Goal: Task Accomplishment & Management: Manage account settings

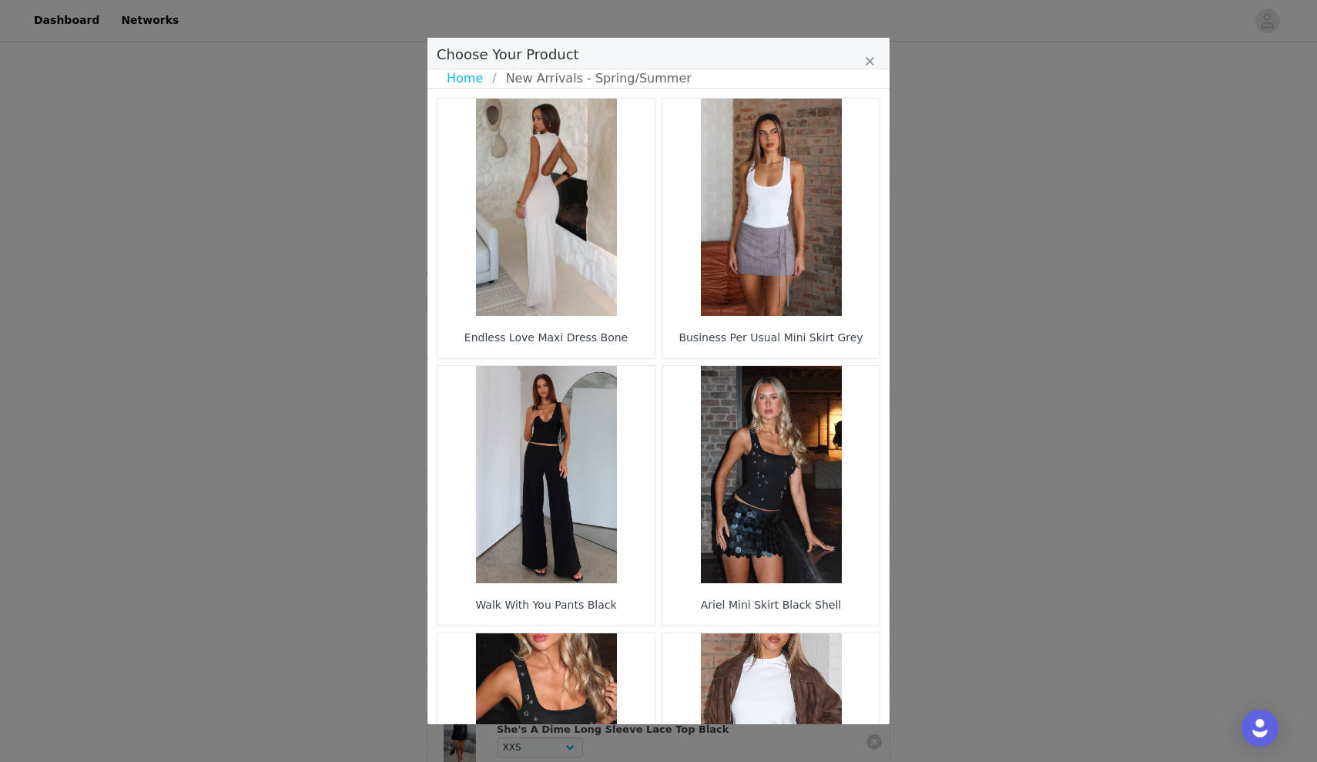
select select "27948967"
select select "28021330"
select select "27625674"
select select "27948234"
select select "27331199"
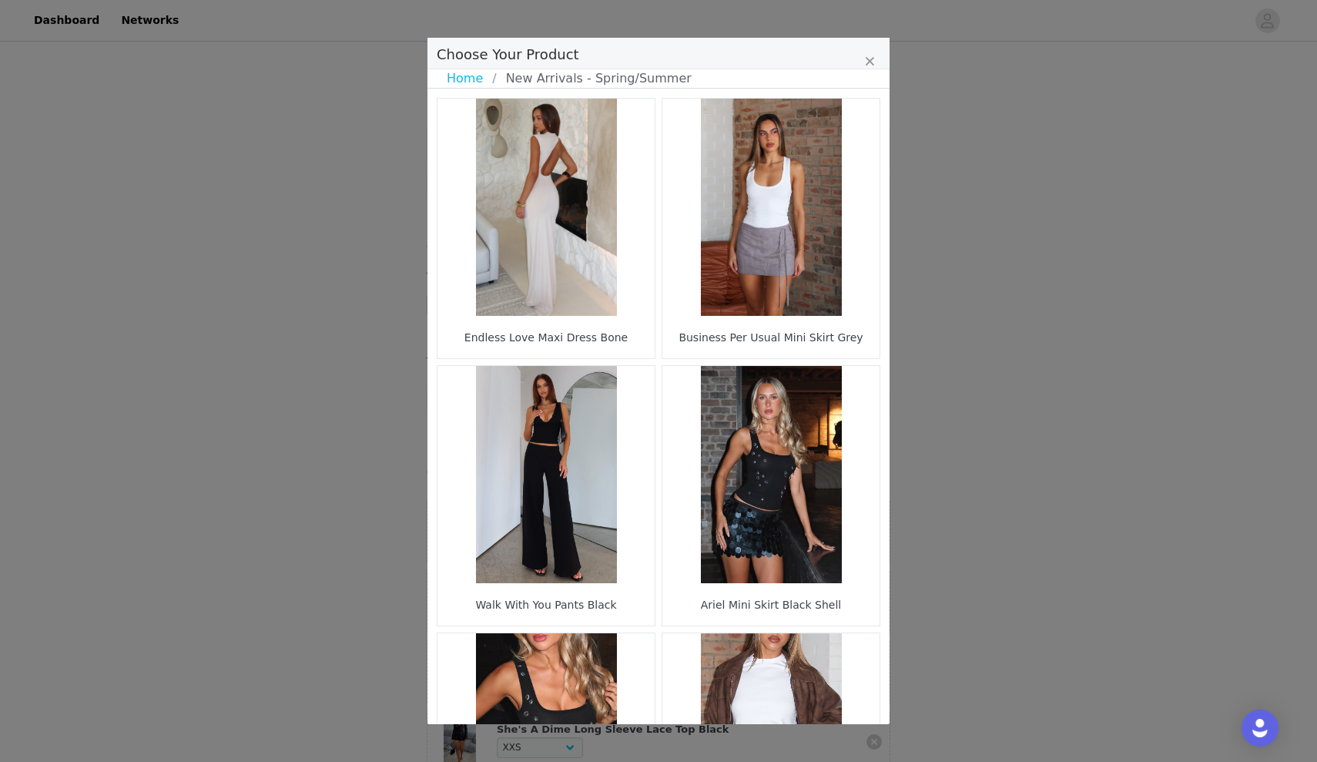
select select "27333650"
select select "27115319"
select select "23427169"
select select "24997217"
select select "24996904"
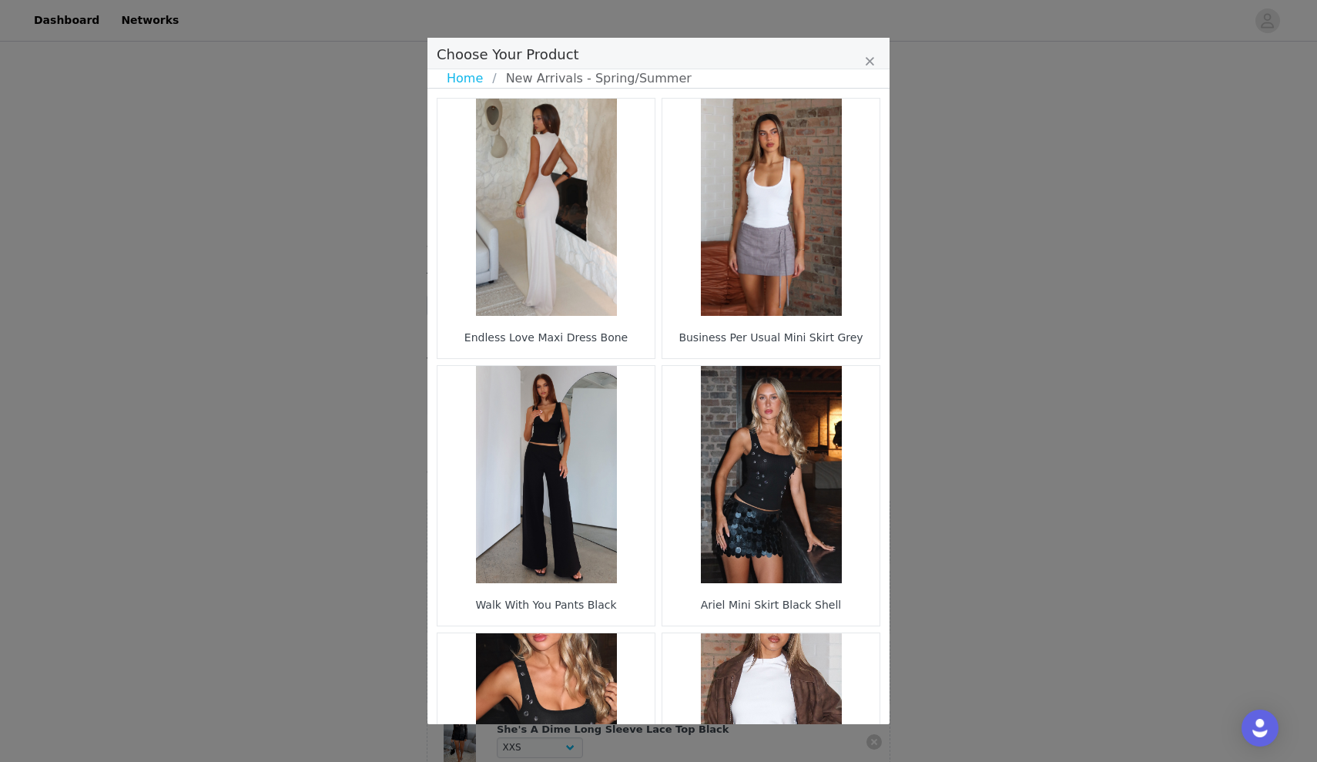
select select "25209450"
select select "26797359"
select select "26798709"
select select "26799404"
select select "26942801"
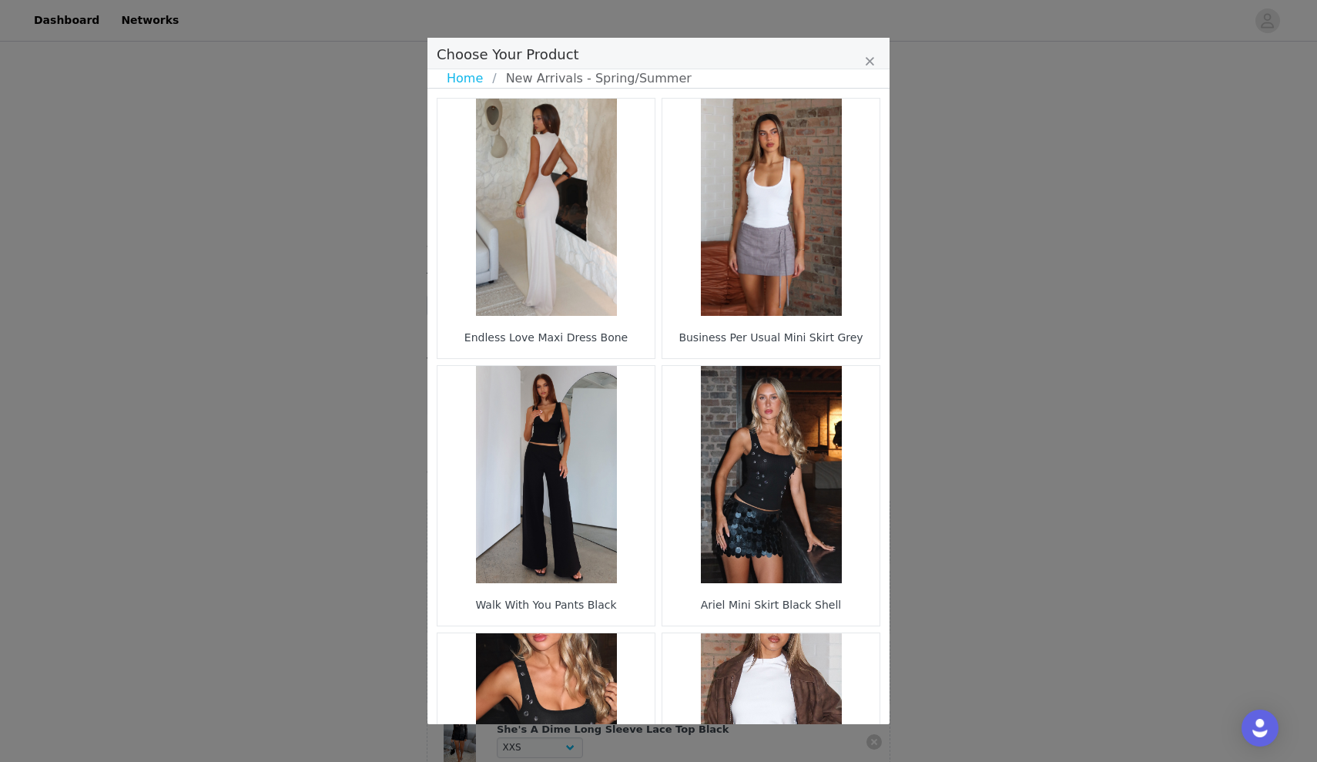
select select "28110232"
select select "28011824"
select select "28011905"
select select "27505812"
select select "27336616"
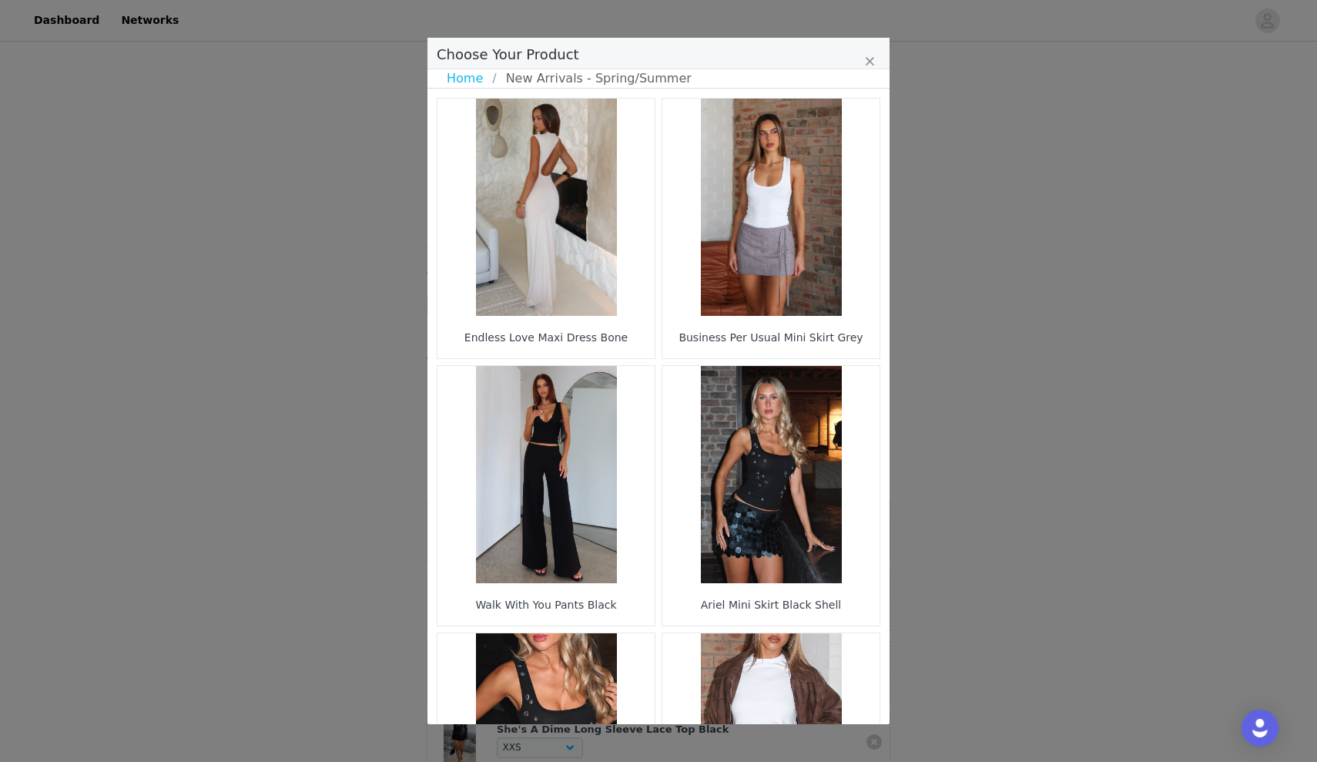
select select "27336289"
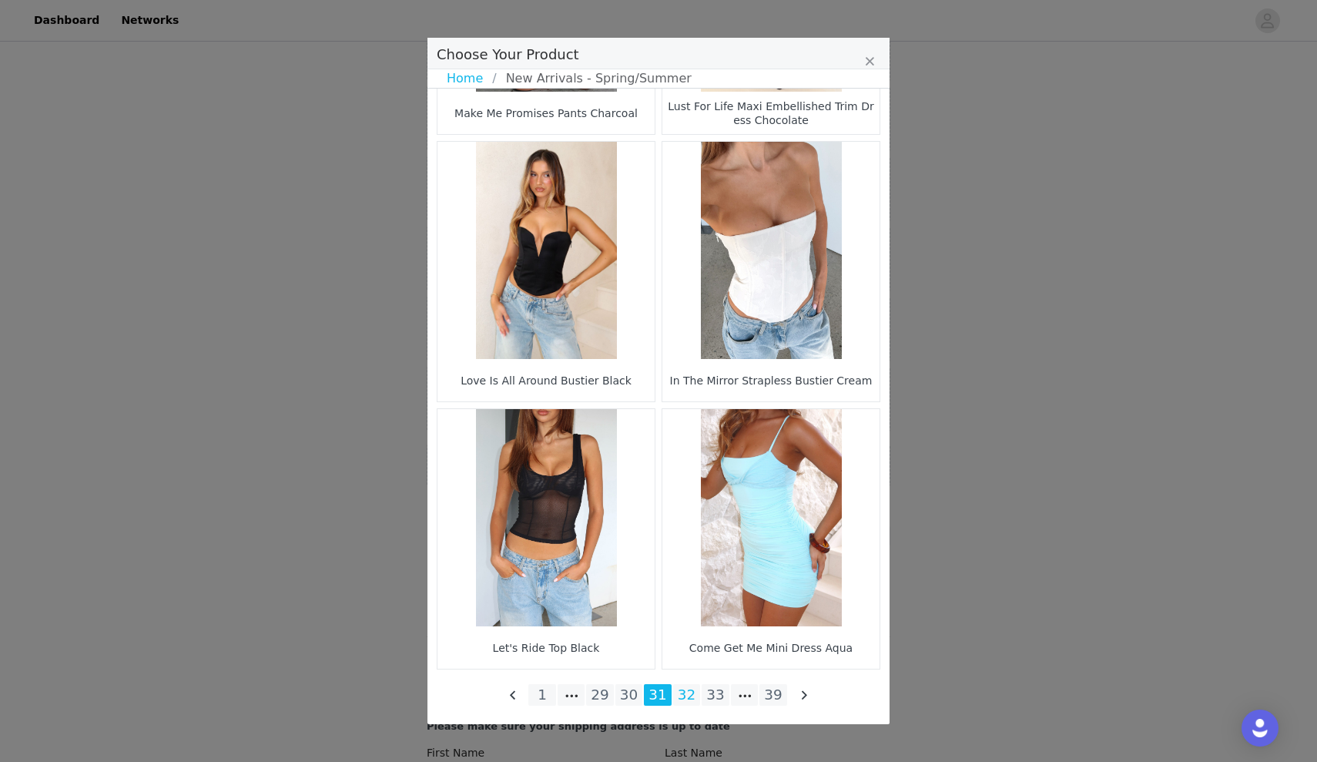
scroll to position [2096, 0]
click at [629, 692] on li "30" at bounding box center [630, 695] width 28 height 22
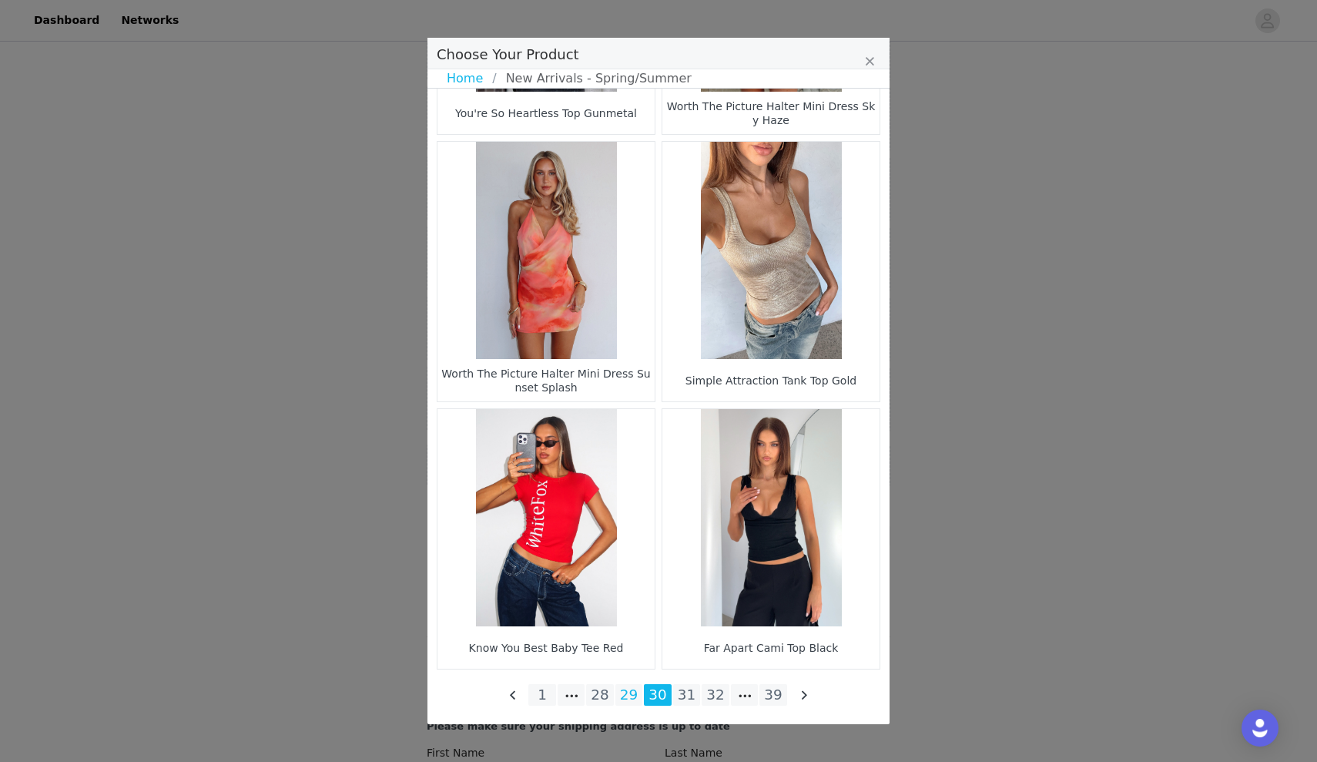
click at [627, 697] on li "29" at bounding box center [630, 695] width 28 height 22
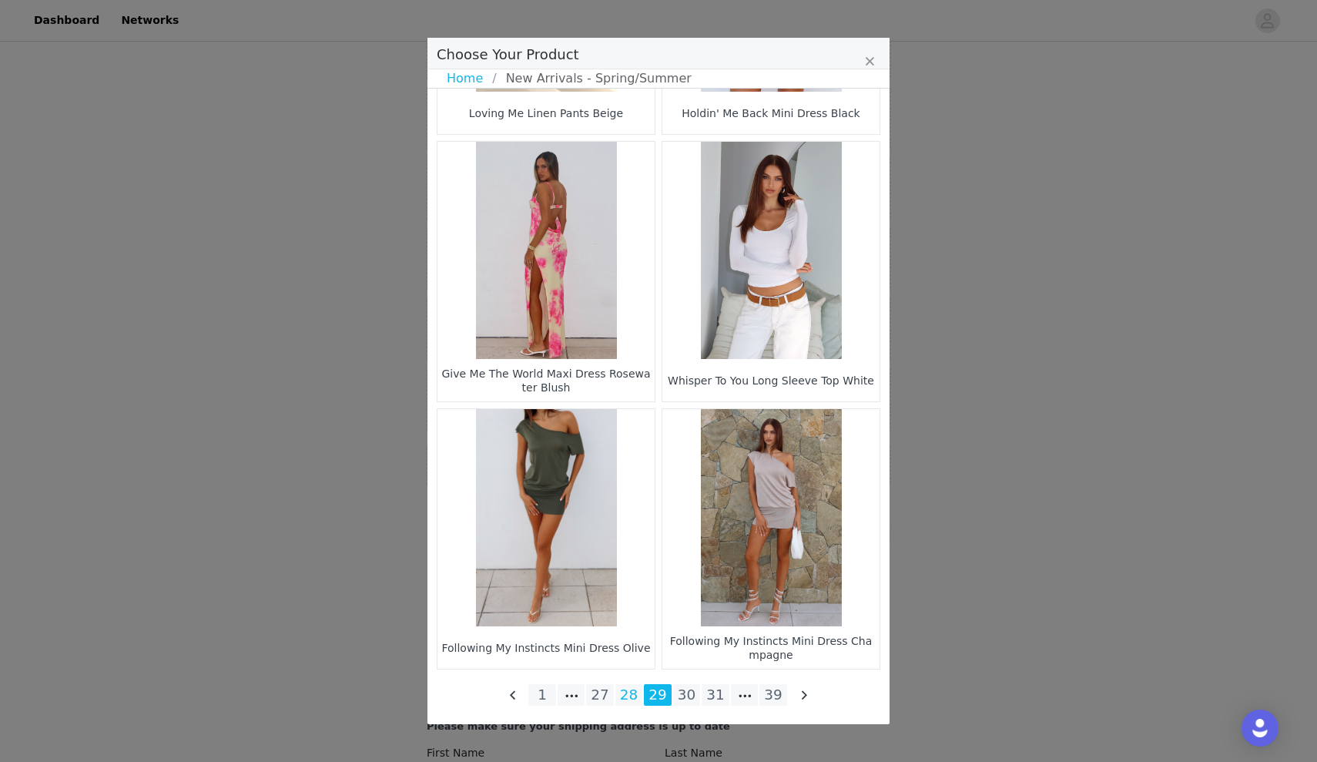
click at [622, 698] on li "28" at bounding box center [630, 695] width 28 height 22
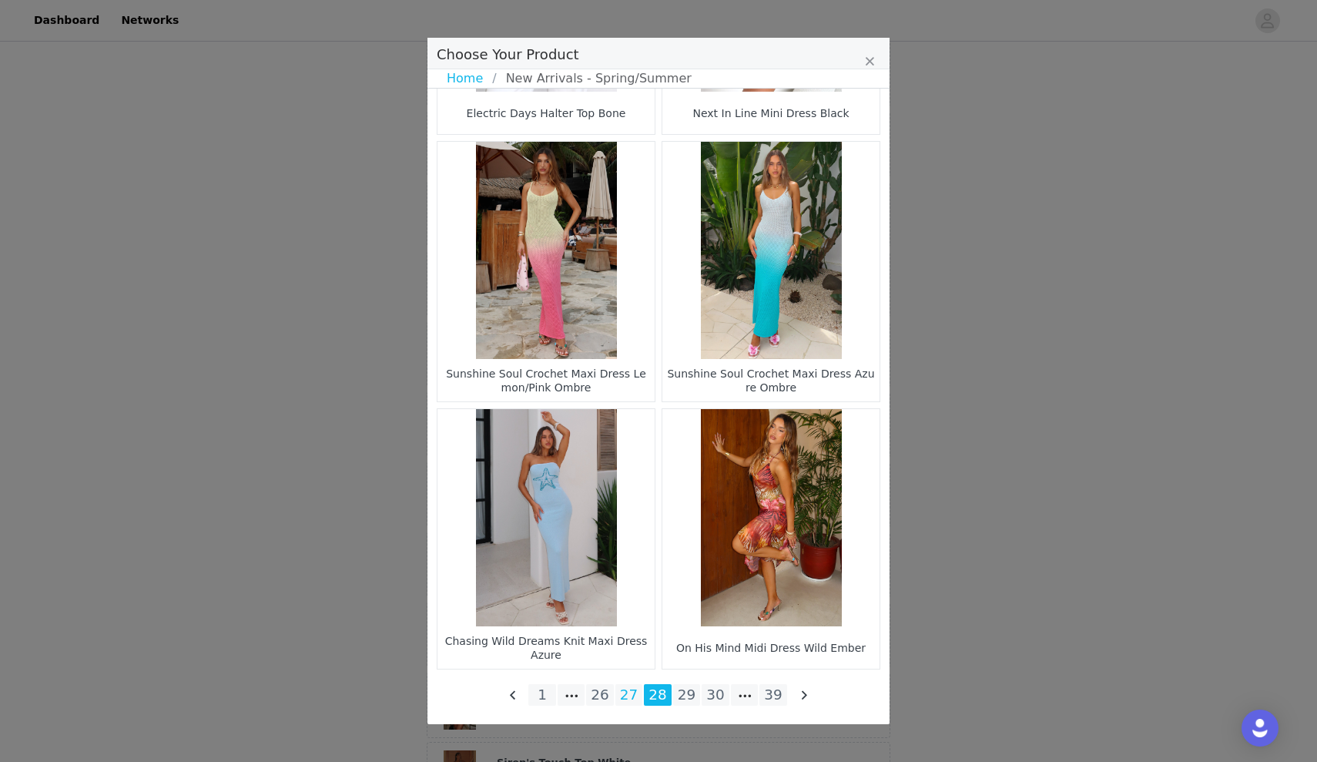
click at [629, 696] on li "27" at bounding box center [630, 695] width 28 height 22
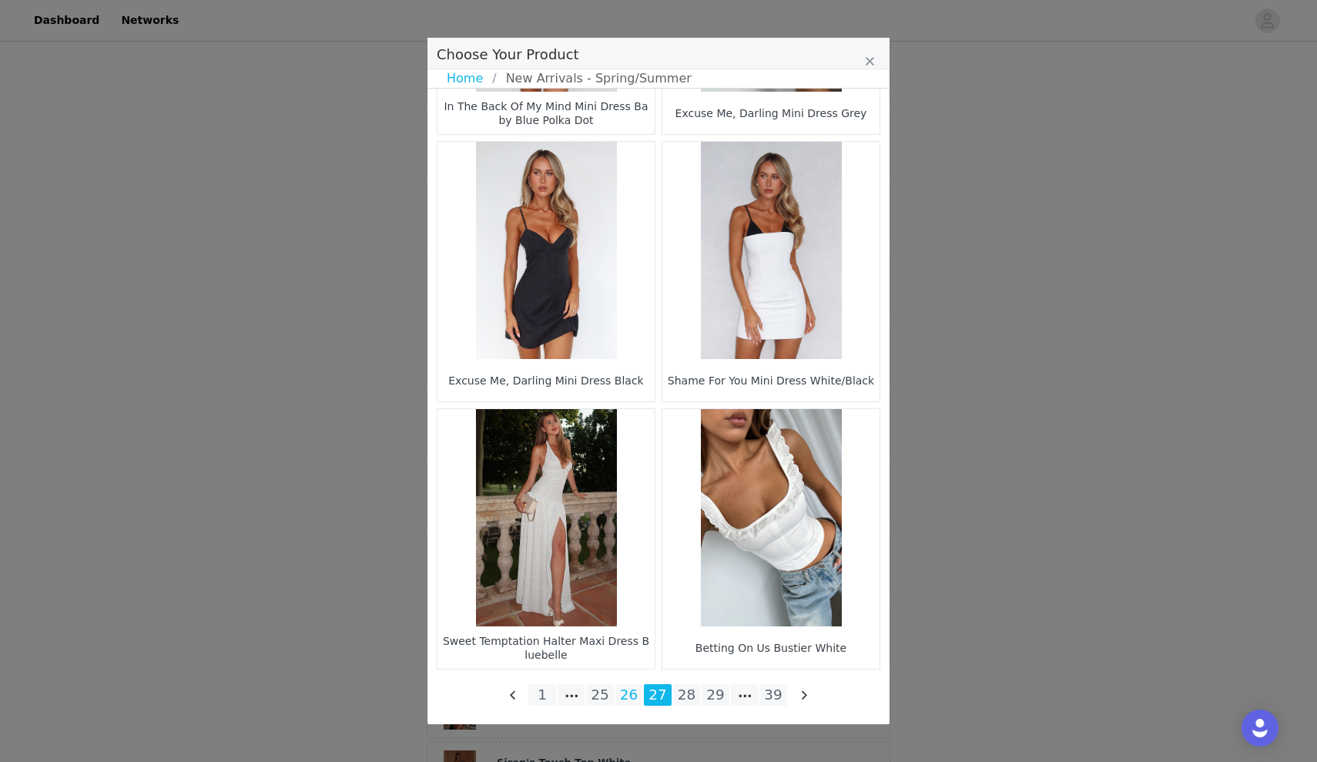
click at [625, 689] on li "26" at bounding box center [630, 695] width 28 height 22
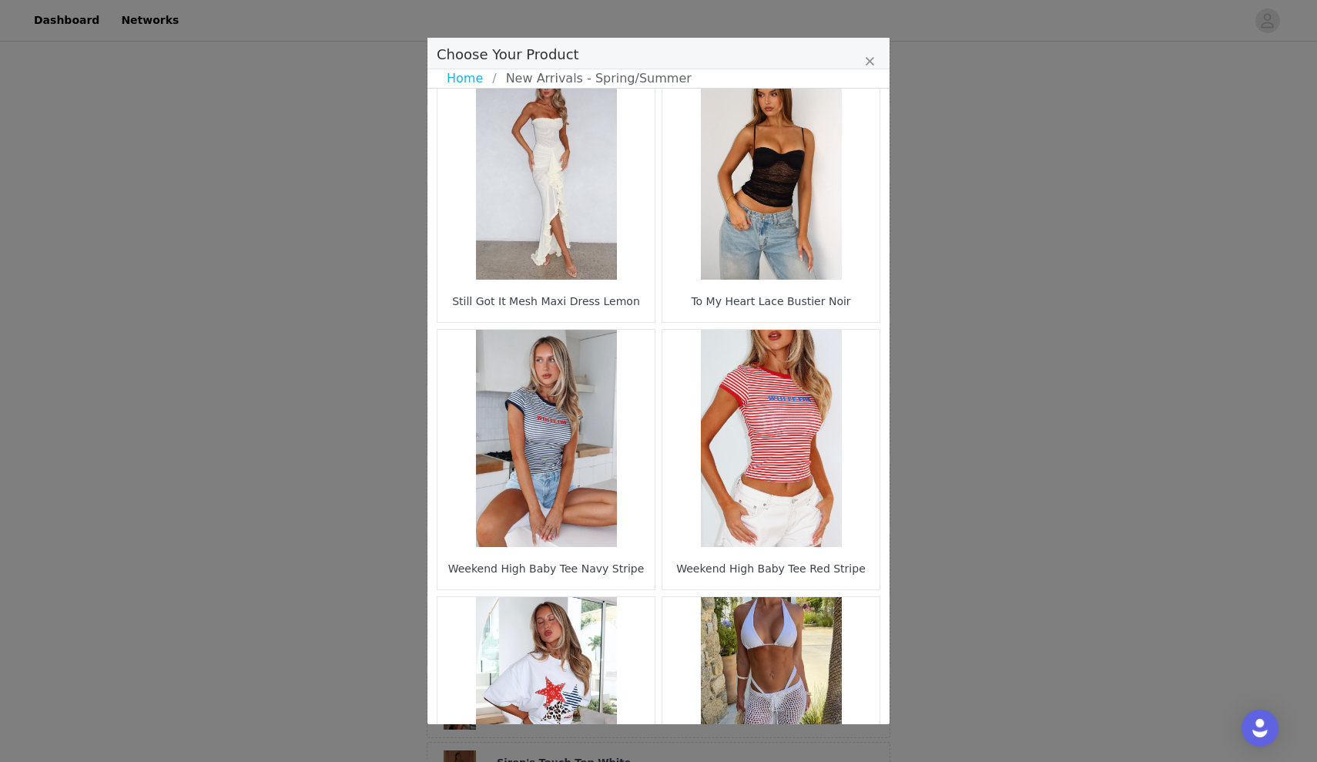
scroll to position [45, 0]
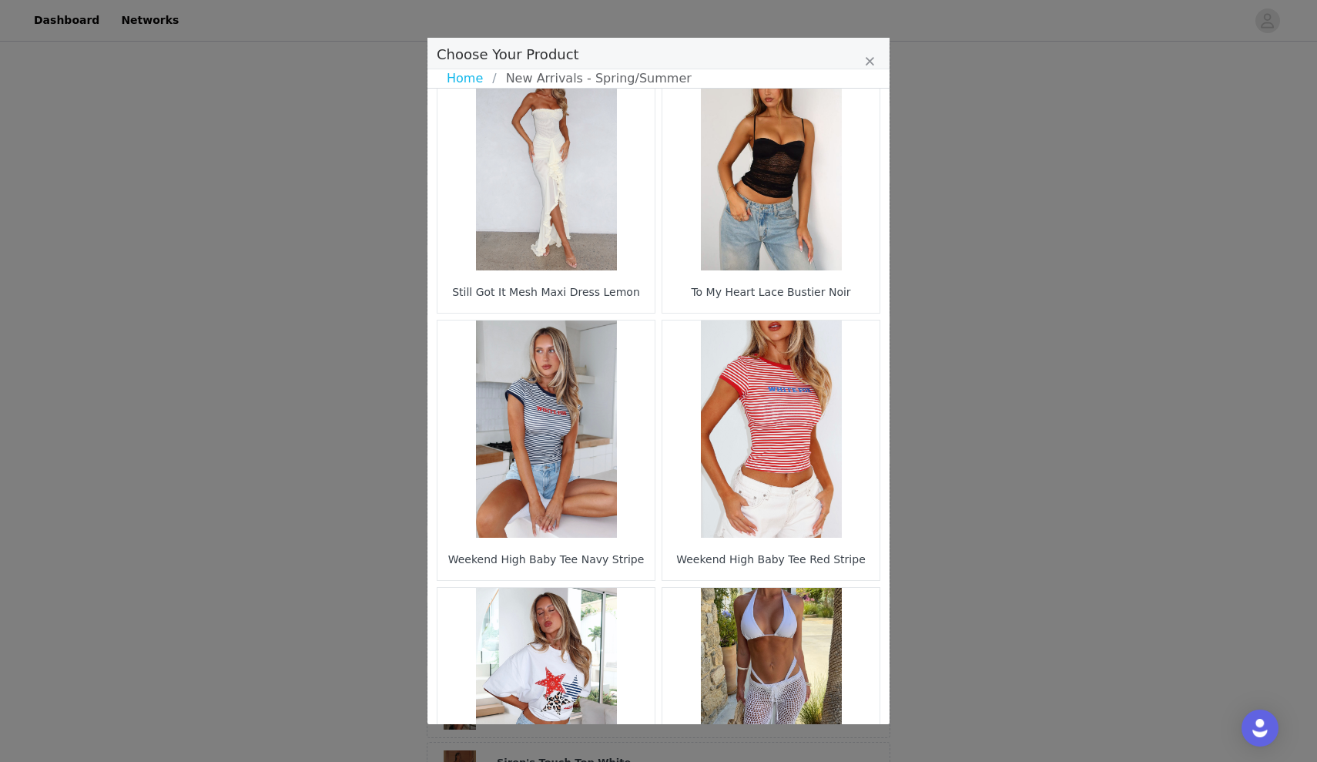
click at [619, 279] on div "Still Got It Mesh Maxi Dress Lemon" at bounding box center [546, 291] width 210 height 35
click at [605, 219] on figure "Choose Your Product" at bounding box center [546, 161] width 217 height 217
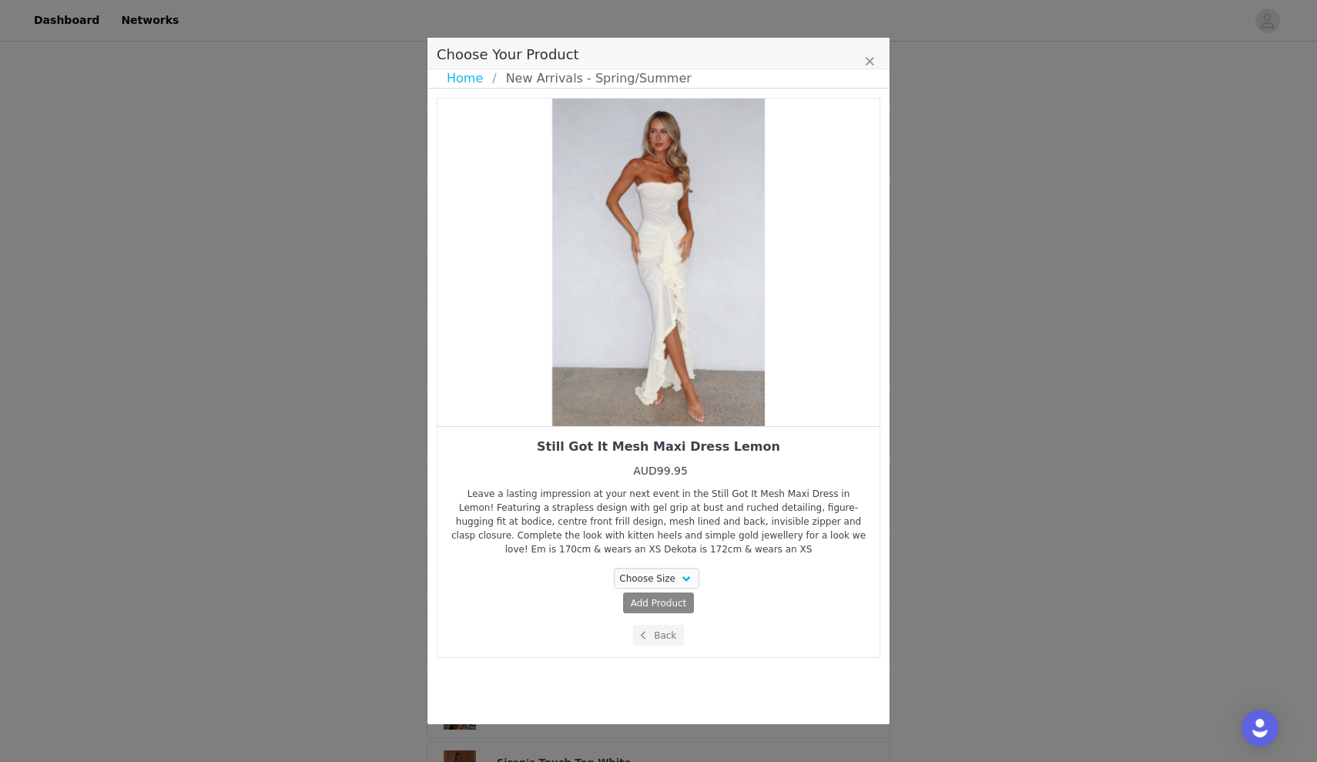
scroll to position [0, 0]
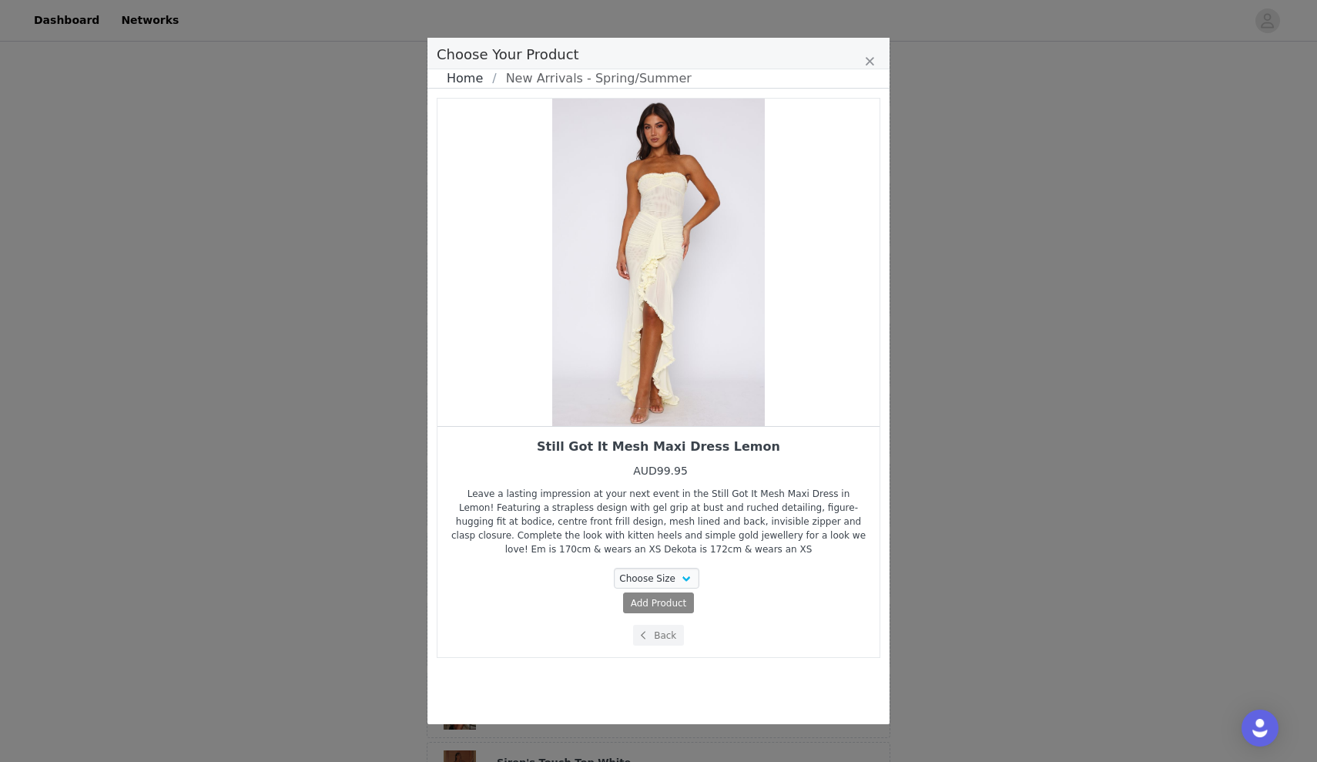
click at [465, 79] on link "Home" at bounding box center [469, 78] width 45 height 18
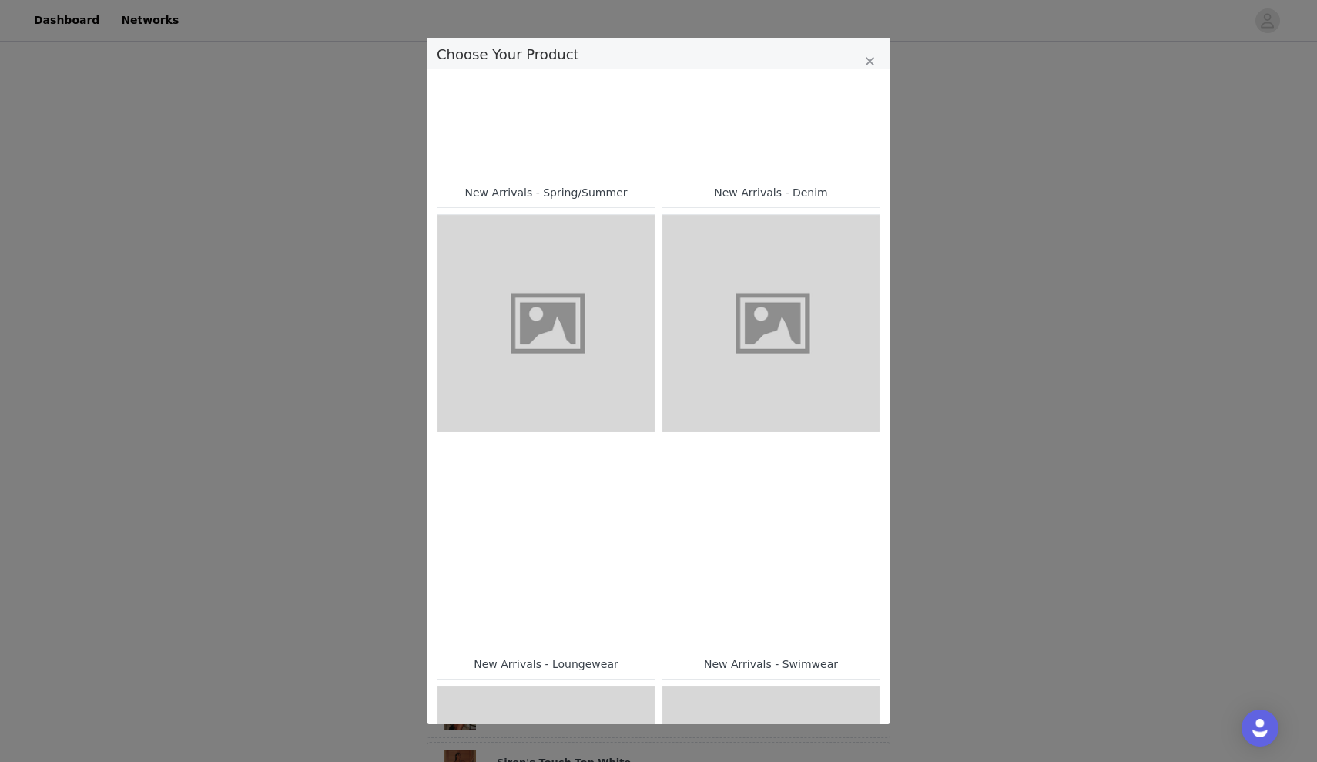
scroll to position [814, 0]
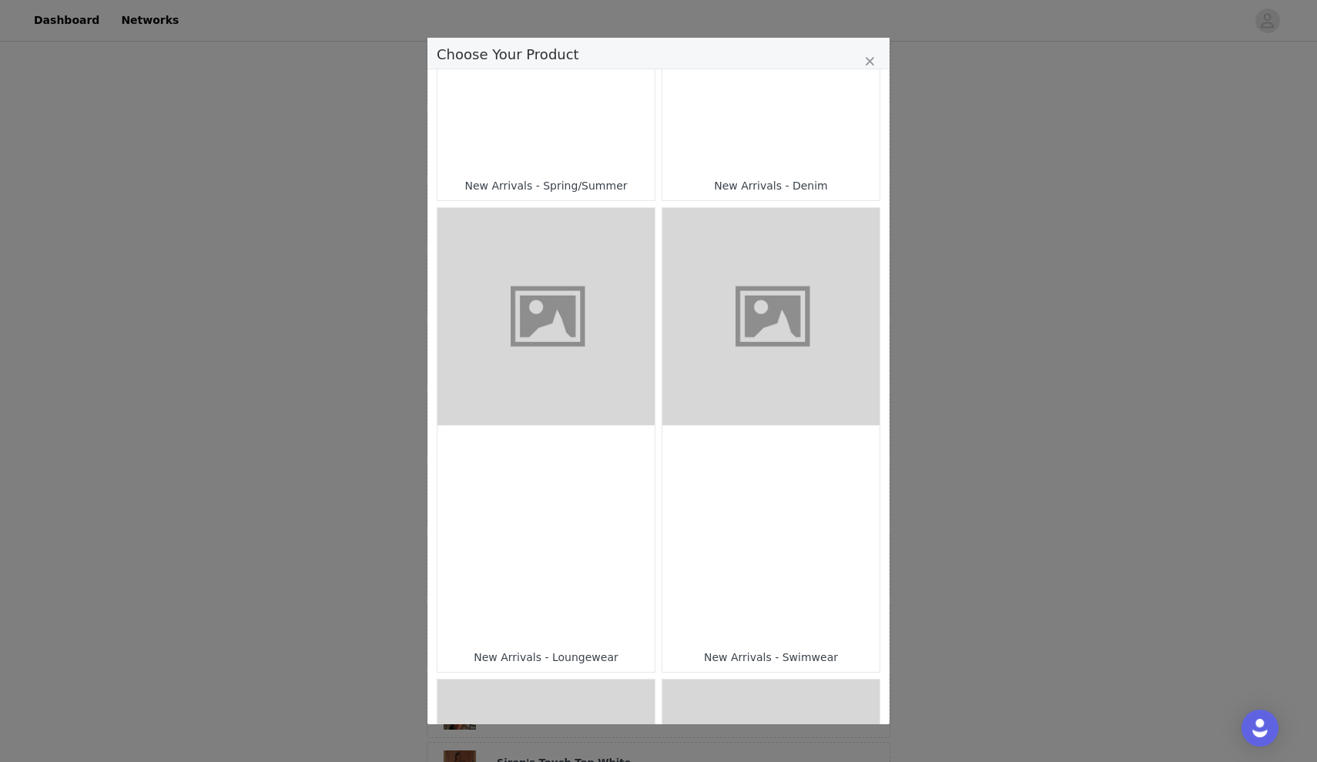
click at [604, 280] on figure "Choose Your Product" at bounding box center [546, 316] width 217 height 217
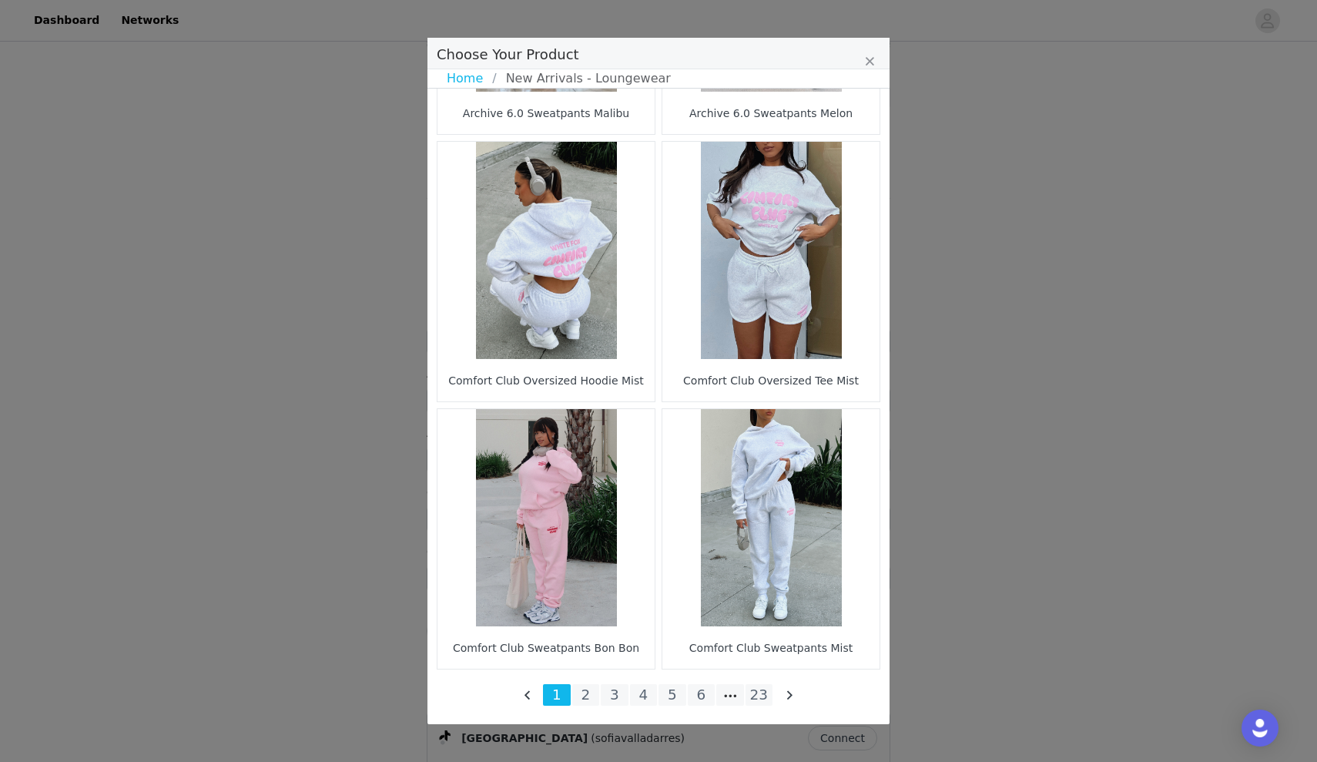
scroll to position [2096, 0]
click at [757, 700] on li "23" at bounding box center [760, 695] width 28 height 22
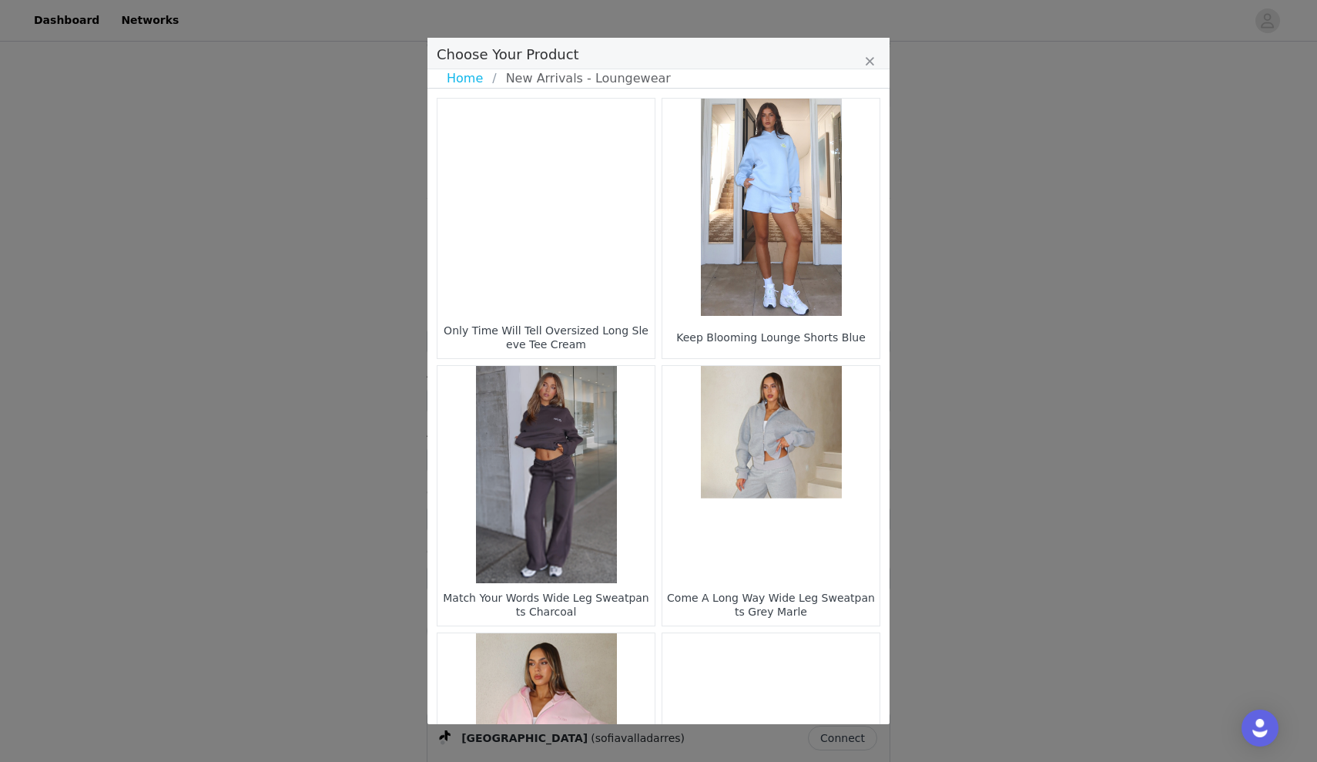
scroll to position [0, 0]
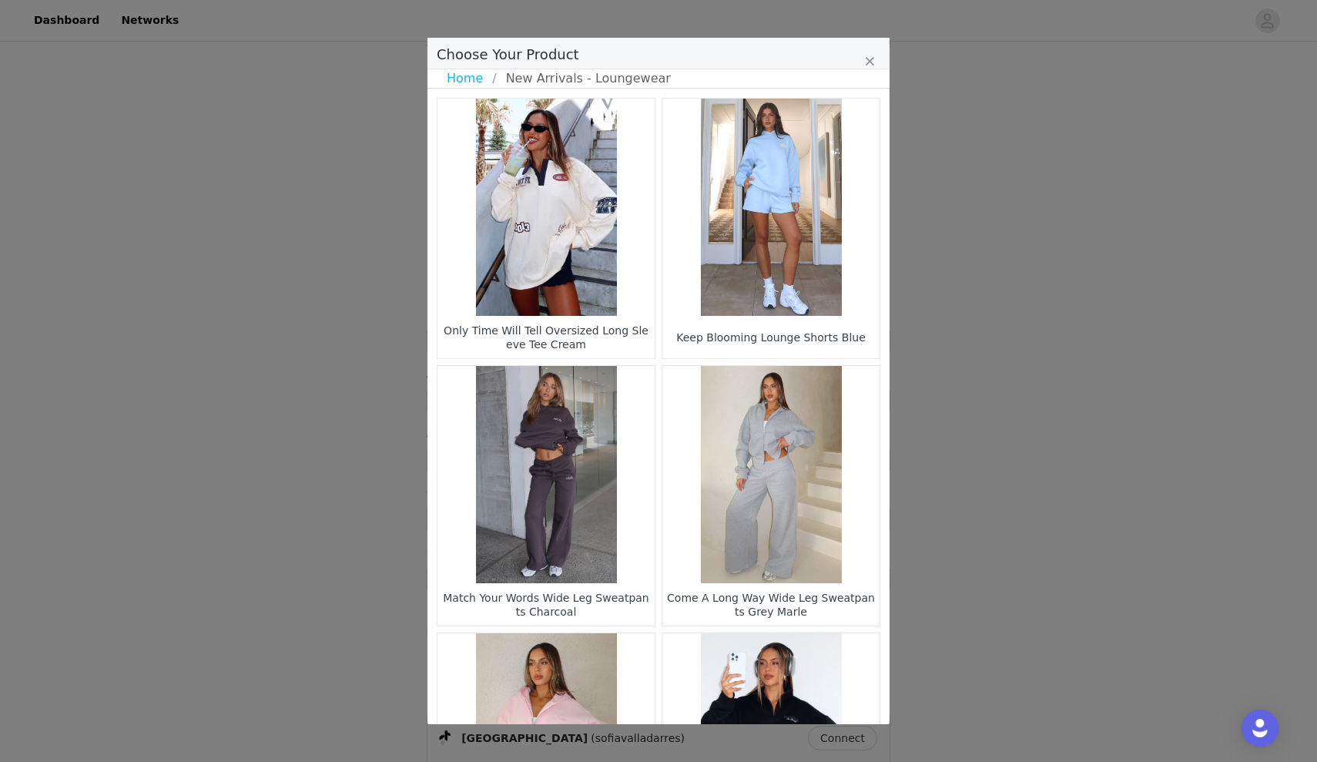
click at [617, 241] on figure "Choose Your Product" at bounding box center [546, 207] width 217 height 217
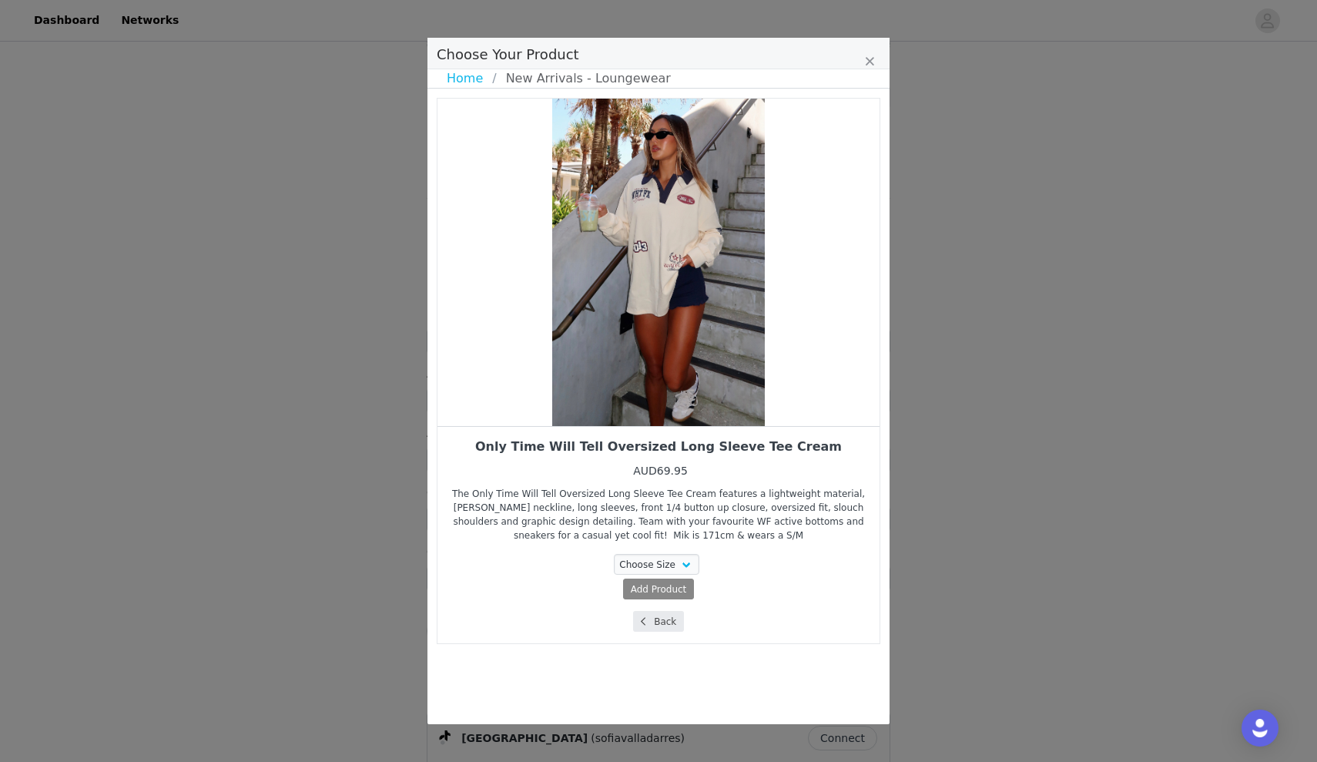
click at [661, 621] on button "Back" at bounding box center [659, 621] width 52 height 21
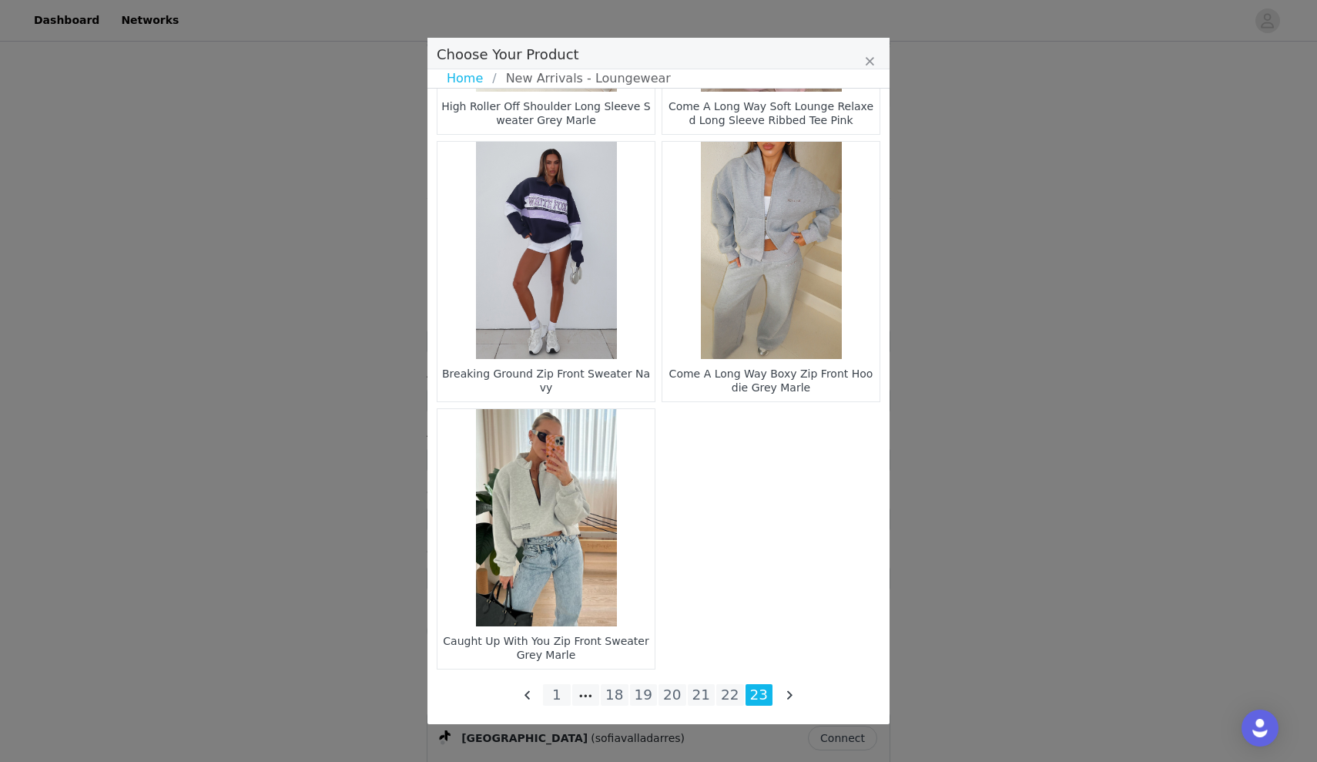
scroll to position [1026, 0]
click at [727, 698] on li "22" at bounding box center [730, 695] width 28 height 22
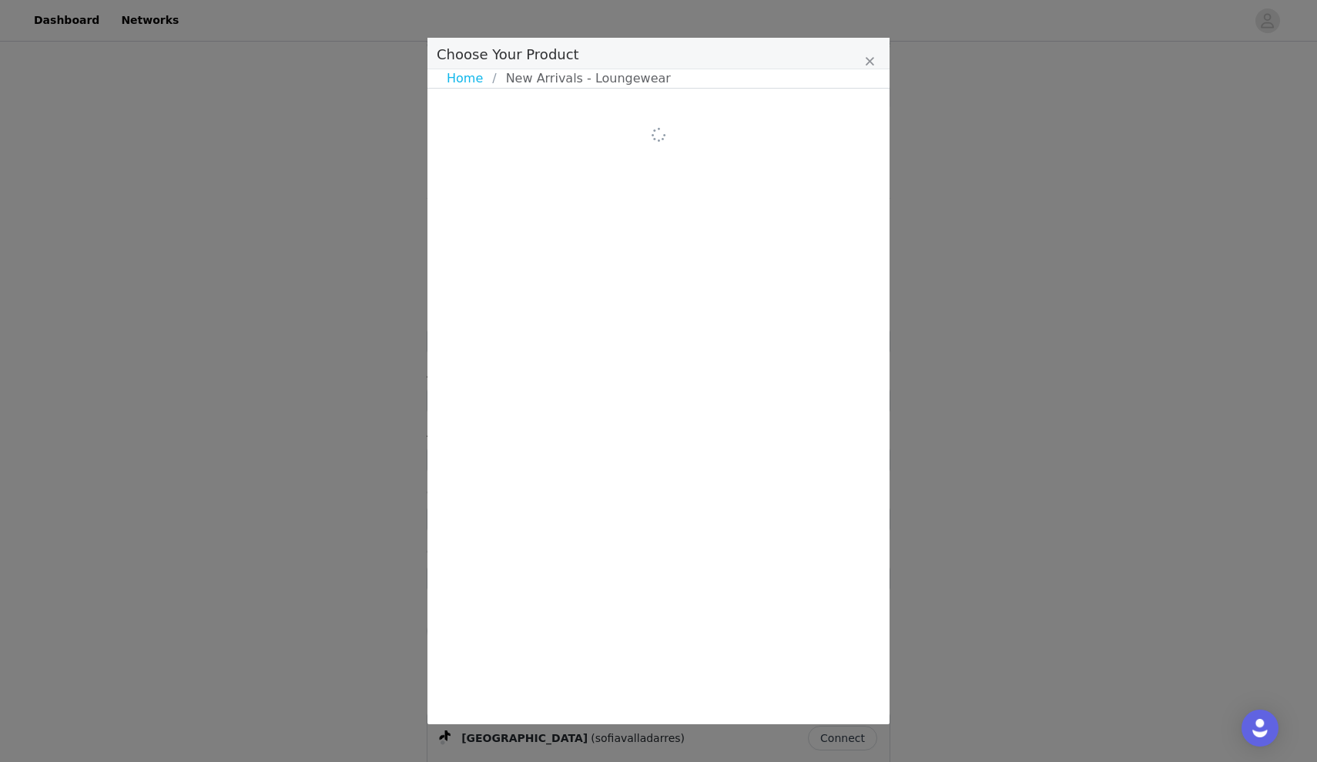
scroll to position [0, 0]
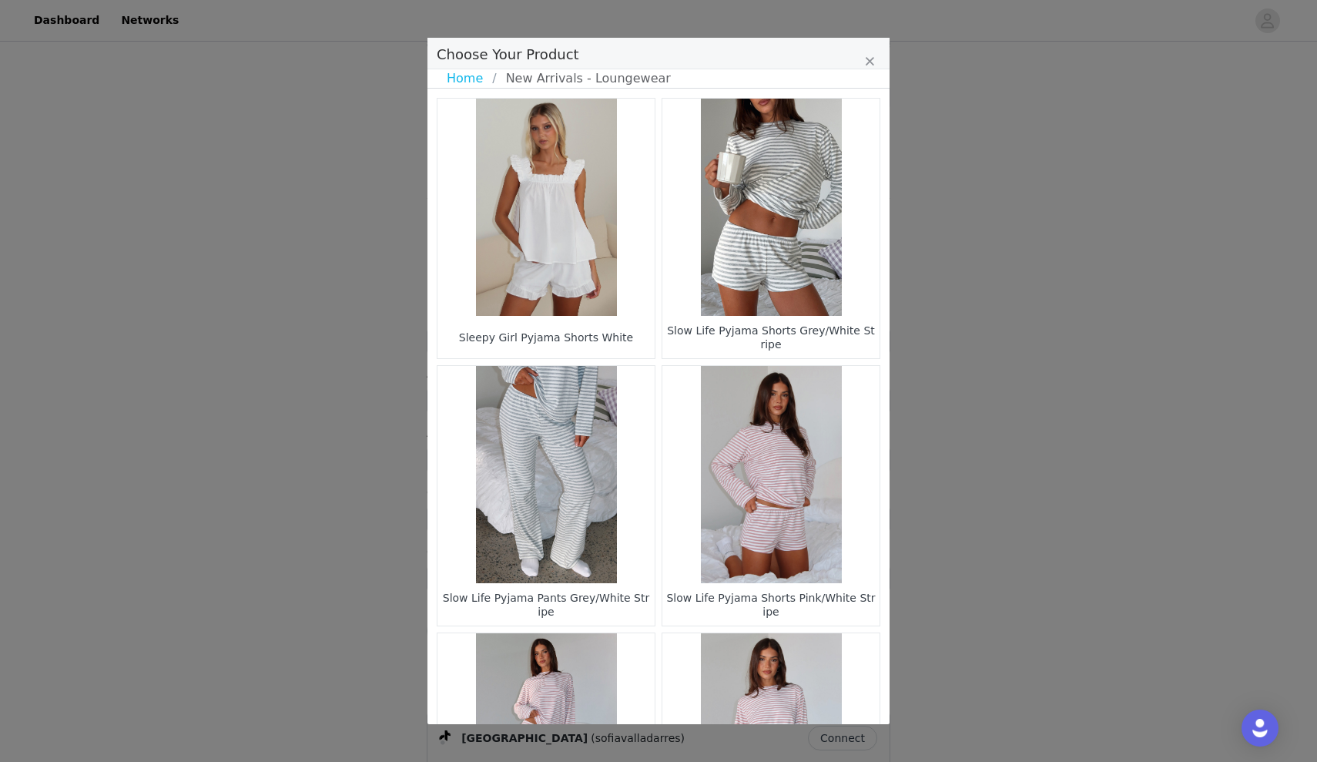
click at [593, 256] on figure "Choose Your Product" at bounding box center [546, 207] width 217 height 217
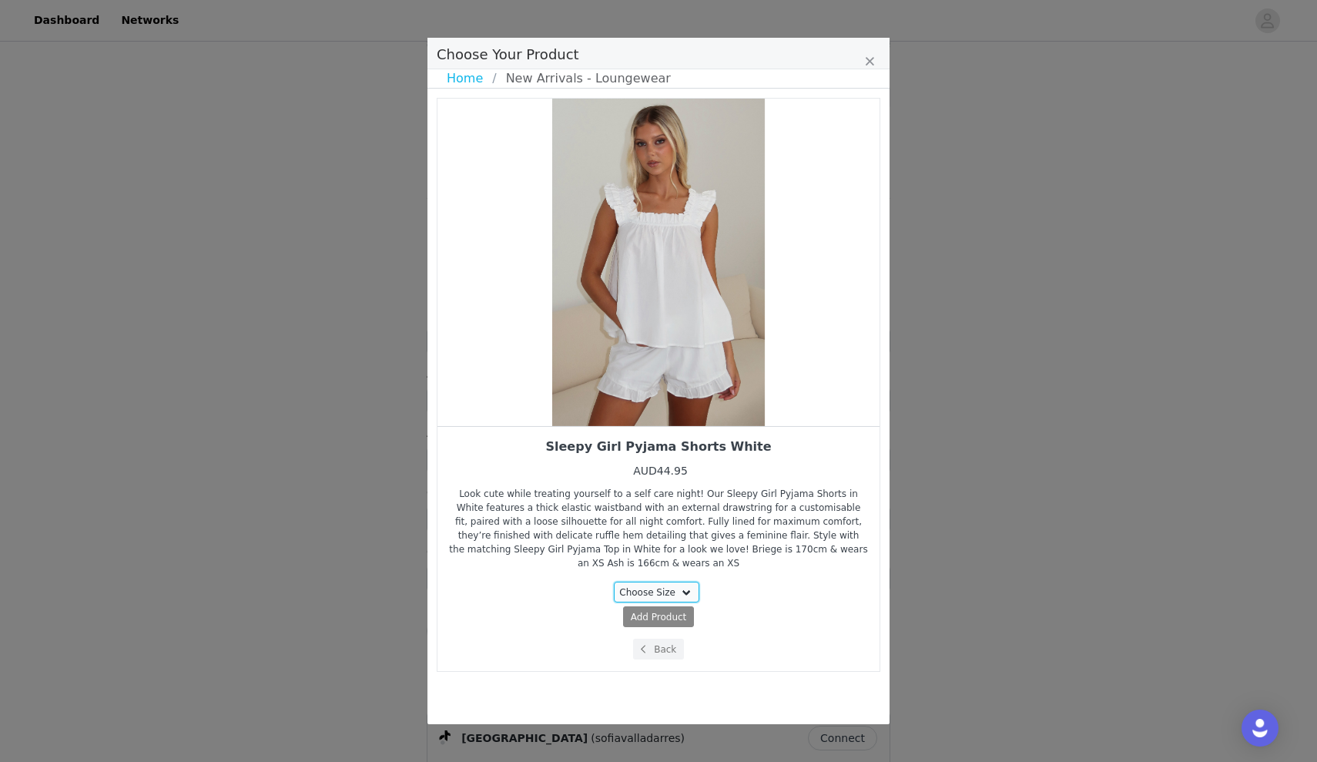
select select "28010773"
click at [652, 612] on span "Add Product" at bounding box center [630, 617] width 56 height 14
select select "28010773"
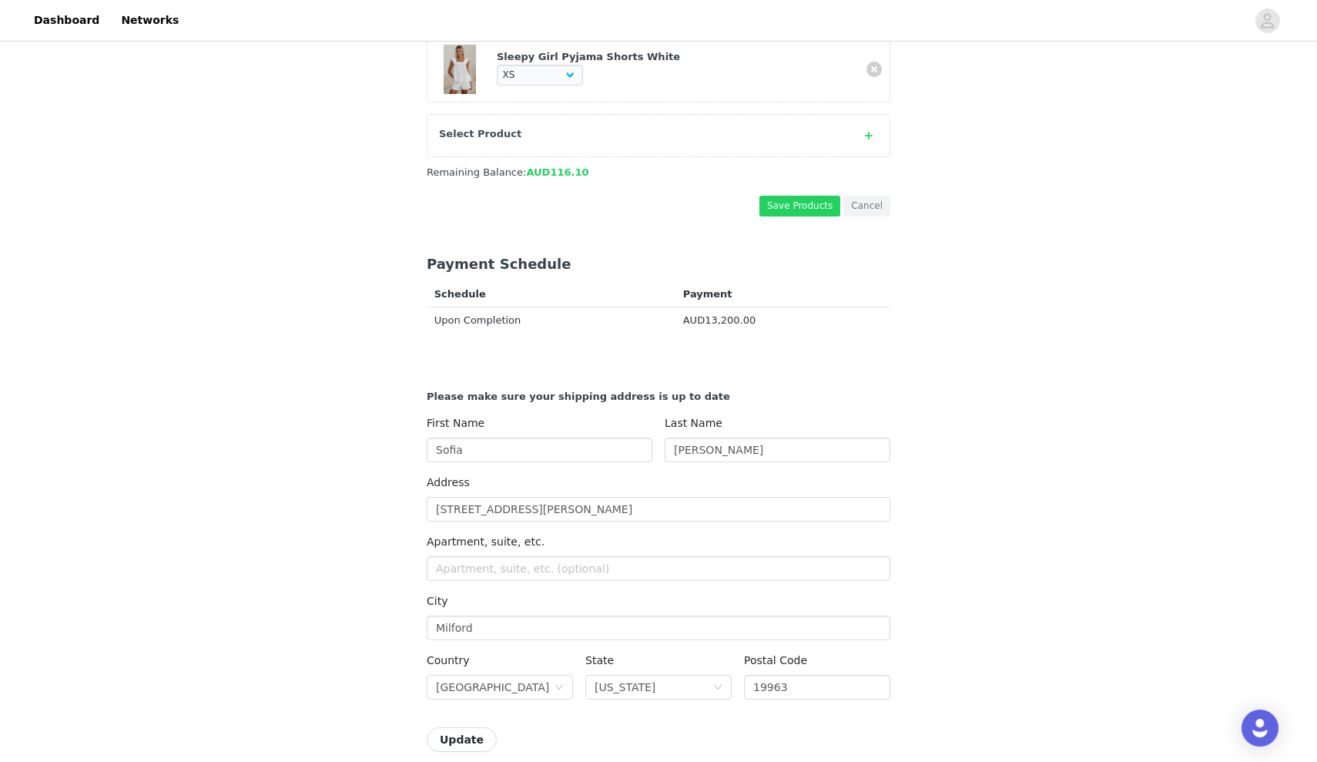
scroll to position [1934, 0]
click at [693, 153] on div "Select Product" at bounding box center [659, 136] width 464 height 43
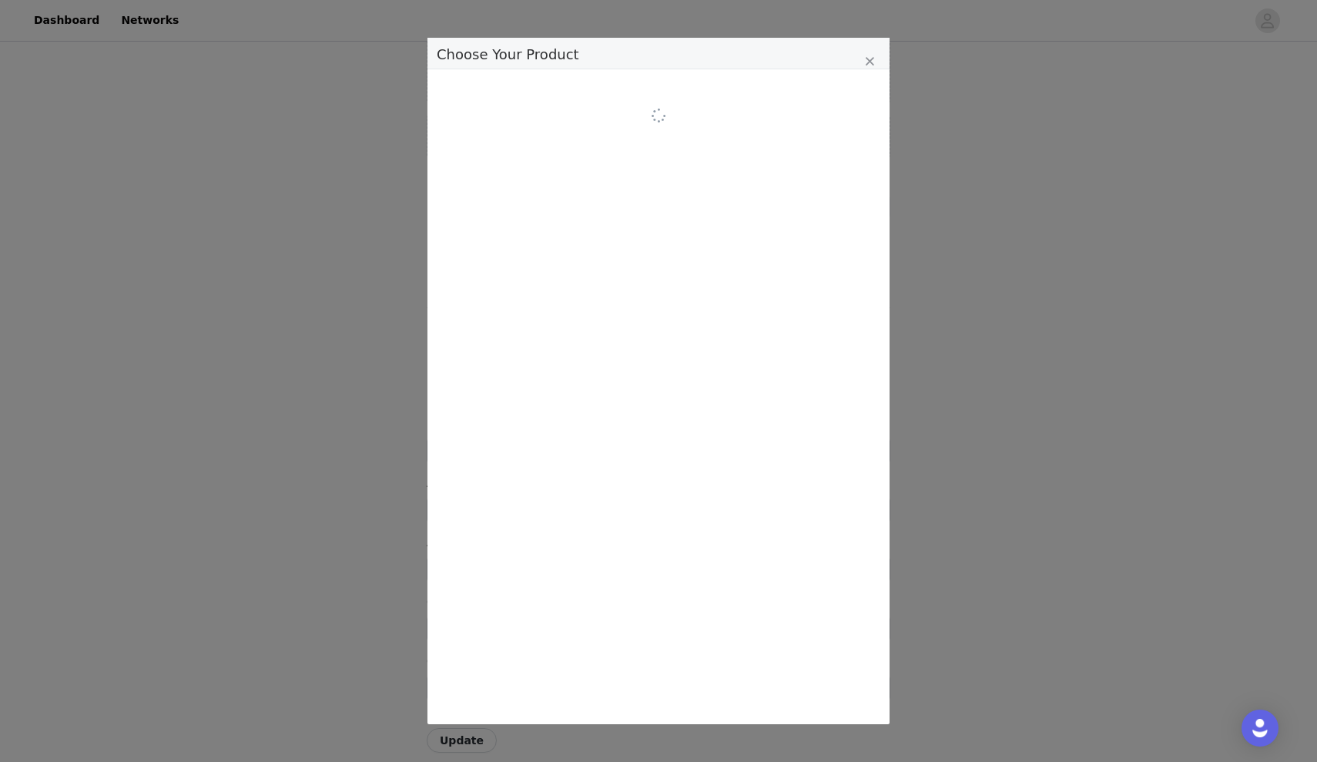
click at [693, 140] on div "Choose Your Product" at bounding box center [659, 115] width 462 height 93
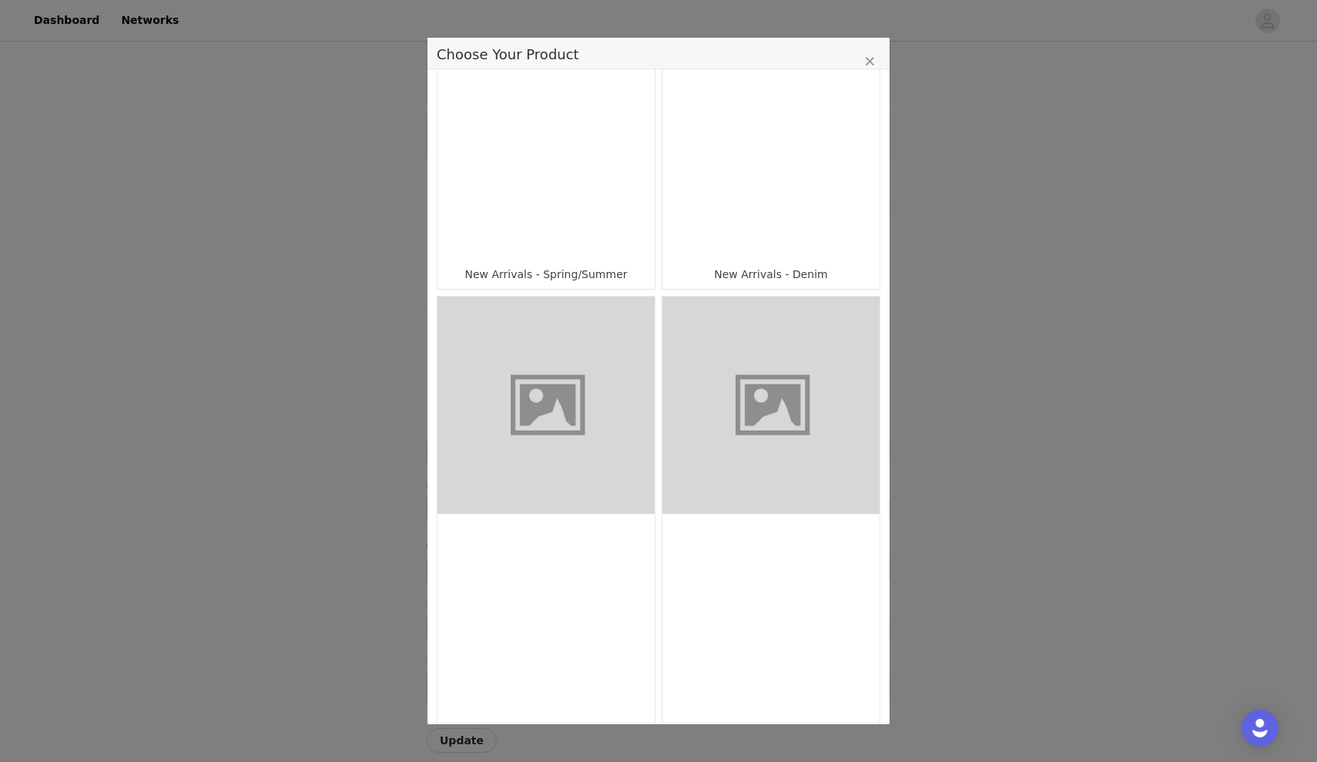
scroll to position [769, 0]
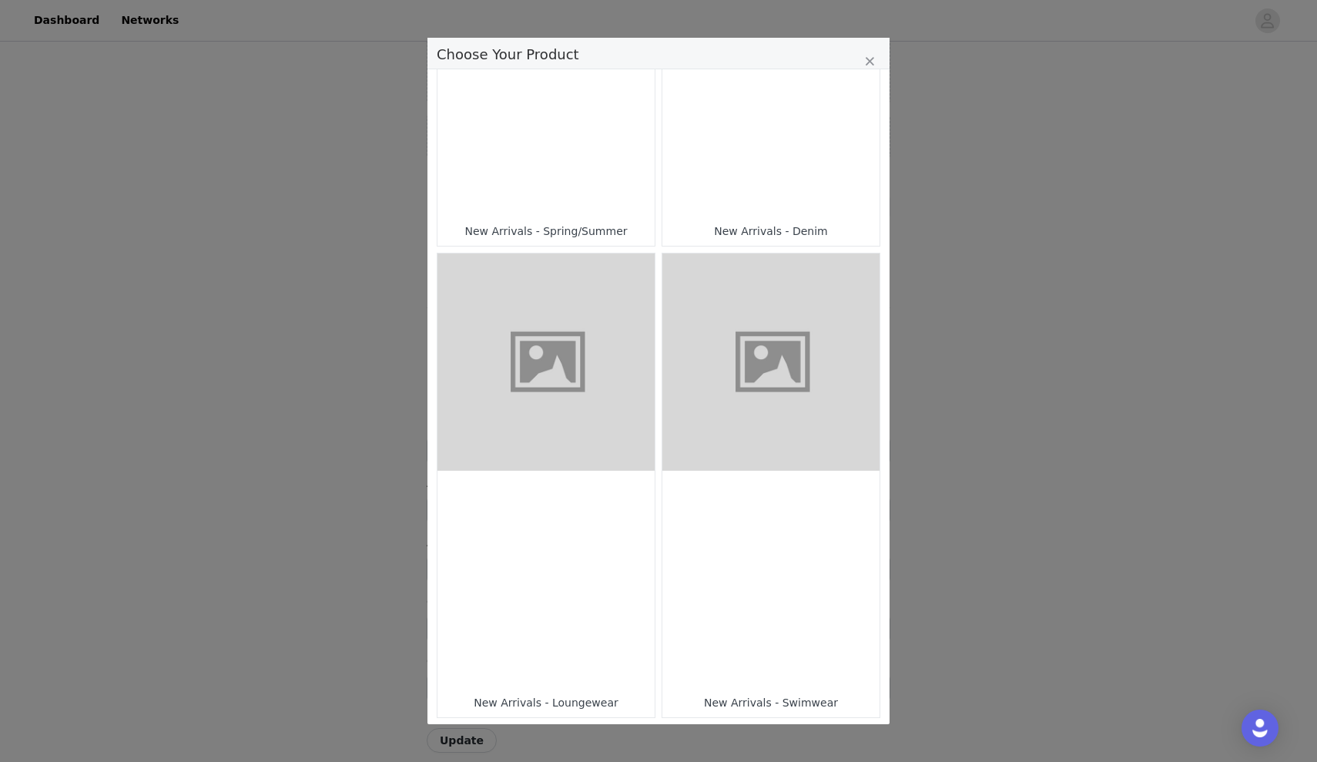
click at [541, 517] on div "Choose Your Product" at bounding box center [546, 579] width 217 height 217
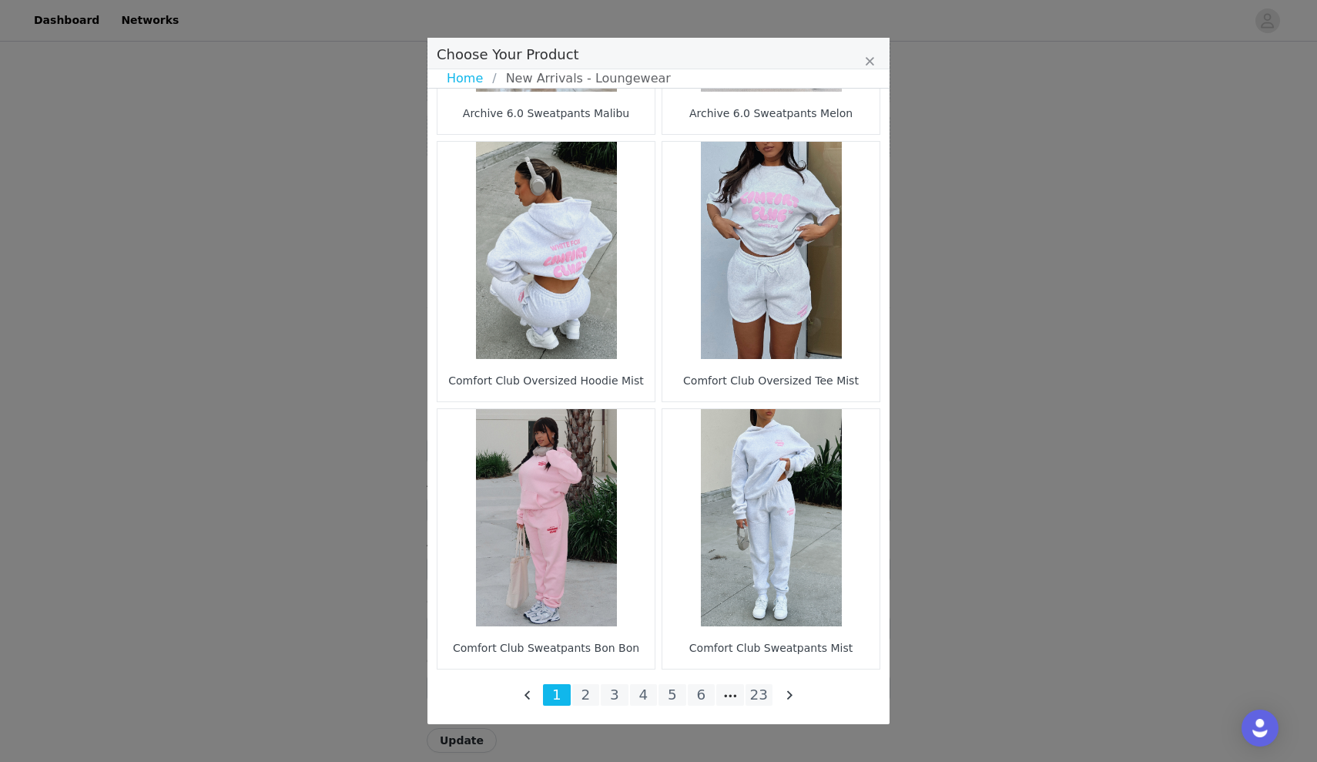
scroll to position [2096, 0]
click at [759, 701] on li "23" at bounding box center [760, 695] width 28 height 22
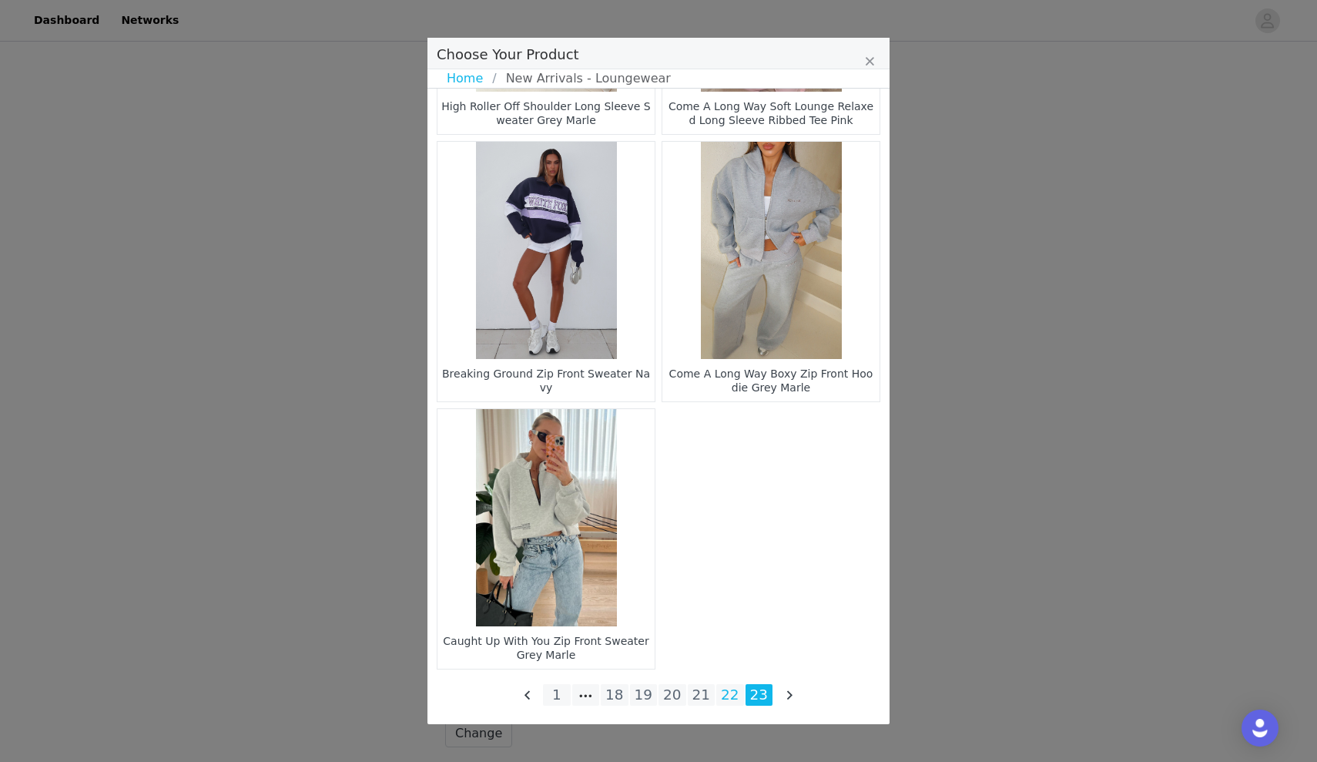
scroll to position [1026, 0]
click at [703, 693] on li "21" at bounding box center [702, 695] width 28 height 22
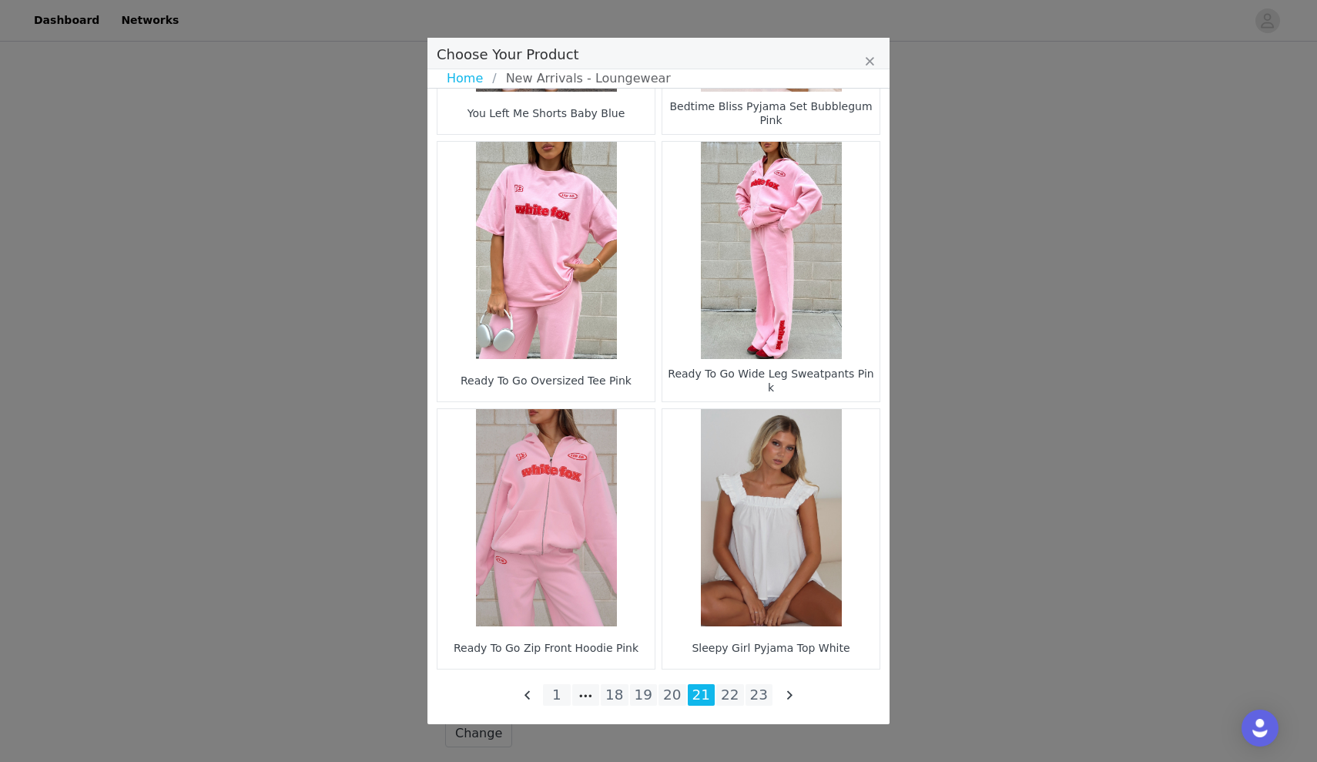
scroll to position [0, 0]
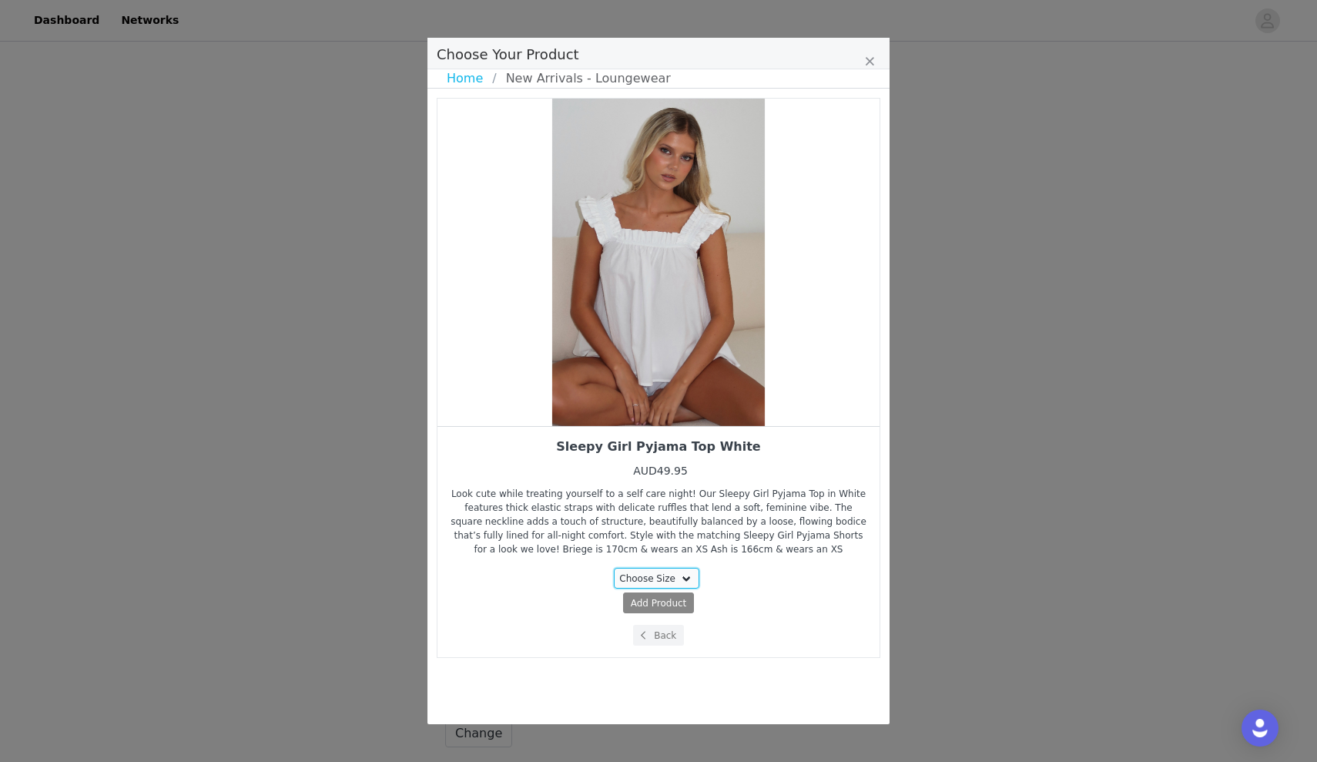
select select "28010784"
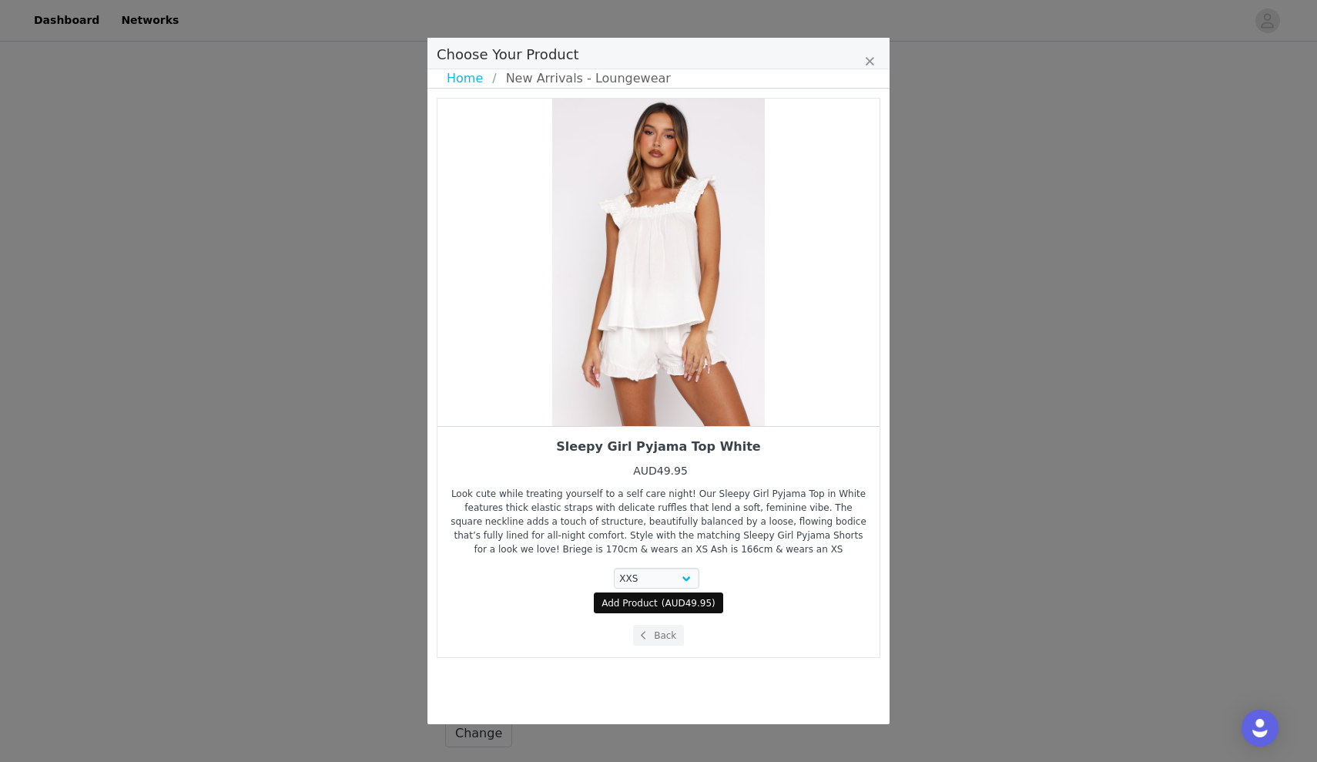
click at [659, 604] on button "Add Product ( AUD49.95 )" at bounding box center [658, 602] width 129 height 21
select select "28010784"
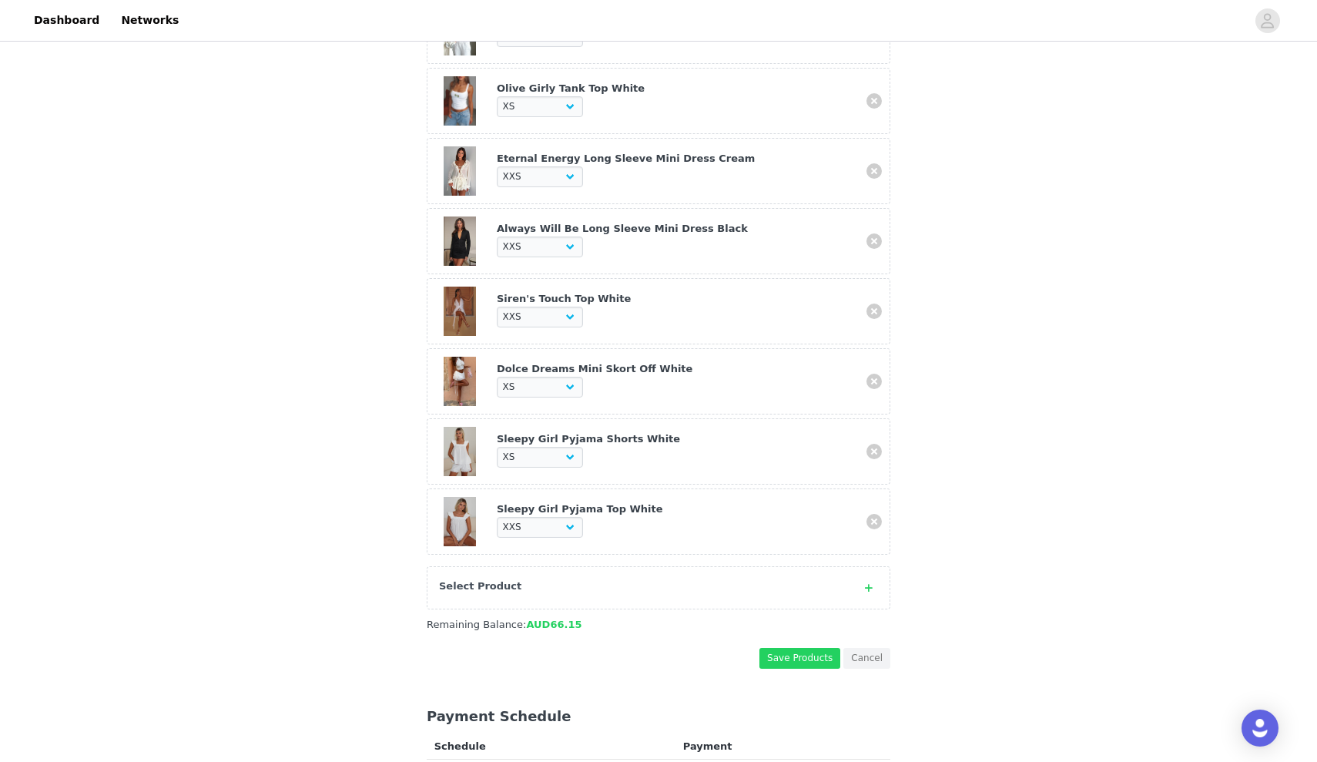
scroll to position [1428, 0]
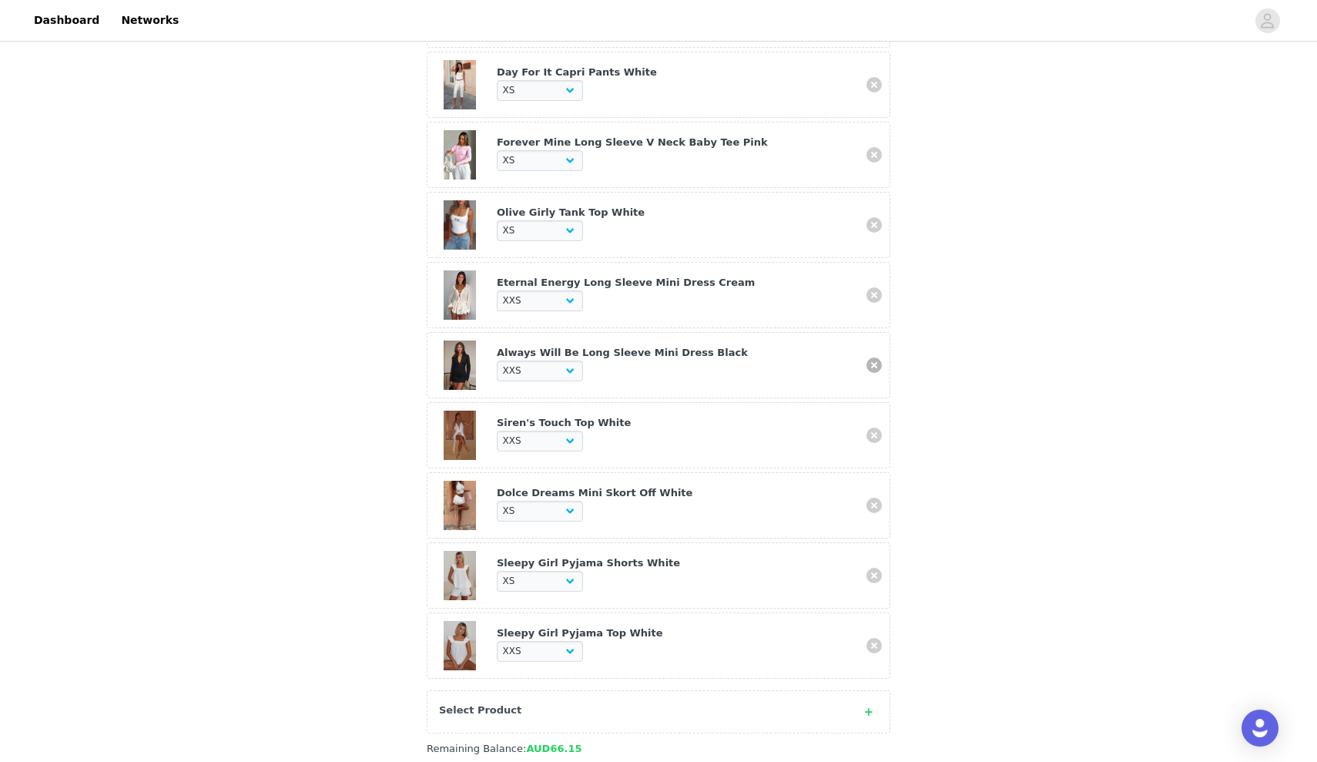
click at [871, 361] on link at bounding box center [874, 364] width 15 height 15
select select "27336616"
select select "27336289"
select select "28010773"
select select "28010784"
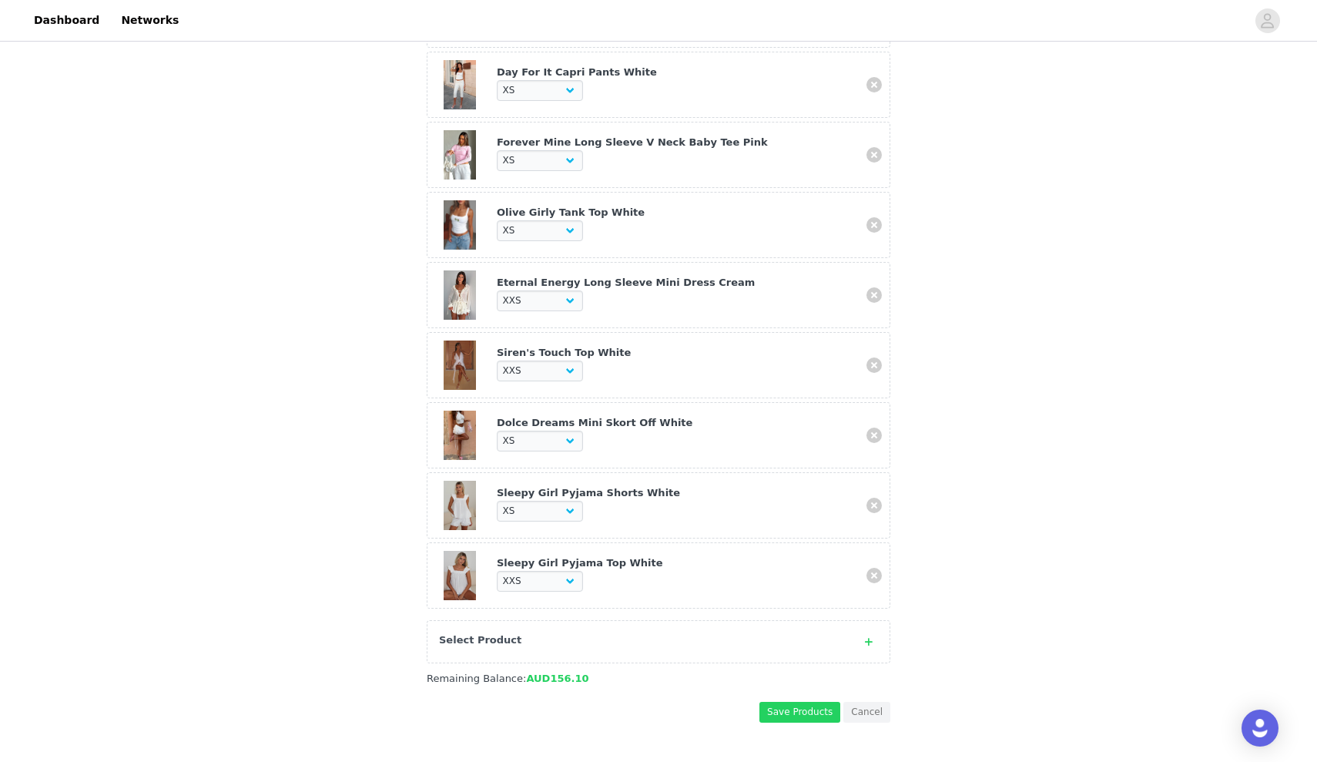
click at [697, 625] on div "Select Product" at bounding box center [659, 641] width 464 height 43
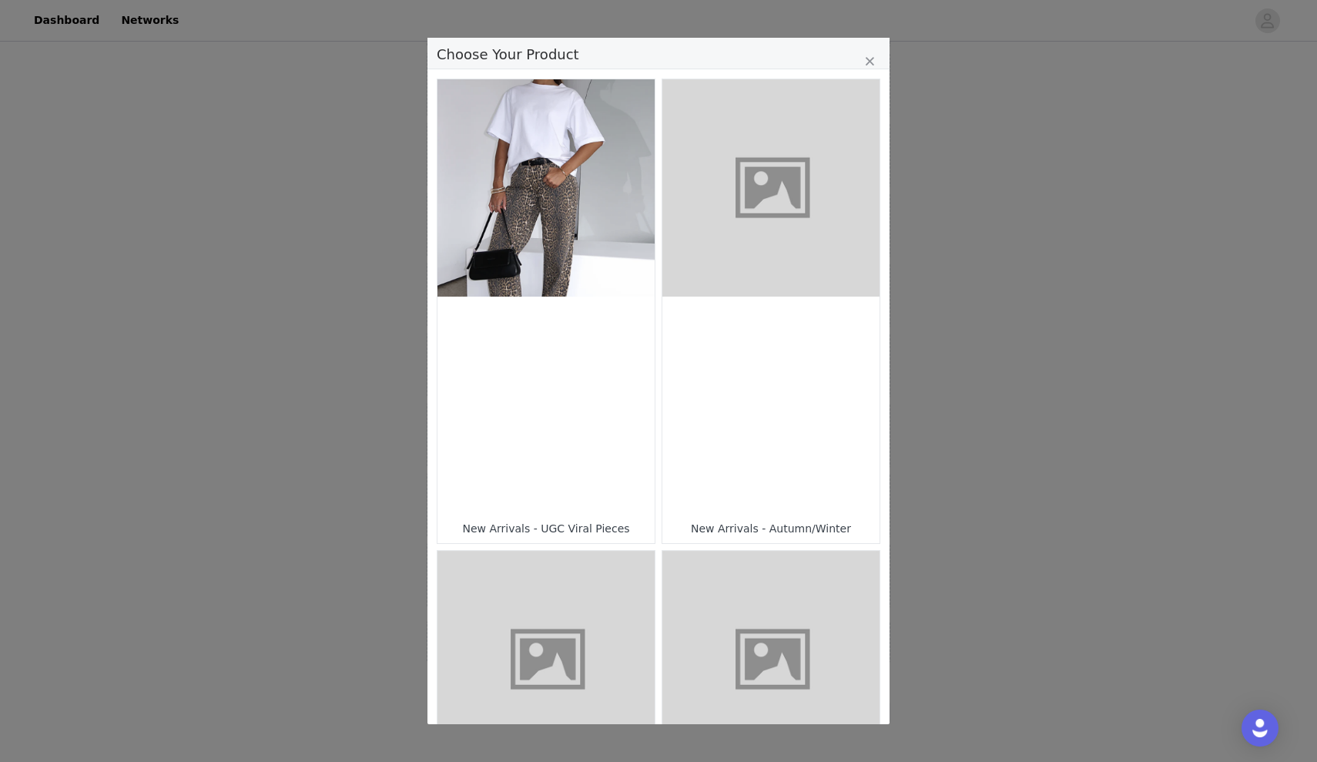
click at [785, 416] on div "Choose Your Product" at bounding box center [771, 405] width 217 height 217
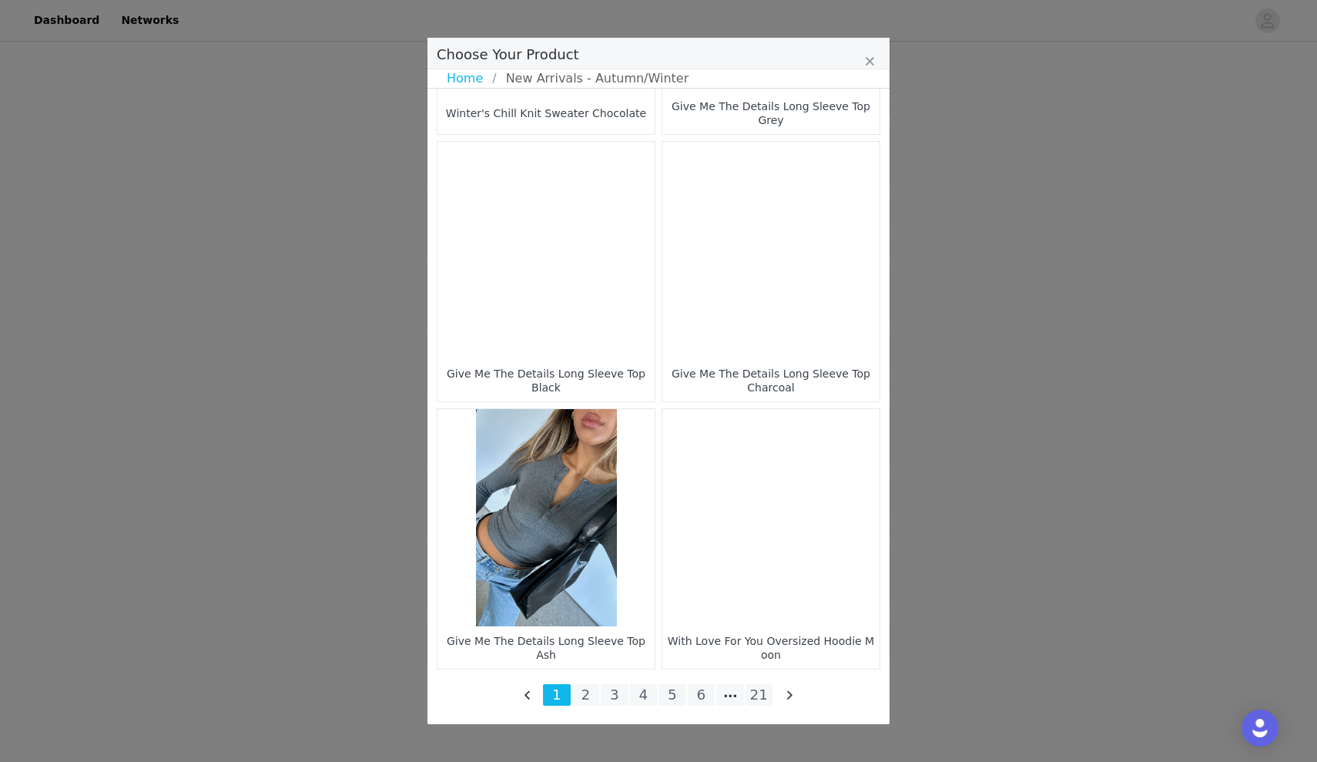
scroll to position [2096, 0]
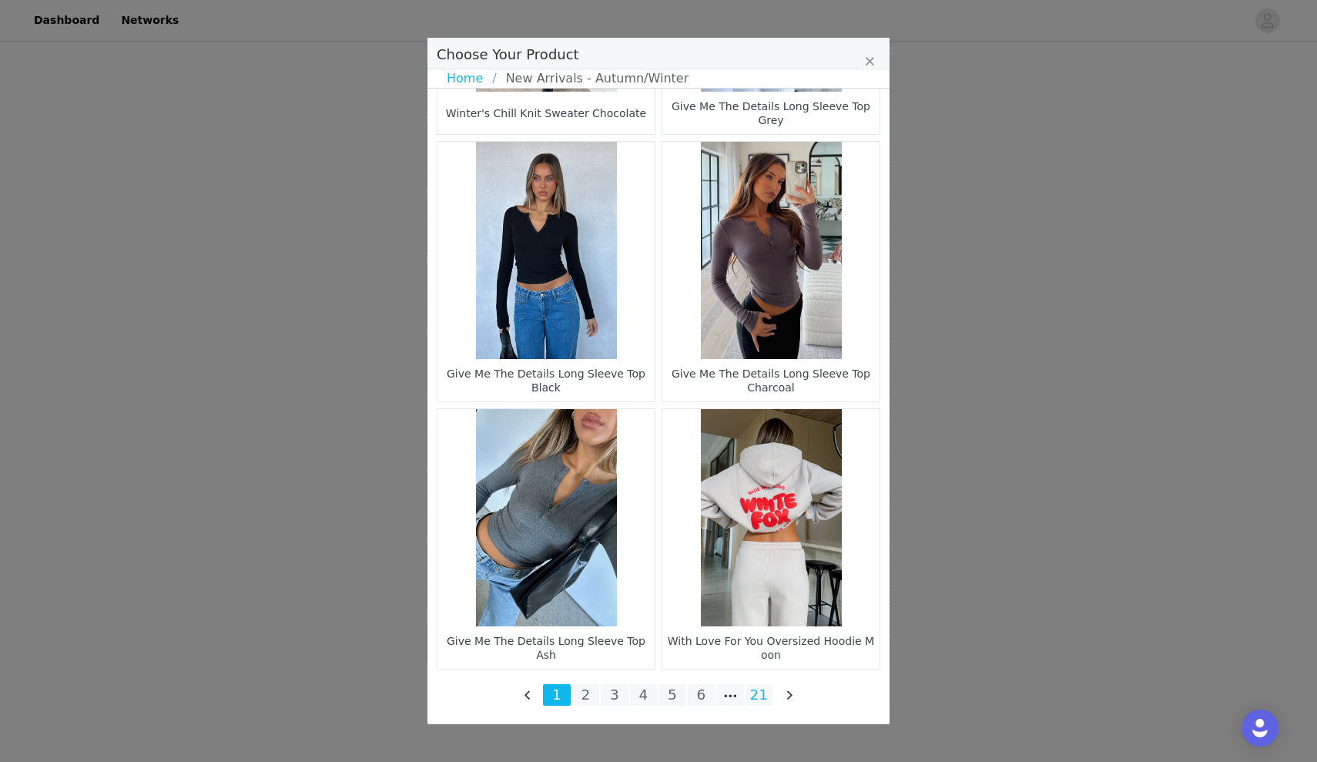
click at [761, 693] on li "21" at bounding box center [760, 695] width 28 height 22
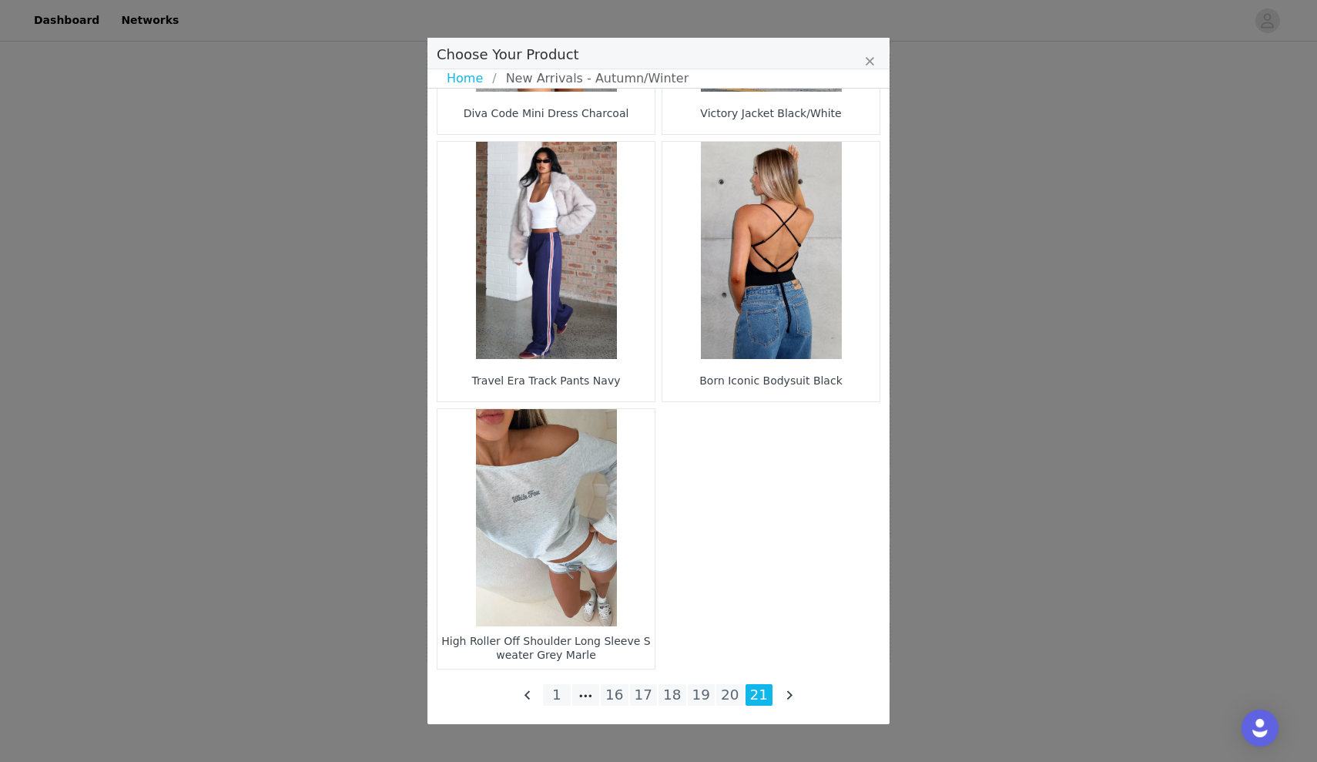
scroll to position [1828, 0]
click at [726, 695] on li "20" at bounding box center [730, 695] width 28 height 22
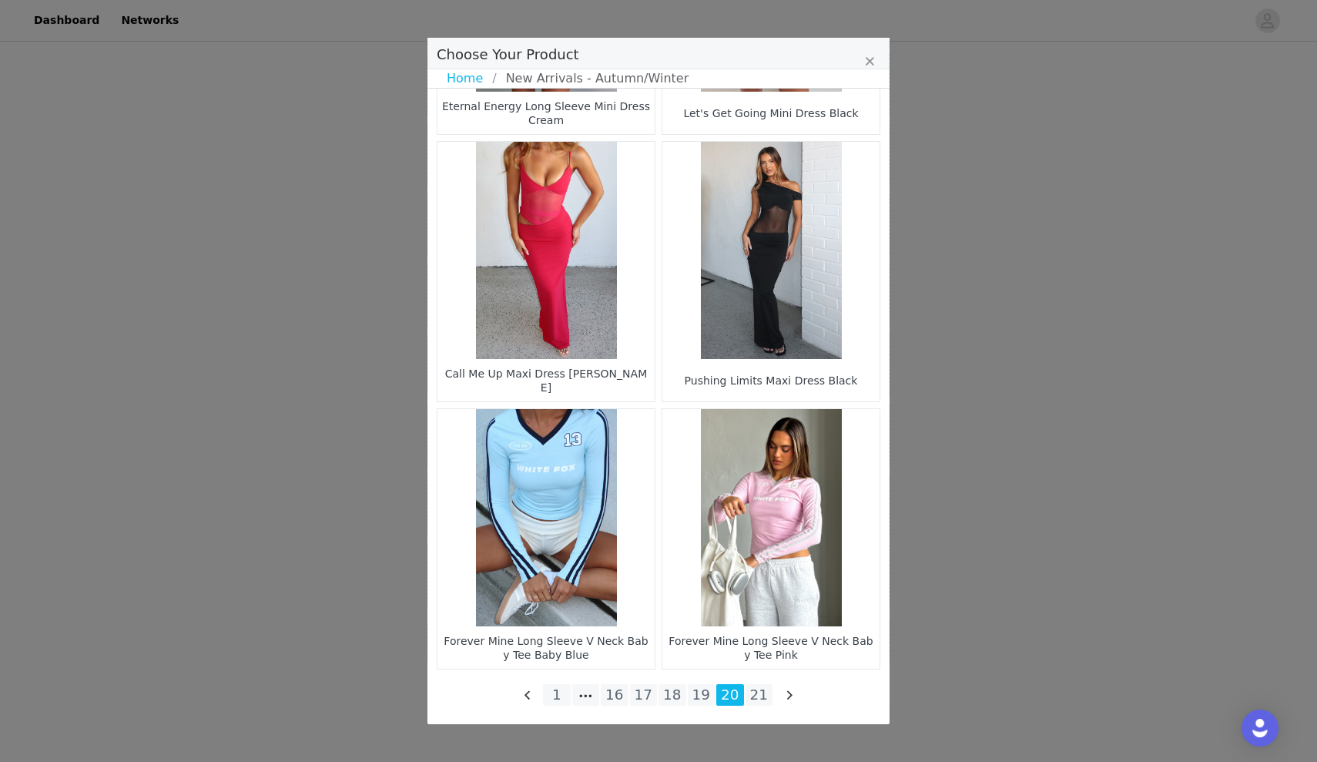
scroll to position [2096, 0]
click at [708, 694] on li "19" at bounding box center [702, 695] width 28 height 22
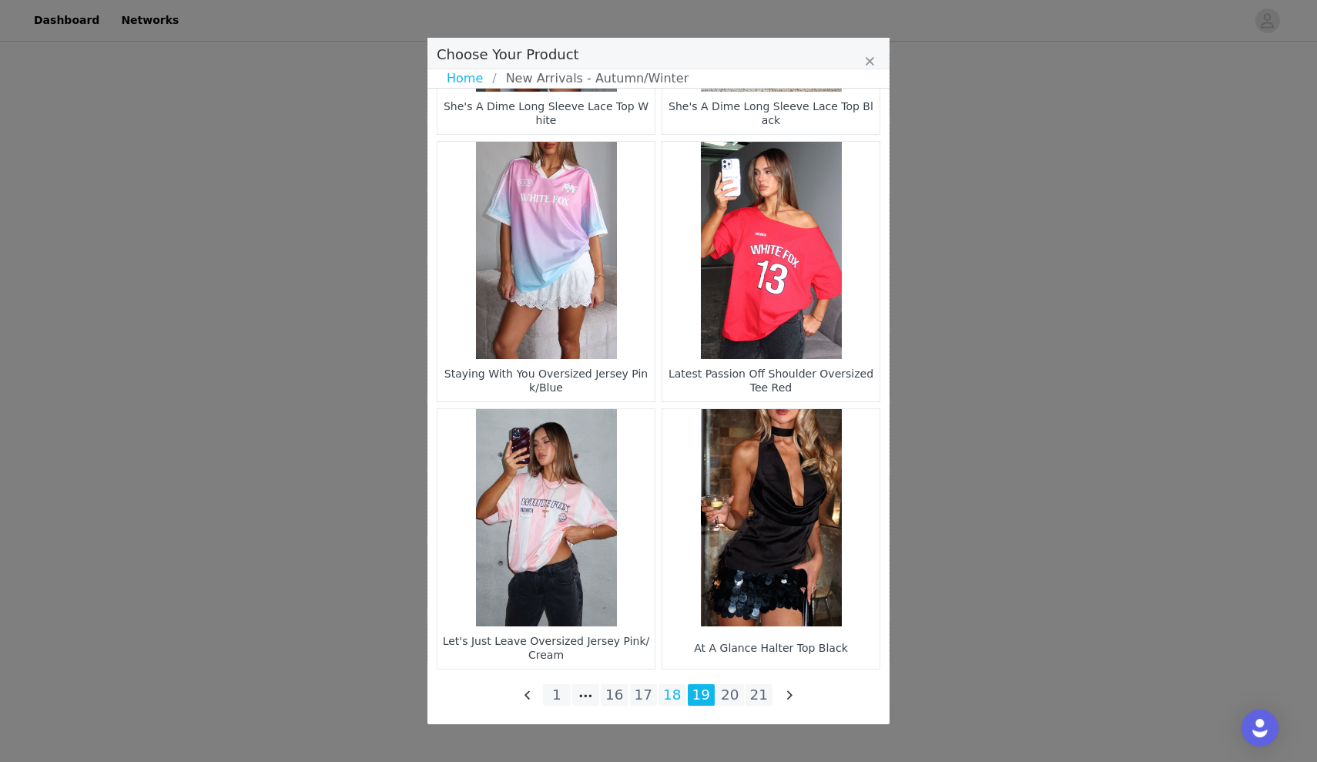
click at [672, 691] on li "18" at bounding box center [673, 695] width 28 height 22
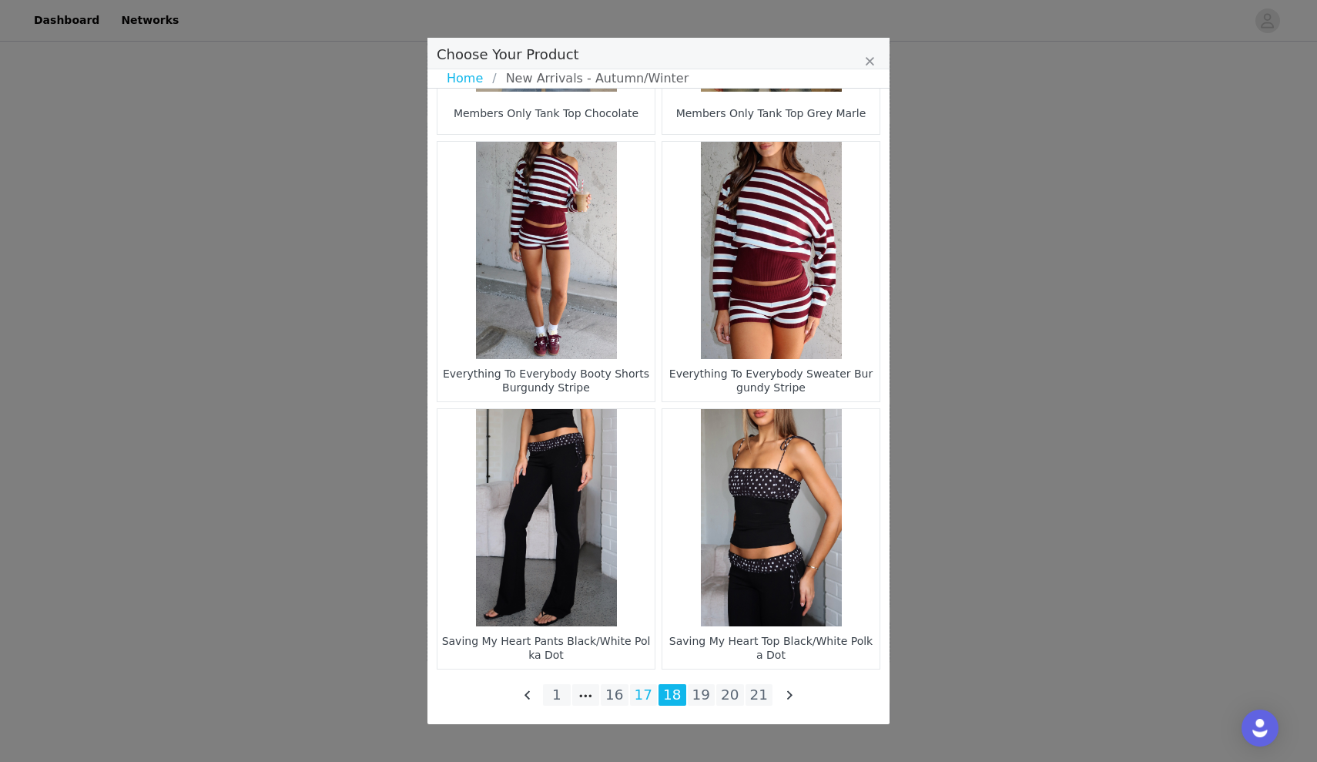
click at [642, 704] on li "17" at bounding box center [644, 695] width 28 height 22
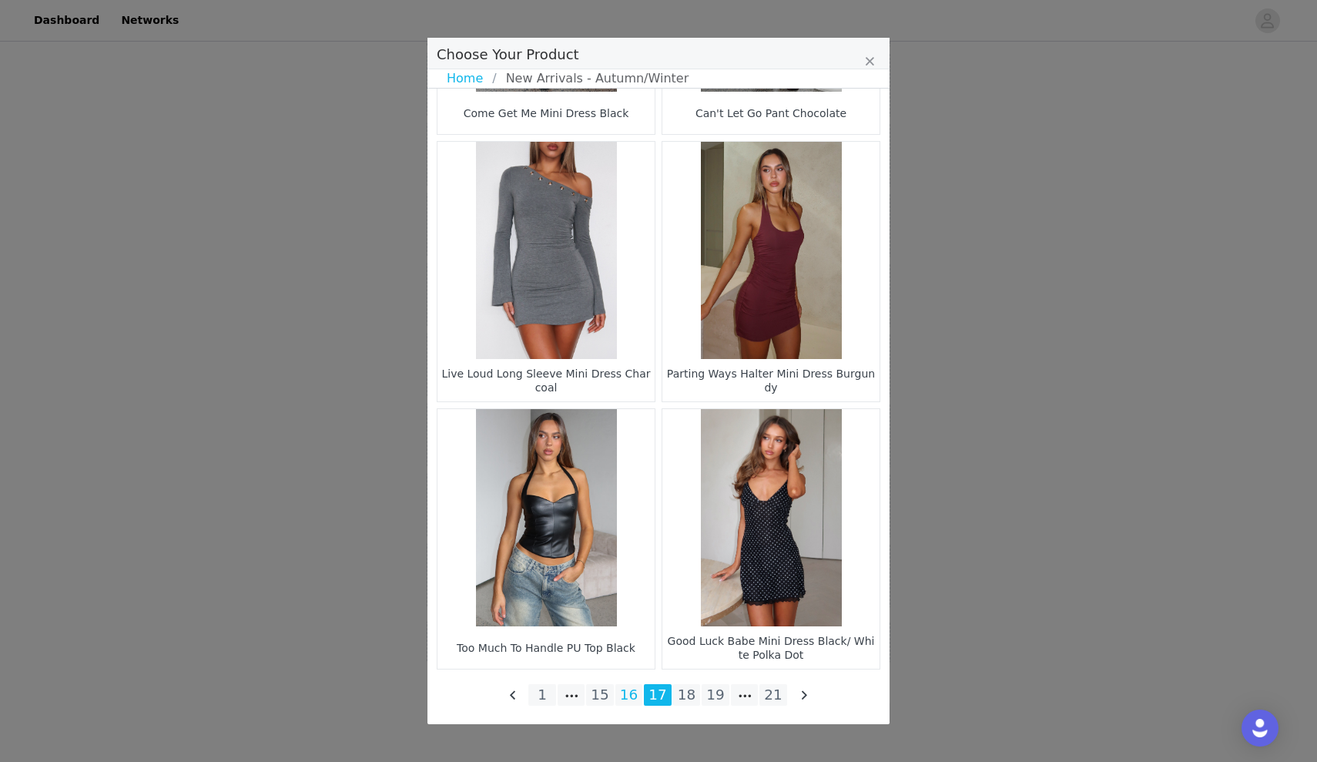
click at [628, 698] on li "16" at bounding box center [630, 695] width 28 height 22
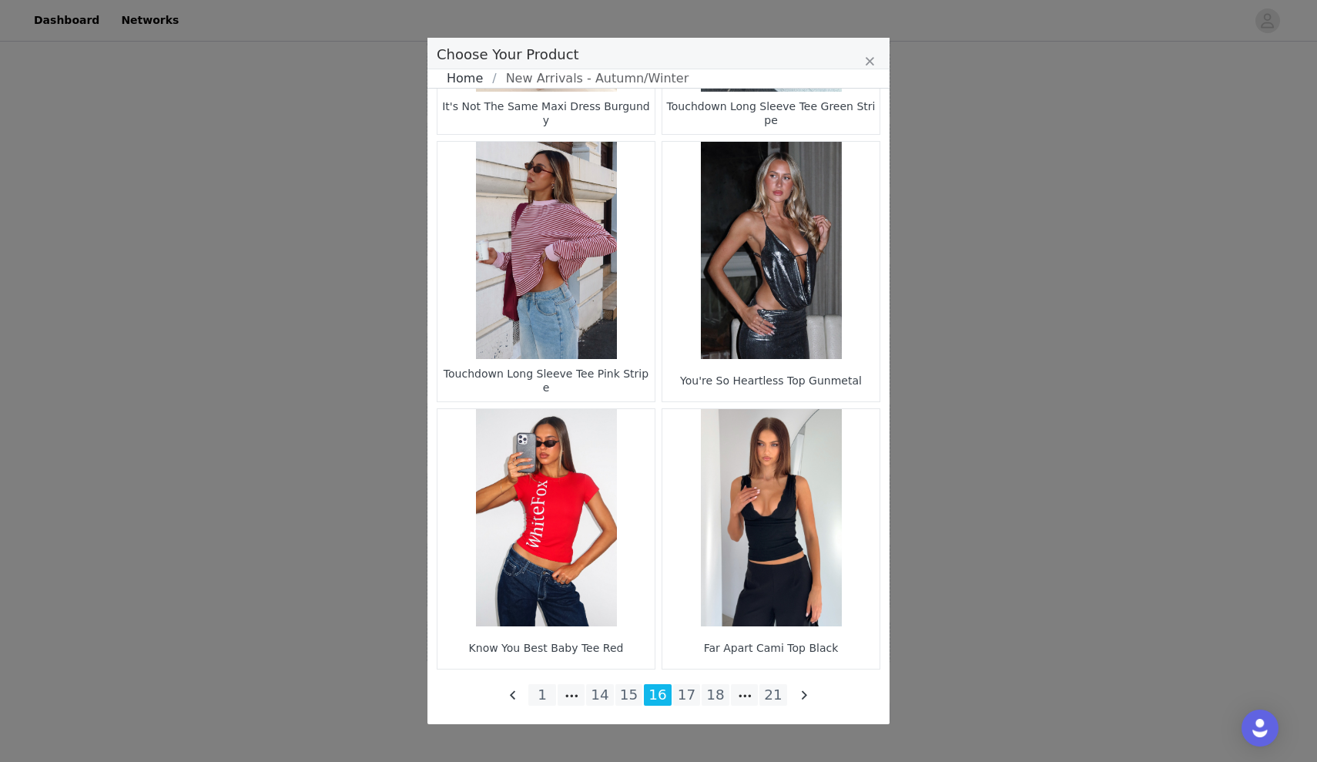
click at [475, 83] on link "Home" at bounding box center [469, 78] width 45 height 18
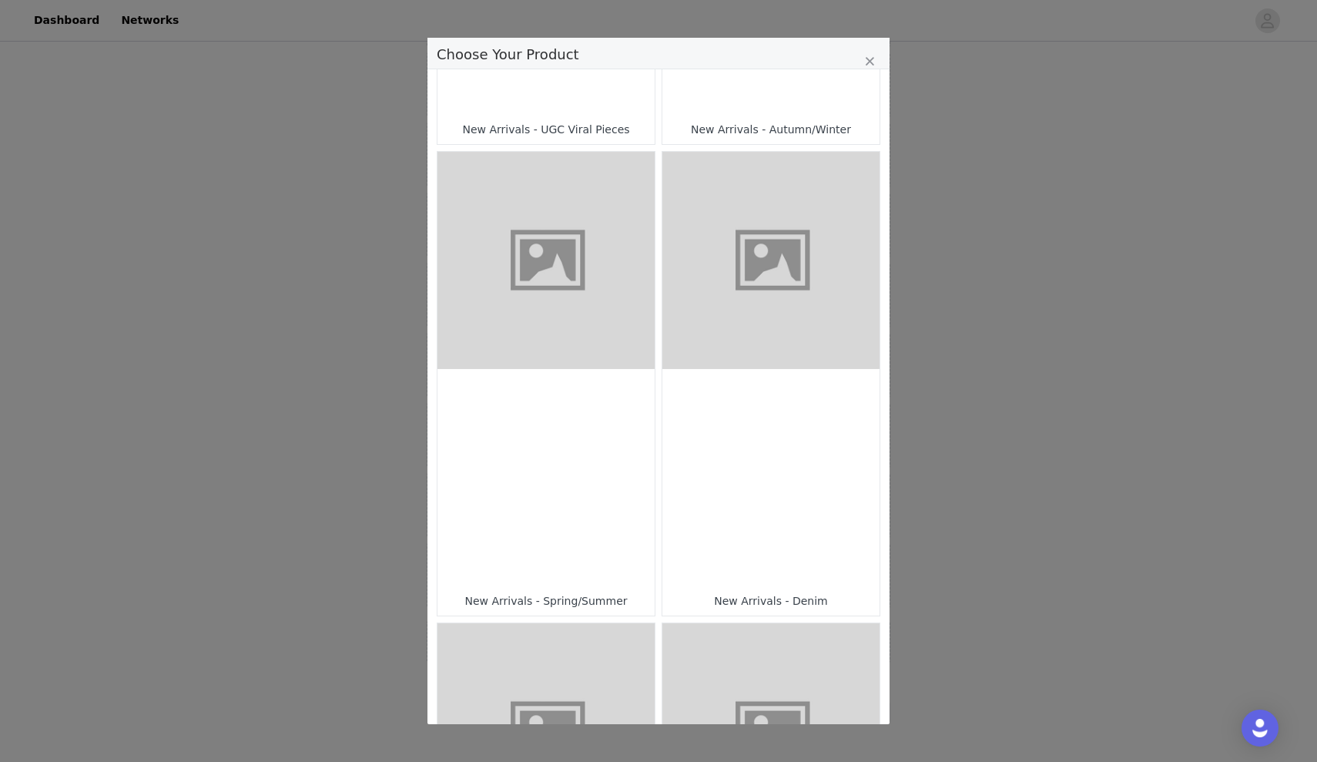
scroll to position [423, 0]
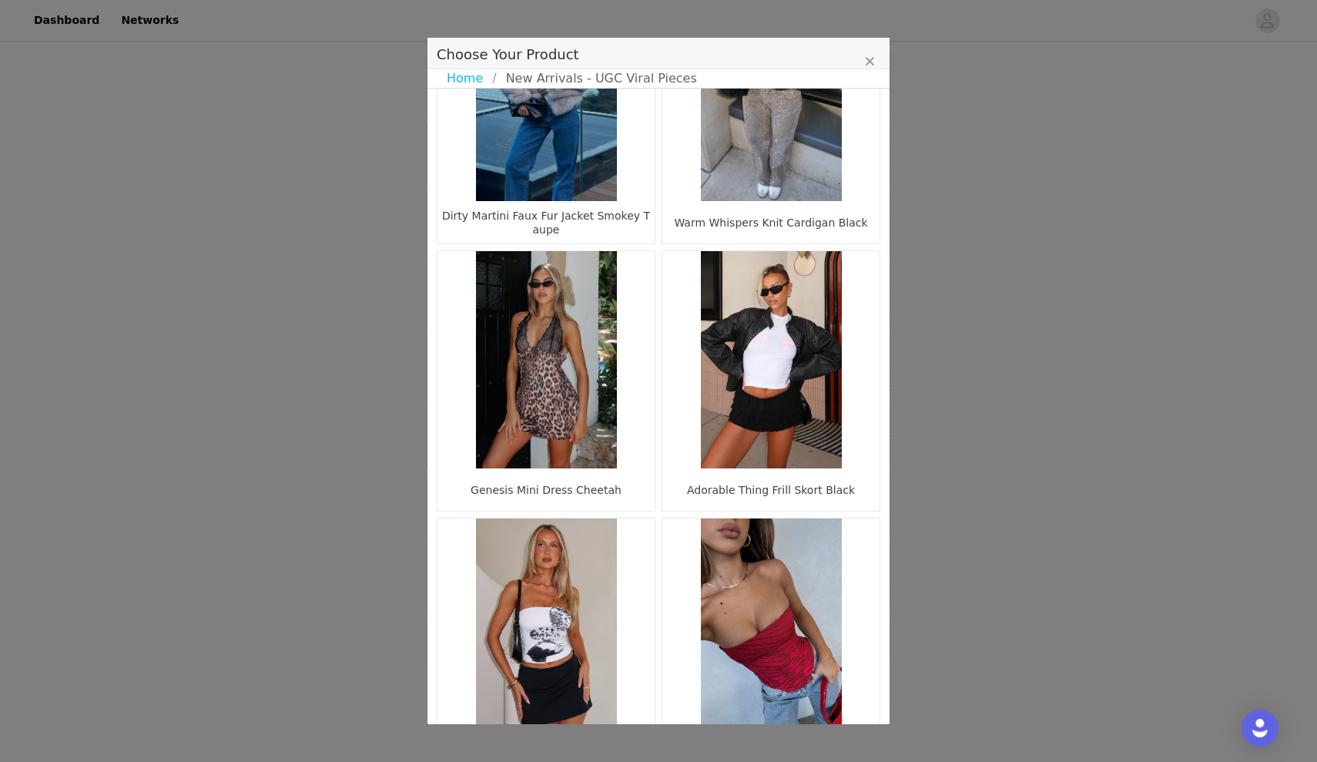
scroll to position [384, 0]
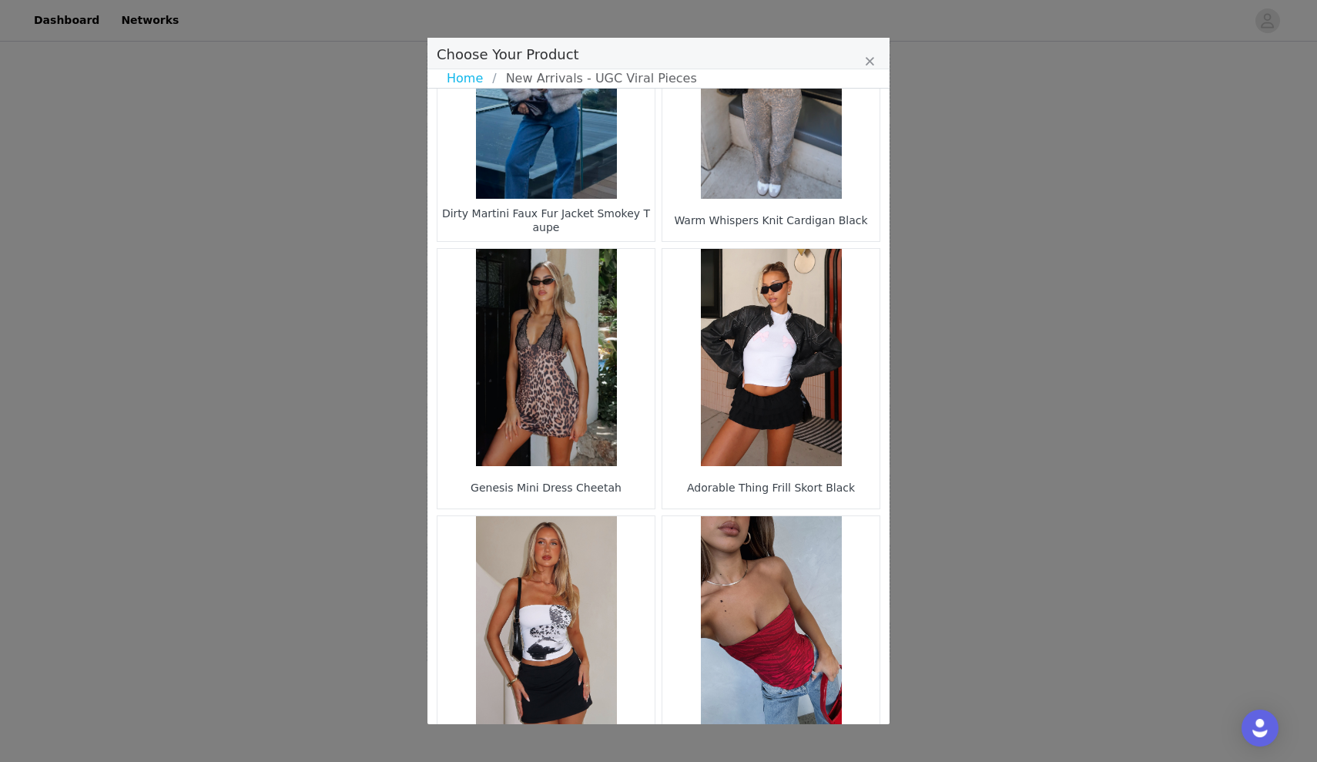
click at [604, 183] on figure "Choose Your Product" at bounding box center [546, 90] width 217 height 217
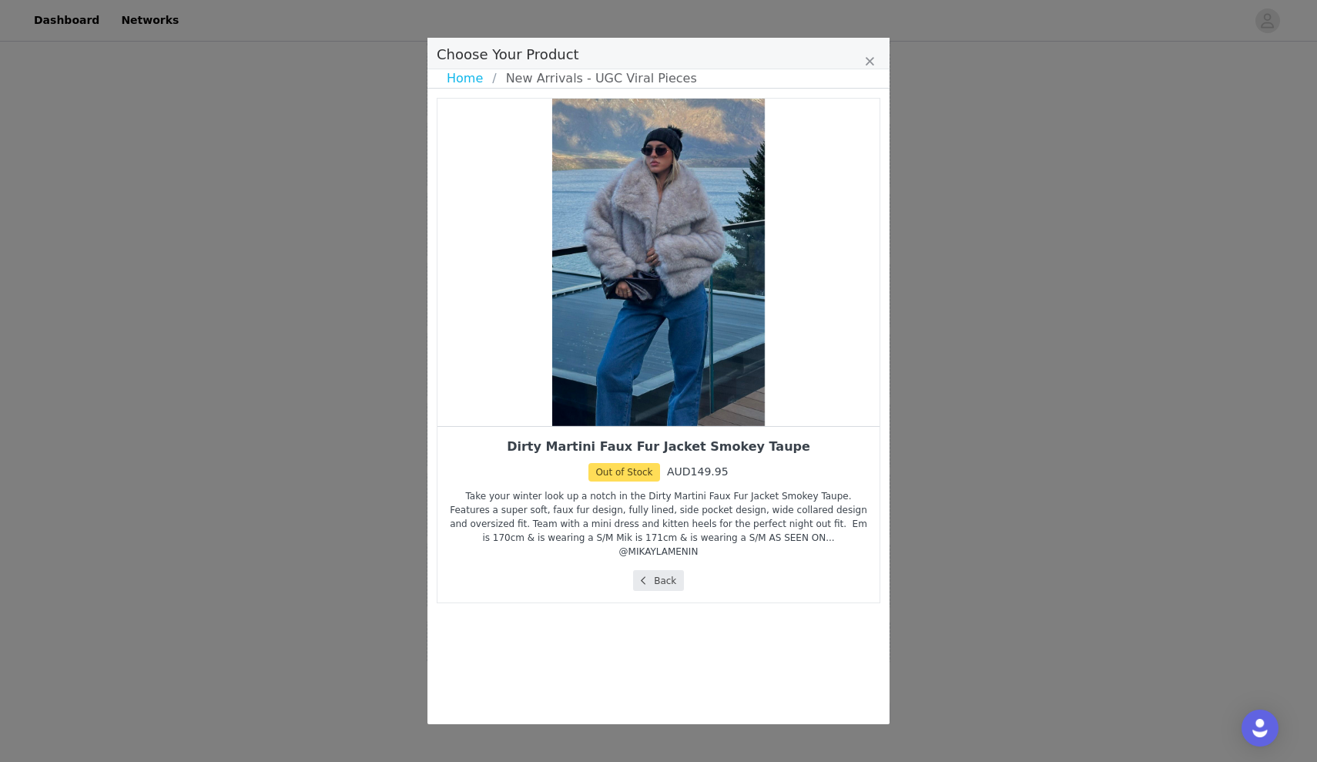
click at [653, 570] on button "Back" at bounding box center [659, 580] width 52 height 21
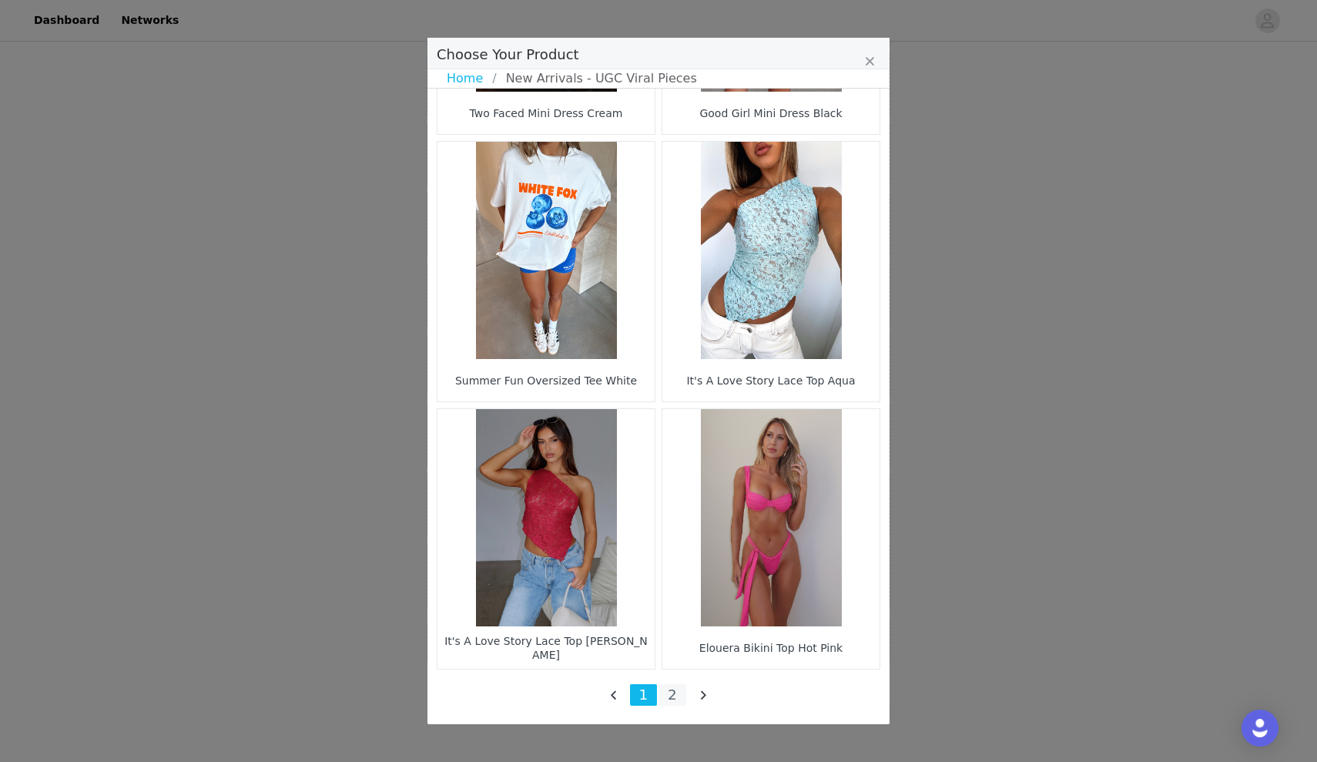
scroll to position [2096, 0]
click at [666, 693] on li "2" at bounding box center [673, 695] width 28 height 22
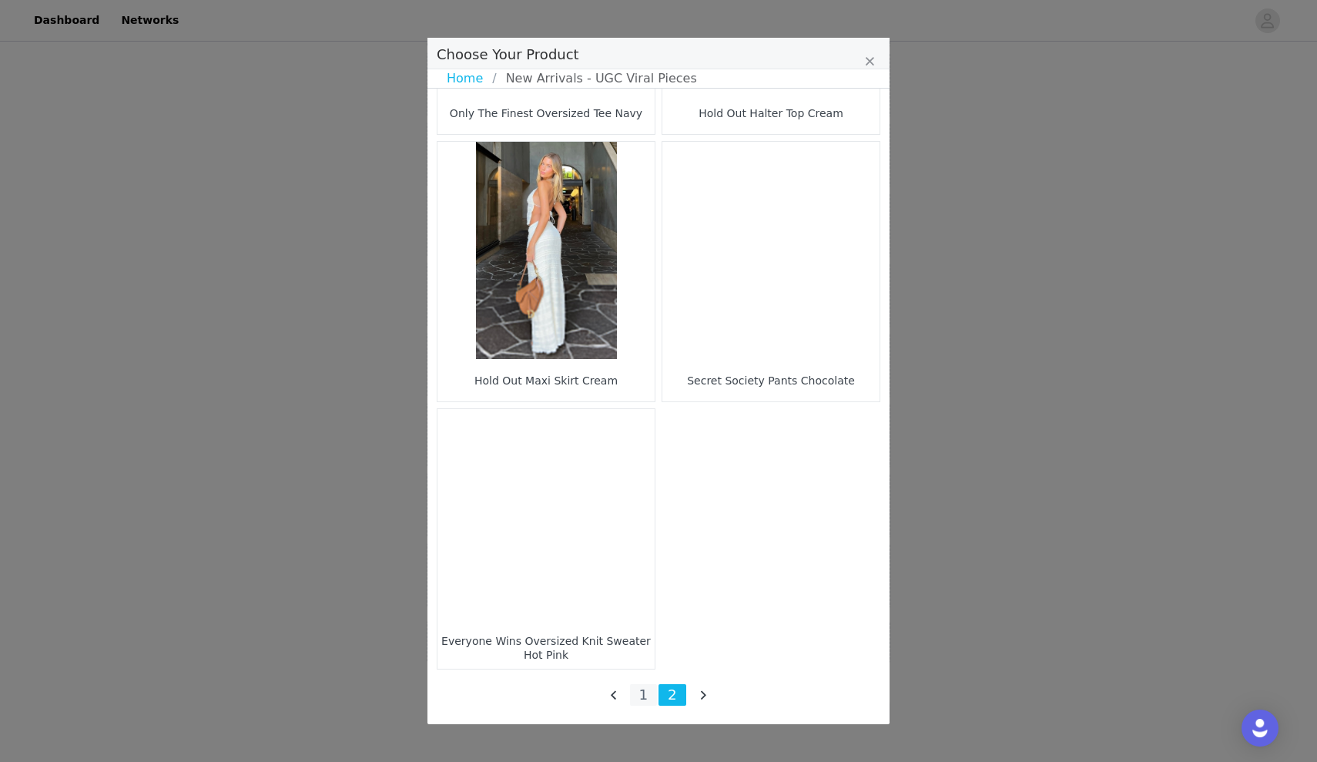
scroll to position [492, 0]
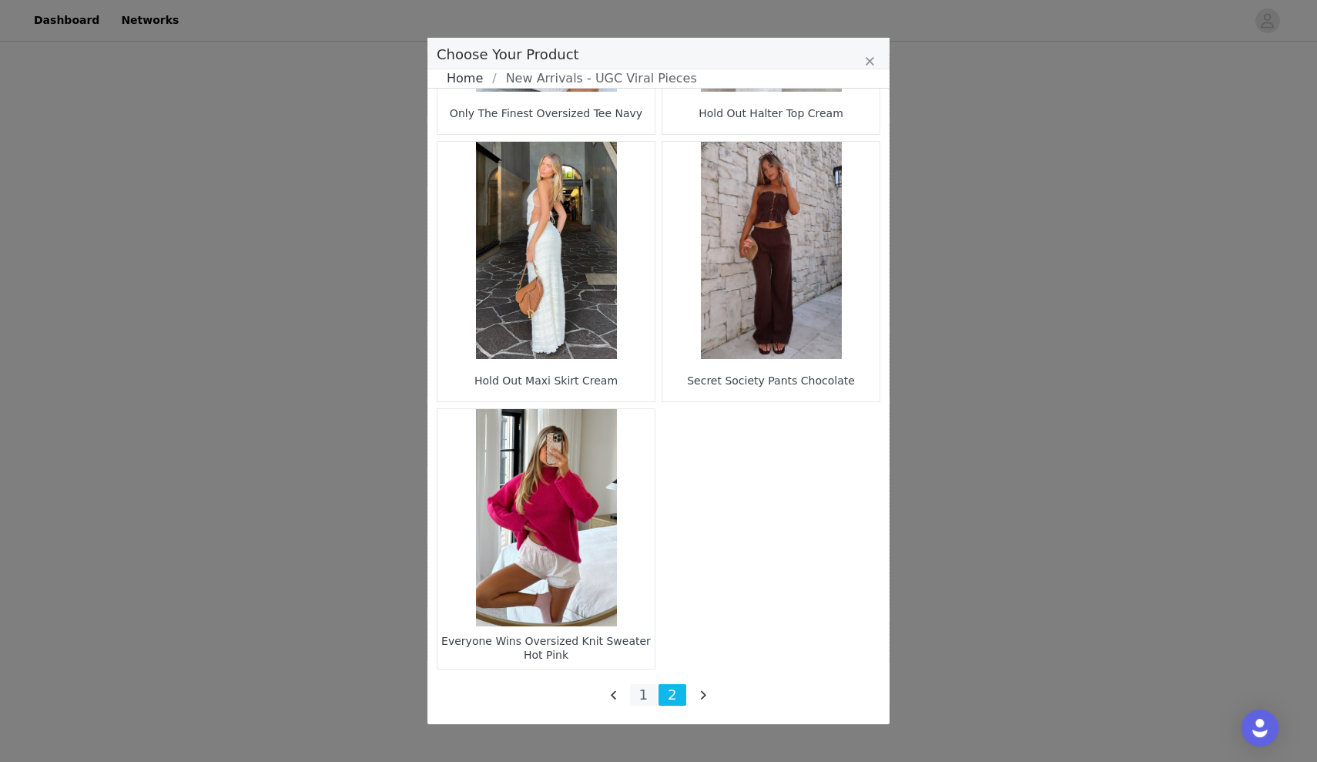
click at [484, 86] on link "Home" at bounding box center [469, 78] width 45 height 18
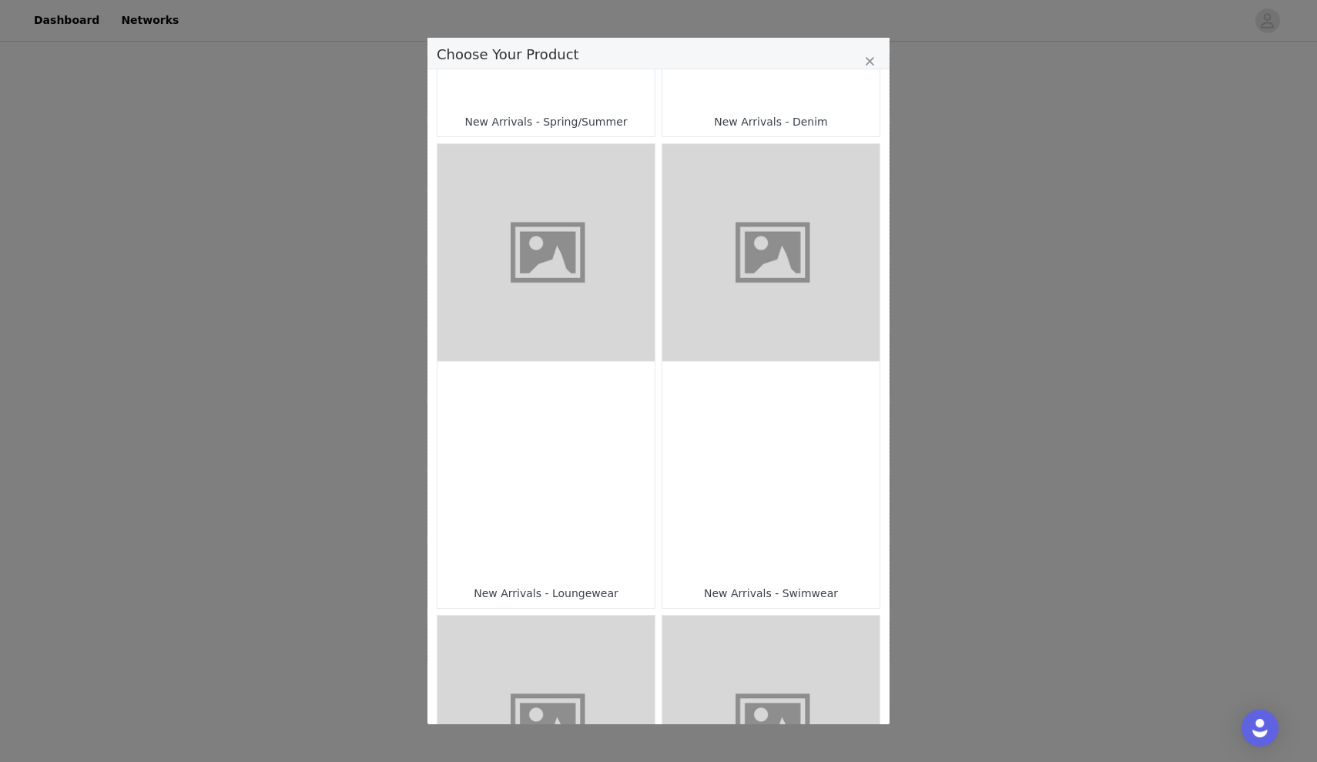
scroll to position [884, 0]
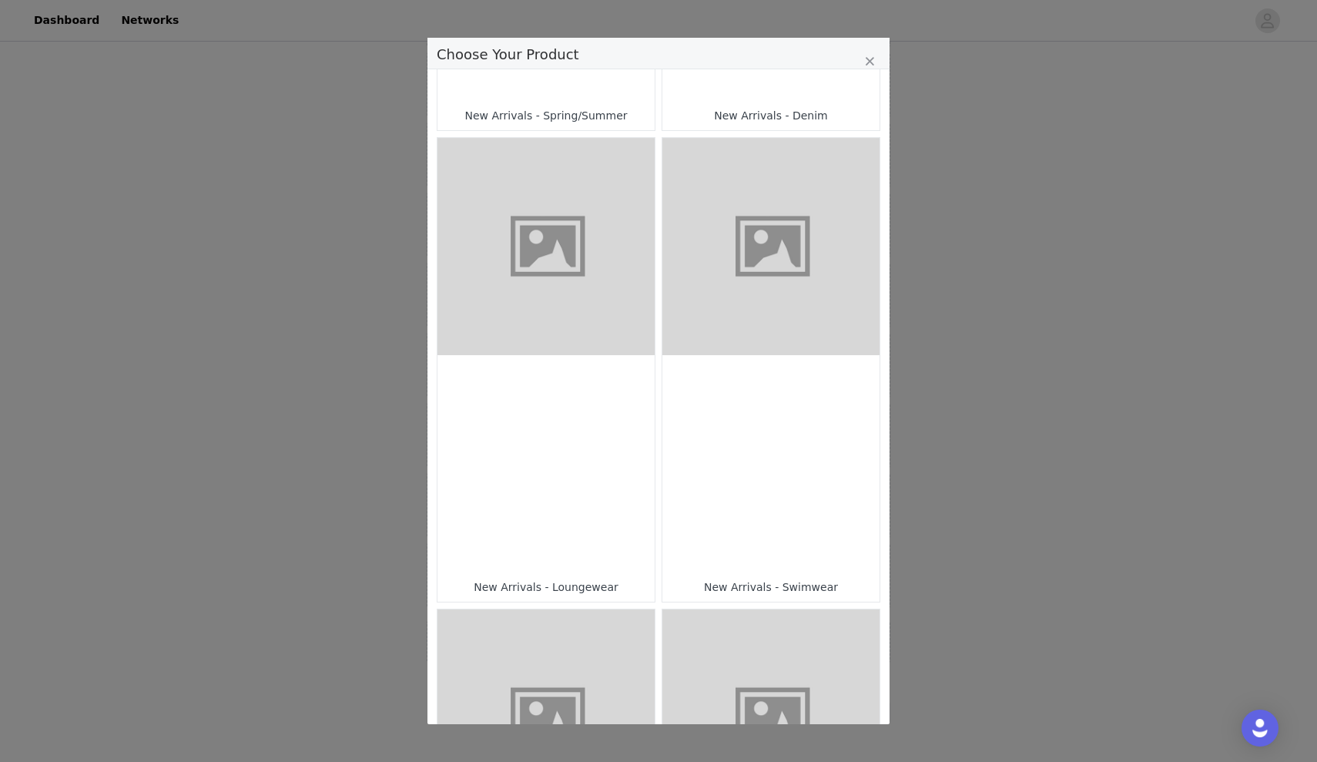
click at [741, 110] on div "New Arrivals - Denim" at bounding box center [771, 116] width 202 height 14
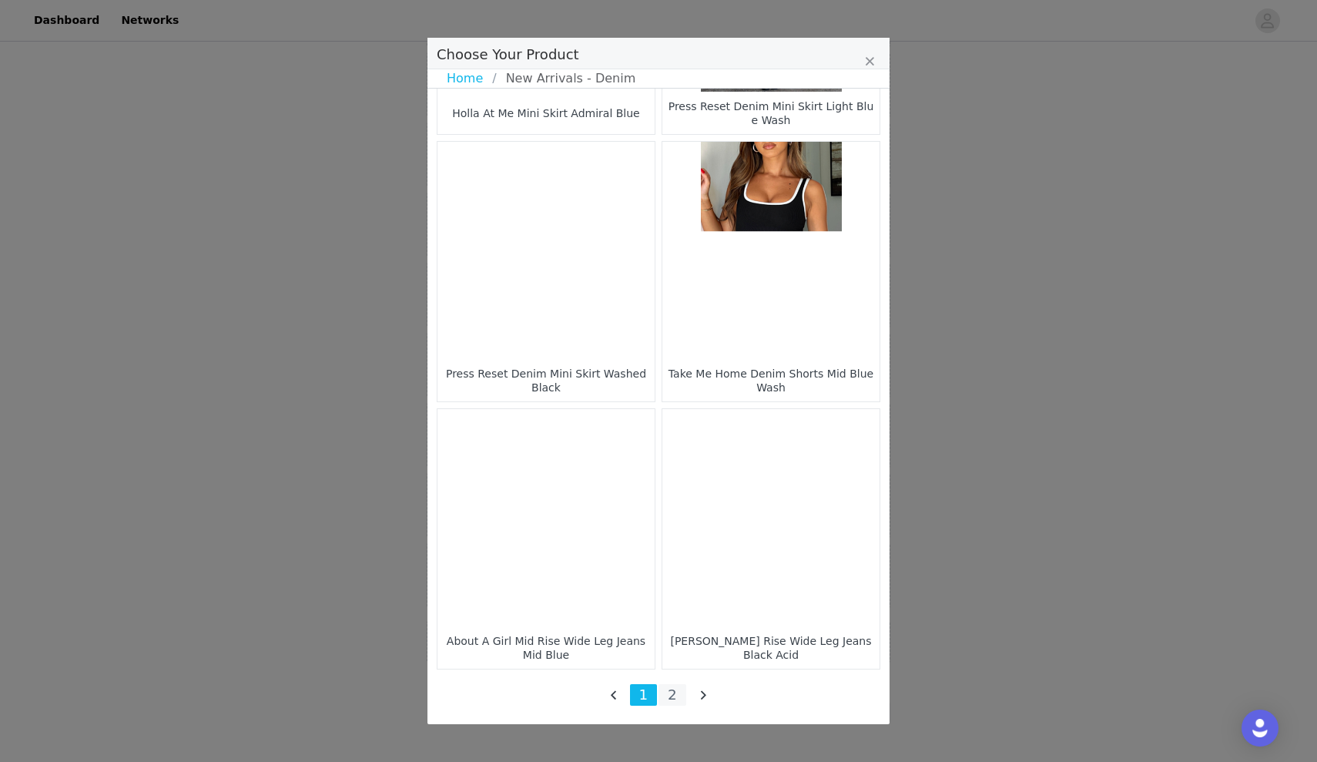
scroll to position [2096, 0]
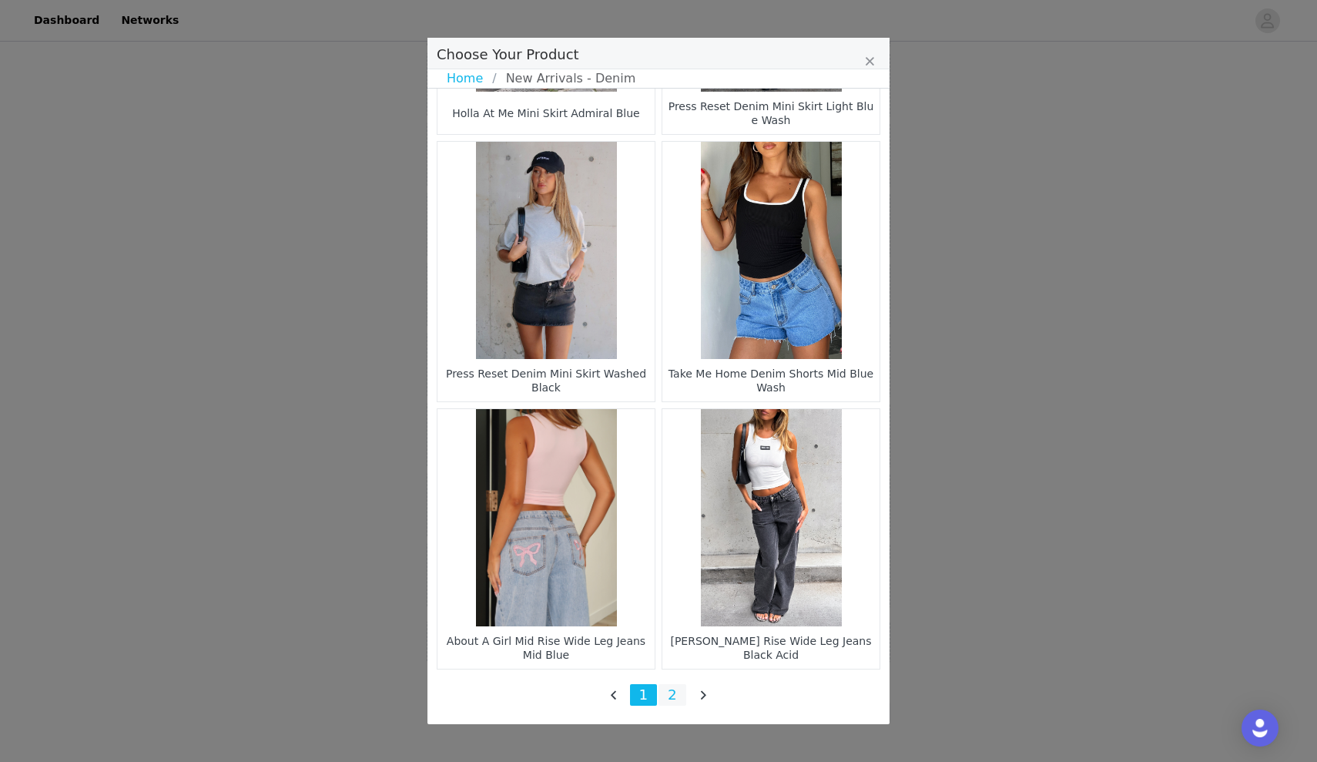
click at [672, 692] on li "2" at bounding box center [673, 695] width 28 height 22
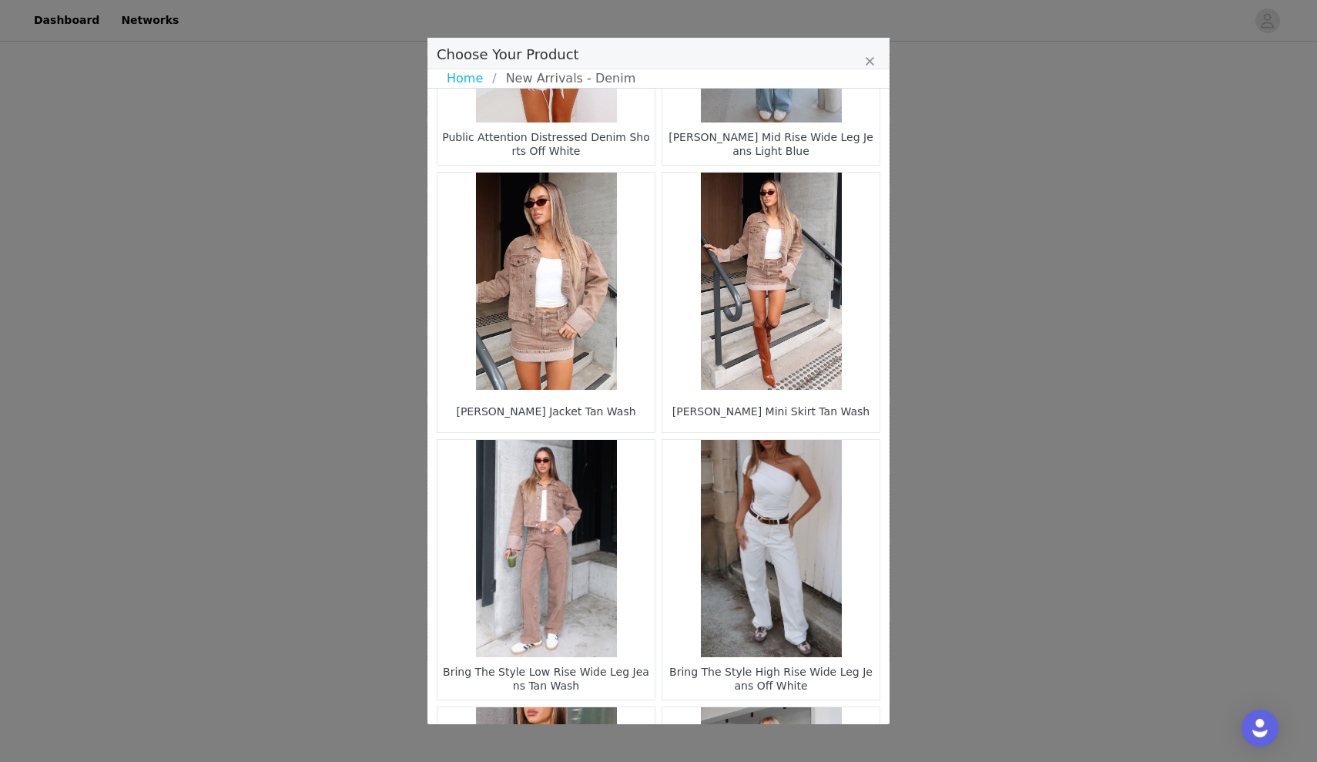
scroll to position [1261, 0]
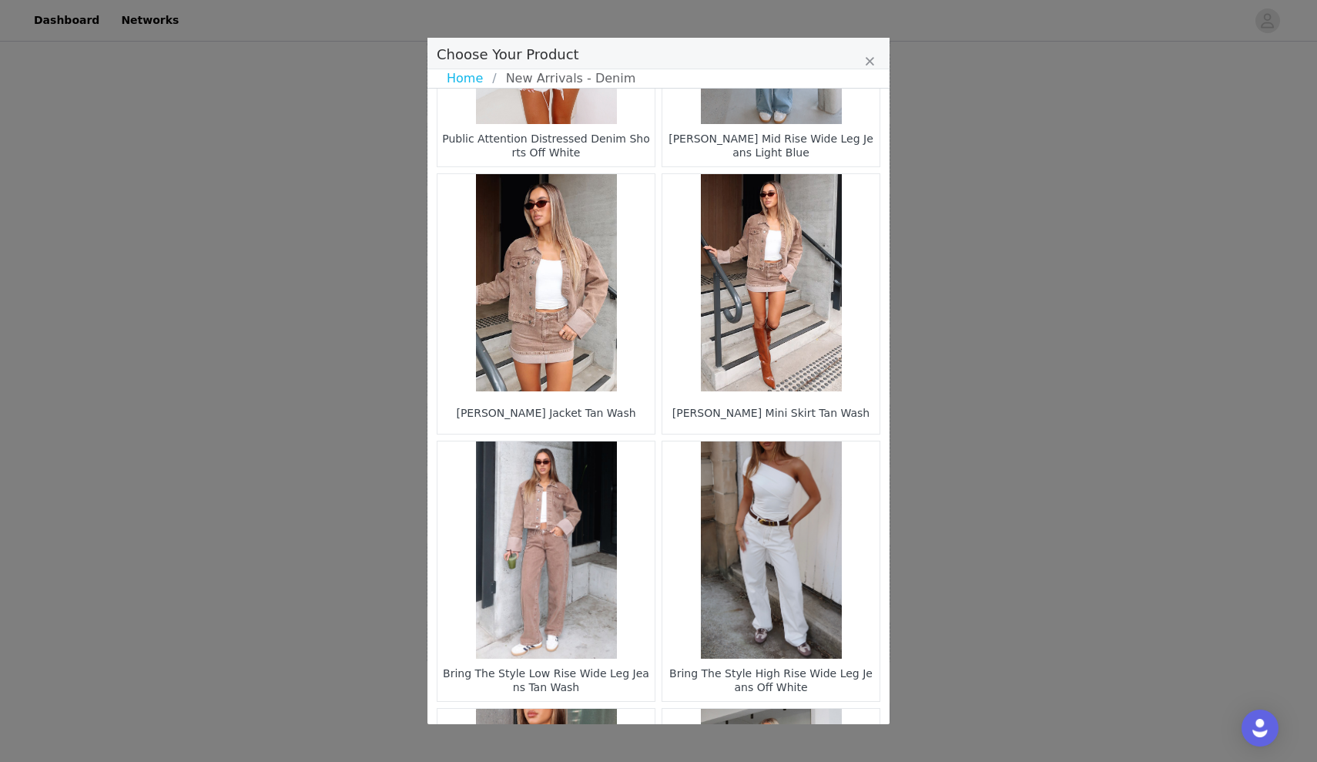
click at [565, 316] on figure "Choose Your Product" at bounding box center [546, 282] width 217 height 217
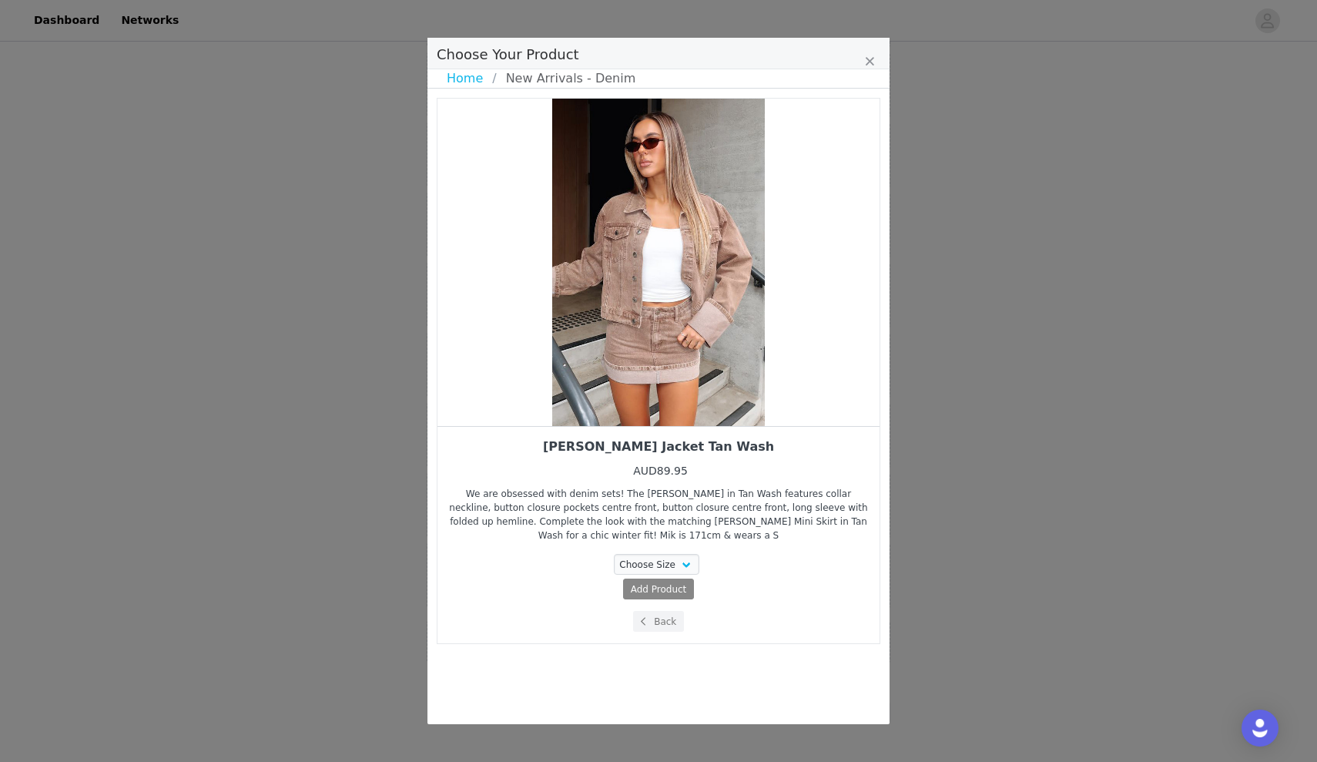
scroll to position [0, 0]
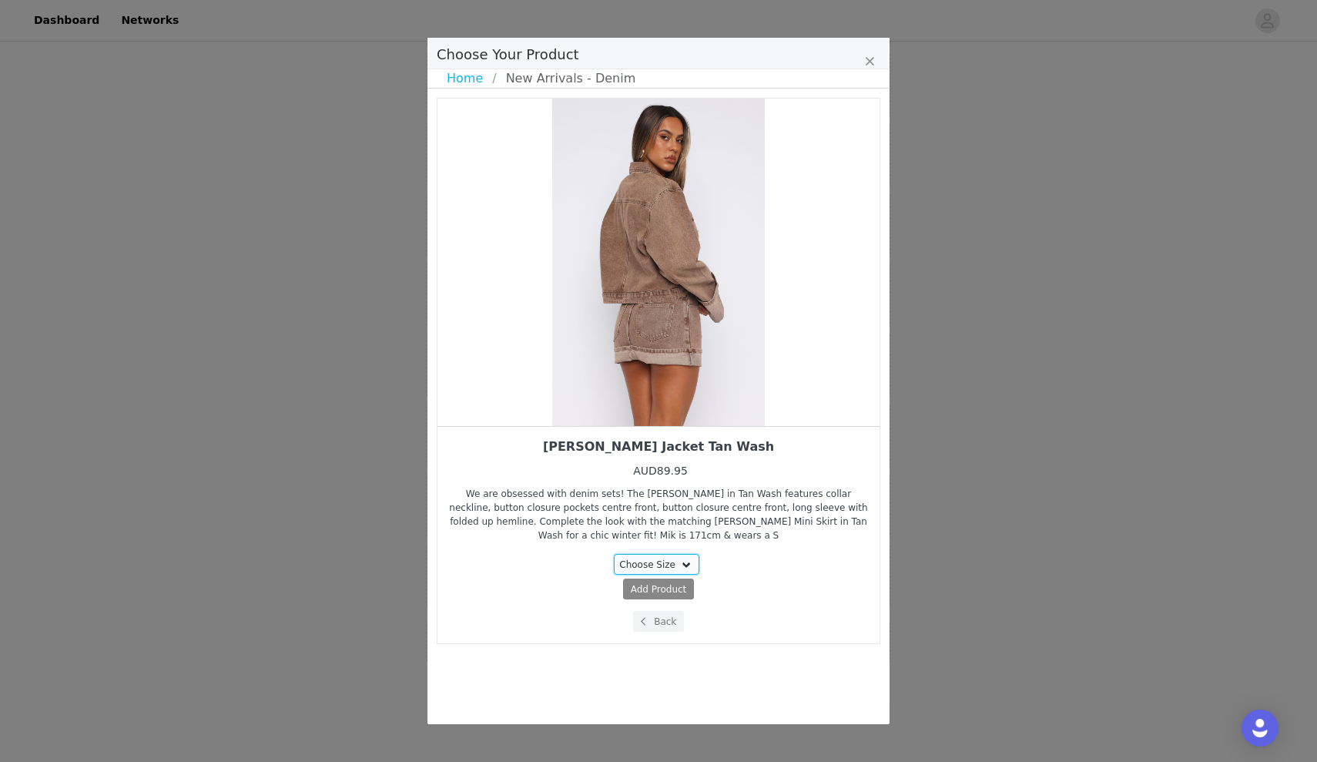
select select "27365313"
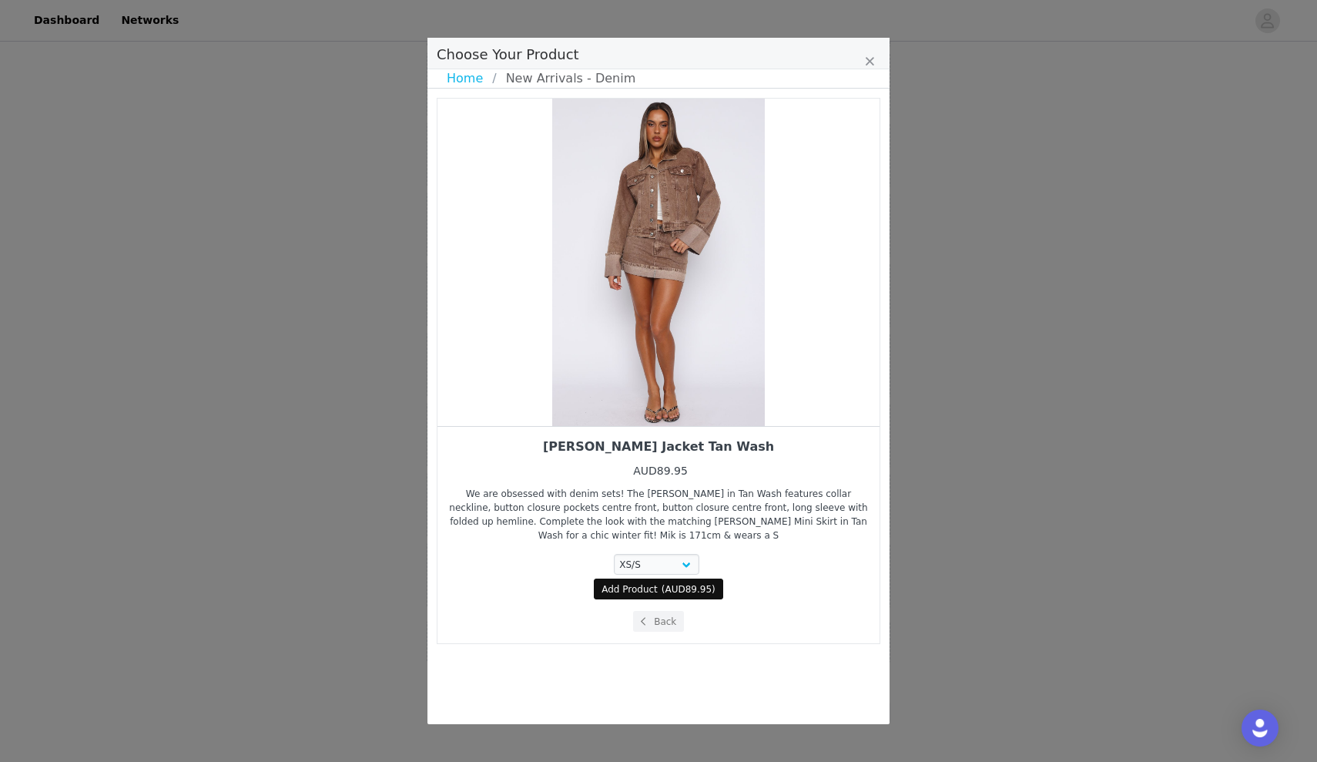
click at [637, 589] on span "Add Product" at bounding box center [630, 589] width 56 height 14
select select "27365313"
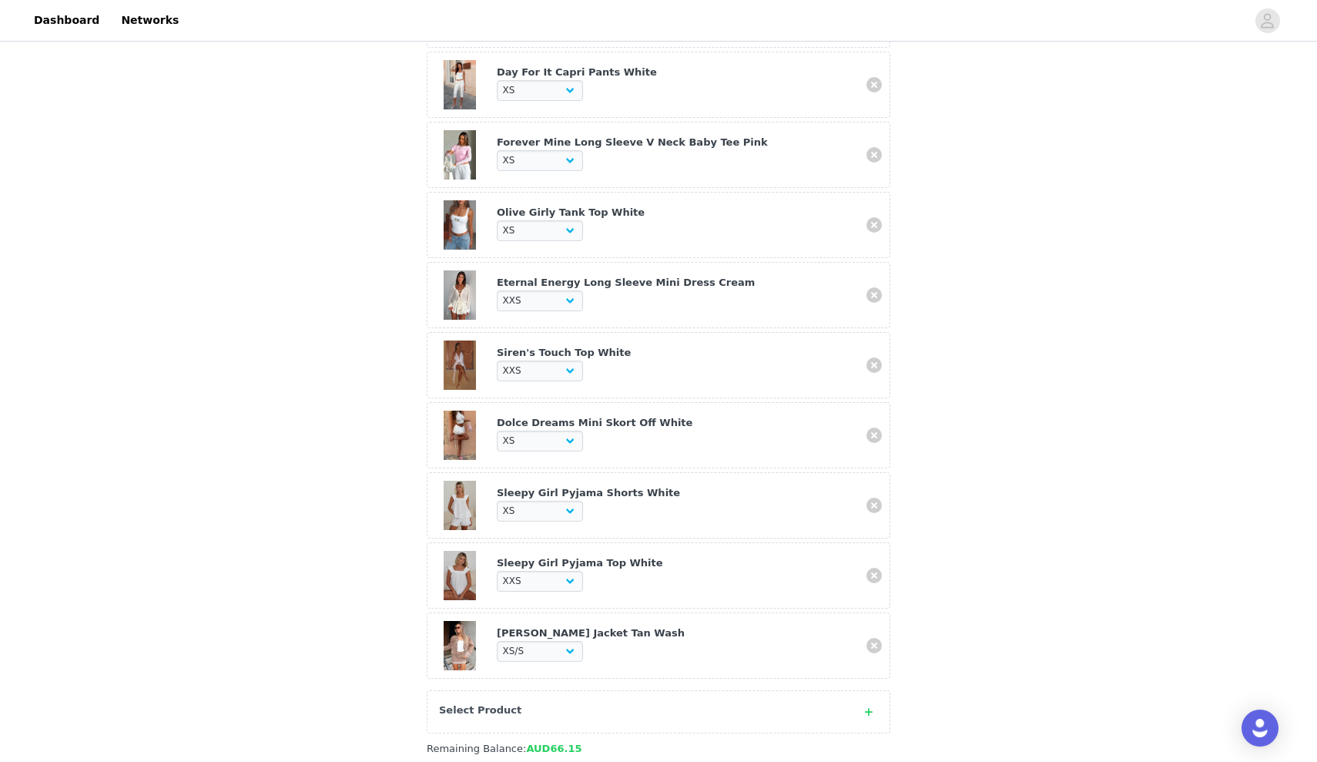
click at [583, 697] on div "Select Product" at bounding box center [659, 711] width 464 height 43
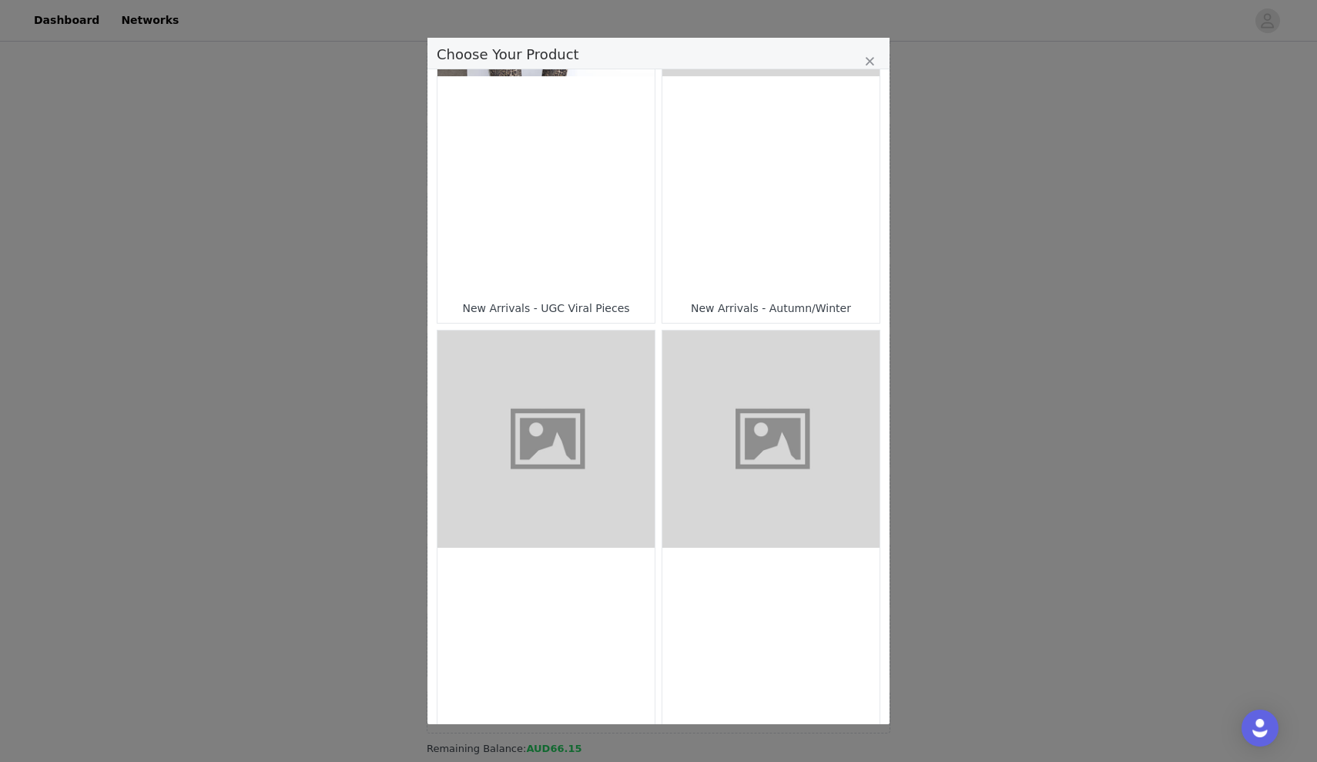
scroll to position [327, 0]
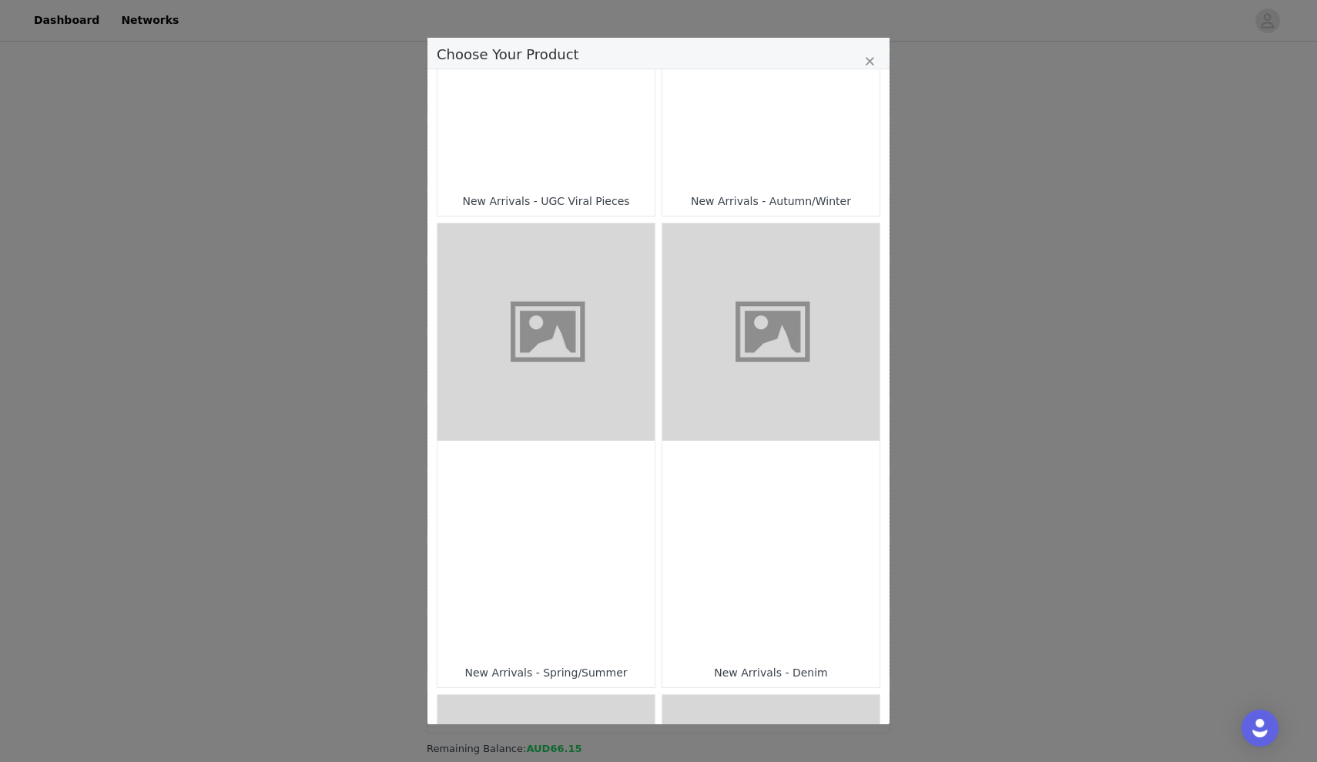
click at [710, 499] on div "Choose Your Product" at bounding box center [771, 549] width 217 height 217
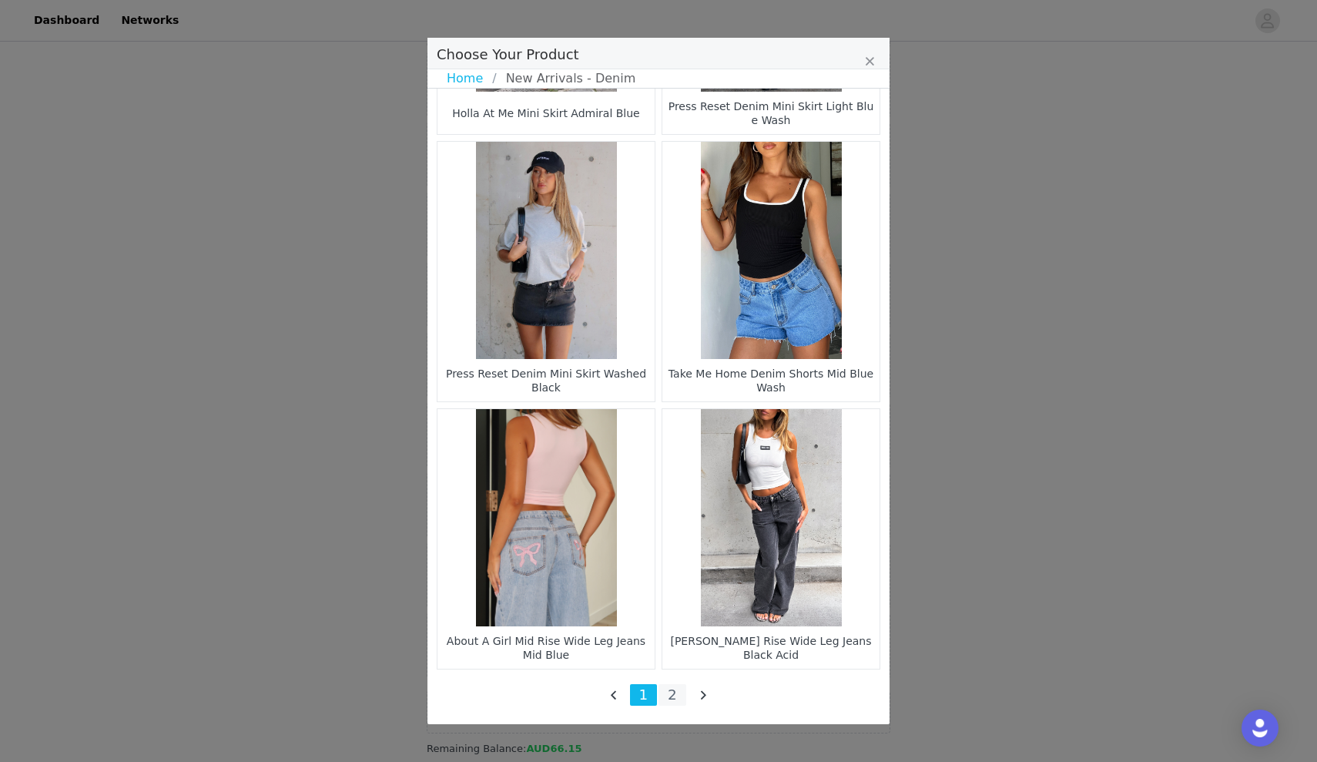
scroll to position [2096, 0]
click at [673, 701] on li "2" at bounding box center [673, 695] width 28 height 22
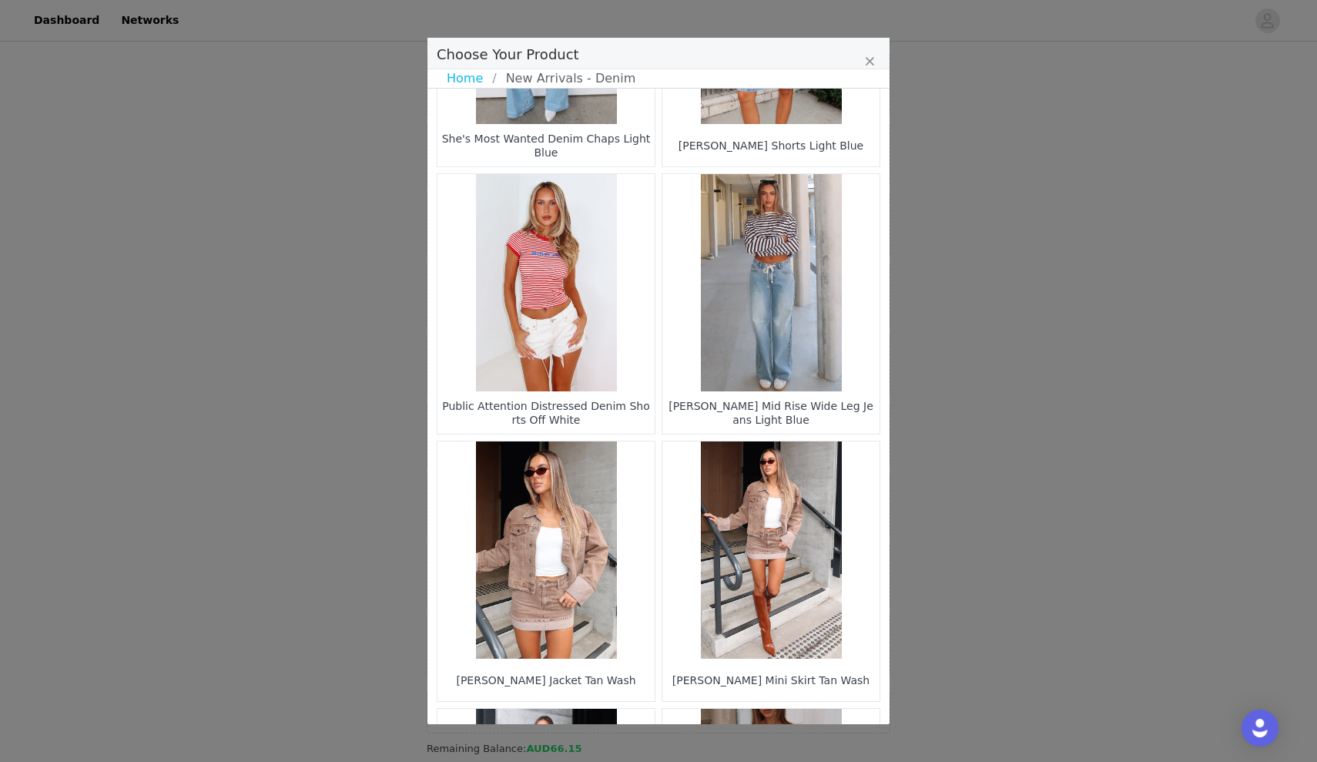
scroll to position [1005, 0]
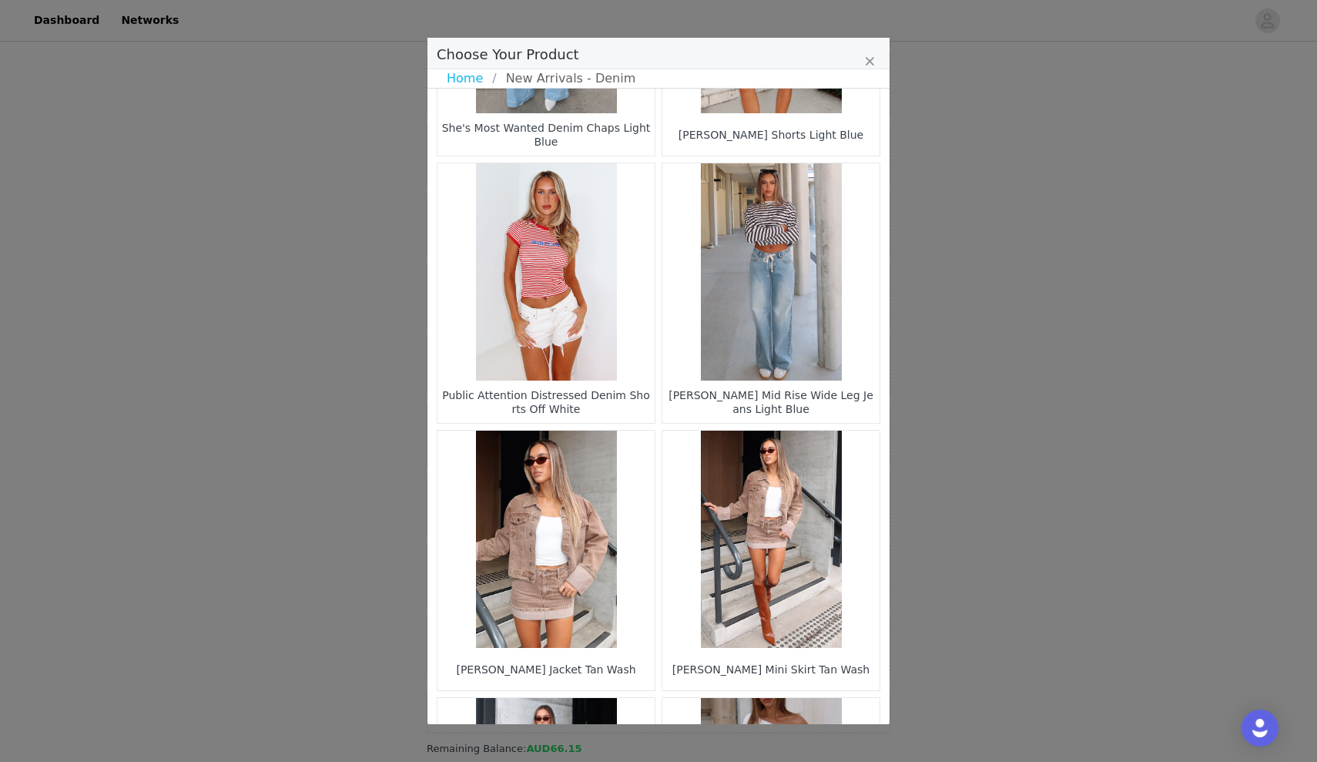
click at [714, 472] on figure "Choose Your Product" at bounding box center [771, 539] width 217 height 217
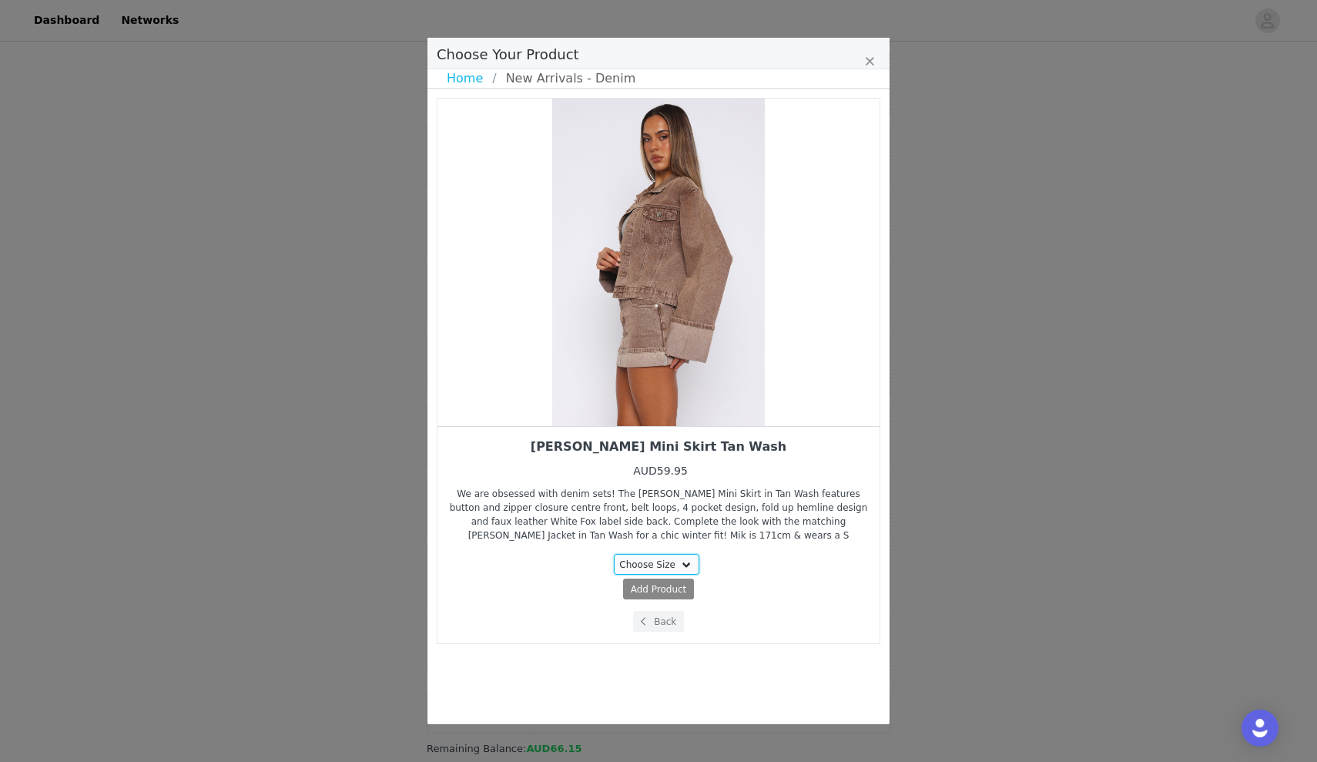
select select "27365878"
click at [653, 590] on span "Add Product" at bounding box center [630, 589] width 56 height 14
select select "27365878"
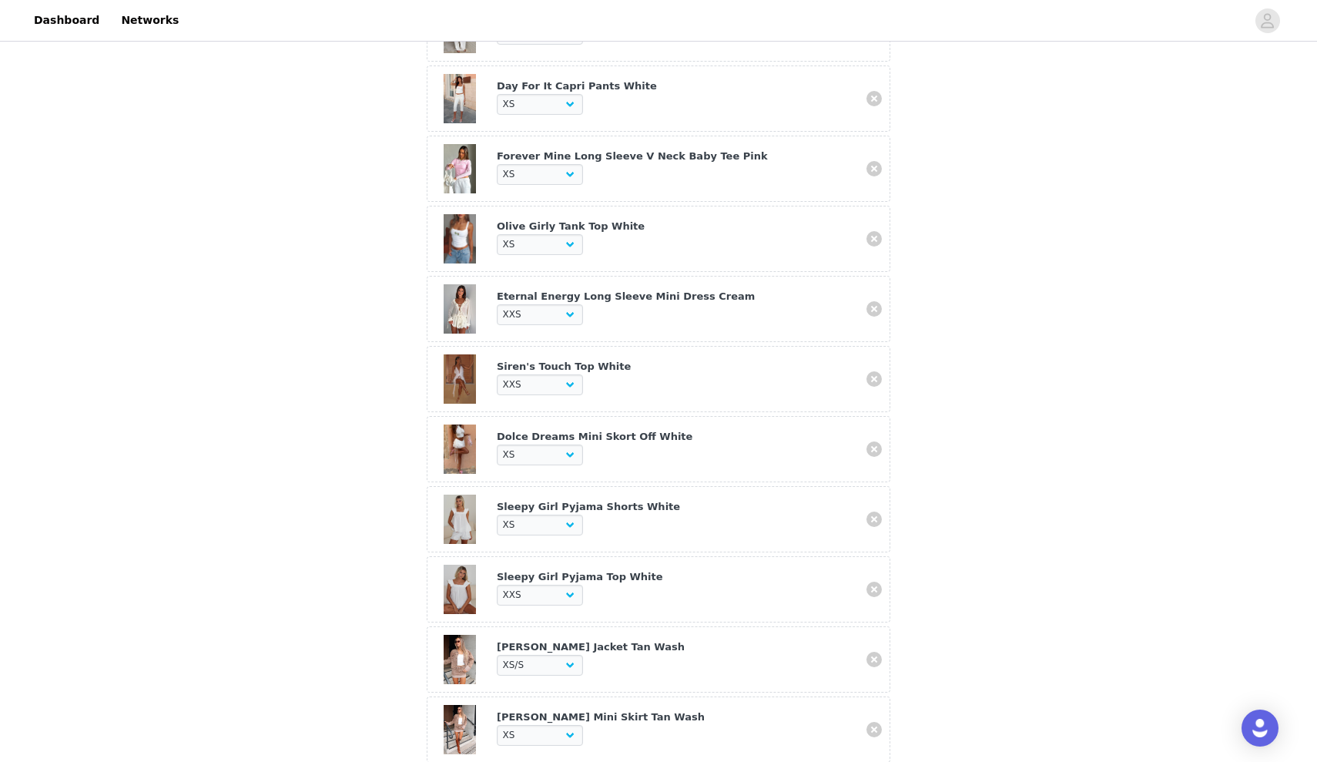
scroll to position [1420, 0]
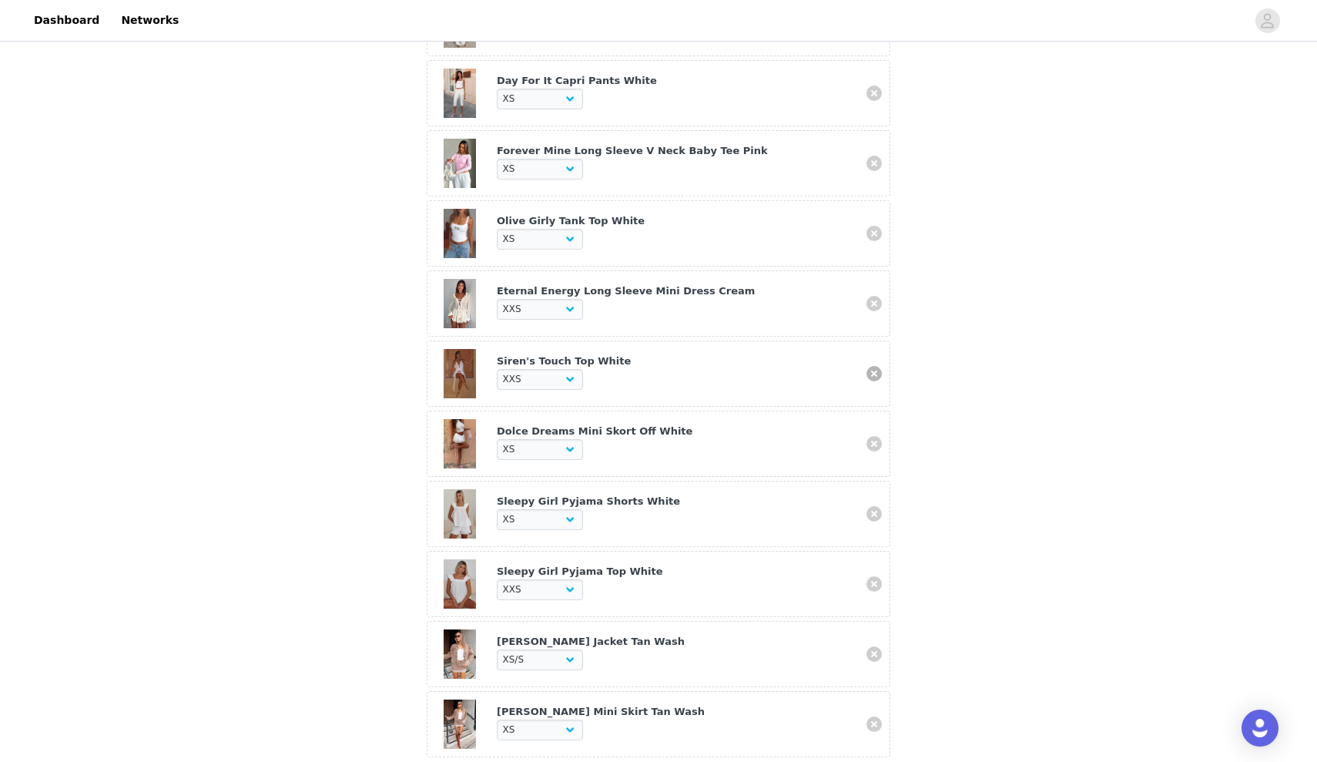
click at [870, 376] on link at bounding box center [874, 373] width 15 height 15
select select "27336289"
select select "28010773"
select select "28010784"
select select "27365313"
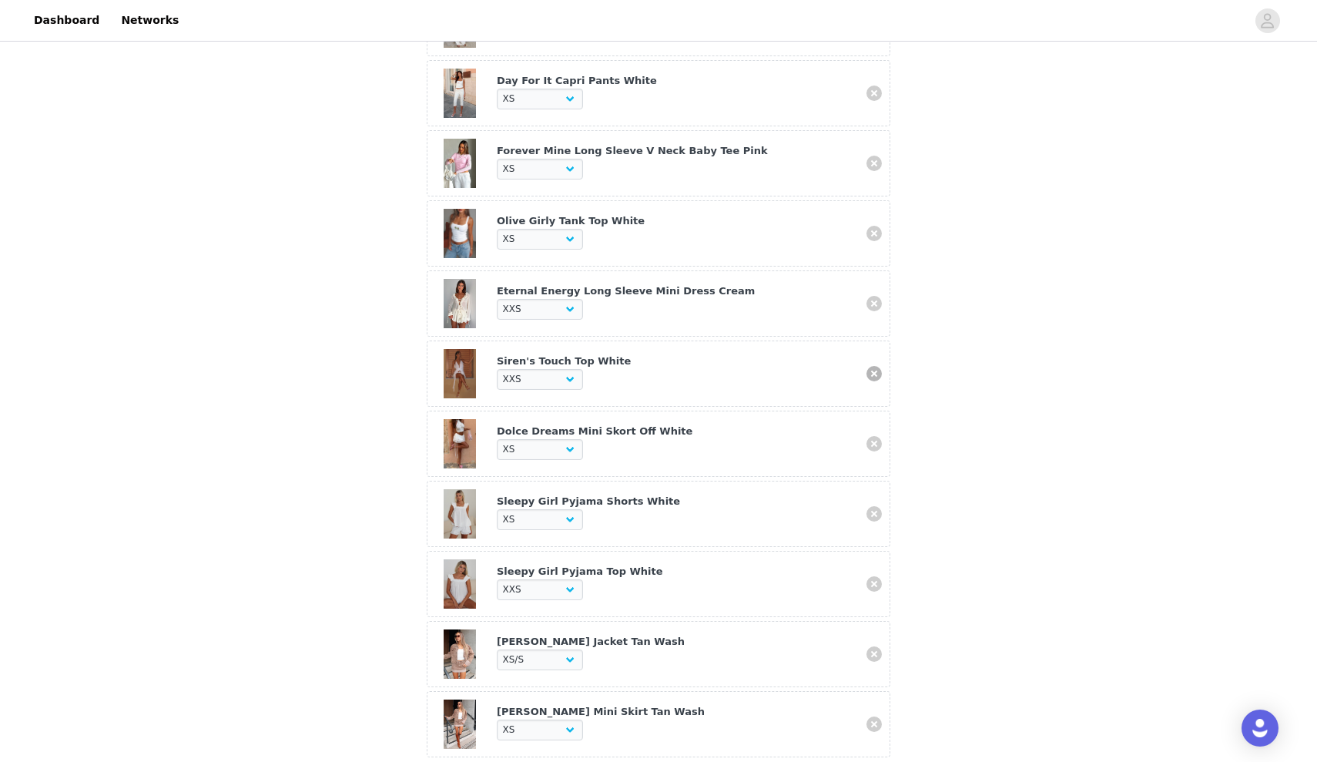
select select "27365878"
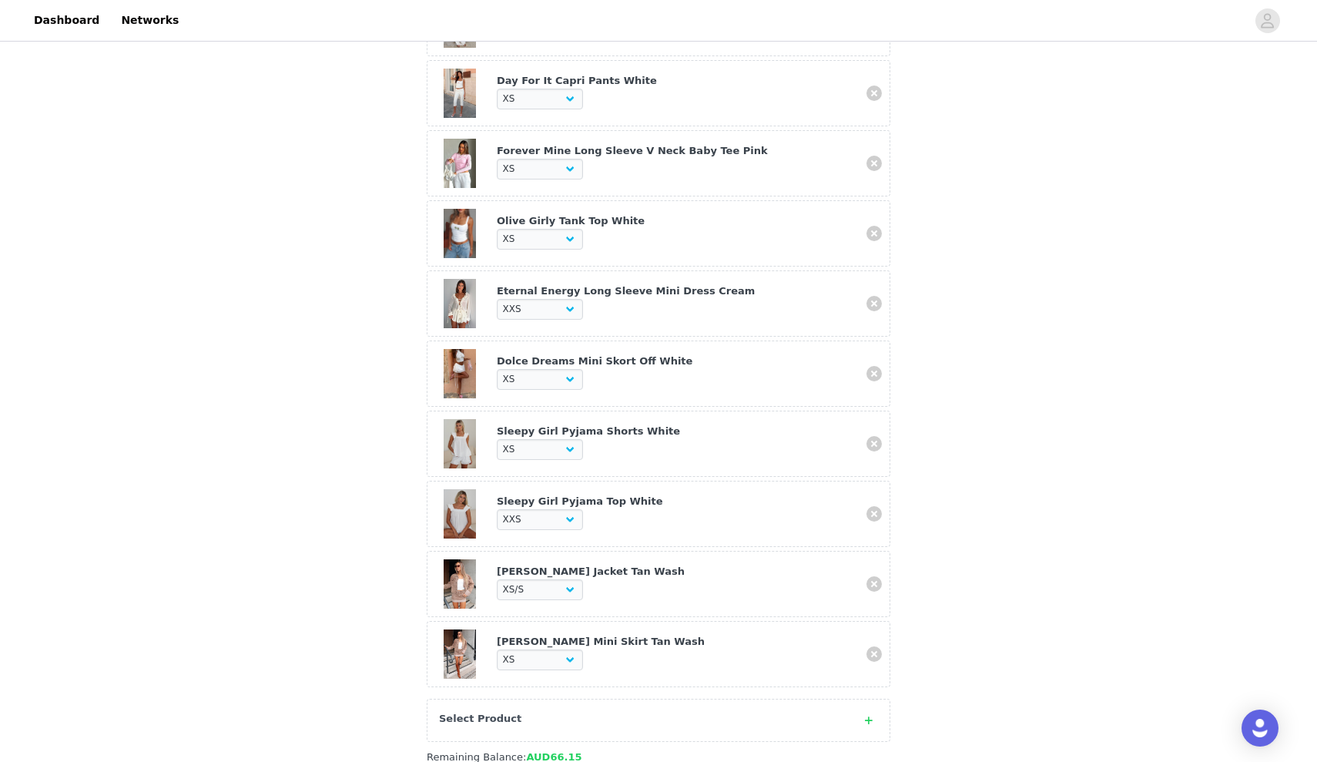
click at [870, 376] on link at bounding box center [874, 373] width 15 height 15
select select "28010773"
select select "28010784"
select select "27365313"
select select "27365878"
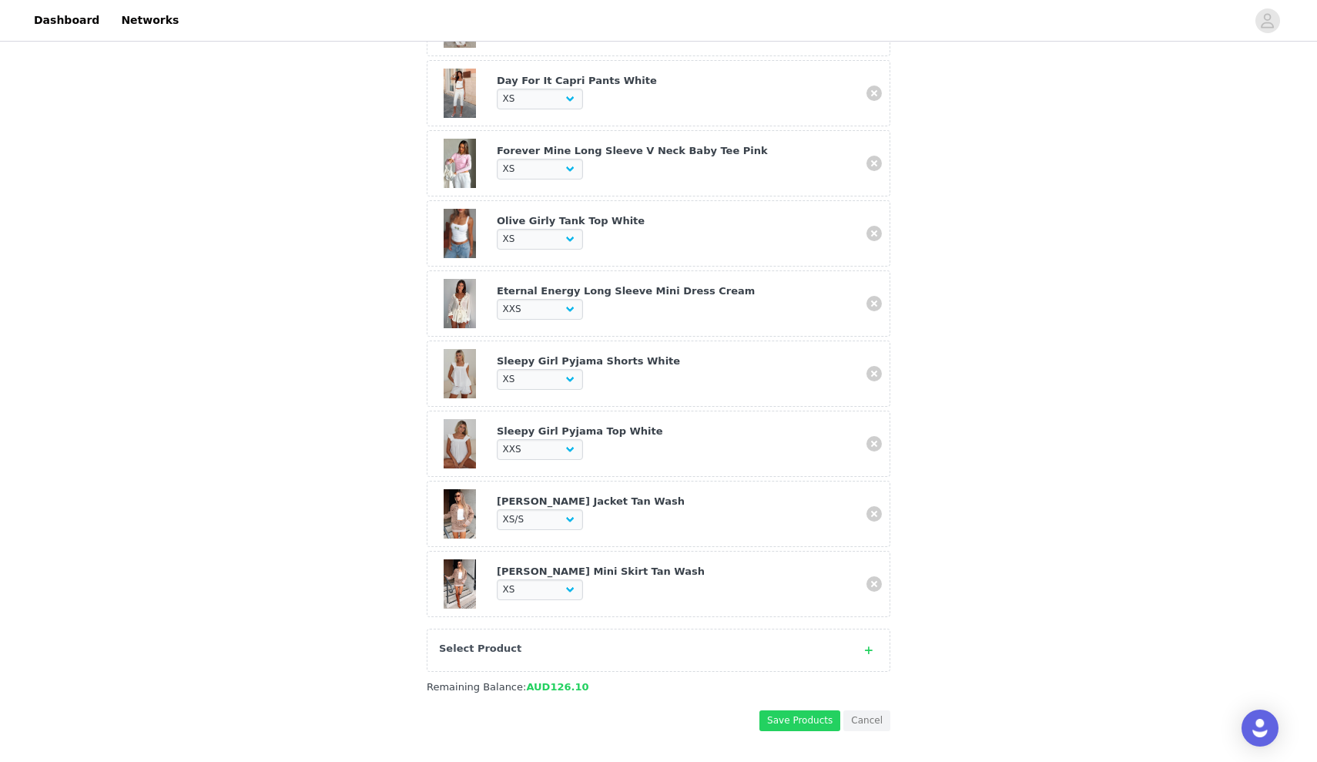
click at [566, 646] on div "Select Product" at bounding box center [643, 648] width 408 height 15
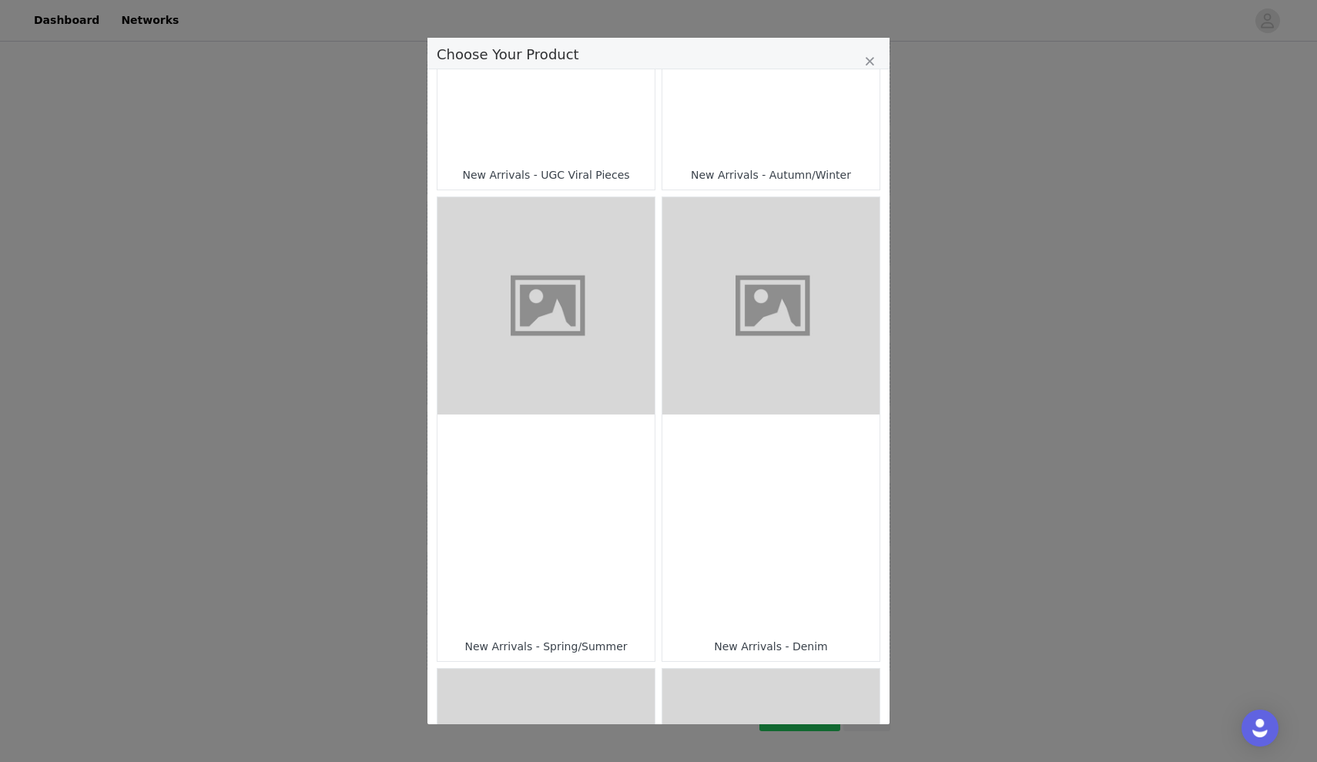
scroll to position [392, 0]
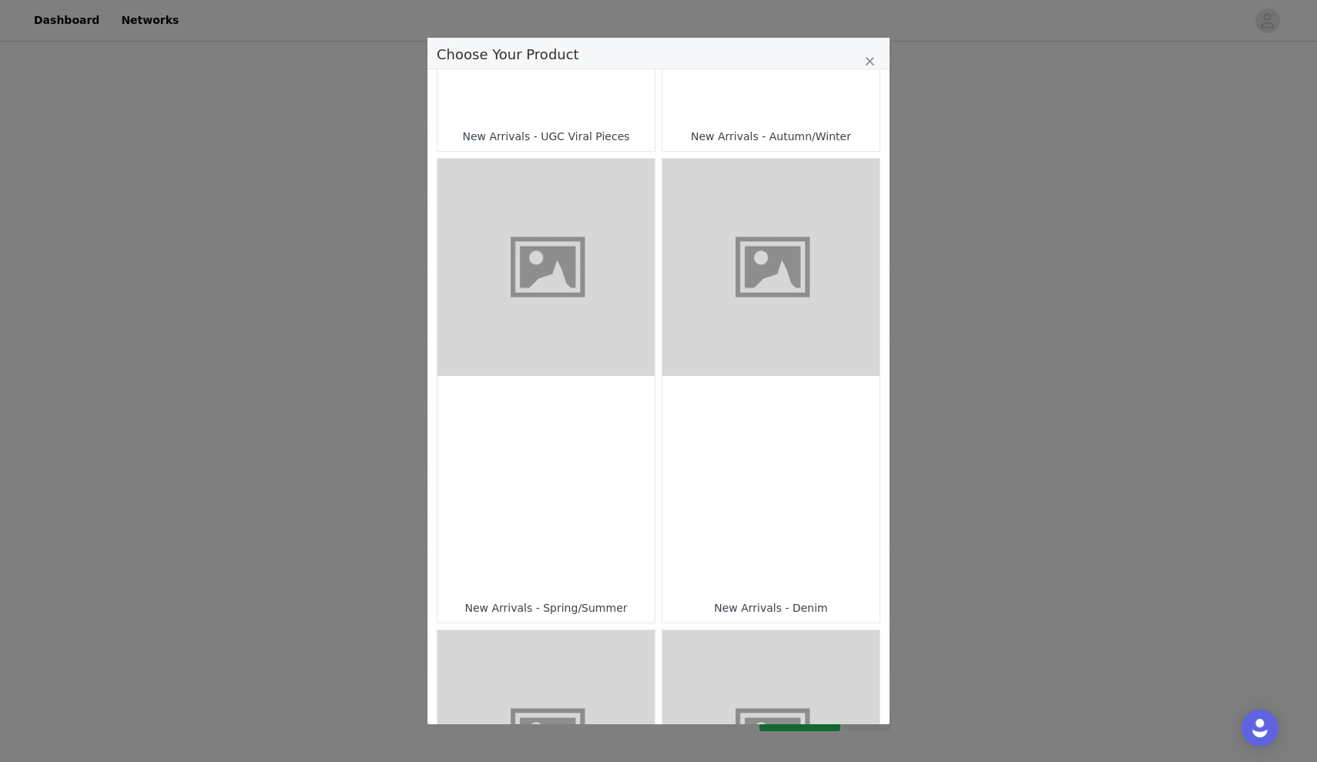
click at [589, 446] on div "Choose Your Product" at bounding box center [546, 484] width 217 height 217
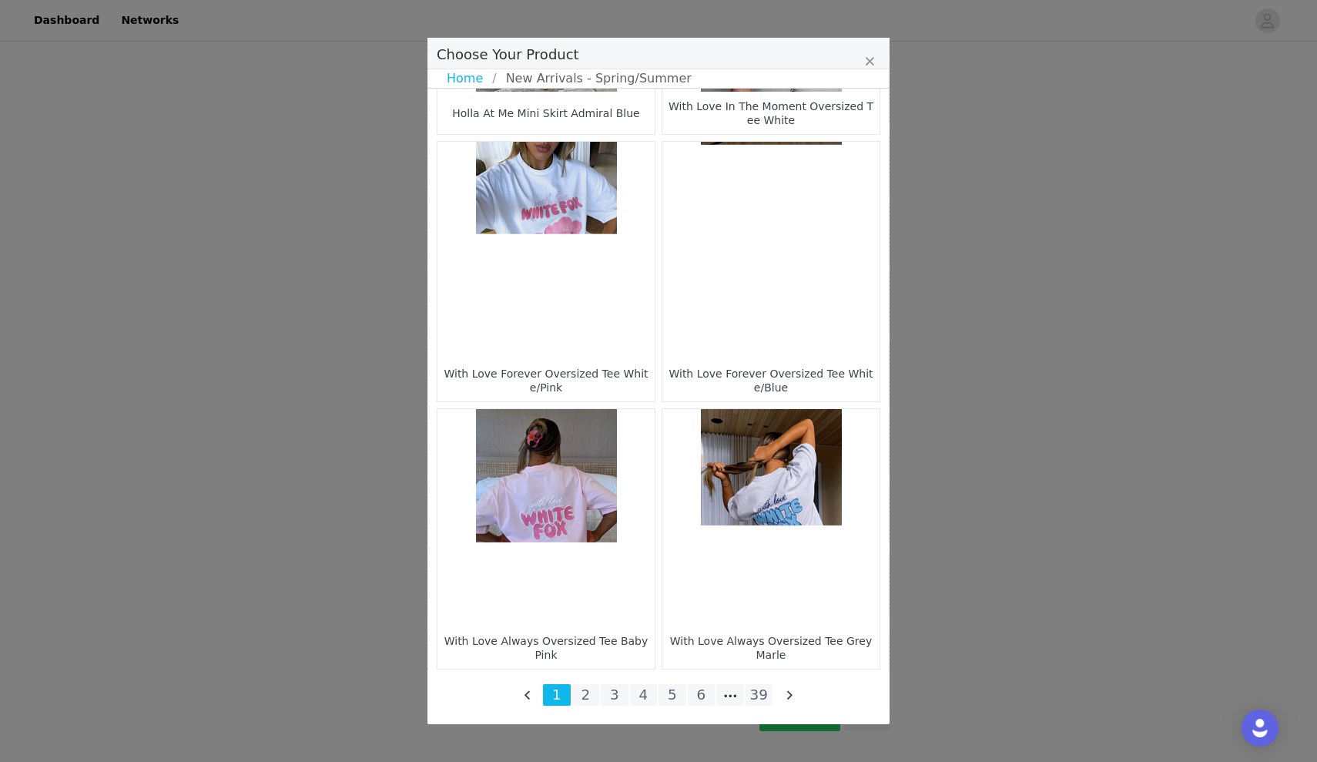
scroll to position [2096, 0]
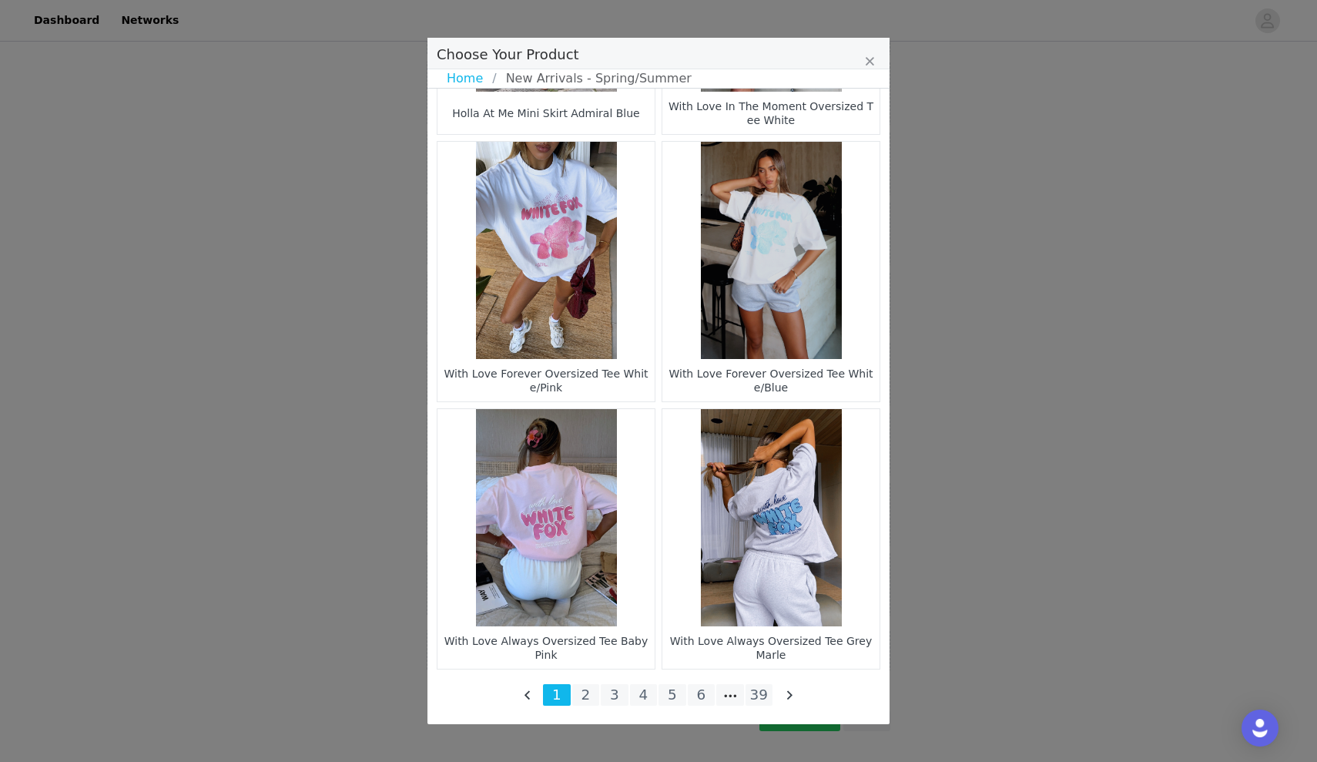
click at [760, 691] on li "39" at bounding box center [760, 695] width 28 height 22
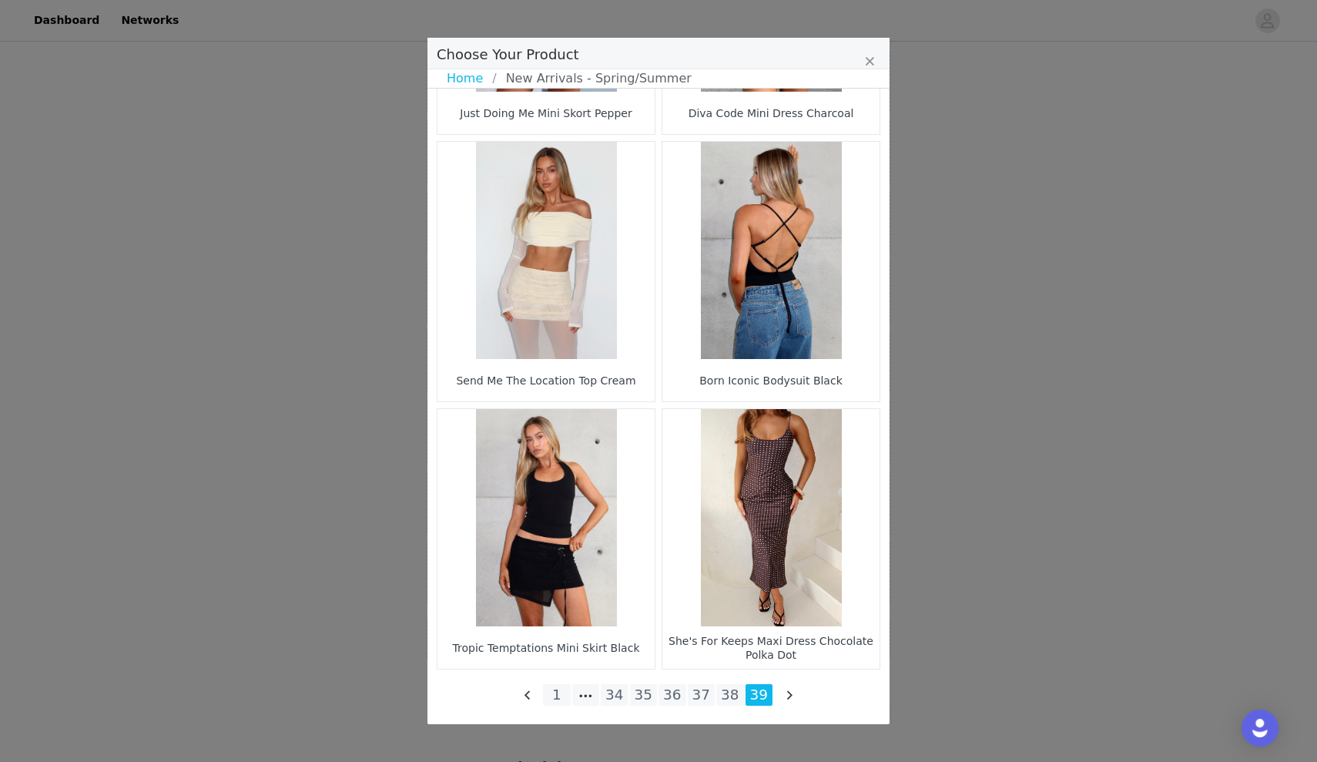
scroll to position [1442, 0]
click at [729, 692] on li "38" at bounding box center [730, 695] width 28 height 22
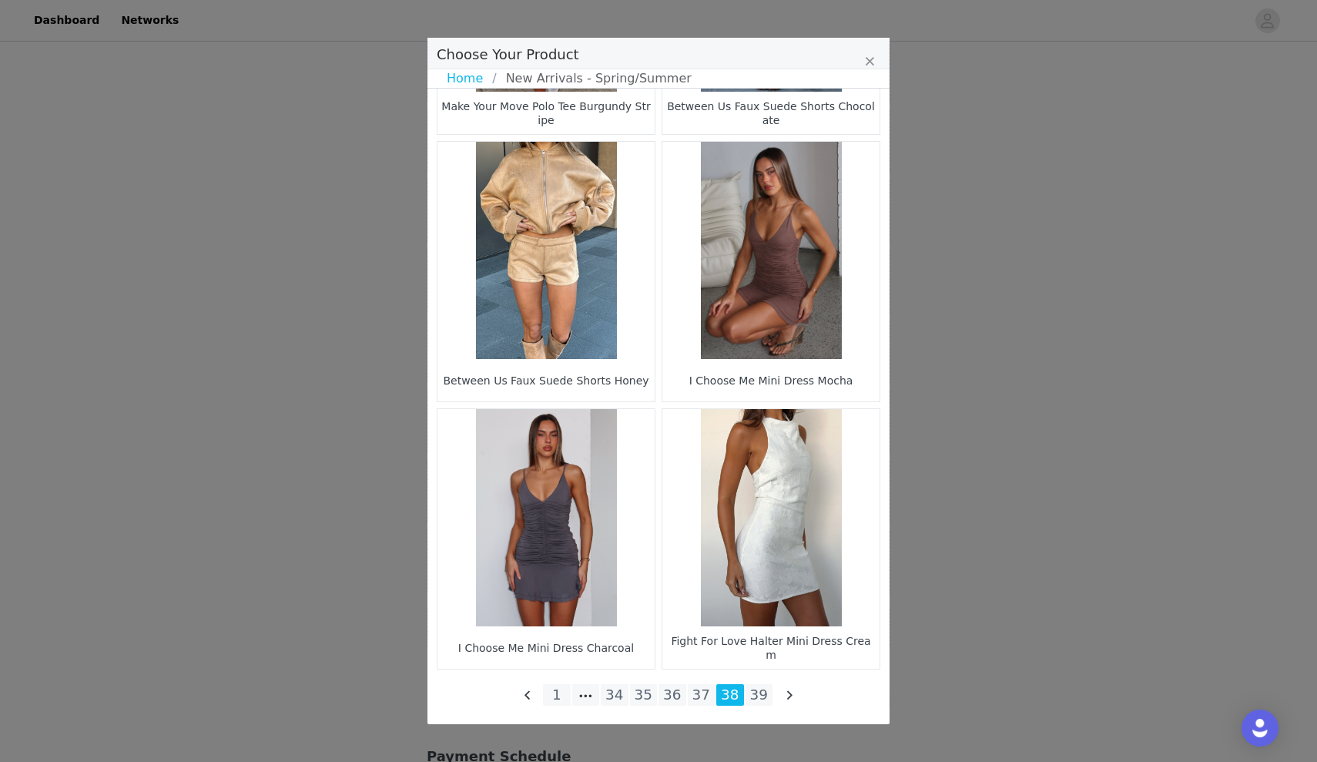
scroll to position [2096, 0]
click at [704, 689] on li "37" at bounding box center [702, 695] width 28 height 22
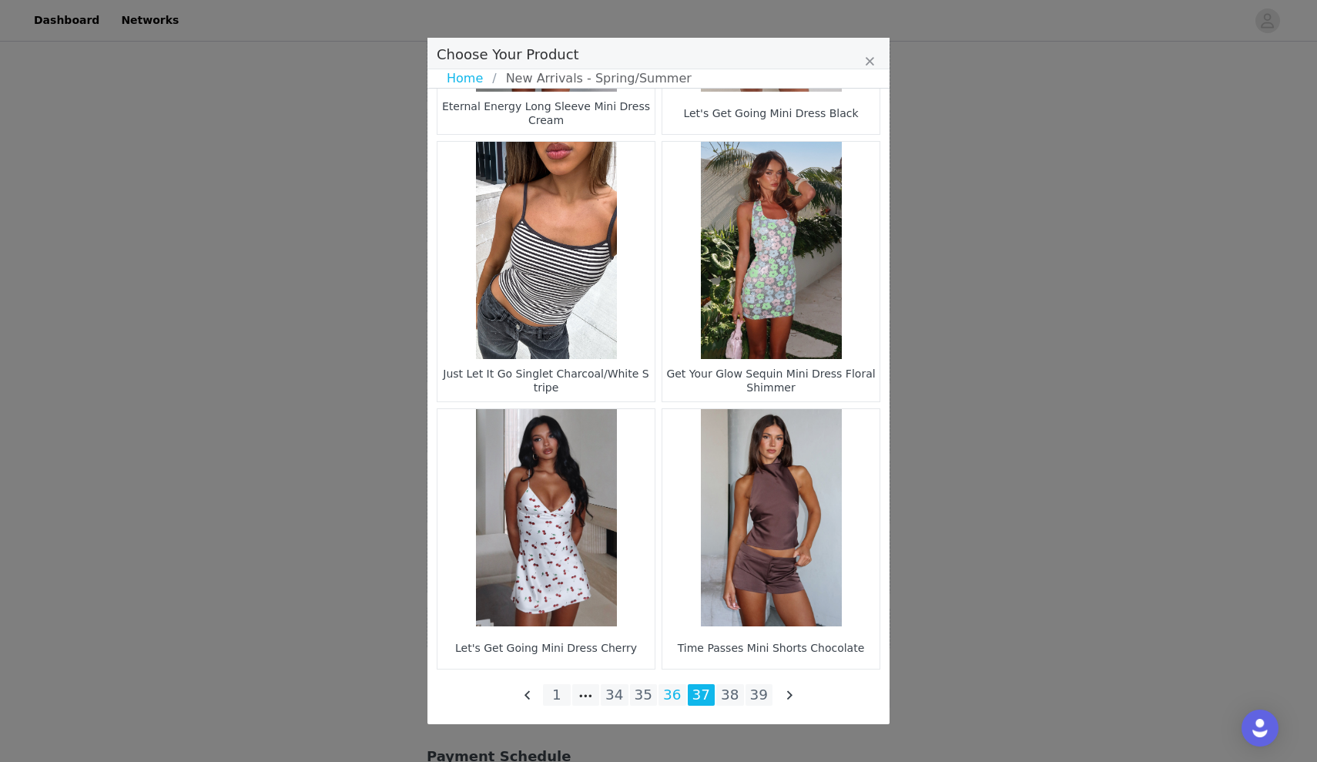
click at [677, 696] on li "36" at bounding box center [673, 695] width 28 height 22
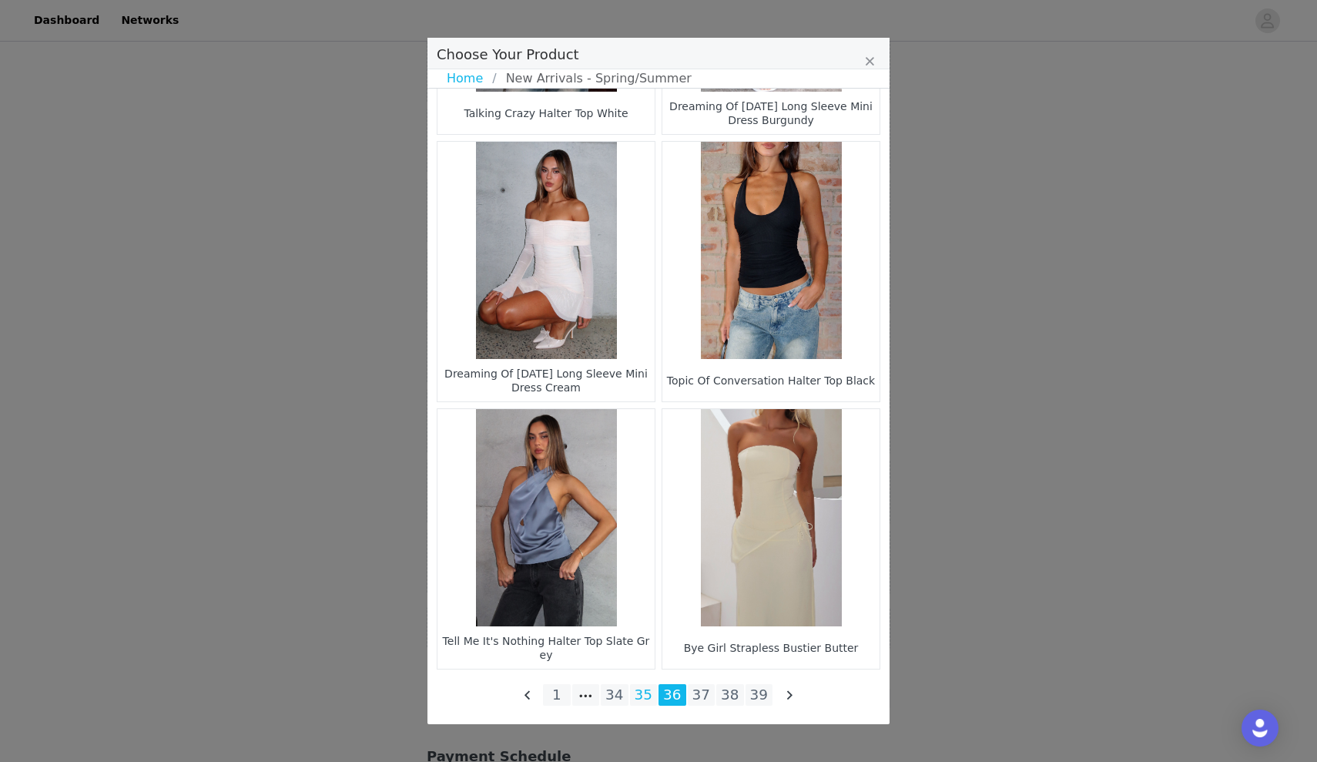
click at [644, 697] on li "35" at bounding box center [644, 695] width 28 height 22
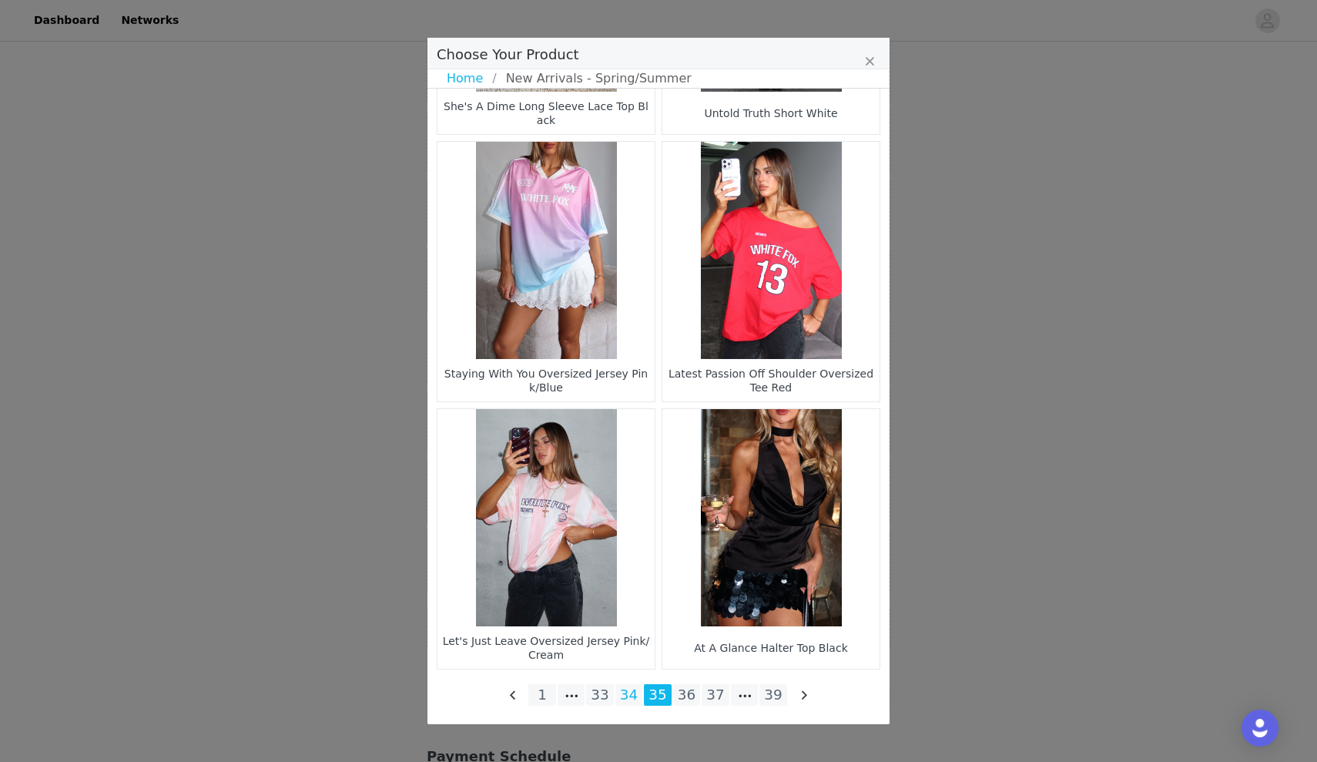
click at [631, 700] on li "34" at bounding box center [630, 695] width 28 height 22
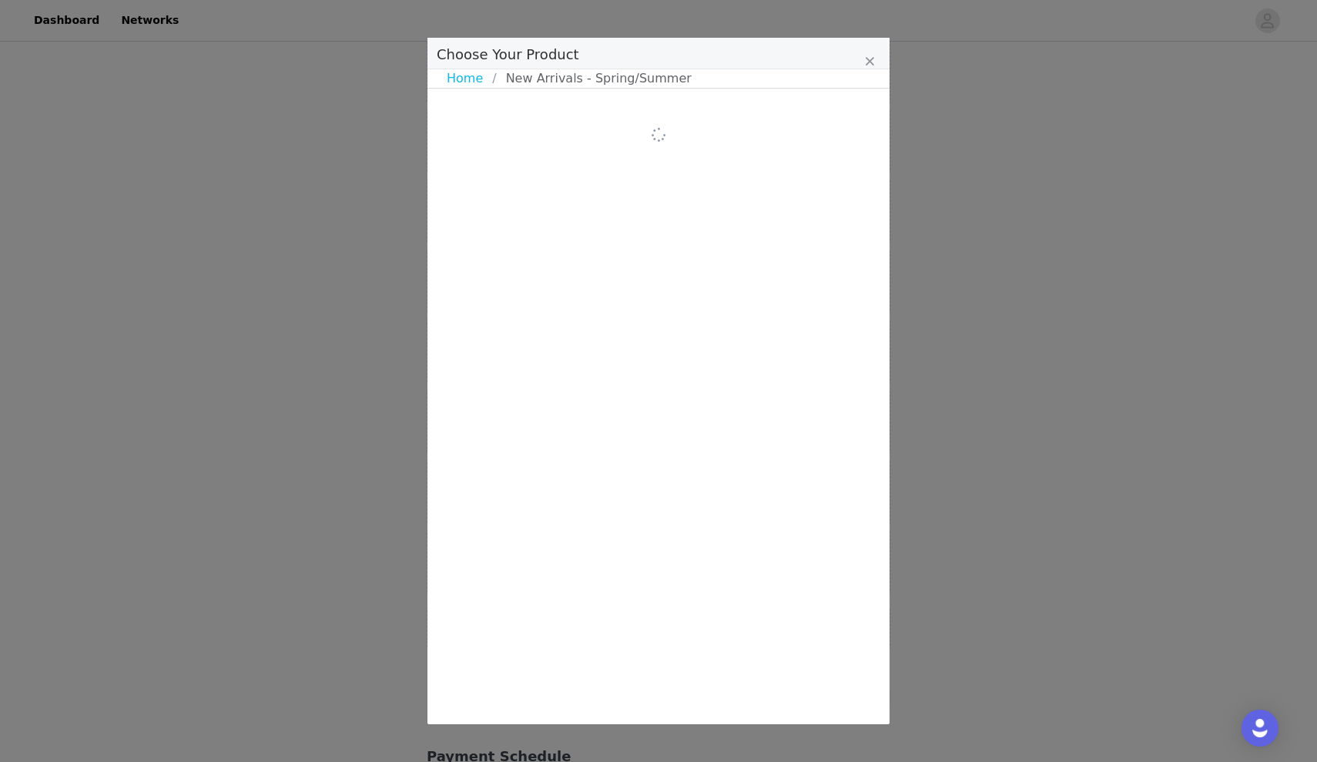
scroll to position [0, 0]
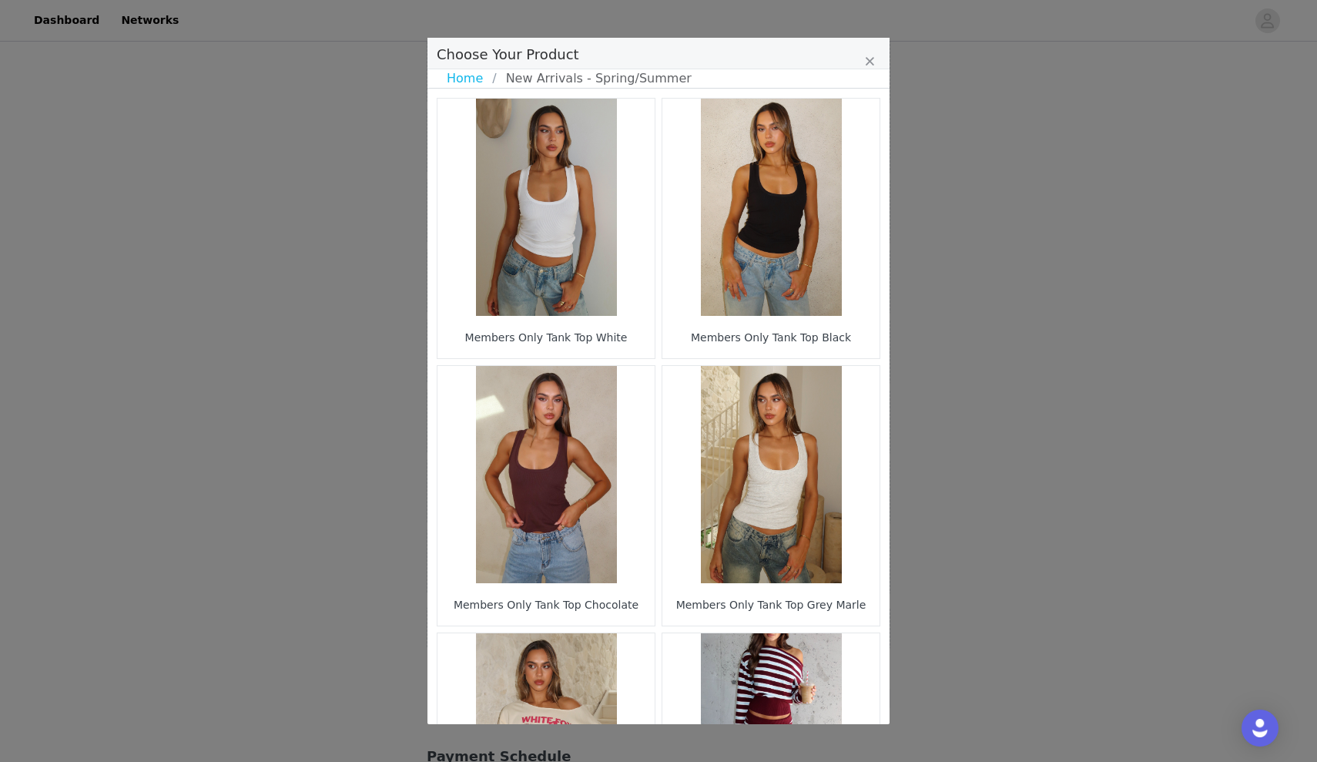
click at [1035, 4] on div "Choose Your Product Home New Arrivals - Spring/Summer Members Only Tank Top Whi…" at bounding box center [658, 381] width 1317 height 762
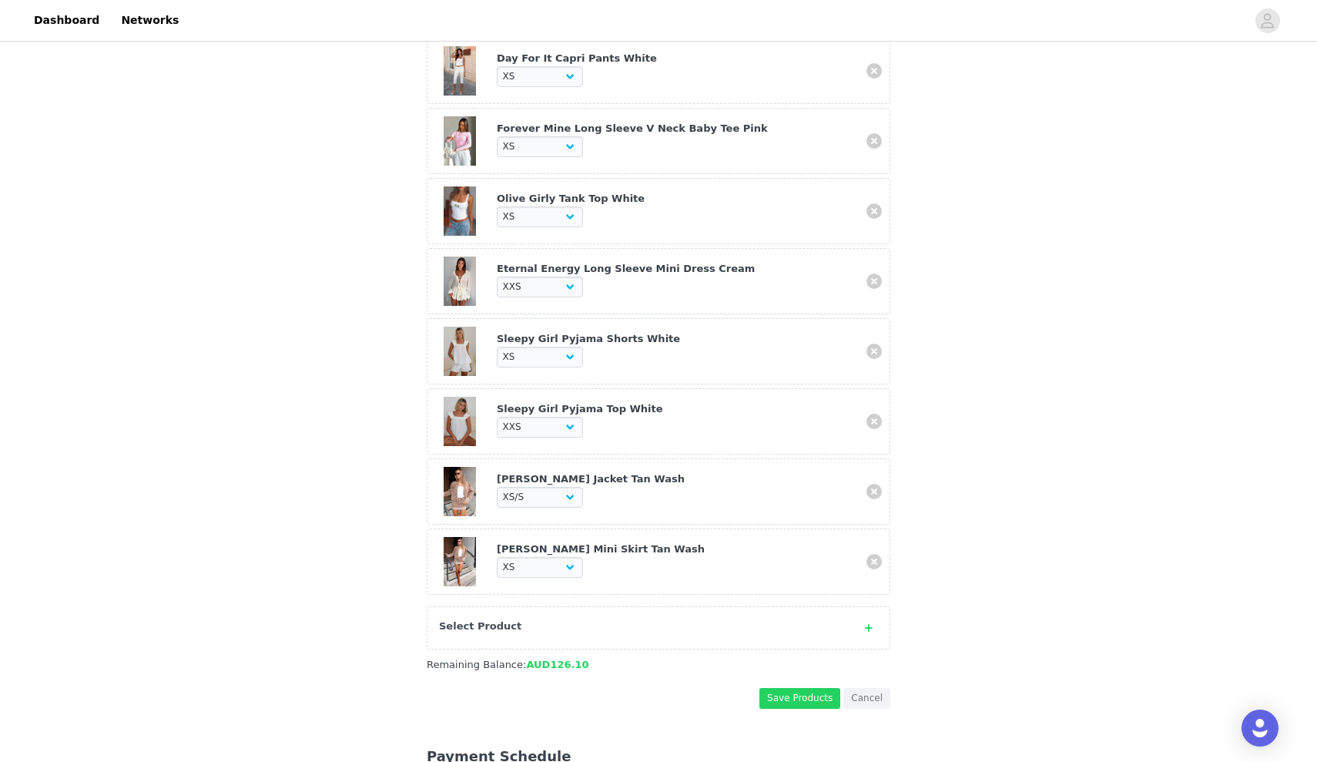
click at [579, 630] on div "Select Product" at bounding box center [659, 627] width 464 height 43
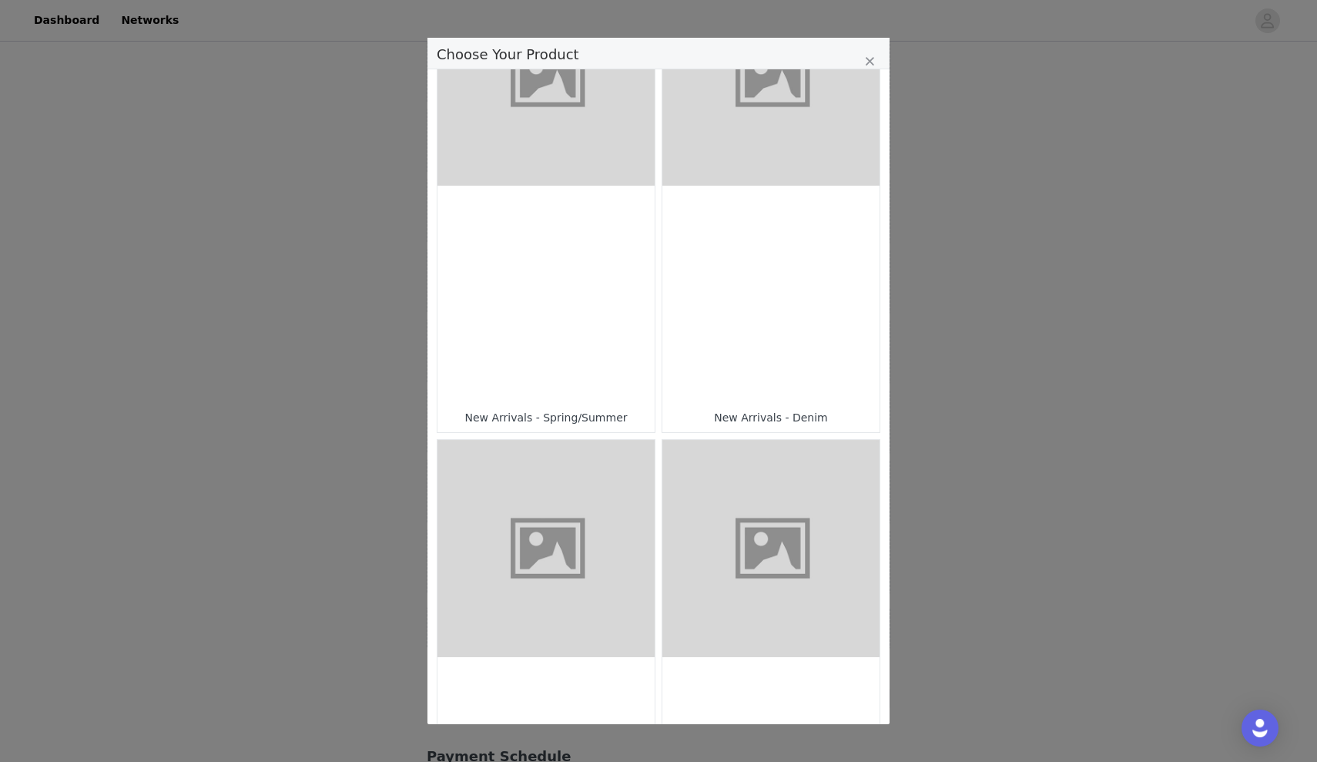
scroll to position [644, 0]
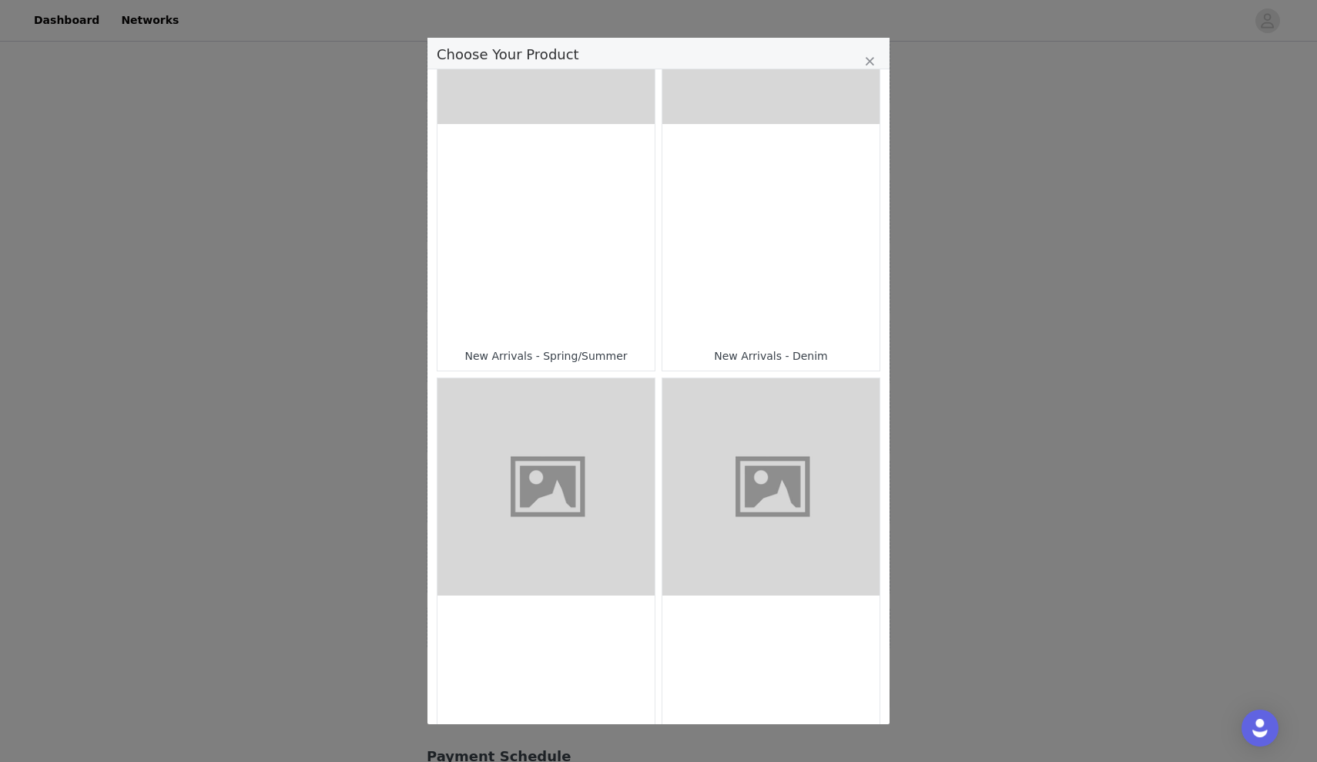
click at [596, 293] on div "Choose Your Product" at bounding box center [546, 232] width 217 height 217
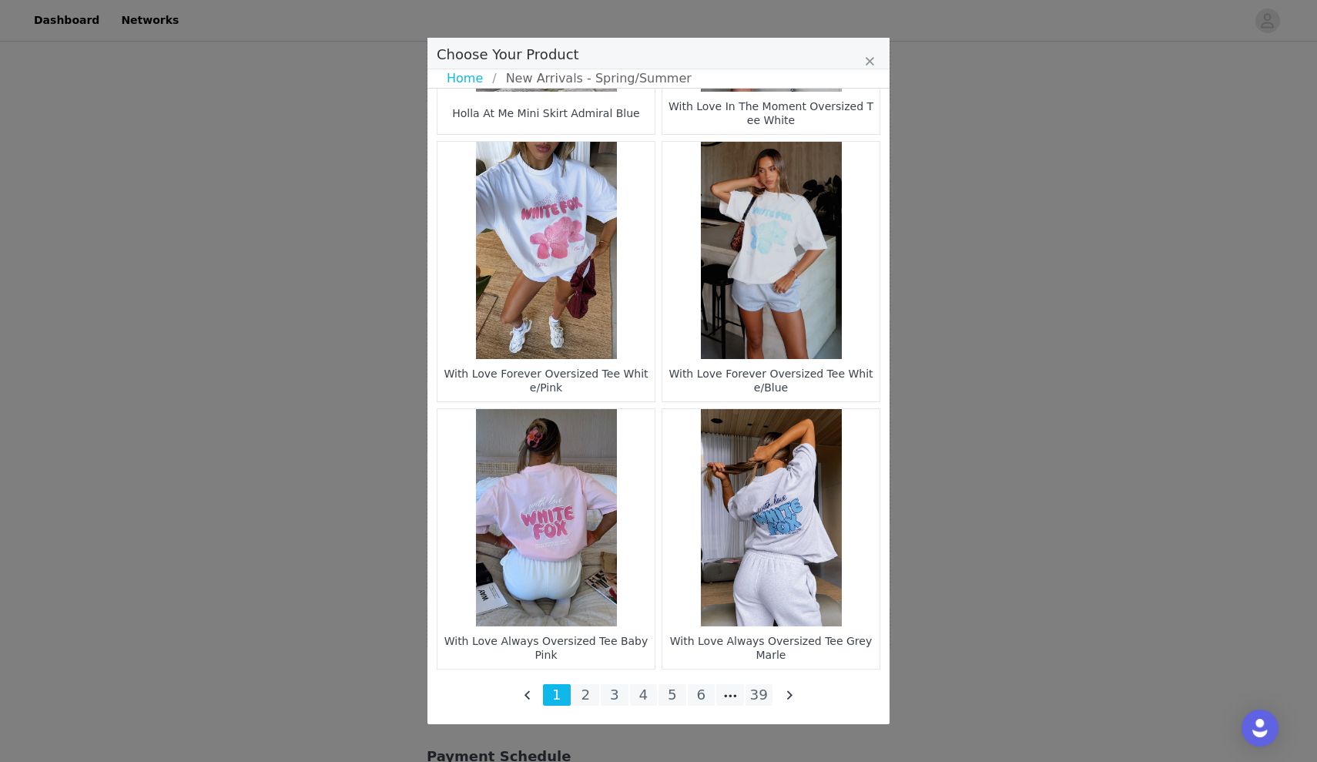
scroll to position [1459, 0]
click at [585, 693] on li "2" at bounding box center [586, 695] width 28 height 22
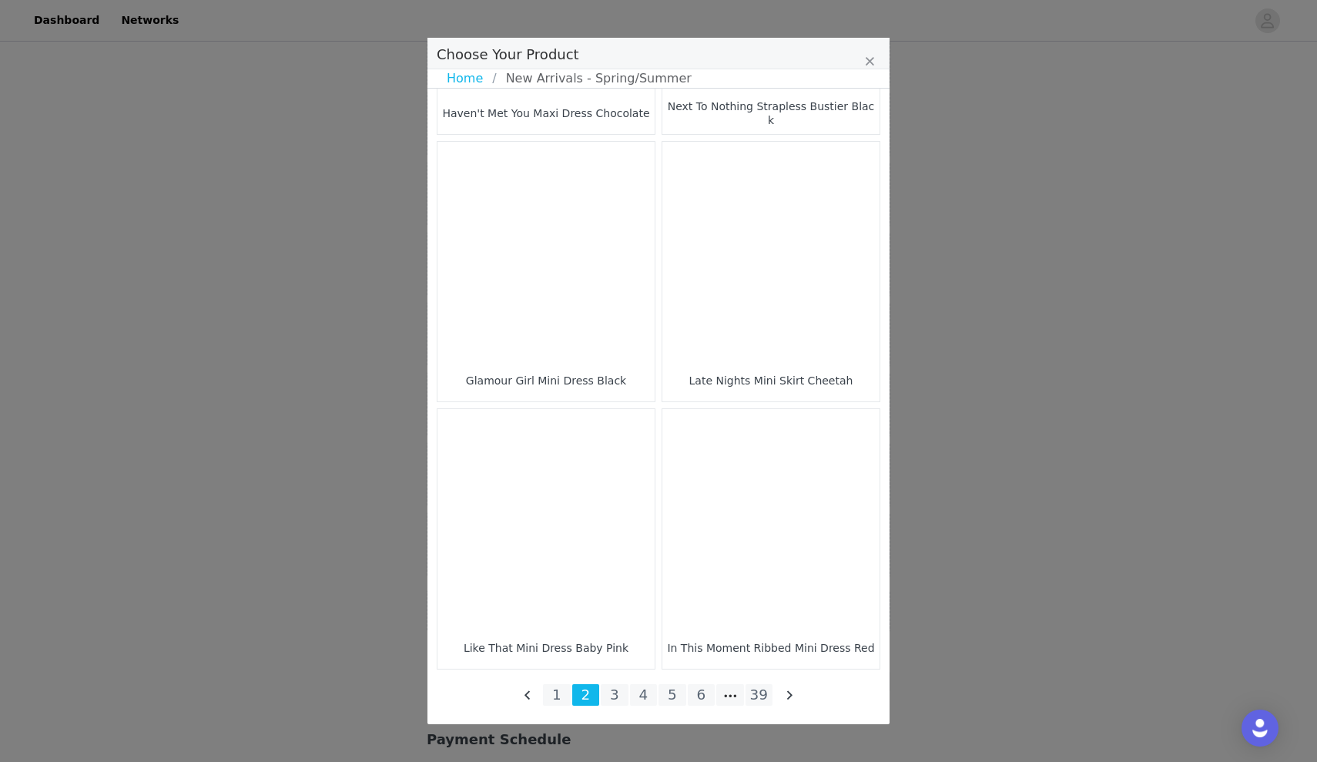
scroll to position [2096, 0]
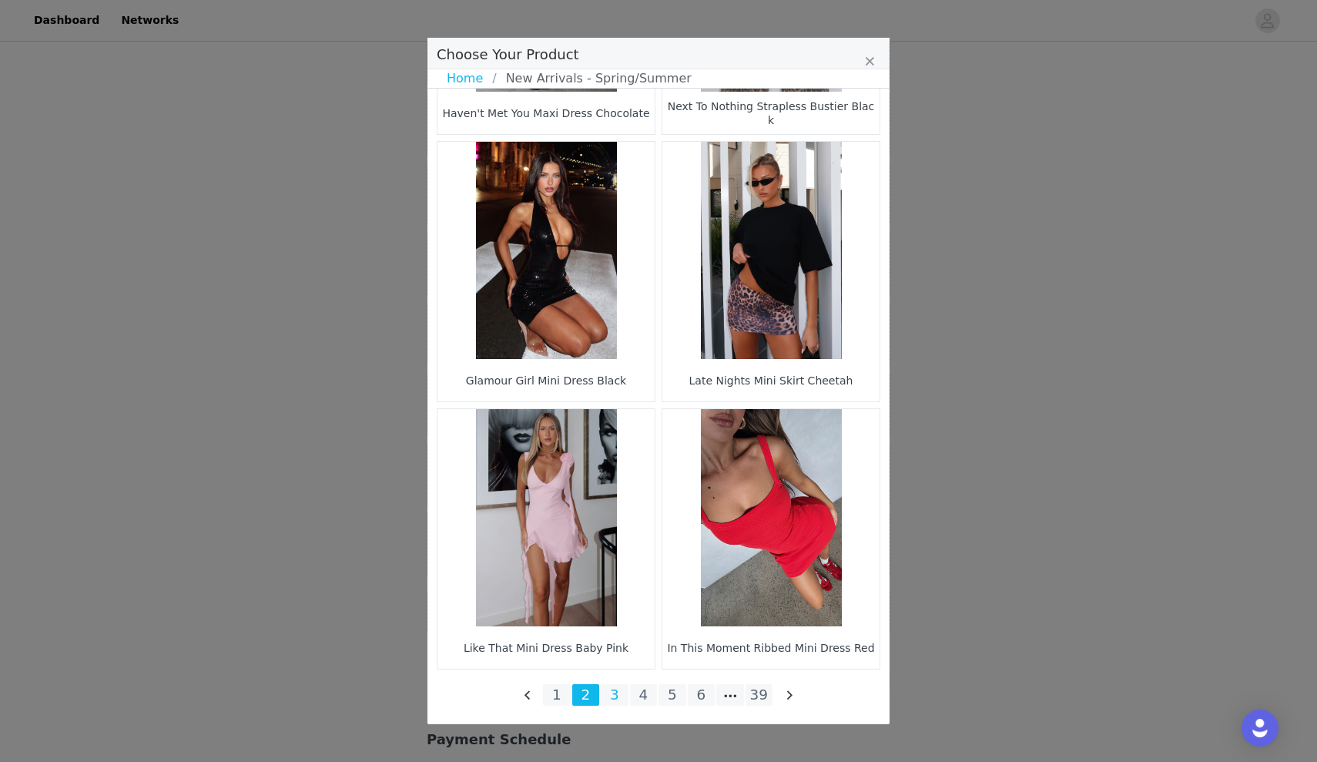
click at [618, 690] on li "3" at bounding box center [615, 695] width 28 height 22
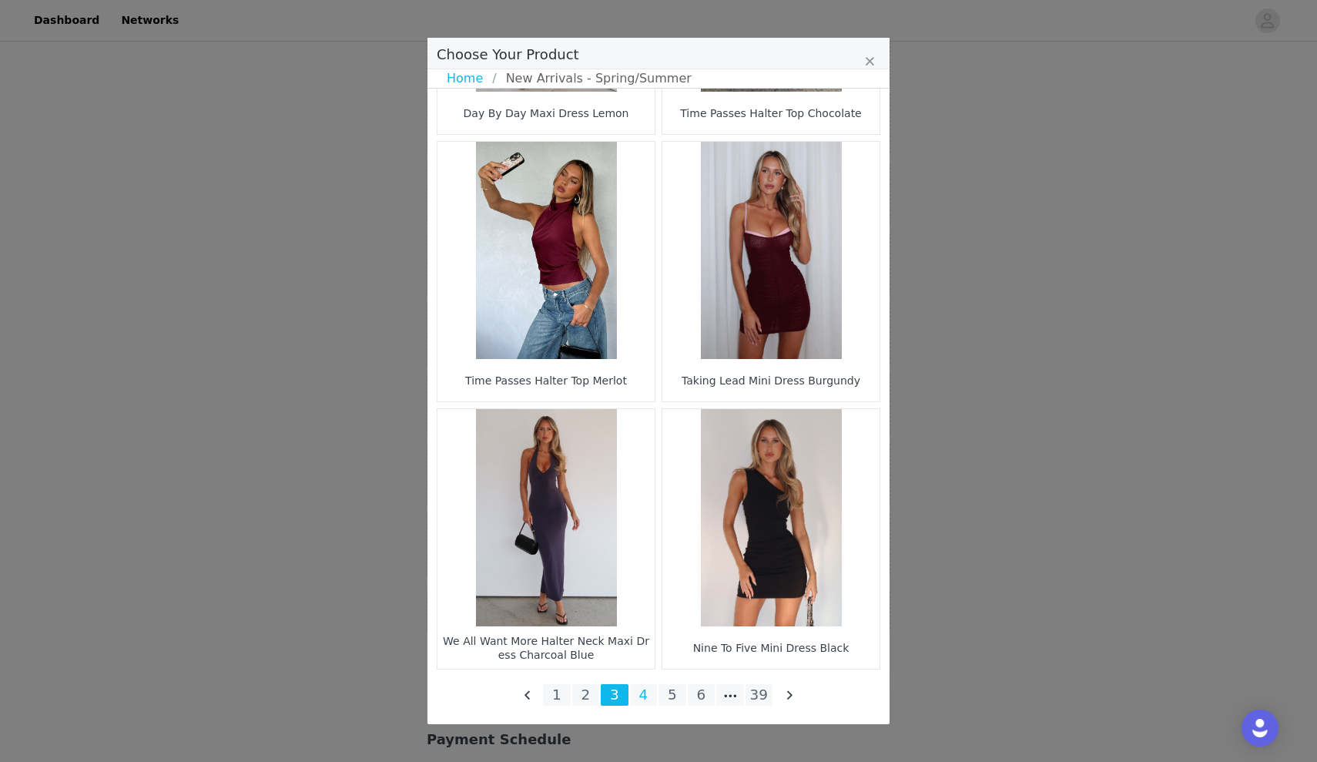
click at [646, 689] on li "4" at bounding box center [644, 695] width 28 height 22
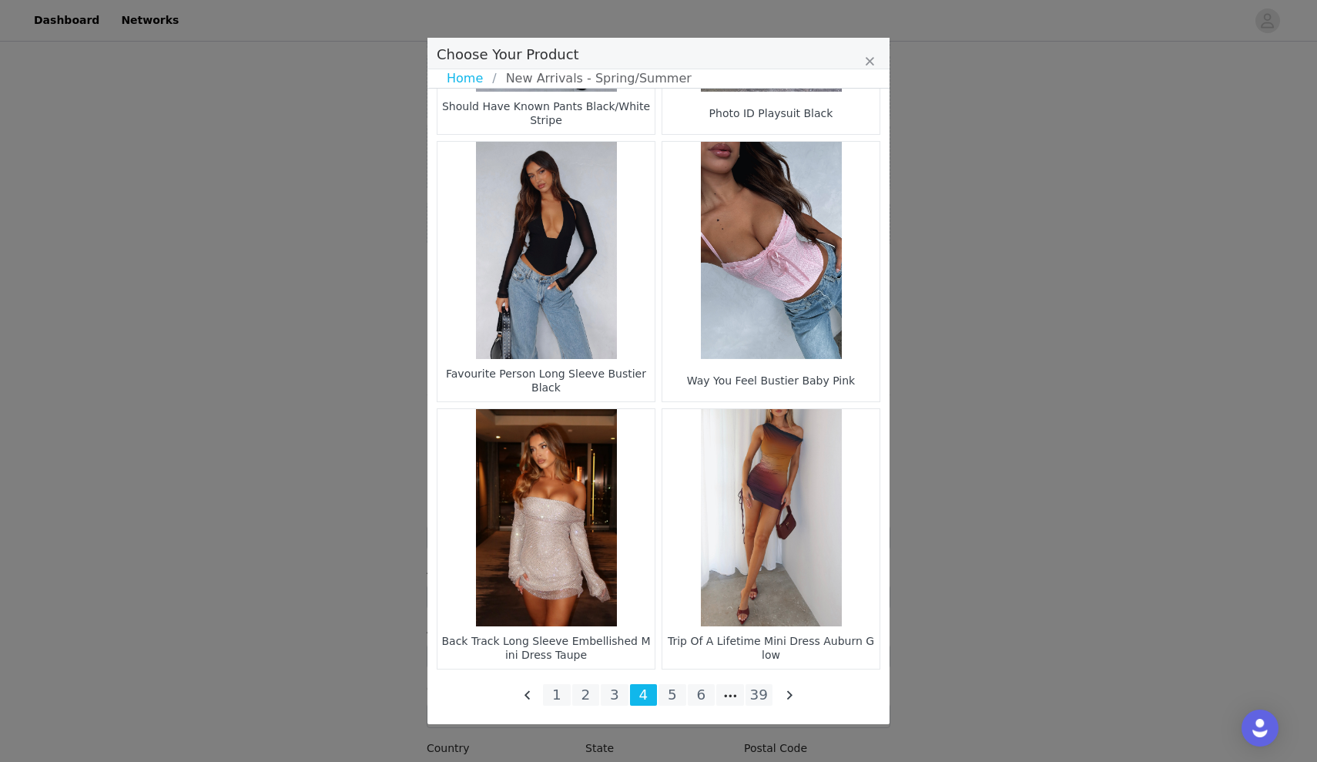
scroll to position [1908, 0]
click at [676, 695] on li "5" at bounding box center [673, 695] width 28 height 22
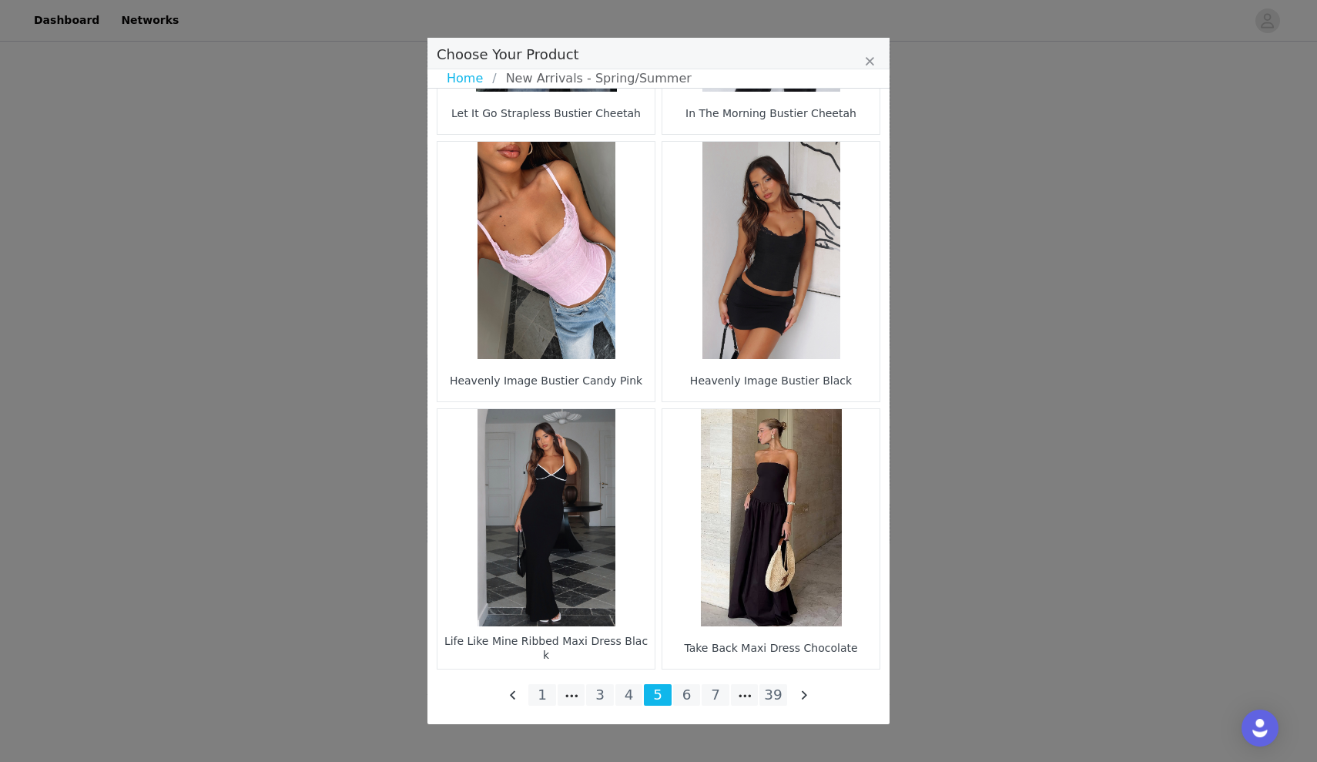
scroll to position [2096, 0]
click at [687, 696] on li "6" at bounding box center [687, 695] width 28 height 22
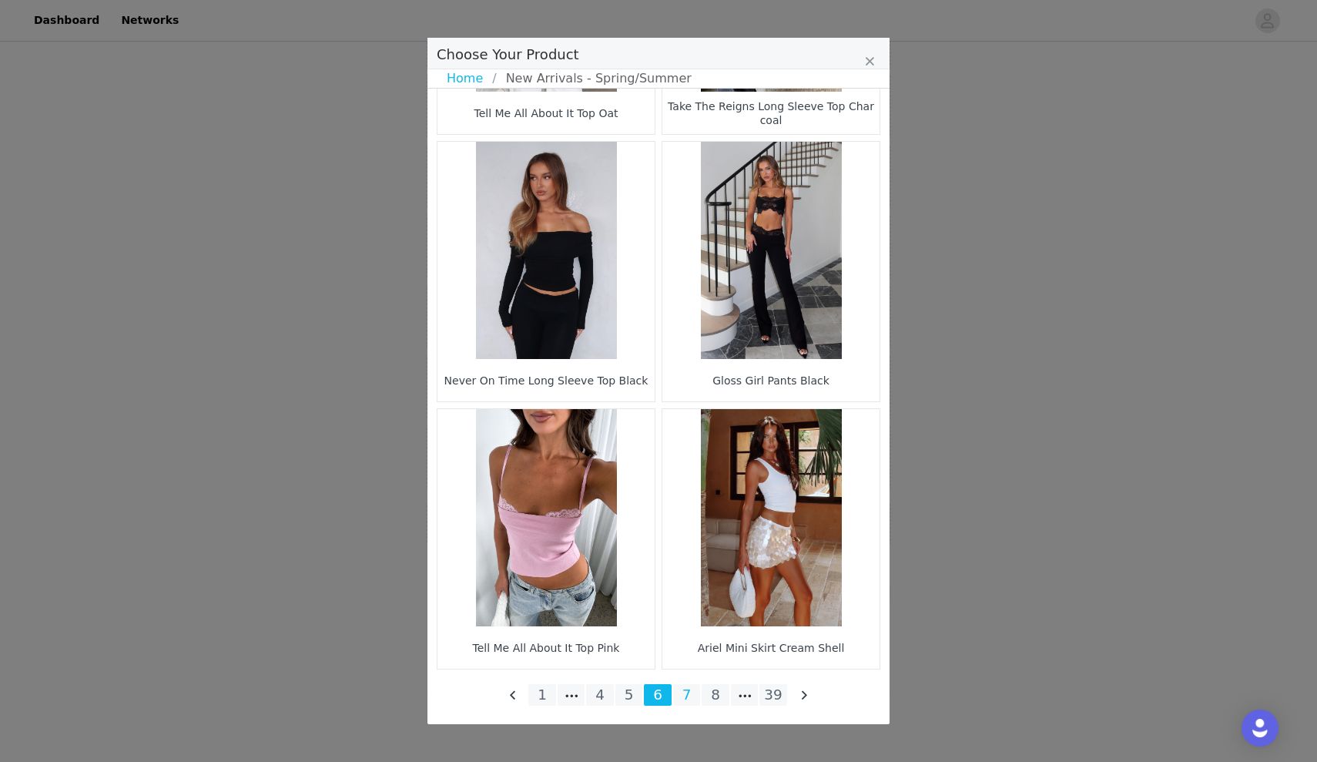
click at [686, 697] on li "7" at bounding box center [687, 695] width 28 height 22
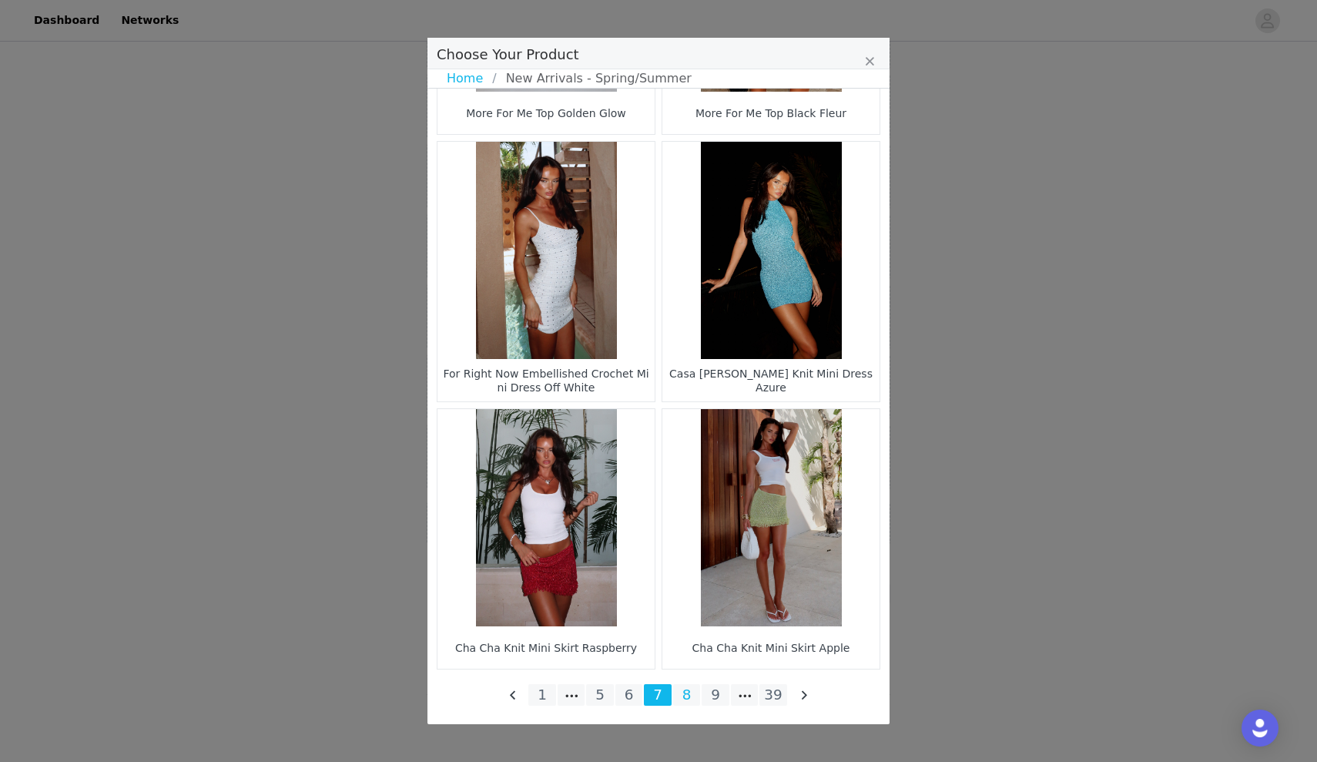
click at [690, 695] on li "8" at bounding box center [687, 695] width 28 height 22
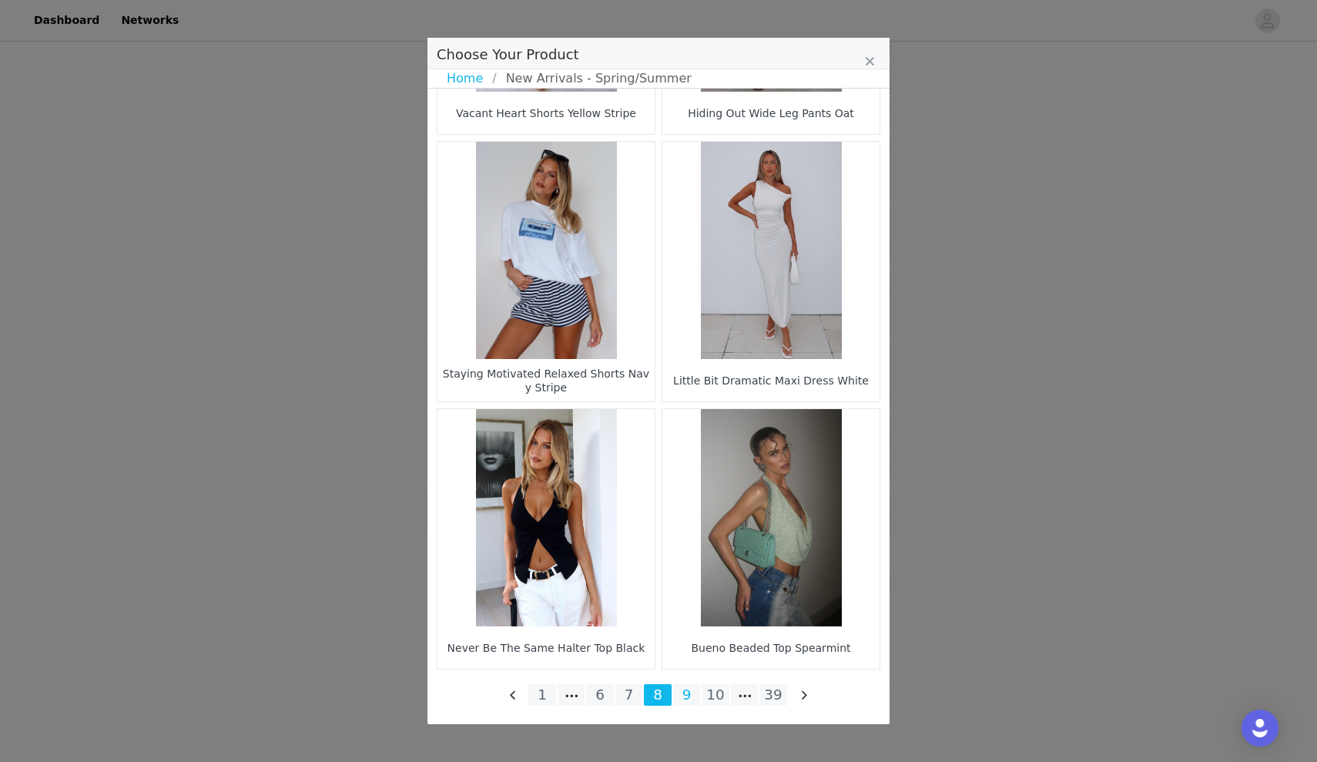
scroll to position [1568, 0]
click at [690, 691] on li "9" at bounding box center [687, 695] width 28 height 22
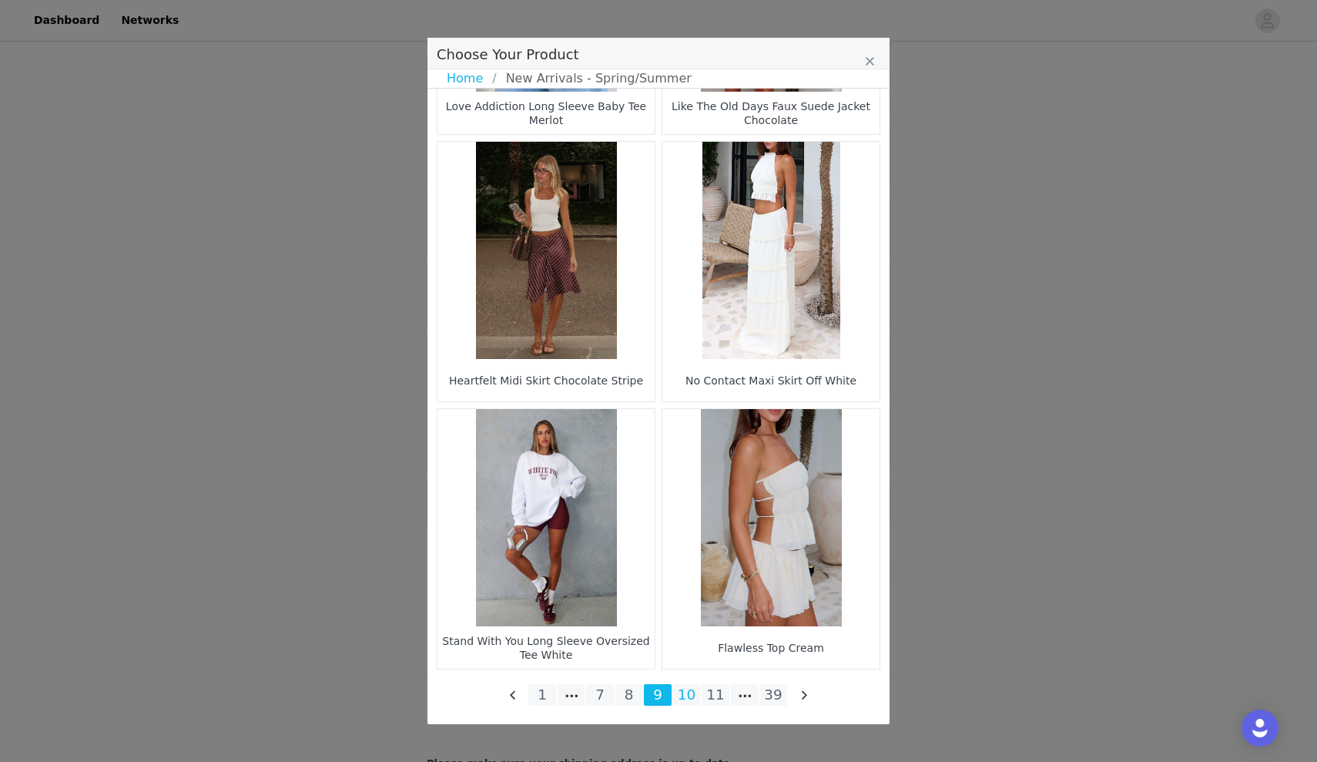
scroll to position [2096, 0]
click at [690, 690] on li "10" at bounding box center [687, 695] width 28 height 22
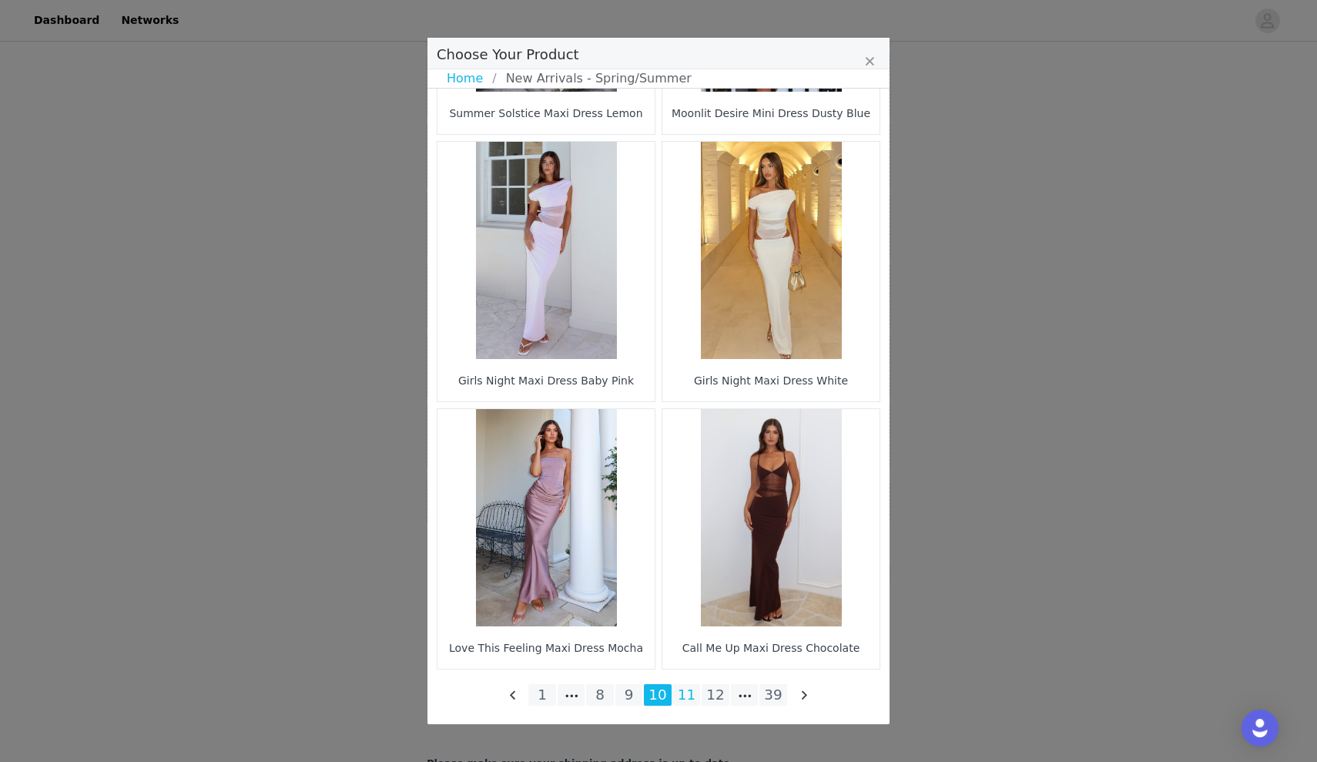
click at [690, 691] on li "11" at bounding box center [687, 695] width 28 height 22
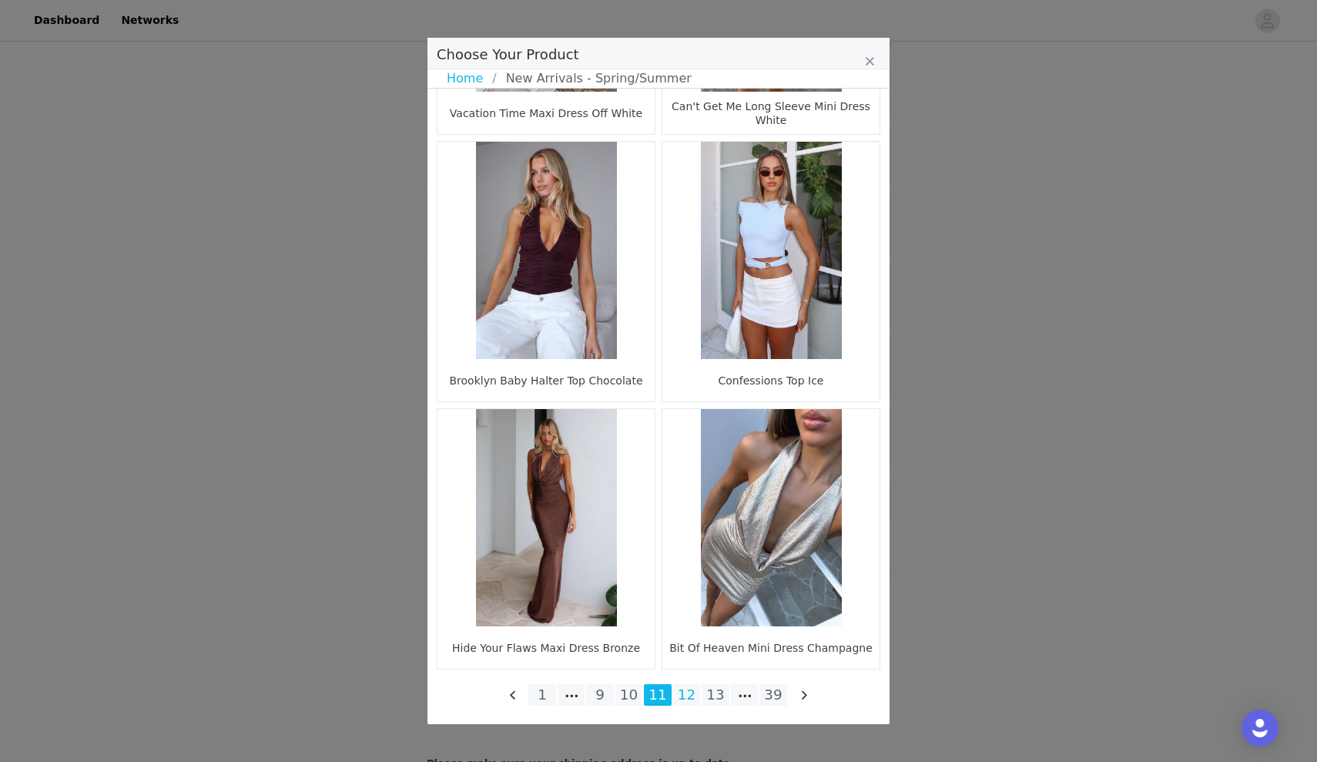
click at [696, 704] on li "12" at bounding box center [687, 695] width 28 height 22
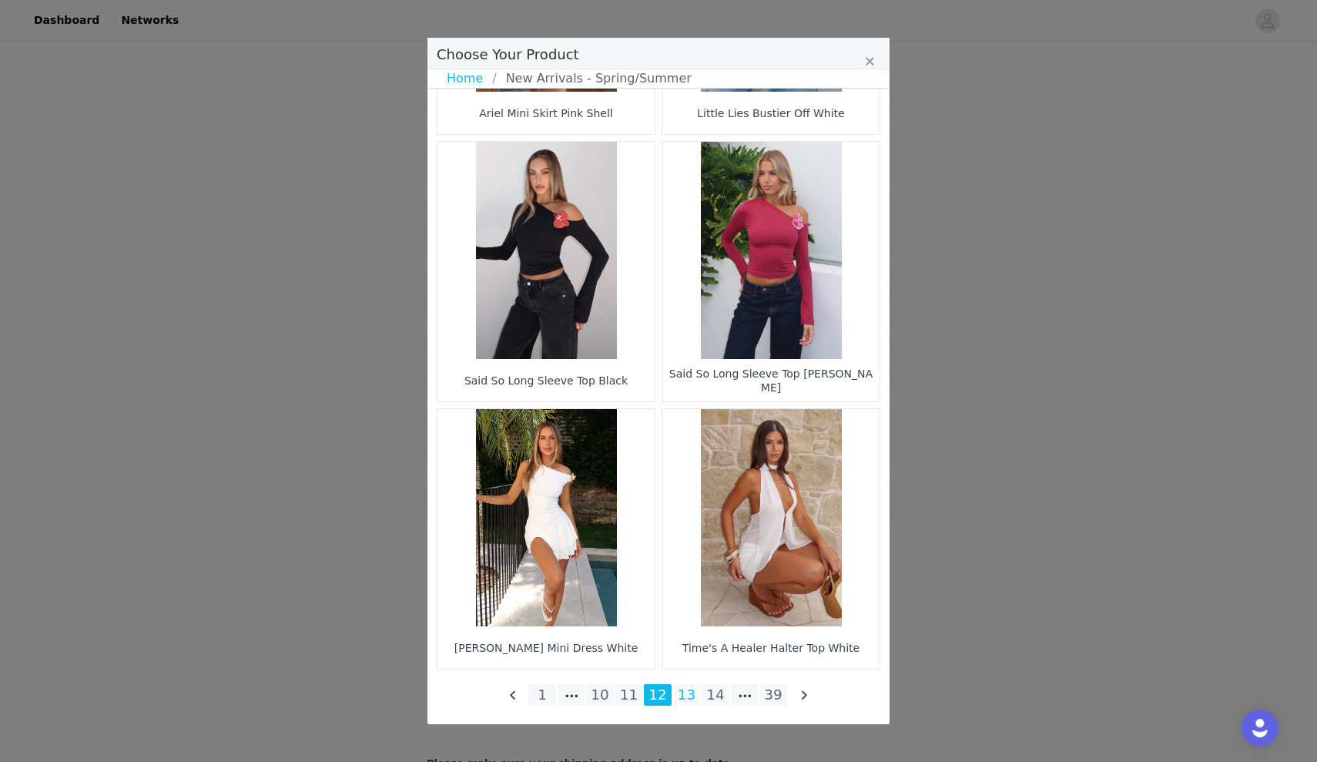
click at [693, 699] on li "13" at bounding box center [687, 695] width 28 height 22
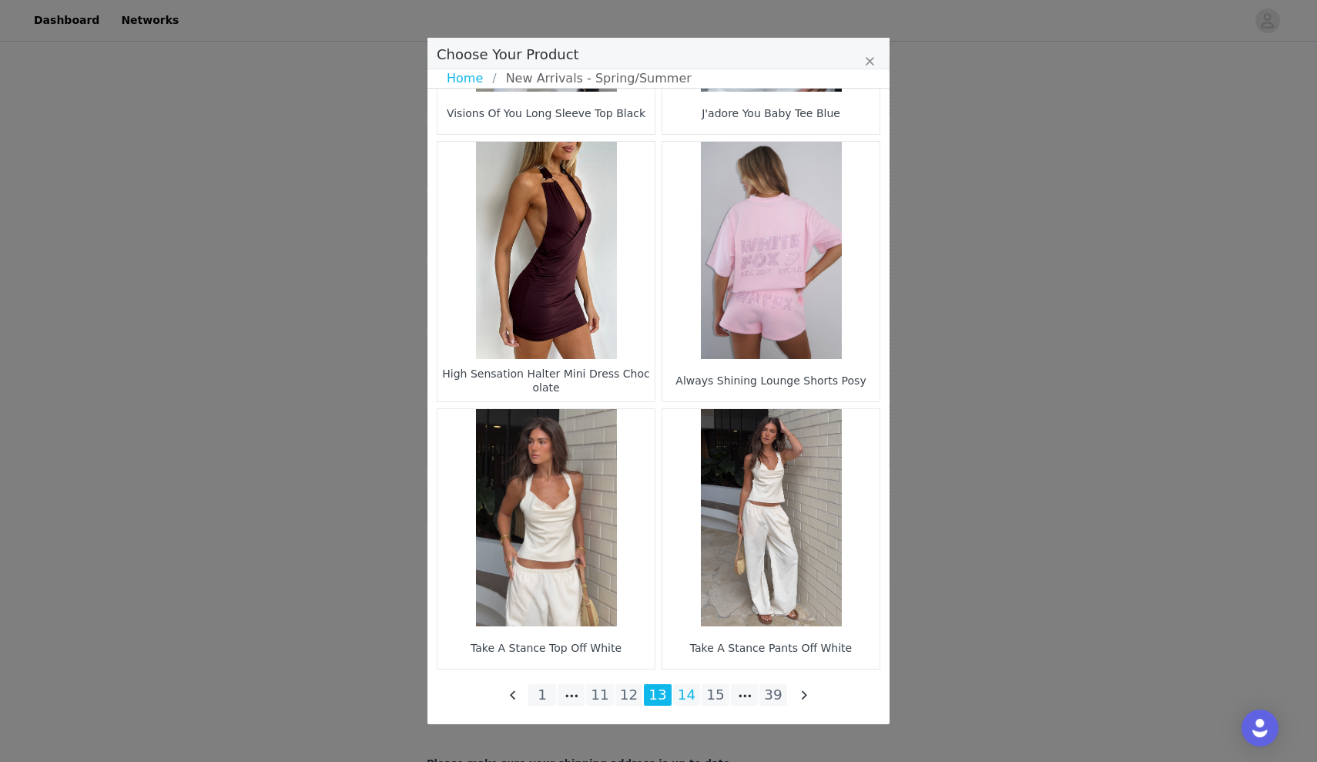
click at [690, 694] on li "14" at bounding box center [687, 695] width 28 height 22
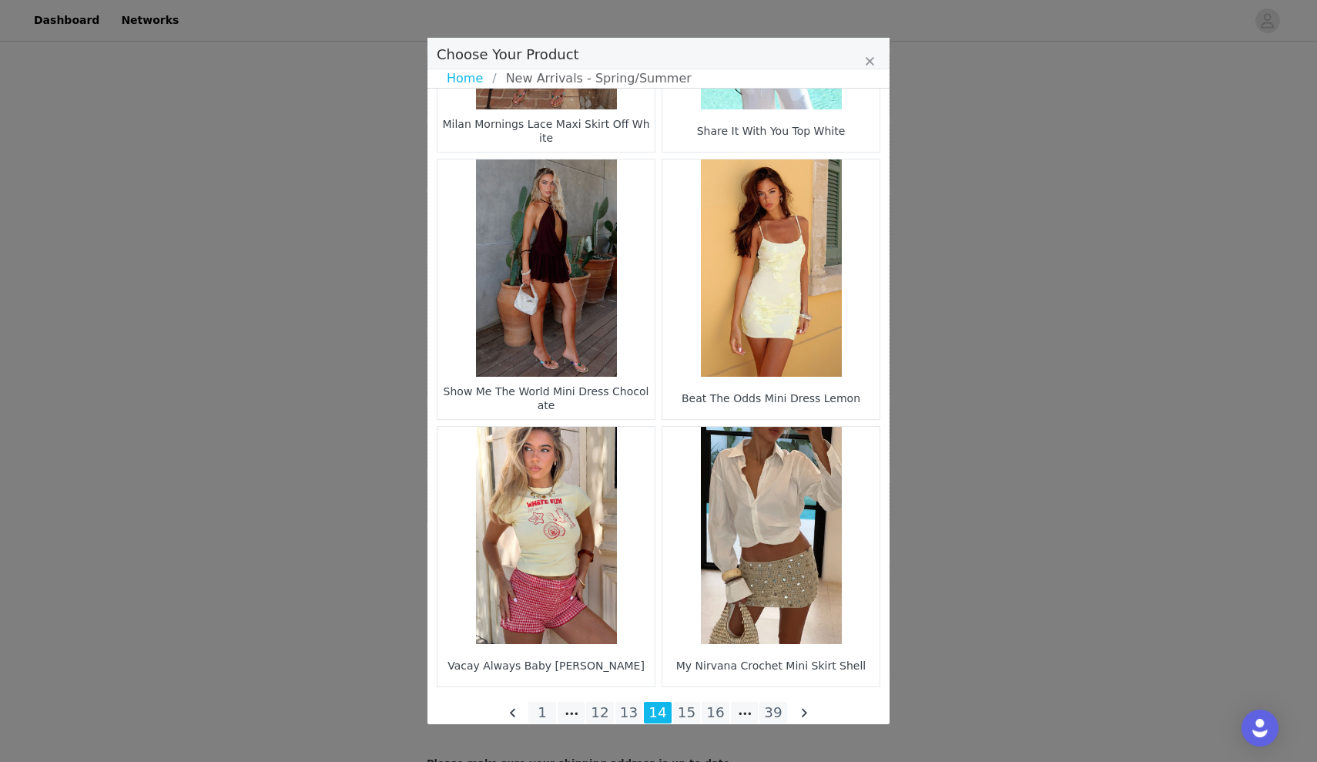
scroll to position [2096, 0]
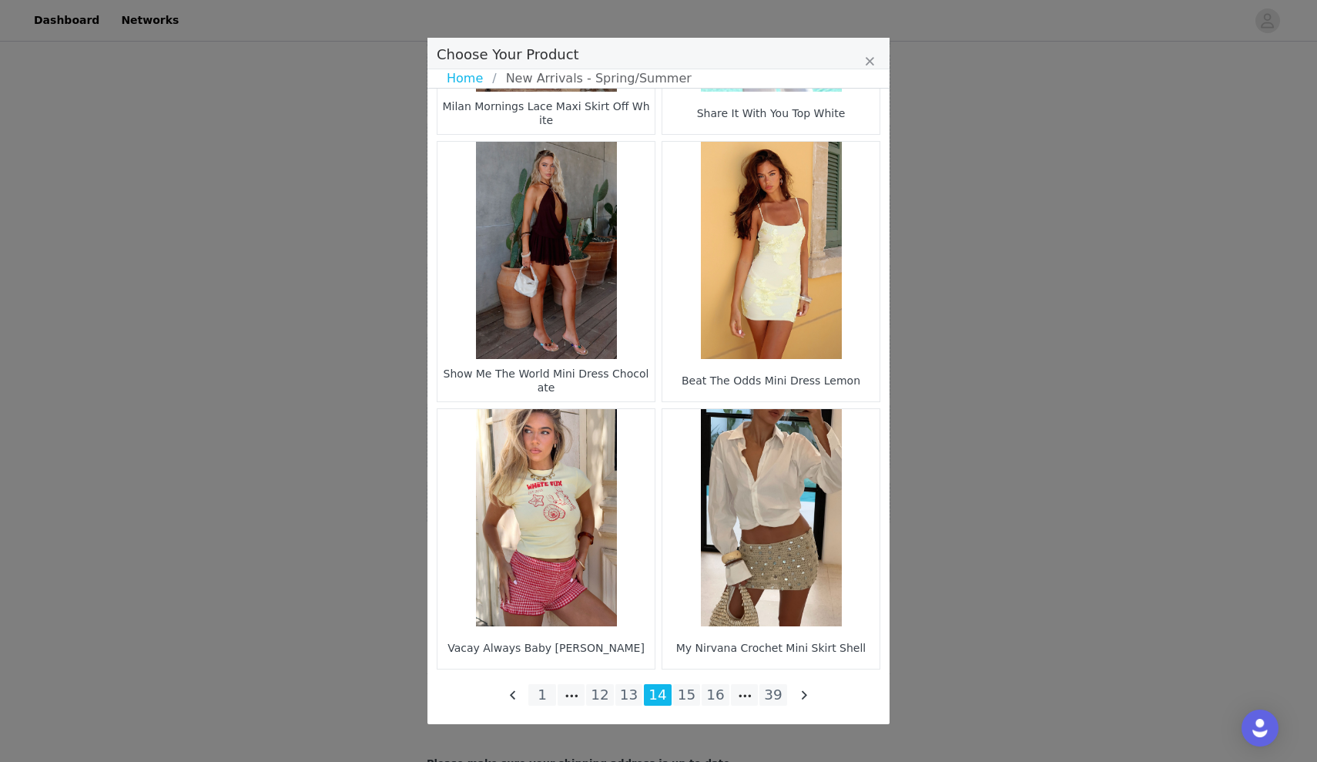
click at [690, 694] on li "15" at bounding box center [687, 695] width 28 height 22
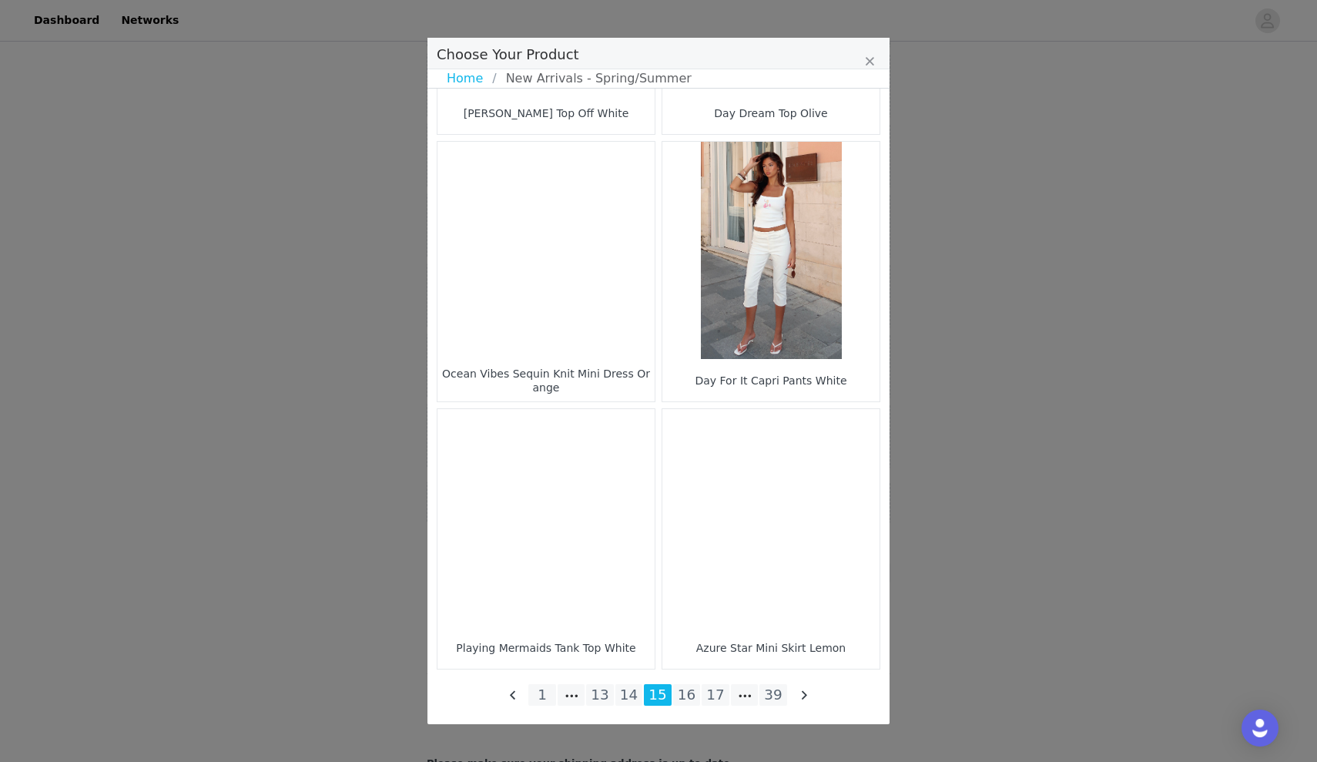
scroll to position [2096, 0]
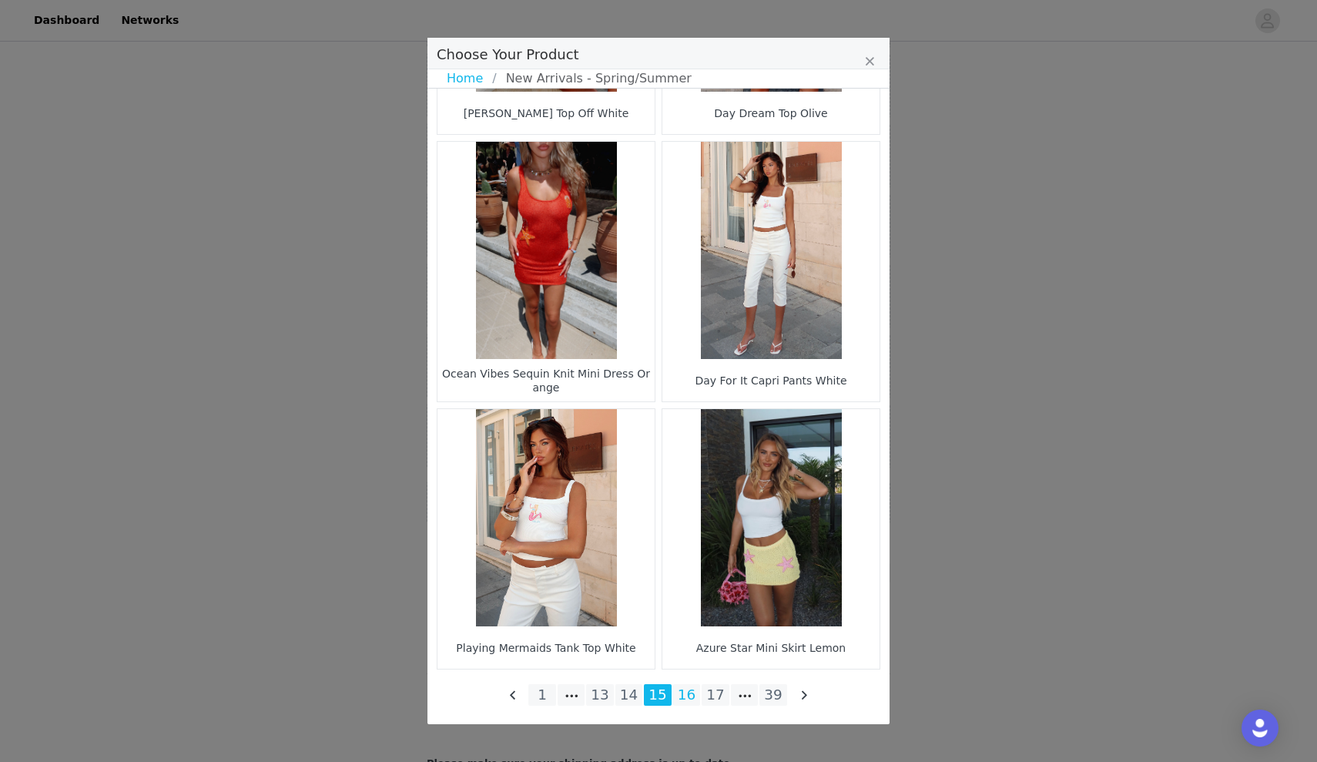
click at [680, 702] on li "16" at bounding box center [687, 695] width 28 height 22
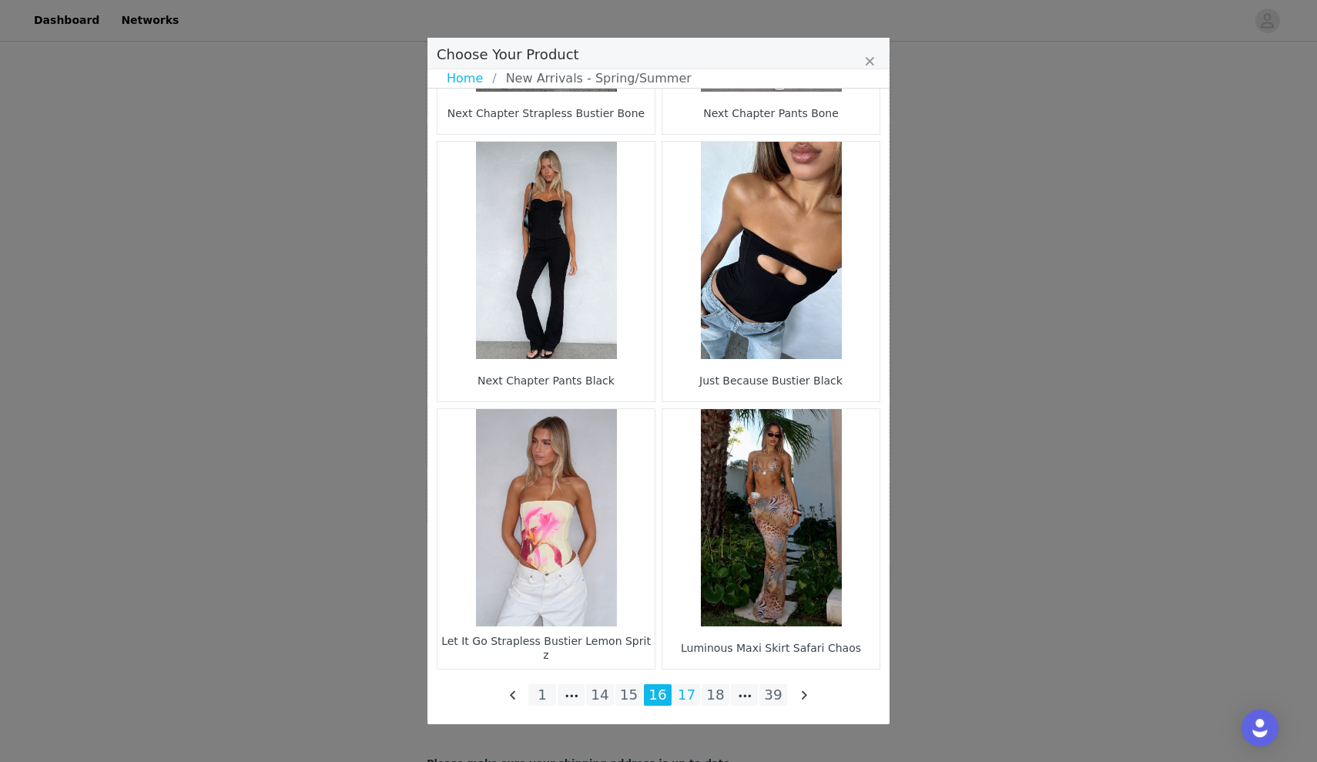
click at [680, 702] on li "17" at bounding box center [687, 695] width 28 height 22
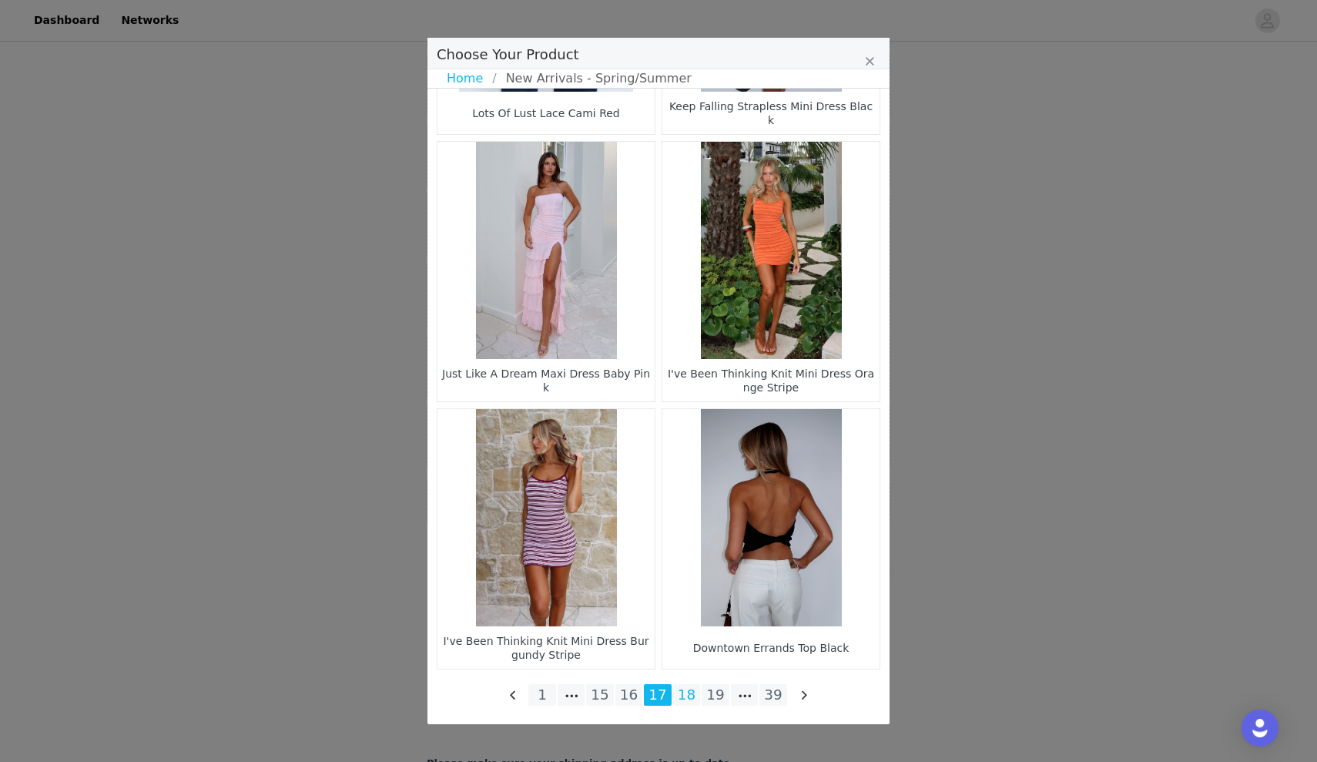
click at [686, 699] on li "18" at bounding box center [687, 695] width 28 height 22
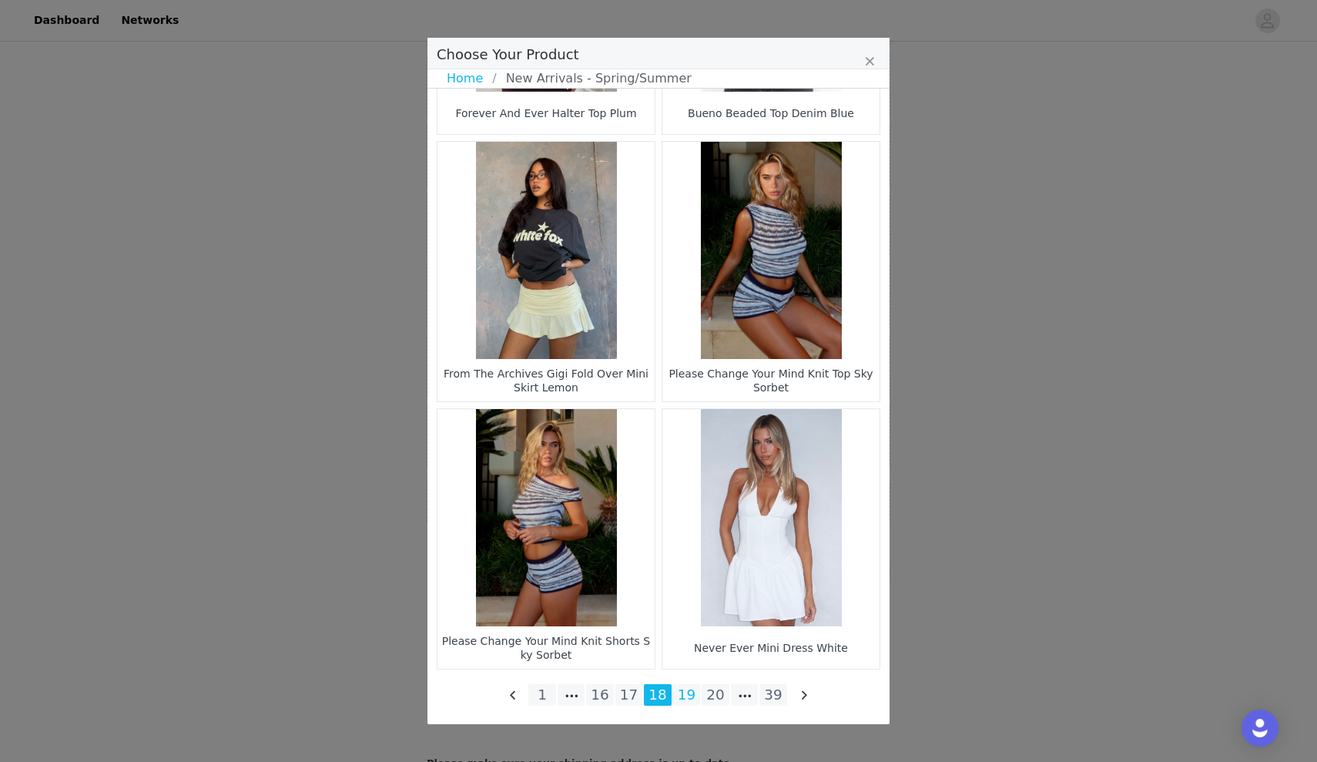
click at [687, 694] on li "19" at bounding box center [687, 695] width 28 height 22
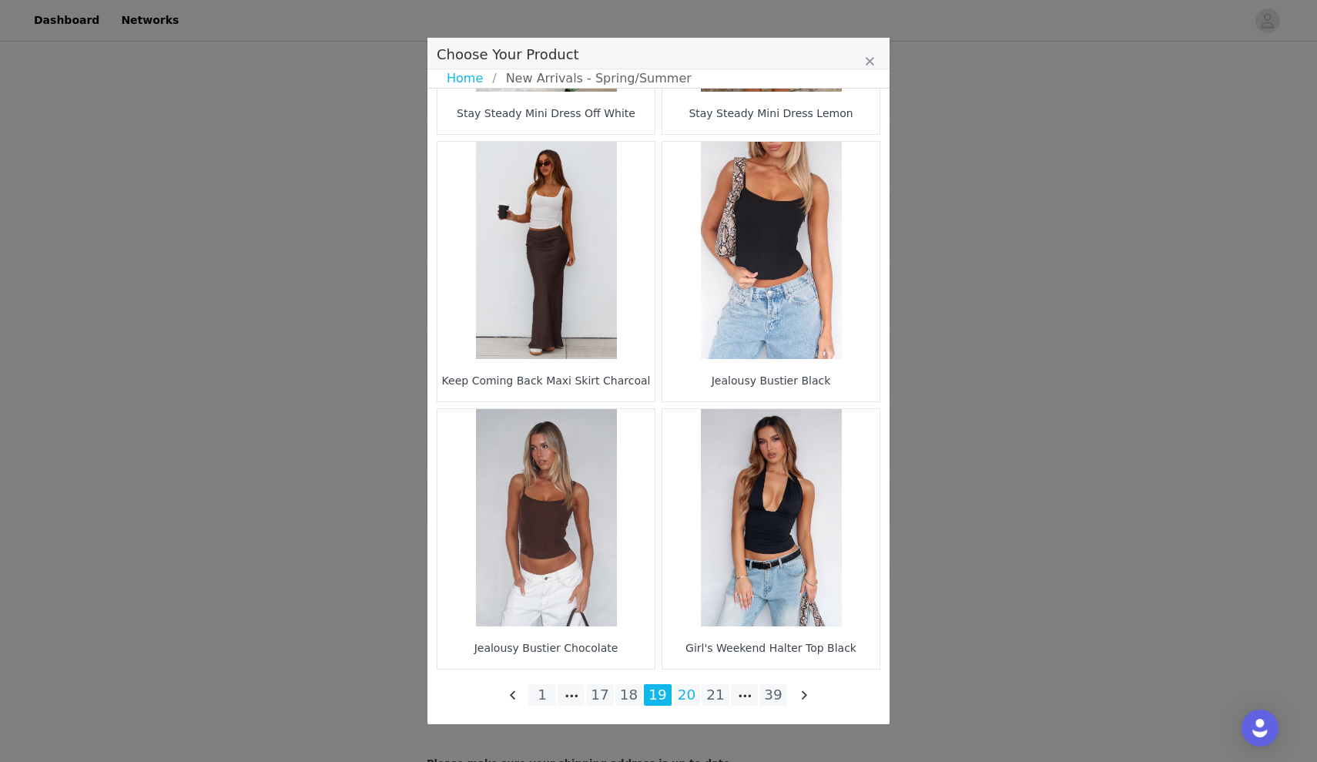
click at [690, 702] on li "20" at bounding box center [687, 695] width 28 height 22
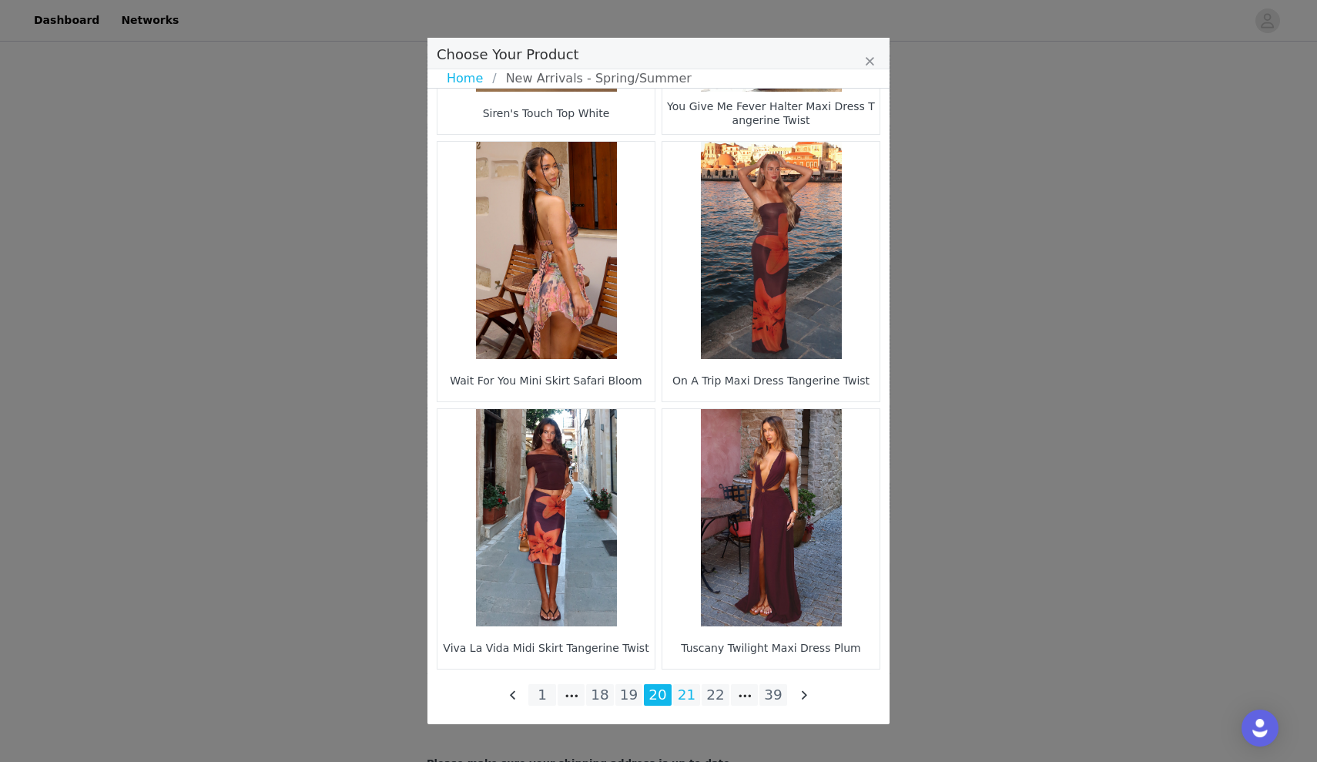
click at [690, 701] on li "21" at bounding box center [687, 695] width 28 height 22
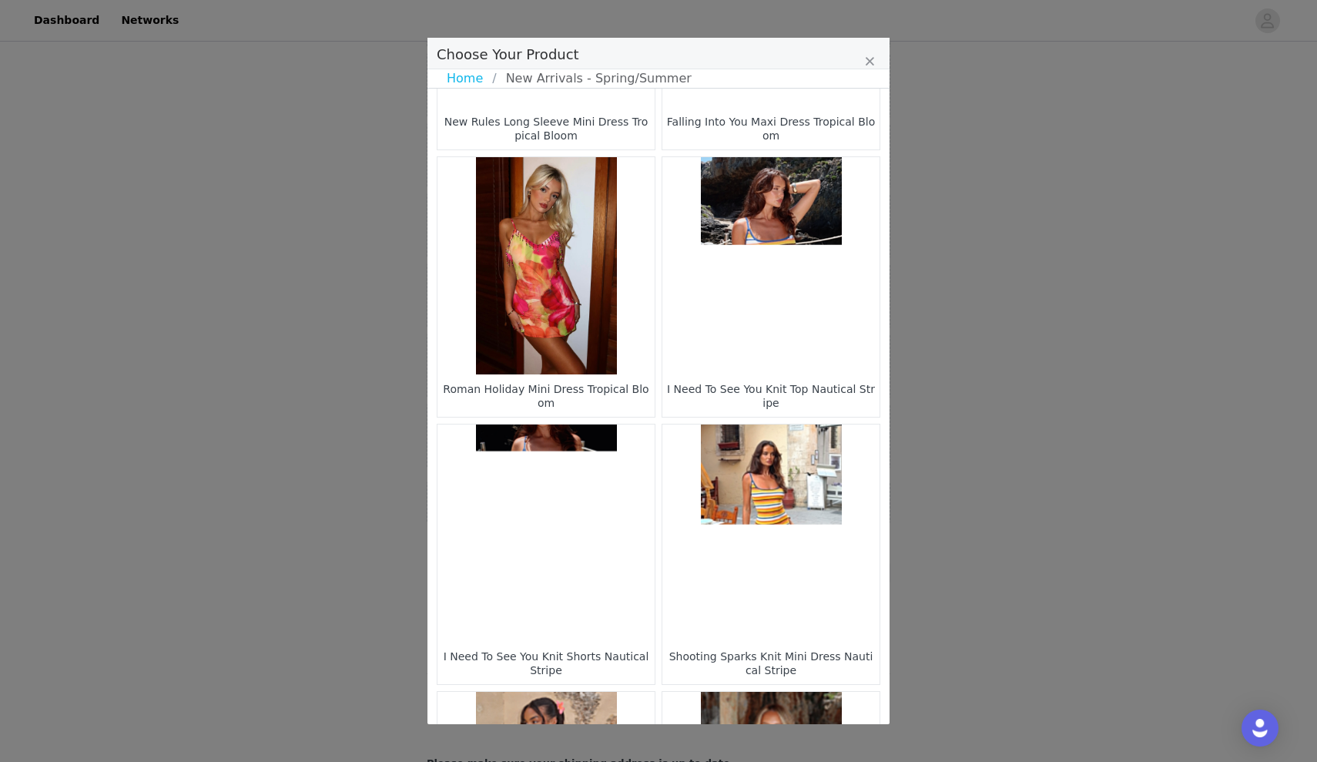
scroll to position [1552, 0]
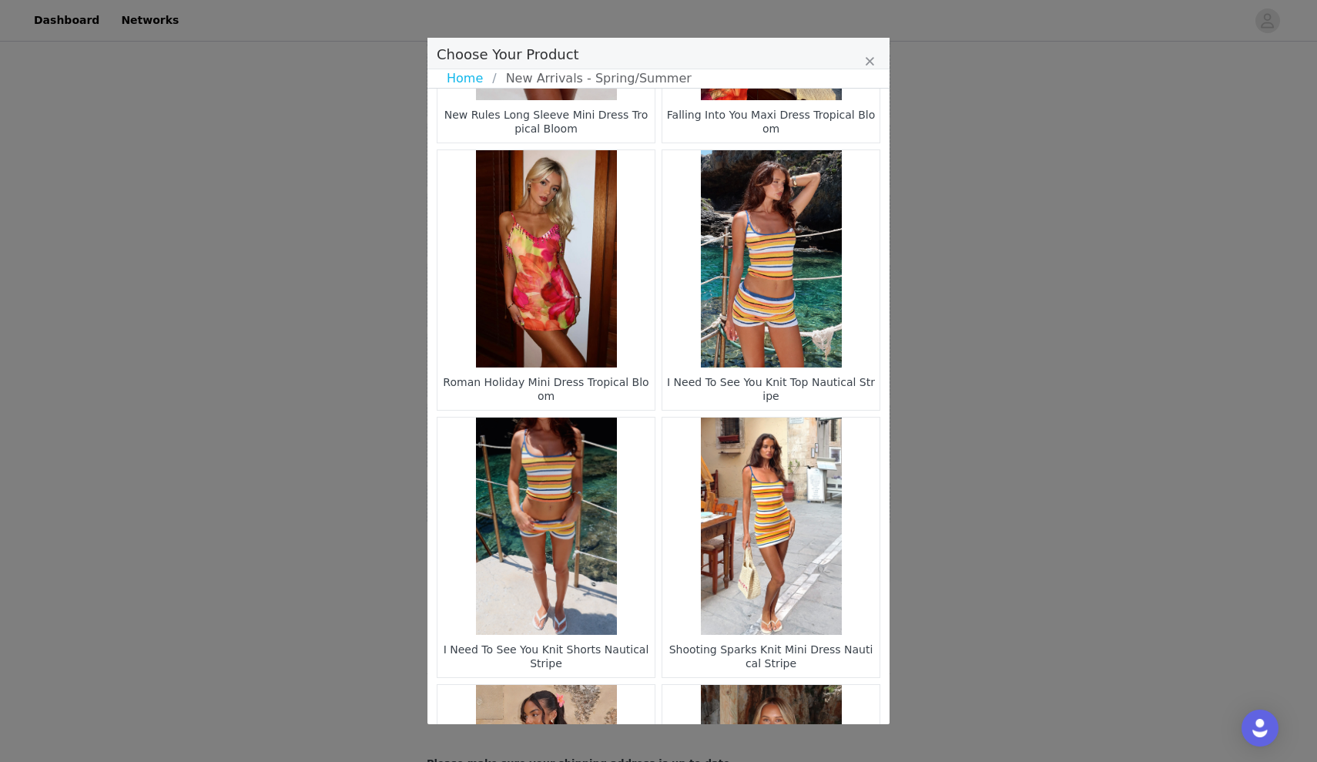
click at [492, 336] on figure "Choose Your Product" at bounding box center [546, 258] width 217 height 217
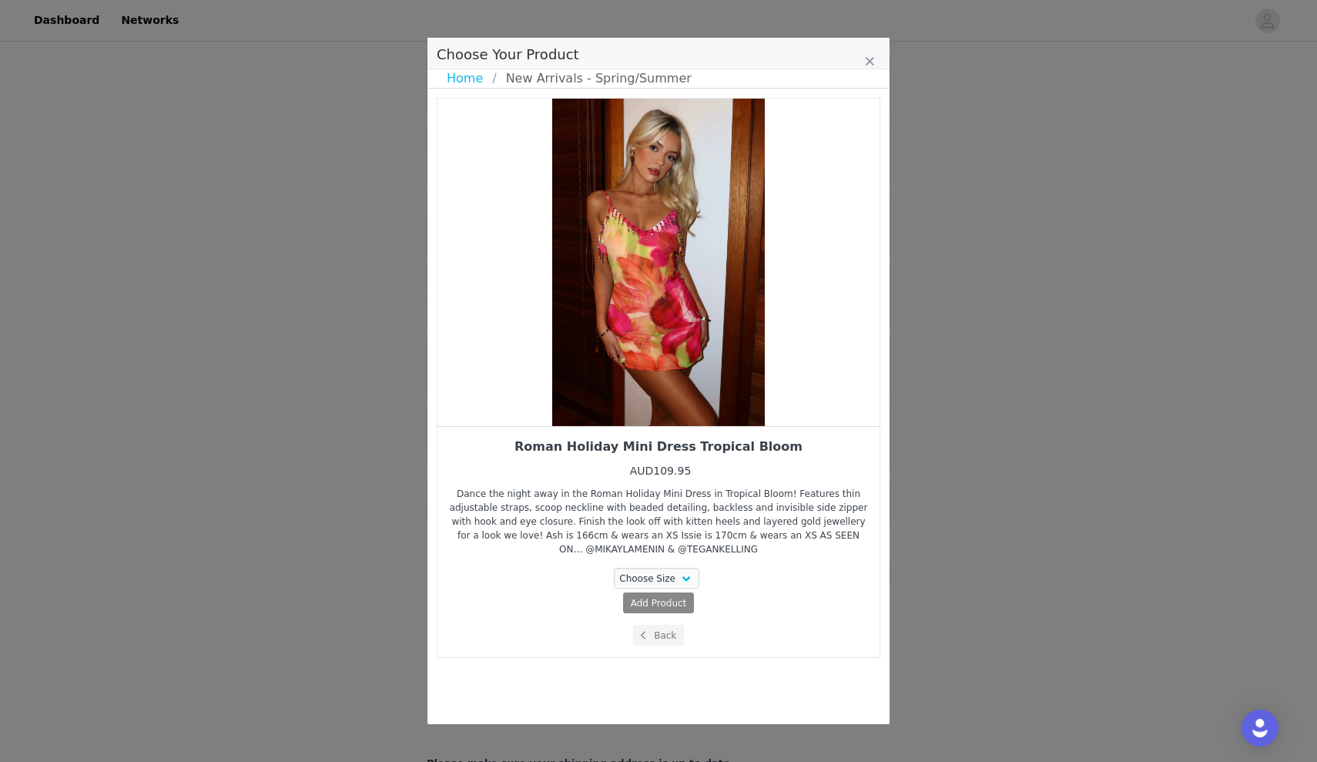
click at [492, 336] on div "Choose Your Product" at bounding box center [659, 262] width 442 height 327
select select "27334803"
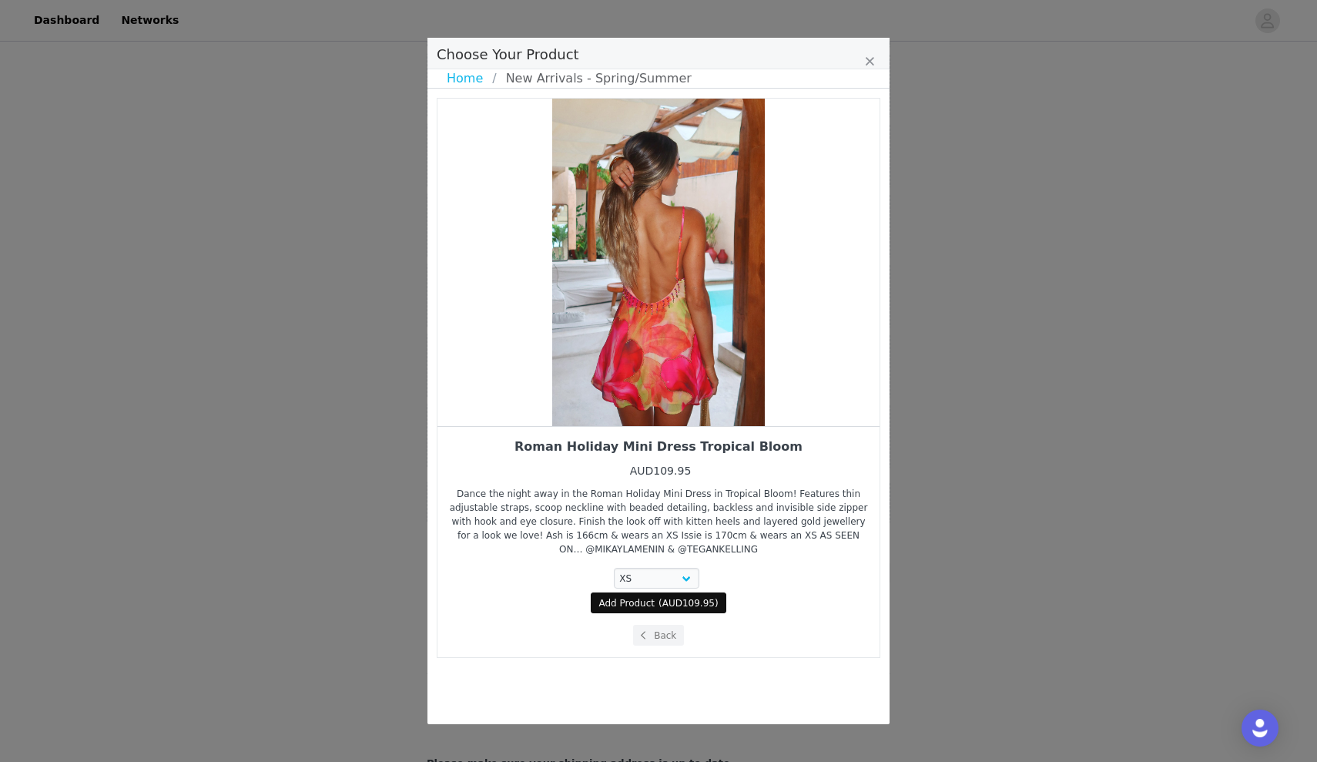
click at [646, 603] on span "Add Product" at bounding box center [627, 603] width 56 height 14
select select "27334803"
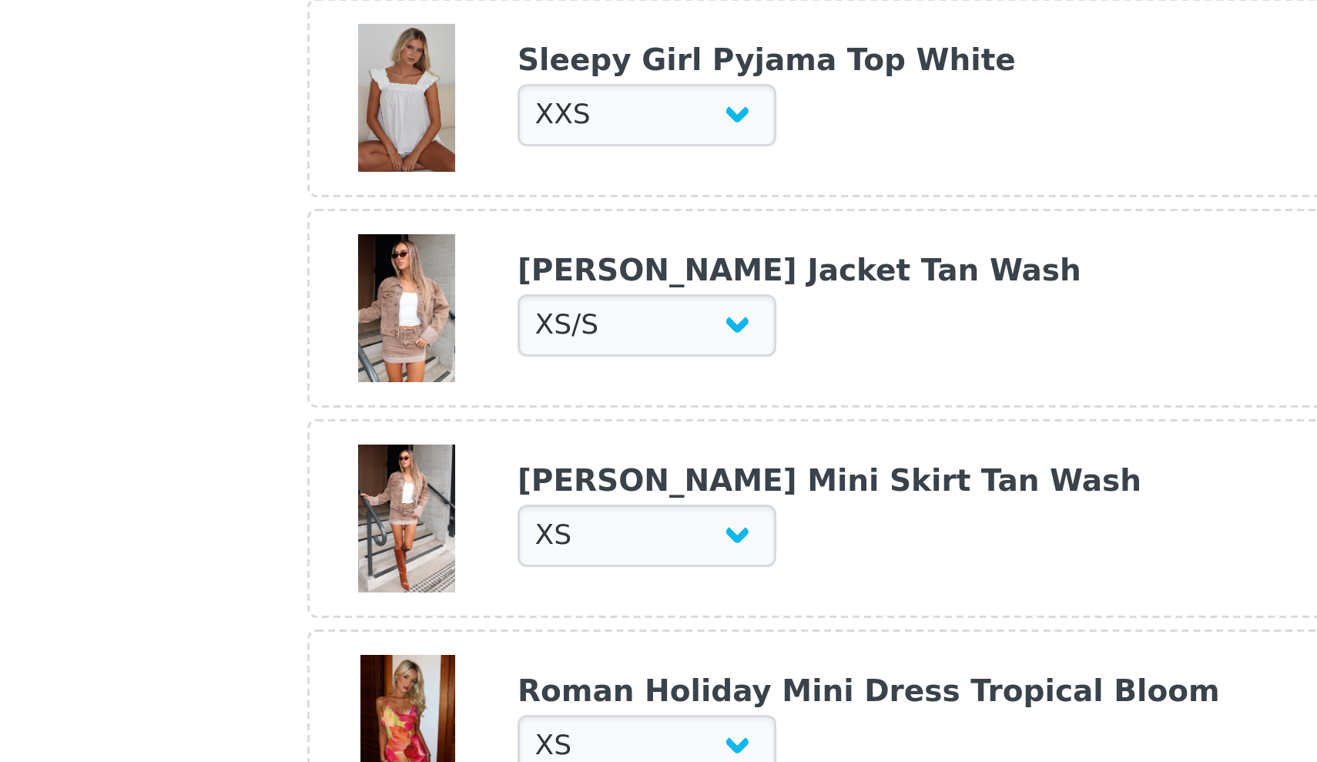
scroll to position [1754, 0]
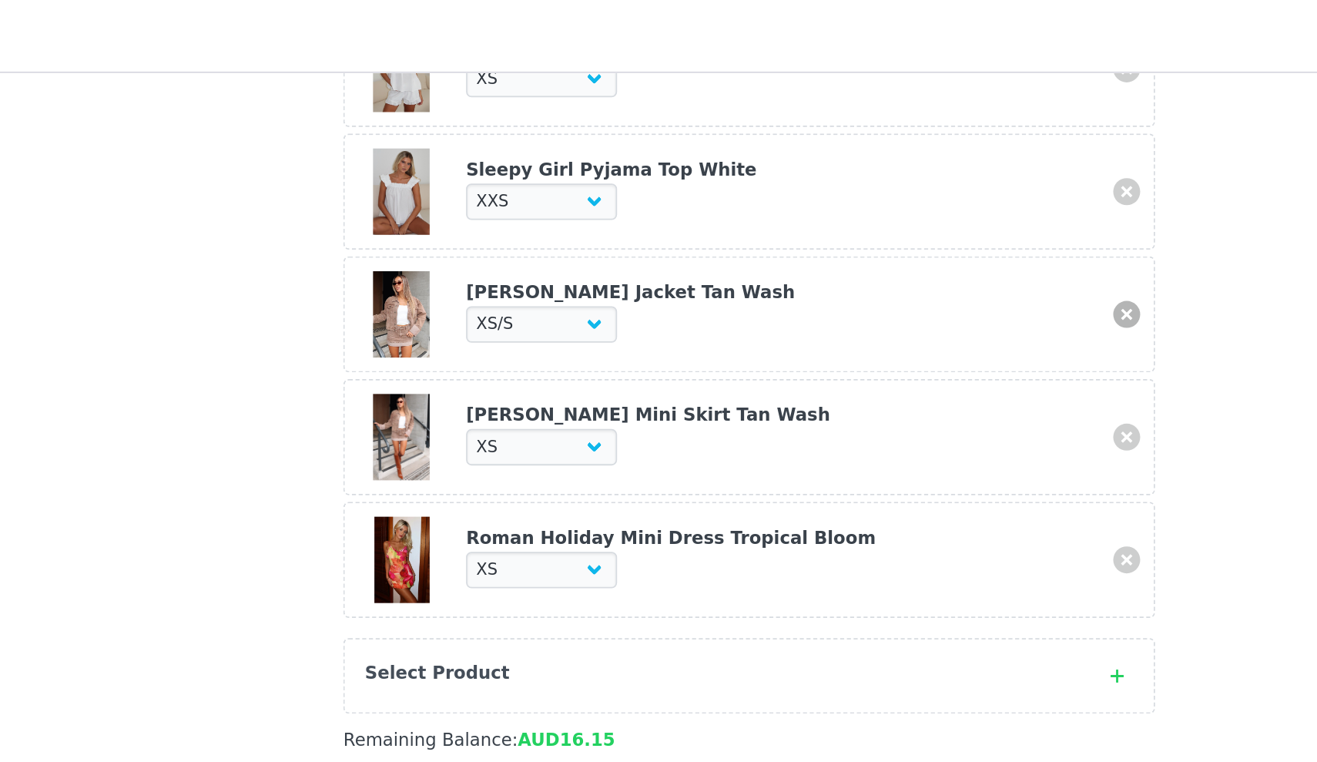
click at [867, 173] on link at bounding box center [874, 179] width 15 height 15
select select "27365878"
select select "27334803"
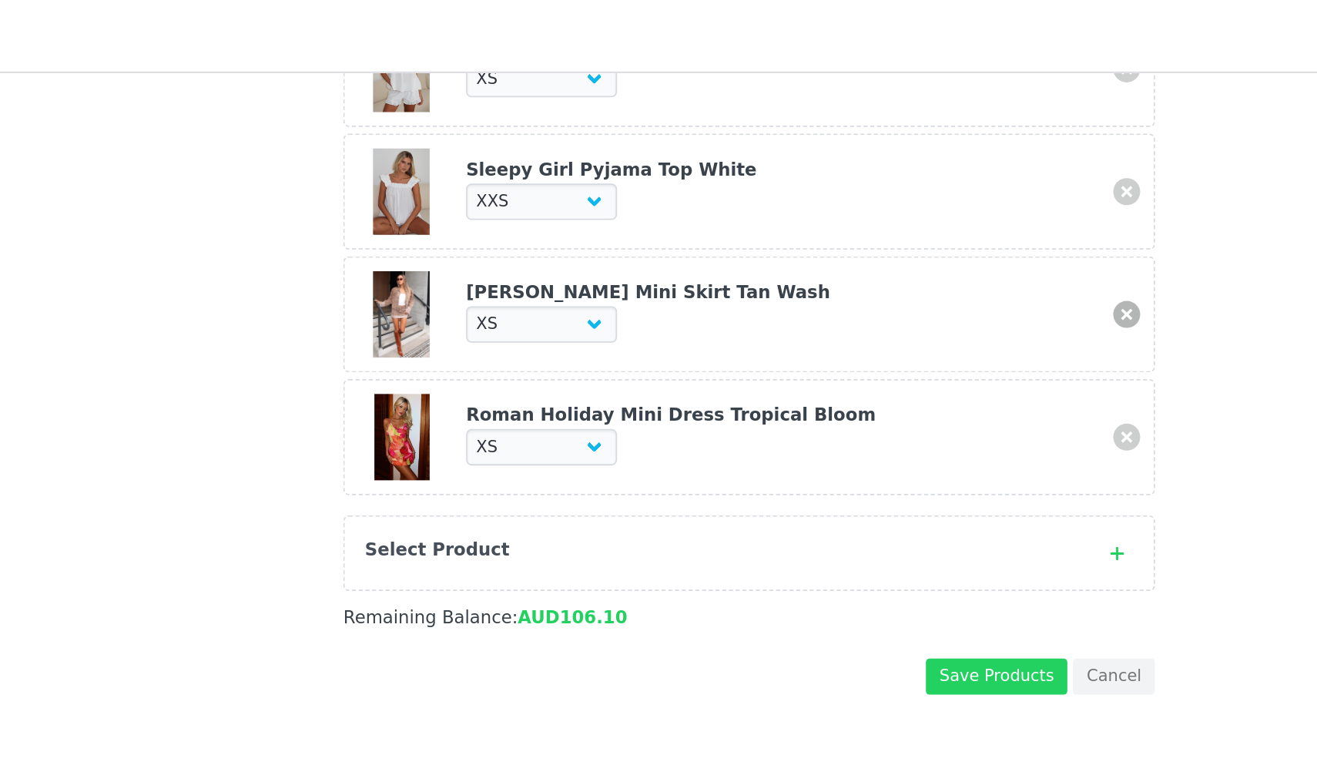
click at [867, 173] on link at bounding box center [874, 179] width 15 height 15
select select "27334803"
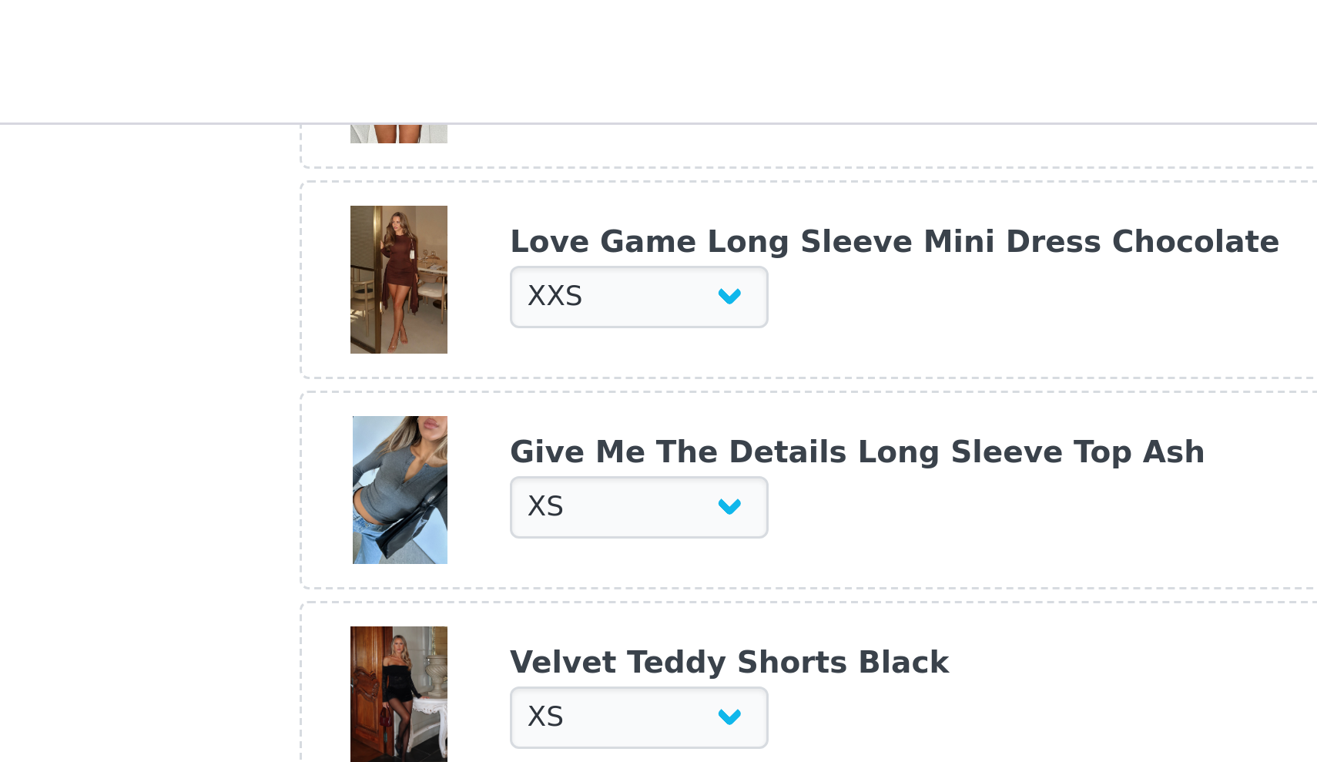
scroll to position [793, 0]
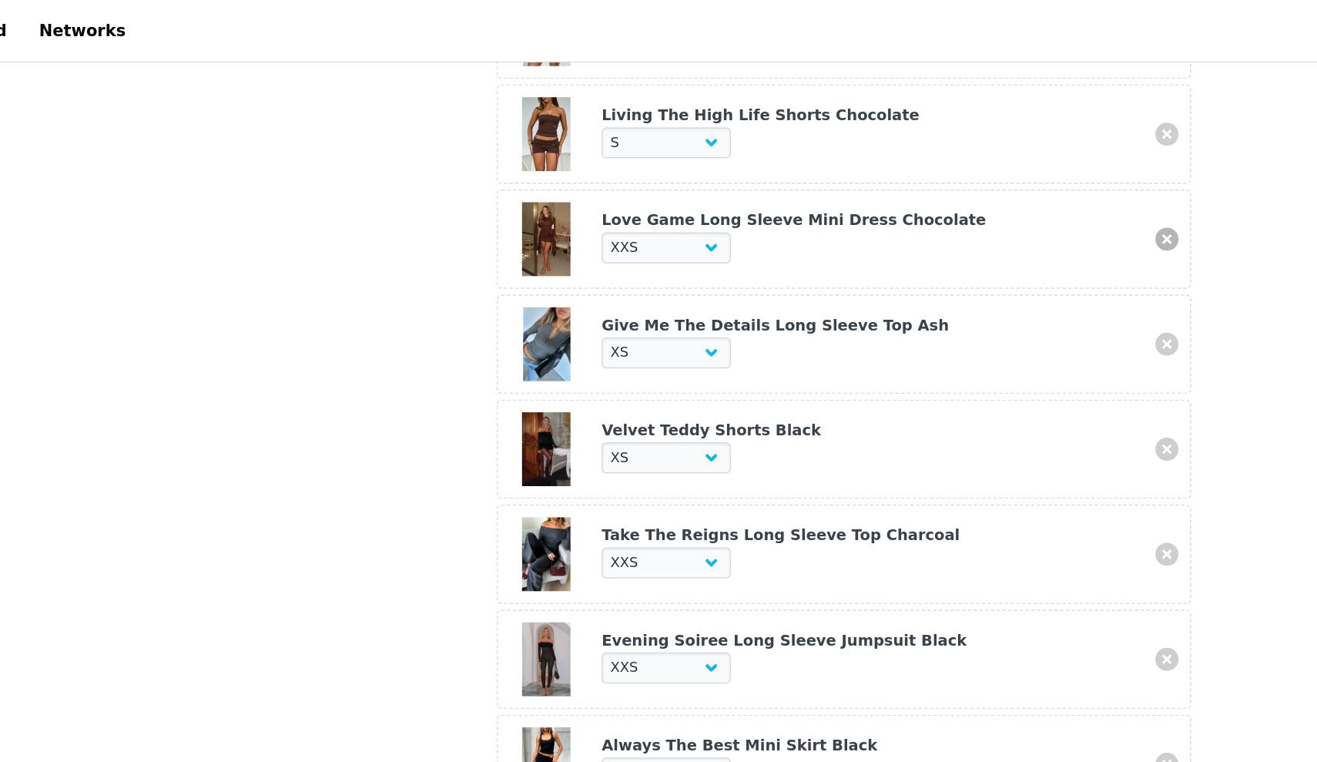
click at [867, 154] on link at bounding box center [874, 159] width 15 height 15
select select "23427169"
select select "24997217"
select select "24996904"
select select "25209450"
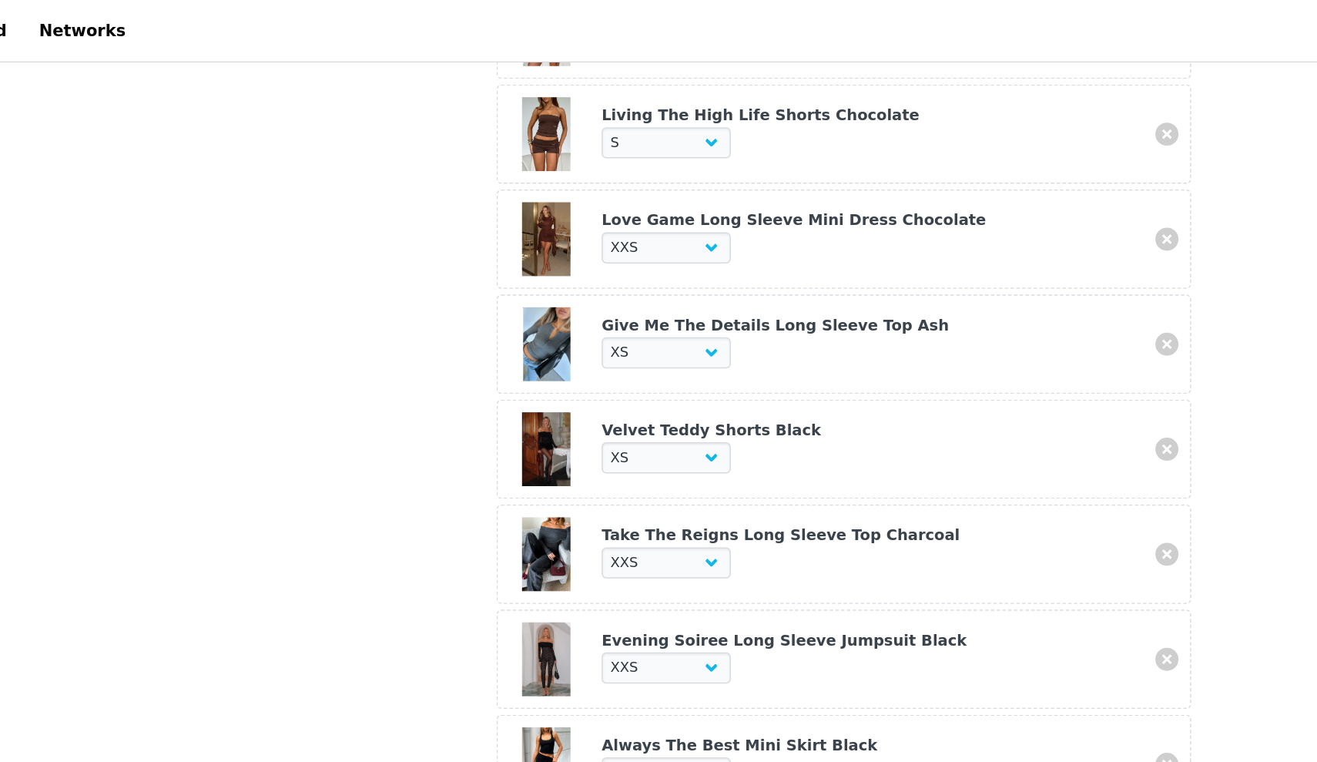
select select "26797359"
select select "26798709"
select select "26799404"
select select "26942801"
select select "28110232"
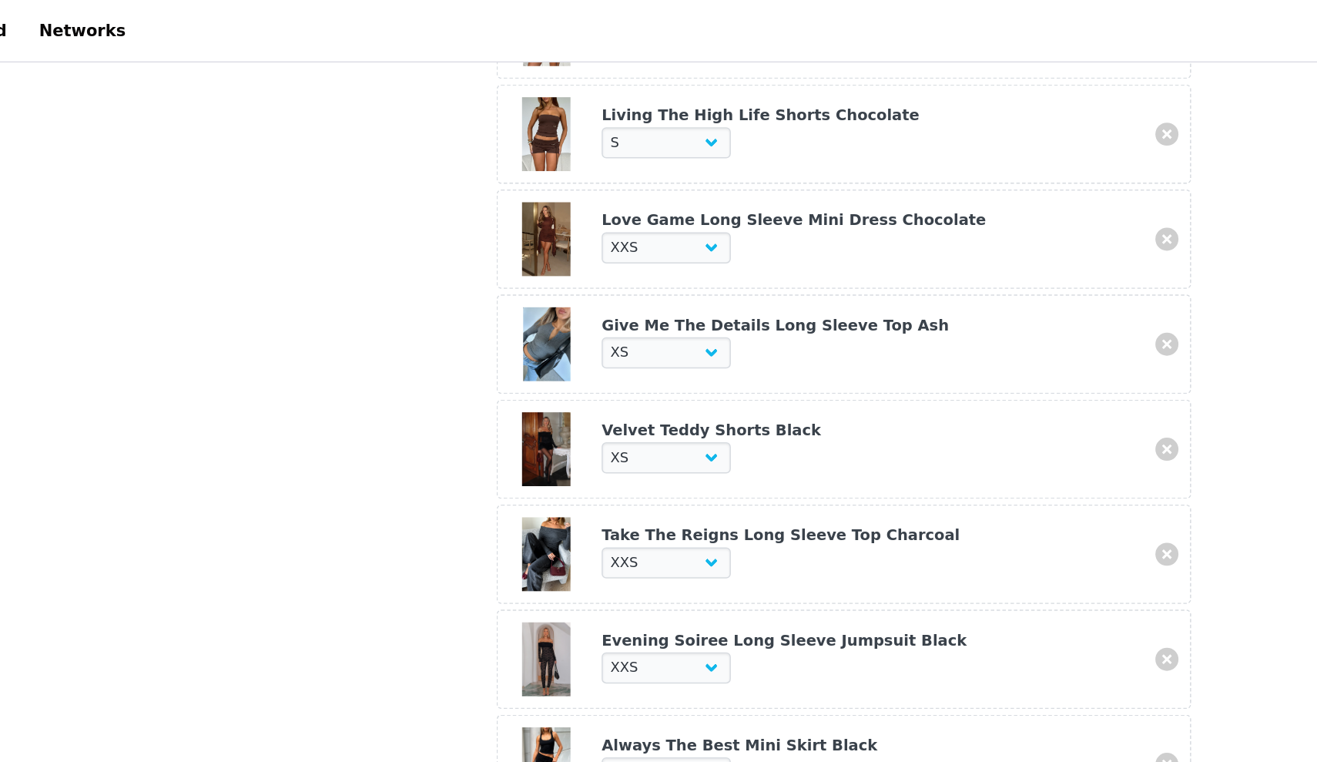
select select "28011824"
select select "28011905"
select select "28010773"
select select "28010784"
select select "27334803"
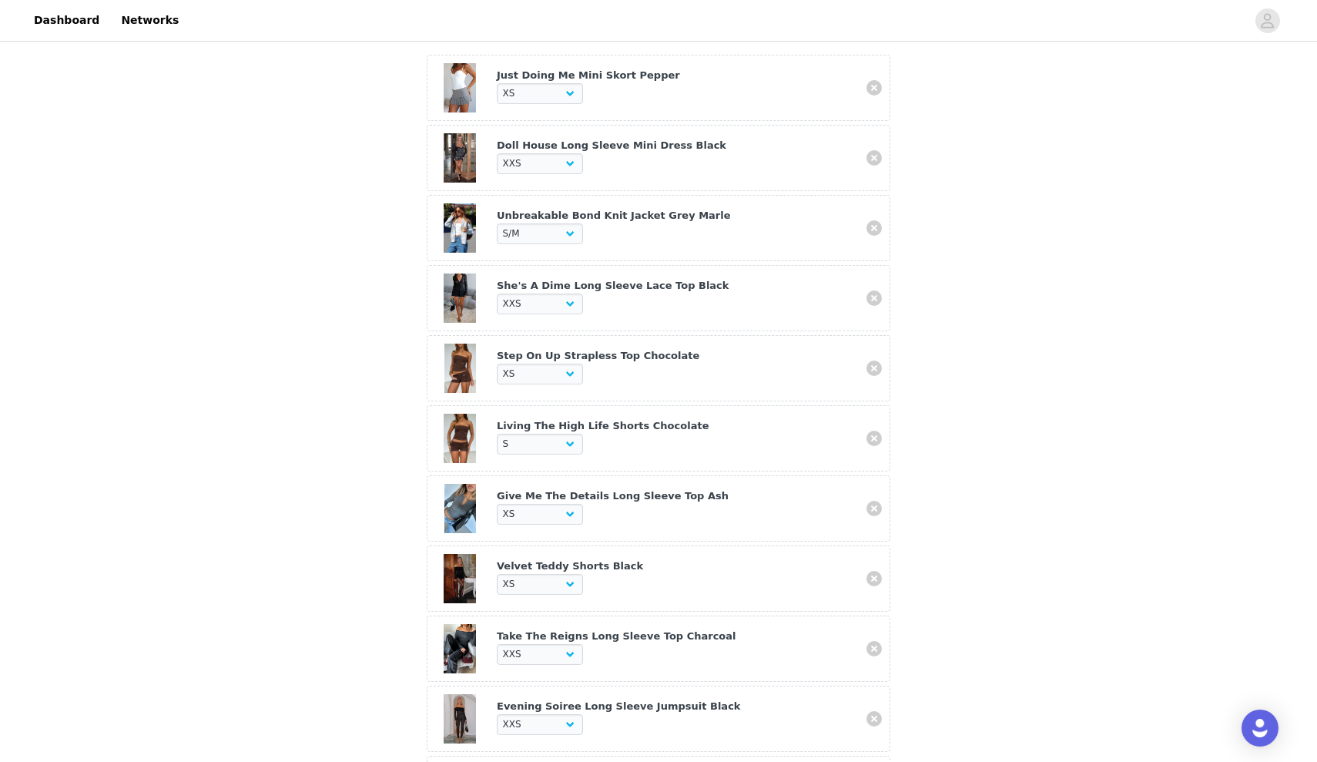
scroll to position [463, 0]
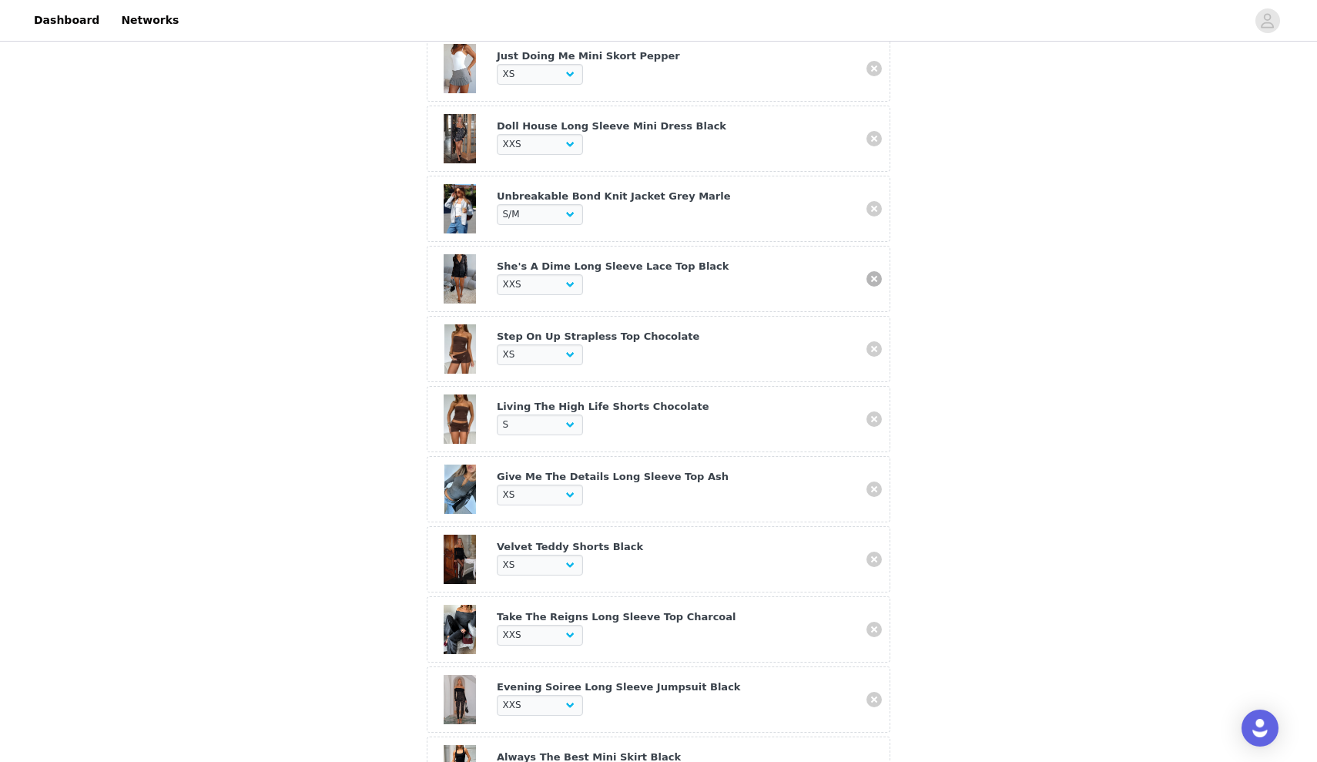
click at [873, 280] on link at bounding box center [874, 278] width 15 height 15
select select "27331199"
select select "27333650"
select select "23427169"
select select "24997217"
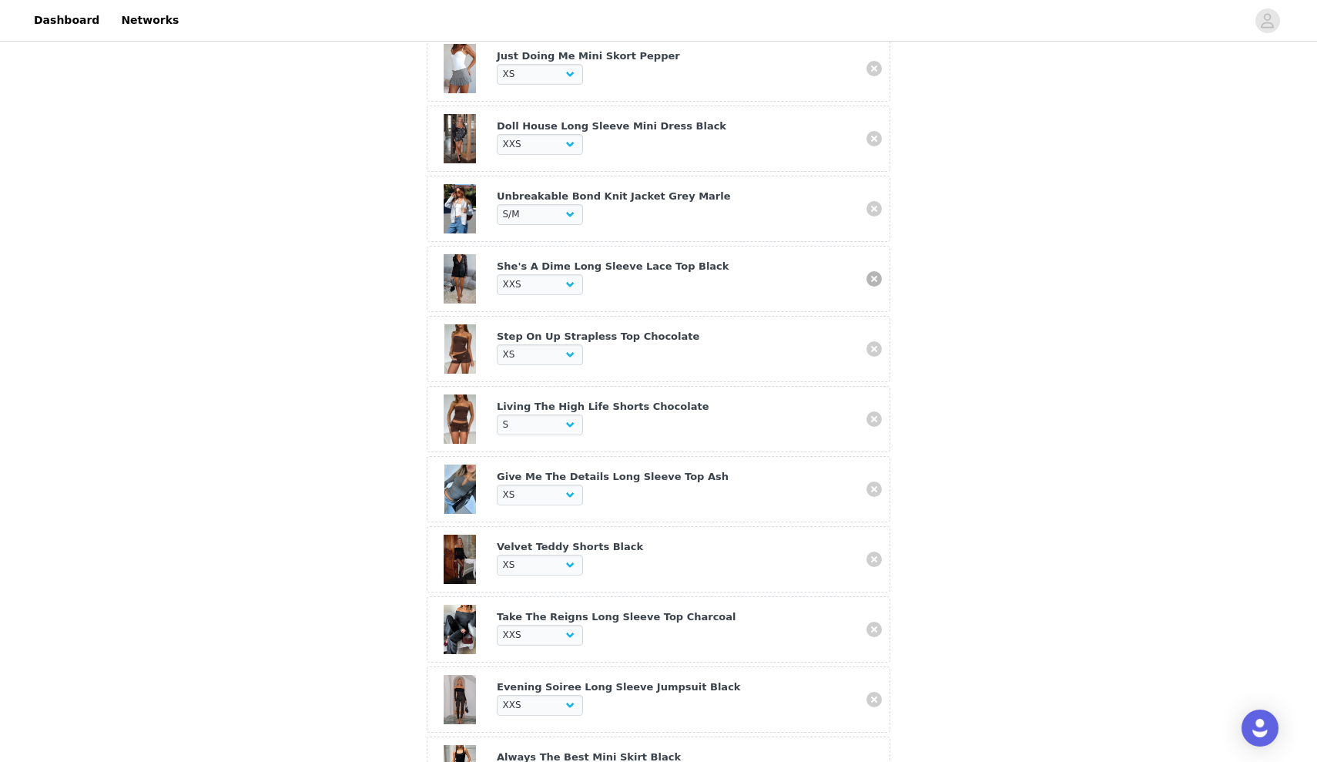
select select "24996904"
select select "25209450"
select select "26797359"
select select "26798709"
select select "26799404"
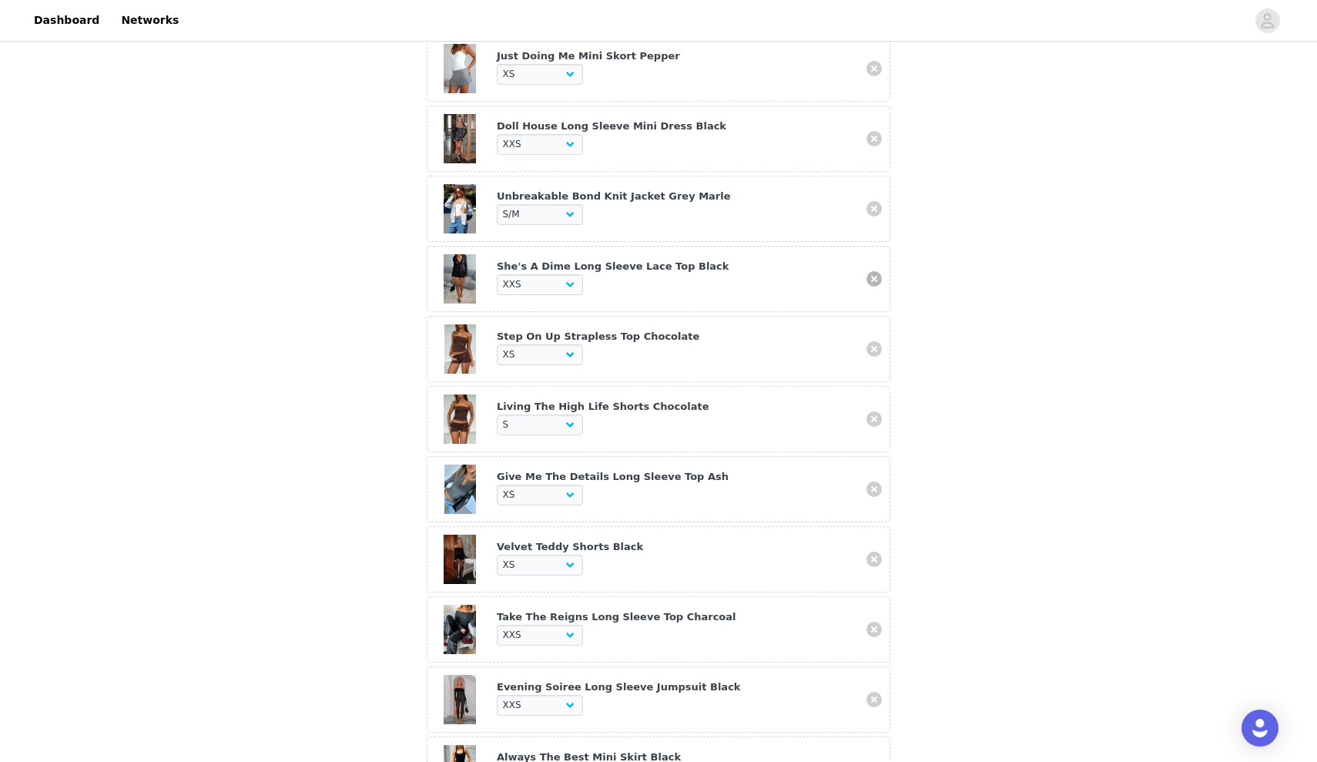
select select "26942801"
select select "28110232"
select select "28011824"
select select "28011905"
select select "28010773"
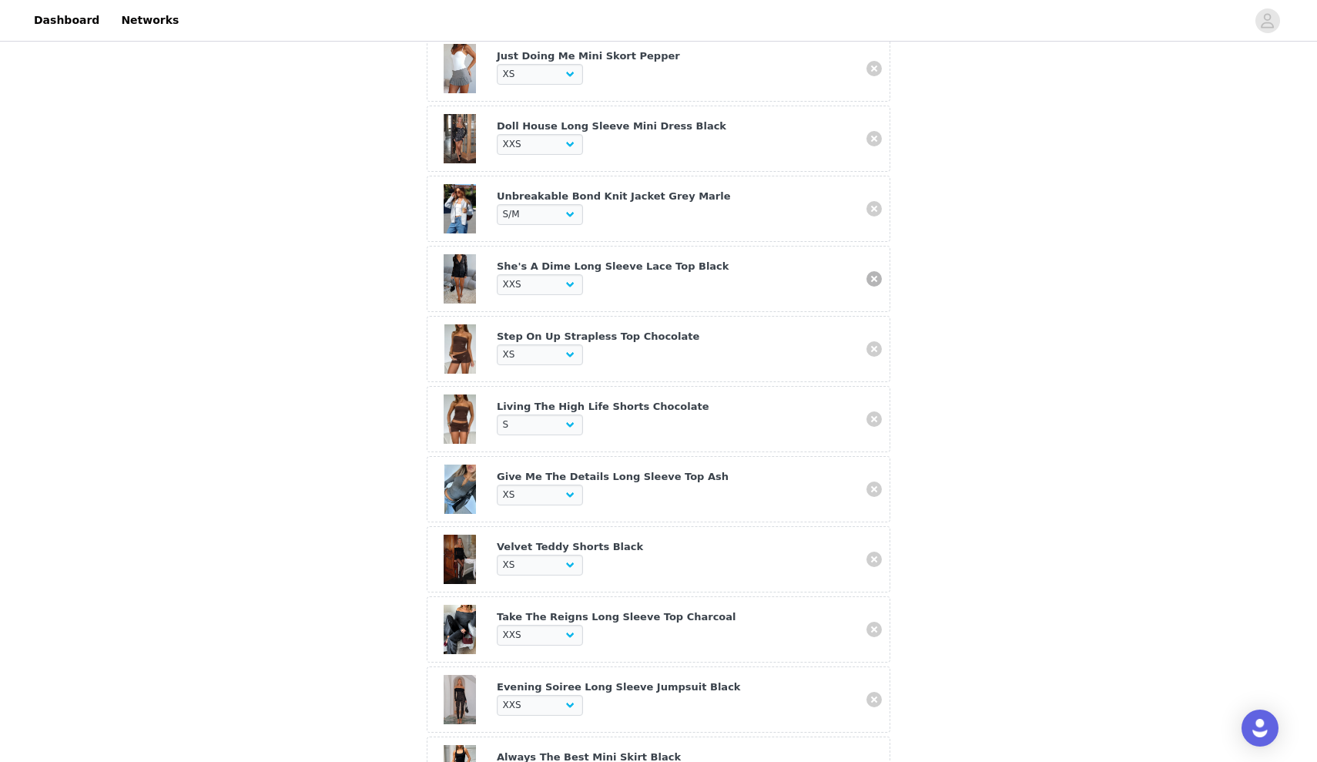
select select "28010784"
select select "27334803"
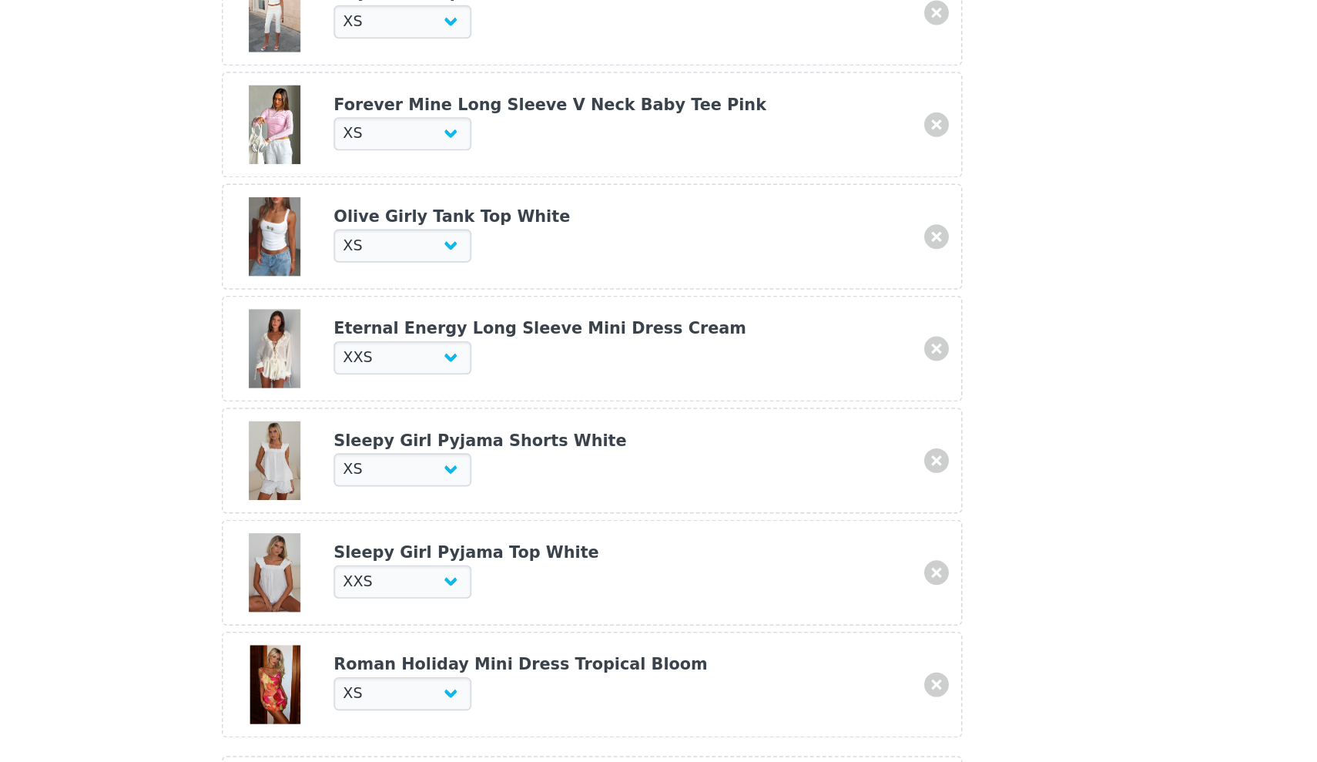
scroll to position [1081, 0]
click at [867, 354] on link at bounding box center [874, 361] width 15 height 15
select select "28011824"
select select "28011905"
select select "28010773"
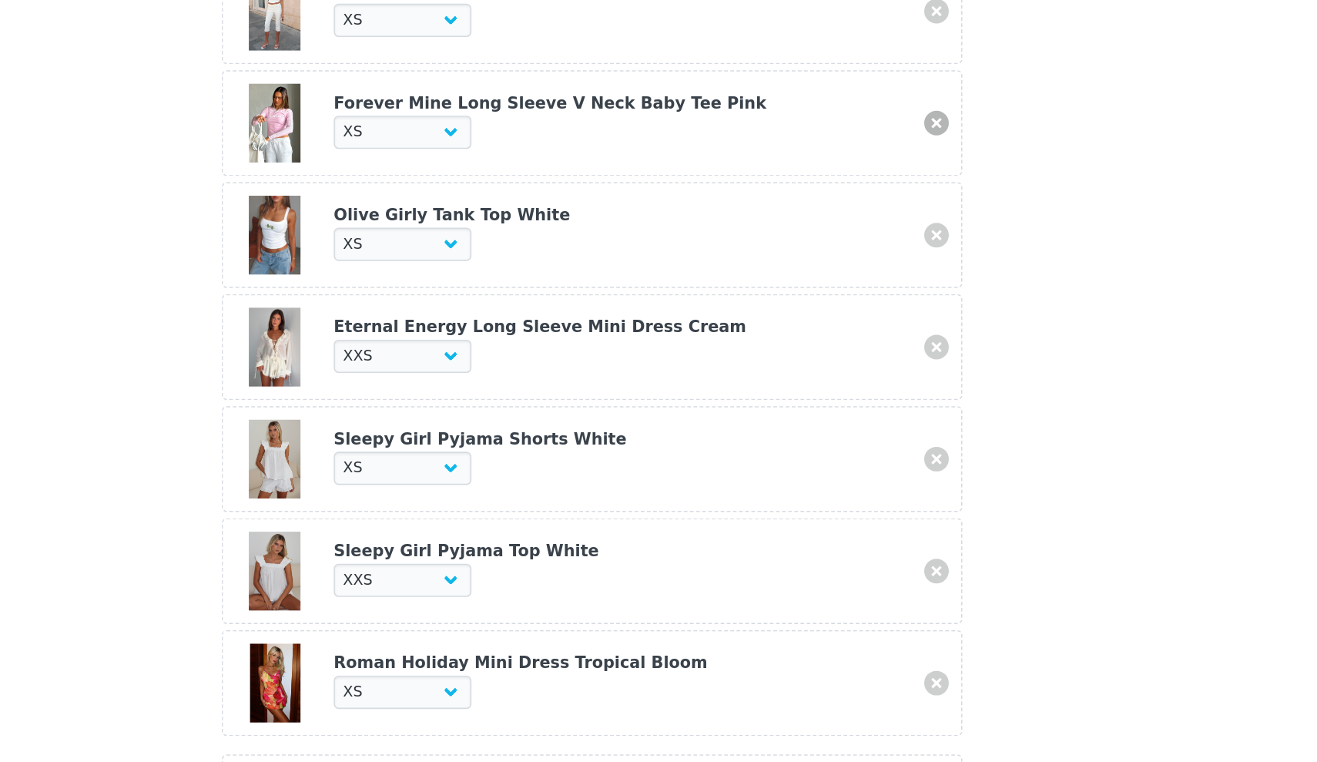
select select "28010784"
select select "27334803"
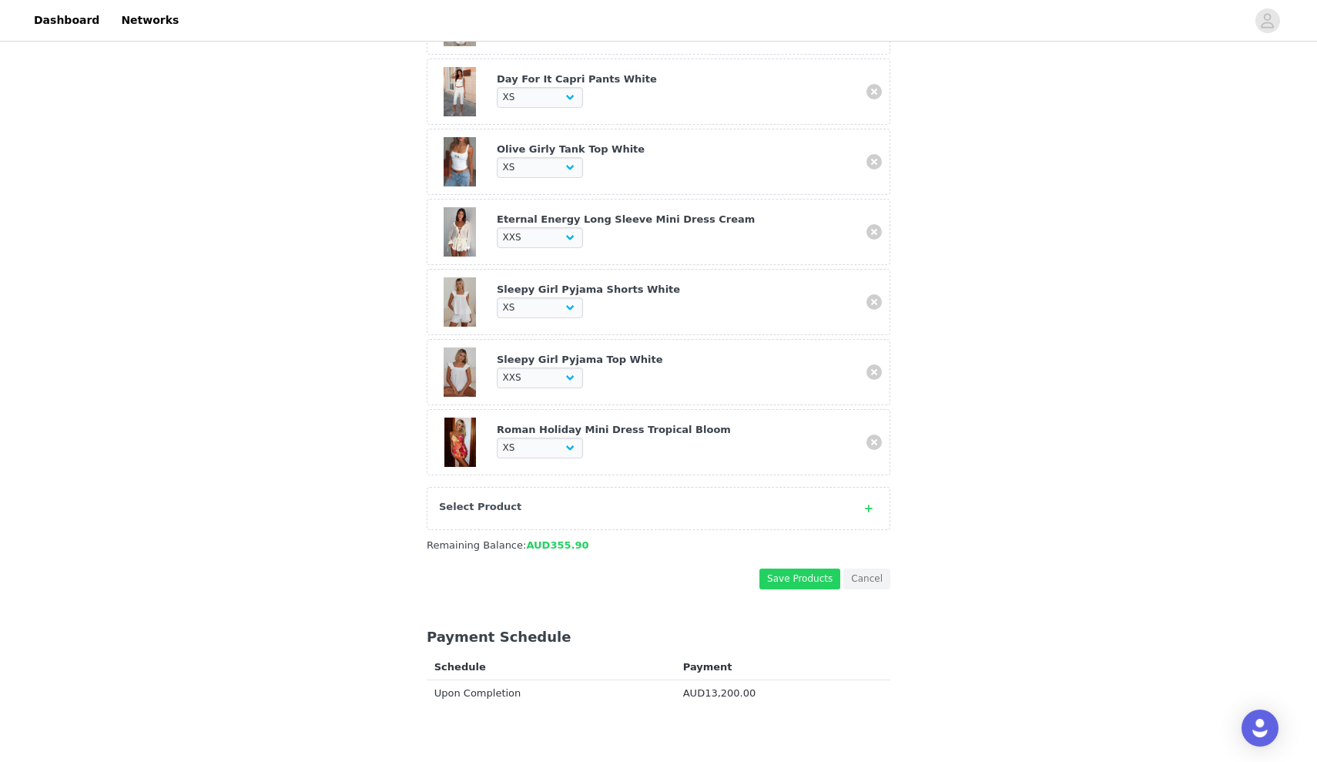
scroll to position [1277, 0]
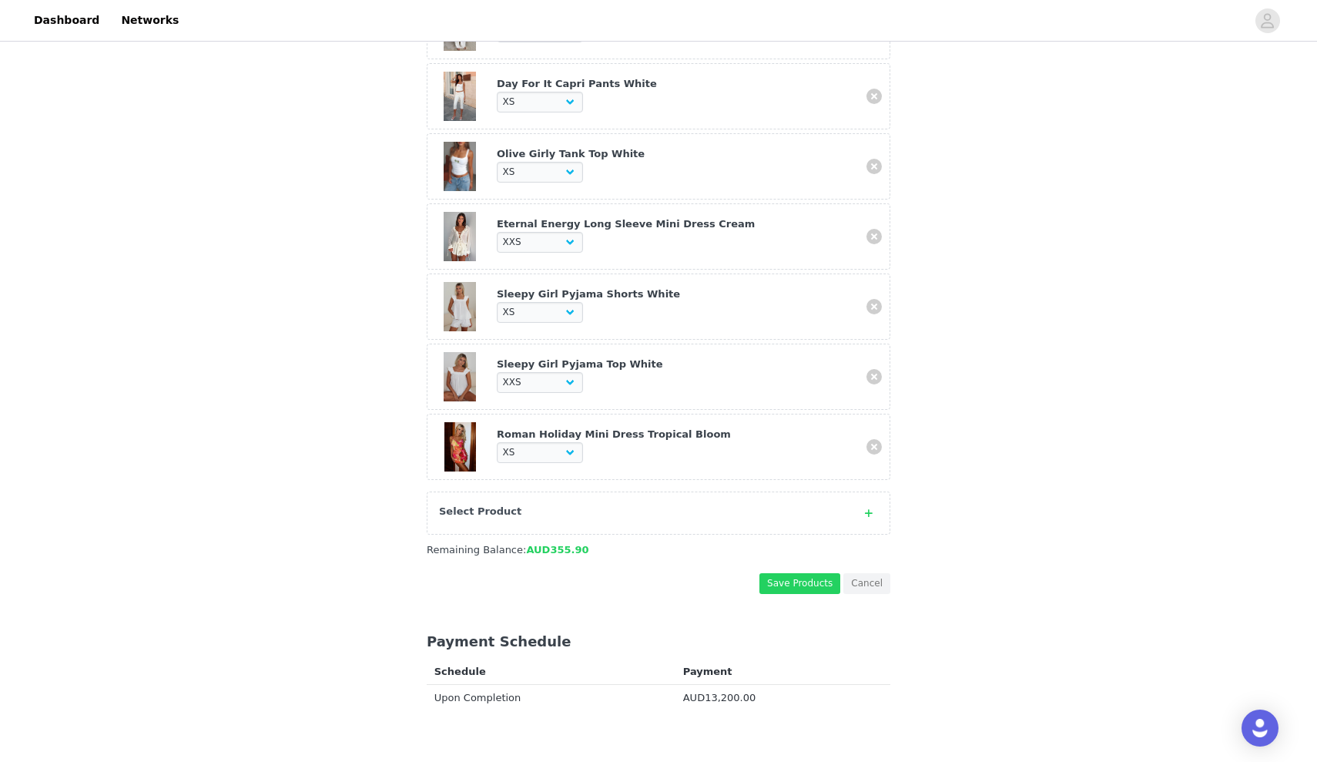
click at [529, 511] on div "Select Product" at bounding box center [643, 511] width 408 height 15
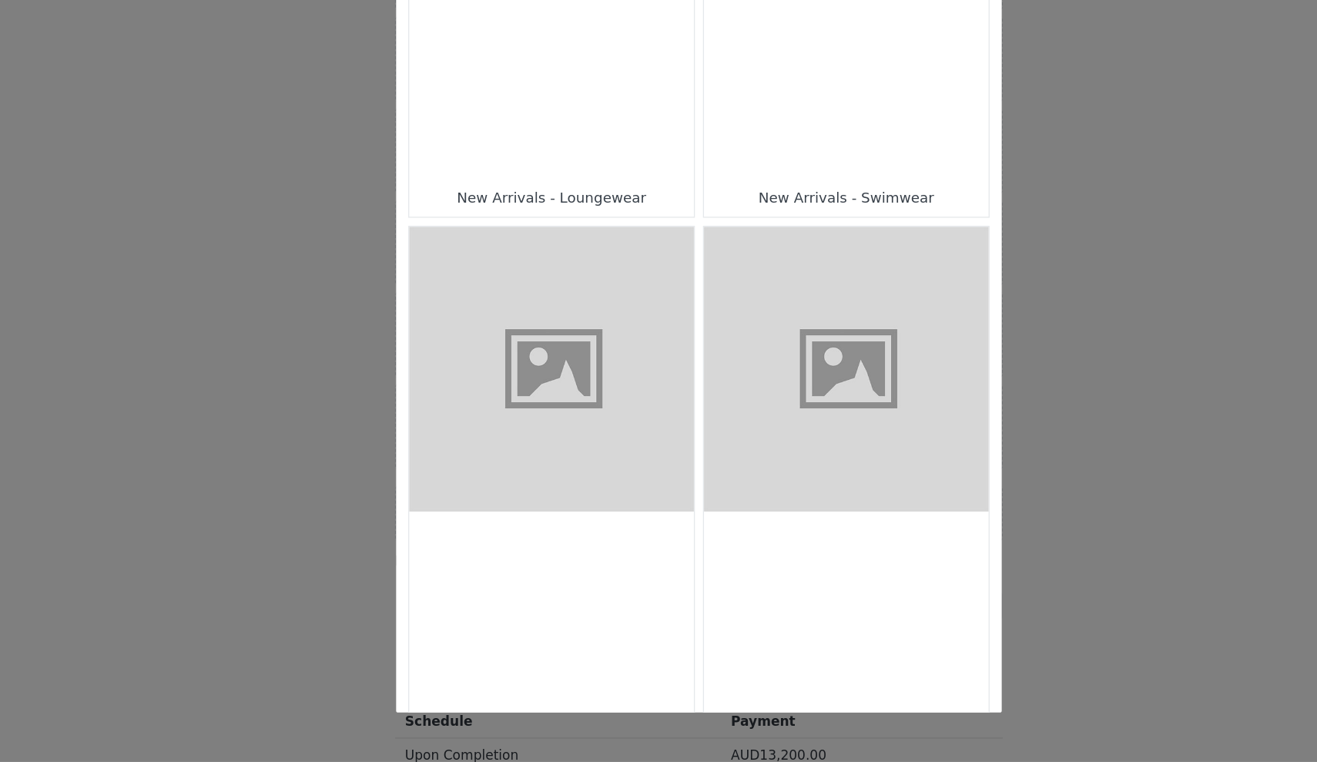
scroll to position [1175, 0]
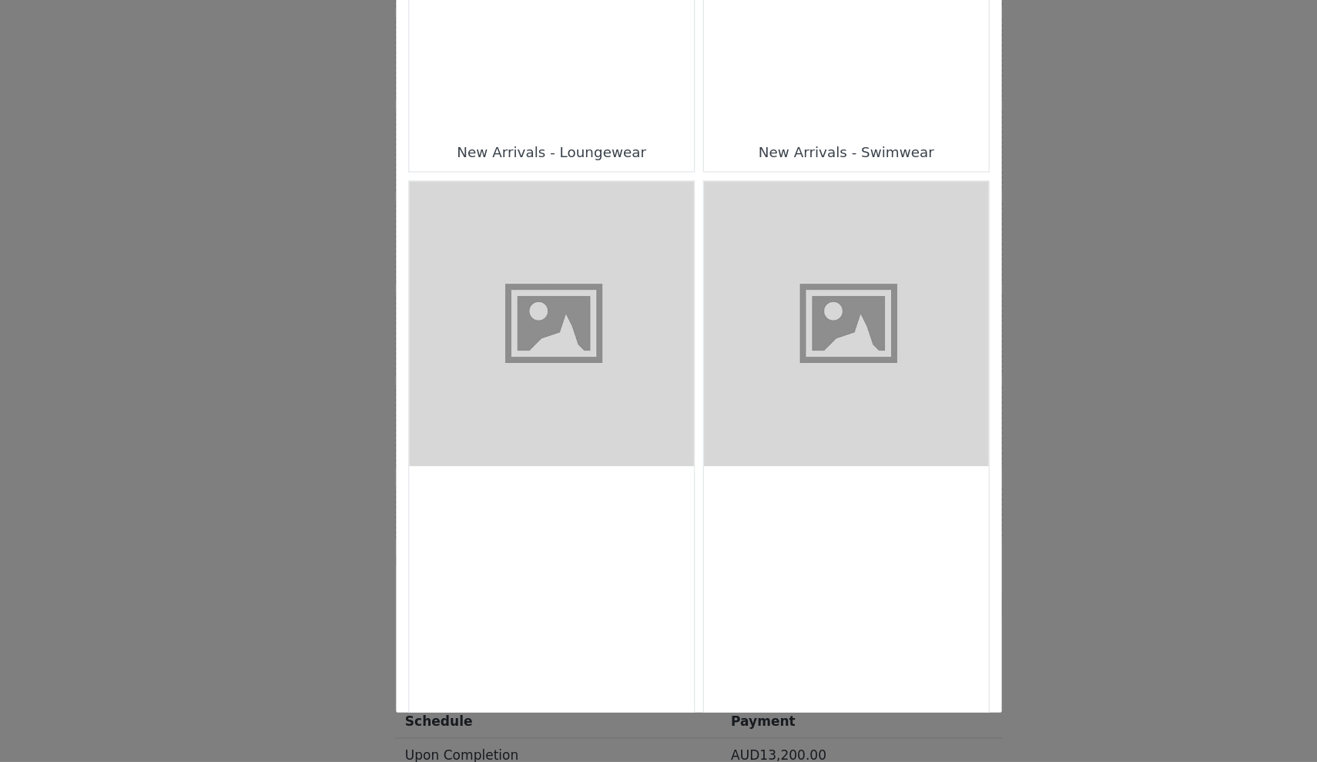
click at [478, 75] on div "Choose Your Product" at bounding box center [546, 173] width 217 height 217
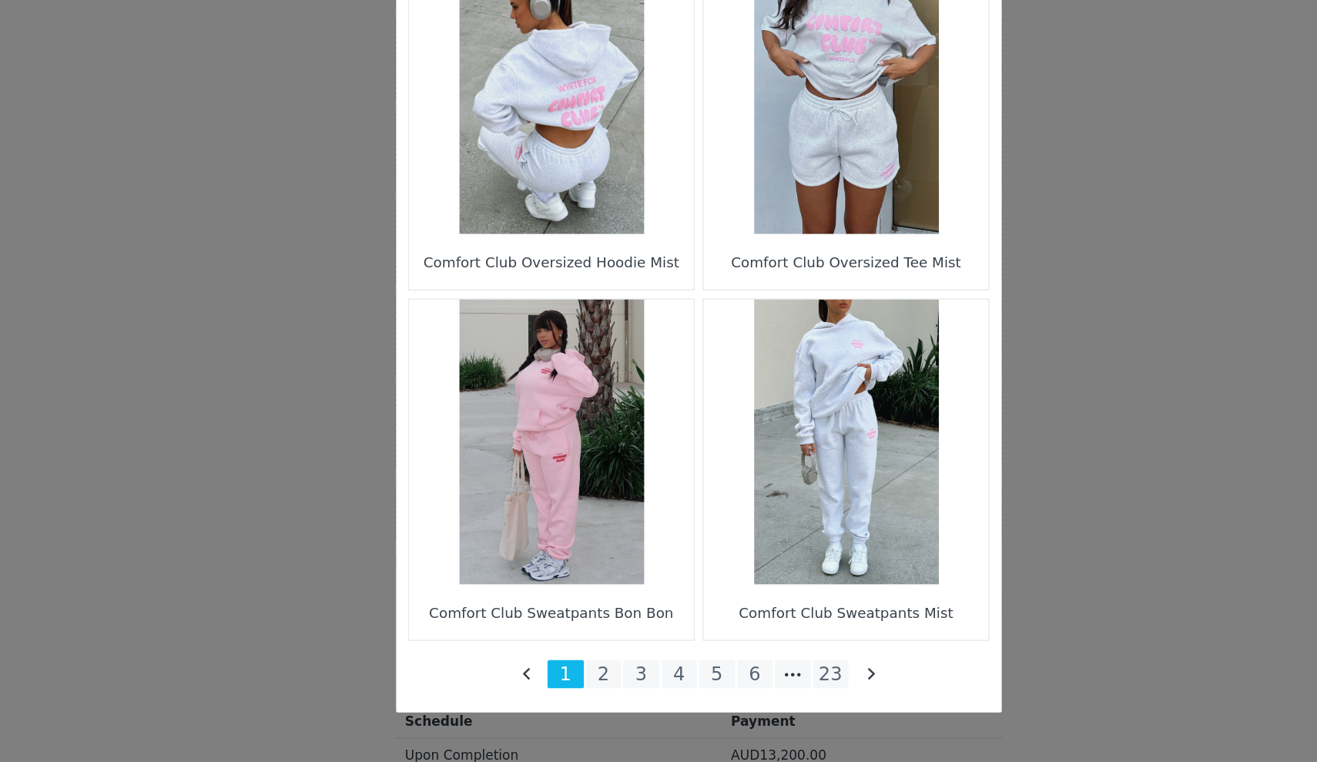
scroll to position [2096, 0]
click at [746, 684] on li "23" at bounding box center [760, 695] width 28 height 22
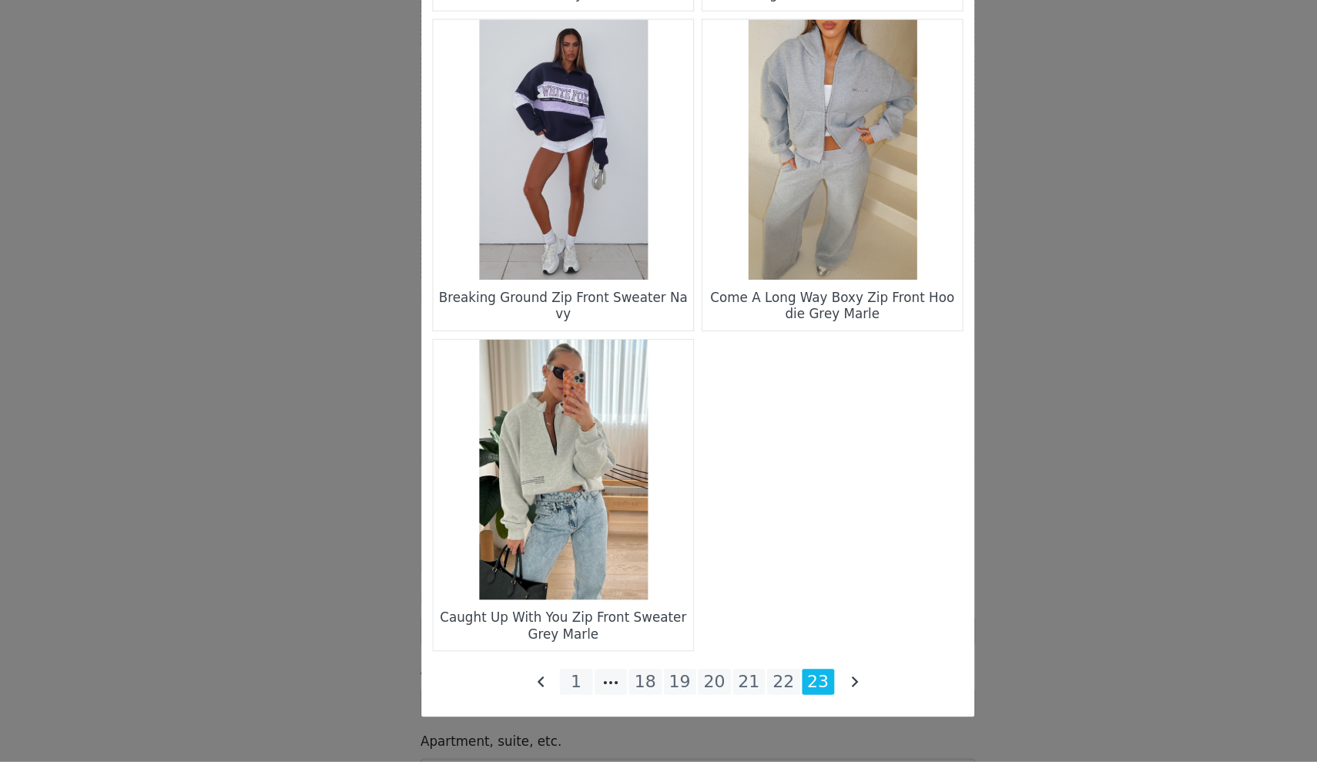
scroll to position [1455, 0]
click at [601, 684] on li "18" at bounding box center [615, 695] width 28 height 22
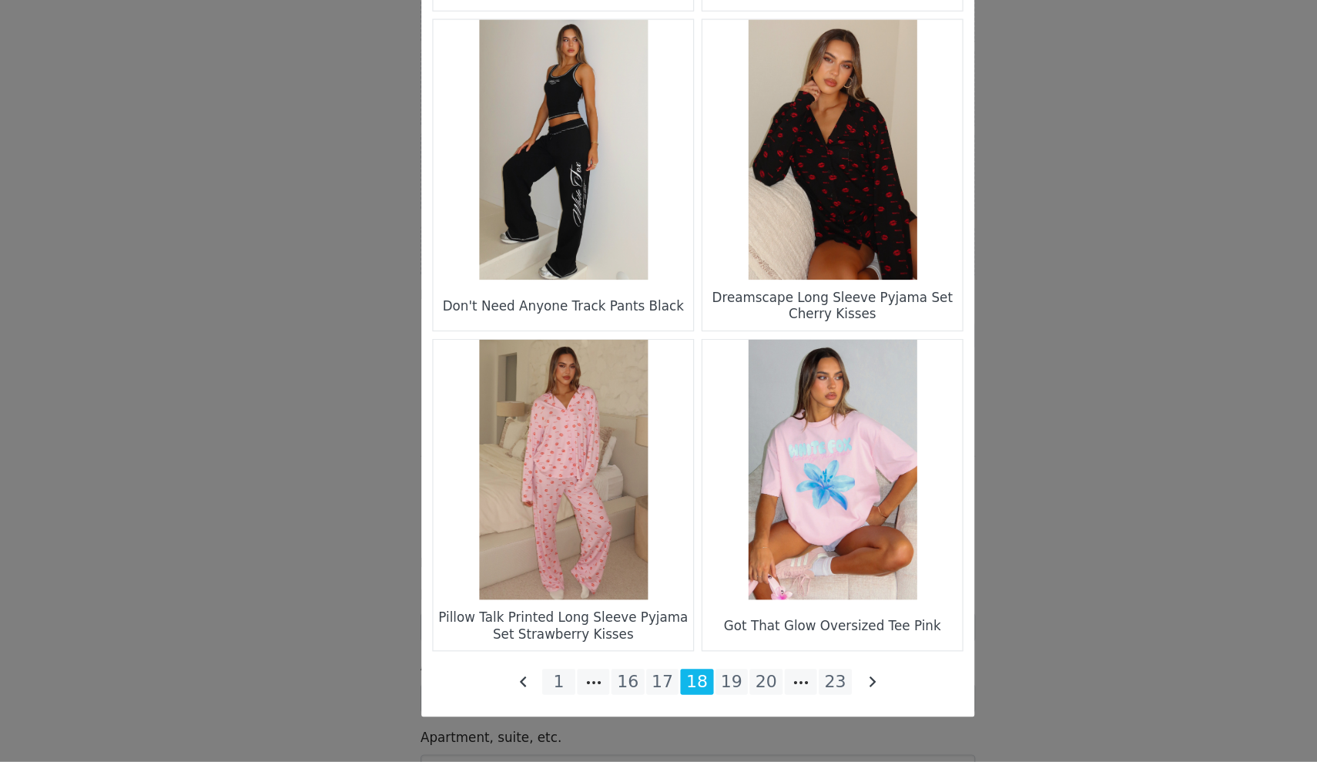
scroll to position [2096, 0]
click at [616, 684] on li "17" at bounding box center [630, 695] width 28 height 22
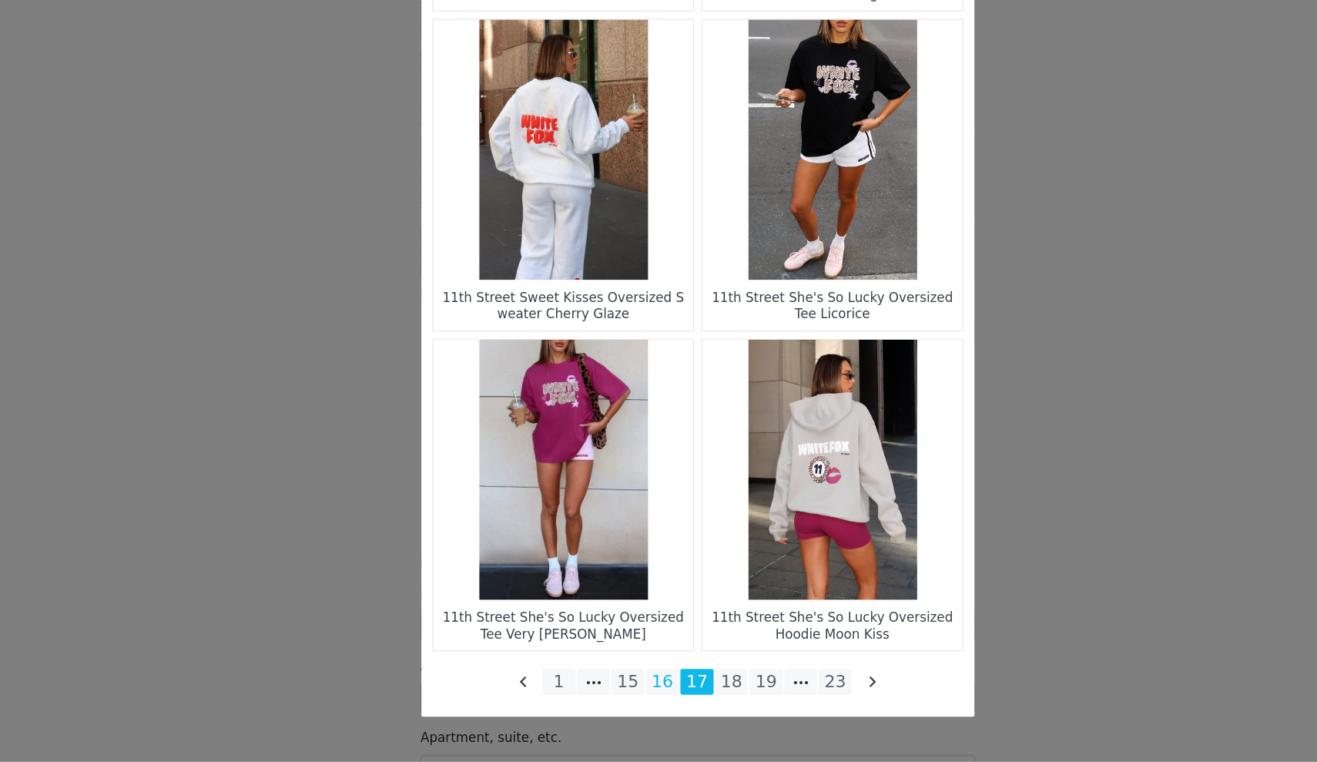
click at [616, 684] on li "16" at bounding box center [630, 695] width 28 height 22
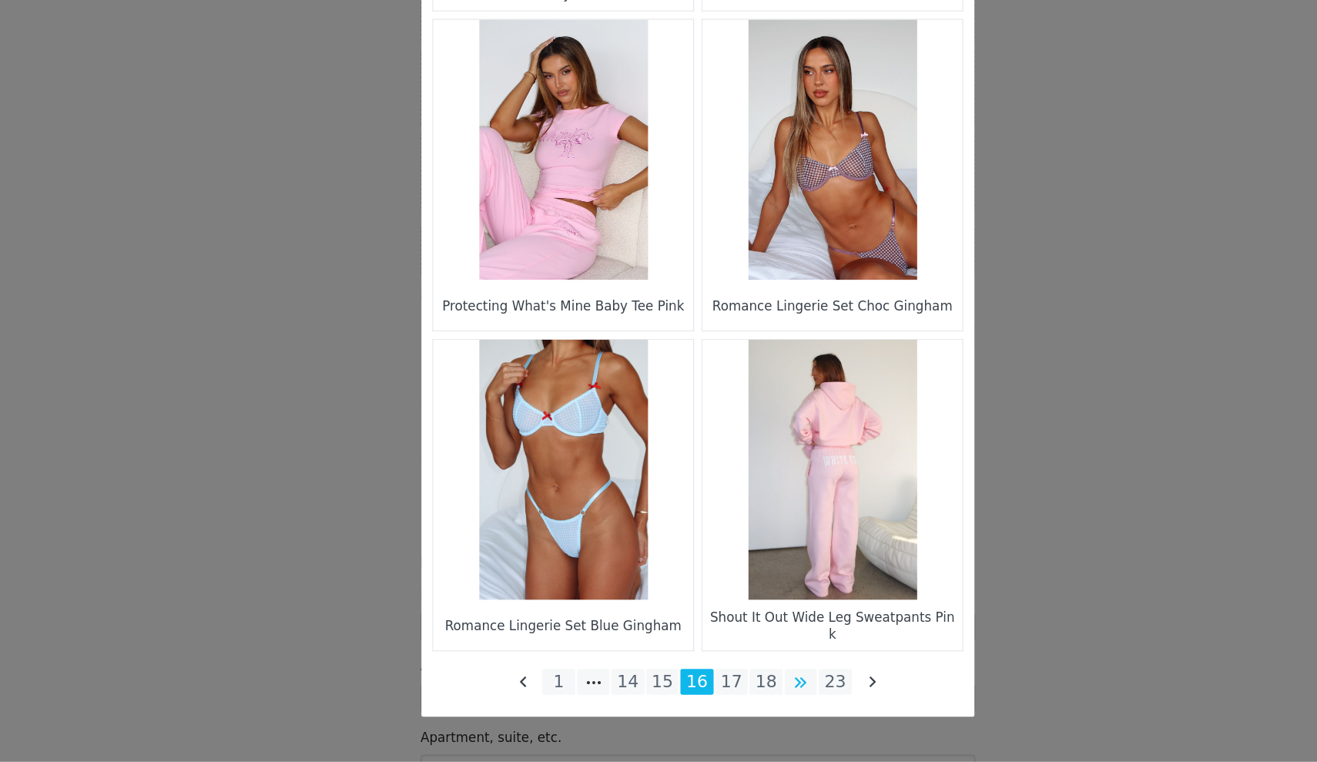
click at [731, 684] on li "Choose Your Product" at bounding box center [745, 695] width 28 height 22
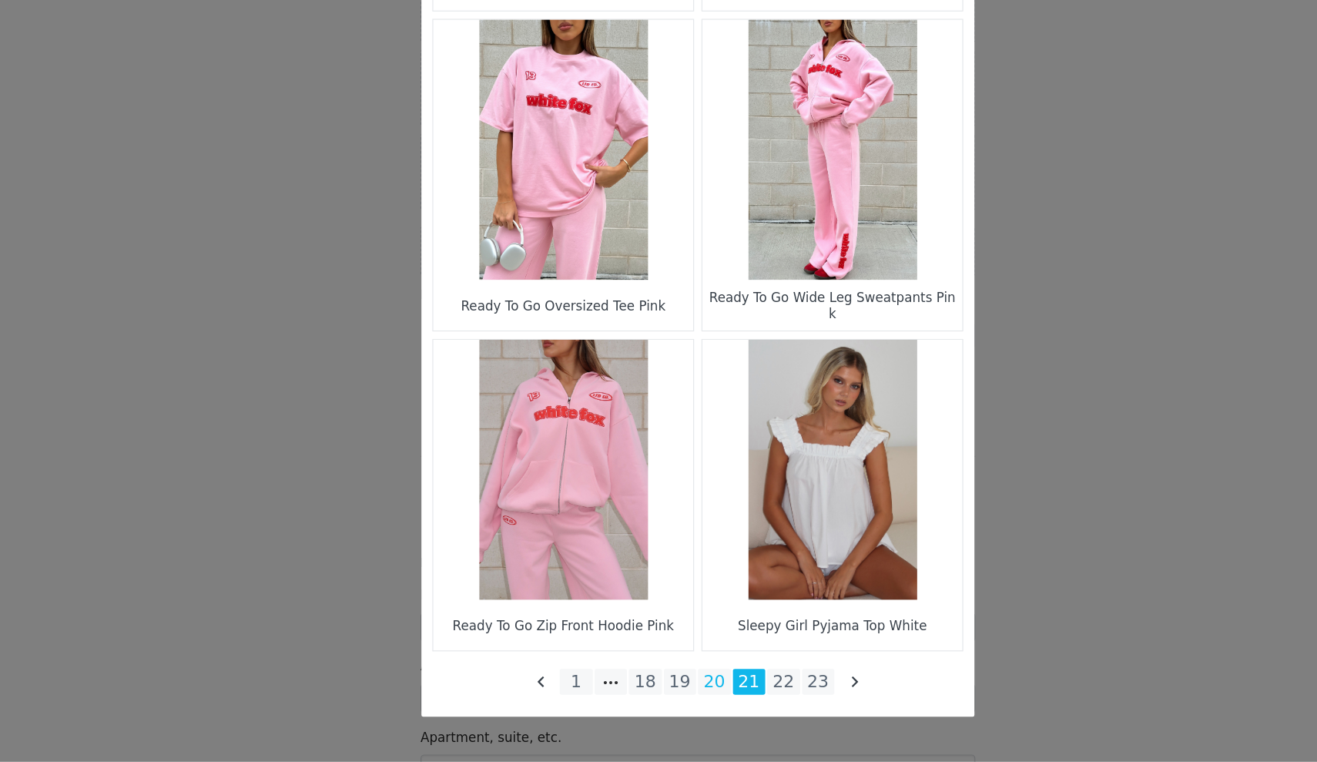
click at [659, 684] on li "20" at bounding box center [673, 695] width 28 height 22
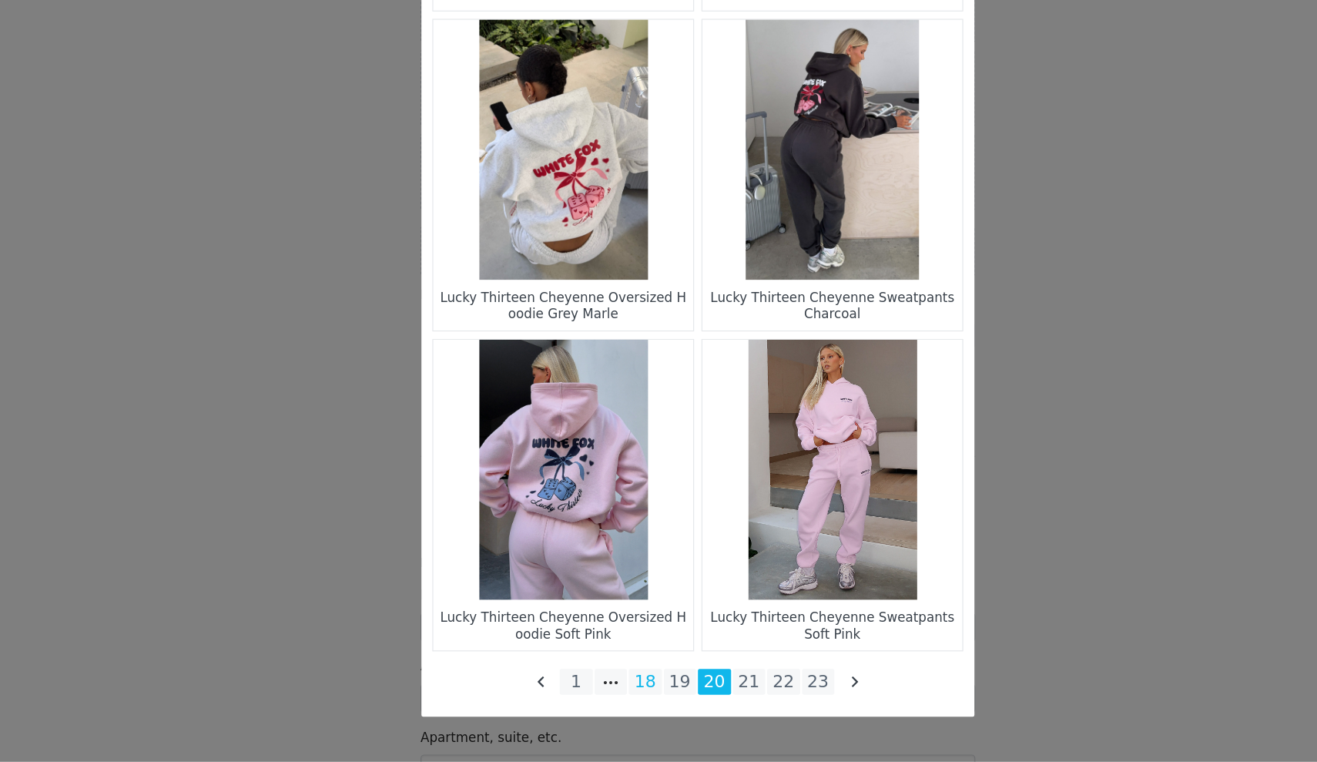
click at [601, 684] on li "18" at bounding box center [615, 695] width 28 height 22
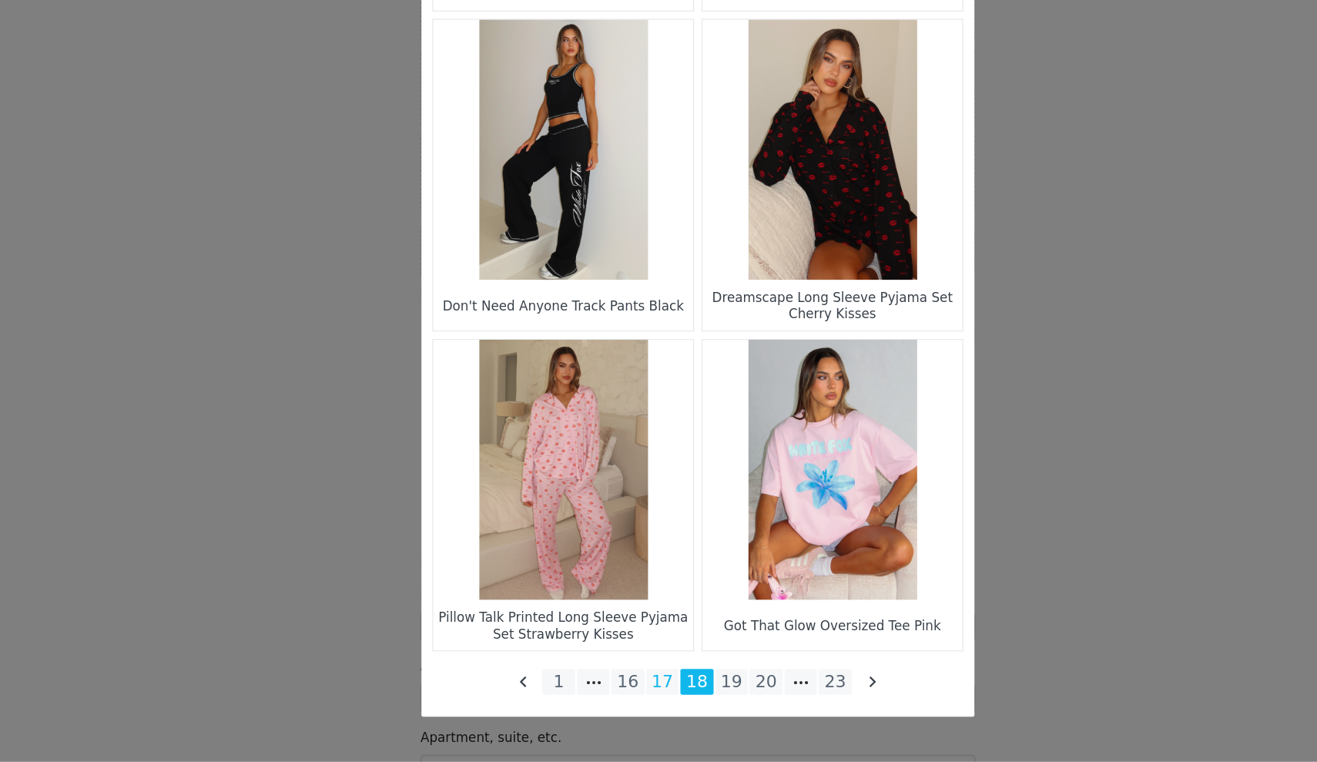
click at [616, 684] on li "17" at bounding box center [630, 695] width 28 height 22
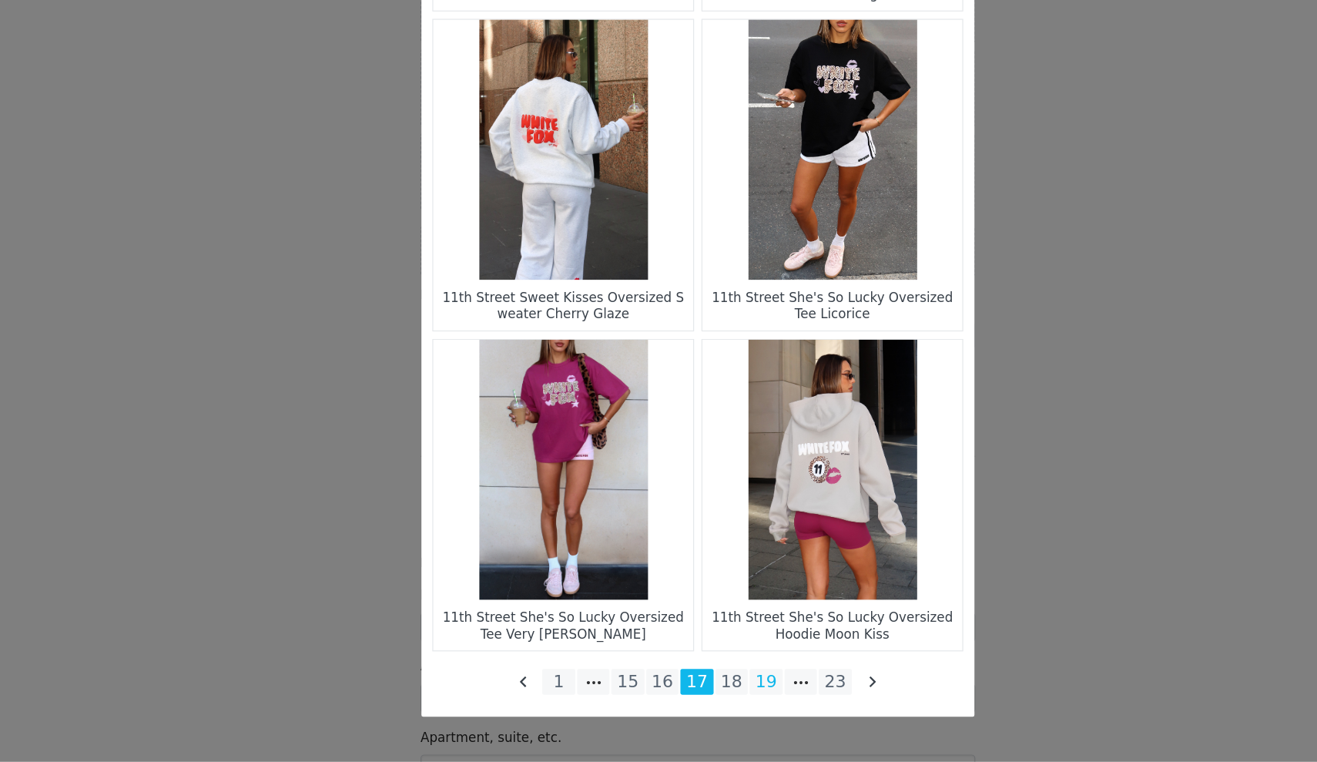
click at [702, 684] on li "19" at bounding box center [716, 695] width 28 height 22
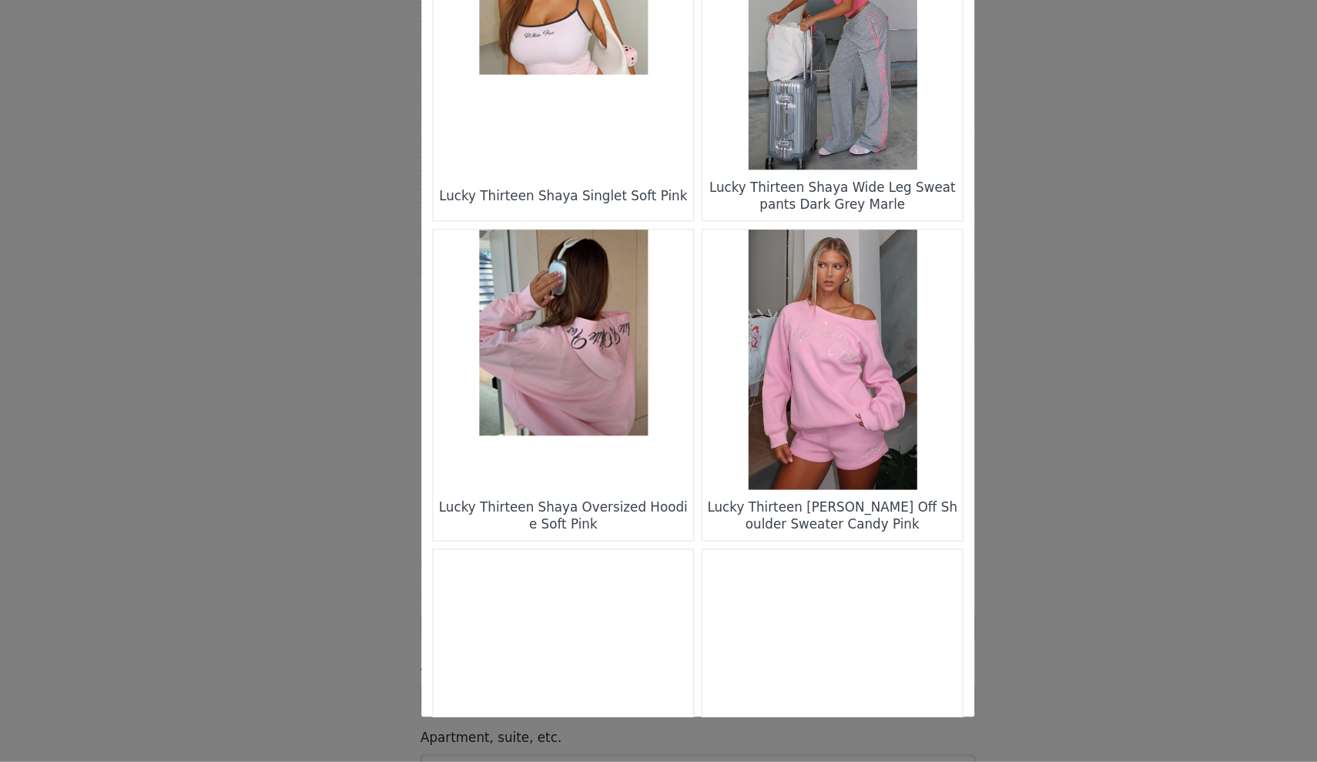
scroll to position [1391, 0]
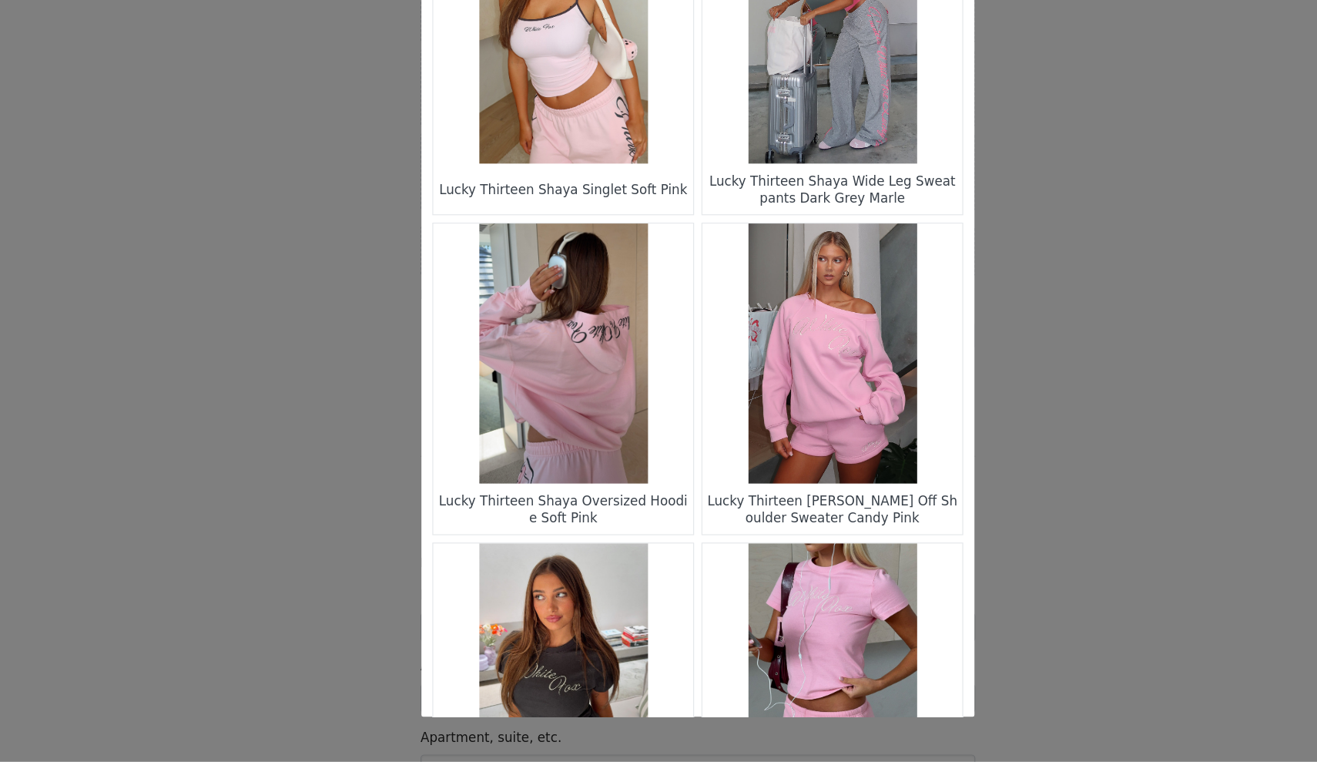
click at [701, 312] on figure "Choose Your Product" at bounding box center [771, 420] width 217 height 217
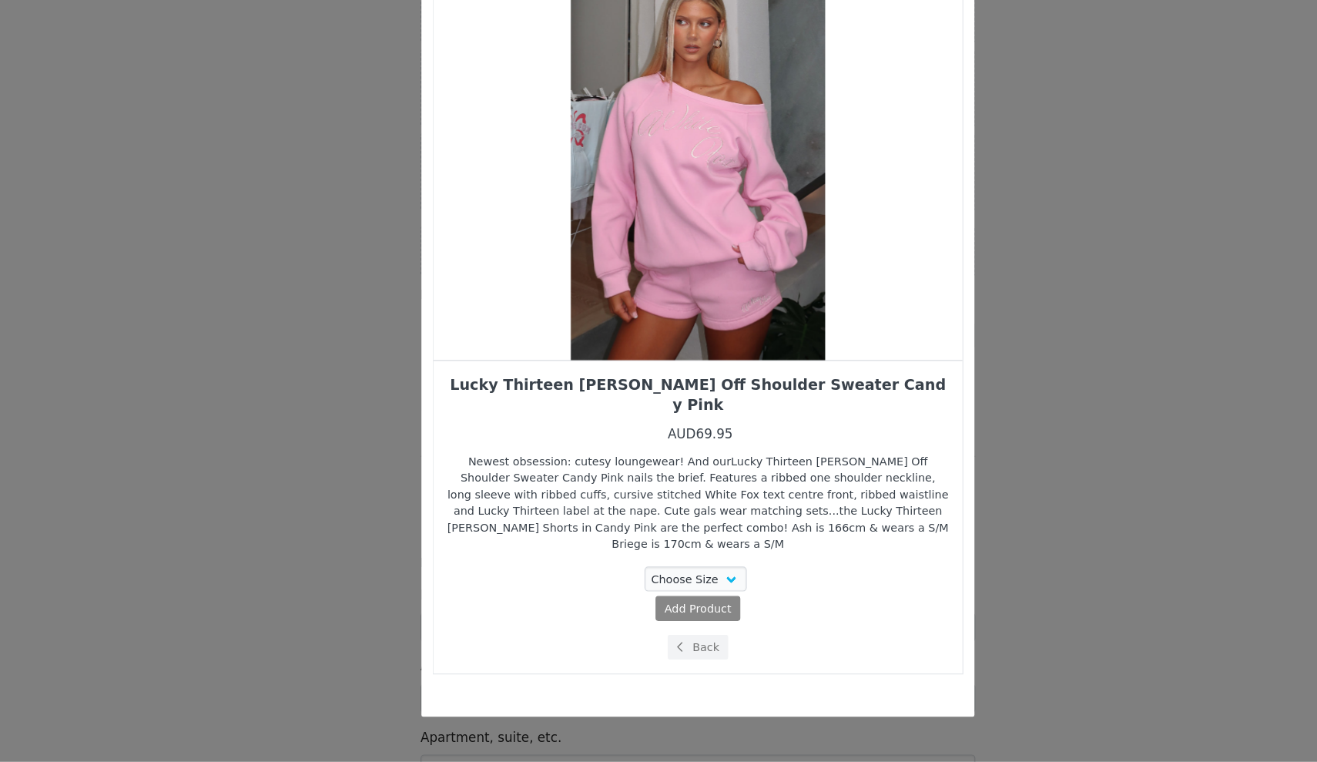
scroll to position [0, 0]
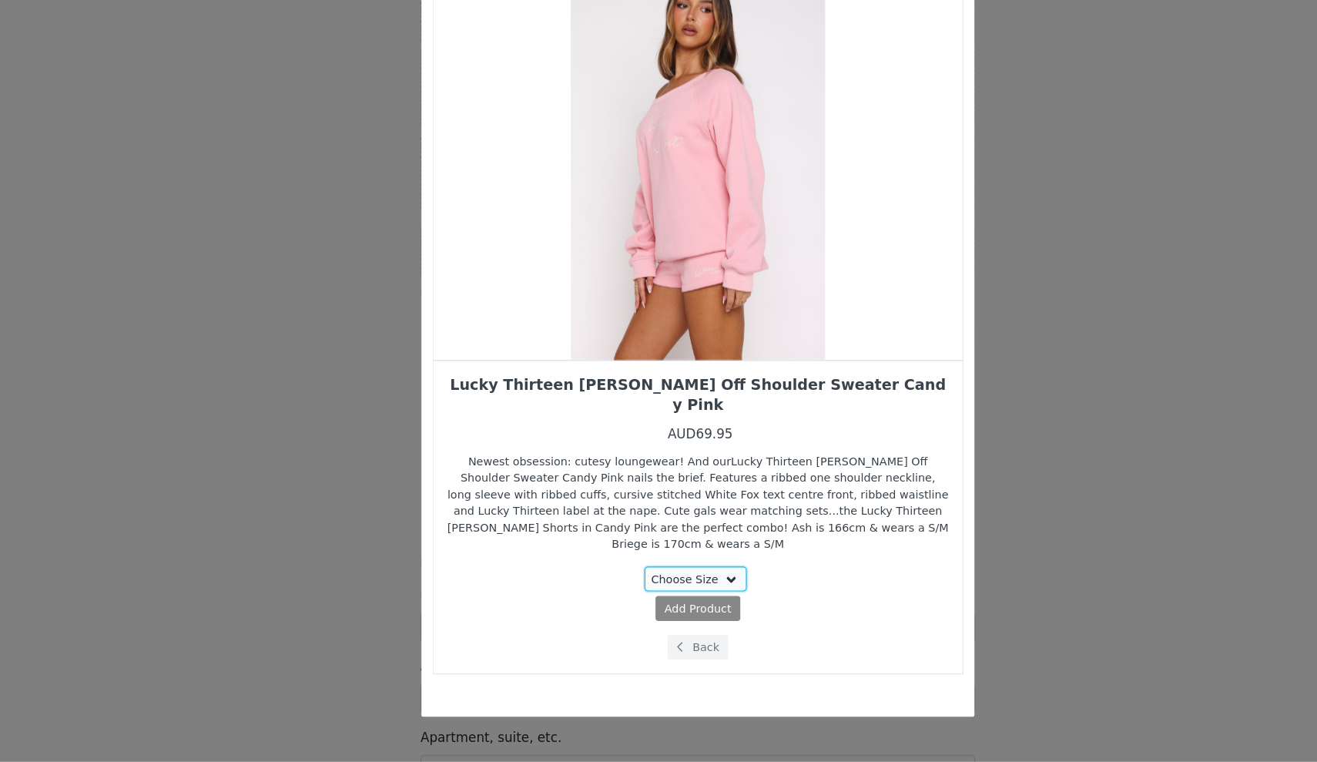
select select "27778621"
click at [662, 627] on span "( AUD69.95 )" at bounding box center [689, 634] width 54 height 14
select select "27778621"
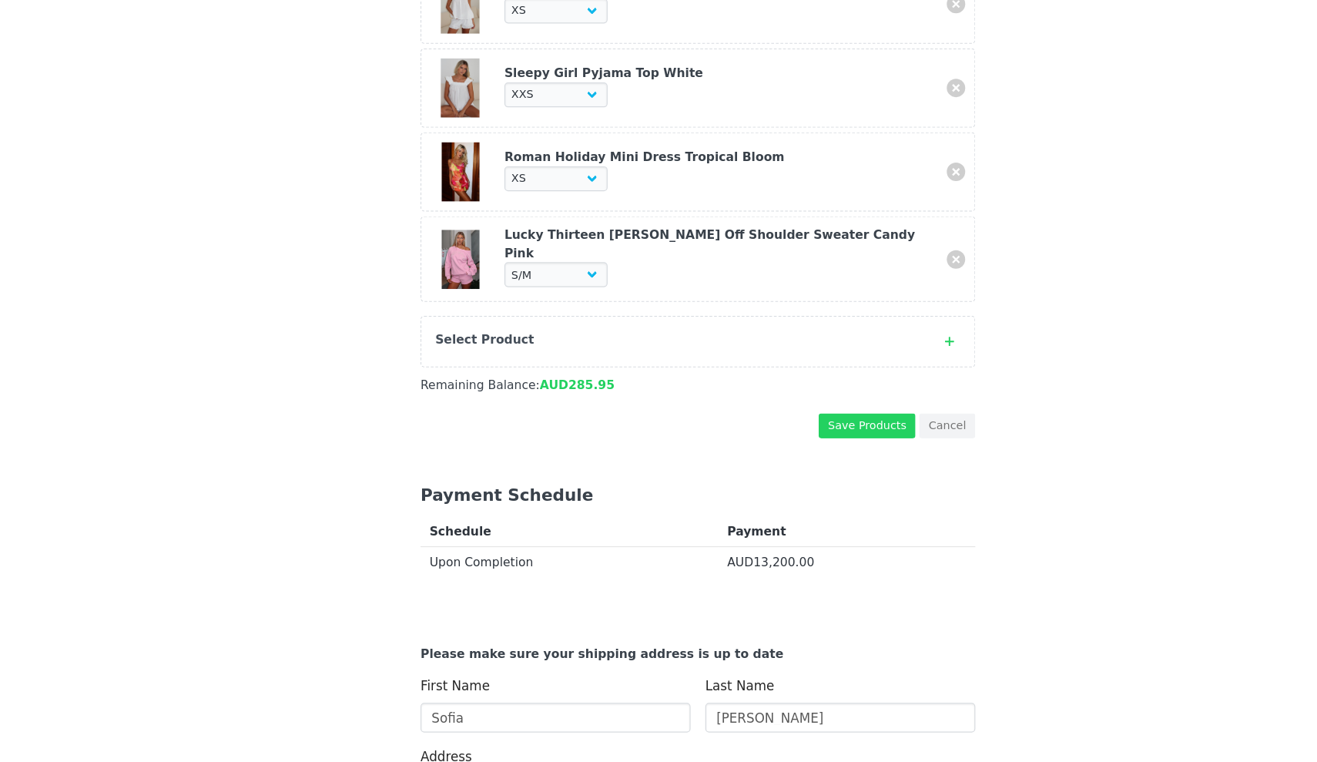
click at [645, 401] on div "Select Product" at bounding box center [643, 408] width 408 height 15
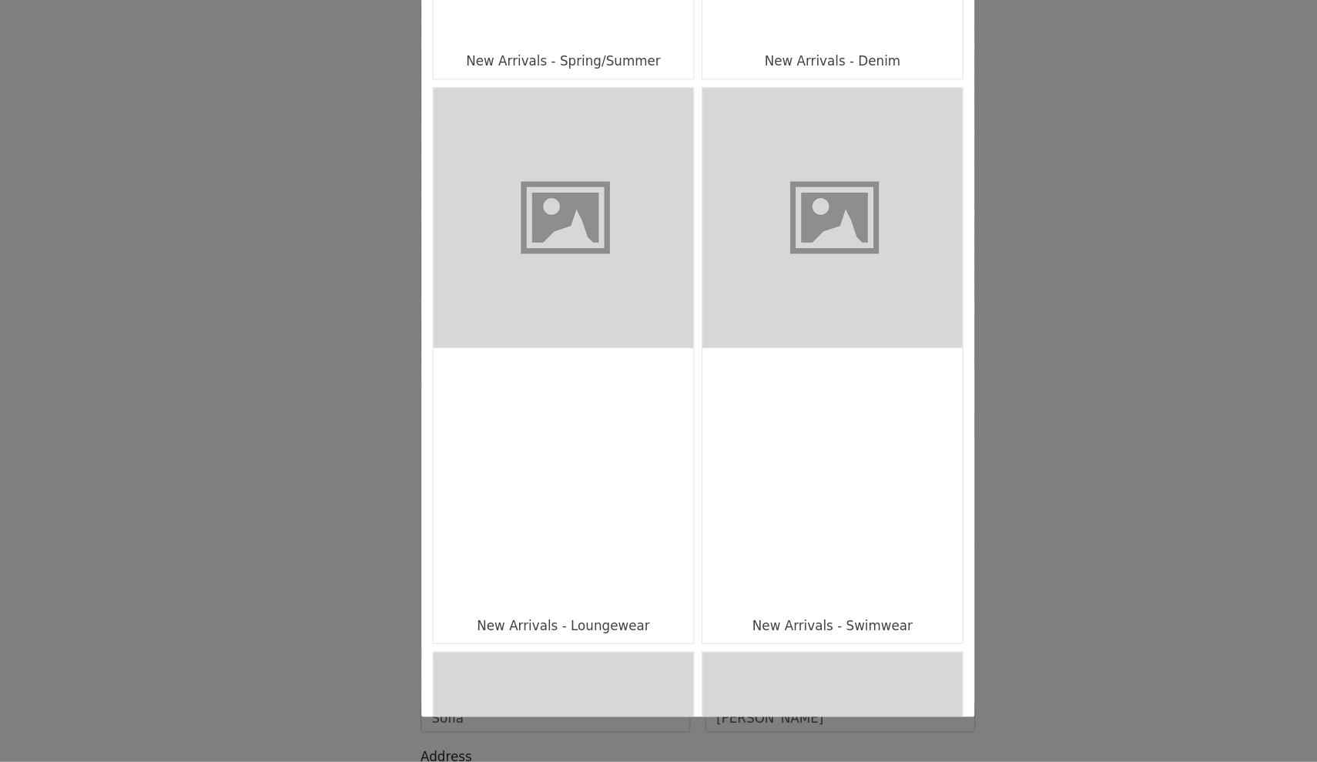
scroll to position [897, 0]
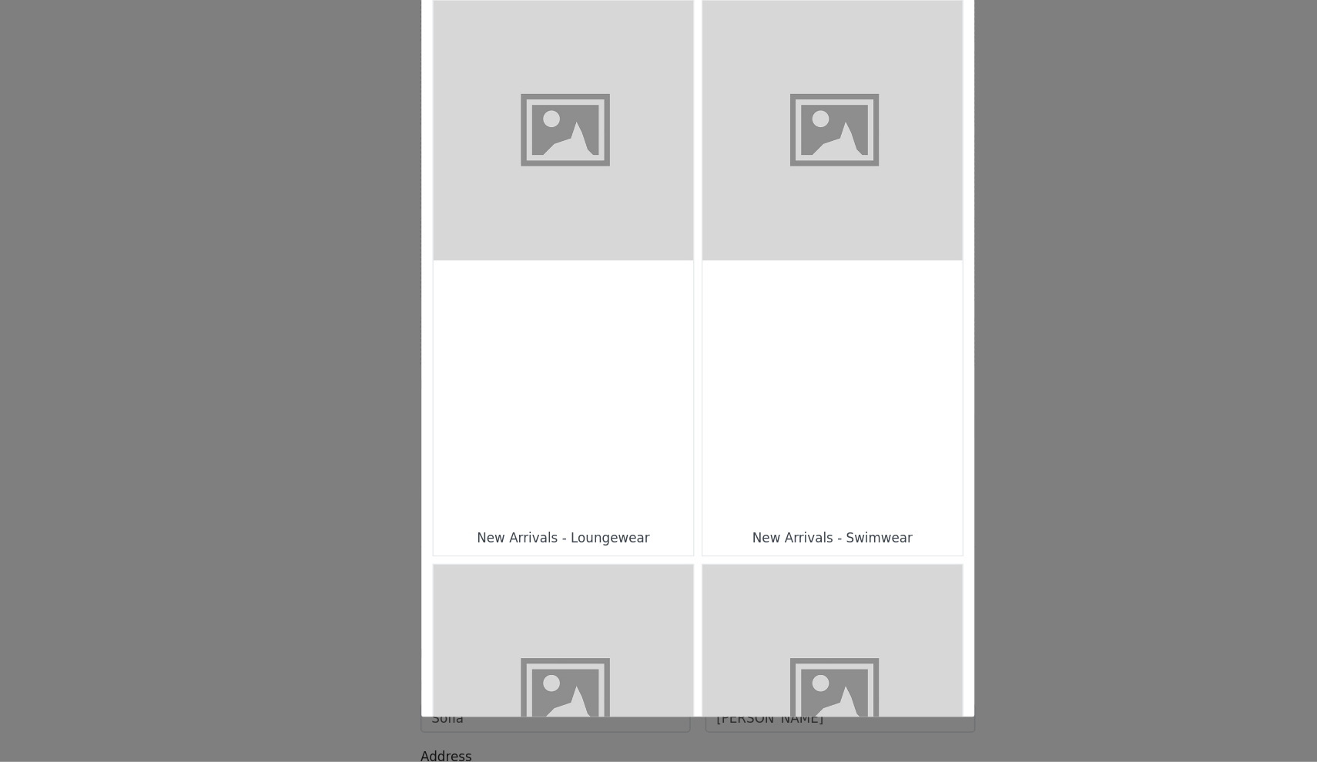
click at [549, 345] on div "Choose Your Product" at bounding box center [546, 451] width 217 height 217
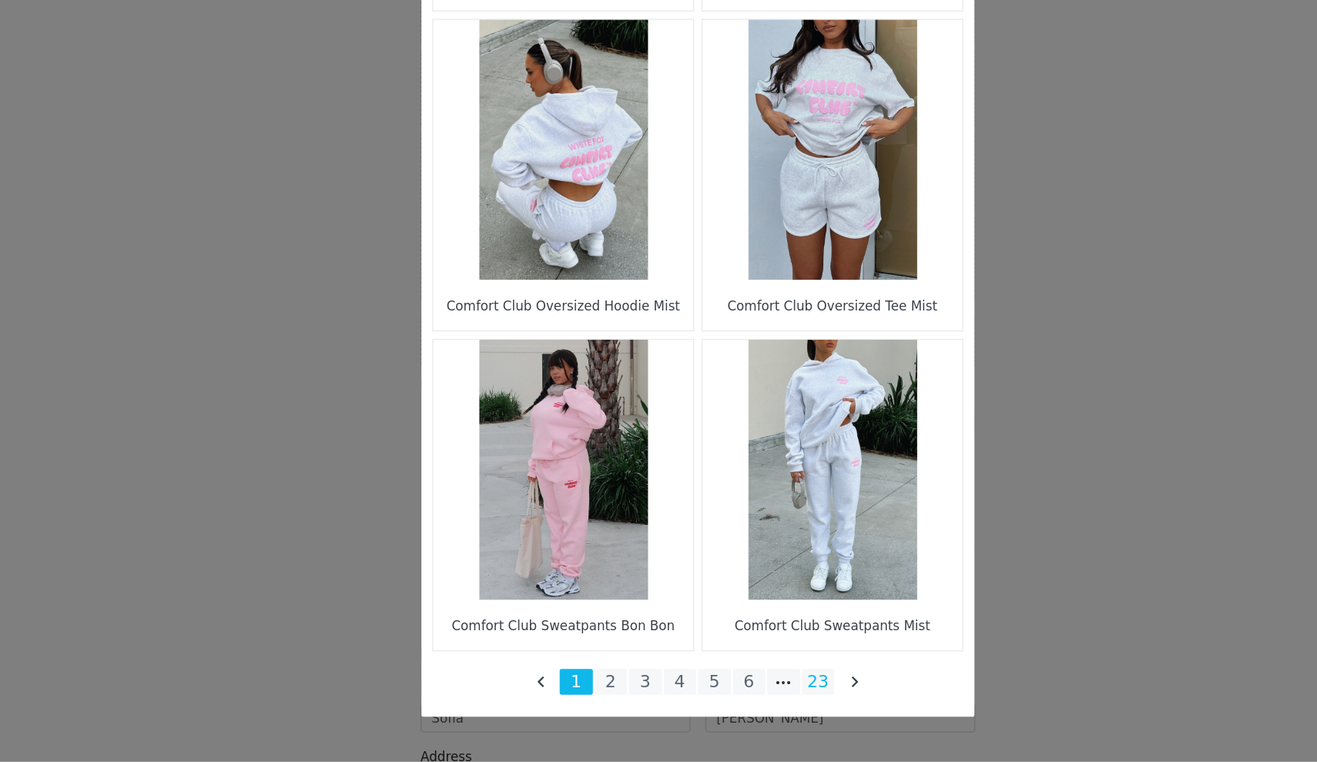
scroll to position [2096, 0]
click at [746, 684] on li "23" at bounding box center [760, 695] width 28 height 22
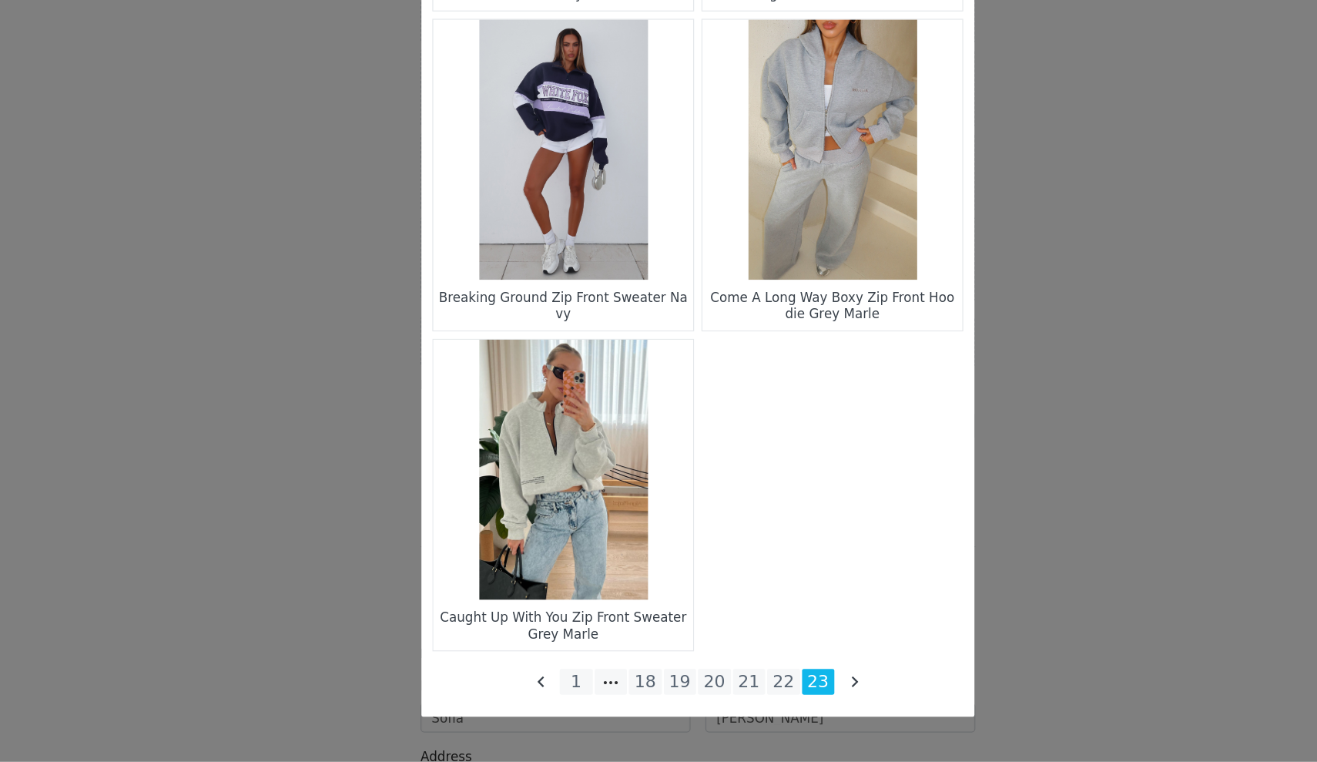
scroll to position [1026, 0]
click at [716, 684] on li "22" at bounding box center [730, 695] width 28 height 22
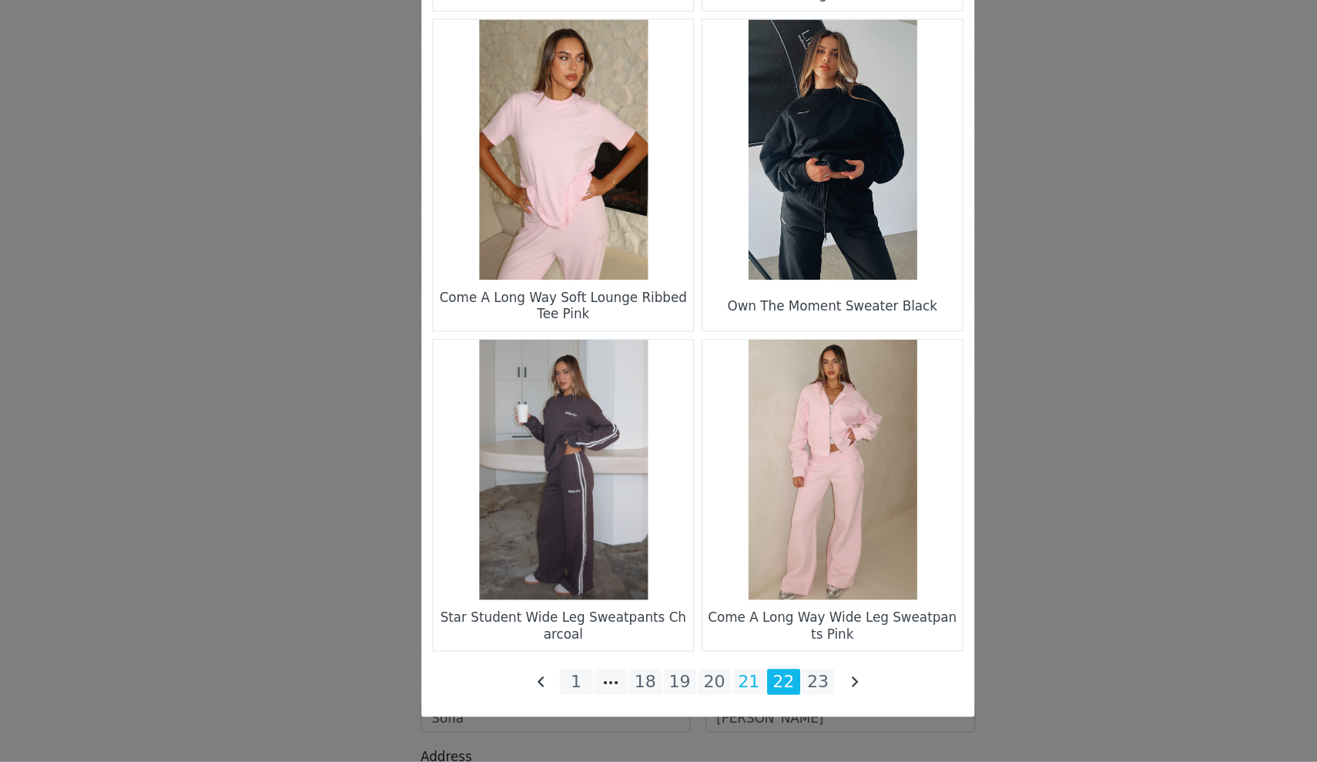
scroll to position [2096, 0]
click at [688, 684] on li "21" at bounding box center [702, 695] width 28 height 22
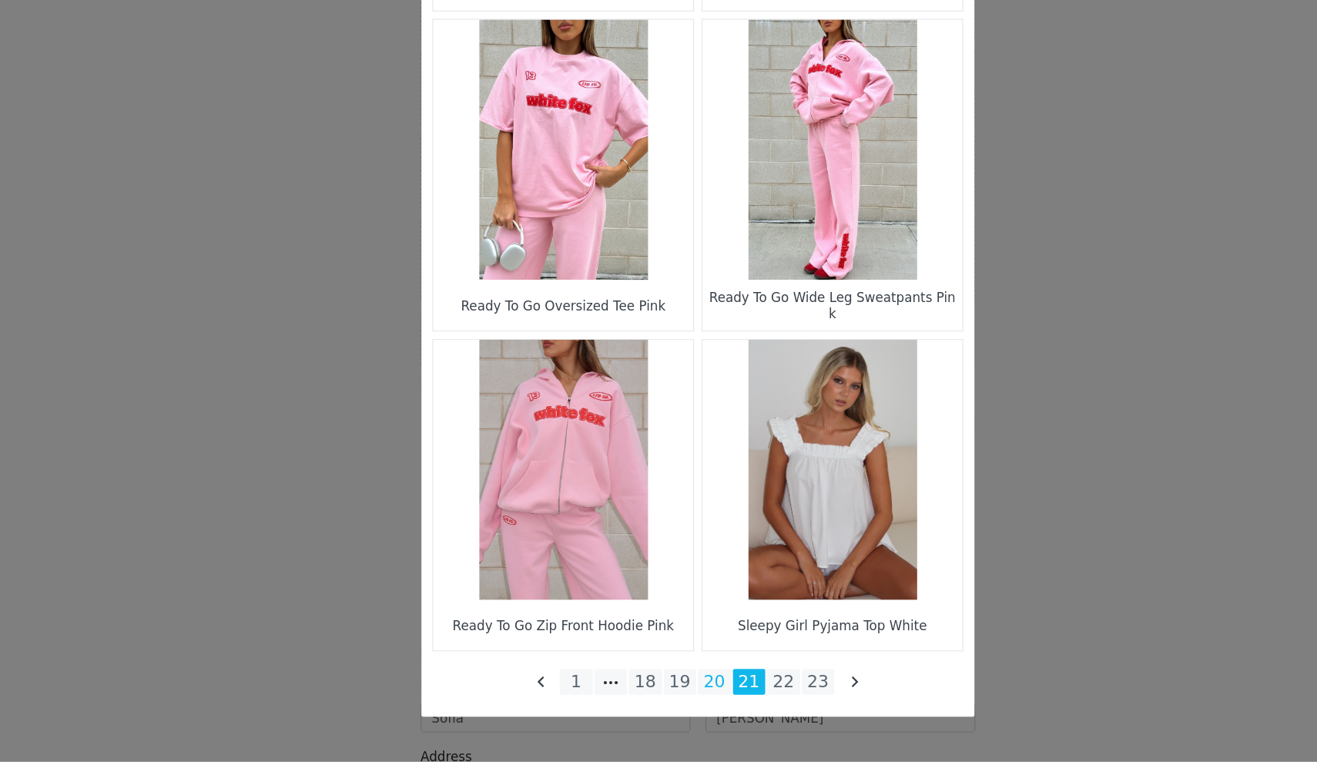
click at [659, 684] on li "20" at bounding box center [673, 695] width 28 height 22
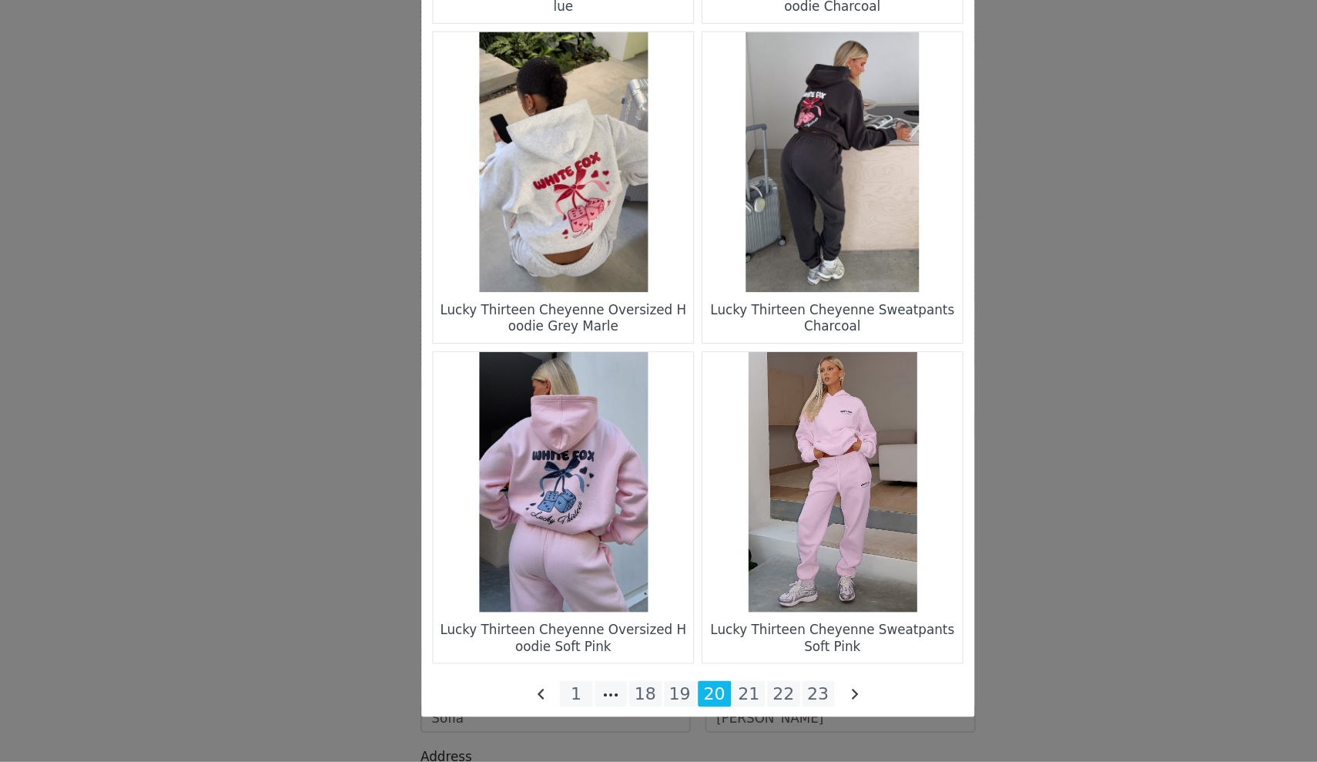
scroll to position [2094, 0]
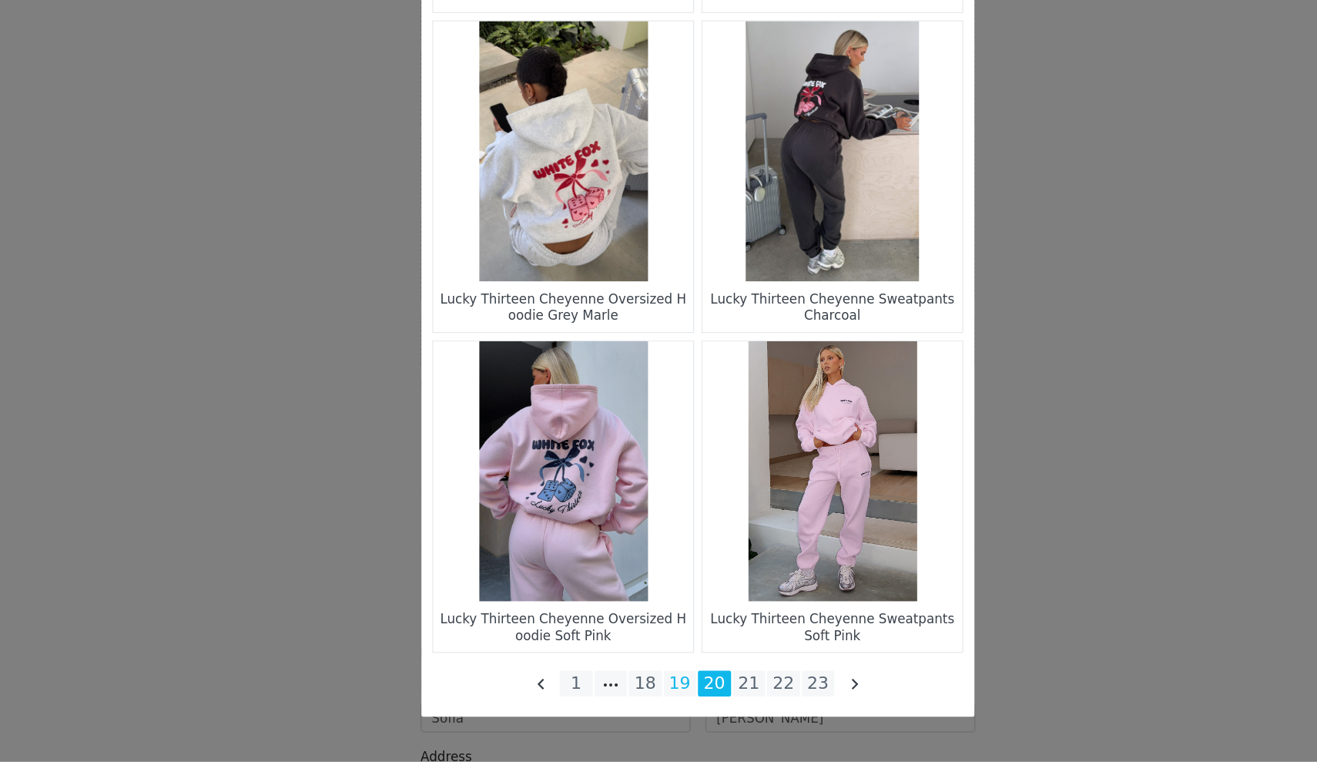
click at [630, 686] on li "19" at bounding box center [644, 697] width 28 height 22
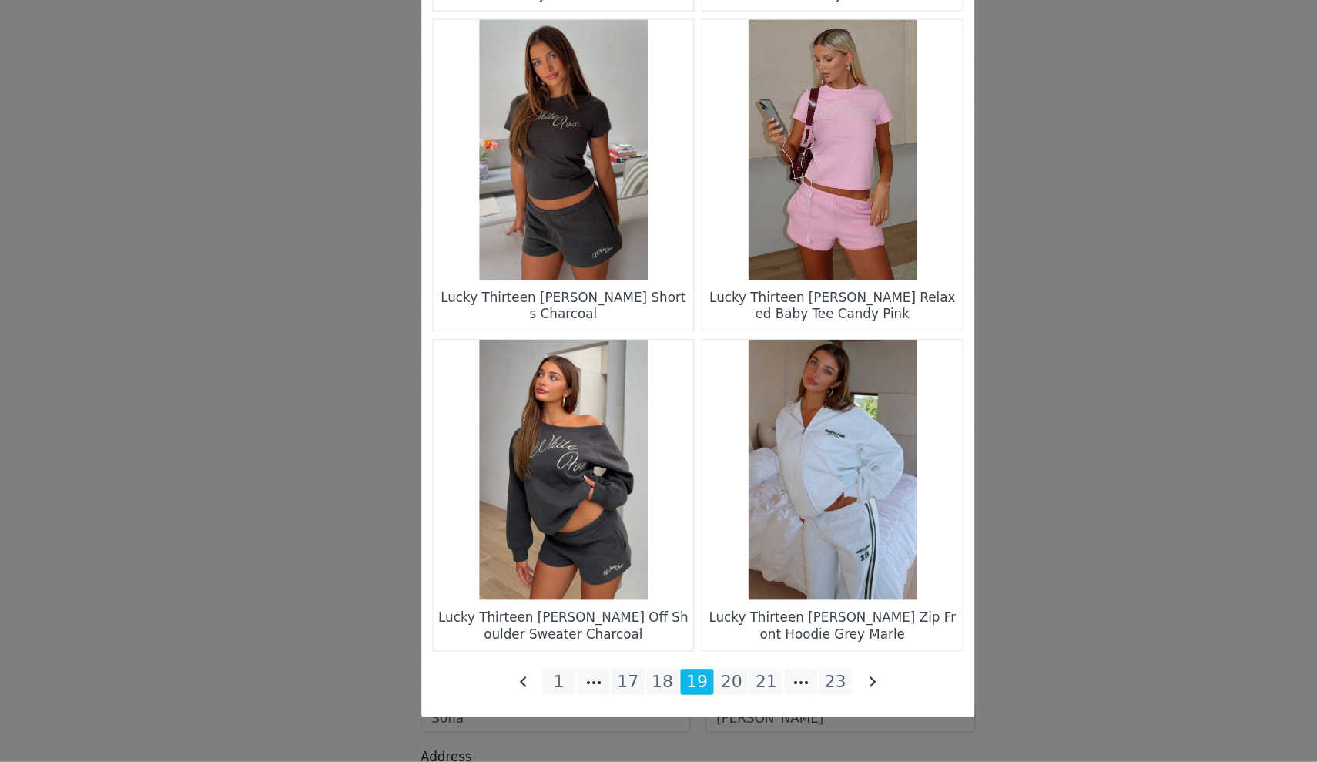
scroll to position [2096, 0]
click at [616, 684] on li "18" at bounding box center [630, 695] width 28 height 22
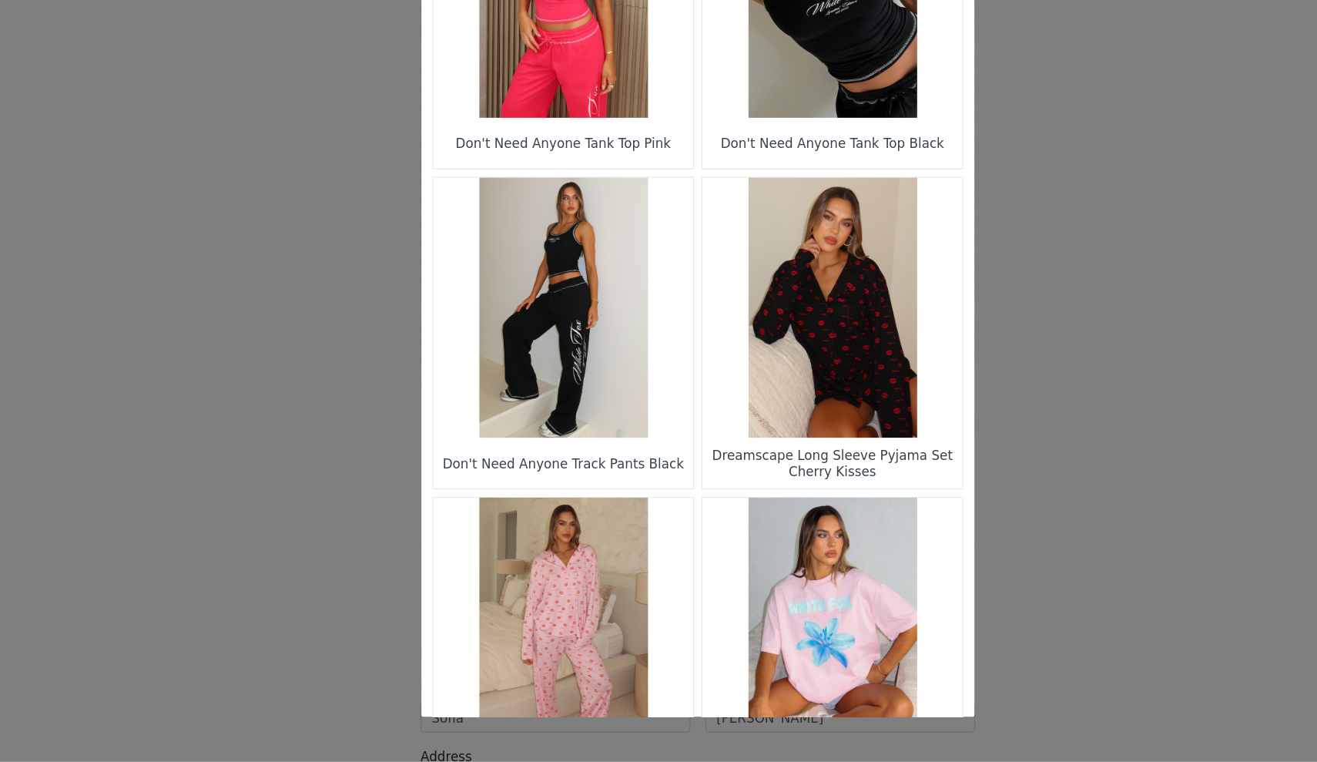
scroll to position [1924, 0]
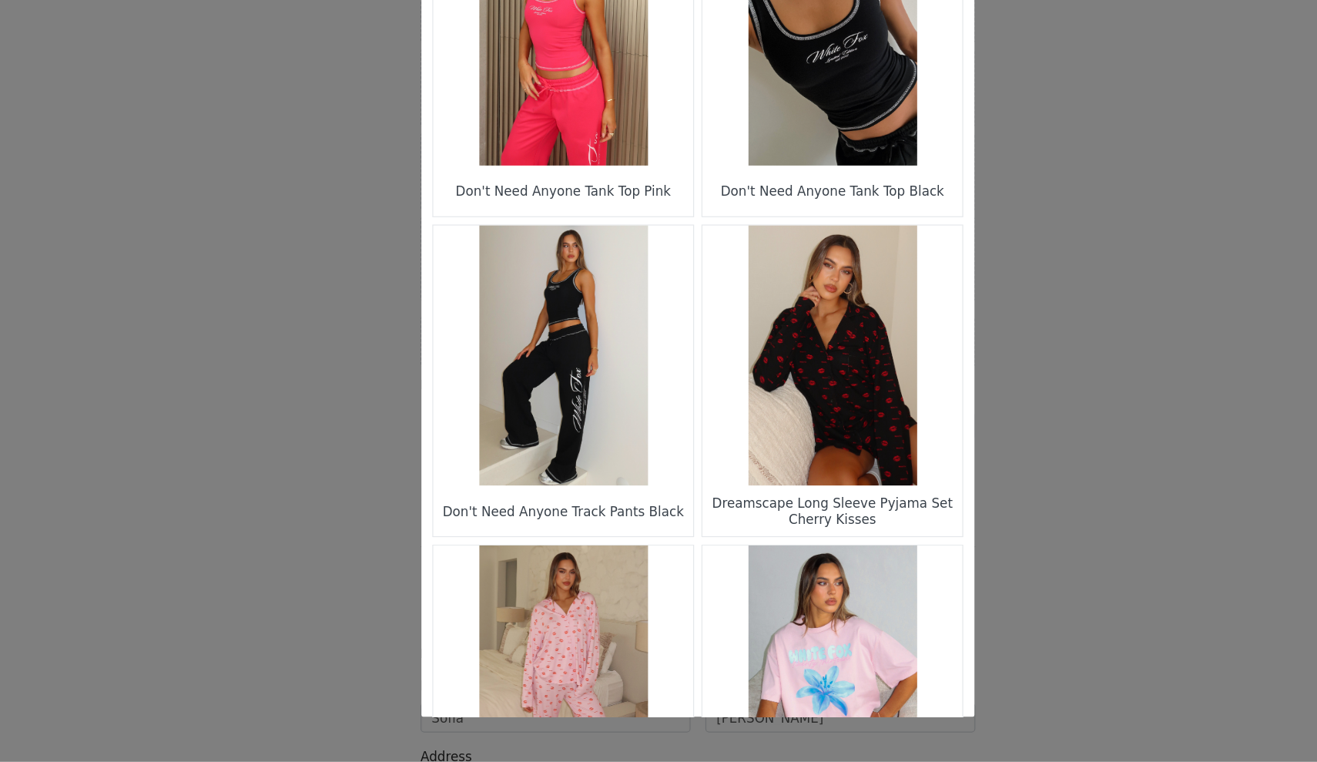
click at [668, 59] on figure "Choose Your Product" at bounding box center [771, 154] width 217 height 217
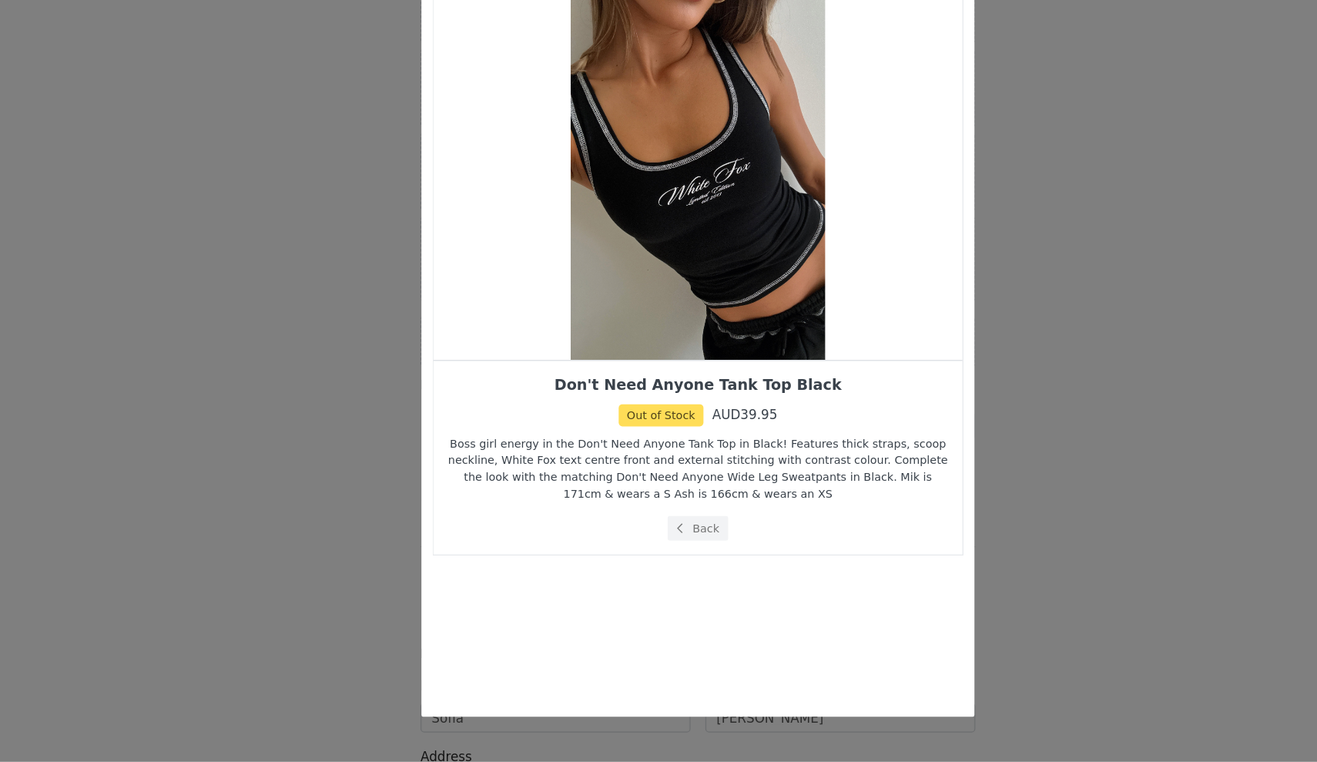
scroll to position [0, 0]
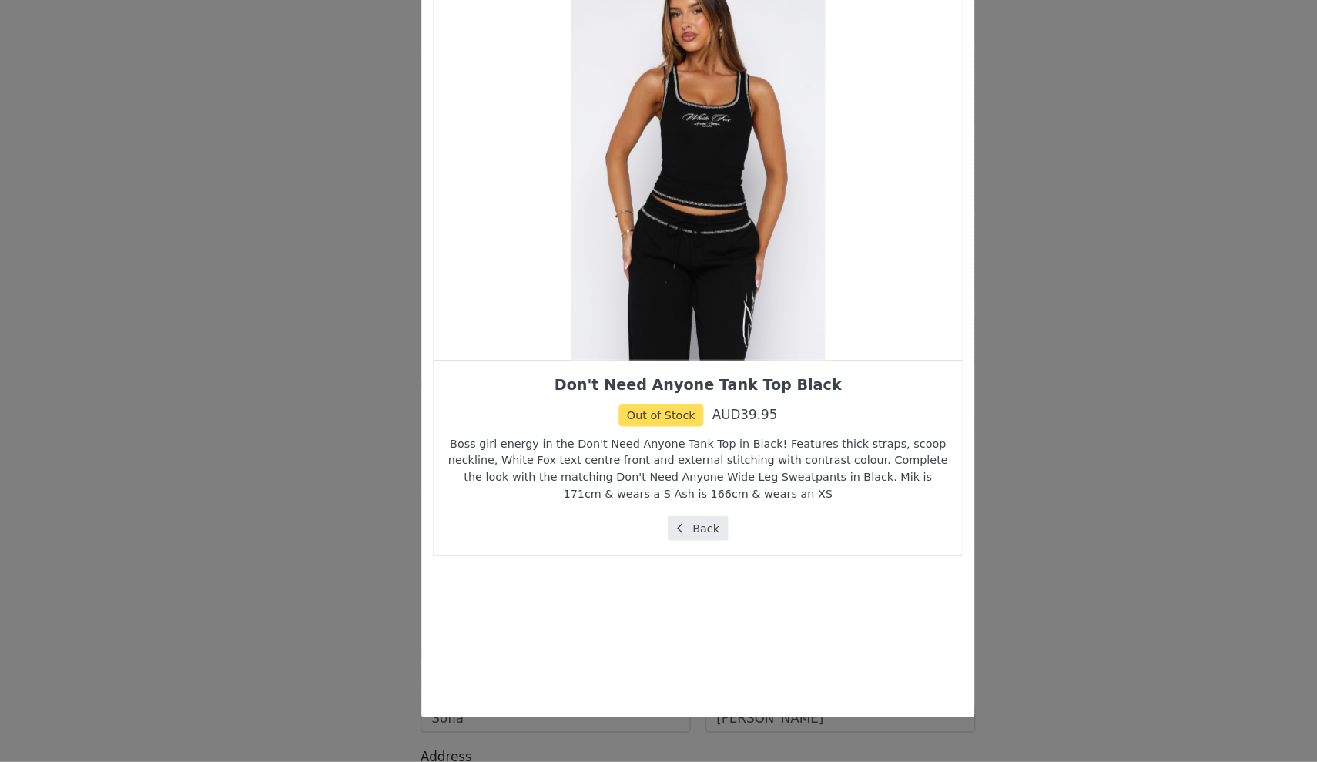
click at [633, 556] on button "Back" at bounding box center [659, 566] width 52 height 21
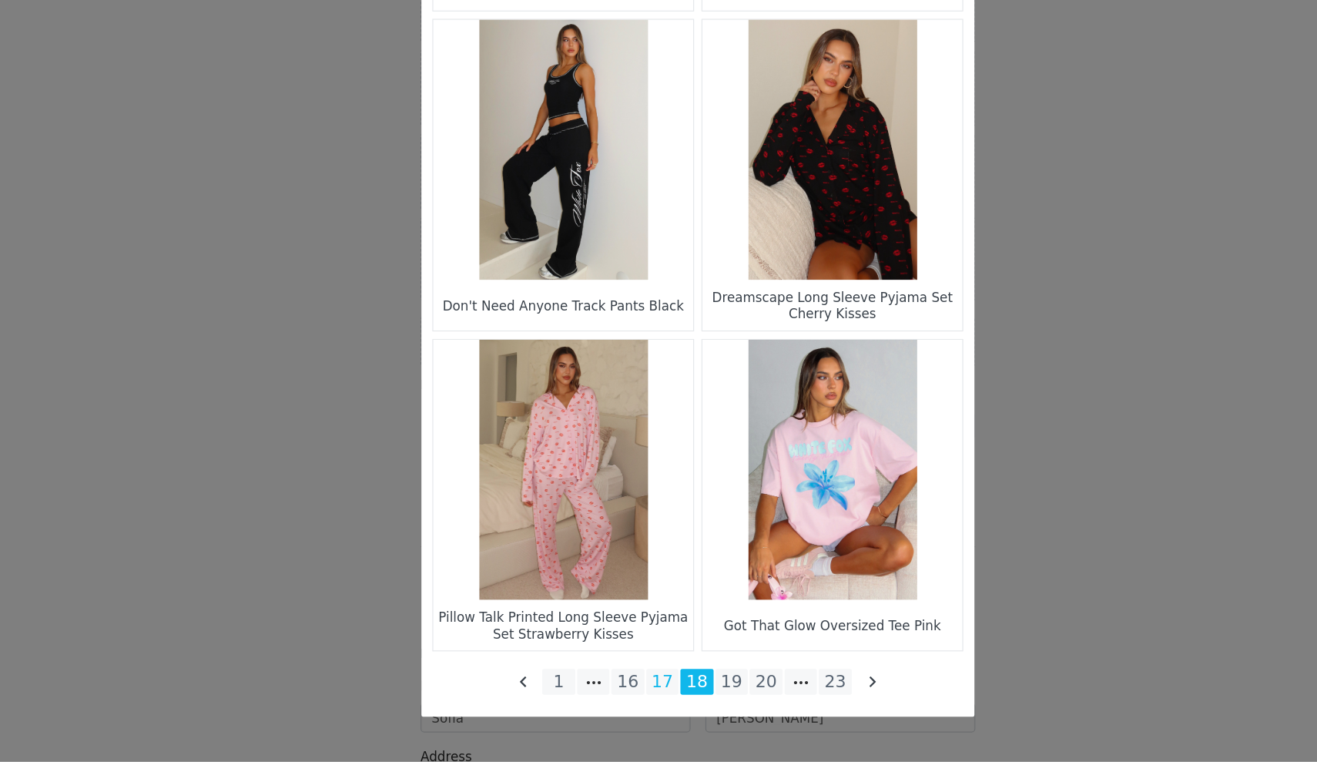
scroll to position [2096, 0]
click at [616, 684] on li "17" at bounding box center [630, 695] width 28 height 22
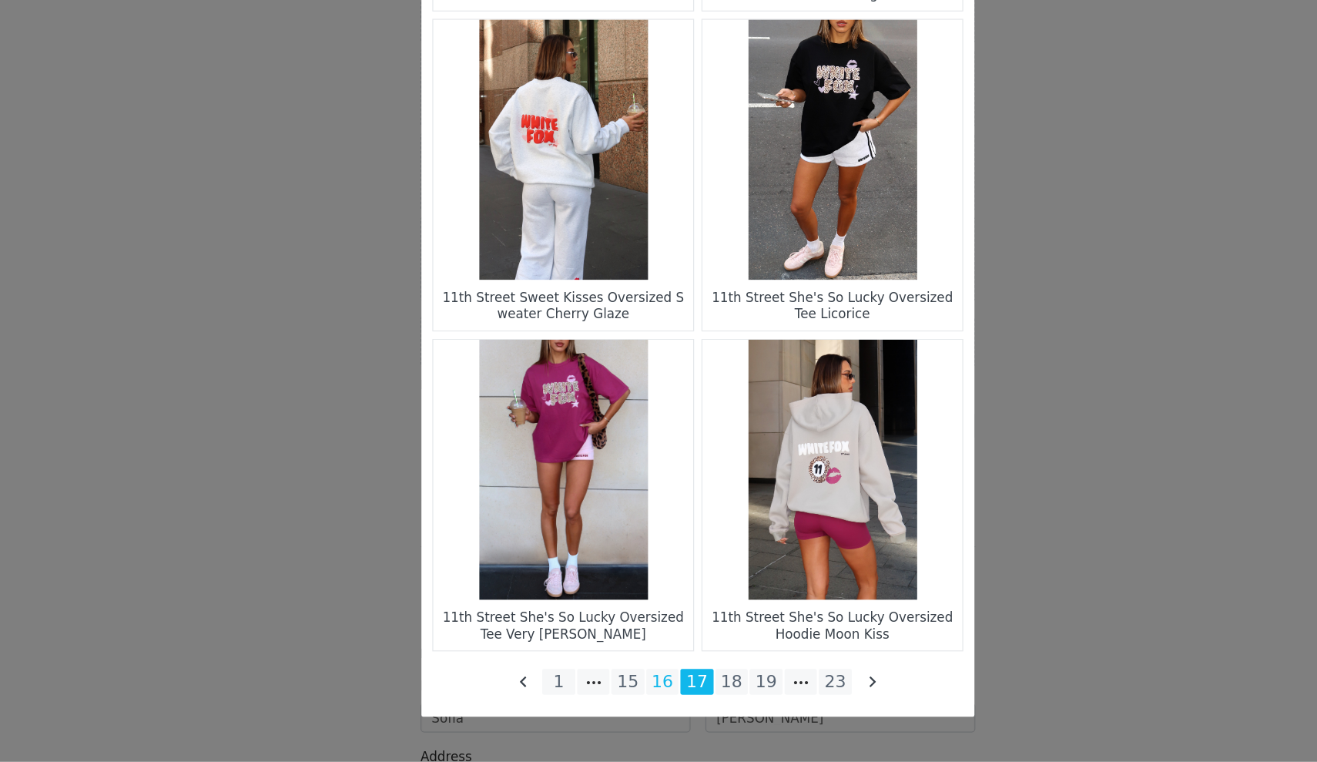
click at [616, 684] on li "16" at bounding box center [630, 695] width 28 height 22
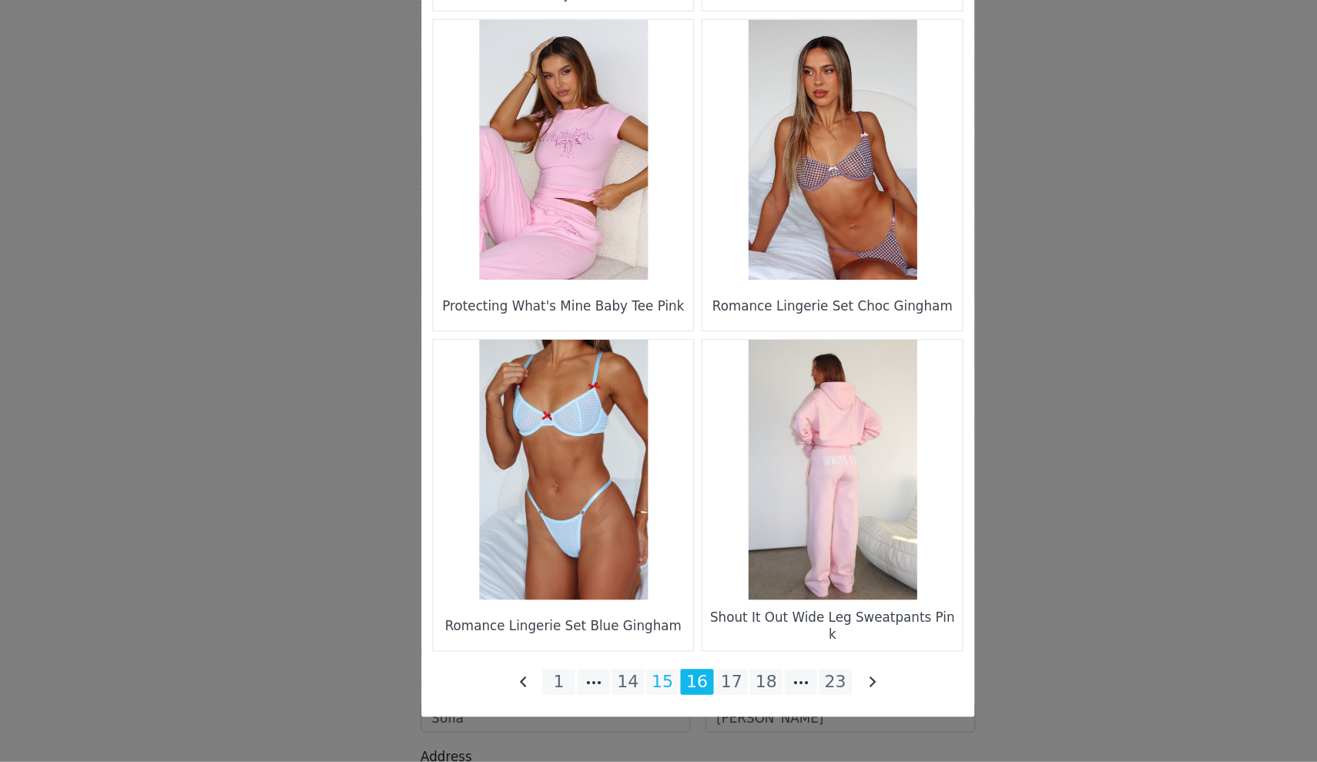
click at [616, 684] on li "15" at bounding box center [630, 695] width 28 height 22
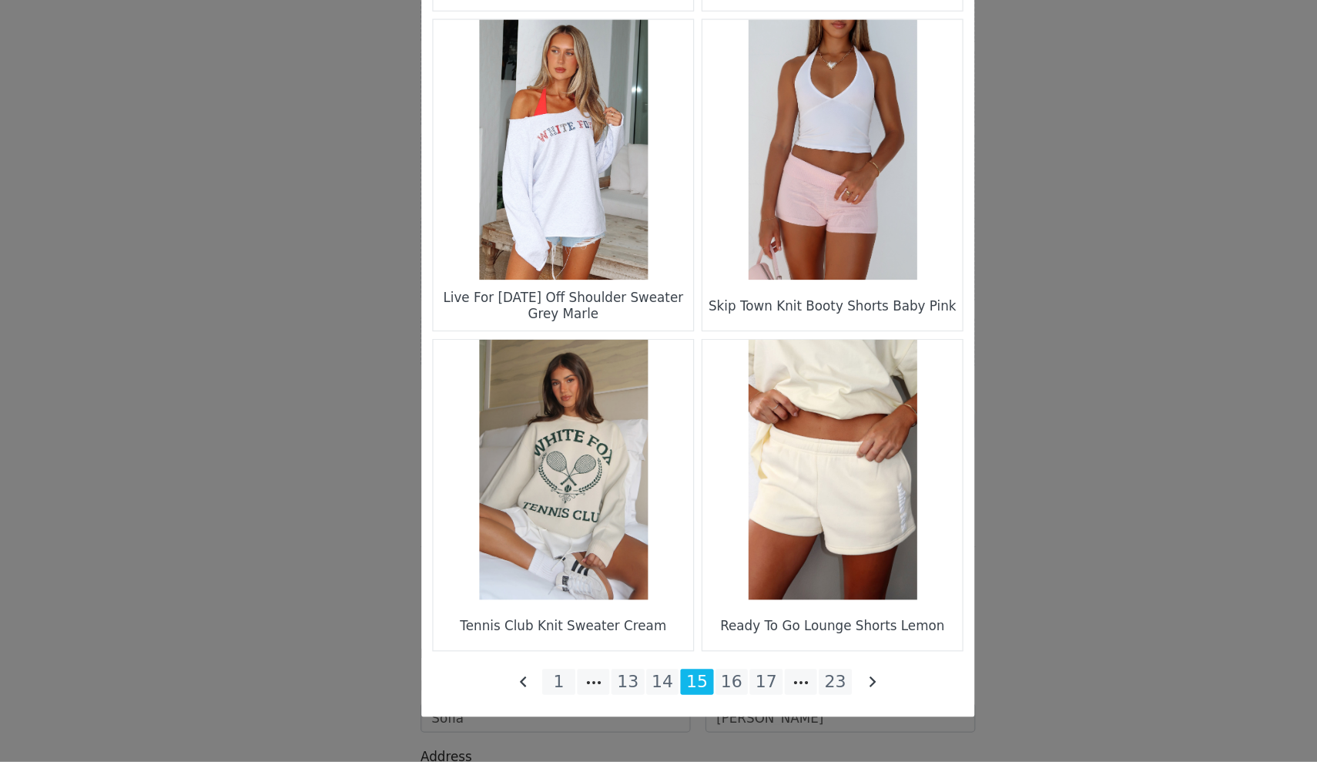
click at [506, 233] on figure "Choose Your Product" at bounding box center [546, 250] width 217 height 217
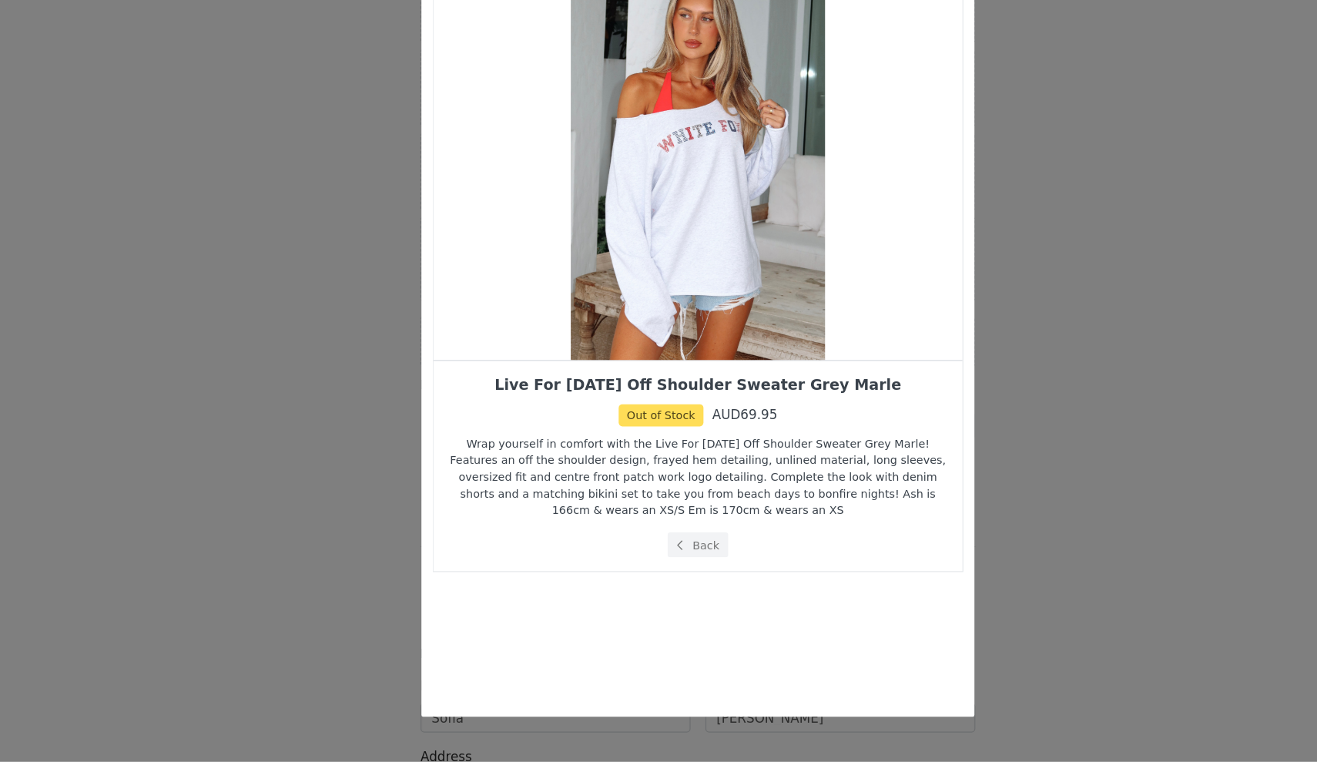
scroll to position [0, 0]
click at [633, 570] on button "Back" at bounding box center [659, 580] width 52 height 21
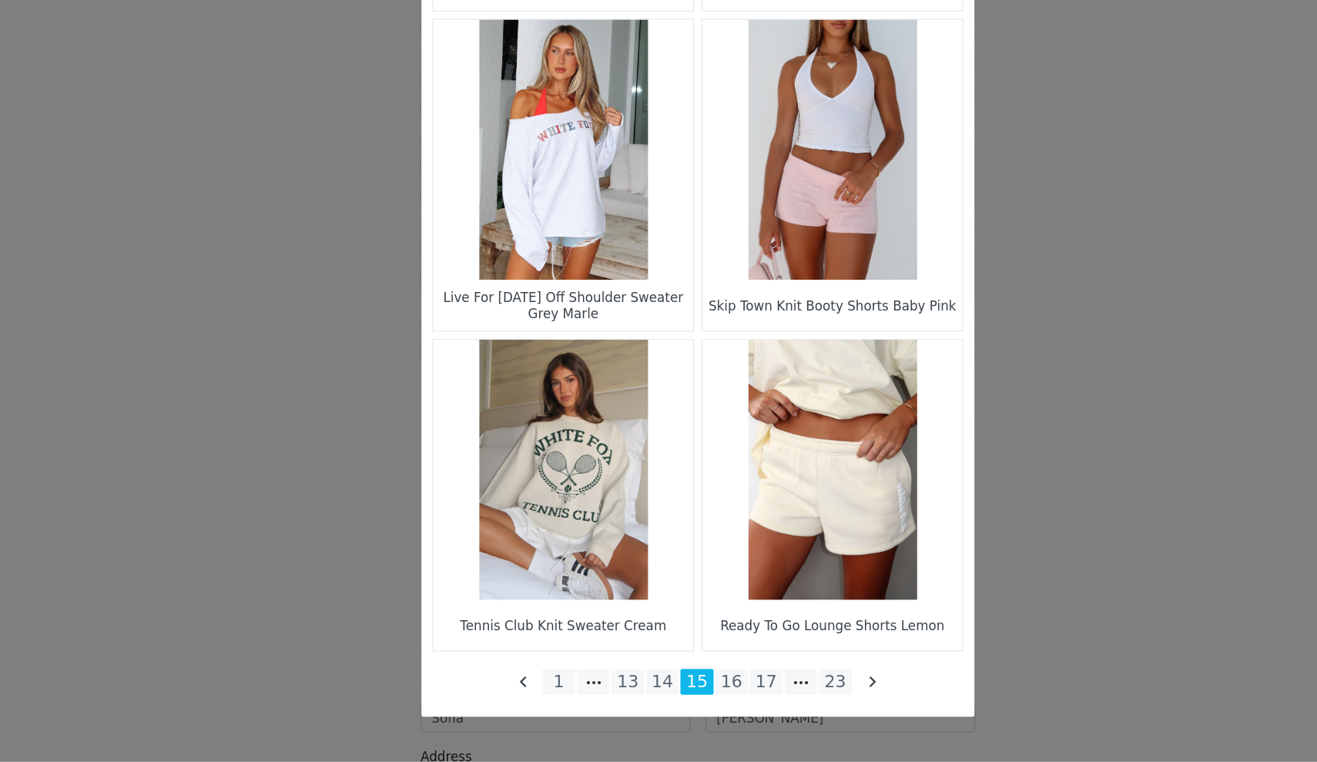
scroll to position [2096, 0]
click at [616, 684] on li "14" at bounding box center [630, 695] width 28 height 22
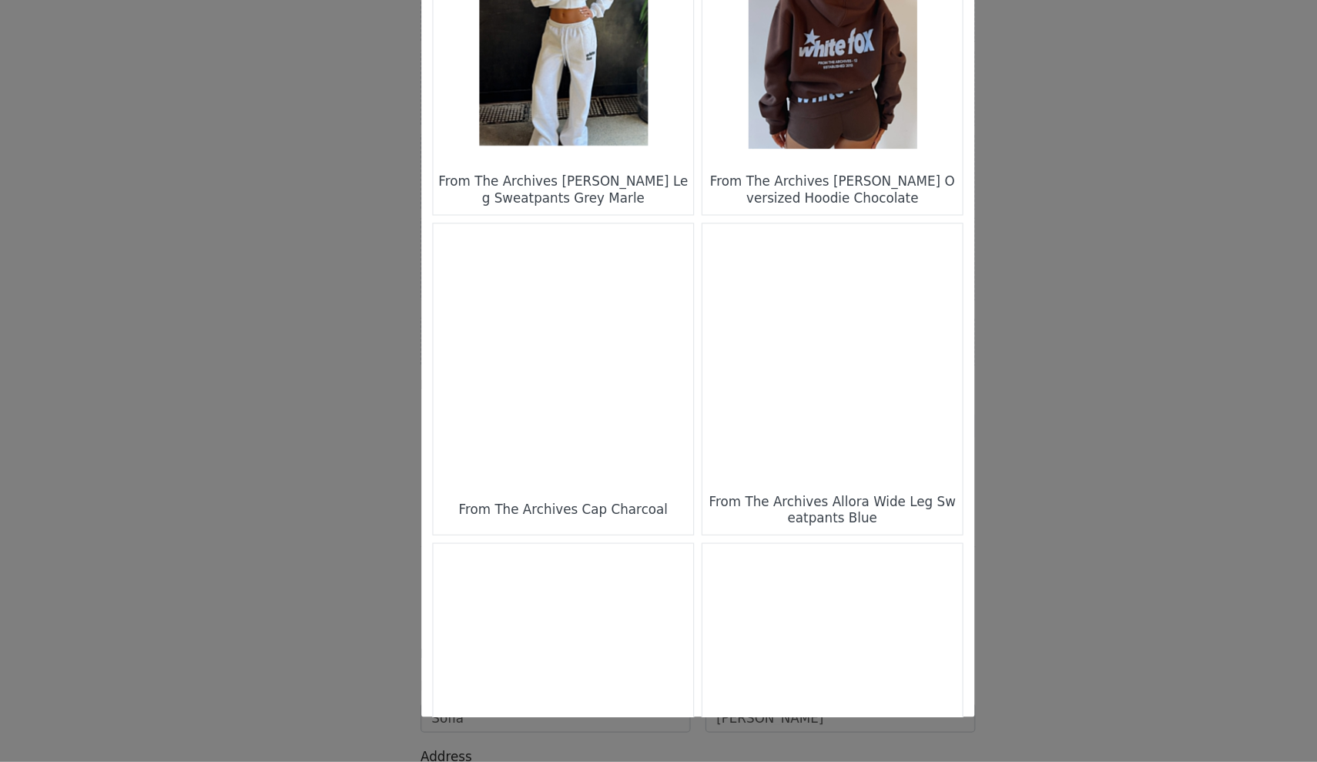
scroll to position [1662, 0]
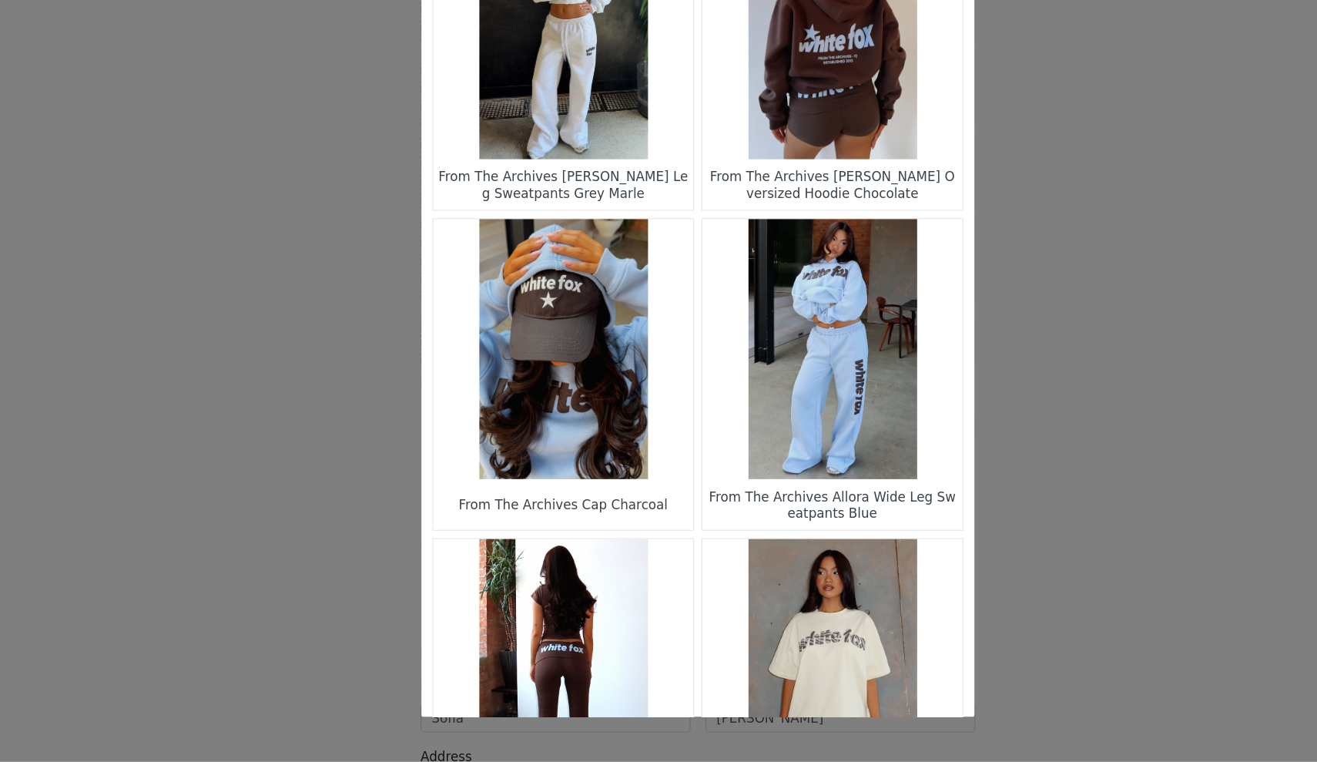
click at [676, 308] on figure "Choose Your Product" at bounding box center [771, 416] width 217 height 217
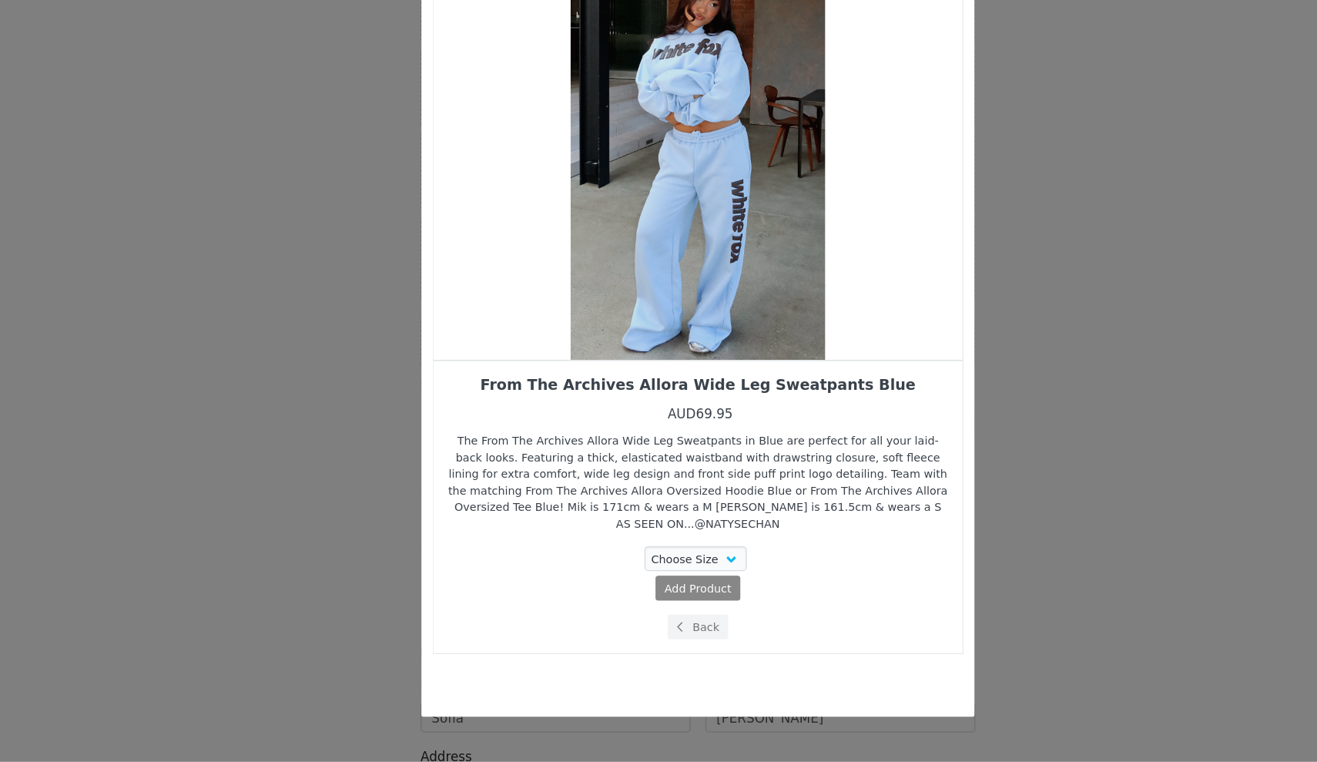
scroll to position [0, 0]
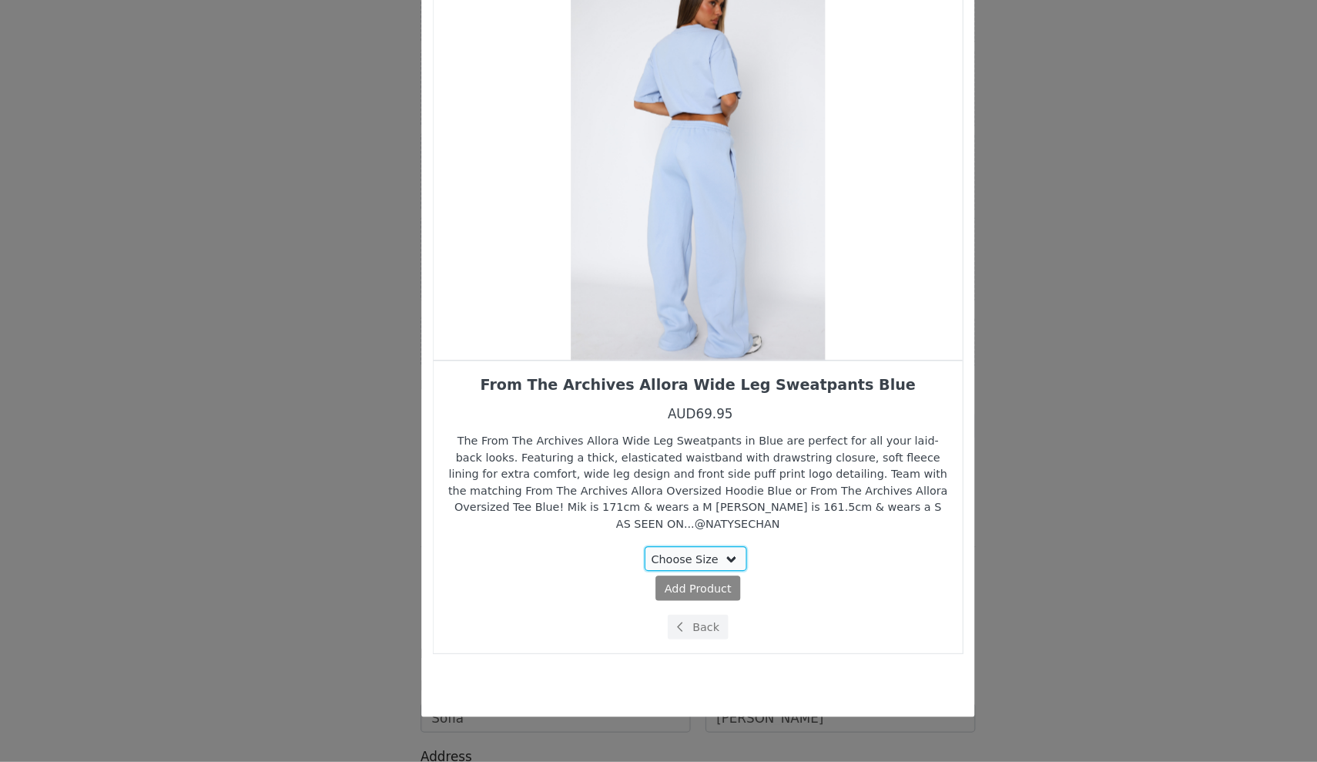
select select "27336230"
click at [602, 610] on span "Add Product" at bounding box center [630, 617] width 56 height 14
select select "27336230"
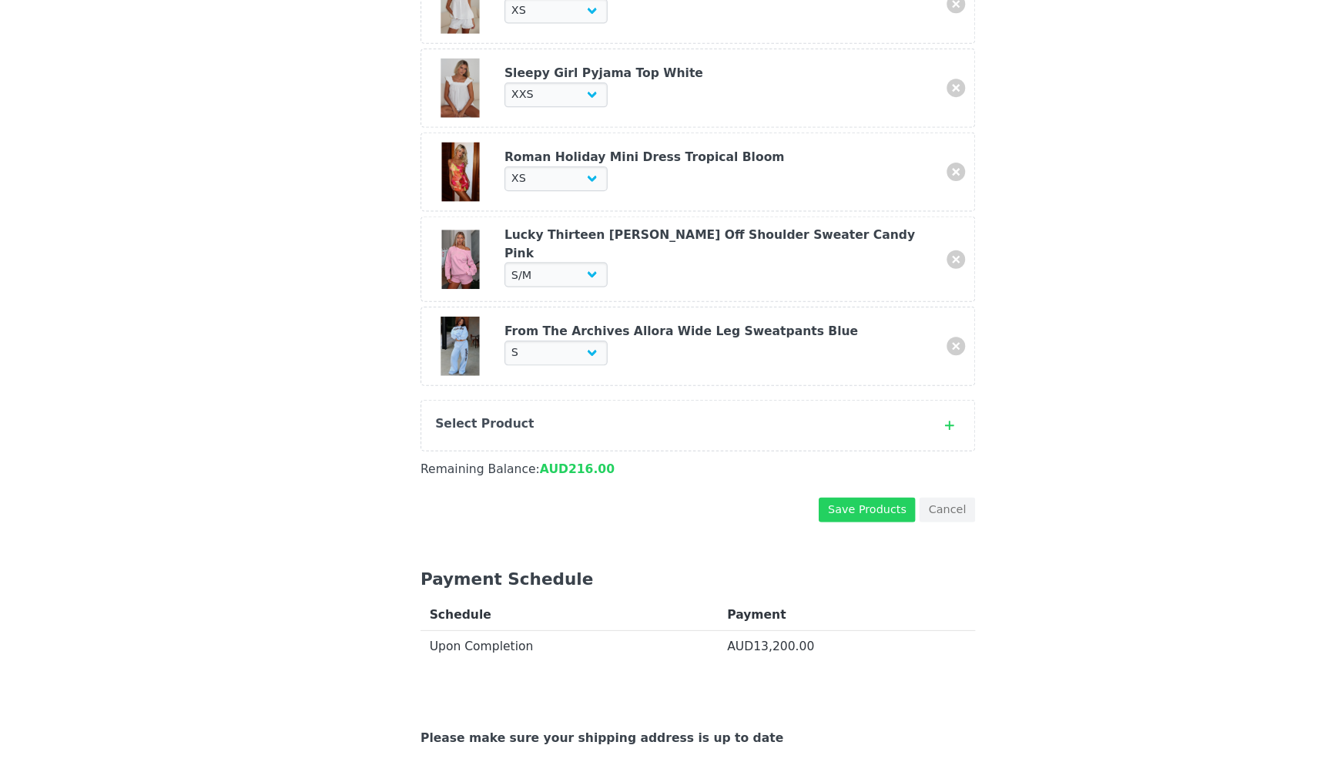
click at [575, 472] on div "Select Product" at bounding box center [643, 479] width 408 height 15
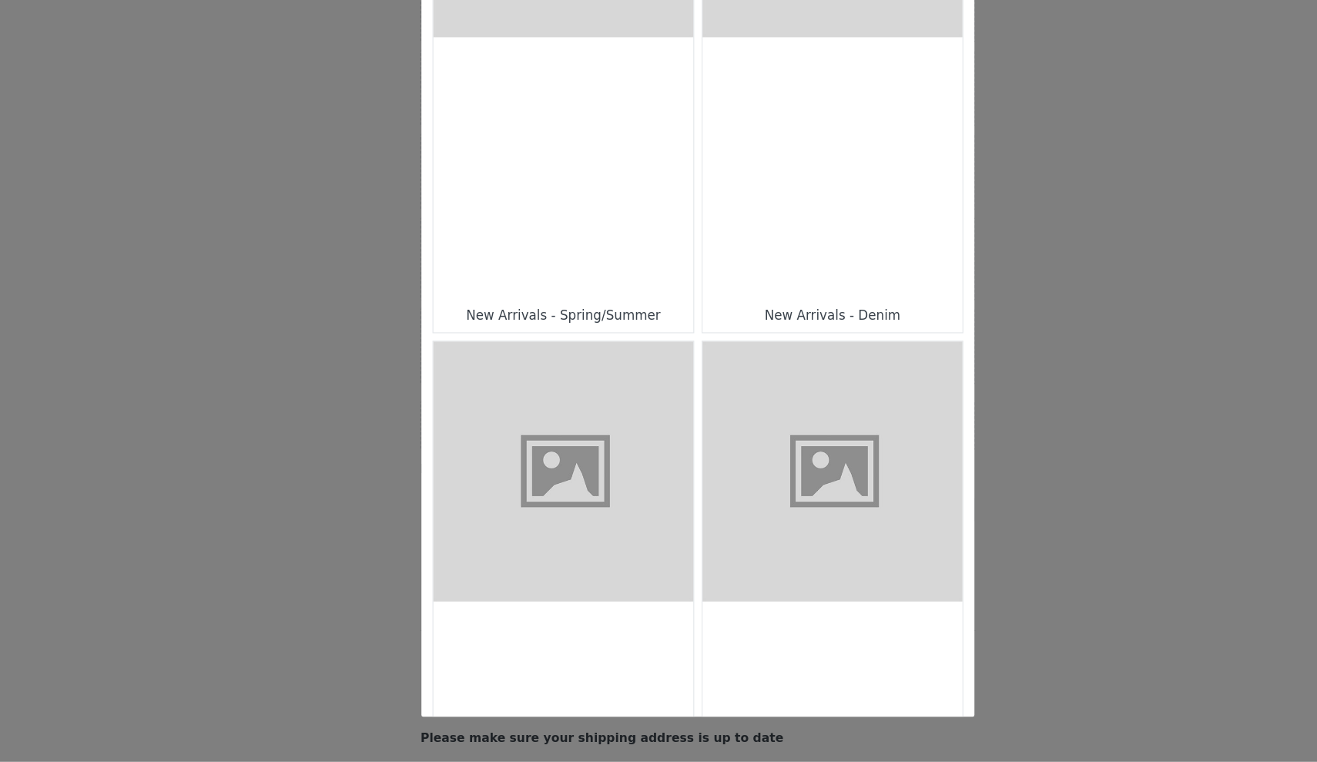
scroll to position [733, 0]
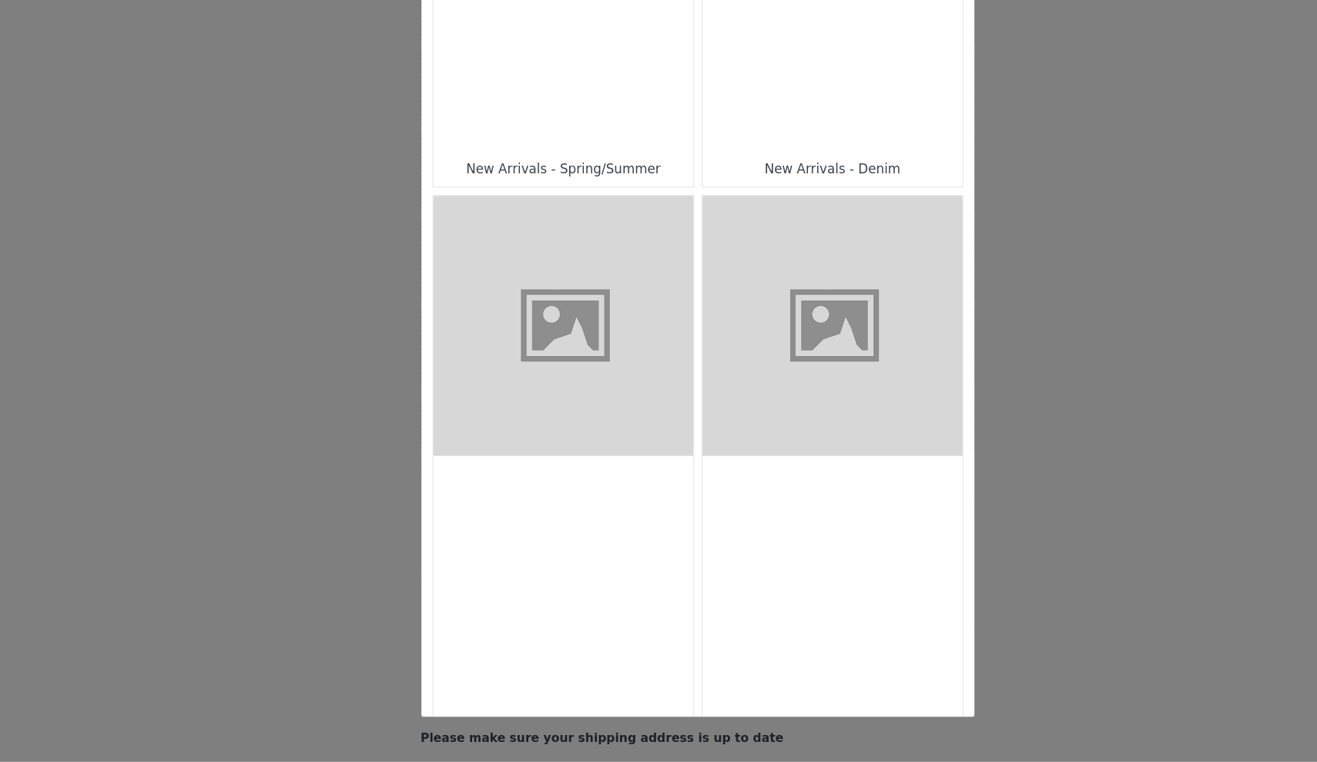
click at [515, 506] on div "Choose Your Product" at bounding box center [546, 614] width 217 height 217
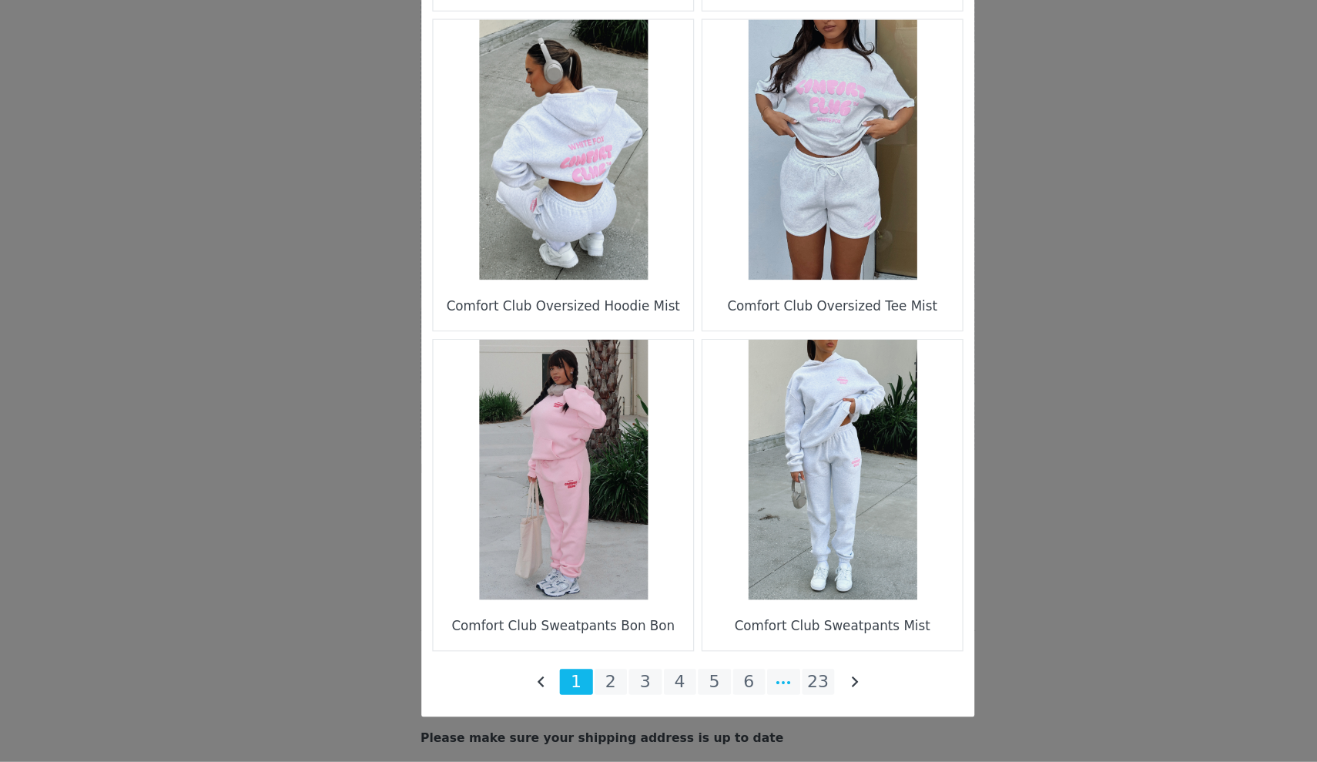
scroll to position [2096, 0]
click at [746, 684] on li "23" at bounding box center [760, 695] width 28 height 22
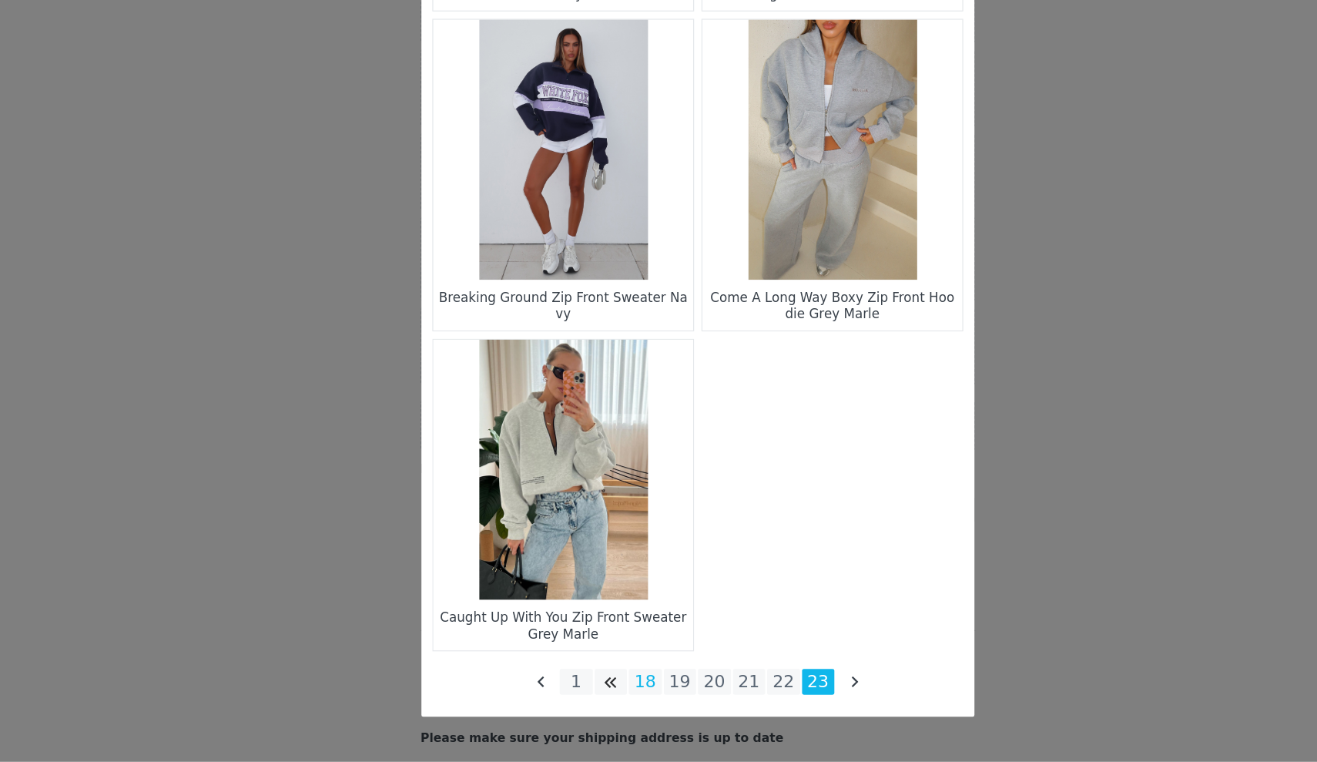
scroll to position [1026, 0]
click at [601, 684] on li "18" at bounding box center [615, 695] width 28 height 22
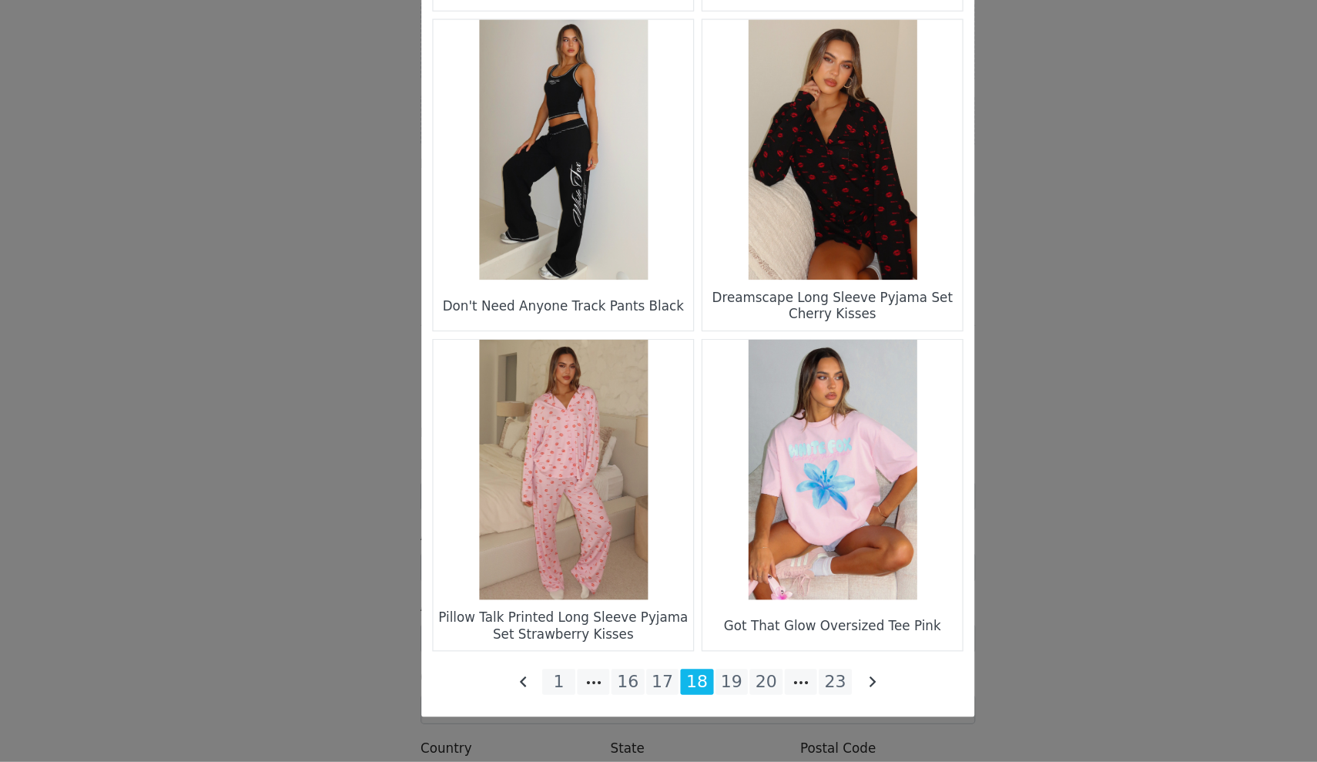
scroll to position [1823, 0]
click at [586, 684] on li "16" at bounding box center [600, 695] width 28 height 22
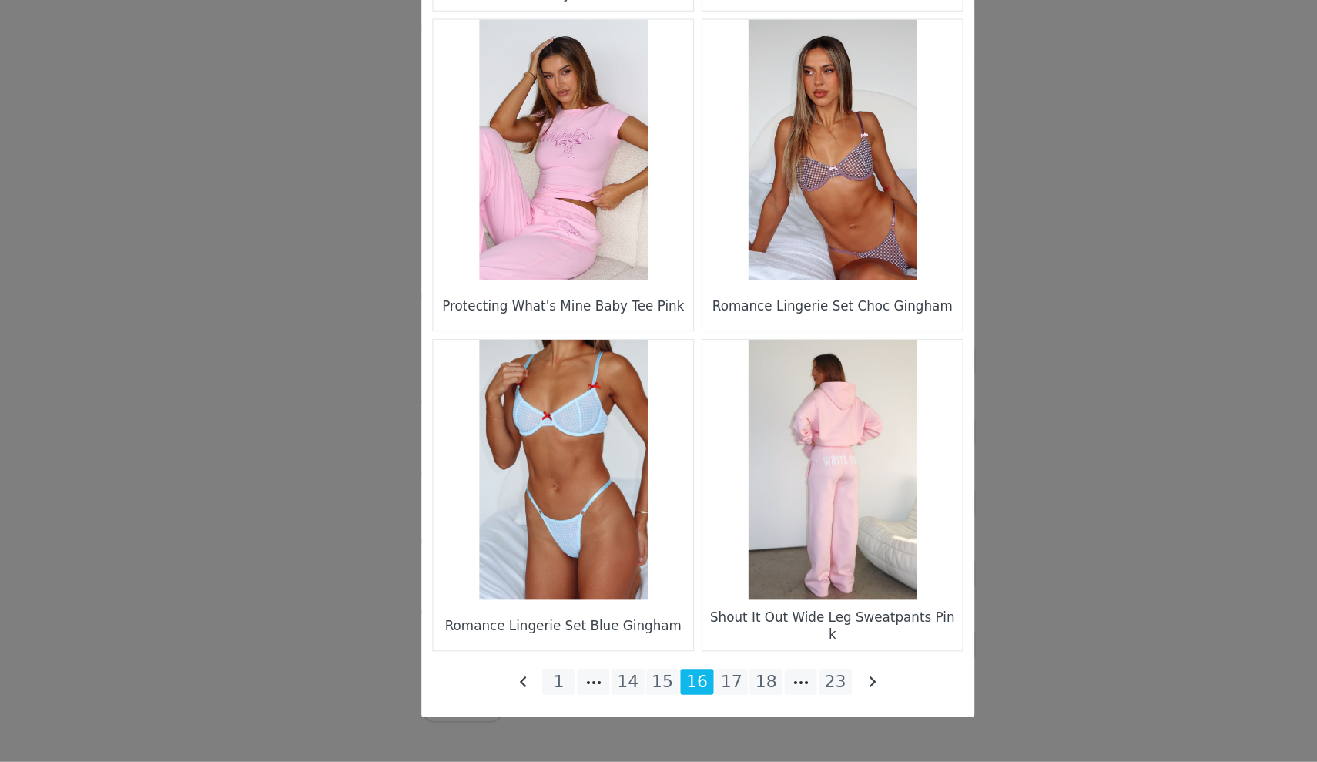
scroll to position [2096, 0]
click at [586, 684] on li "14" at bounding box center [600, 695] width 28 height 22
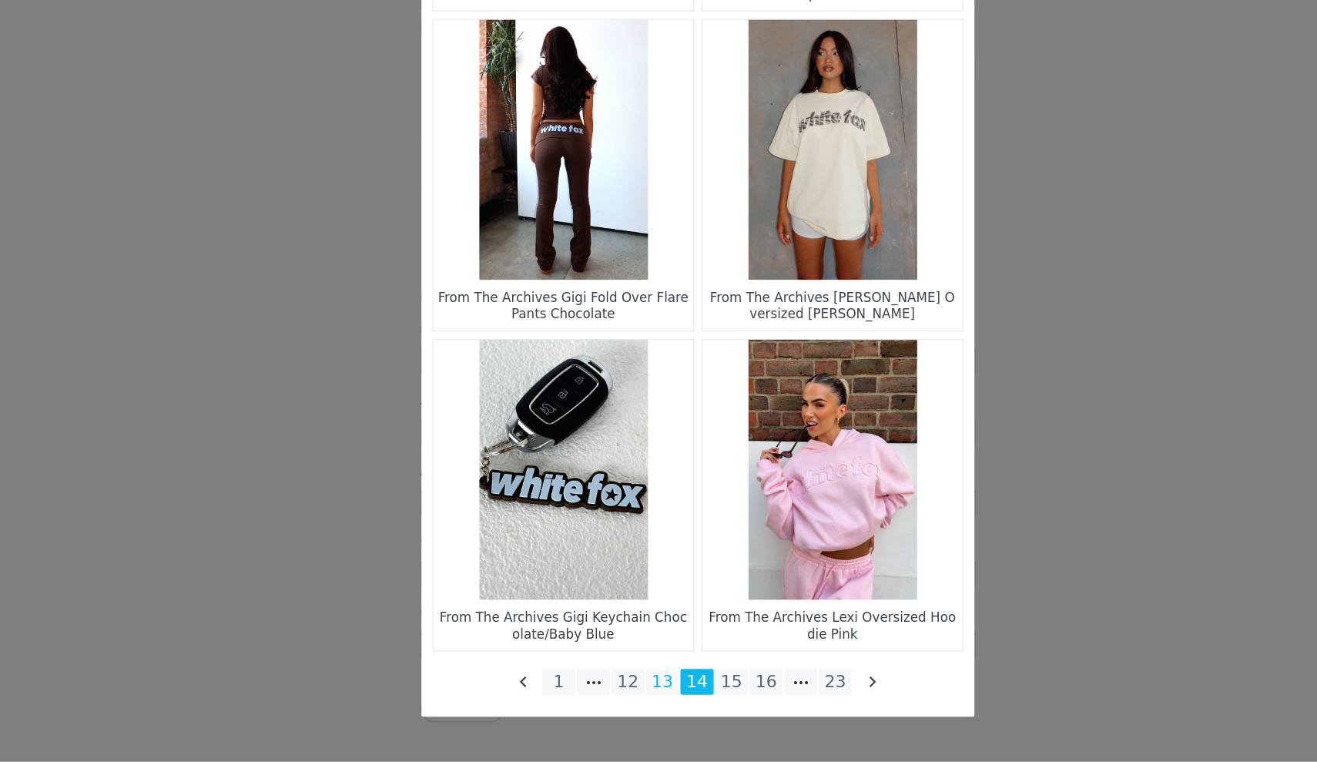
click at [616, 684] on li "13" at bounding box center [630, 695] width 28 height 22
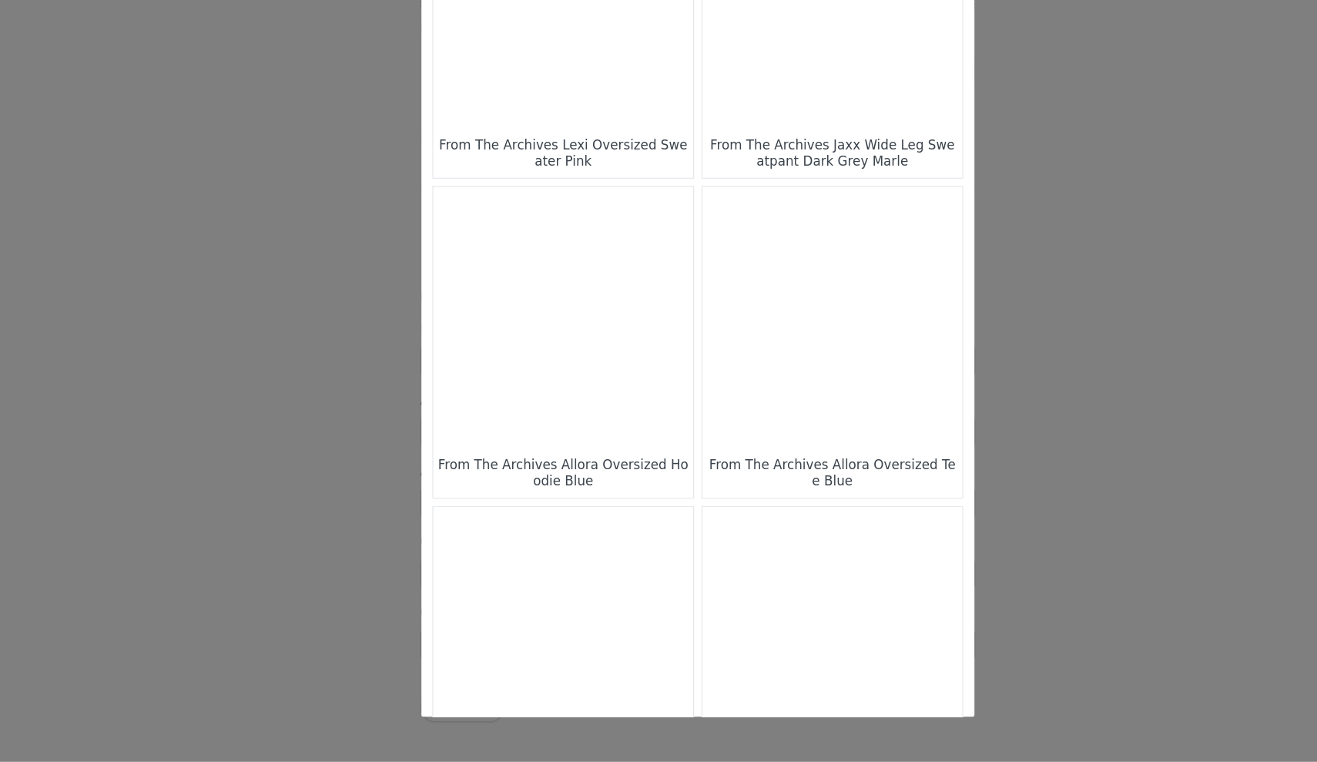
scroll to position [1958, 0]
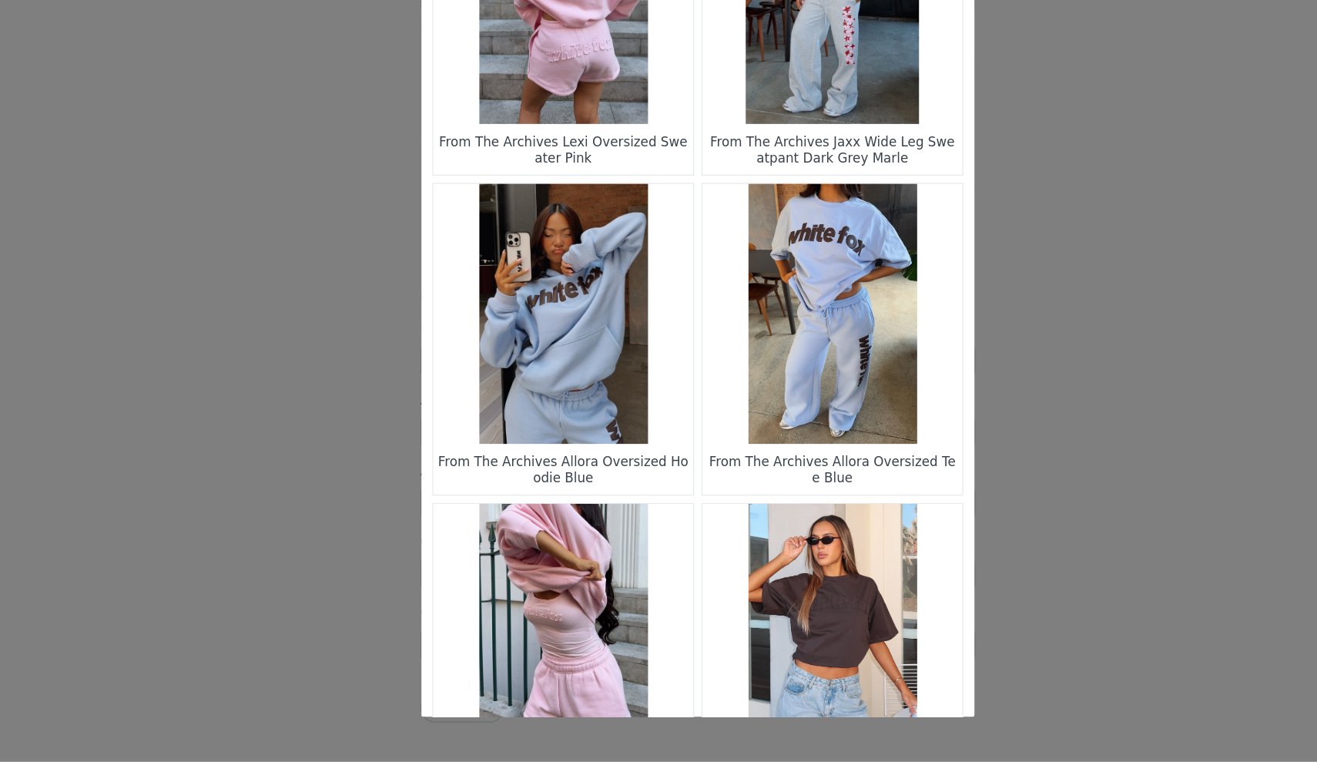
click at [527, 320] on figure "Choose Your Product" at bounding box center [546, 387] width 217 height 217
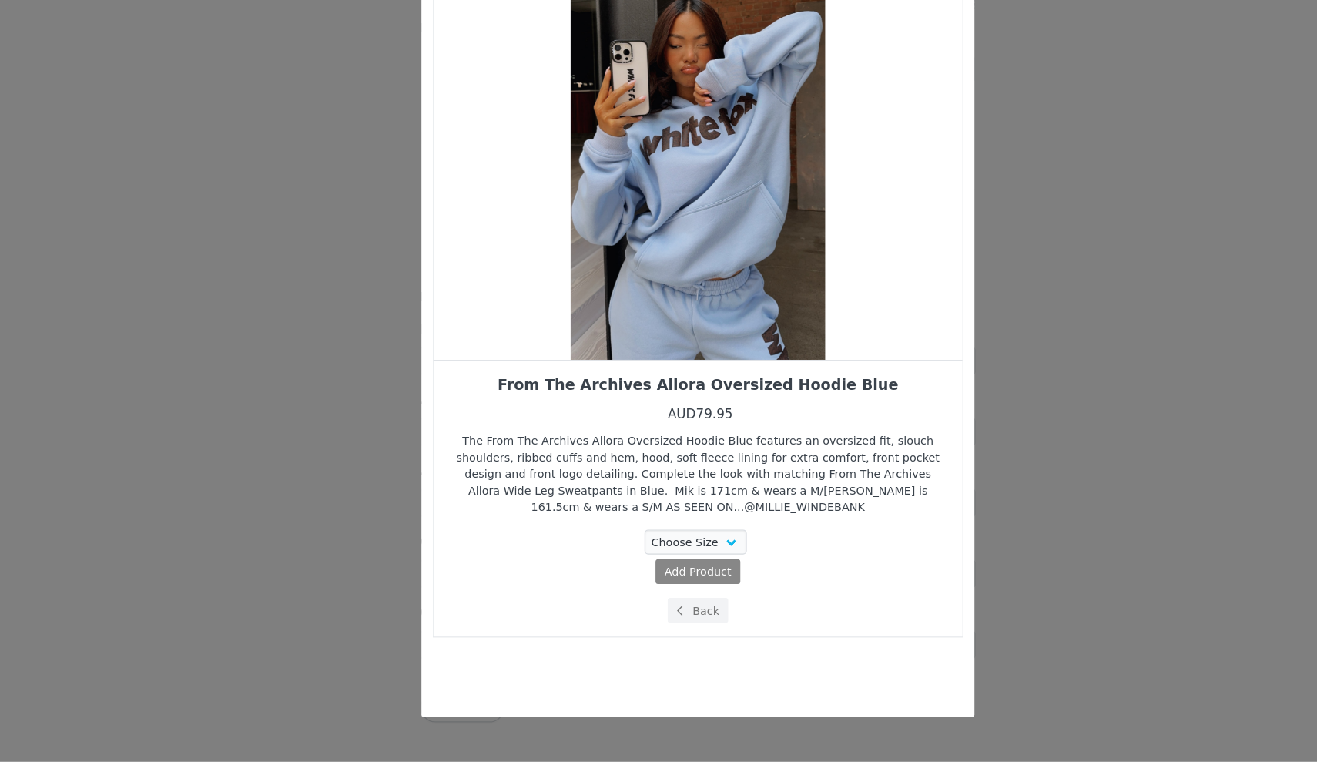
scroll to position [0, 0]
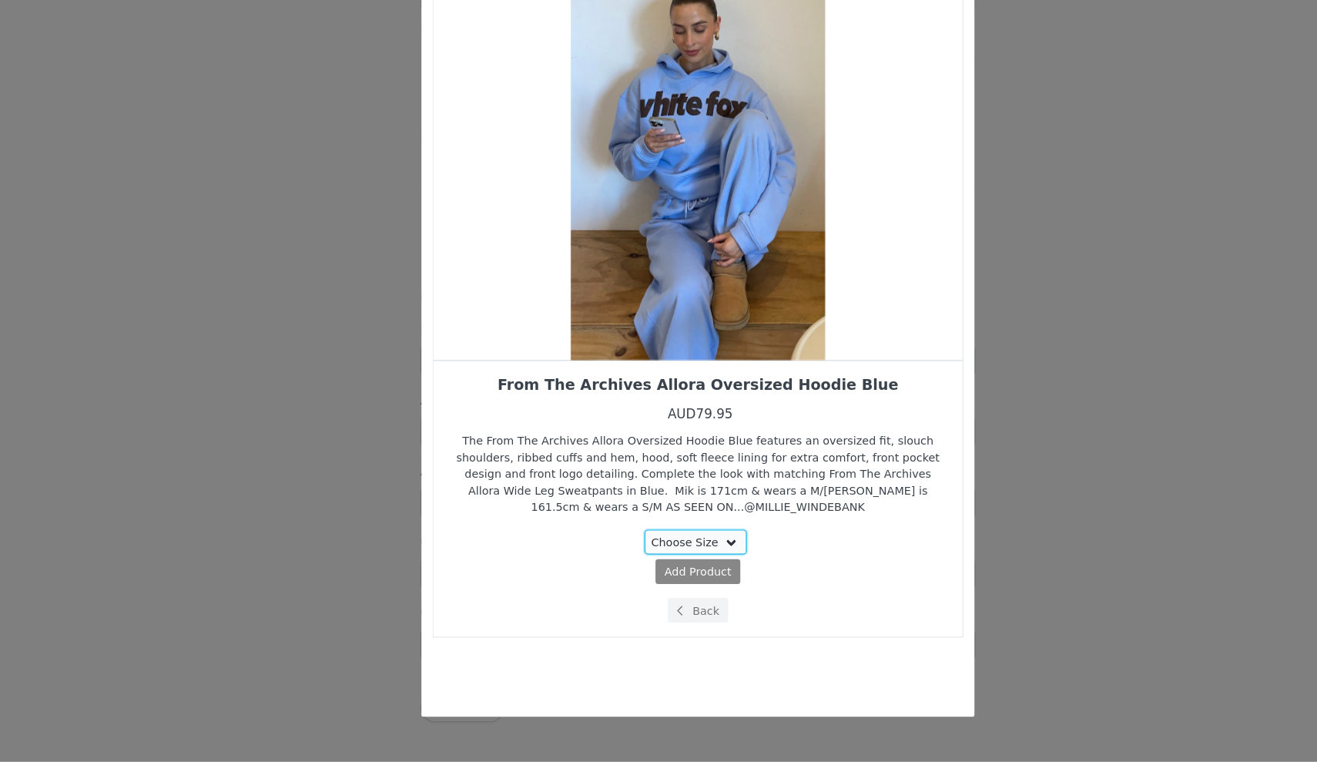
select select "27334480"
click at [602, 596] on span "Add Product" at bounding box center [630, 603] width 56 height 14
select select "27334480"
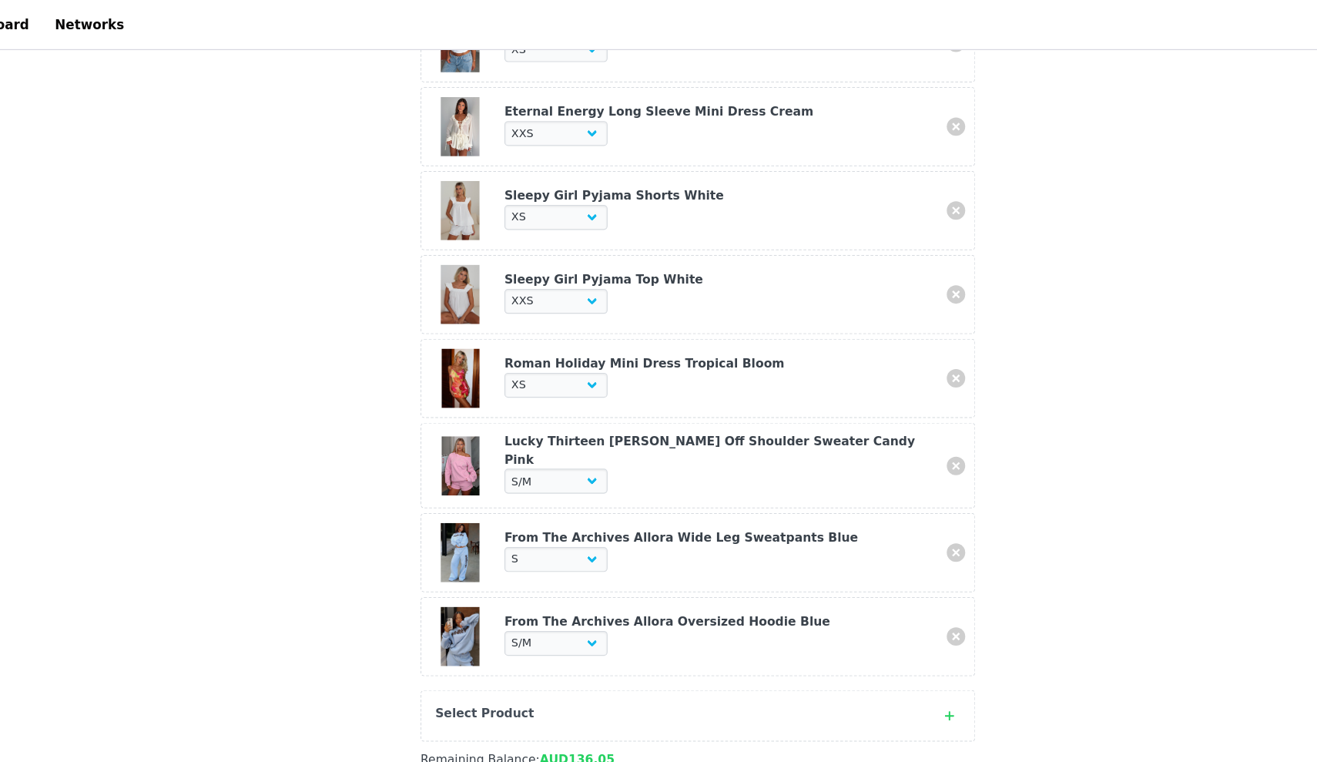
scroll to position [1407, 0]
click at [464, 577] on div "Select Product" at bounding box center [659, 598] width 464 height 43
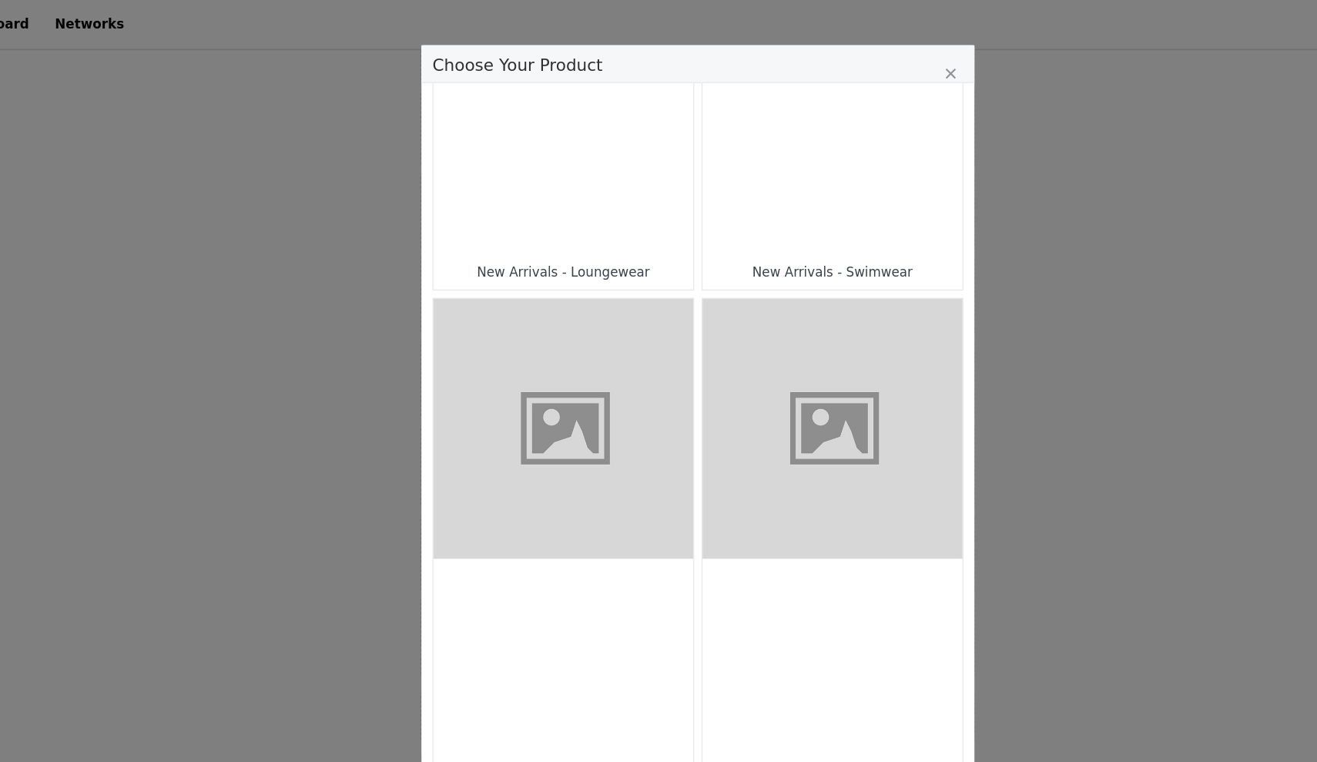
scroll to position [1244, 0]
click at [670, 309] on figure "Choose Your Product" at bounding box center [771, 358] width 217 height 217
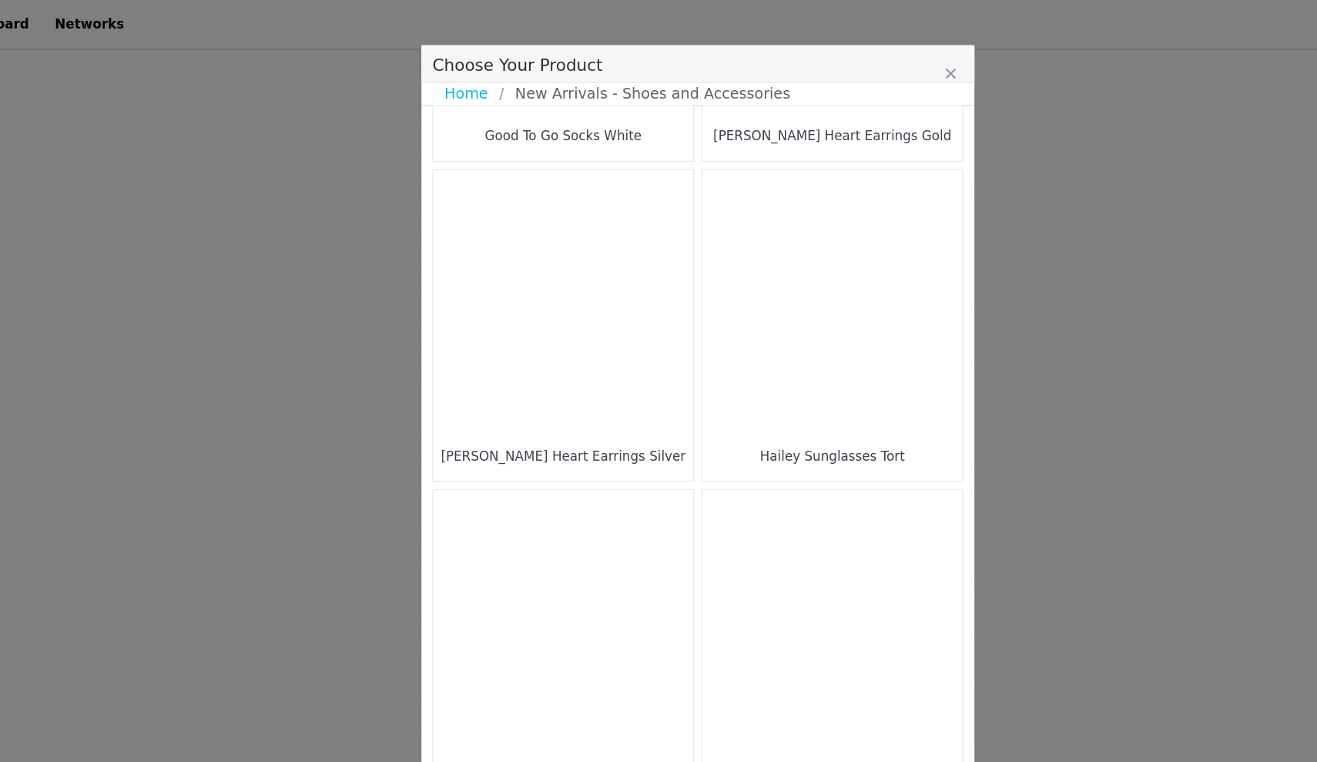
scroll to position [2096, 0]
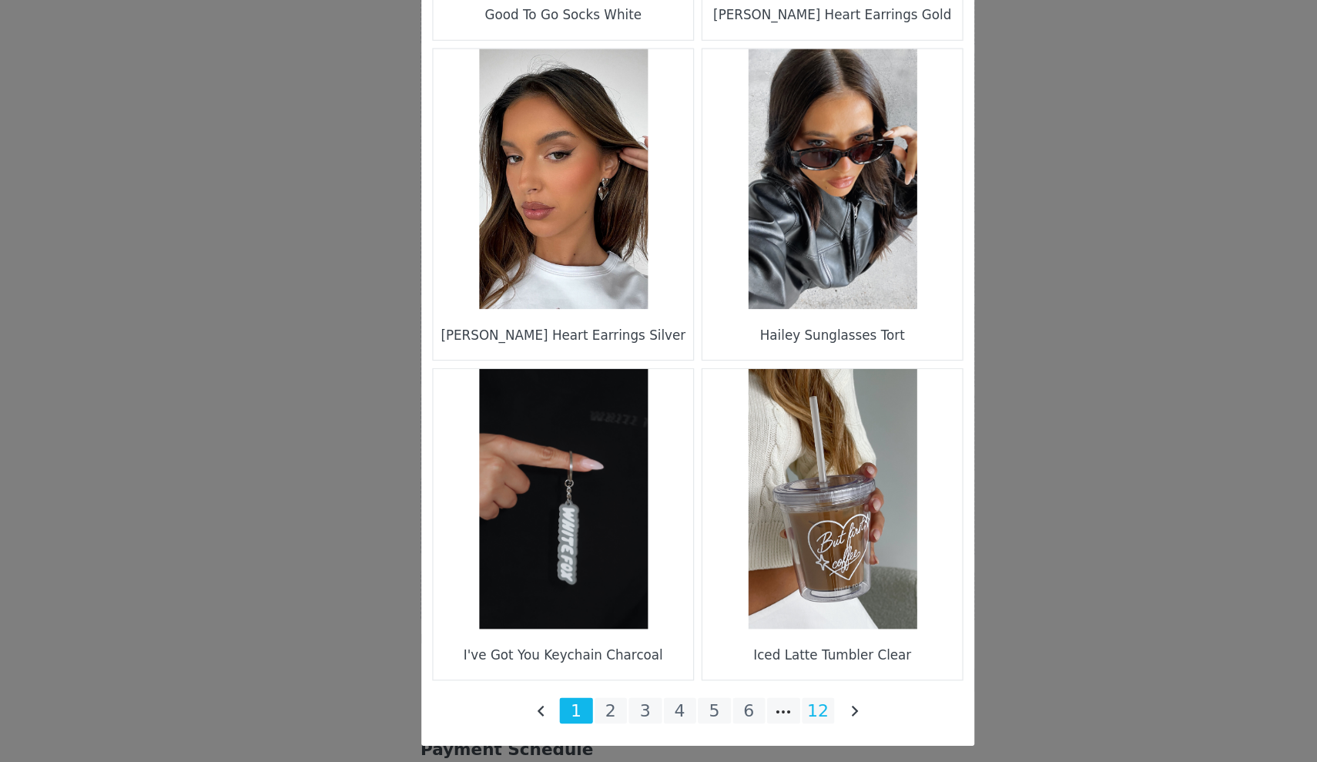
click at [746, 684] on li "12" at bounding box center [760, 695] width 28 height 22
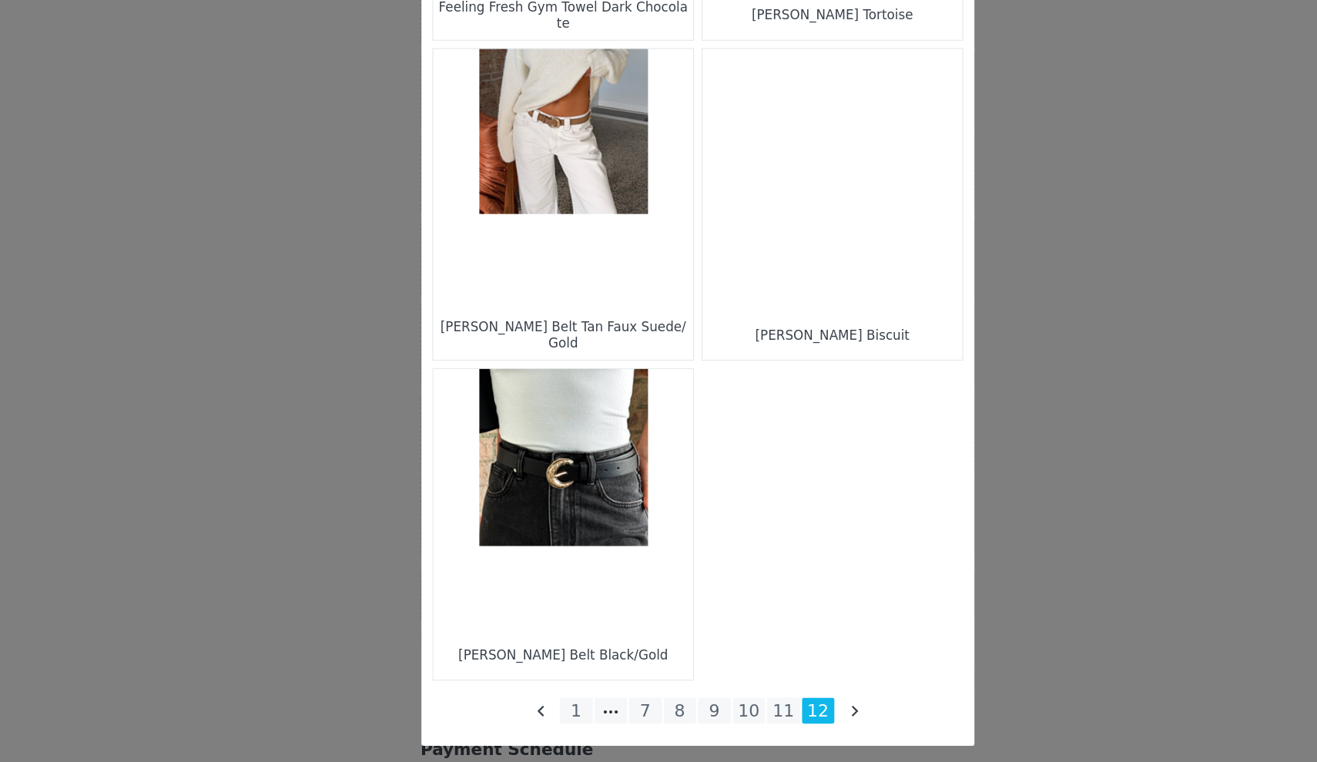
scroll to position [1026, 0]
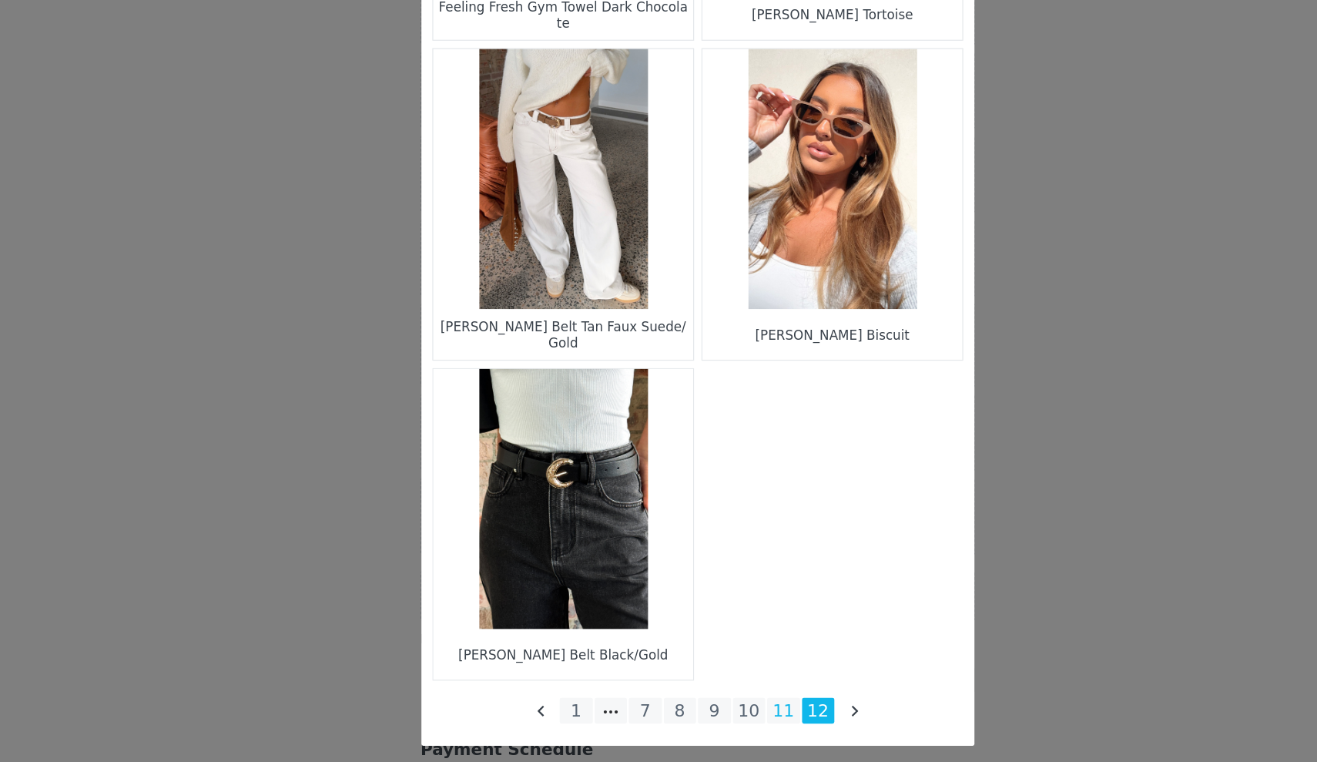
click at [716, 684] on li "11" at bounding box center [730, 695] width 28 height 22
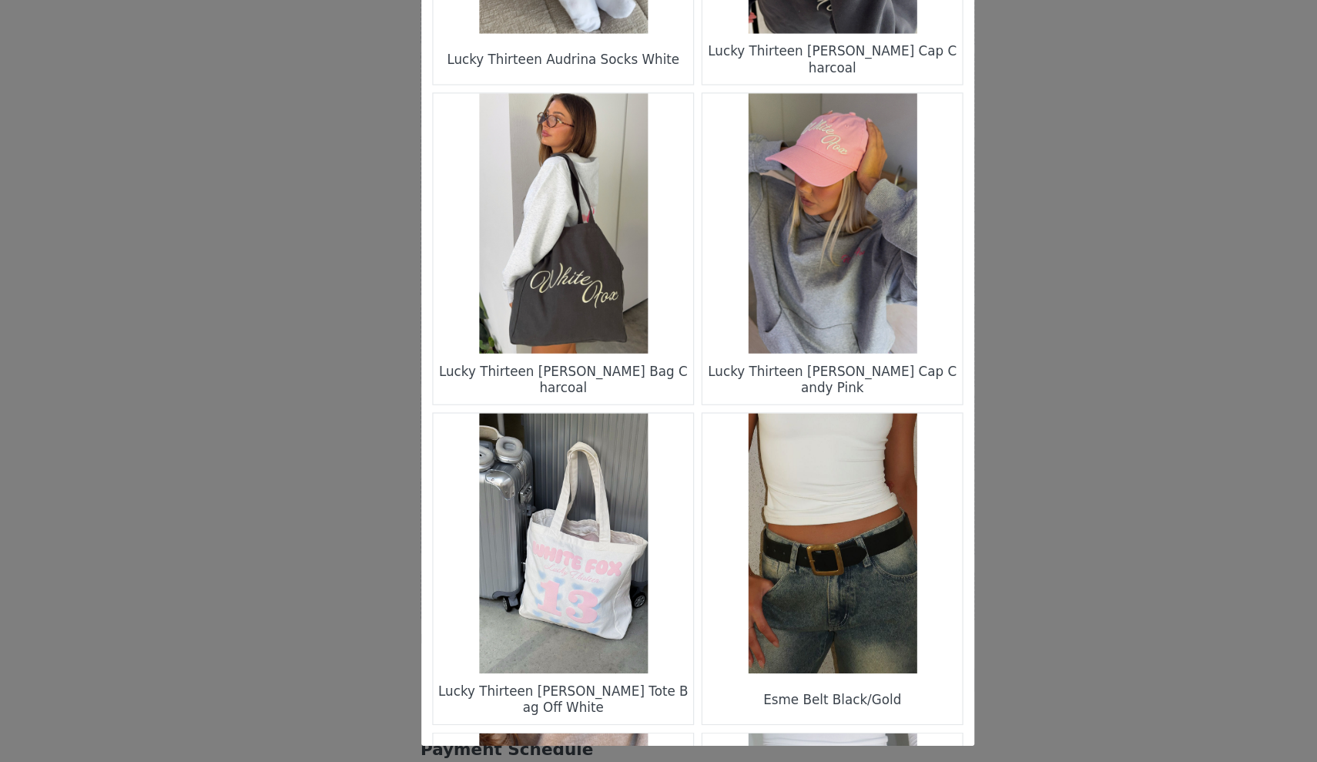
scroll to position [720, 0]
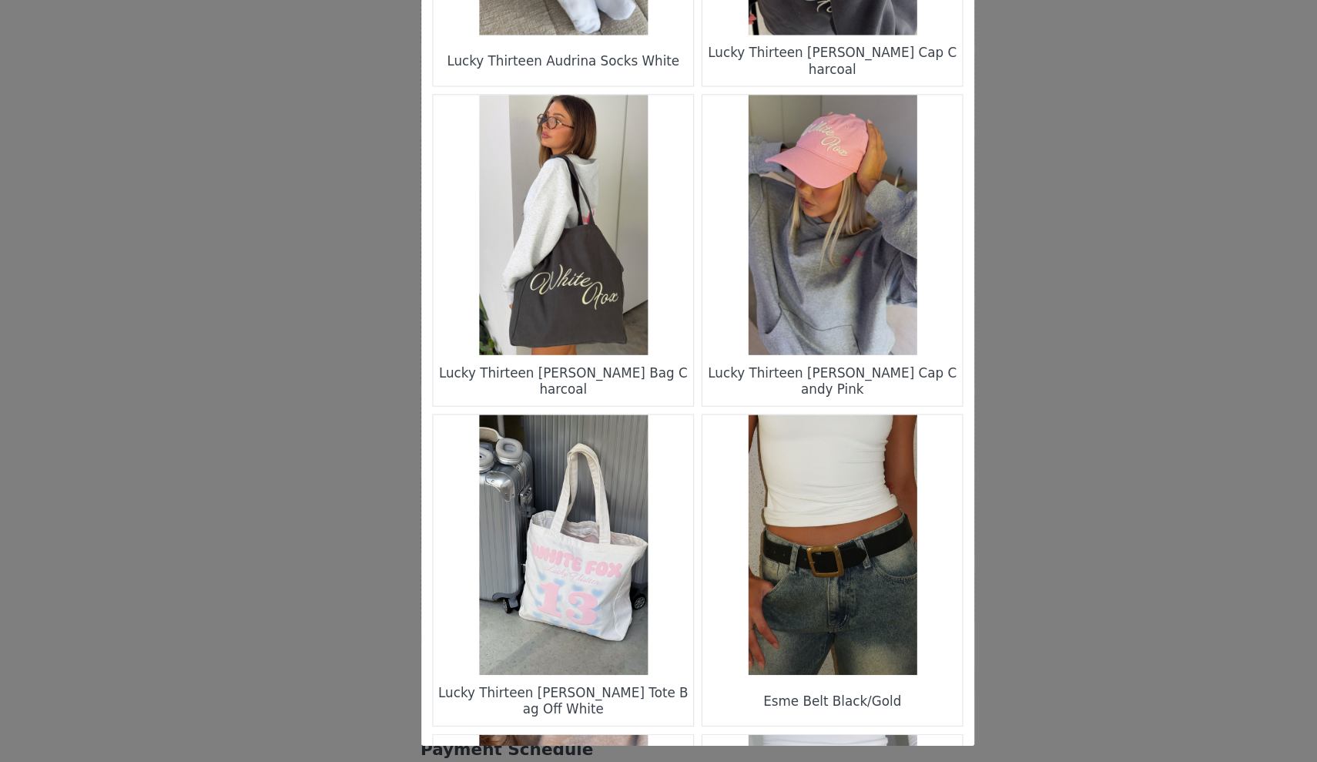
click at [693, 211] on figure "Choose Your Product" at bounding box center [771, 288] width 217 height 217
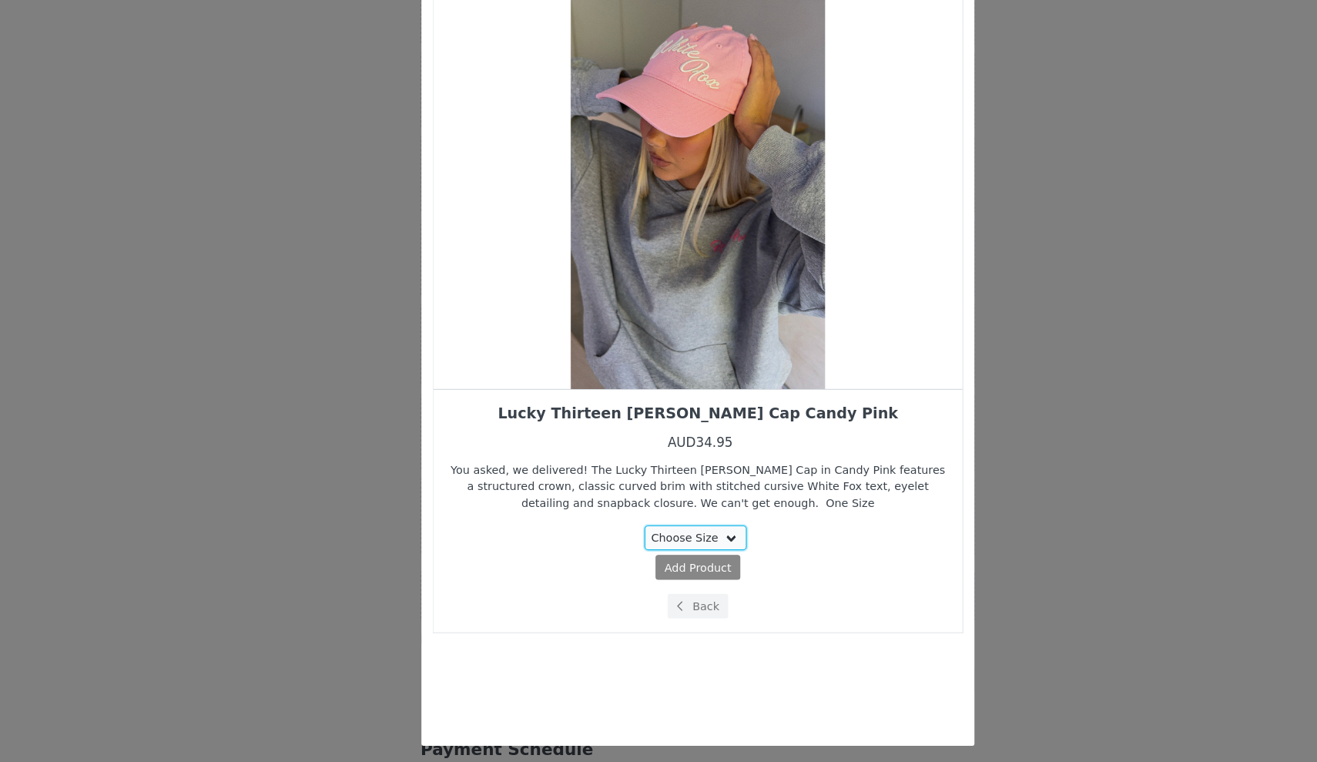
select select "27778348"
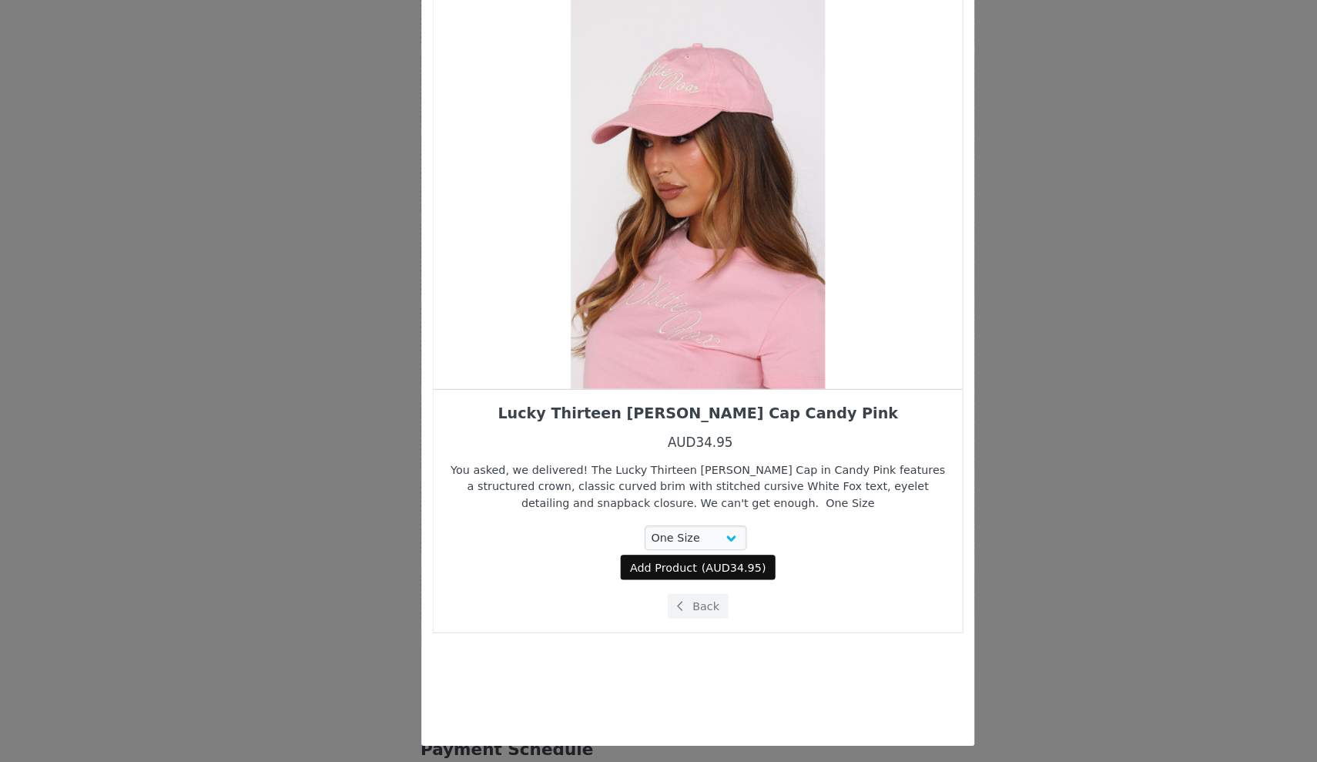
click at [666, 570] on span "AUD34.95" at bounding box center [689, 575] width 47 height 11
select select "27778348"
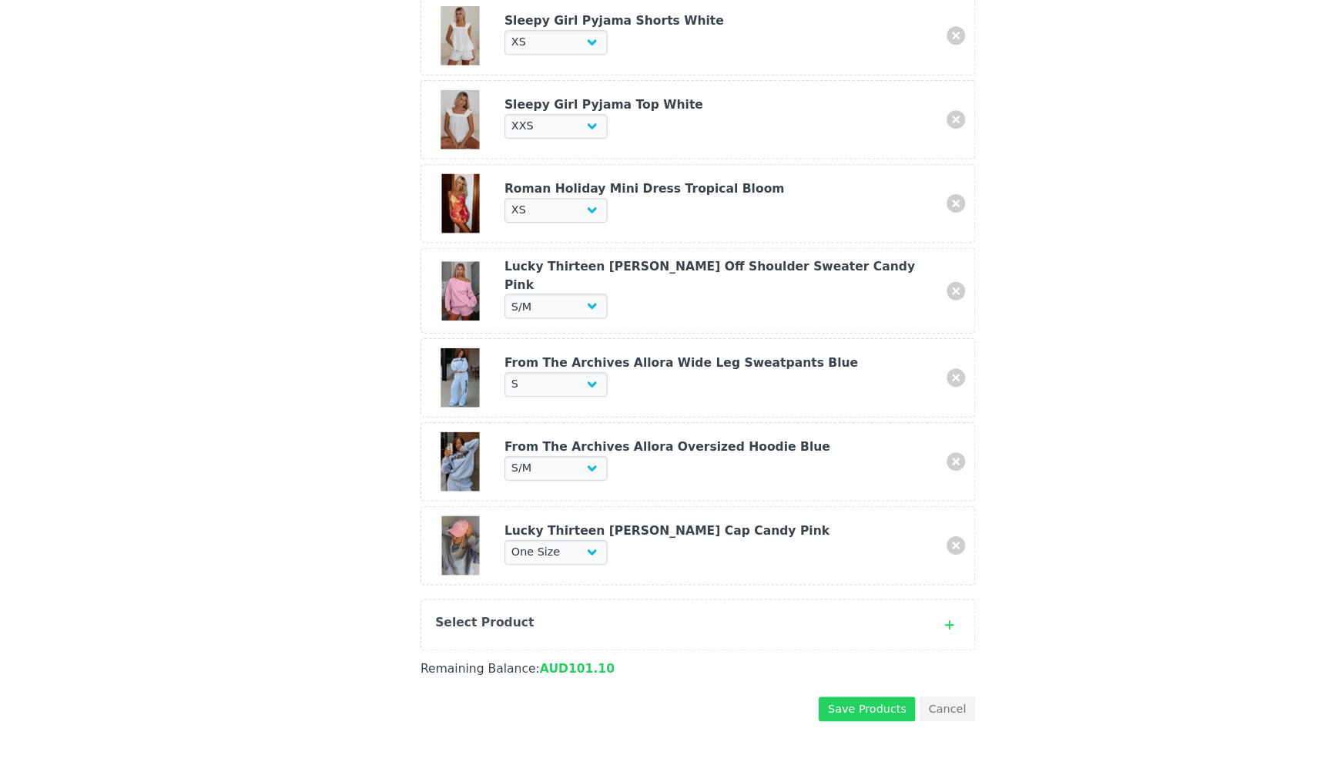
scroll to position [1461, 0]
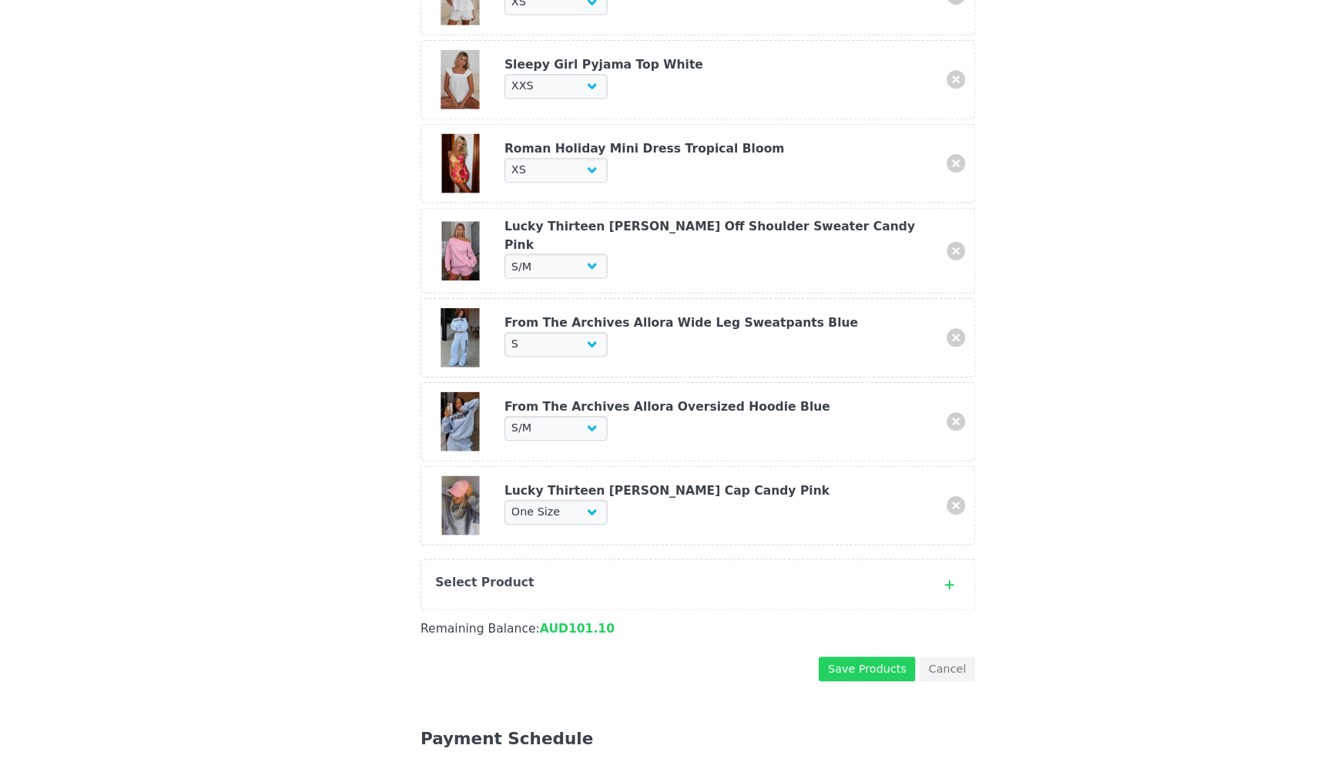
click at [533, 605] on div "Select Product" at bounding box center [643, 612] width 408 height 15
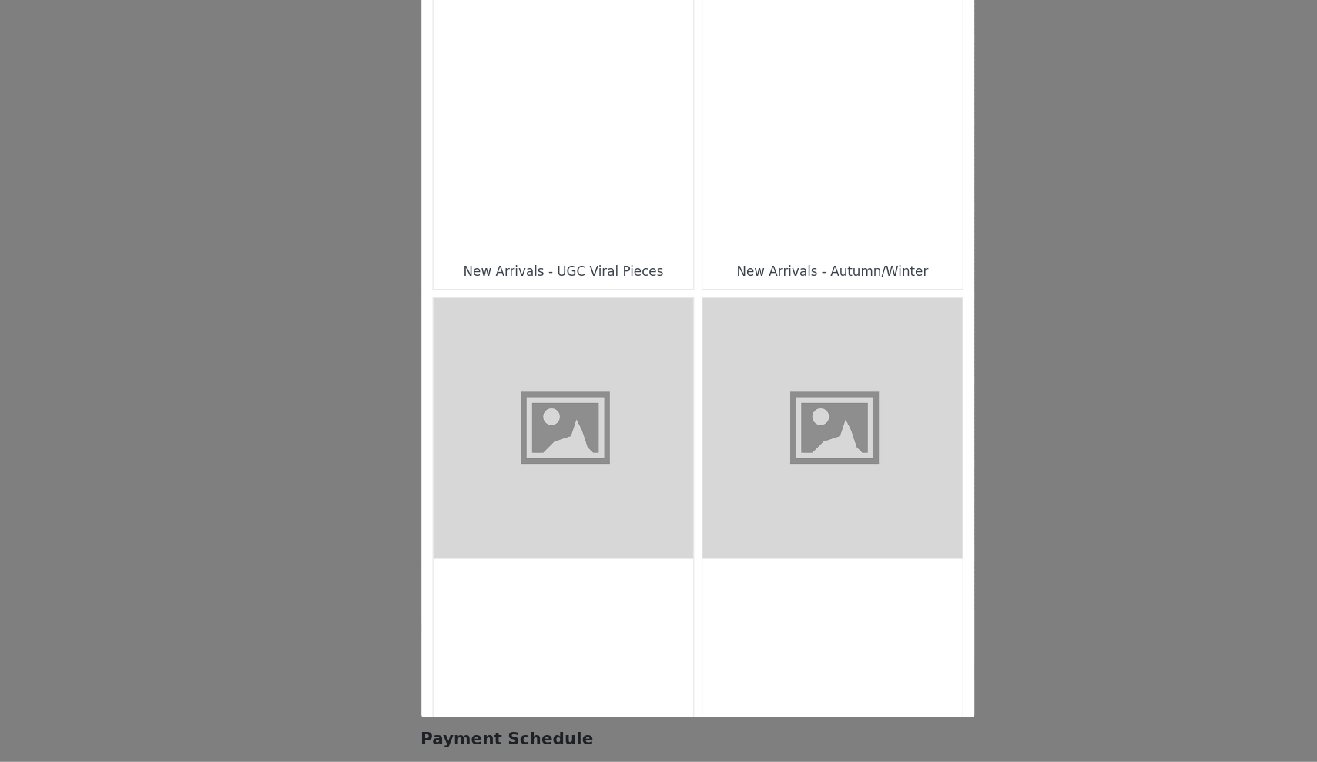
scroll to position [194, 0]
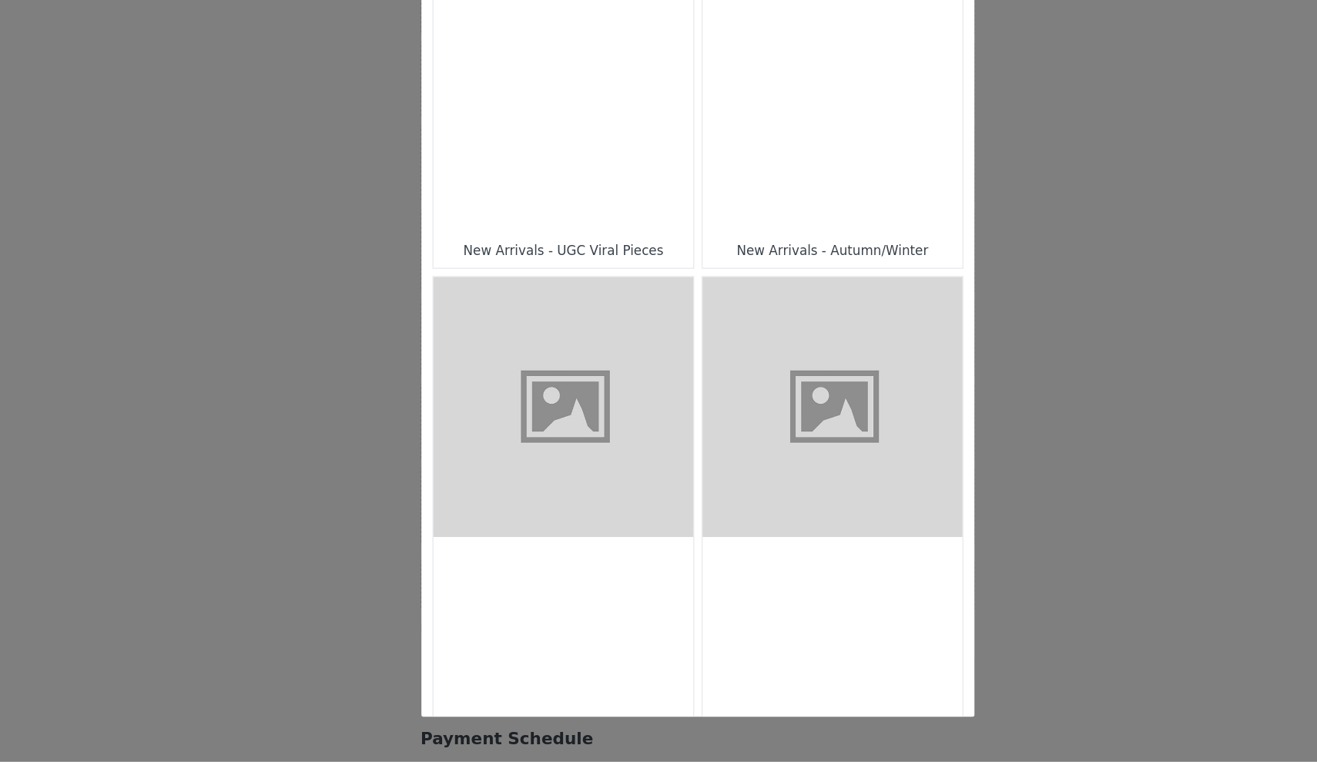
click at [663, 159] on div "Choose Your Product" at bounding box center [771, 210] width 217 height 217
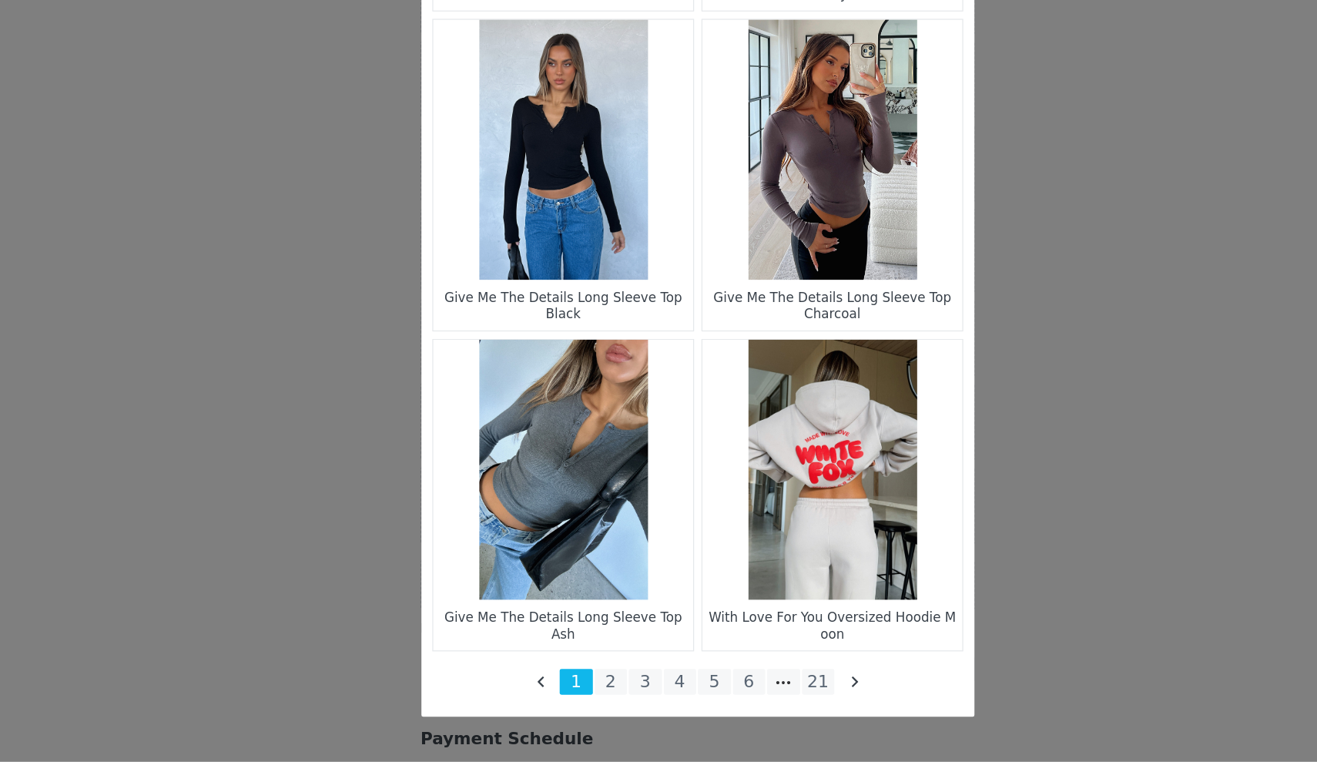
scroll to position [2096, 0]
click at [572, 684] on li "2" at bounding box center [586, 695] width 28 height 22
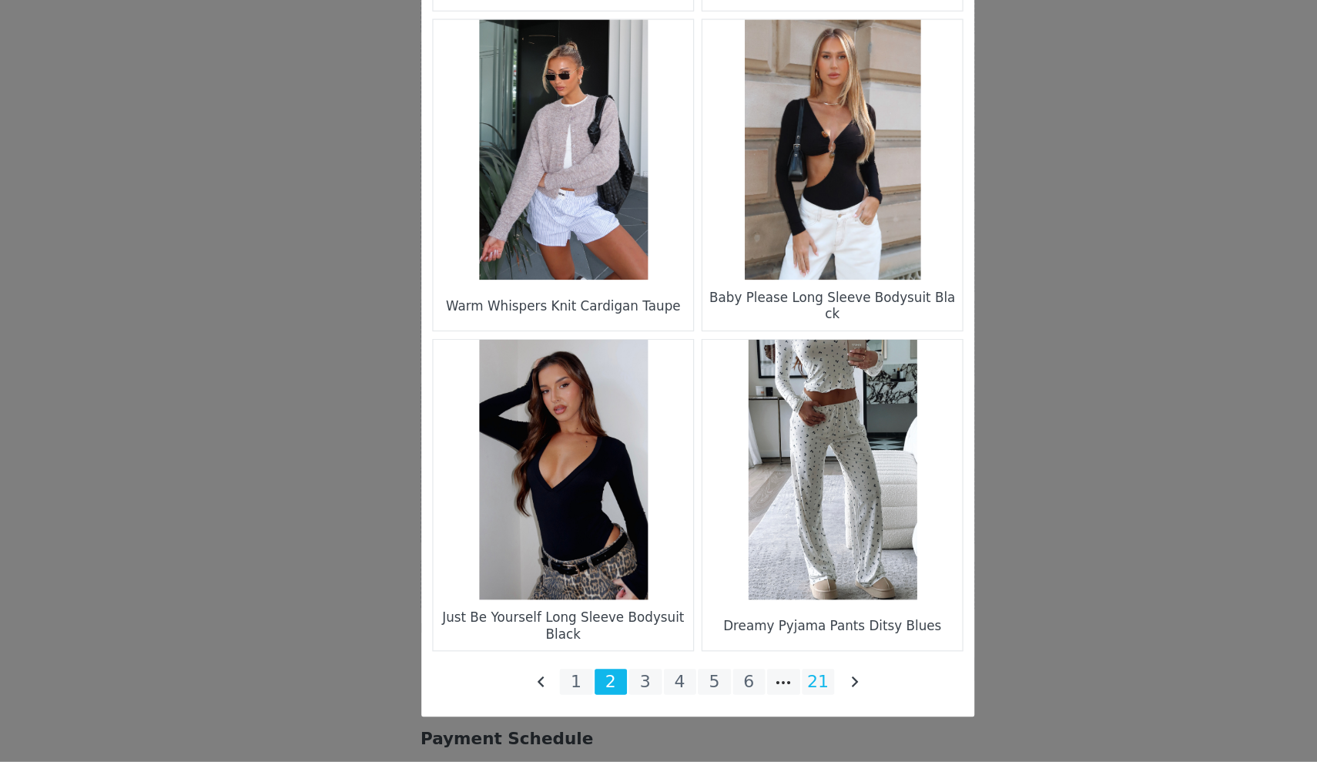
click at [746, 684] on li "21" at bounding box center [760, 695] width 28 height 22
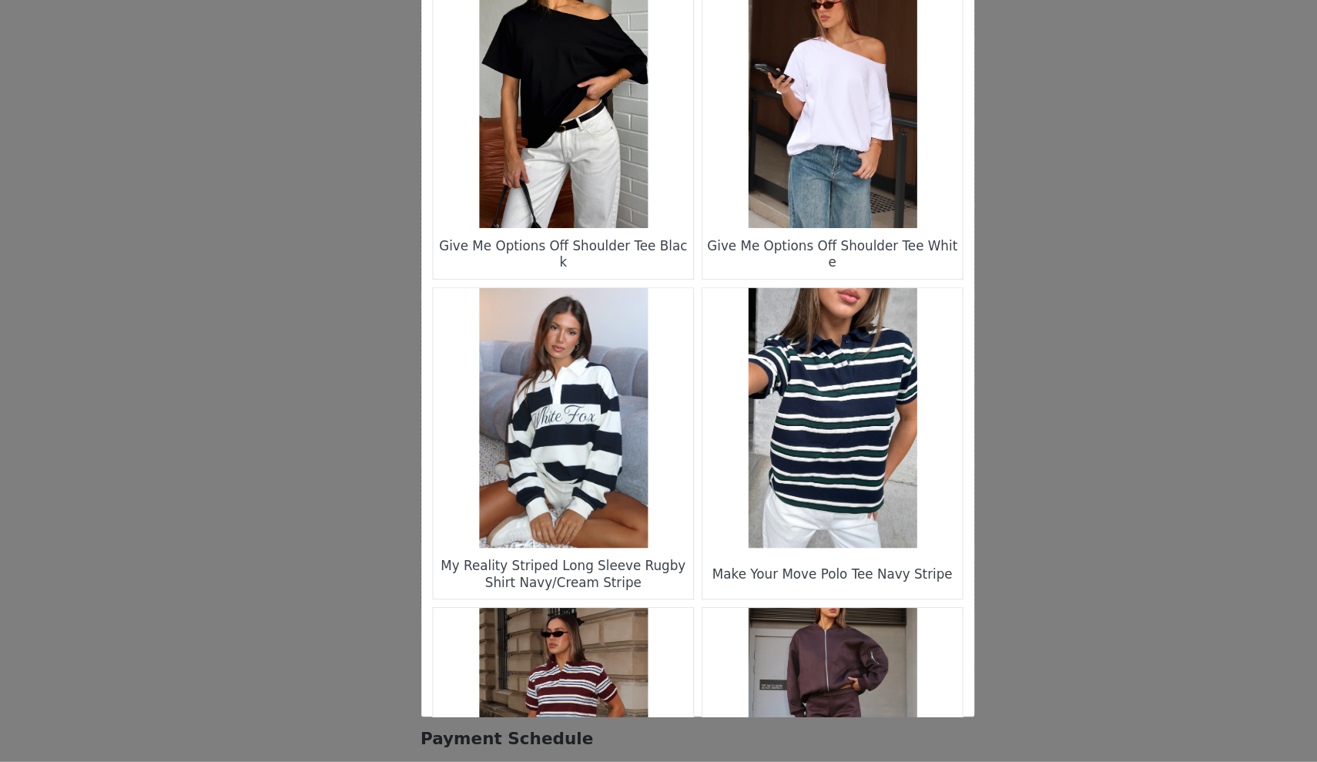
scroll to position [0, 0]
click at [508, 396] on figure "Choose Your Product" at bounding box center [546, 474] width 217 height 217
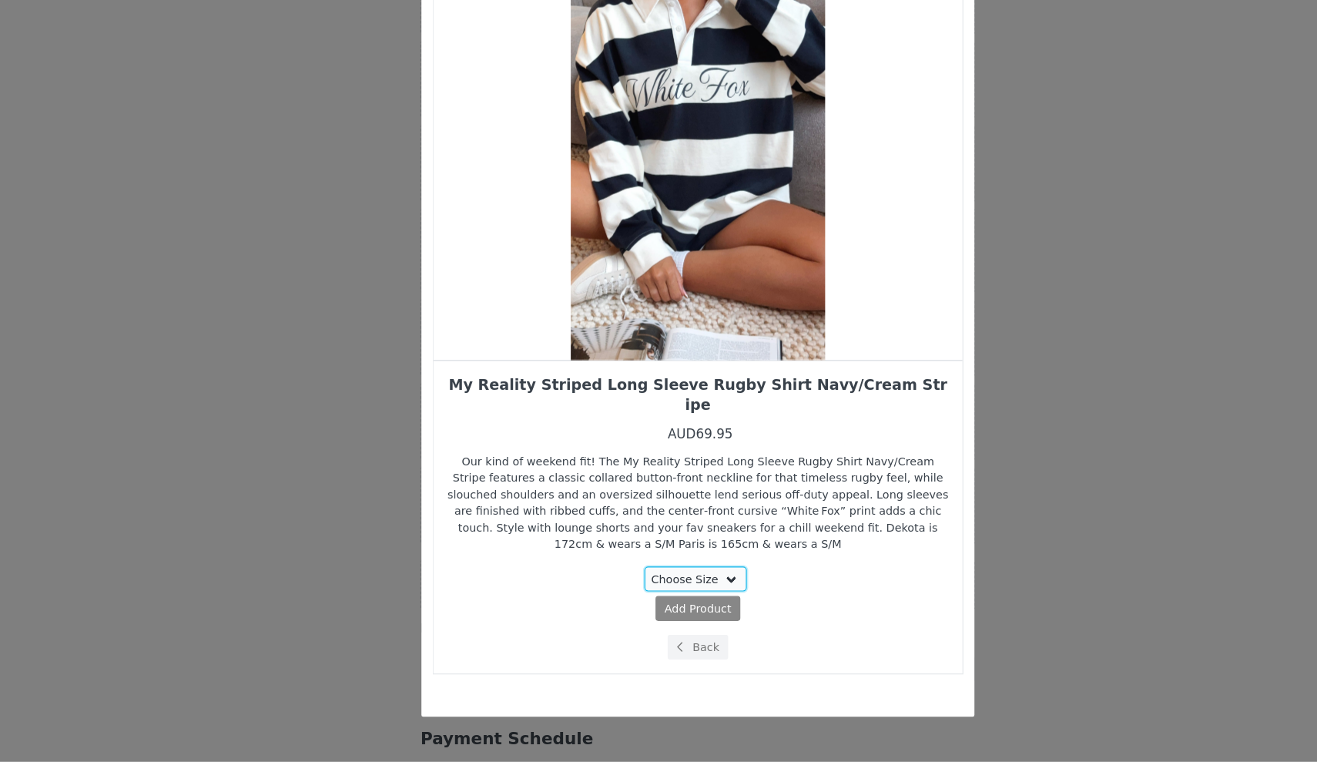
select select "28110714"
click at [602, 627] on span "Add Product" at bounding box center [630, 634] width 56 height 14
select select "28110714"
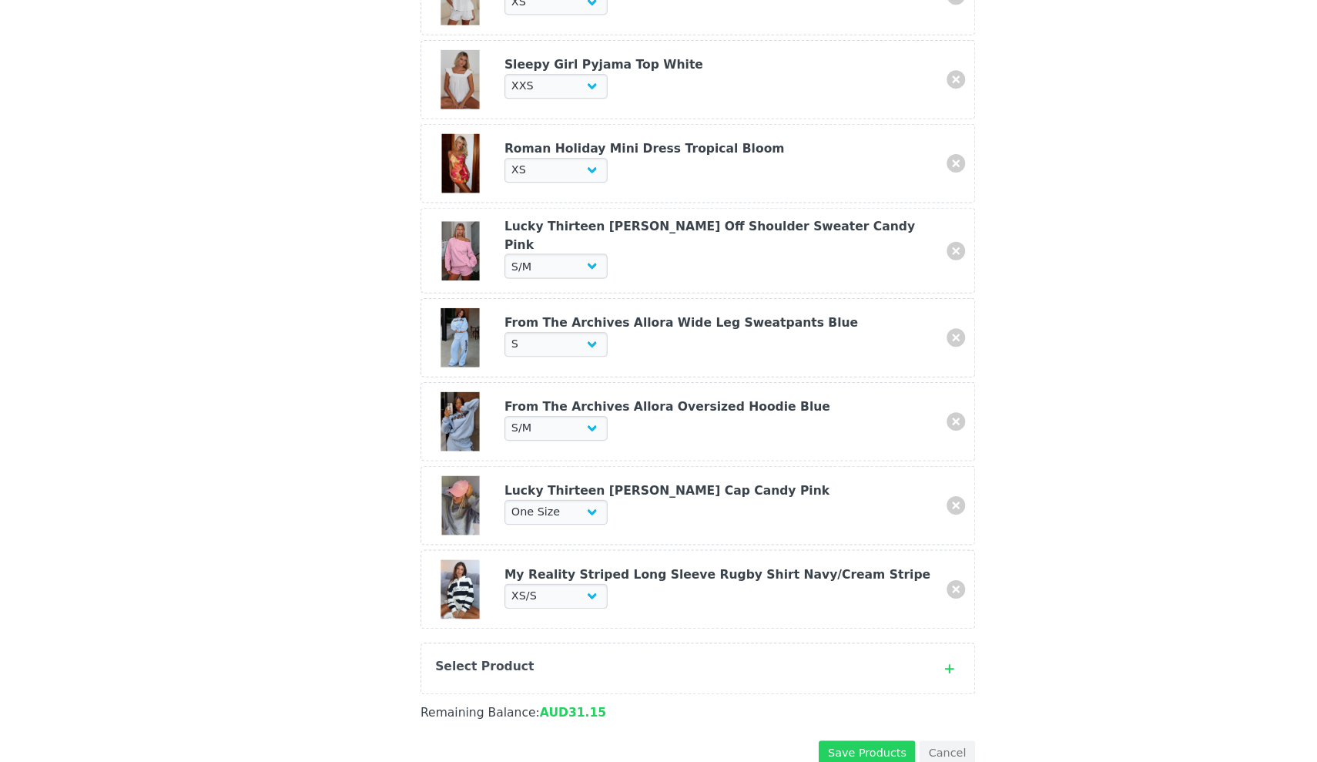
click at [527, 675] on div "Select Product" at bounding box center [643, 682] width 408 height 15
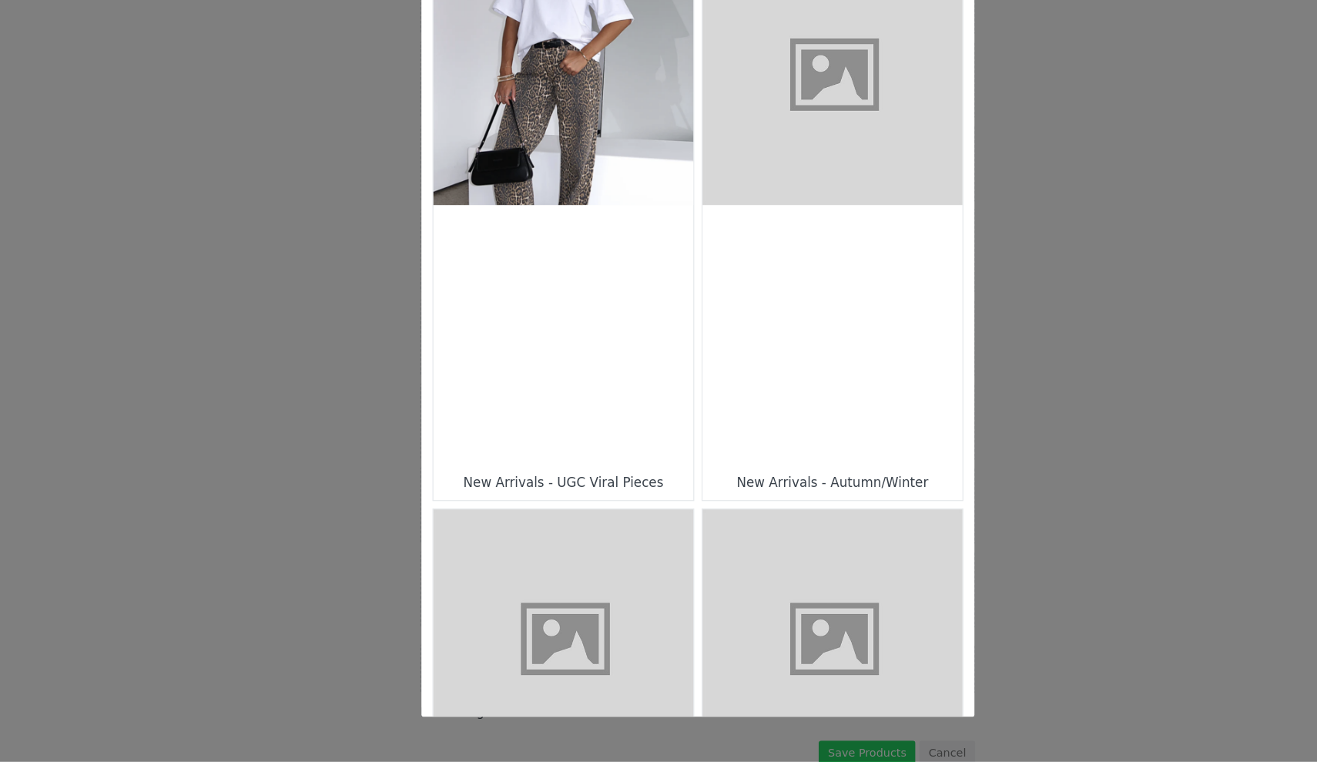
click at [663, 359] on div "Choose Your Product" at bounding box center [771, 405] width 217 height 217
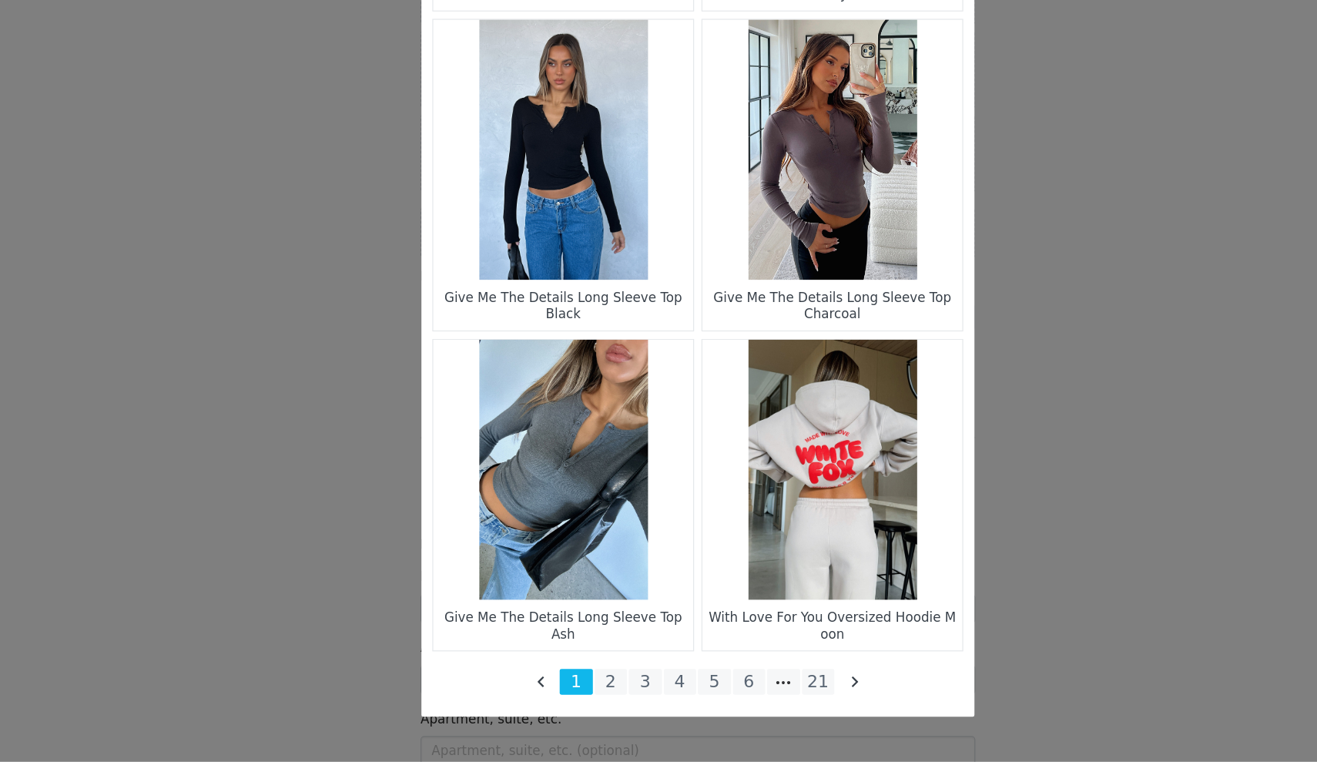
scroll to position [1953, 0]
click at [746, 684] on li "21" at bounding box center [760, 695] width 28 height 22
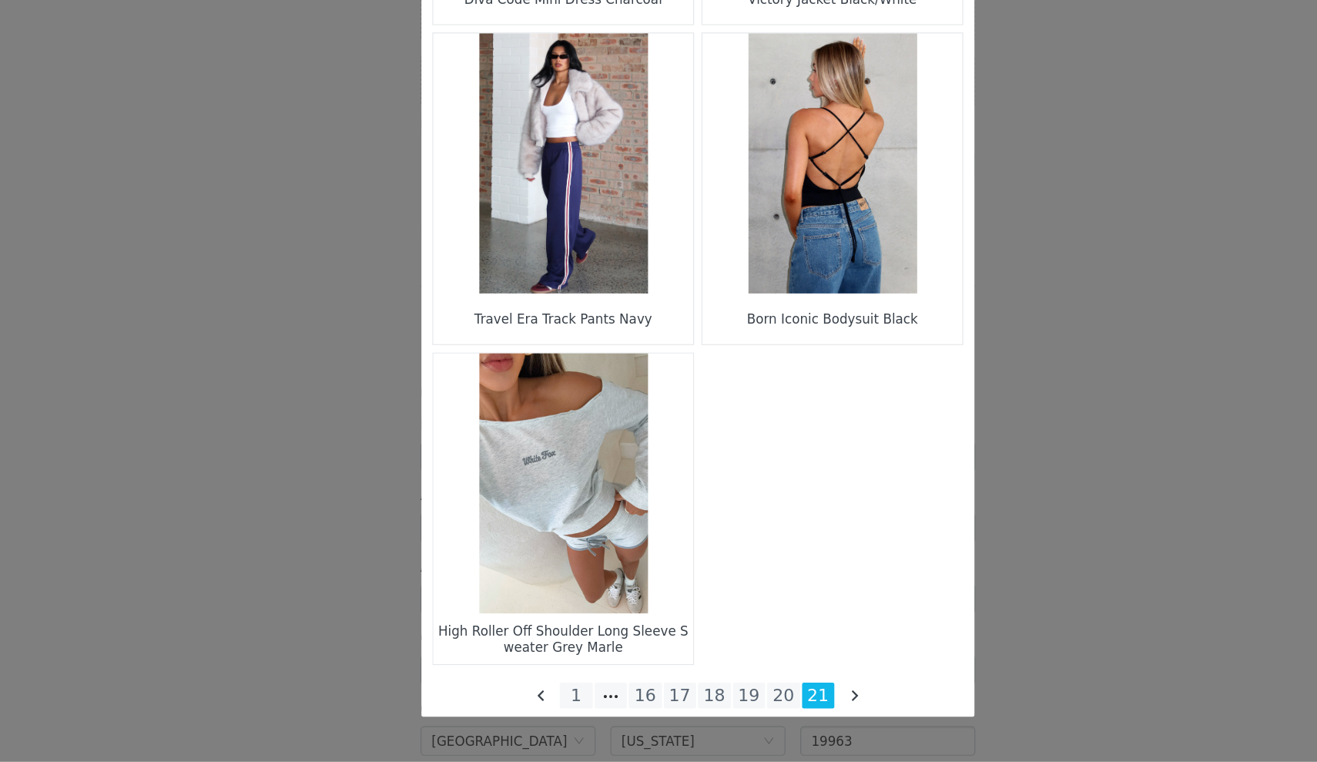
scroll to position [1818, 0]
click at [522, 444] on figure "Choose Your Product" at bounding box center [546, 527] width 217 height 217
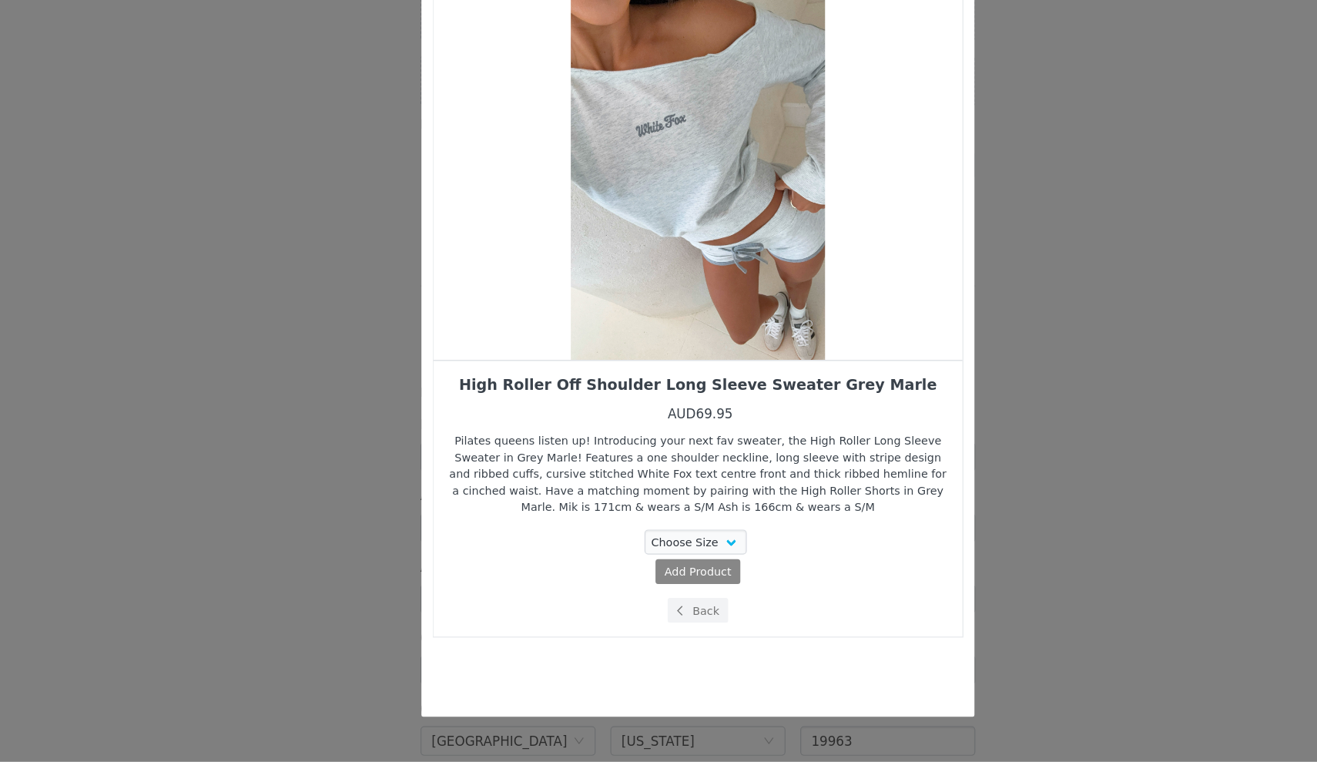
click at [670, 240] on div "Choose Your Product" at bounding box center [659, 262] width 442 height 327
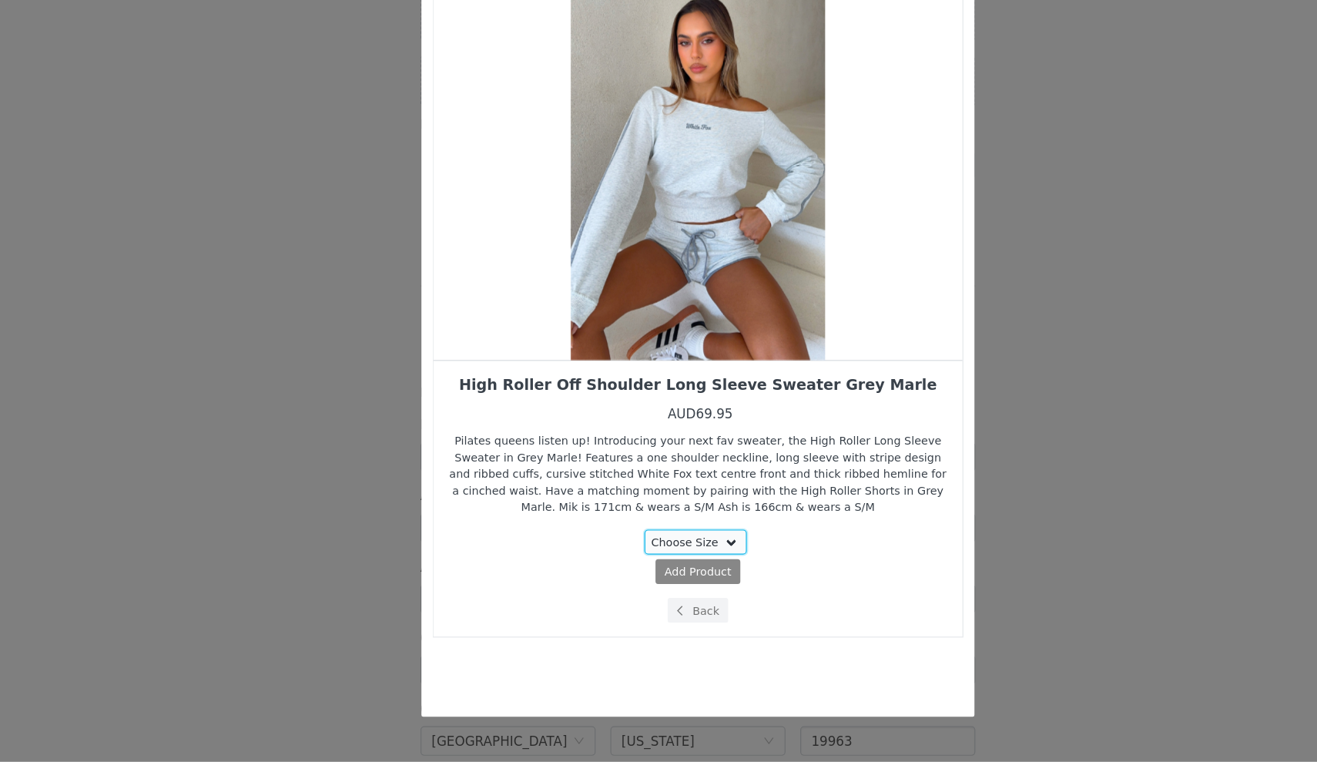
select select "27949689"
click at [662, 596] on span "( AUD69.95 )" at bounding box center [689, 603] width 54 height 14
select select "27949689"
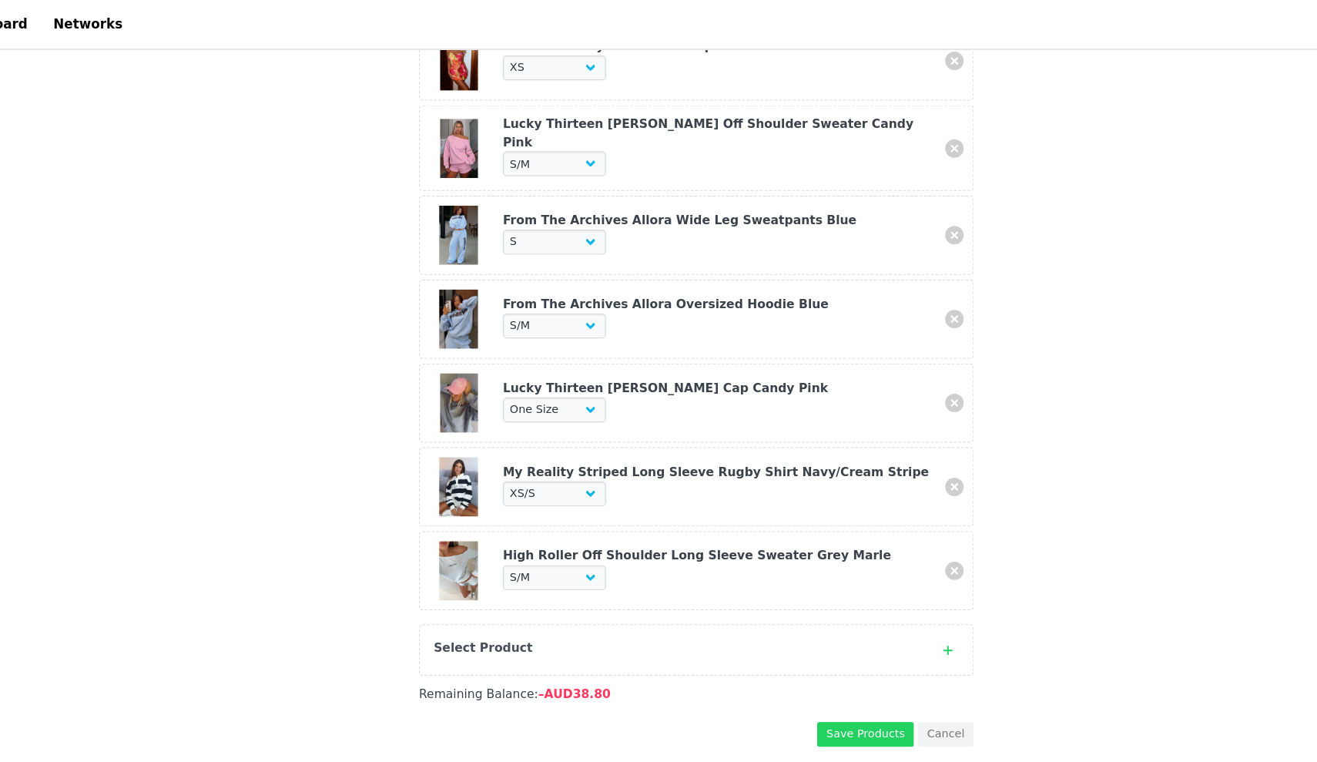
scroll to position [1672, 0]
click at [867, 470] on link at bounding box center [874, 477] width 15 height 15
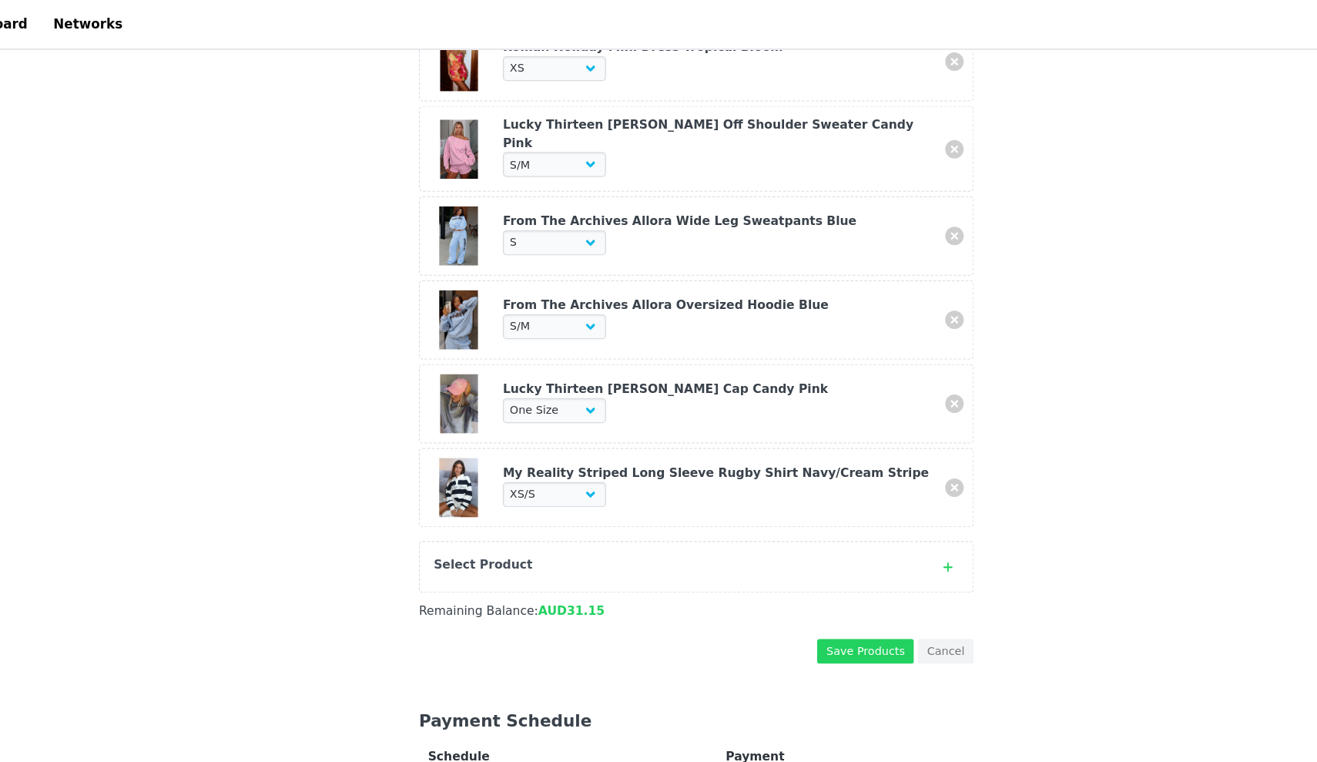
click at [865, 469] on icon at bounding box center [869, 474] width 8 height 10
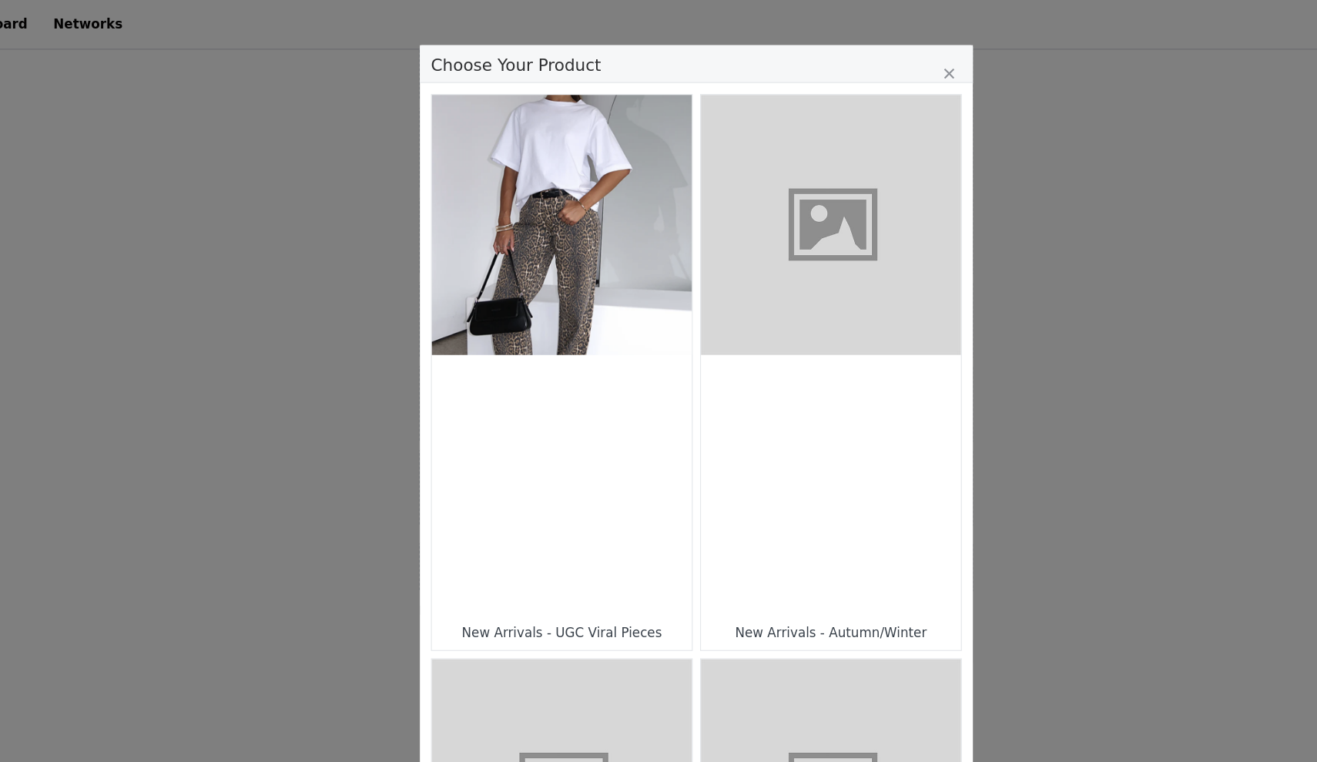
click at [685, 257] on figure "Choose Your Product" at bounding box center [771, 187] width 217 height 217
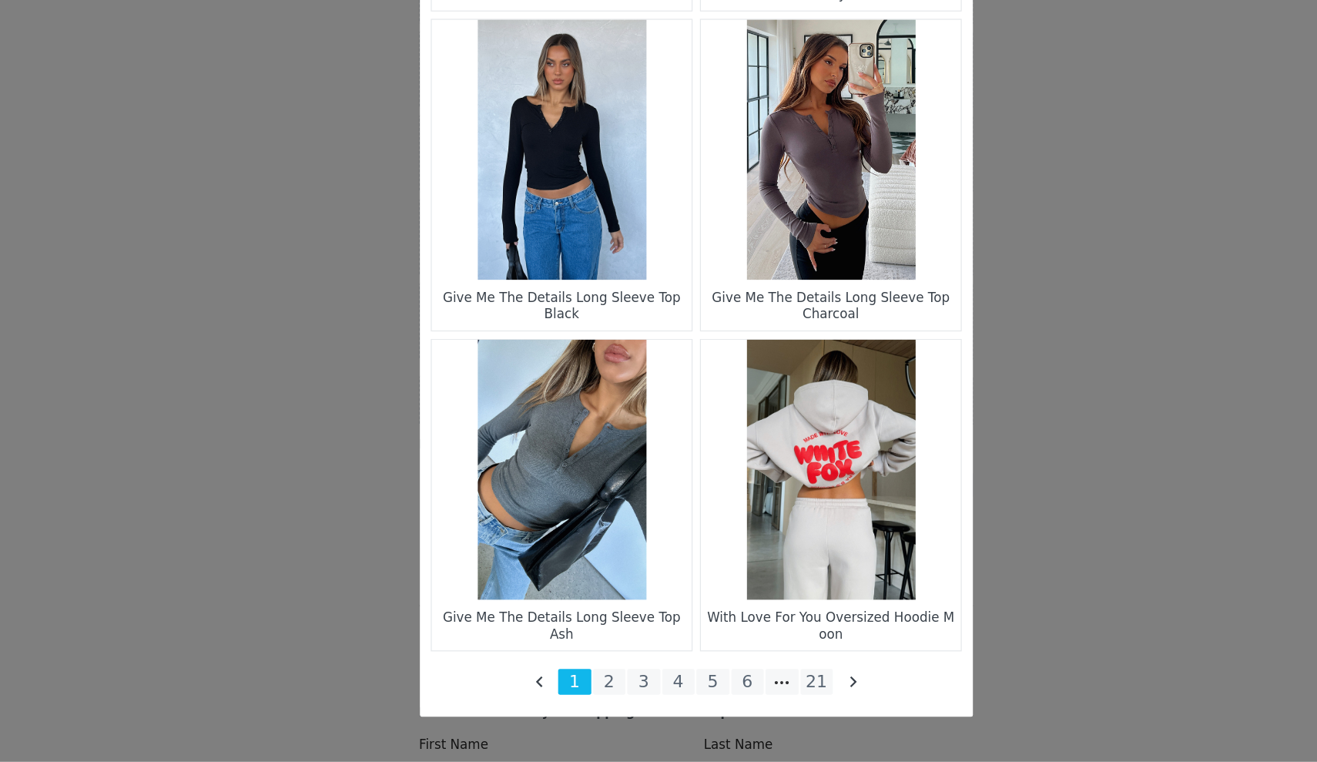
scroll to position [1706, 0]
click at [746, 684] on li "21" at bounding box center [760, 695] width 28 height 22
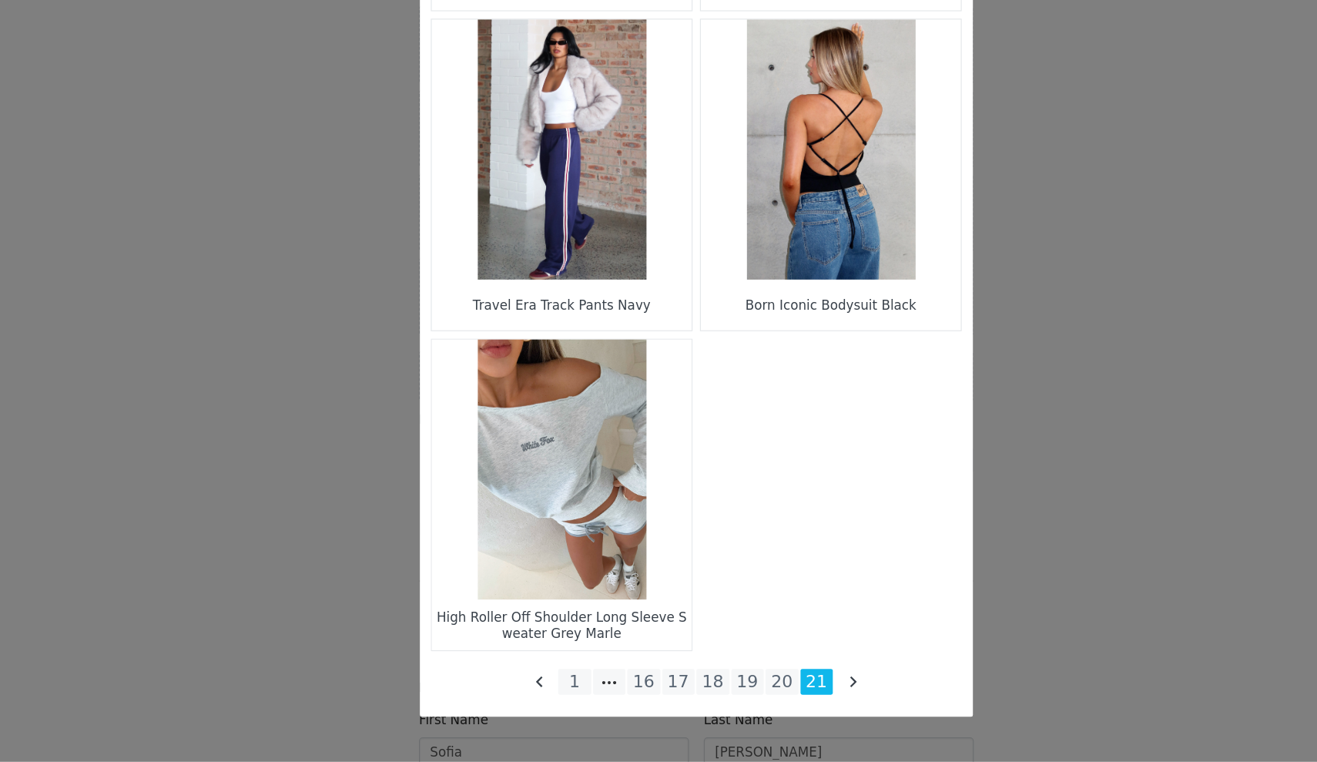
scroll to position [1828, 0]
click at [716, 684] on li "20" at bounding box center [730, 695] width 28 height 22
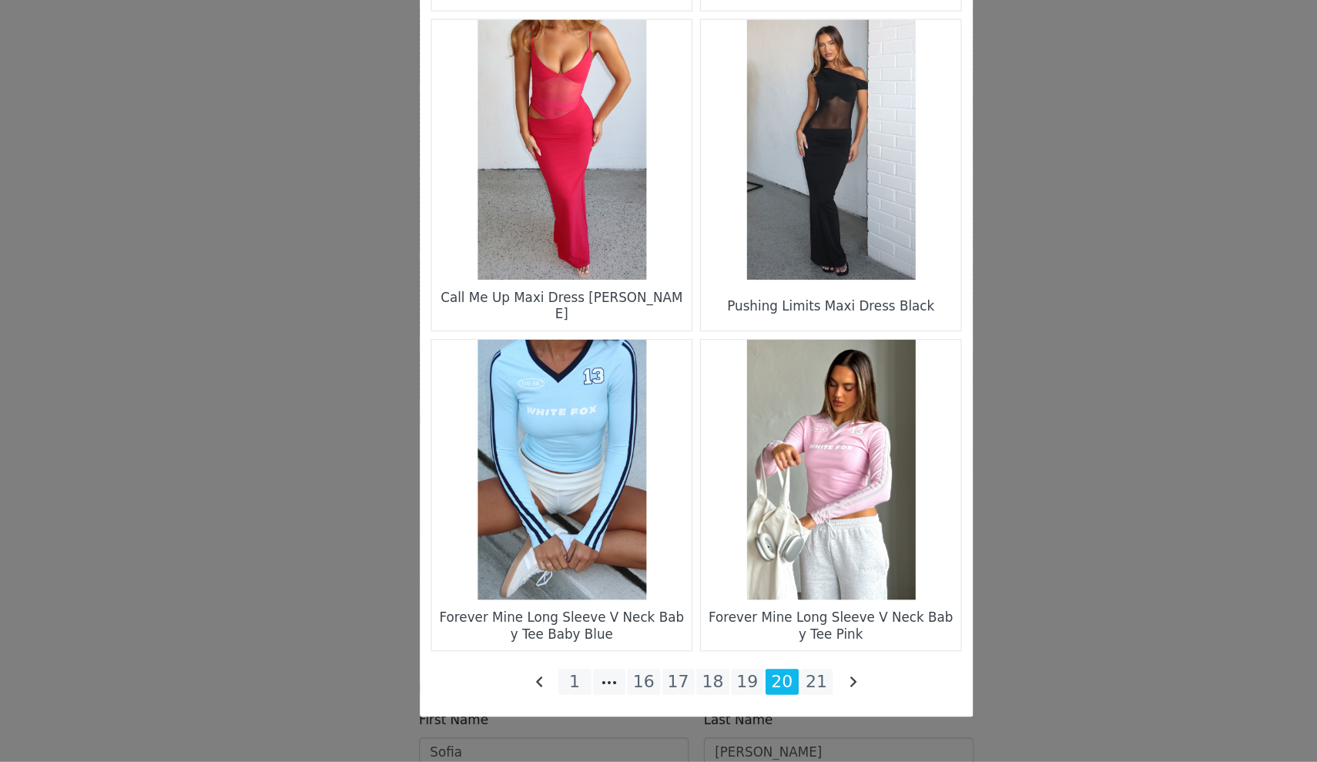
scroll to position [2096, 0]
click at [688, 684] on li "19" at bounding box center [702, 695] width 28 height 22
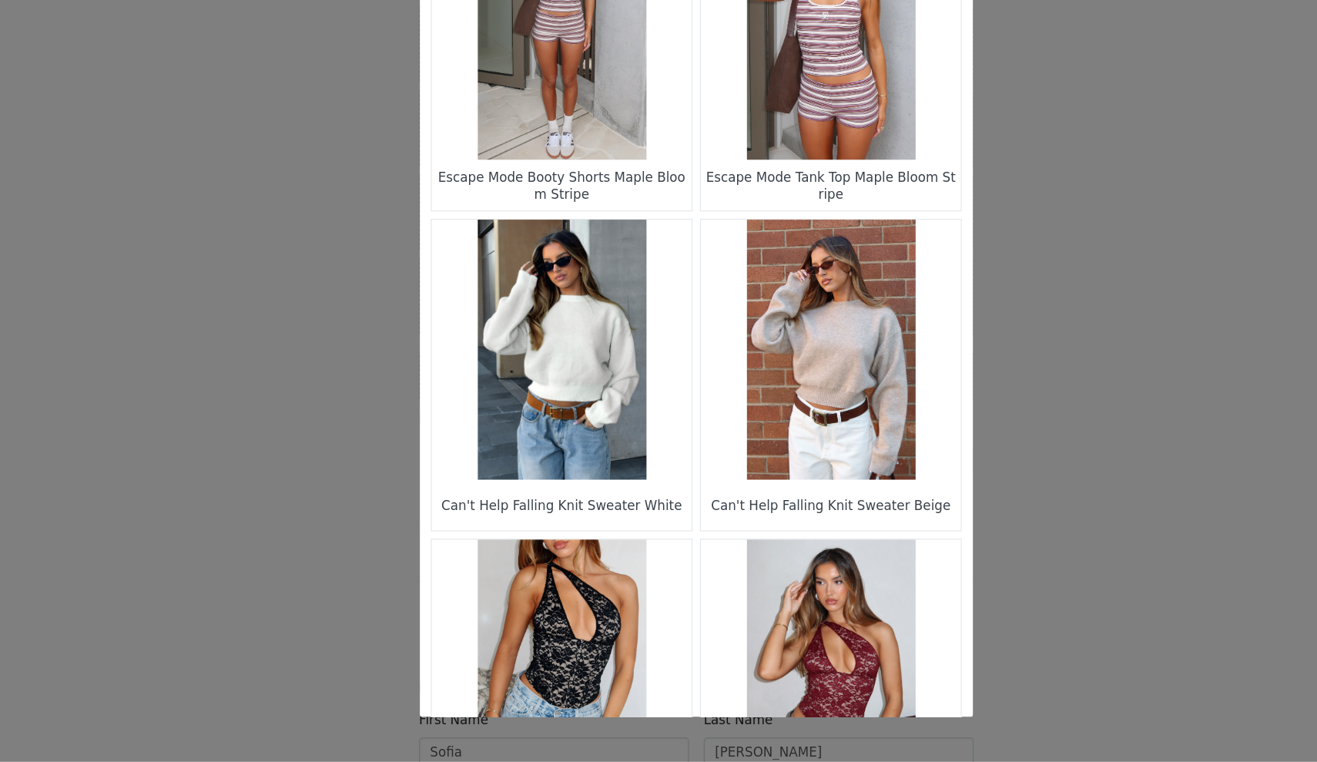
scroll to position [325, 0]
click at [453, 308] on figure "Choose Your Product" at bounding box center [546, 416] width 217 height 217
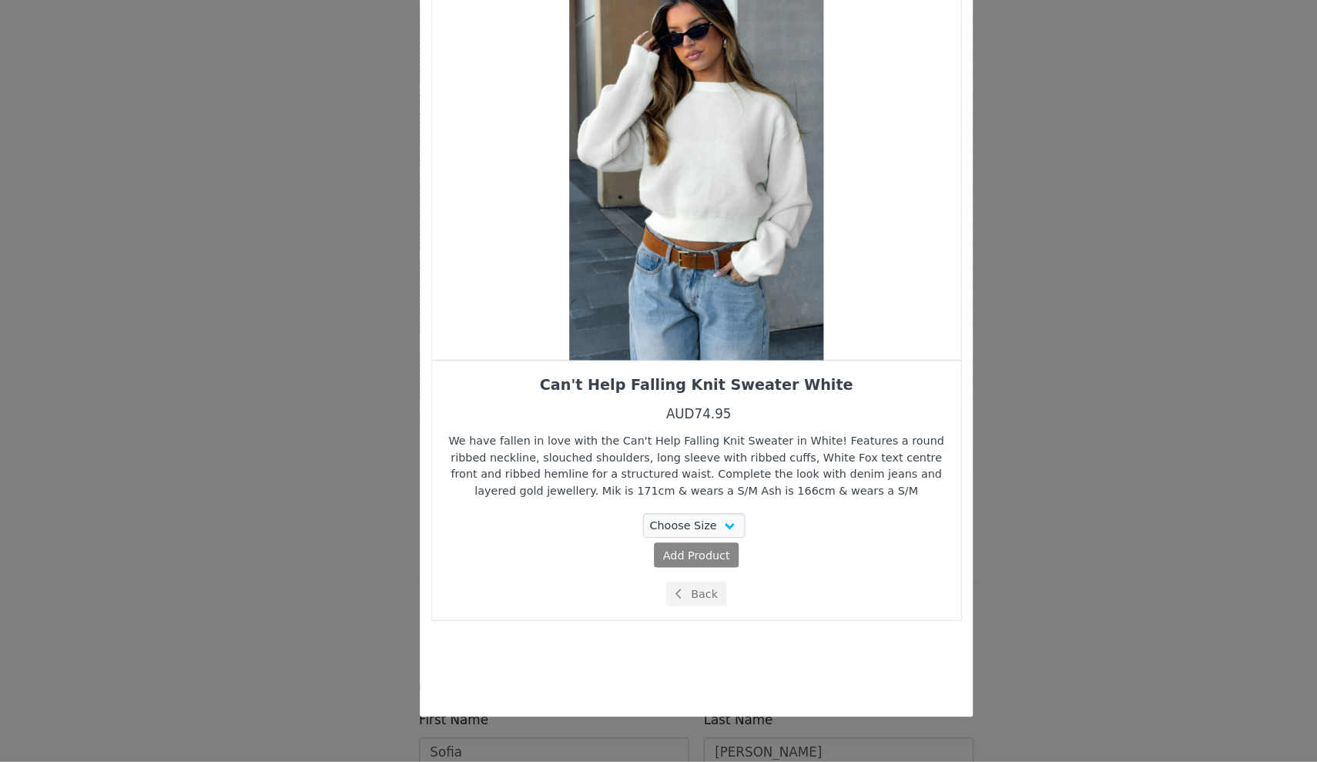
scroll to position [0, 0]
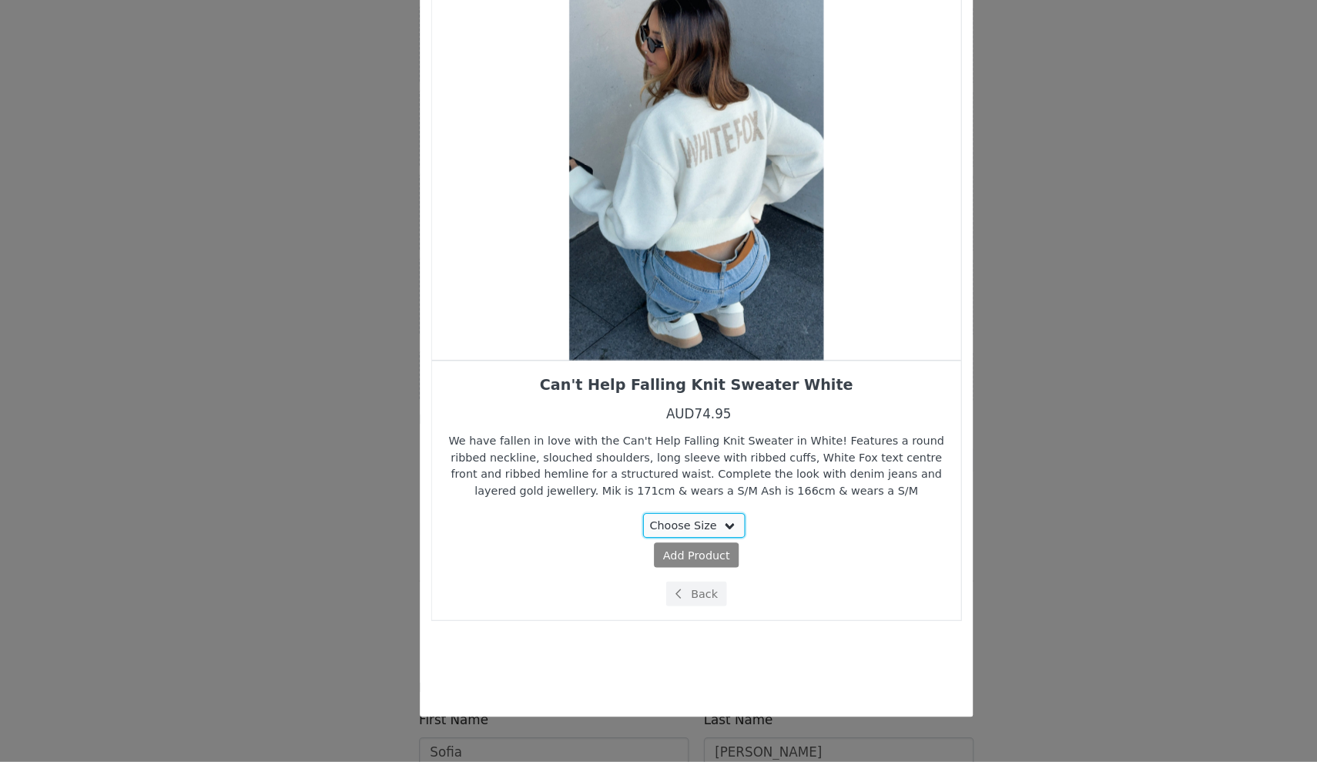
select select "27628156"
click at [602, 582] on span "Add Product" at bounding box center [630, 589] width 56 height 14
select select "27628156"
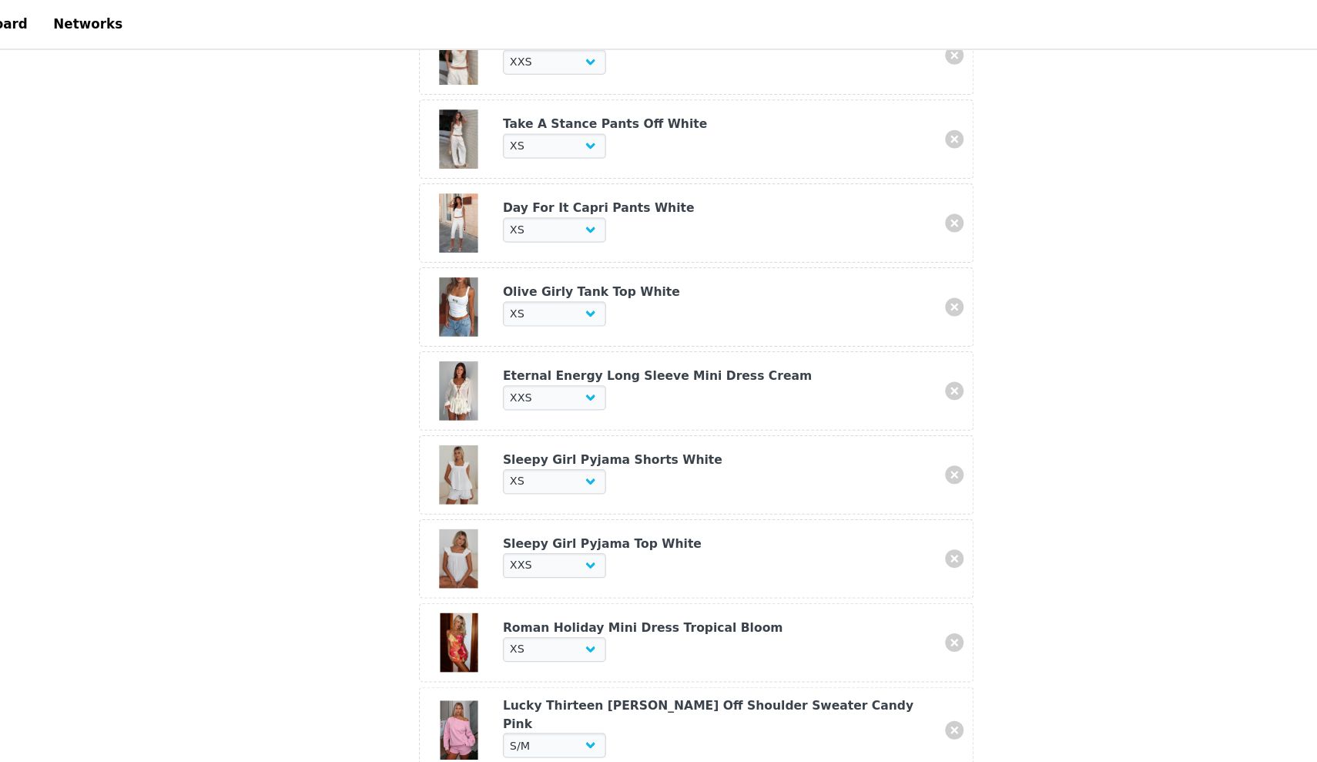
scroll to position [1178, 0]
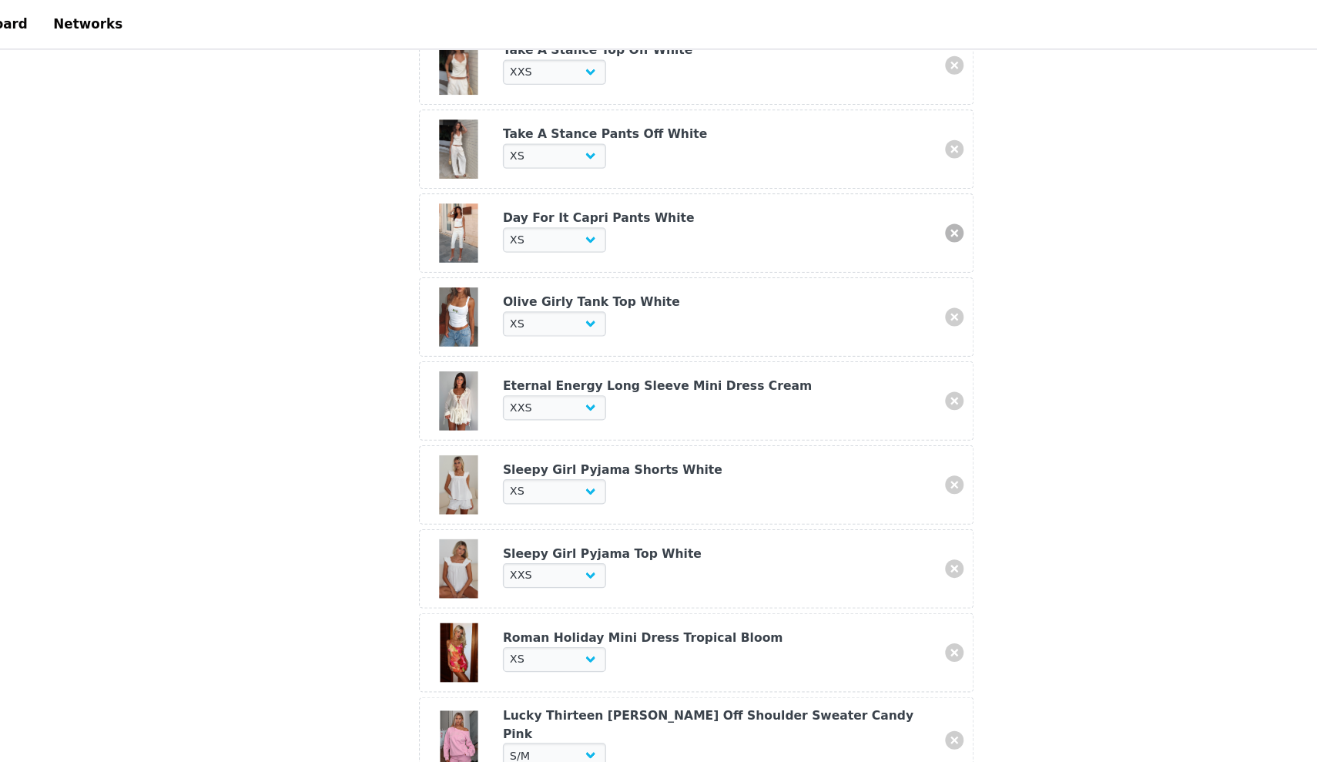
click at [867, 196] on link at bounding box center [874, 194] width 15 height 15
select select "28011824"
select select "28011905"
select select "28010773"
select select "28010784"
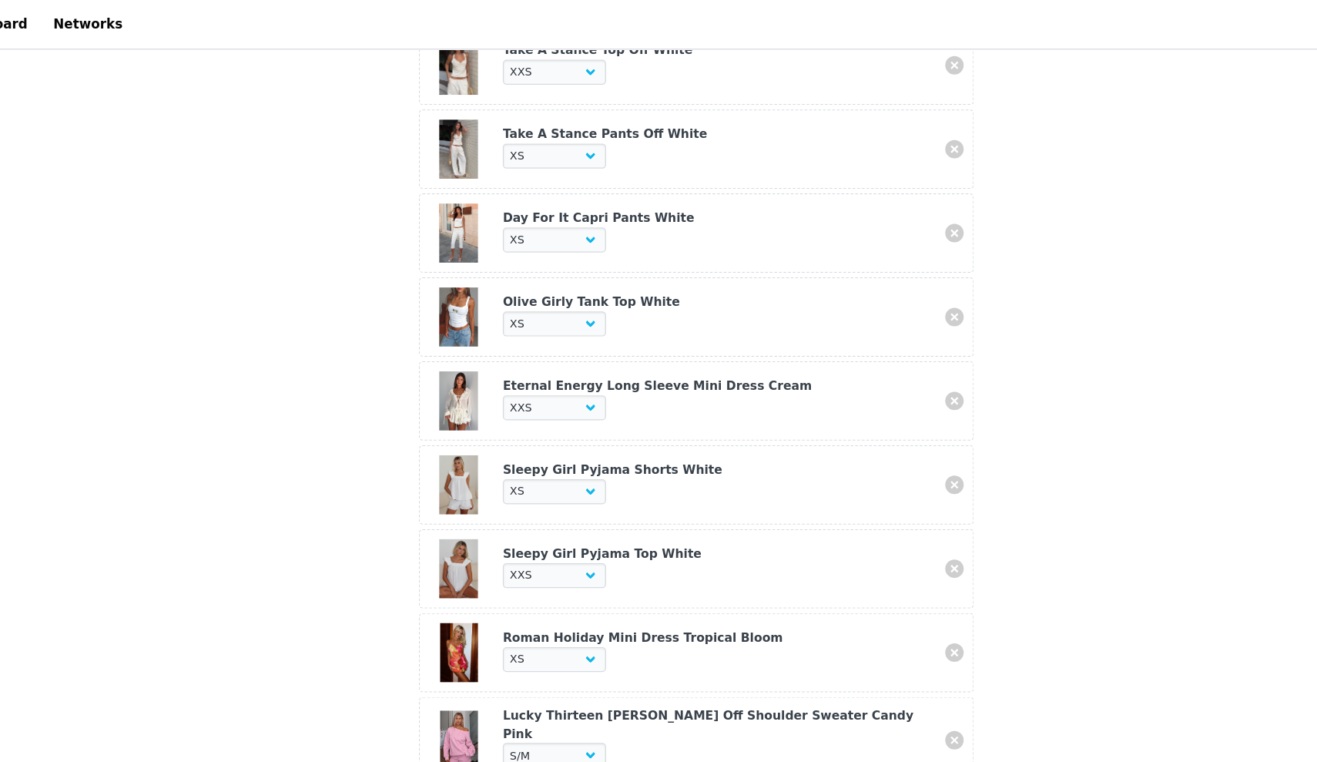
select select "27334803"
select select "27778621"
select select "27336230"
select select "27334480"
select select "27778348"
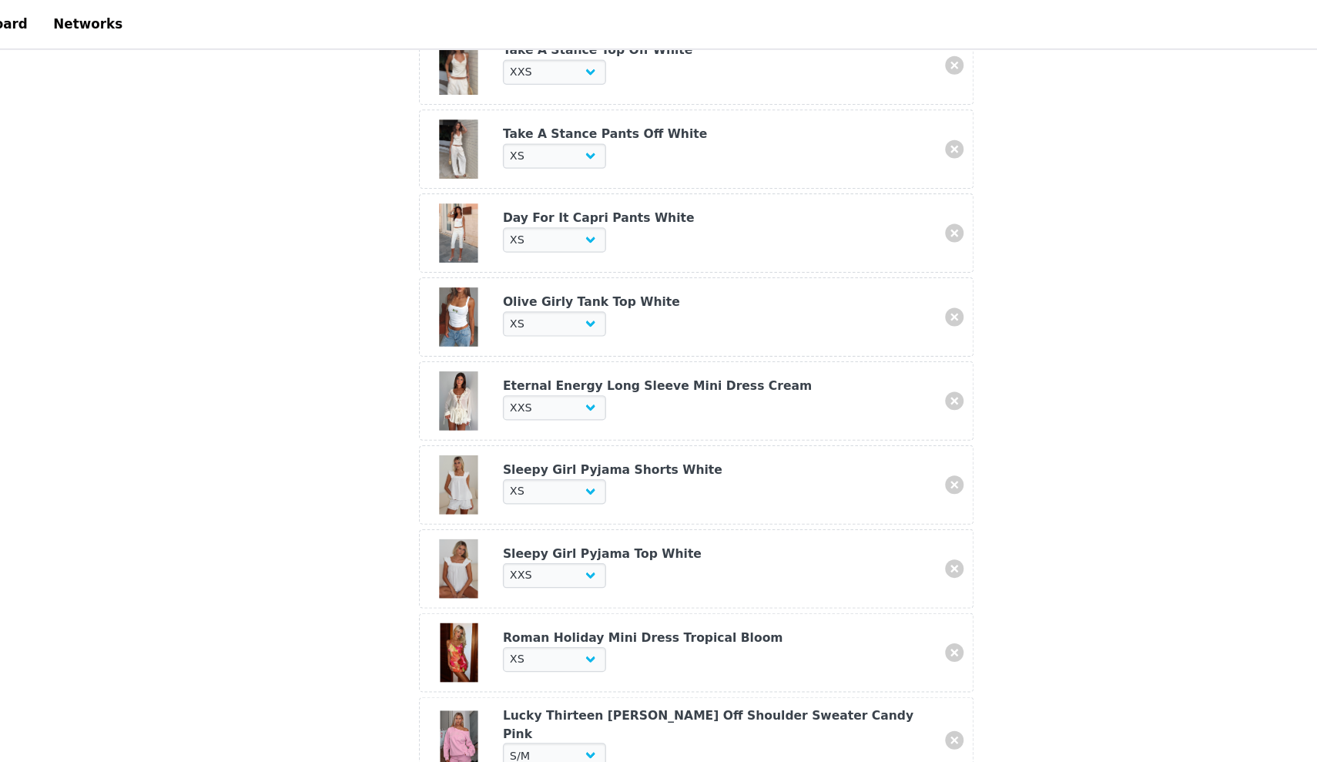
select select "28110714"
select select "27628156"
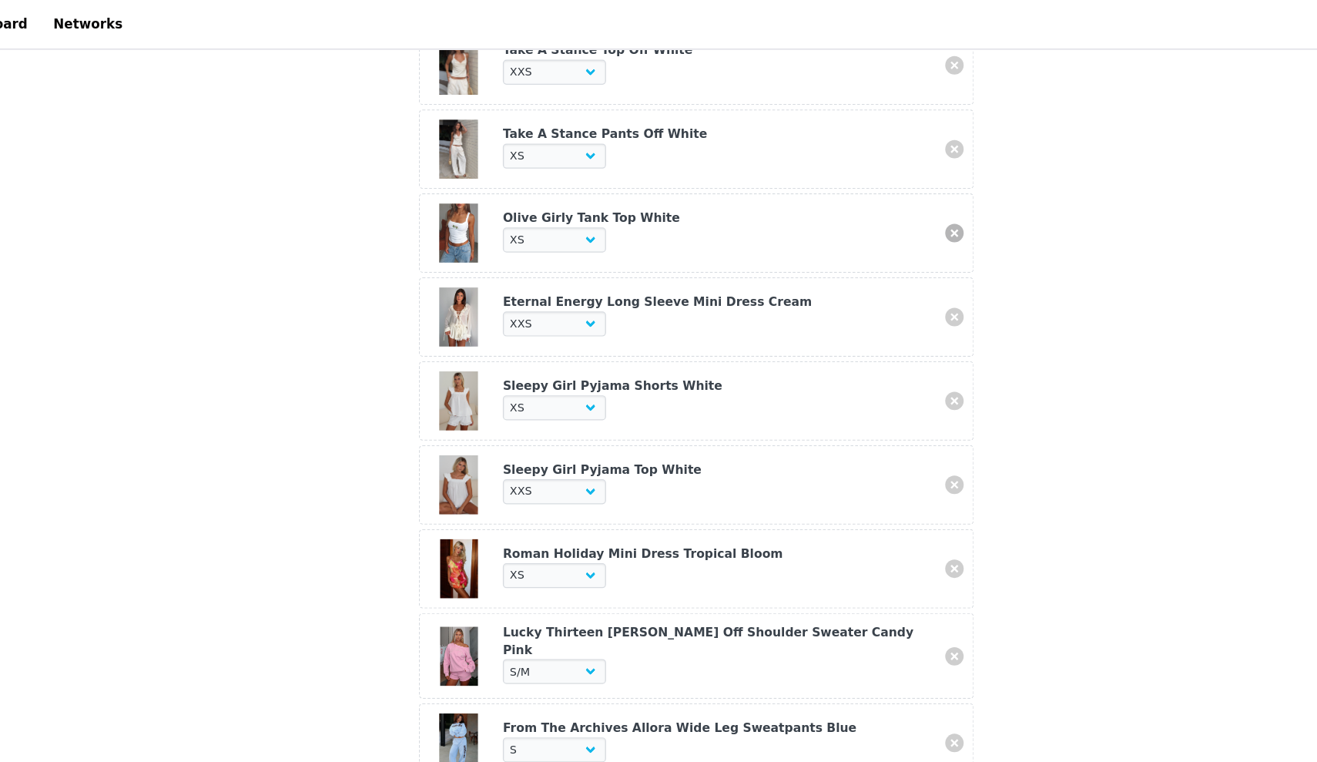
click at [867, 193] on link at bounding box center [874, 194] width 15 height 15
select select "28011905"
select select "28010773"
select select "28010784"
select select "27334803"
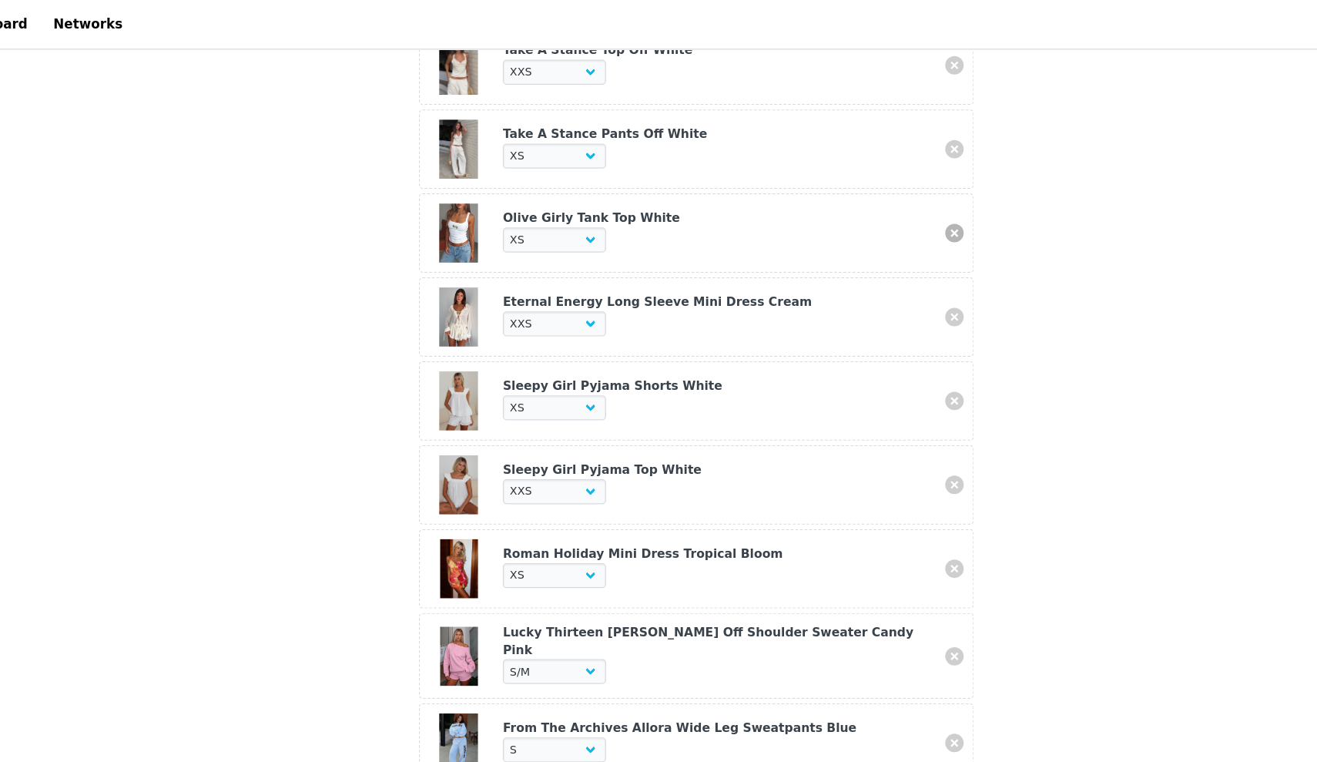
select select "27778621"
select select "27336230"
select select "27334480"
select select "27778348"
select select "28110714"
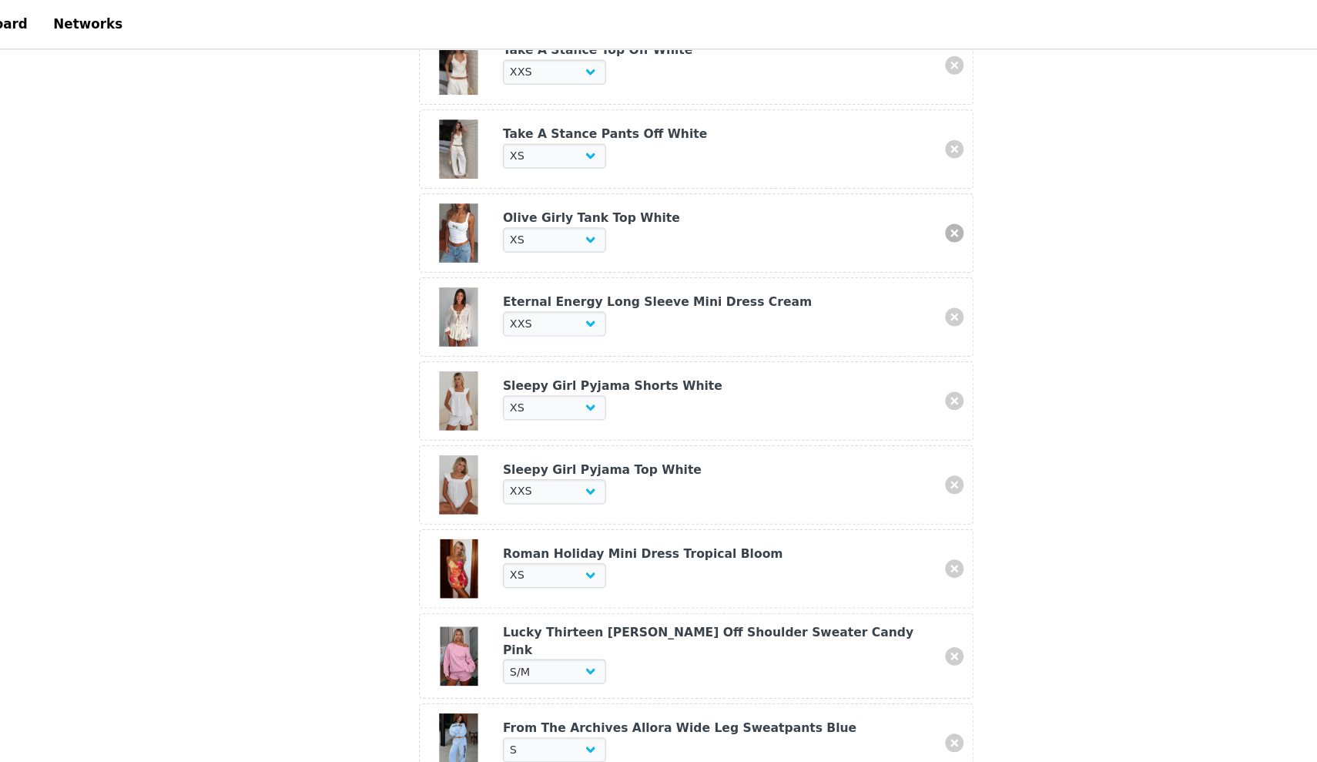
select select "27628156"
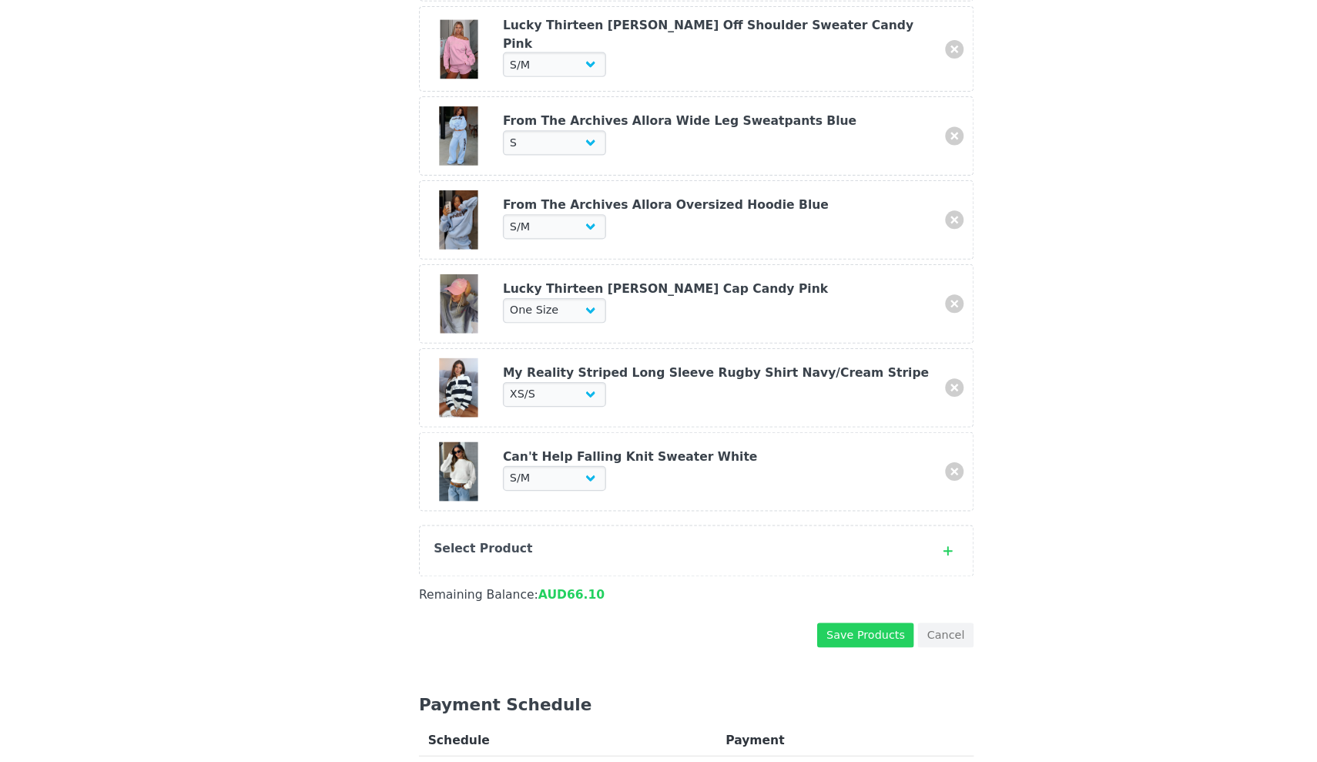
scroll to position [1505, 0]
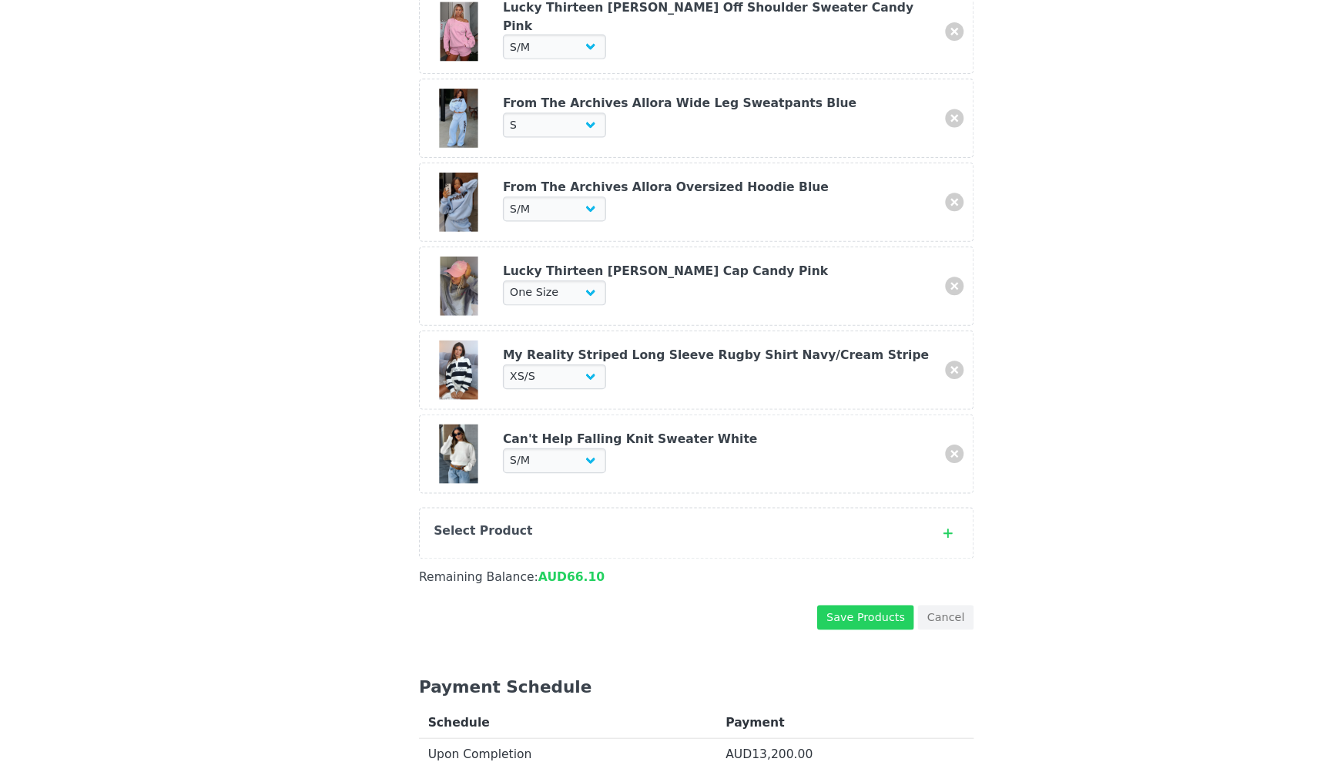
click at [645, 562] on div "Select Product" at bounding box center [643, 569] width 408 height 15
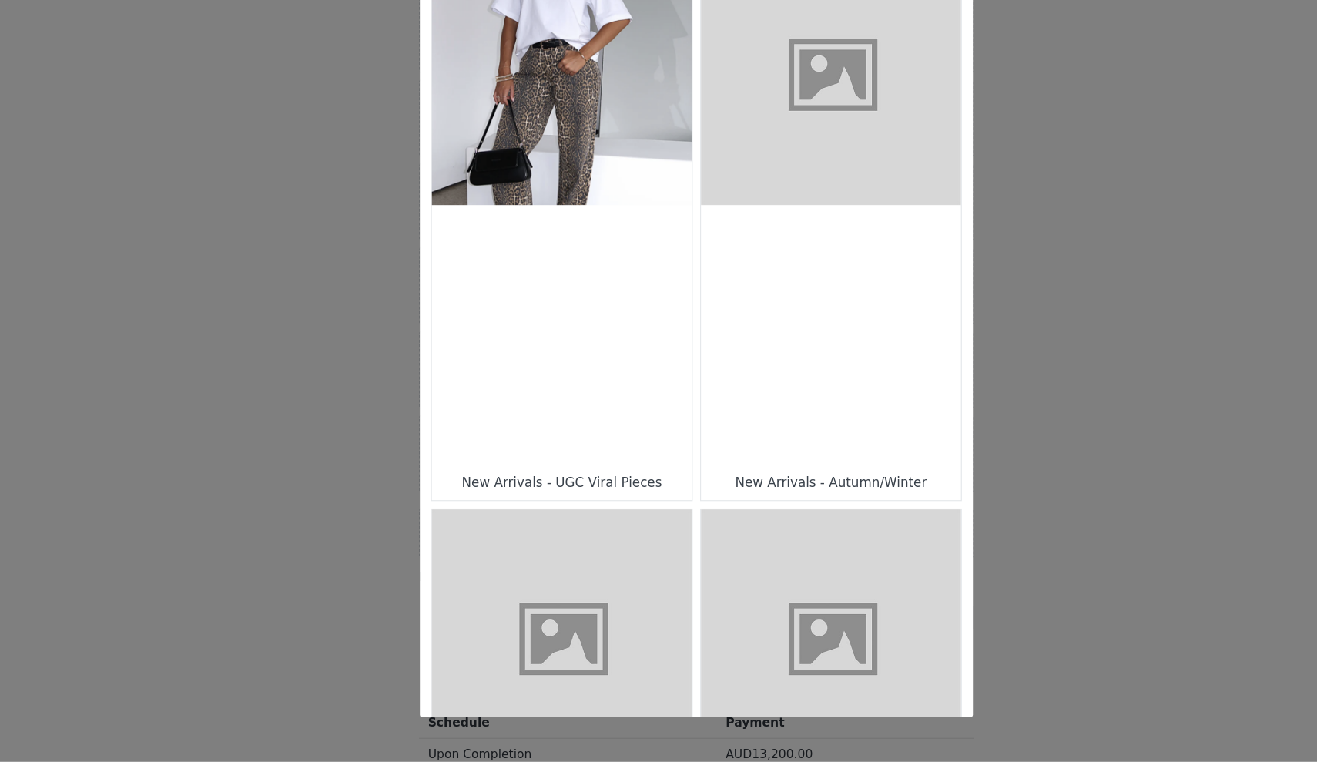
click at [707, 297] on div "Choose Your Product" at bounding box center [771, 405] width 217 height 217
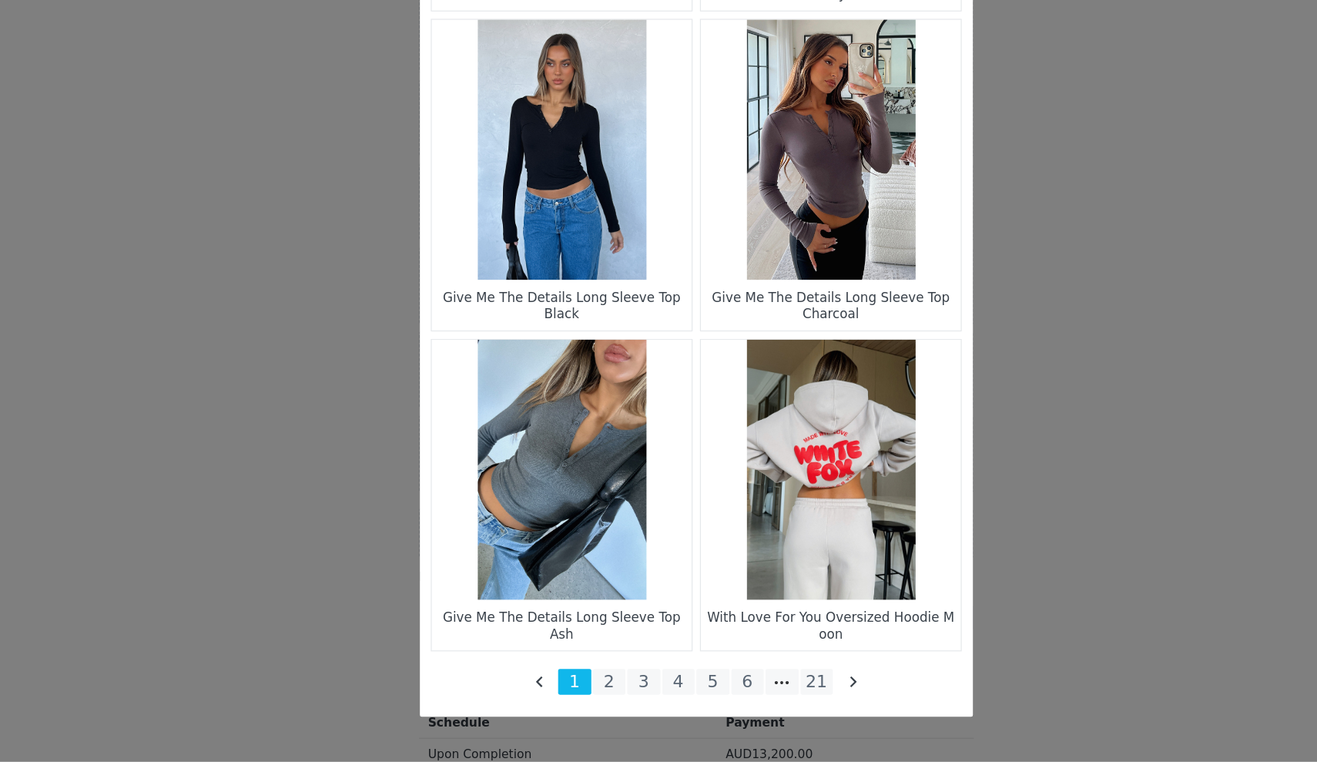
scroll to position [2096, 0]
click at [746, 684] on li "21" at bounding box center [760, 695] width 28 height 22
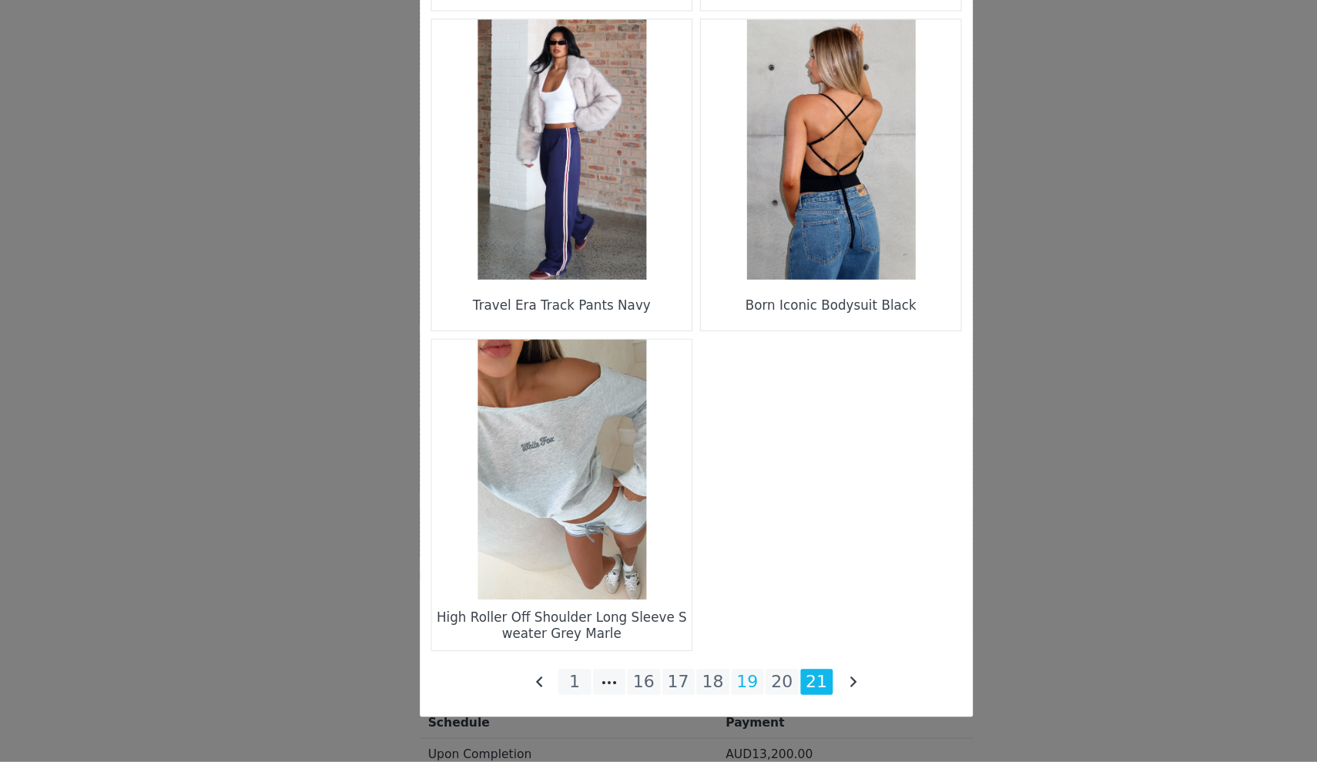
scroll to position [1828, 0]
click at [688, 684] on li "19" at bounding box center [702, 695] width 28 height 22
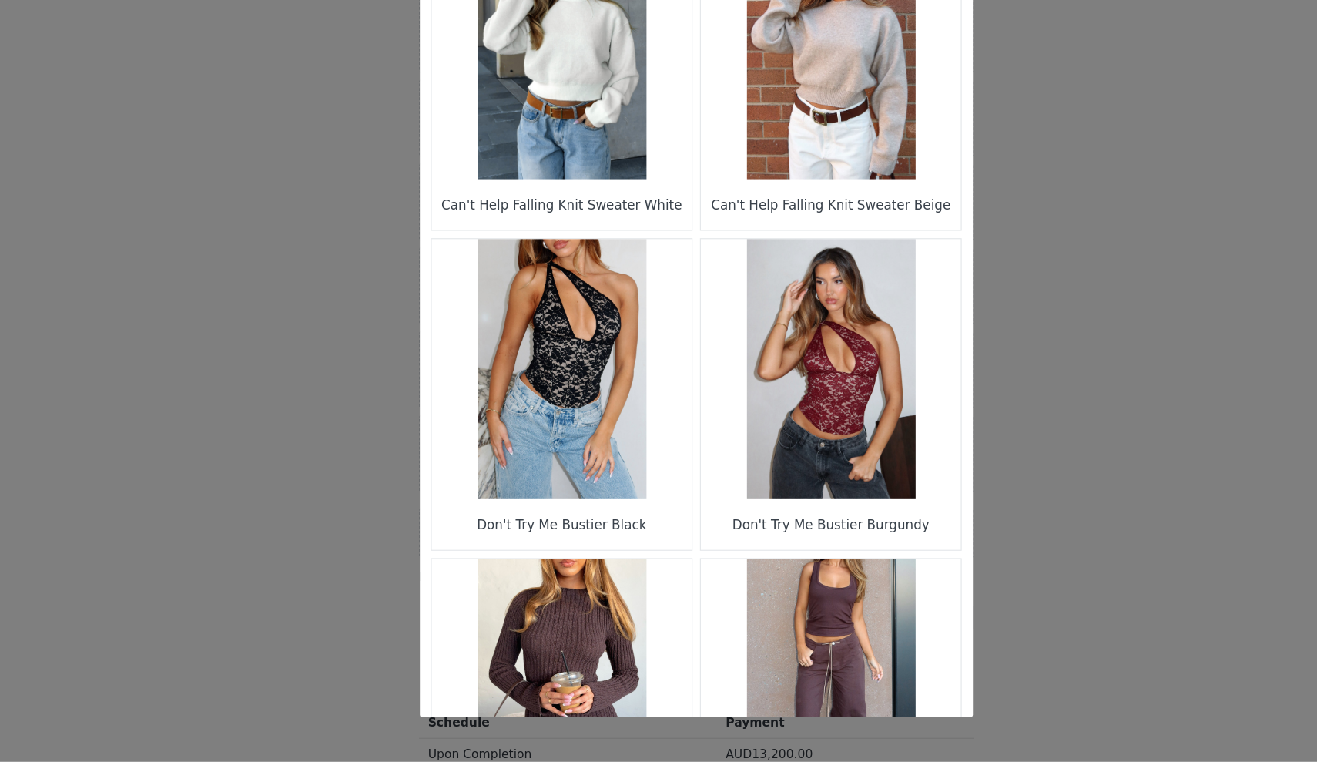
scroll to position [574, 0]
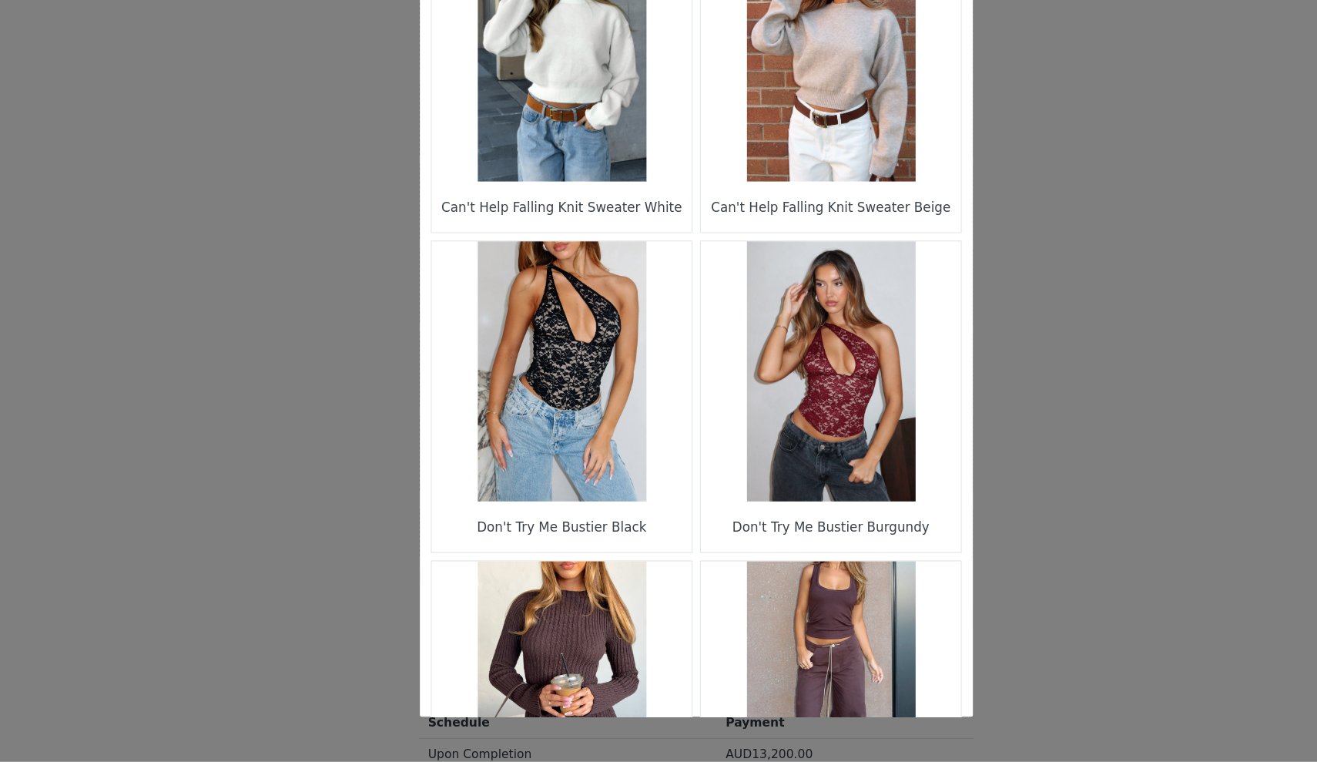
click at [549, 327] on figure "Choose Your Product" at bounding box center [546, 435] width 217 height 217
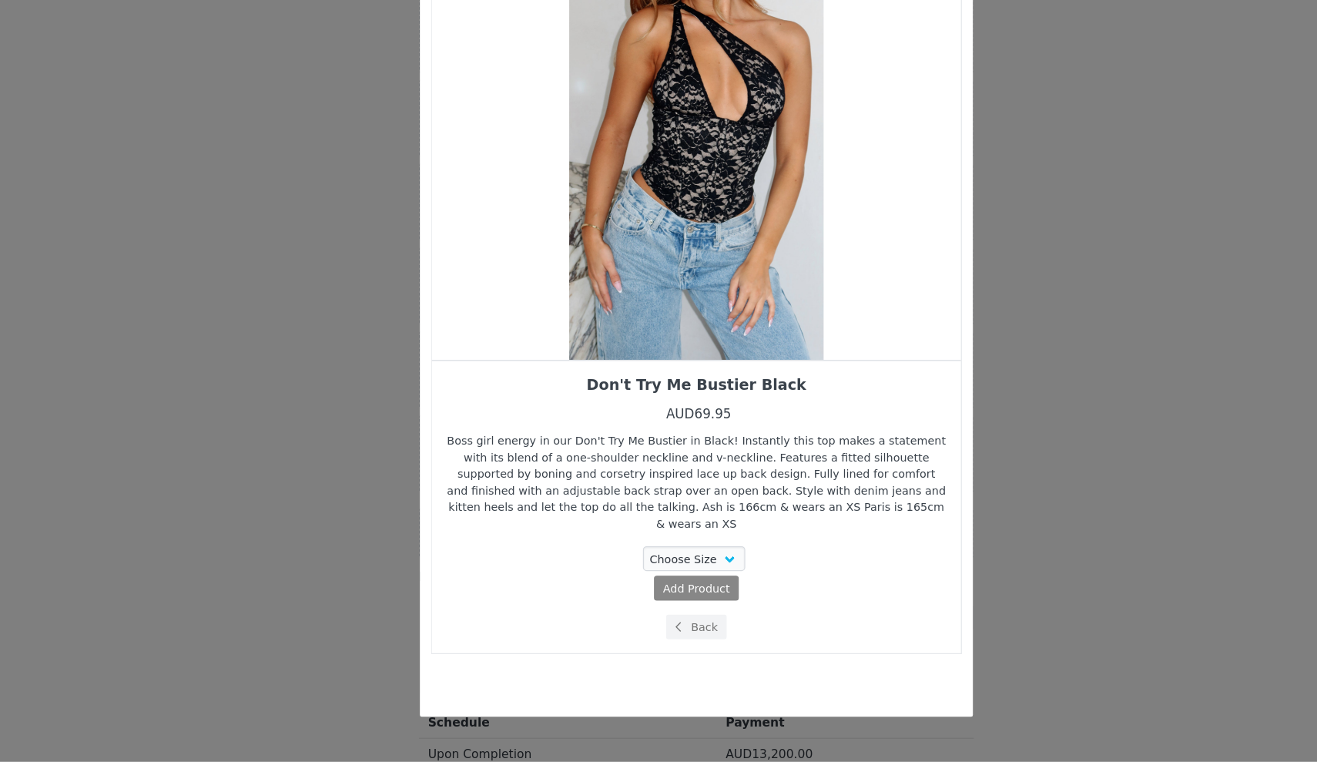
scroll to position [0, 0]
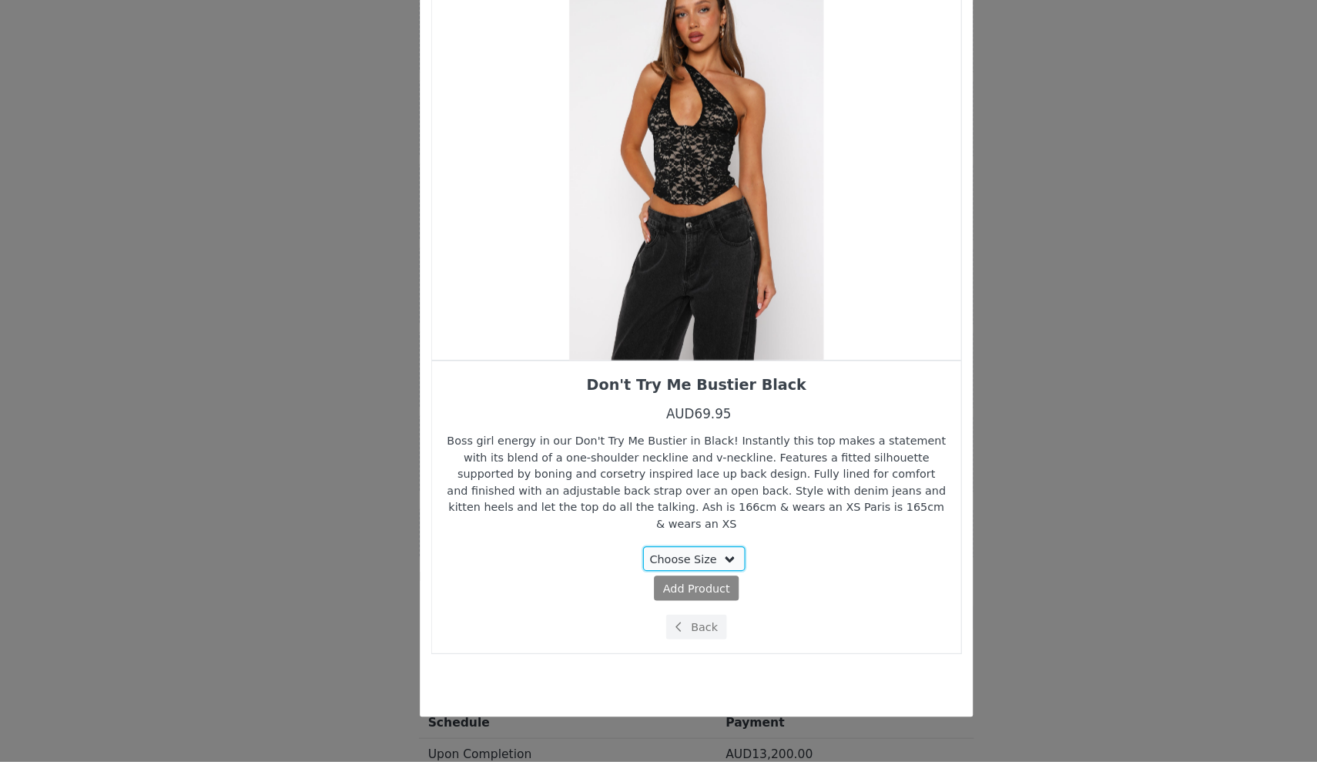
select select "28010722"
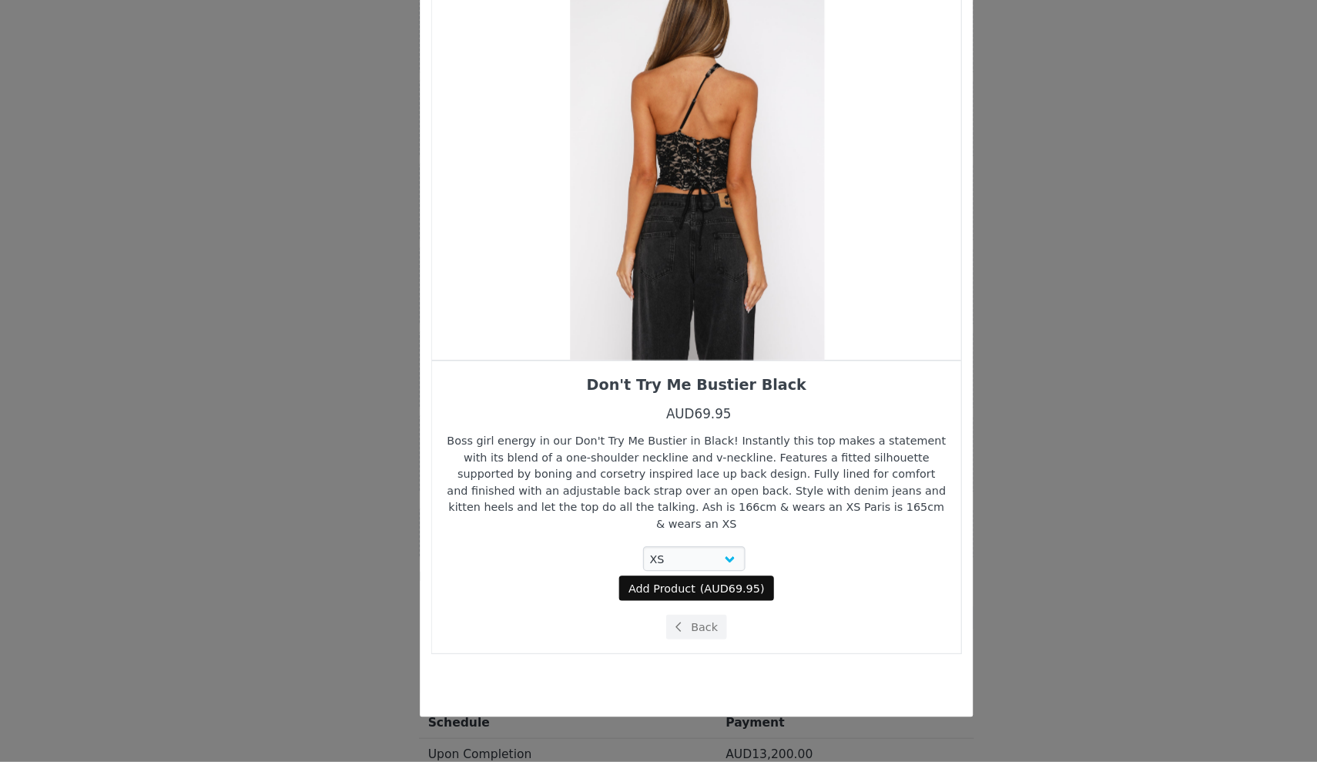
click at [622, 257] on div "Choose Your Product" at bounding box center [659, 262] width 442 height 327
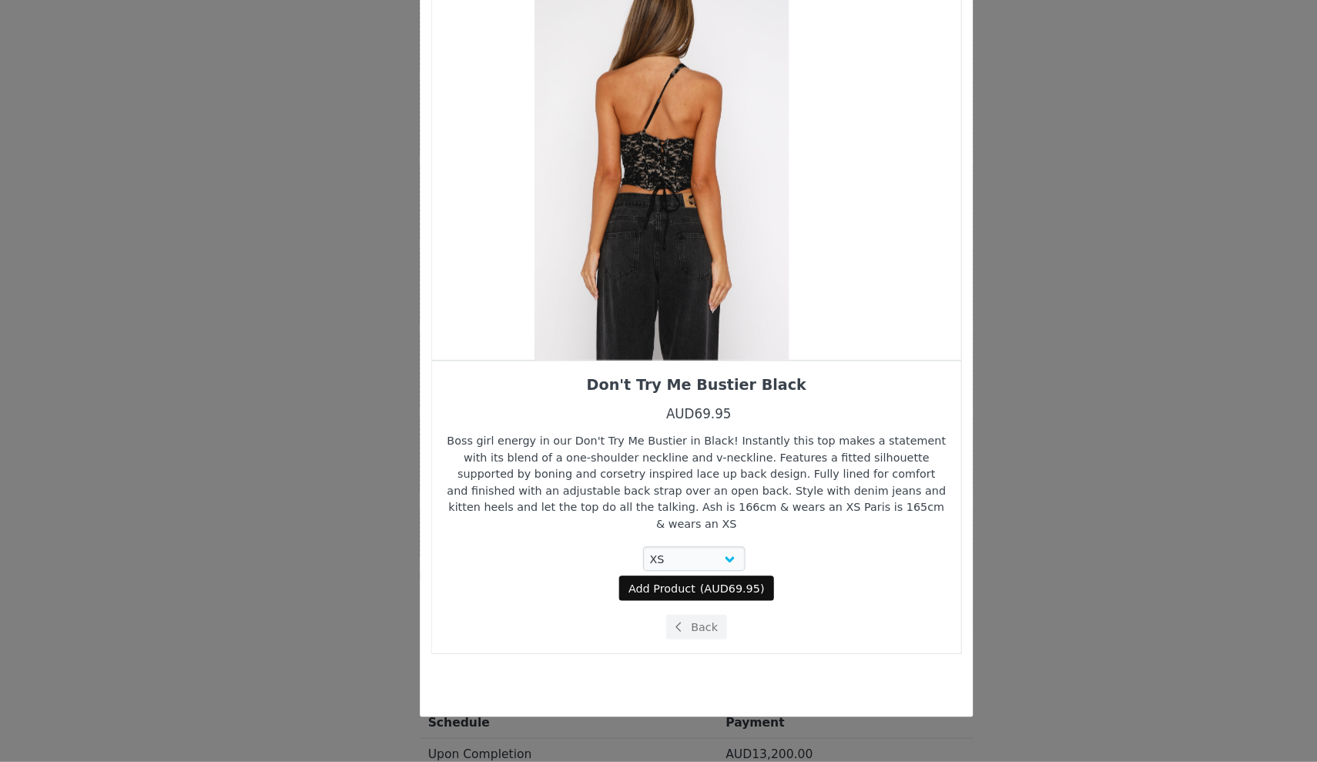
drag, startPoint x: 651, startPoint y: 247, endPoint x: 556, endPoint y: 243, distance: 94.8
click at [556, 243] on div "Choose Your Product" at bounding box center [629, 262] width 442 height 327
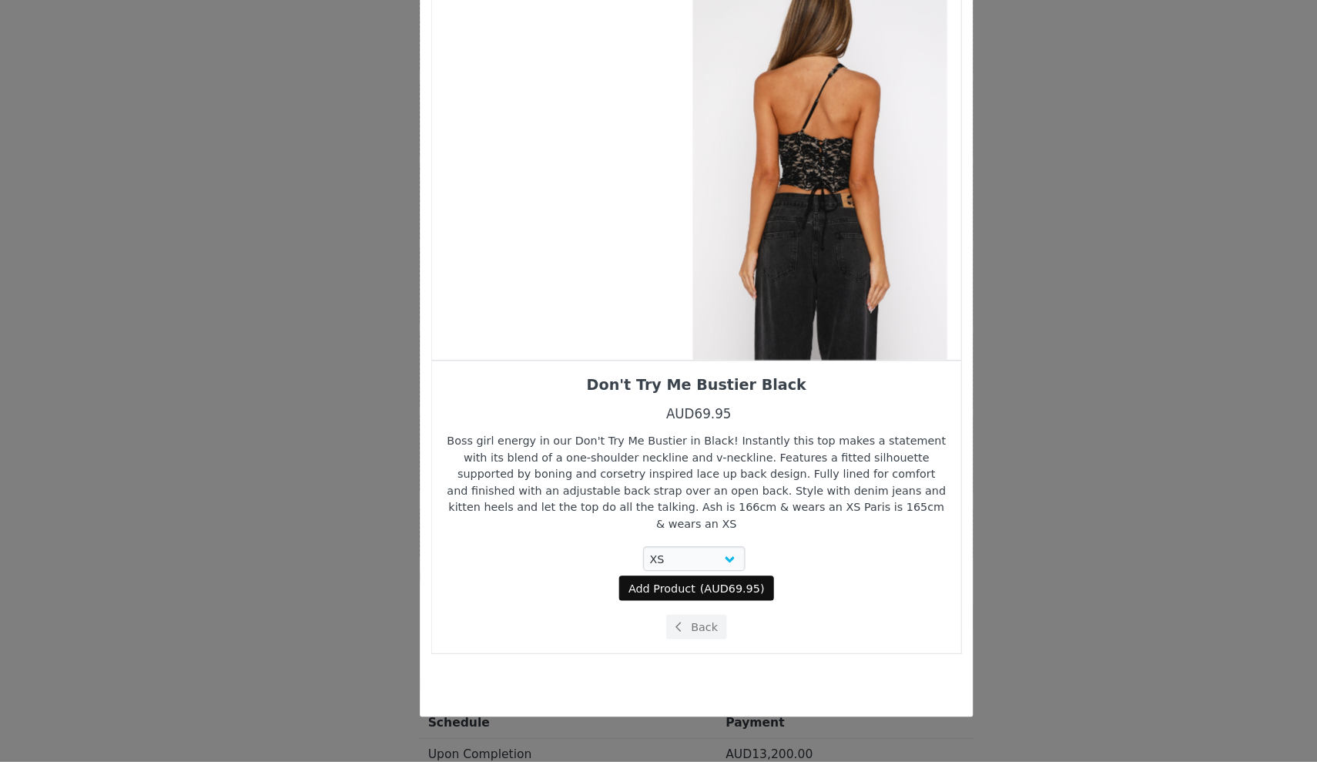
drag, startPoint x: 653, startPoint y: 248, endPoint x: 709, endPoint y: 248, distance: 56.2
click at [709, 248] on div "Choose Your Product" at bounding box center [762, 262] width 442 height 327
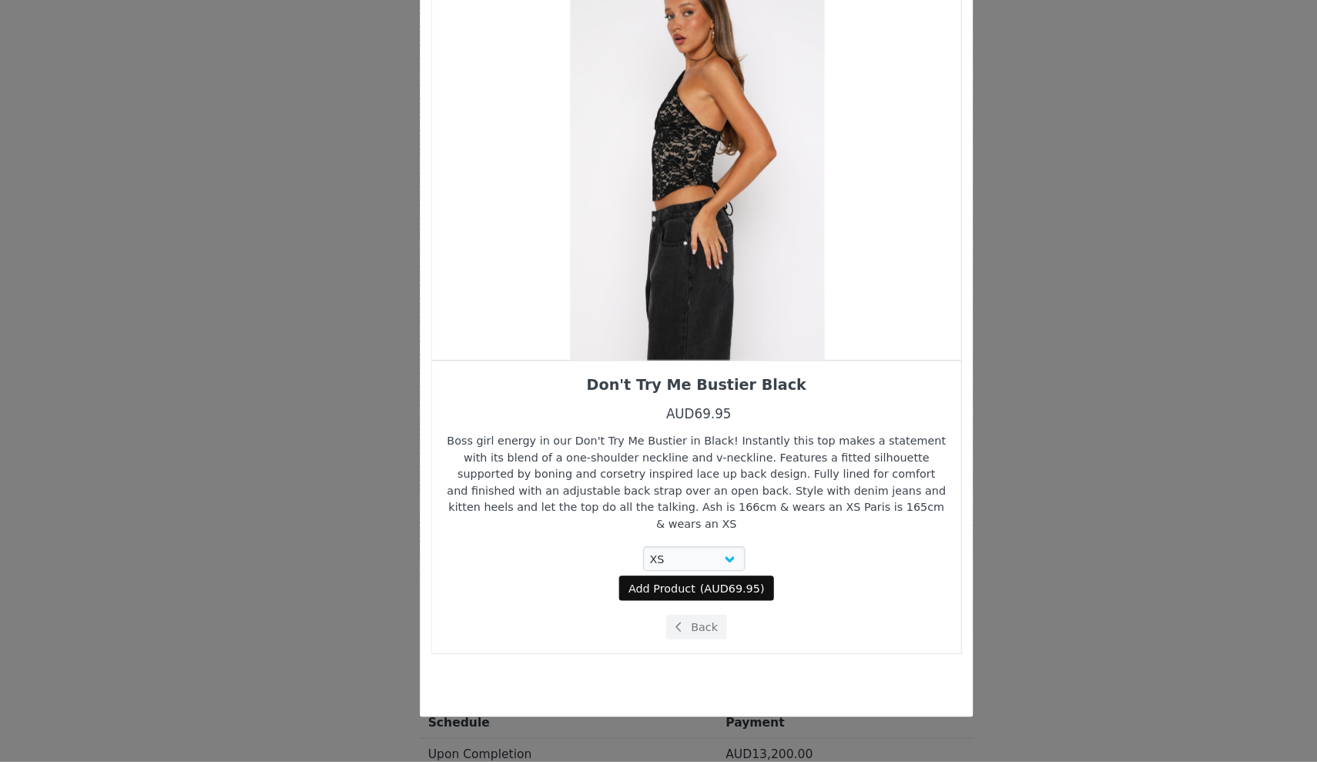
drag, startPoint x: 711, startPoint y: 248, endPoint x: 838, endPoint y: 244, distance: 127.2
click at [838, 244] on div "Choose Your Product Home New Arrivals - Autumn/Winter Don't Try Me Bustier Blac…" at bounding box center [658, 381] width 1317 height 762
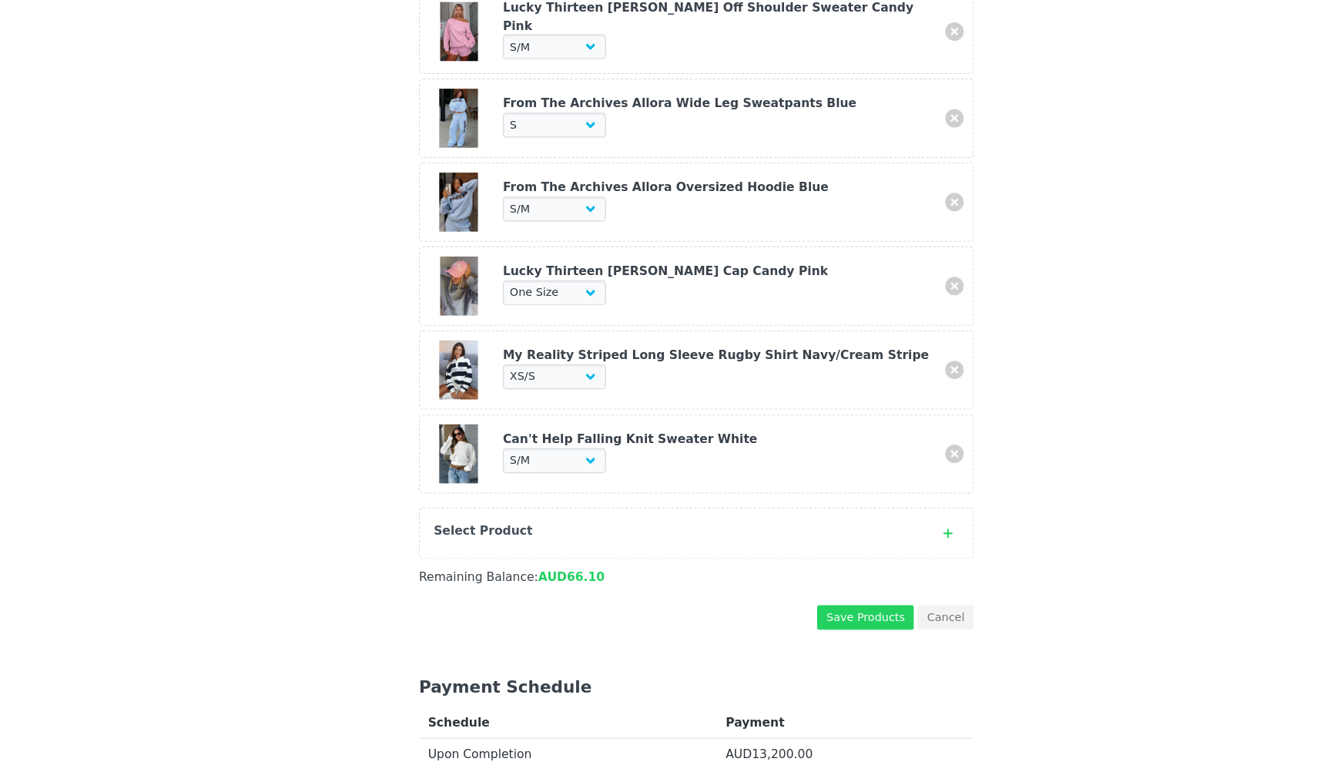
click at [549, 562] on div "Select Product" at bounding box center [643, 569] width 408 height 15
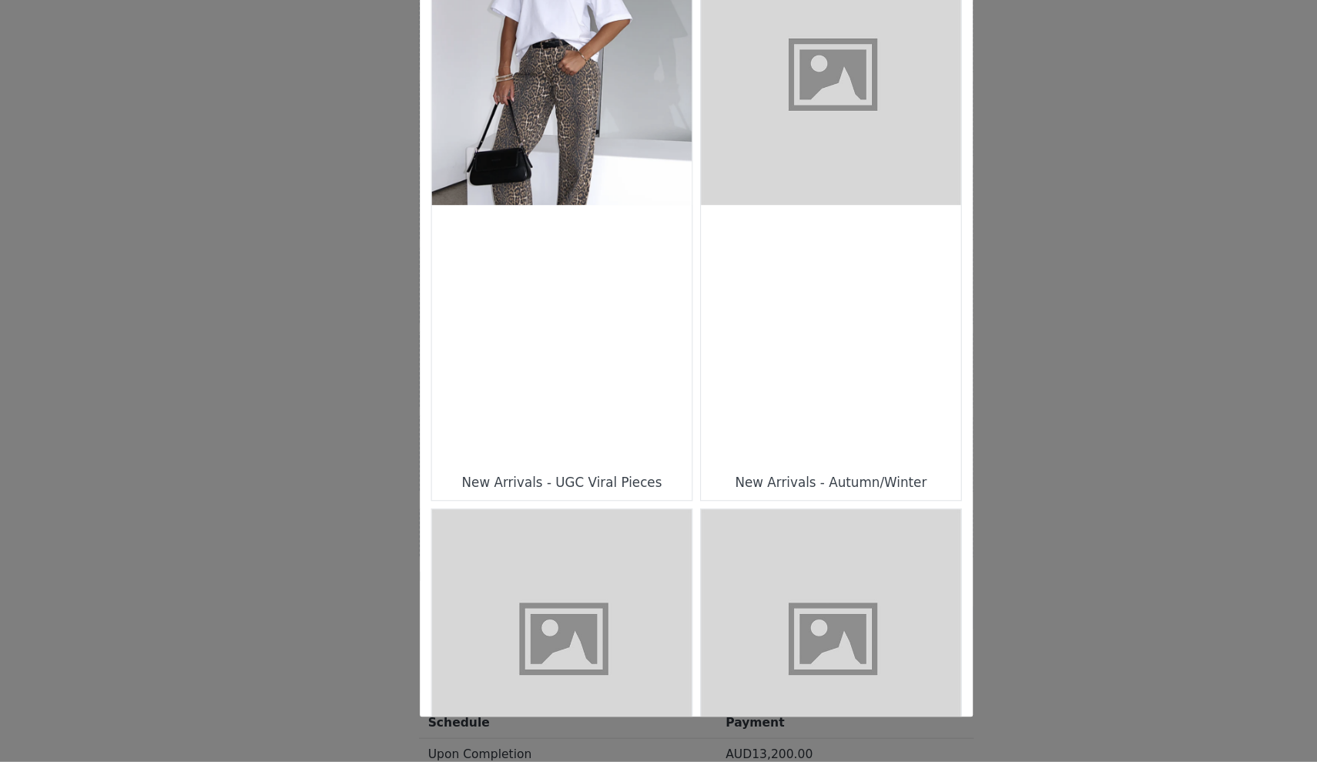
click at [700, 325] on div "Choose Your Product" at bounding box center [771, 405] width 217 height 217
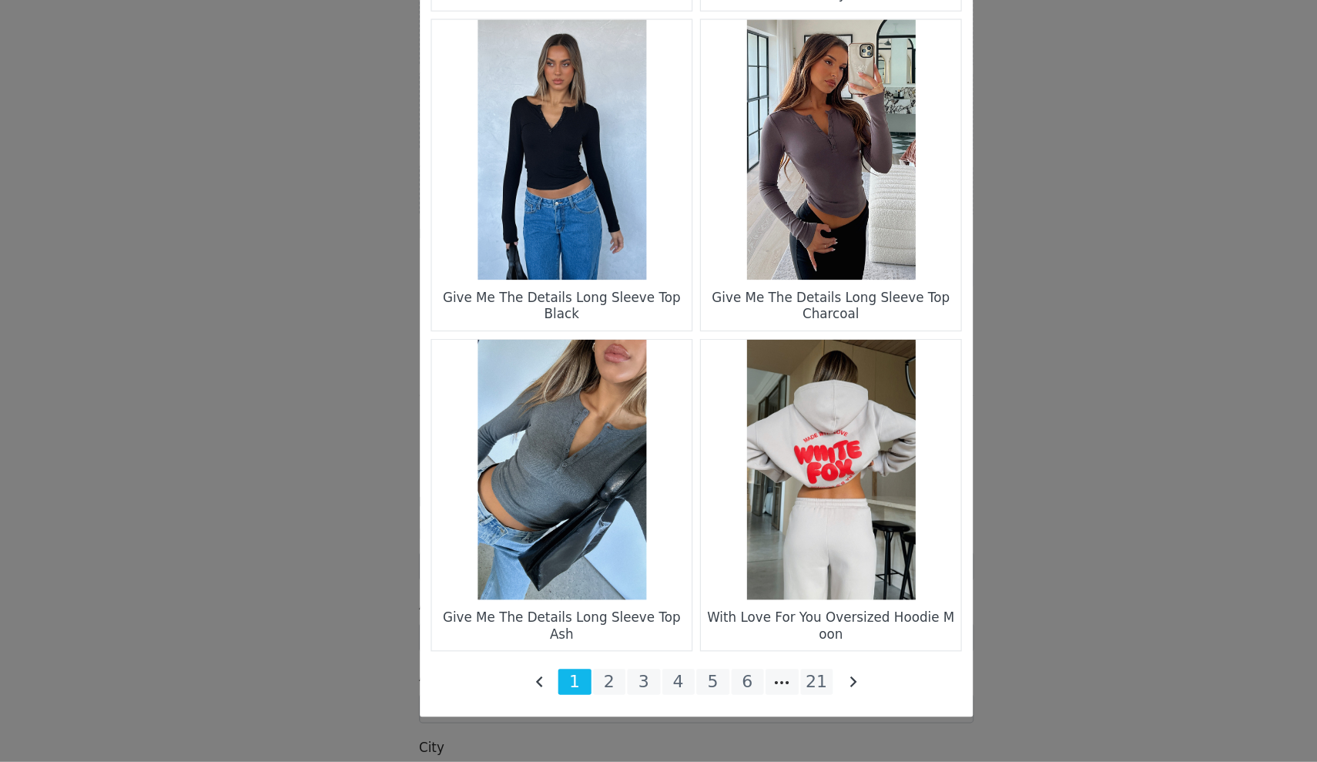
scroll to position [1968, 0]
click at [746, 684] on li "21" at bounding box center [760, 695] width 28 height 22
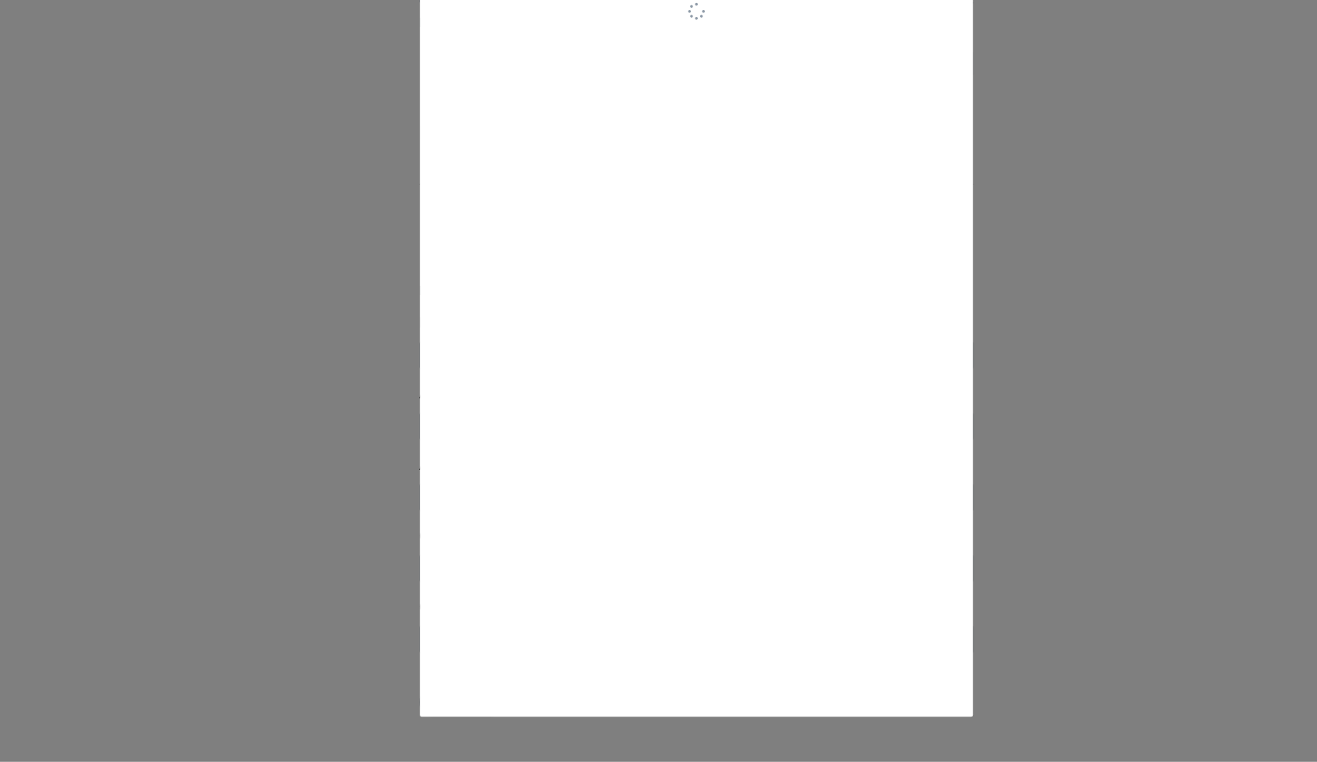
scroll to position [1828, 0]
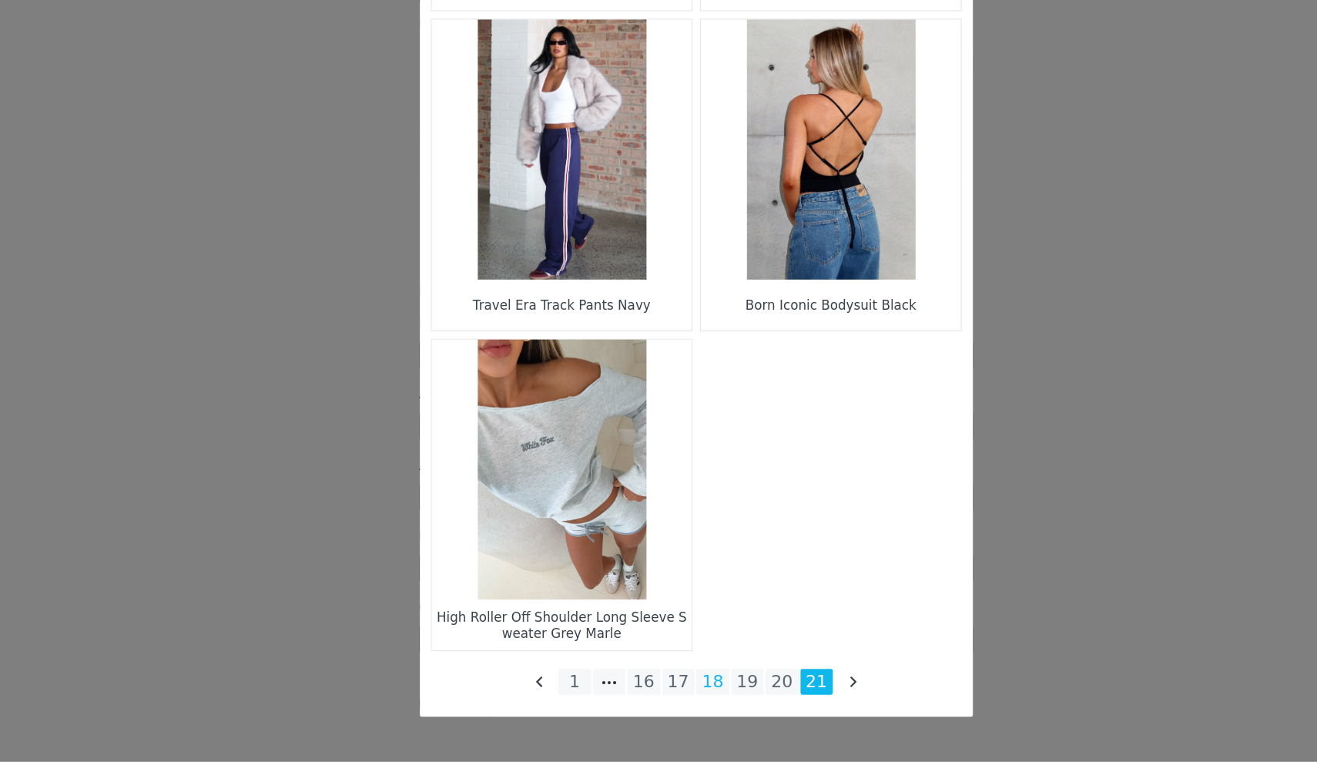
click at [659, 684] on li "18" at bounding box center [673, 695] width 28 height 22
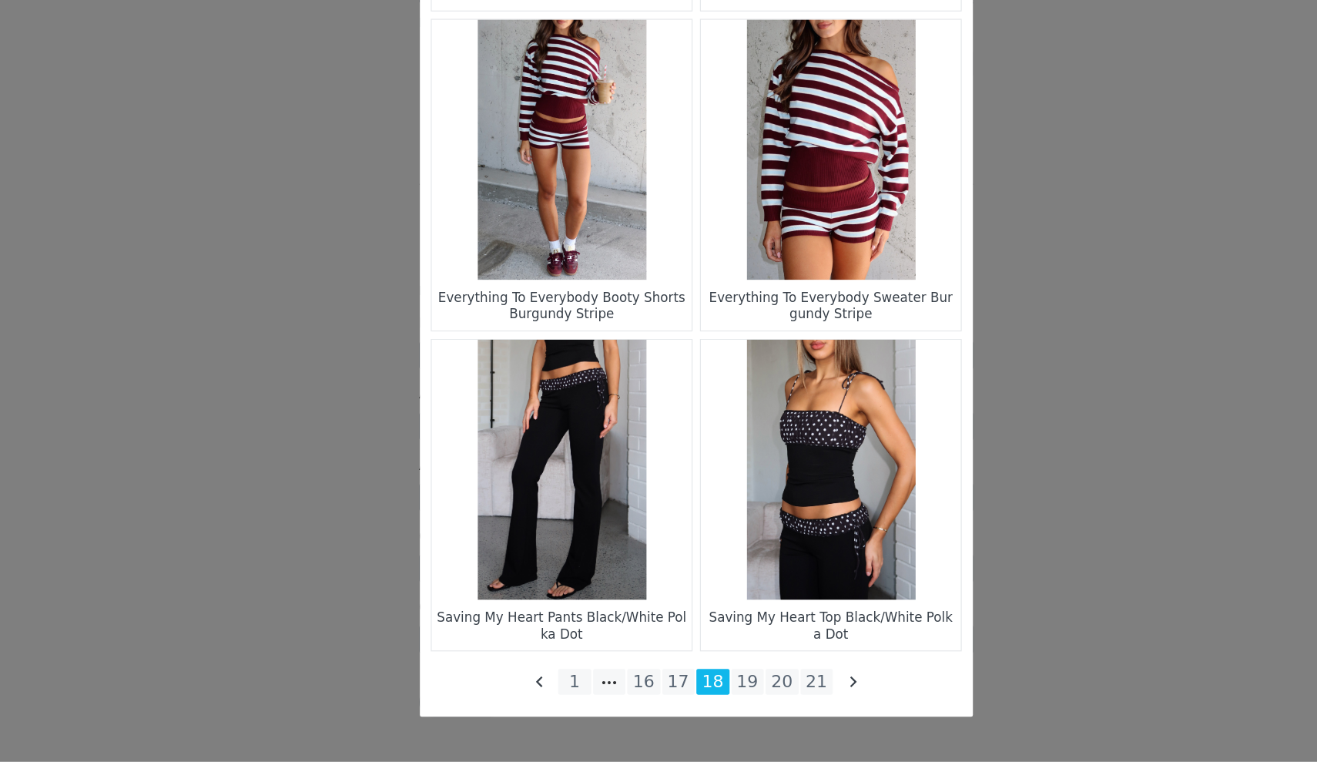
scroll to position [2096, 0]
click at [630, 684] on li "17" at bounding box center [644, 695] width 28 height 22
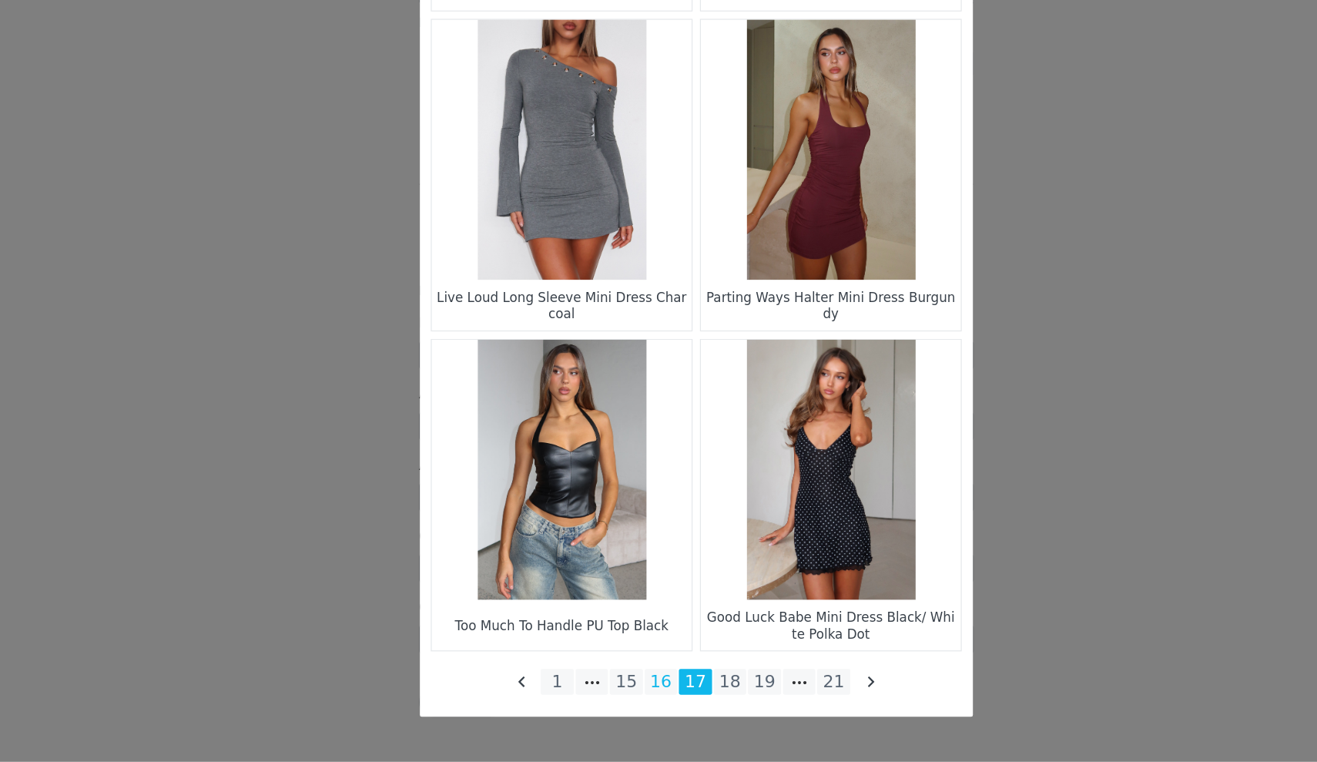
click at [616, 684] on li "16" at bounding box center [630, 695] width 28 height 22
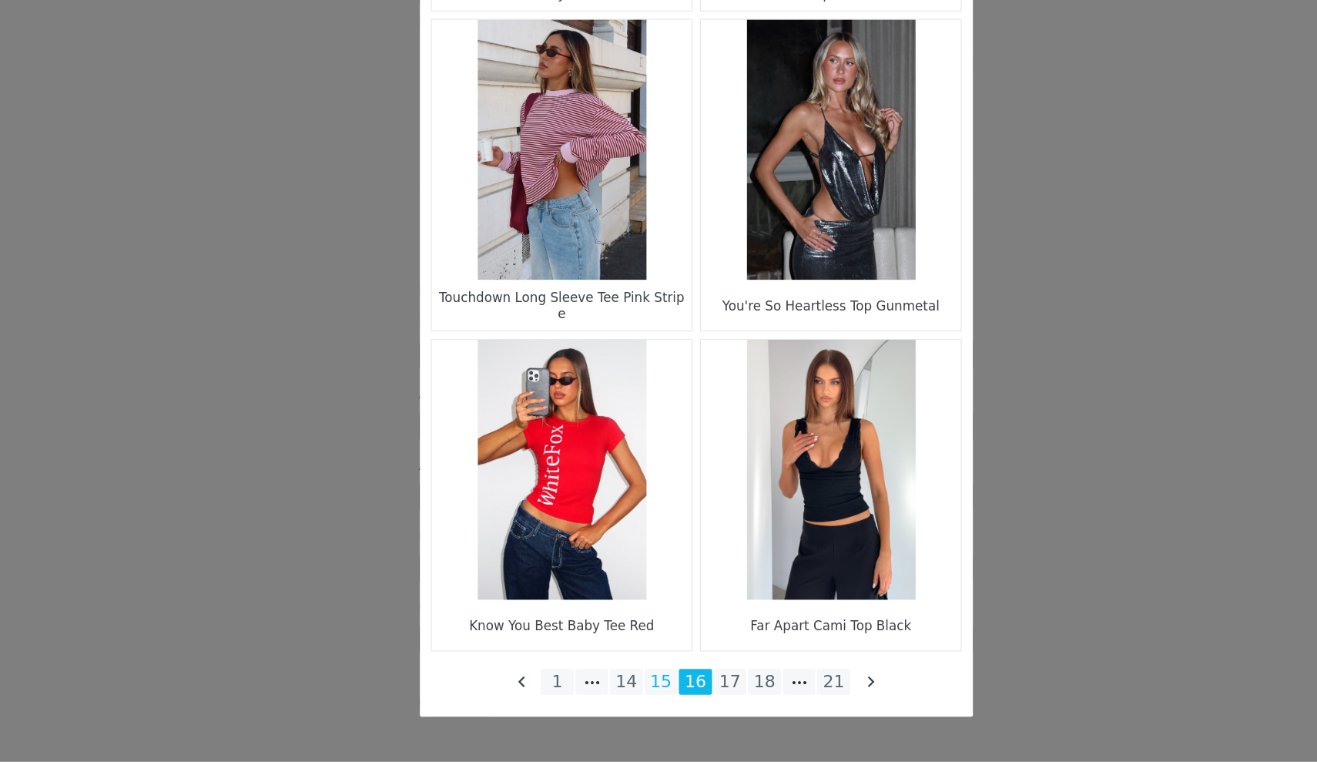
click at [616, 684] on li "15" at bounding box center [630, 695] width 28 height 22
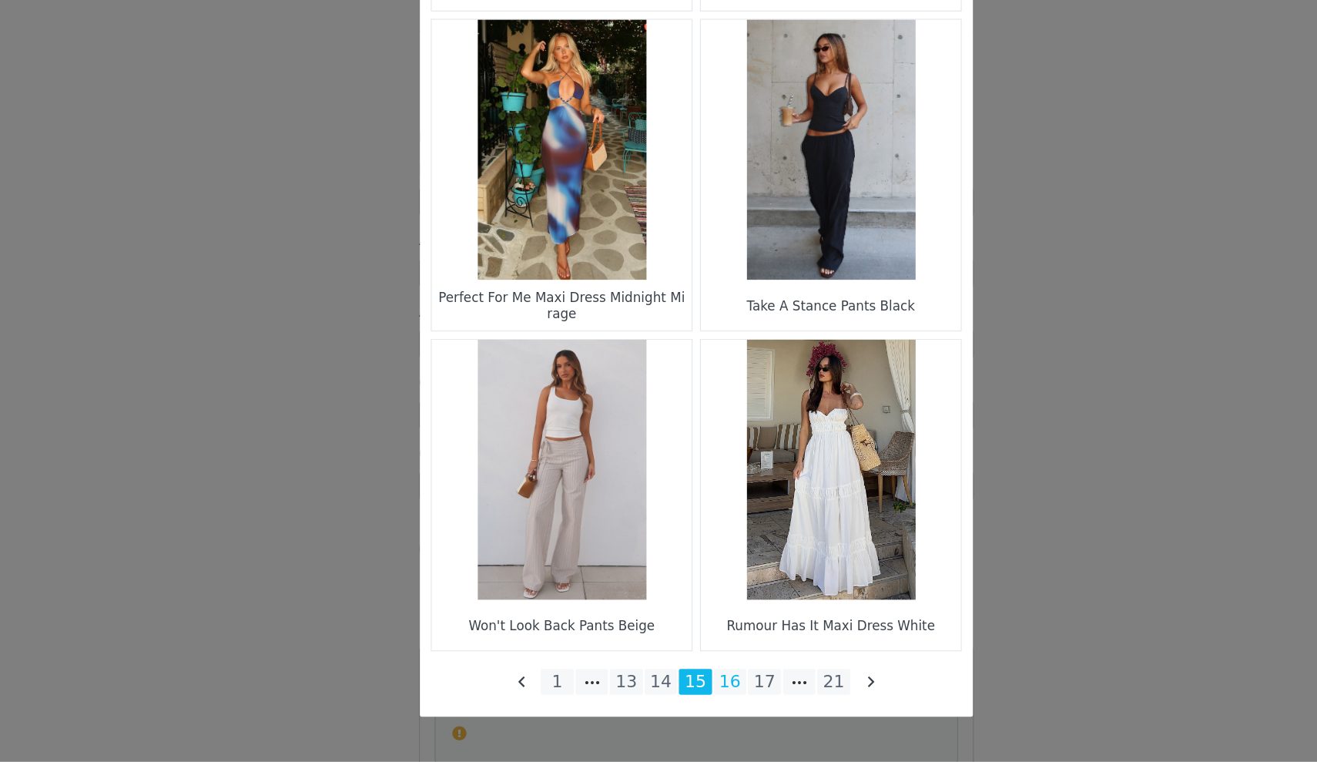
click at [673, 684] on li "16" at bounding box center [687, 695] width 28 height 22
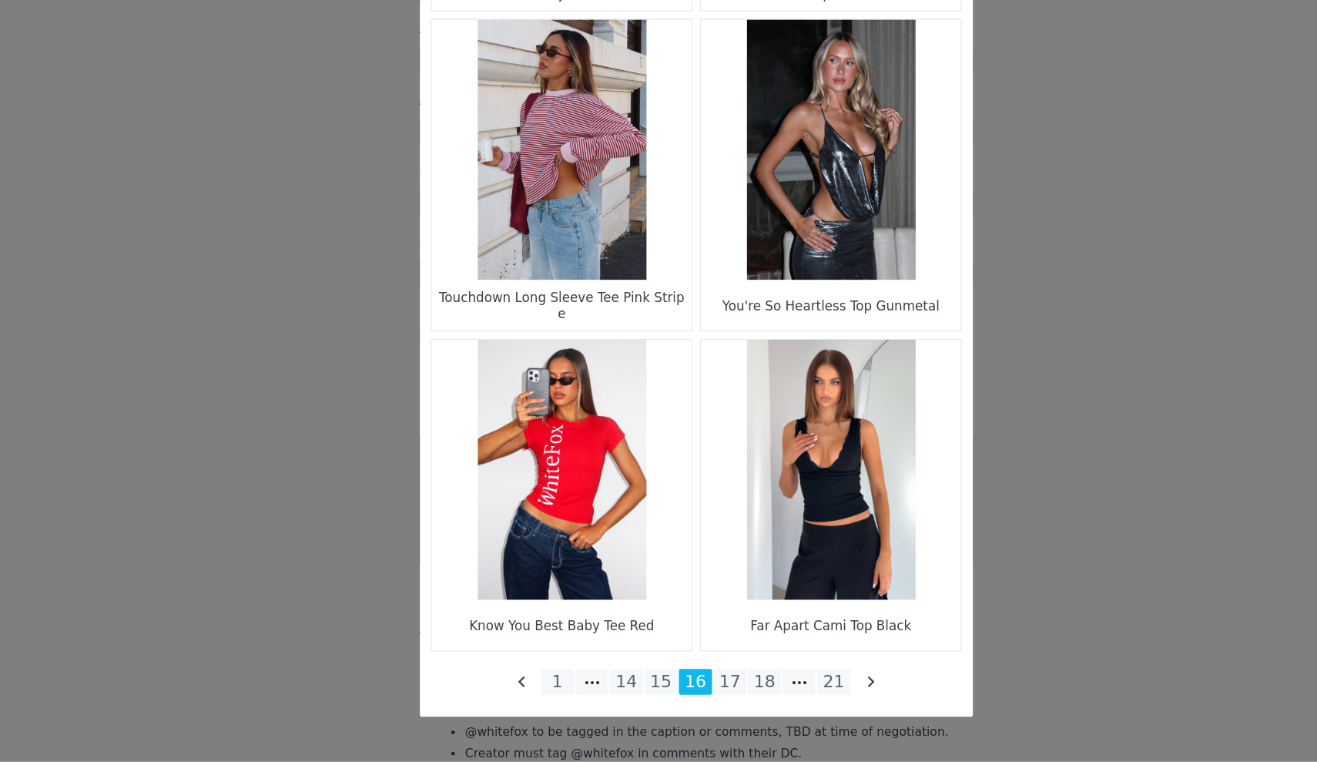
scroll to position [2291, 0]
click at [586, 684] on li "14" at bounding box center [600, 695] width 28 height 22
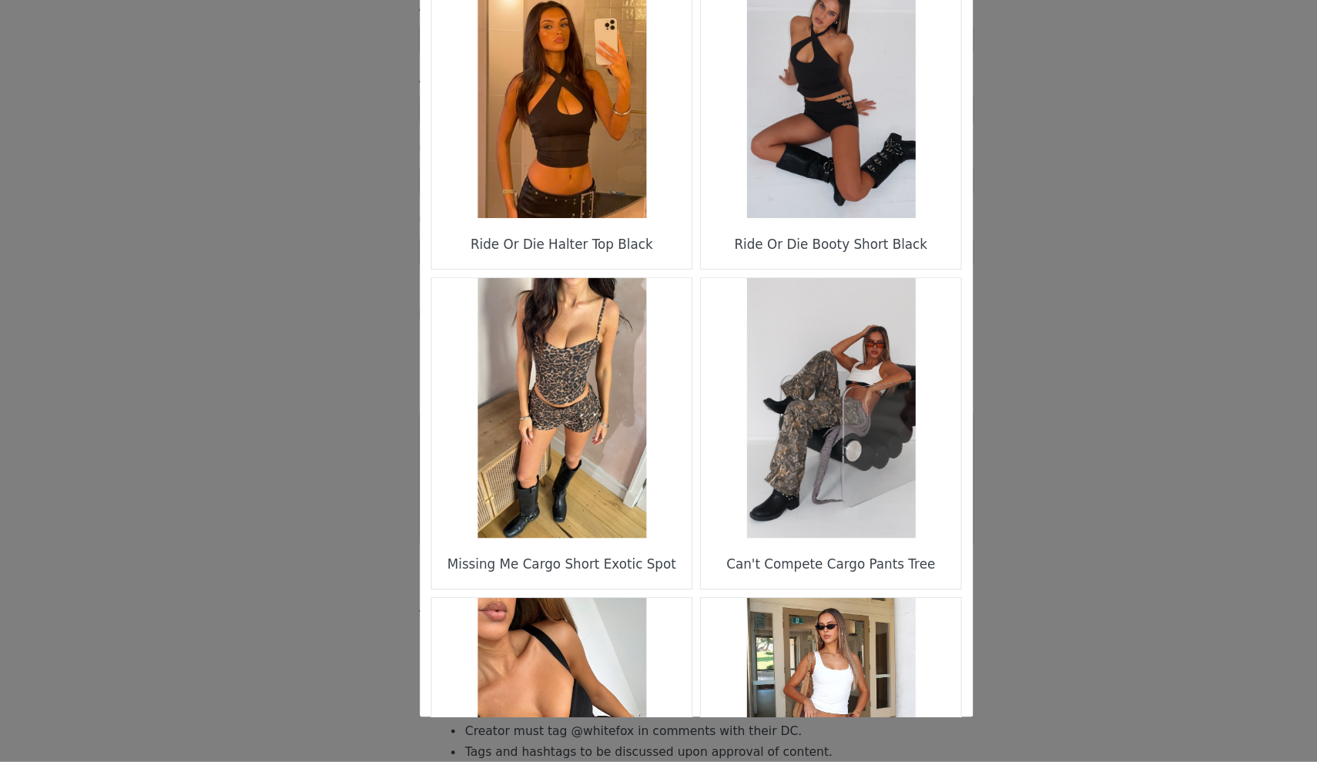
scroll to position [8, 0]
click at [522, 149] on figure "Choose Your Product" at bounding box center [546, 199] width 217 height 217
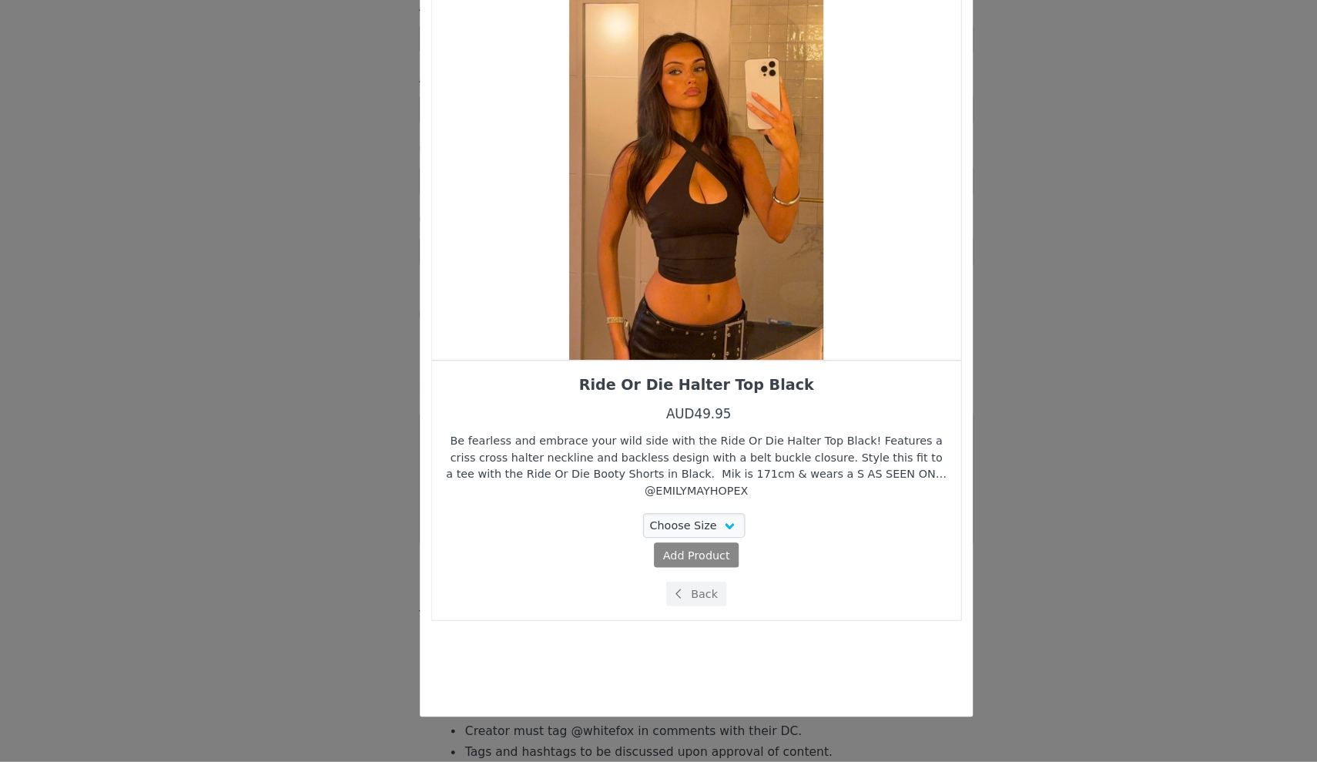
scroll to position [0, 0]
click at [570, 186] on div "Choose Your Product" at bounding box center [659, 262] width 442 height 327
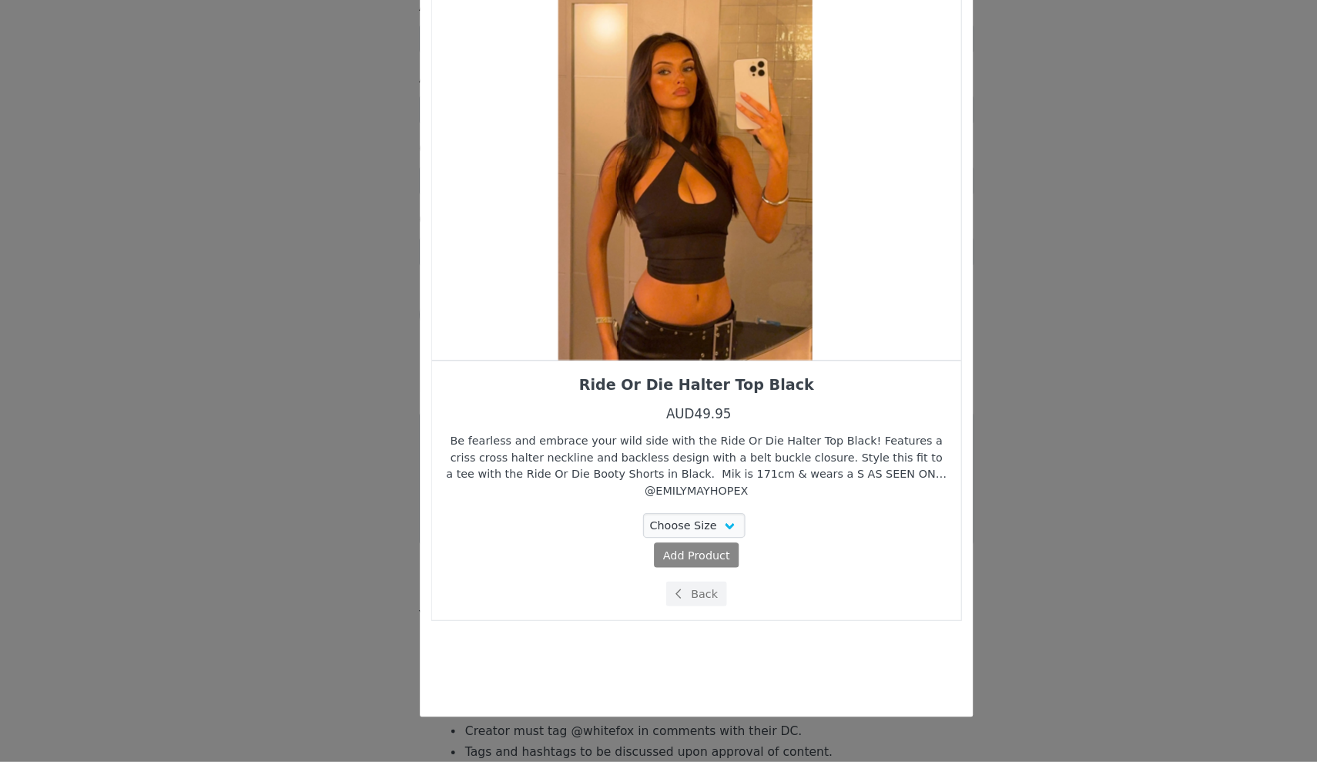
drag, startPoint x: 570, startPoint y: 186, endPoint x: 530, endPoint y: 192, distance: 40.5
click at [532, 192] on div "Choose Your Product" at bounding box center [649, 262] width 442 height 327
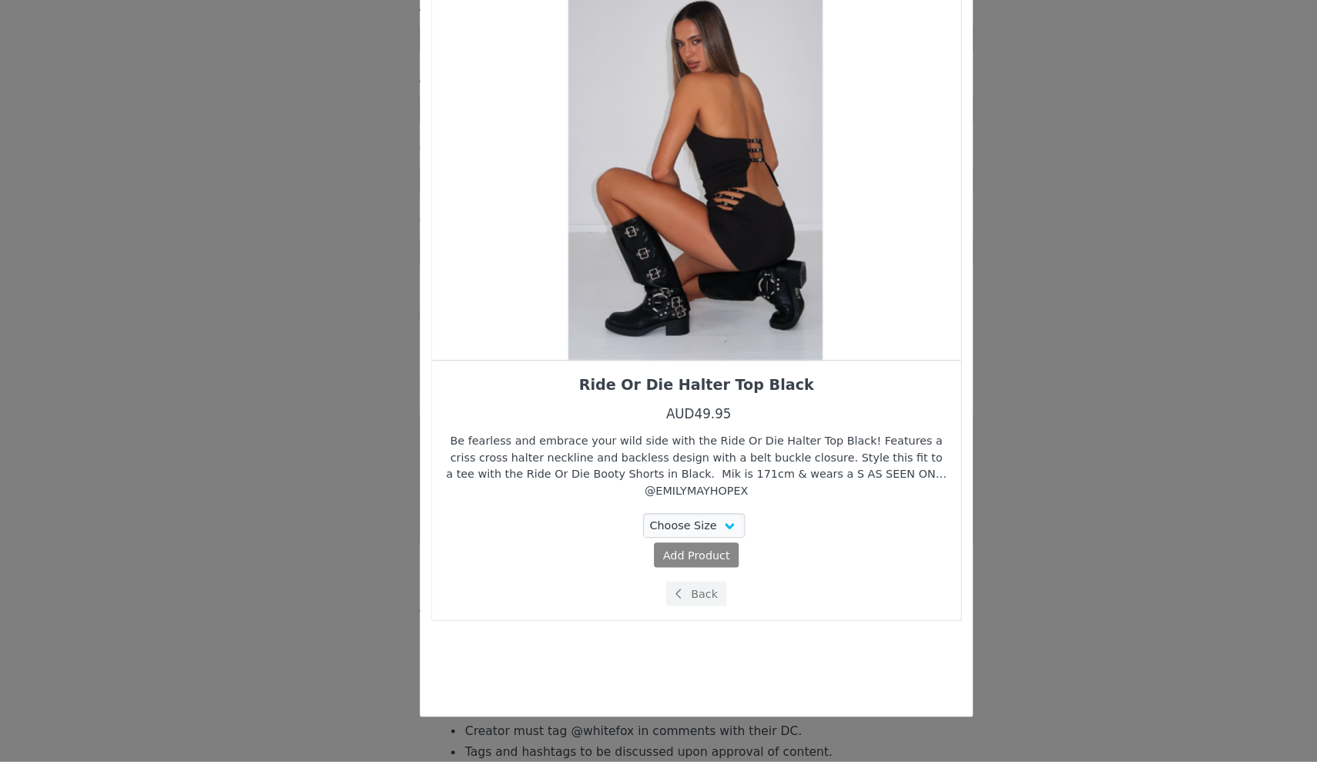
drag, startPoint x: 528, startPoint y: 192, endPoint x: 478, endPoint y: 192, distance: 50.1
click at [522, 192] on div "Choose Your Product" at bounding box center [658, 262] width 442 height 327
click at [437, 192] on div "Choose Your Product" at bounding box center [216, 262] width 442 height 327
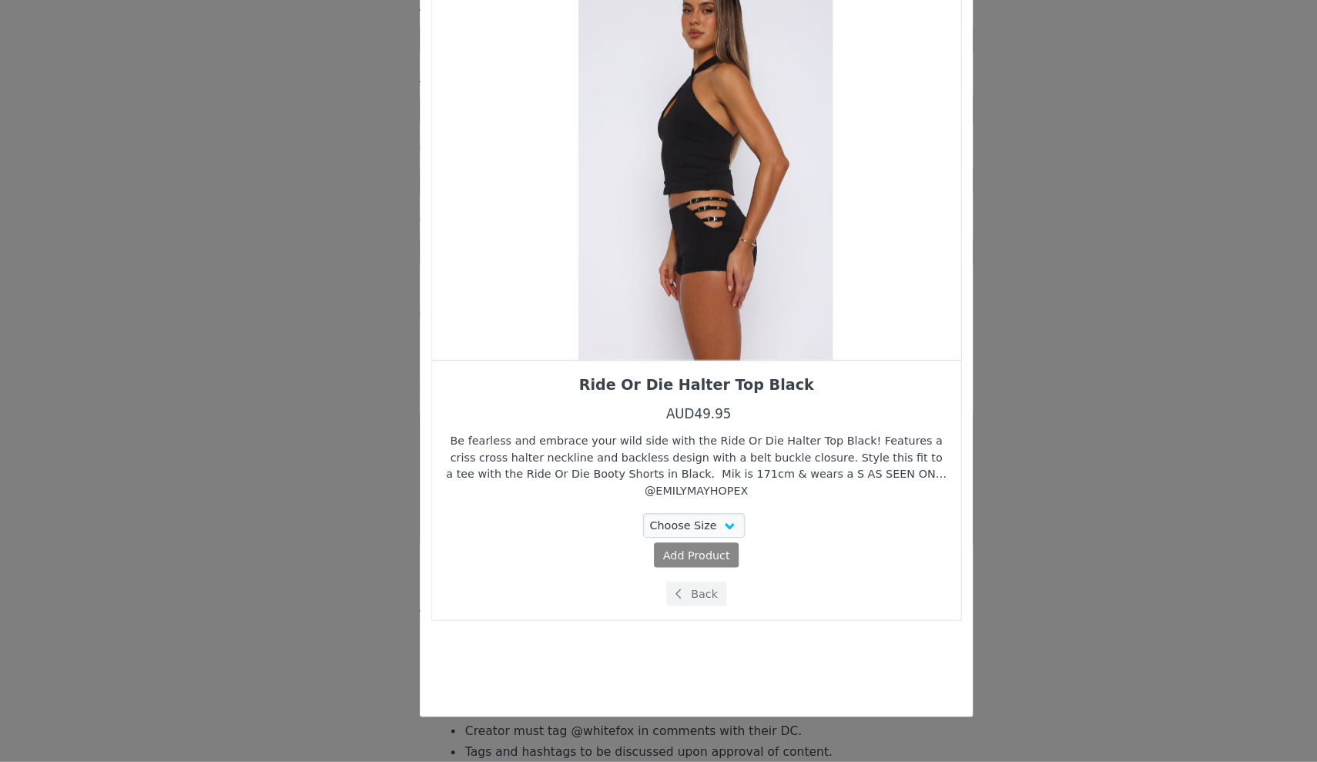
drag, startPoint x: 558, startPoint y: 207, endPoint x: 603, endPoint y: 207, distance: 45.5
click at [603, 207] on div "Choose Your Product" at bounding box center [666, 262] width 442 height 327
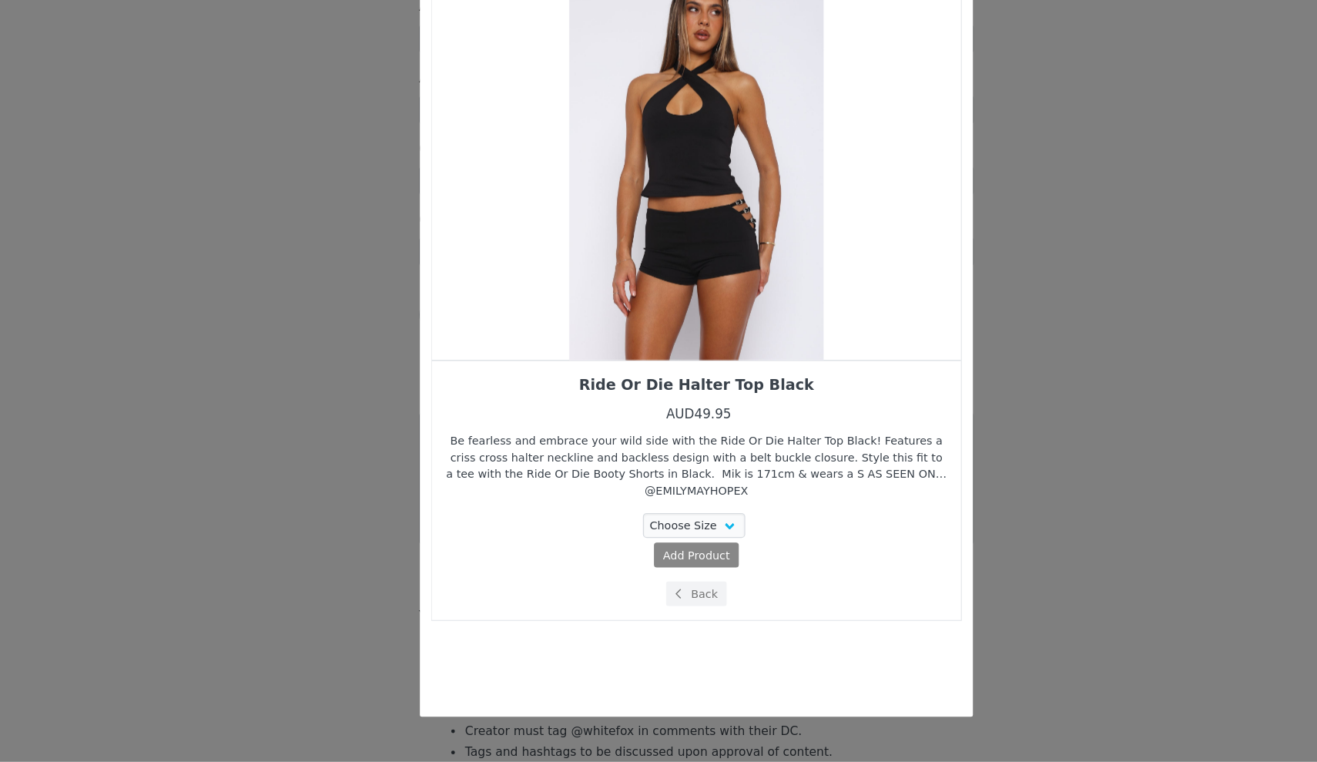
drag, startPoint x: 587, startPoint y: 207, endPoint x: 576, endPoint y: 207, distance: 11.6
click at [576, 207] on div "Choose Your Product" at bounding box center [659, 262] width 442 height 327
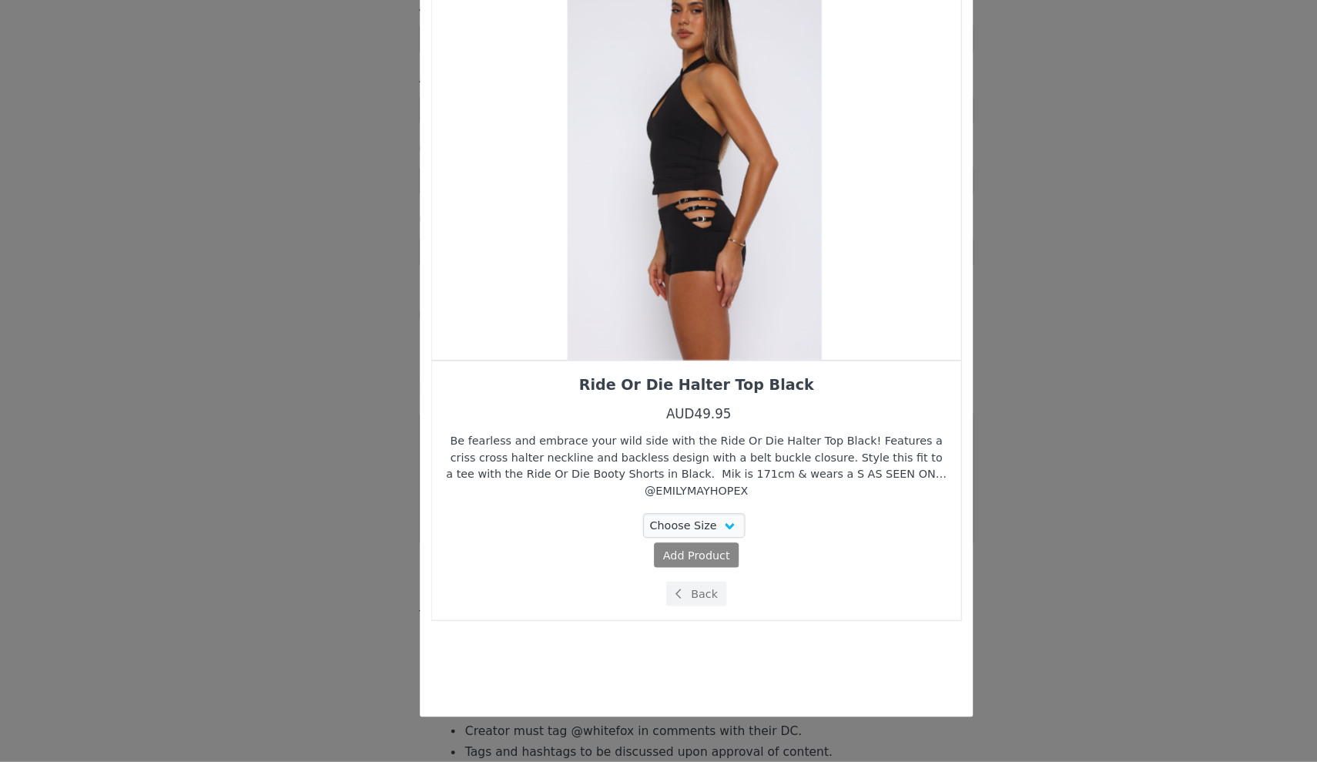
drag, startPoint x: 566, startPoint y: 206, endPoint x: 544, endPoint y: 206, distance: 22.3
click at [545, 206] on div "Choose Your Product" at bounding box center [657, 262] width 442 height 327
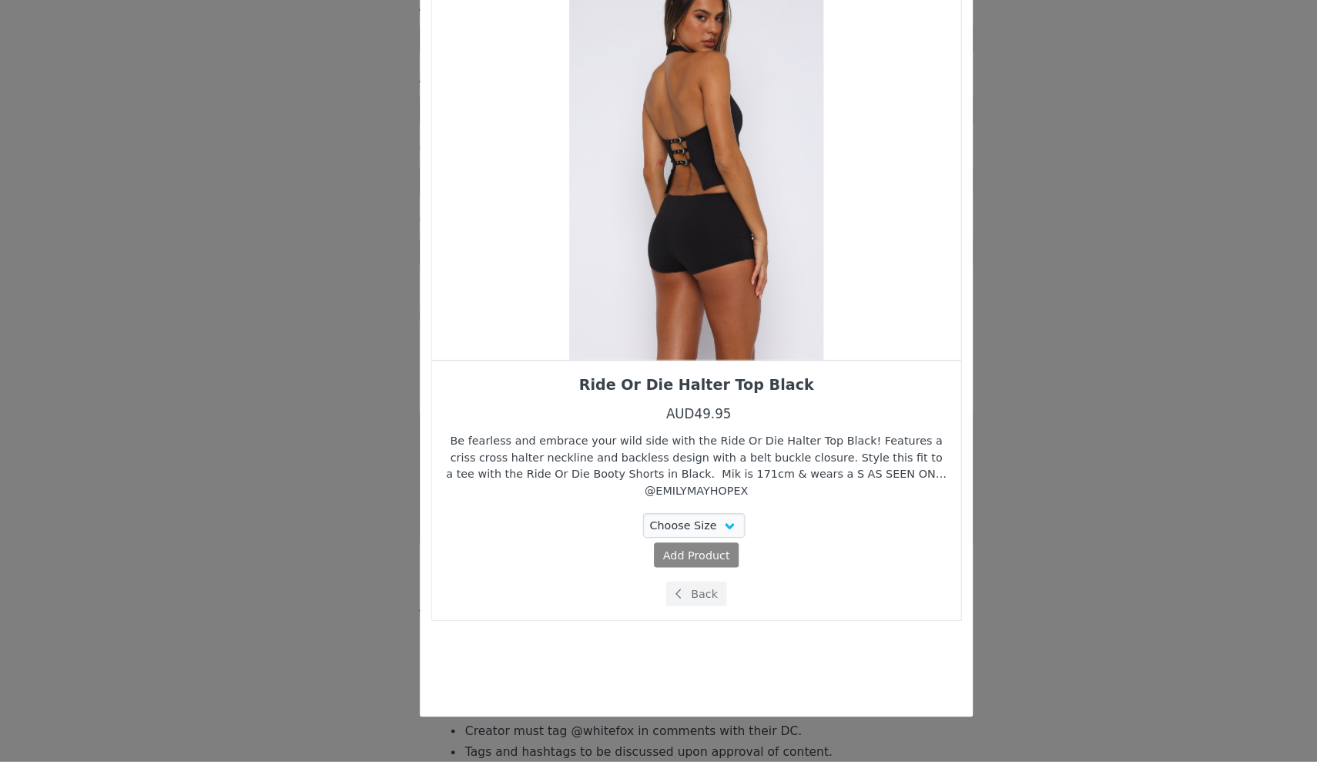
click at [478, 211] on div "Choose Your Product" at bounding box center [659, 262] width 442 height 327
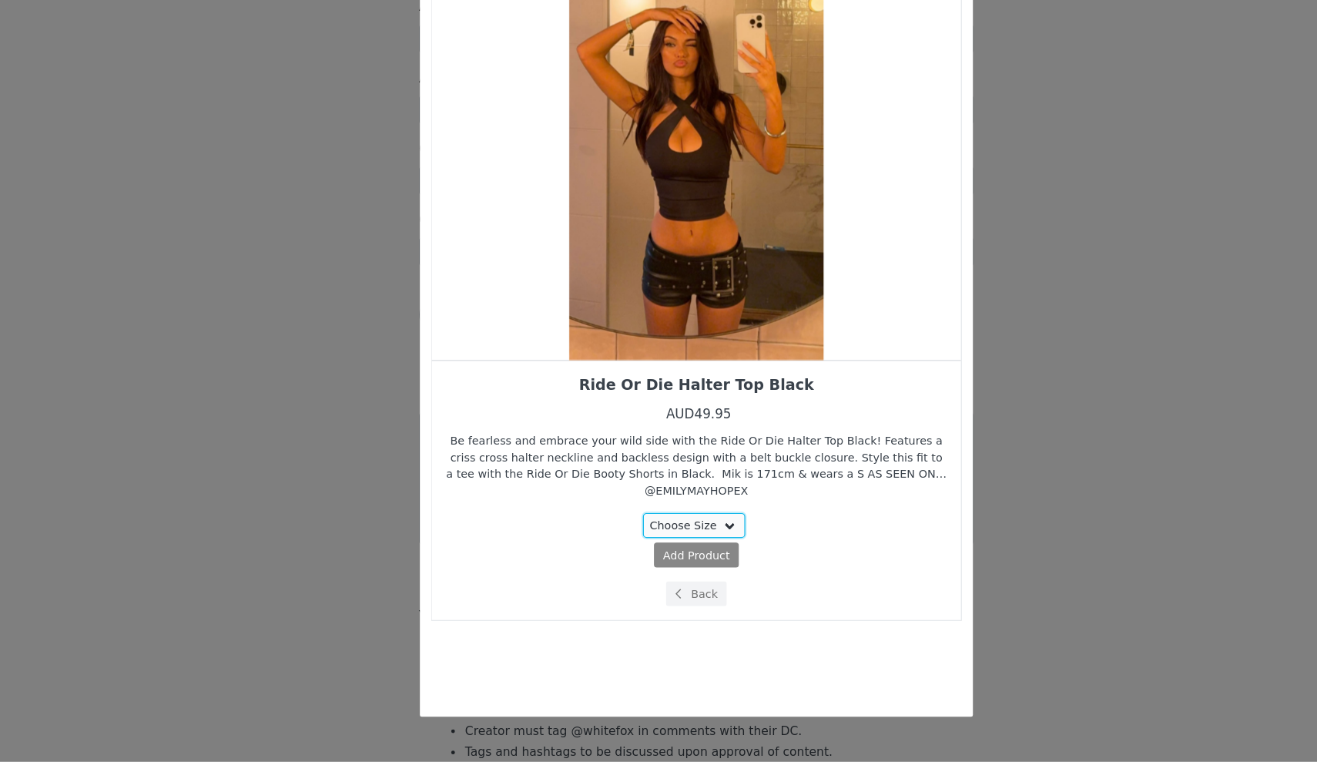
select select "27335035"
click at [633, 611] on button "Back" at bounding box center [659, 621] width 52 height 21
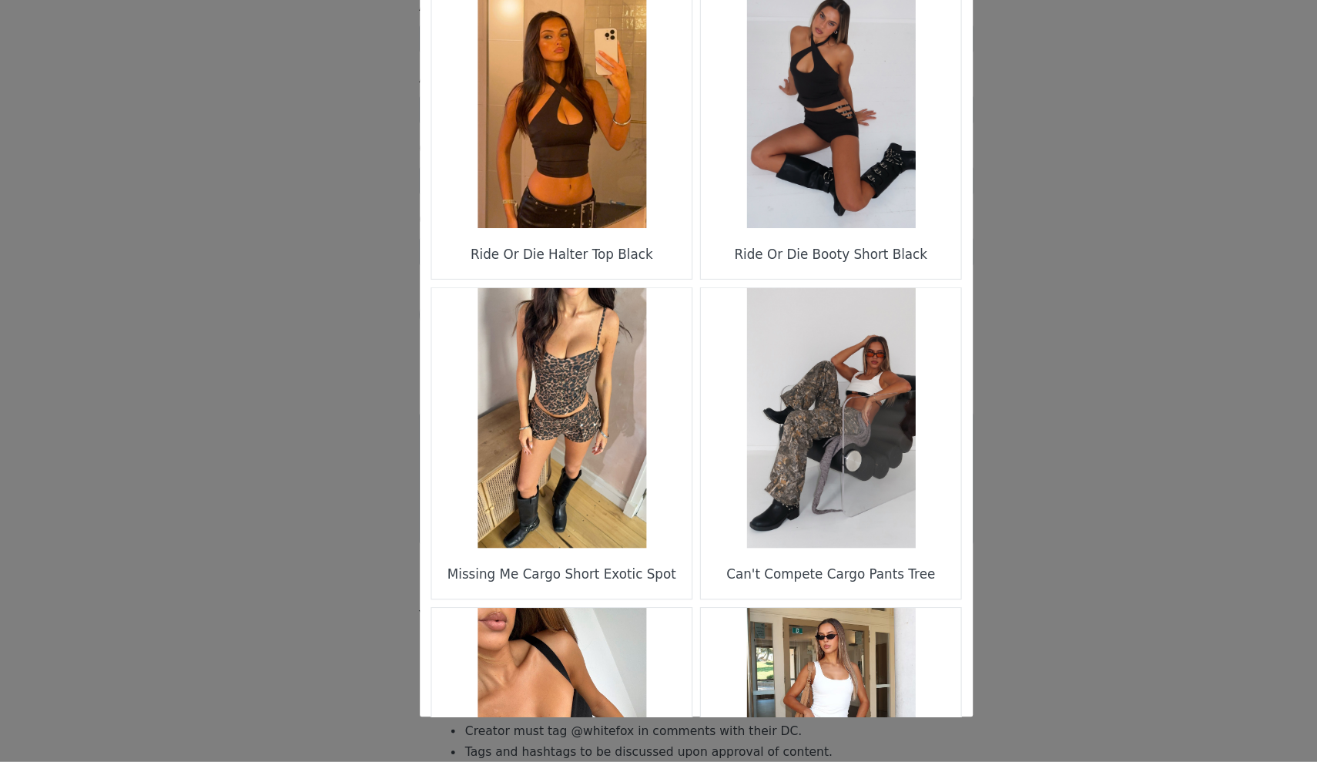
click at [491, 166] on figure "Choose Your Product" at bounding box center [546, 207] width 217 height 217
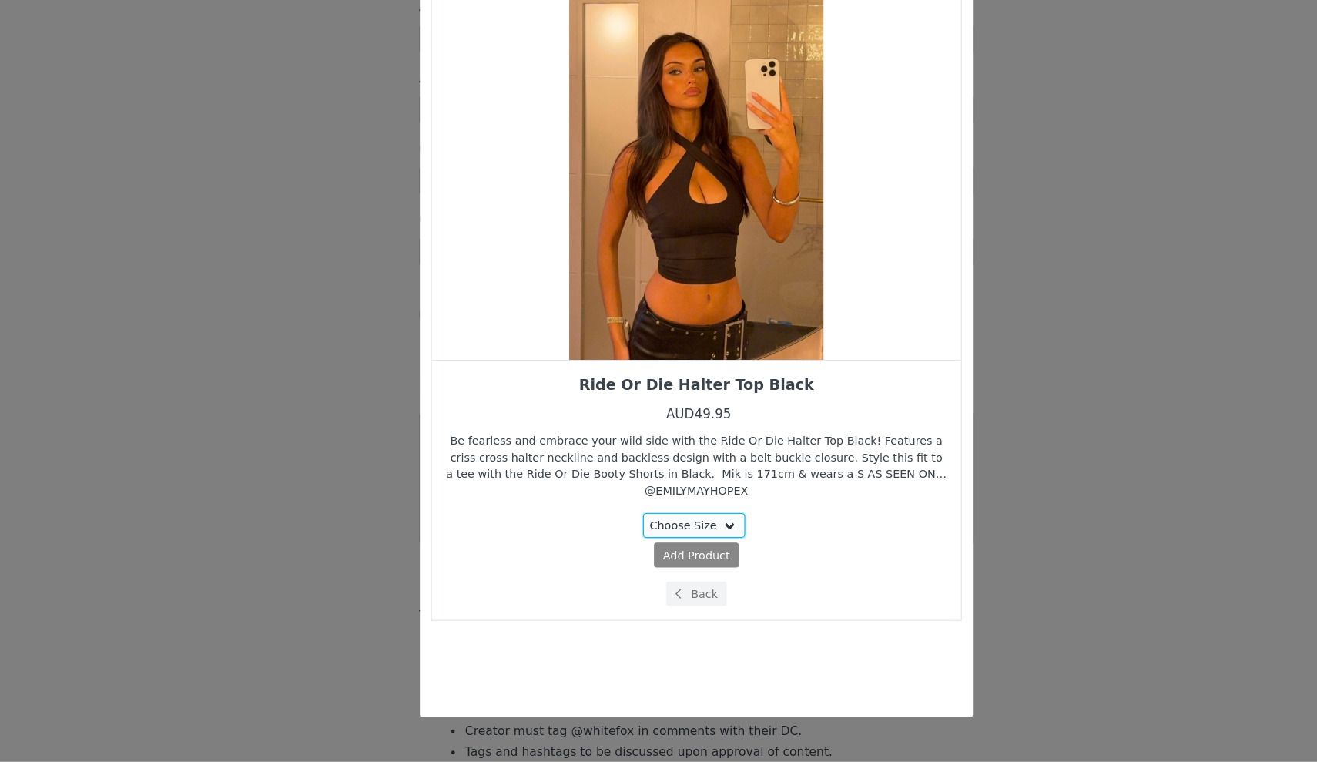
select select "27335035"
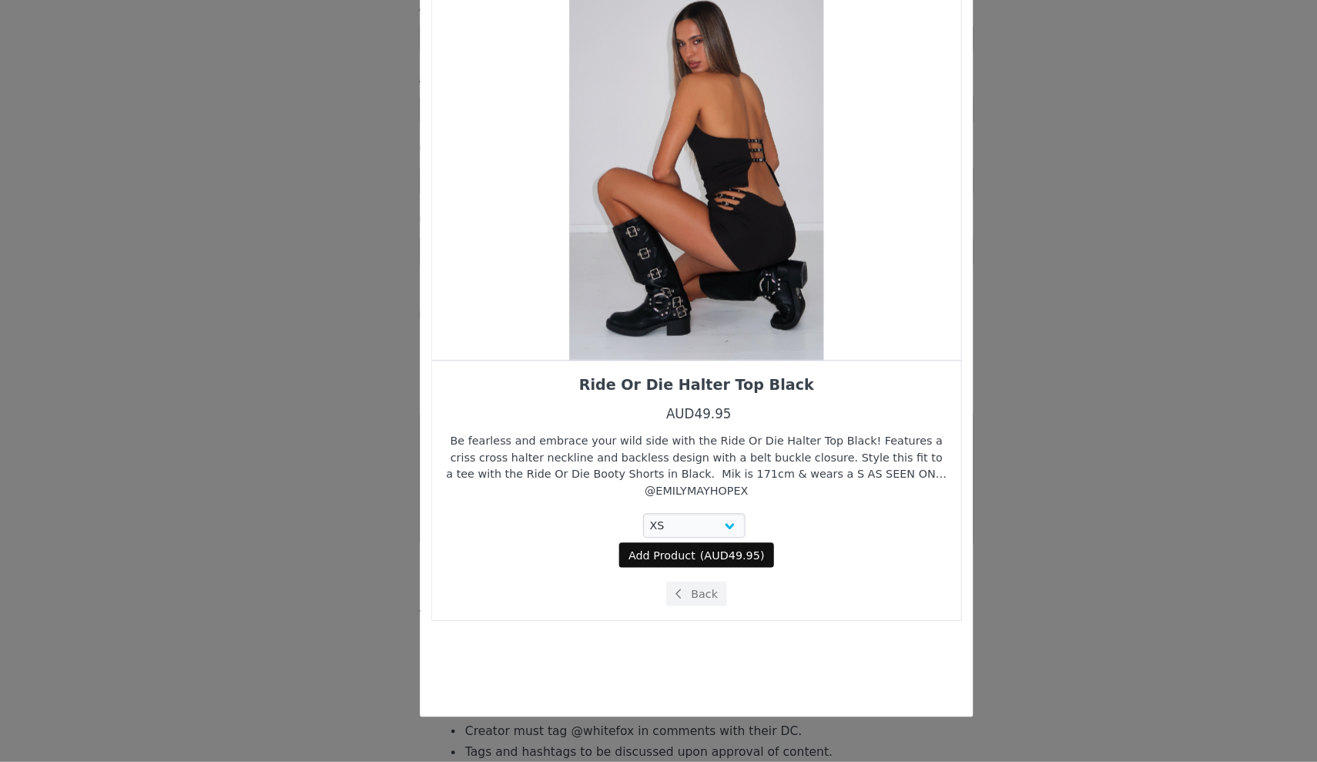
click at [662, 582] on span "( AUD49.95 )" at bounding box center [689, 589] width 54 height 14
select select "27335035"
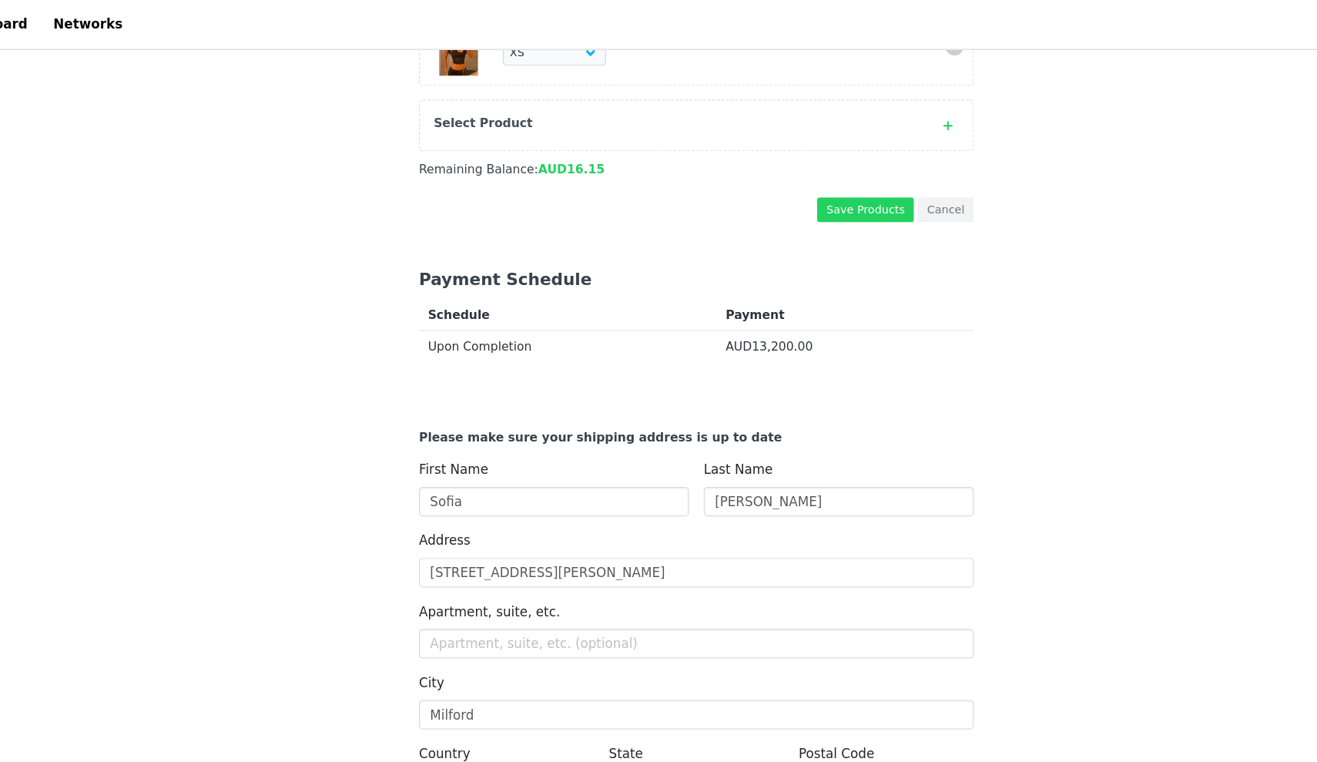
scroll to position [2025, 0]
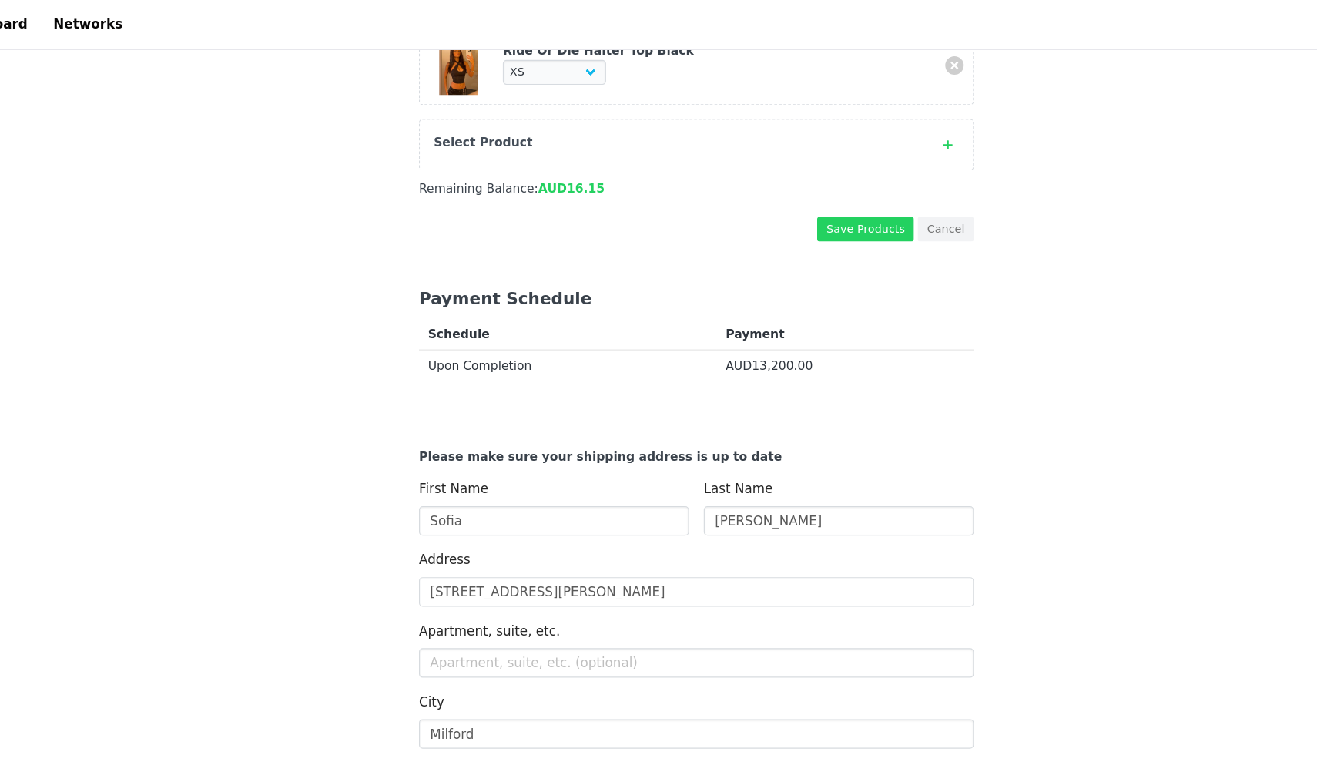
click at [631, 112] on div "Select Product" at bounding box center [643, 119] width 408 height 15
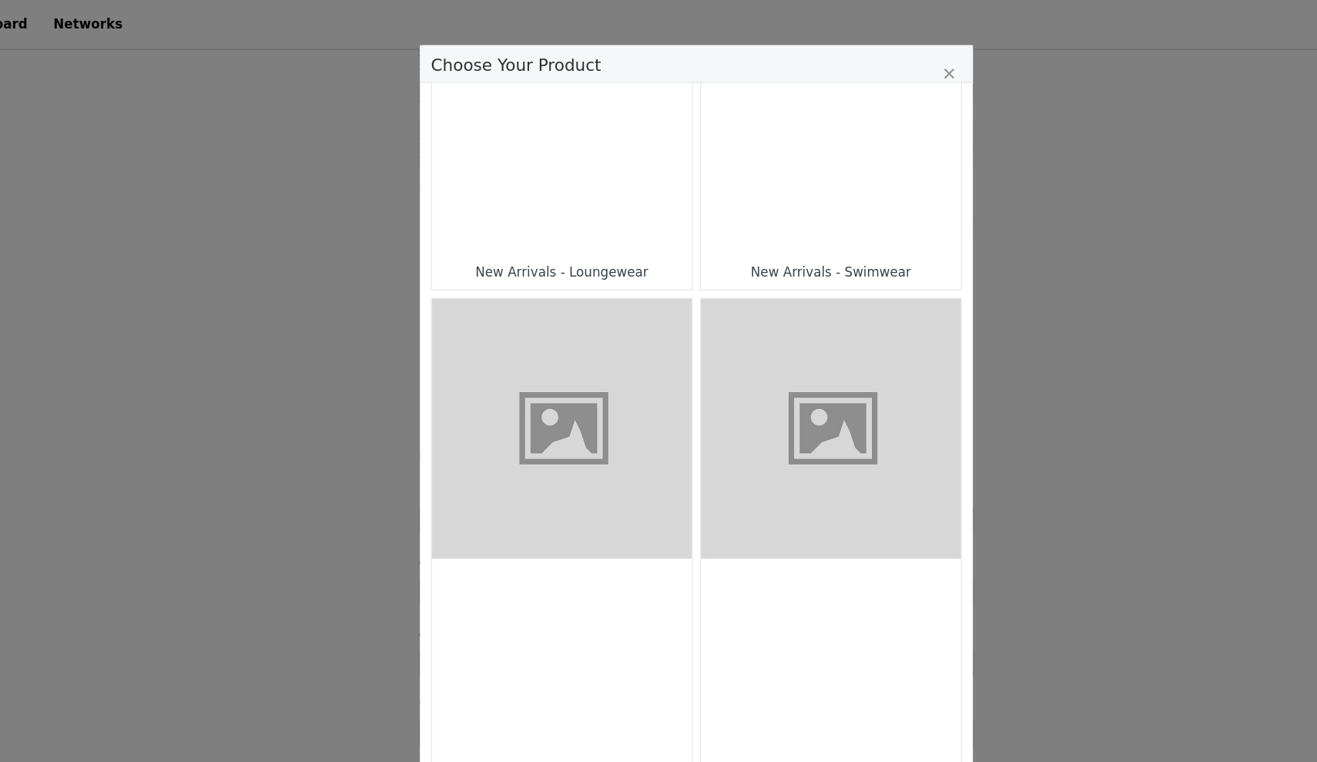
scroll to position [1244, 0]
click at [677, 280] on figure "Choose Your Product" at bounding box center [771, 358] width 217 height 217
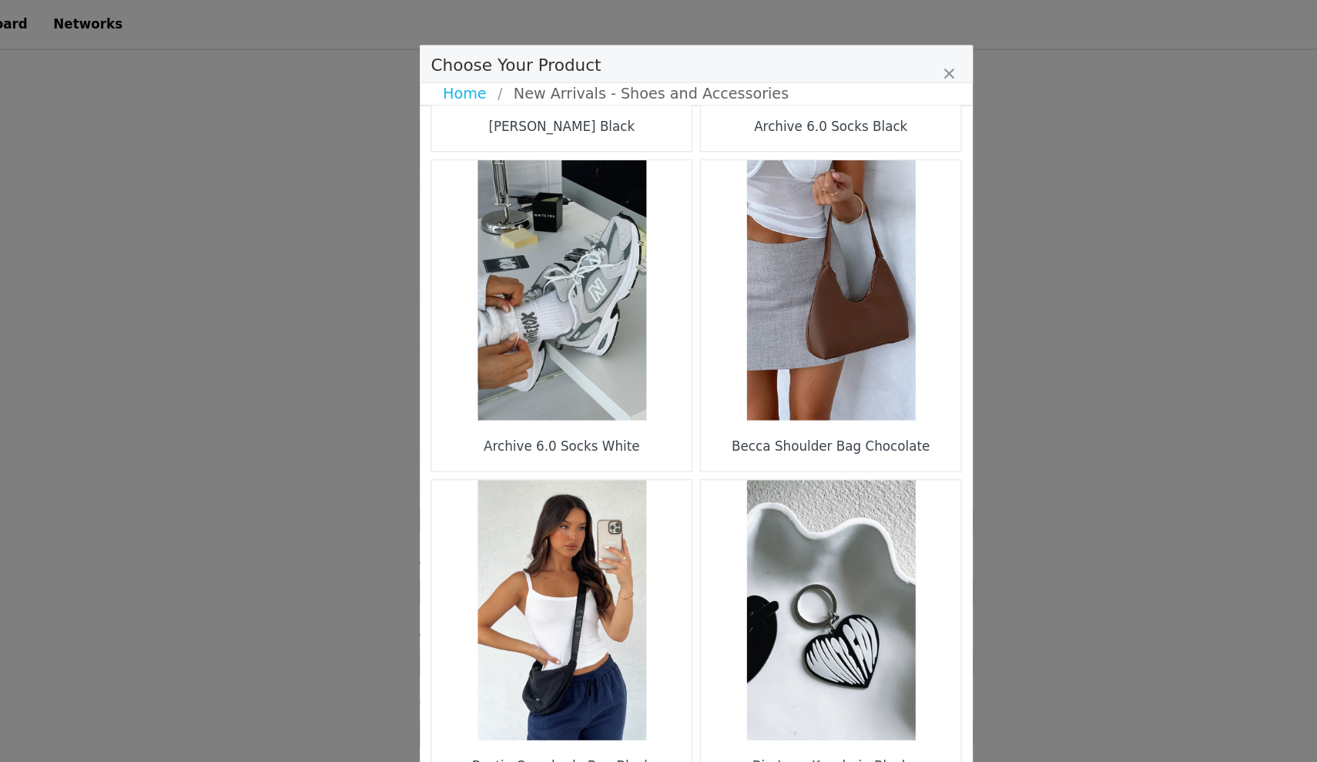
scroll to position [505, 0]
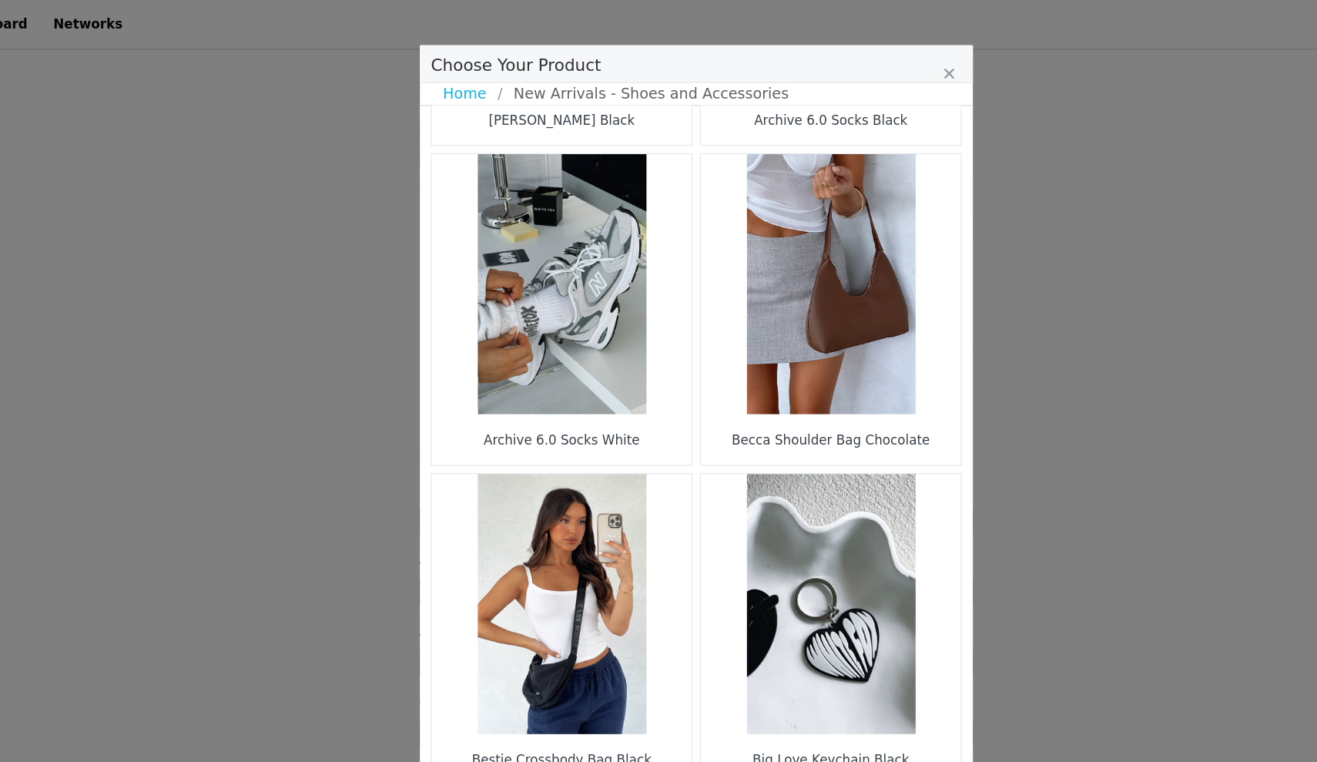
click at [677, 280] on figure "Choose Your Product" at bounding box center [771, 237] width 217 height 217
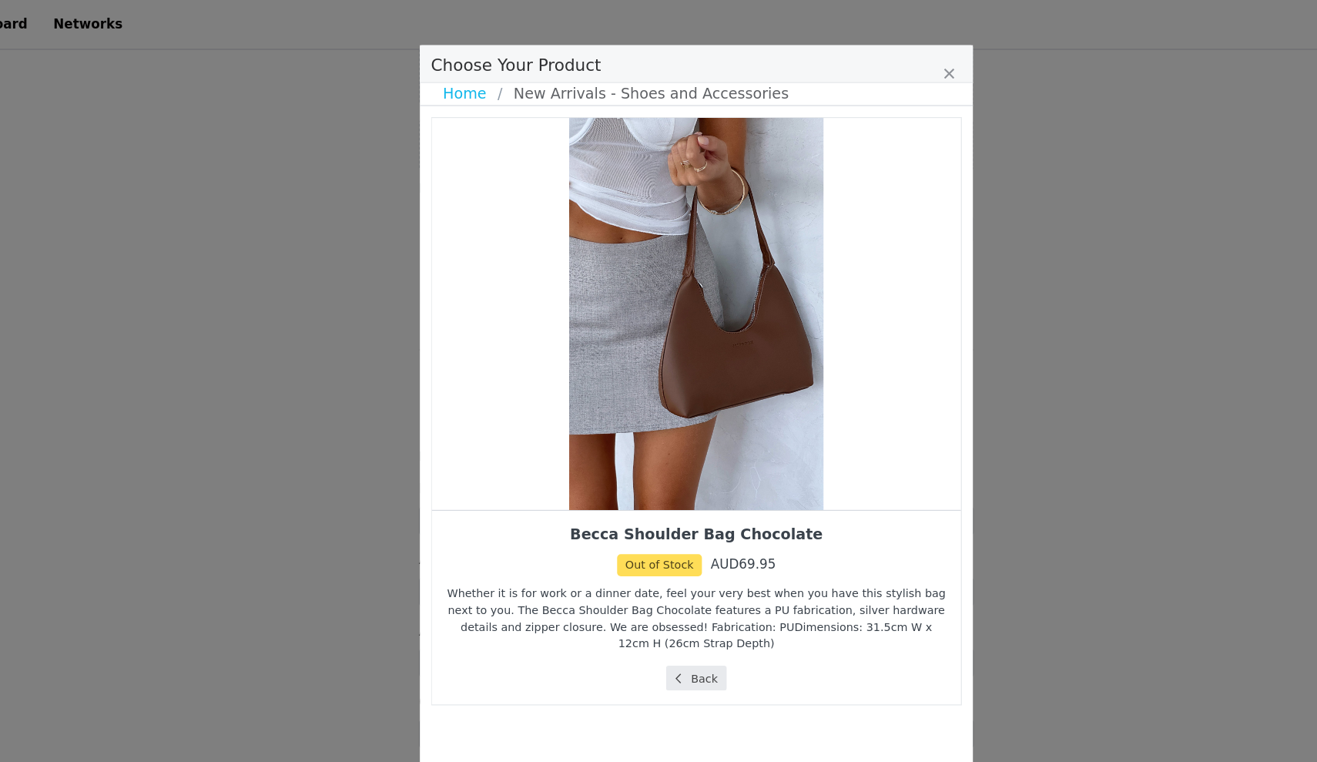
click at [633, 562] on button "Back" at bounding box center [659, 566] width 52 height 21
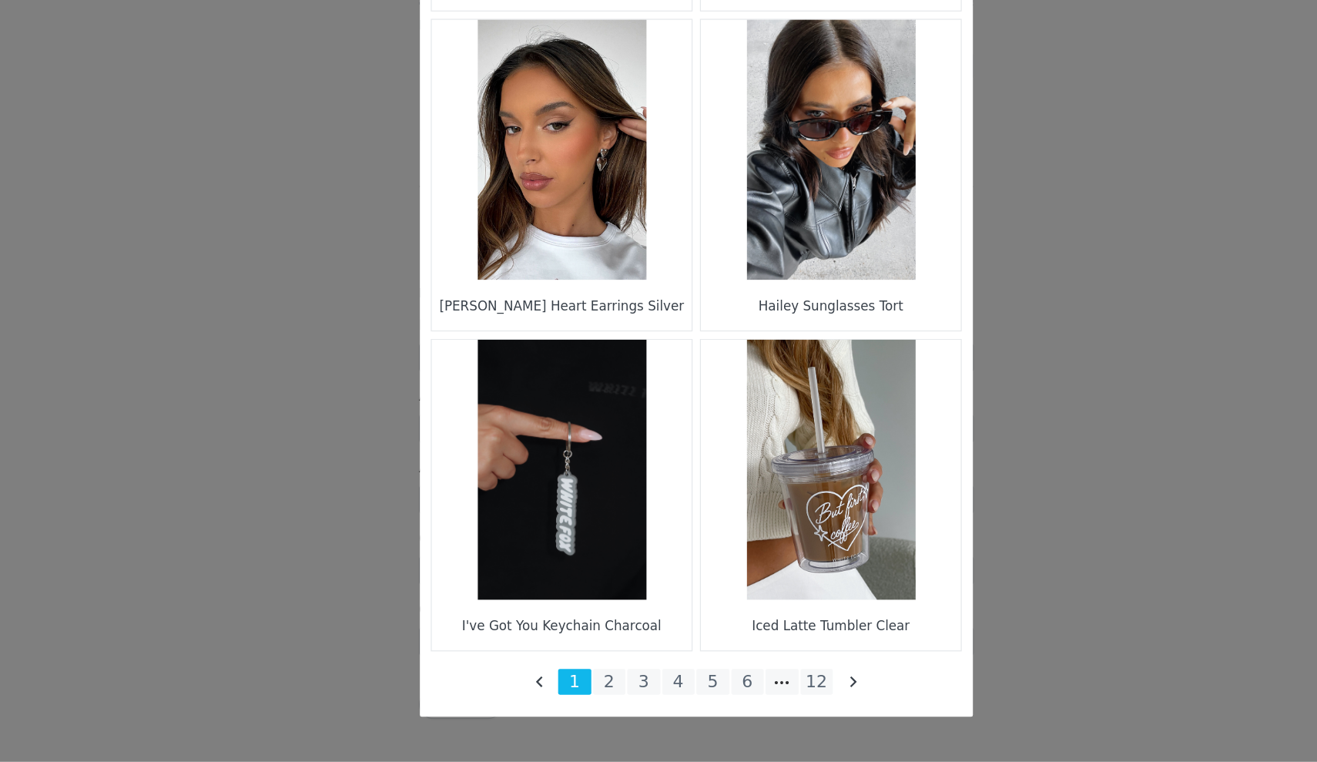
scroll to position [2038, 0]
click at [438, 142] on figure "Choose Your Product" at bounding box center [546, 250] width 217 height 217
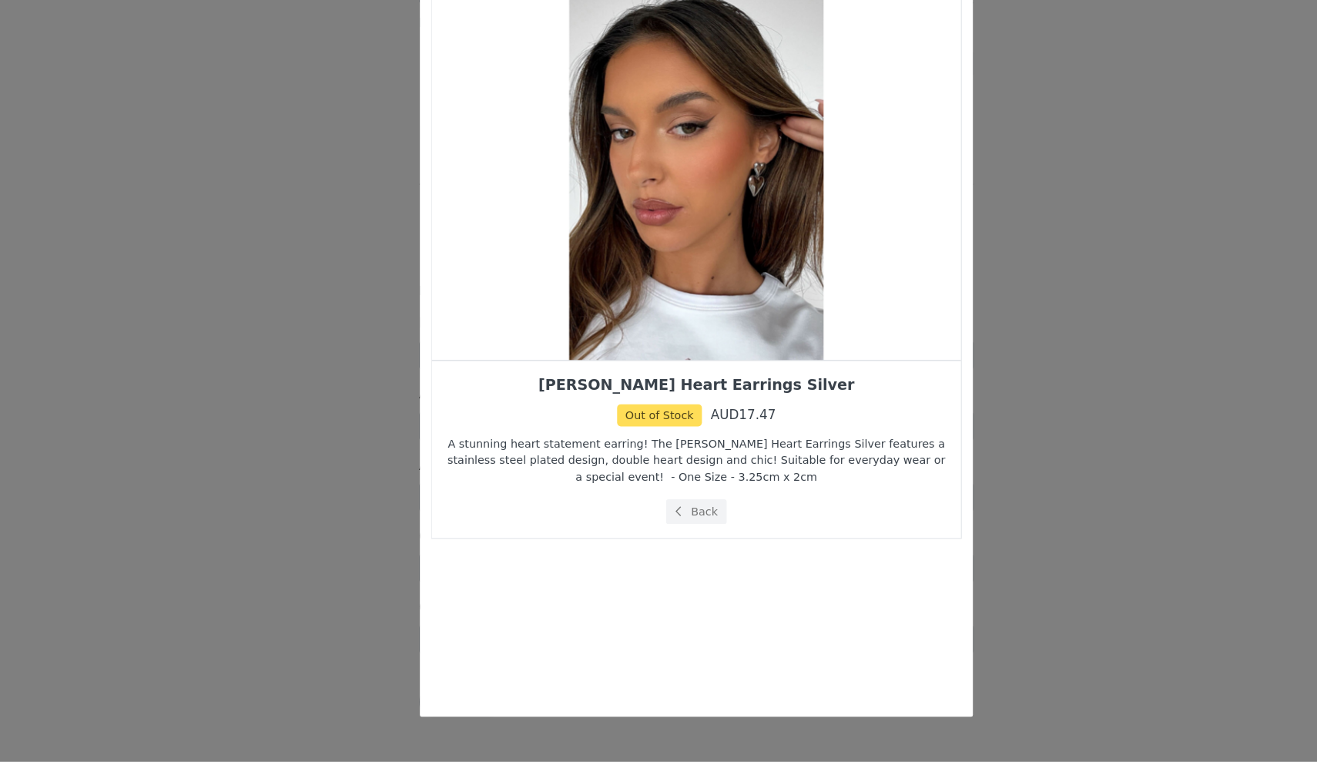
scroll to position [0, 0]
click at [633, 542] on button "Back" at bounding box center [659, 552] width 52 height 21
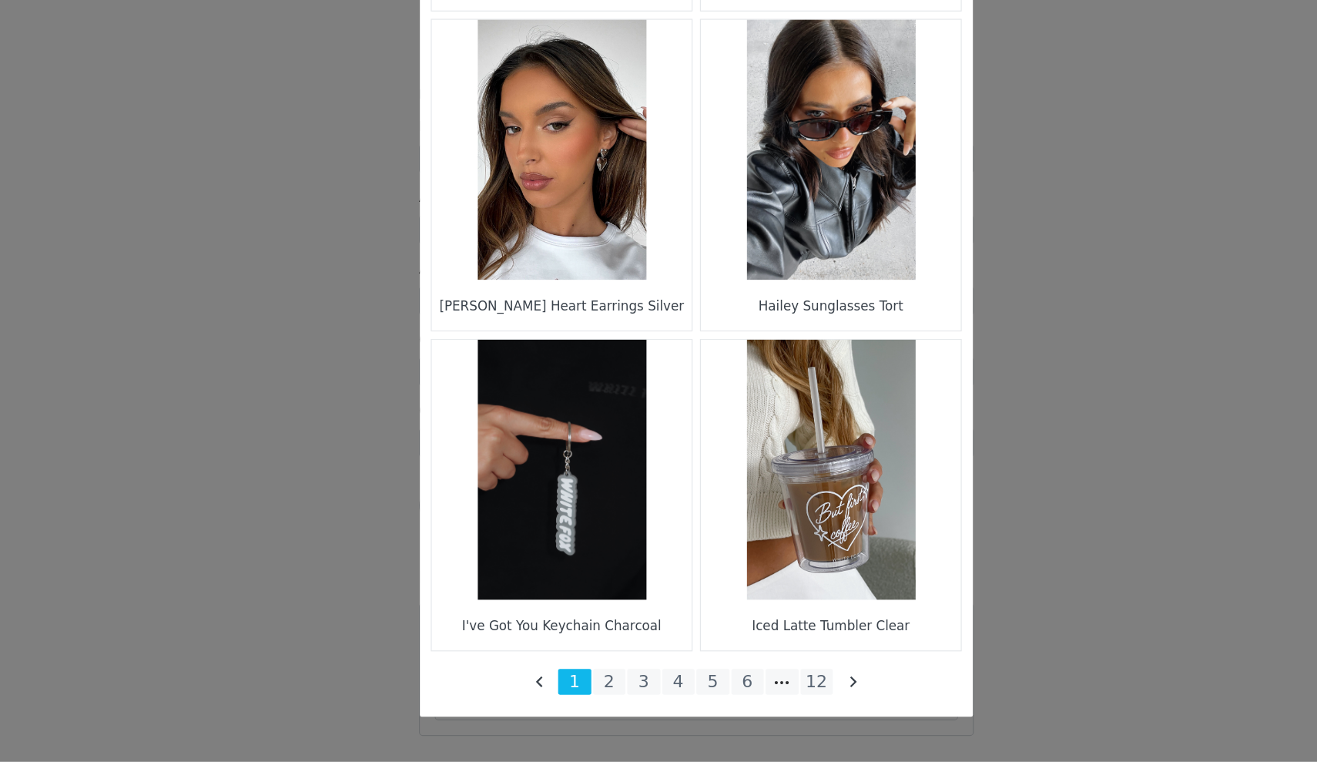
scroll to position [2224, 0]
click at [746, 684] on li "12" at bounding box center [760, 695] width 28 height 22
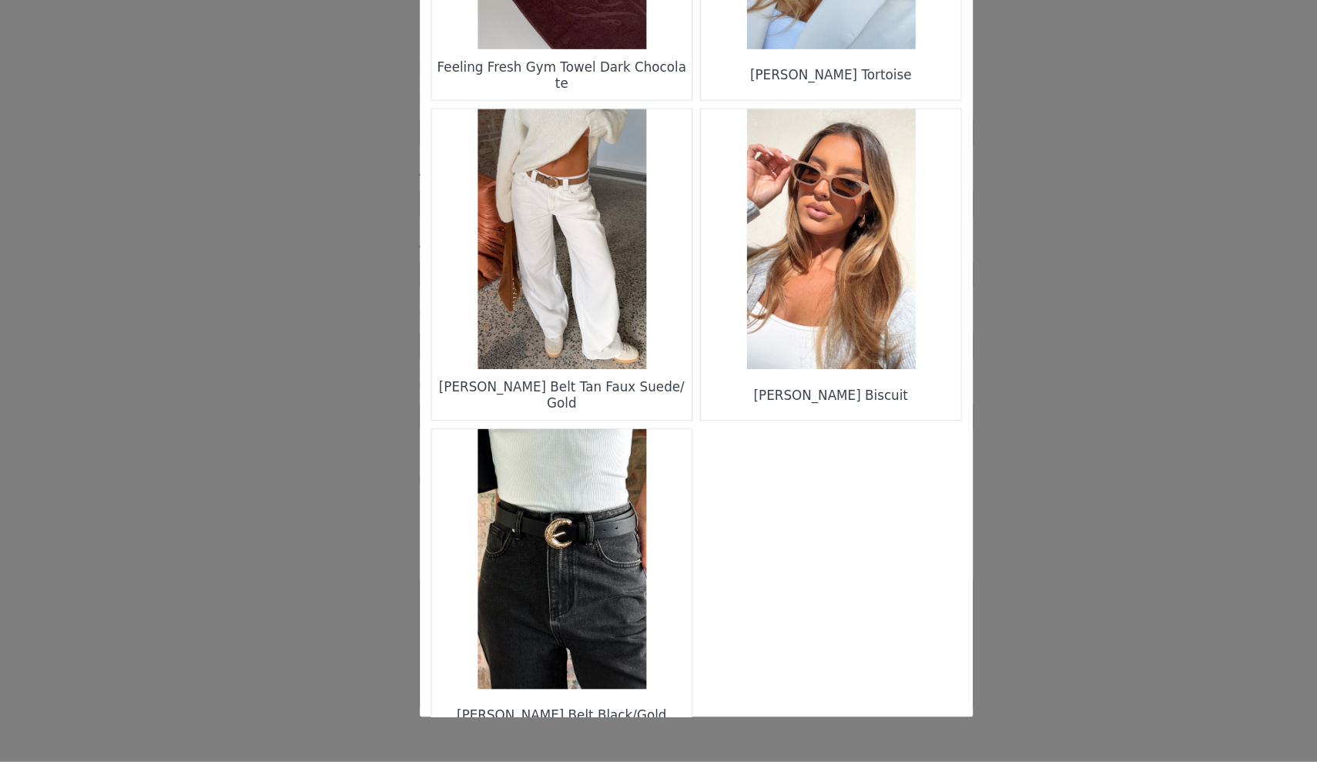
scroll to position [904, 0]
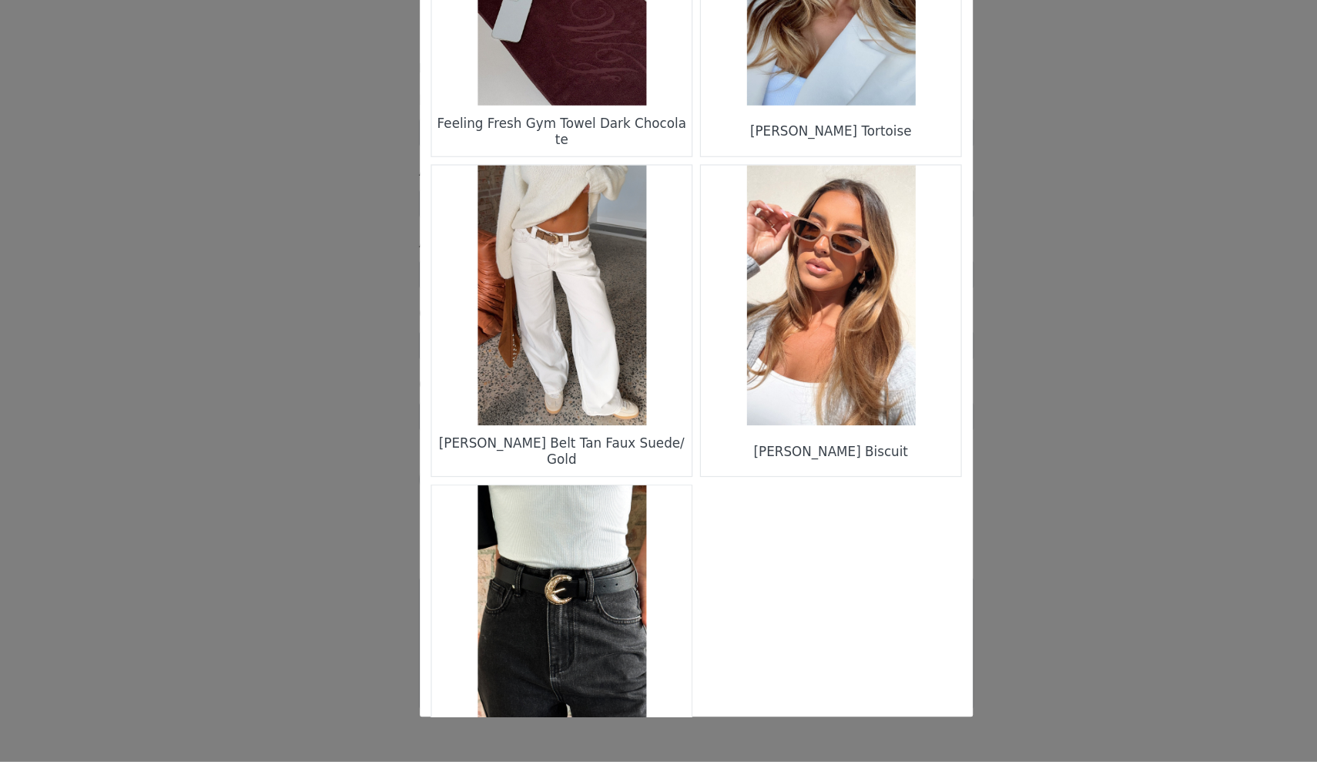
click at [478, 320] on figure "Choose Your Product" at bounding box center [546, 371] width 217 height 217
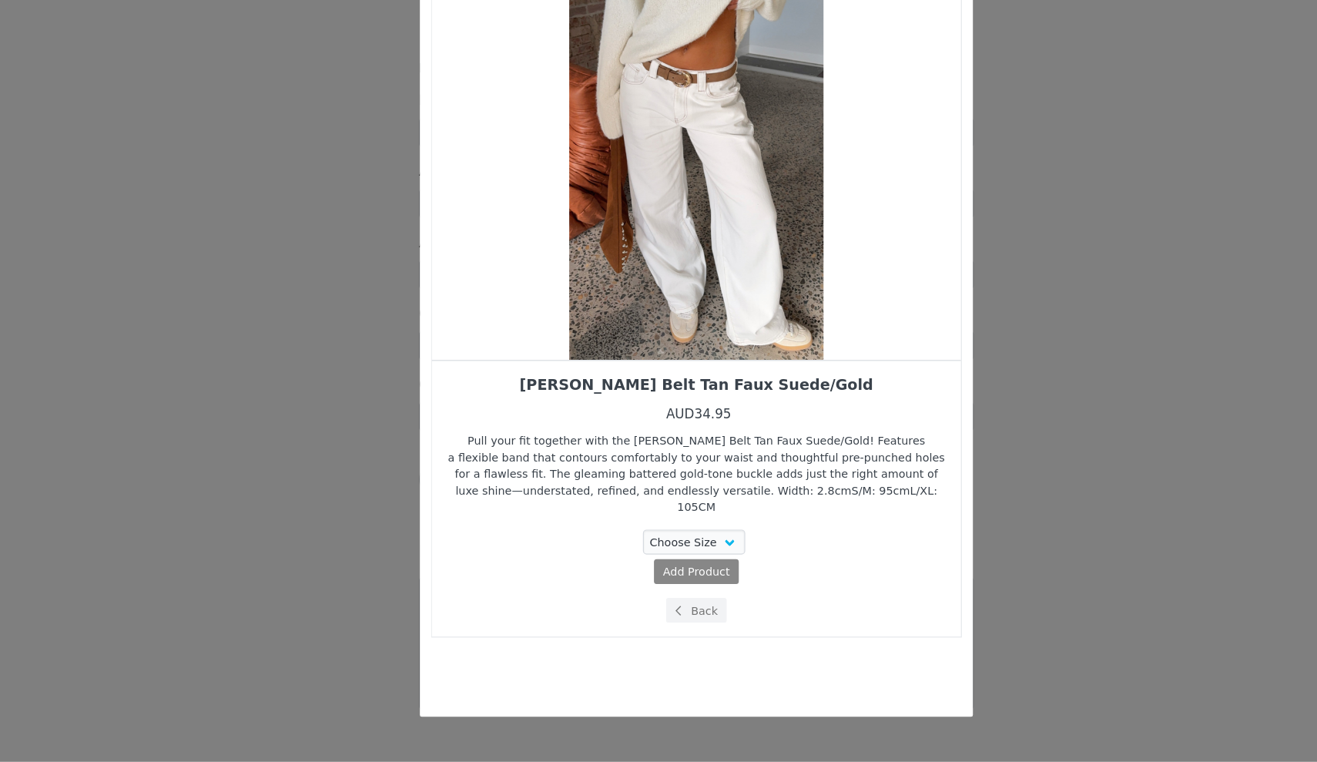
scroll to position [0, 0]
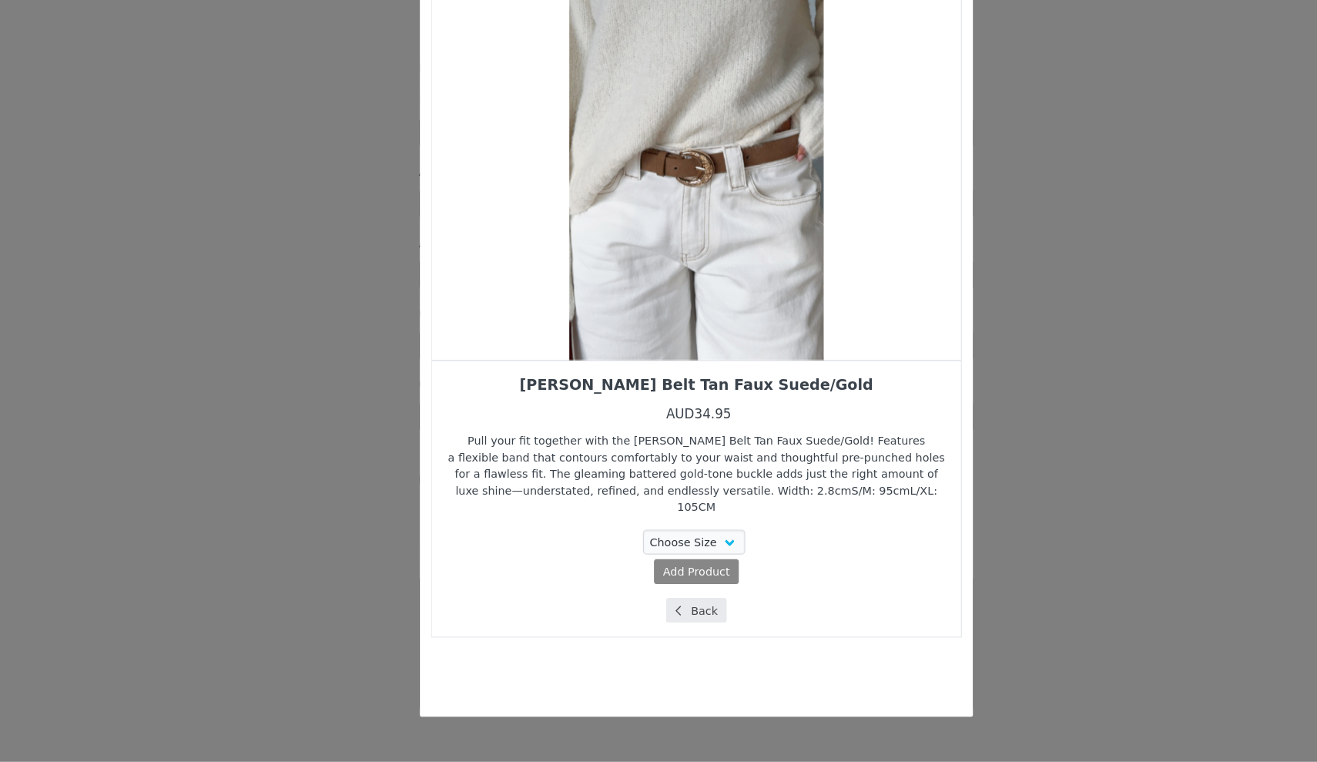
click at [633, 625] on button "Back" at bounding box center [659, 635] width 52 height 21
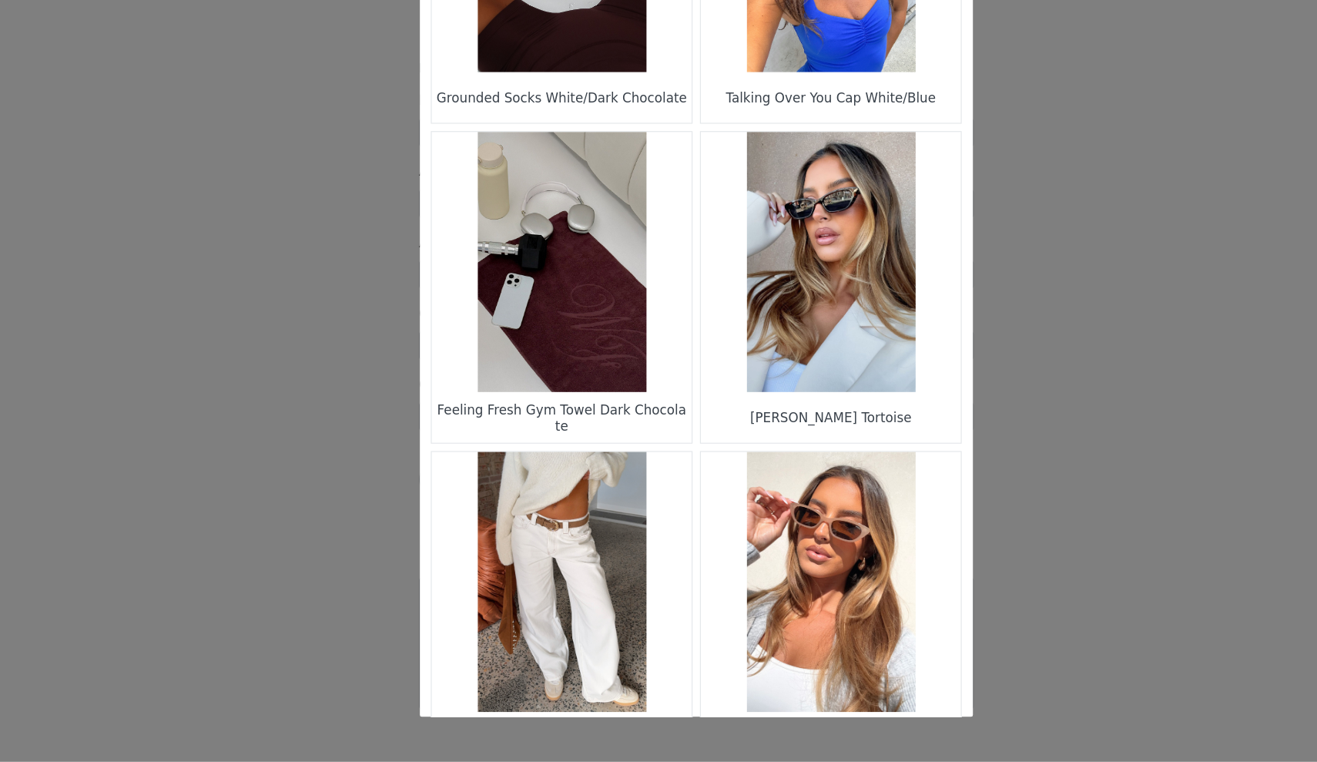
scroll to position [669, 0]
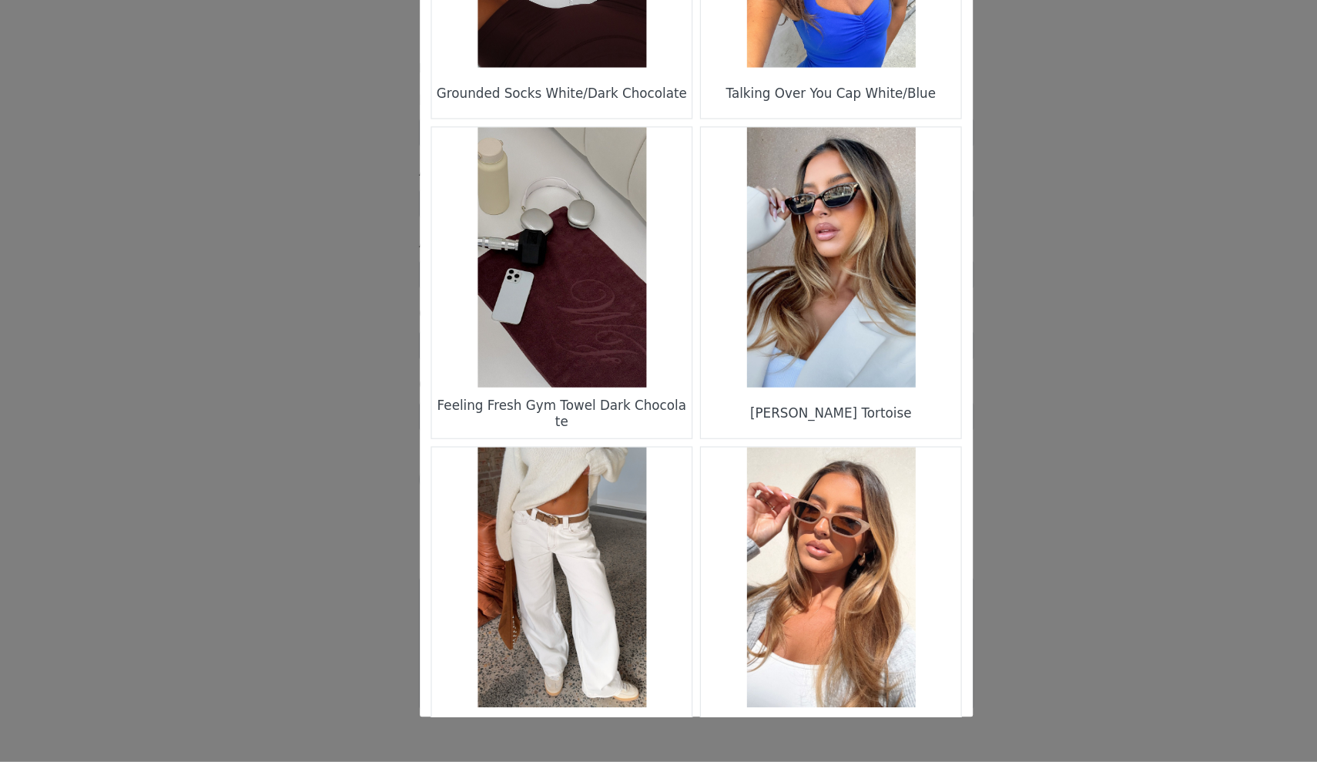
click at [663, 279] on figure "Choose Your Product" at bounding box center [771, 340] width 217 height 217
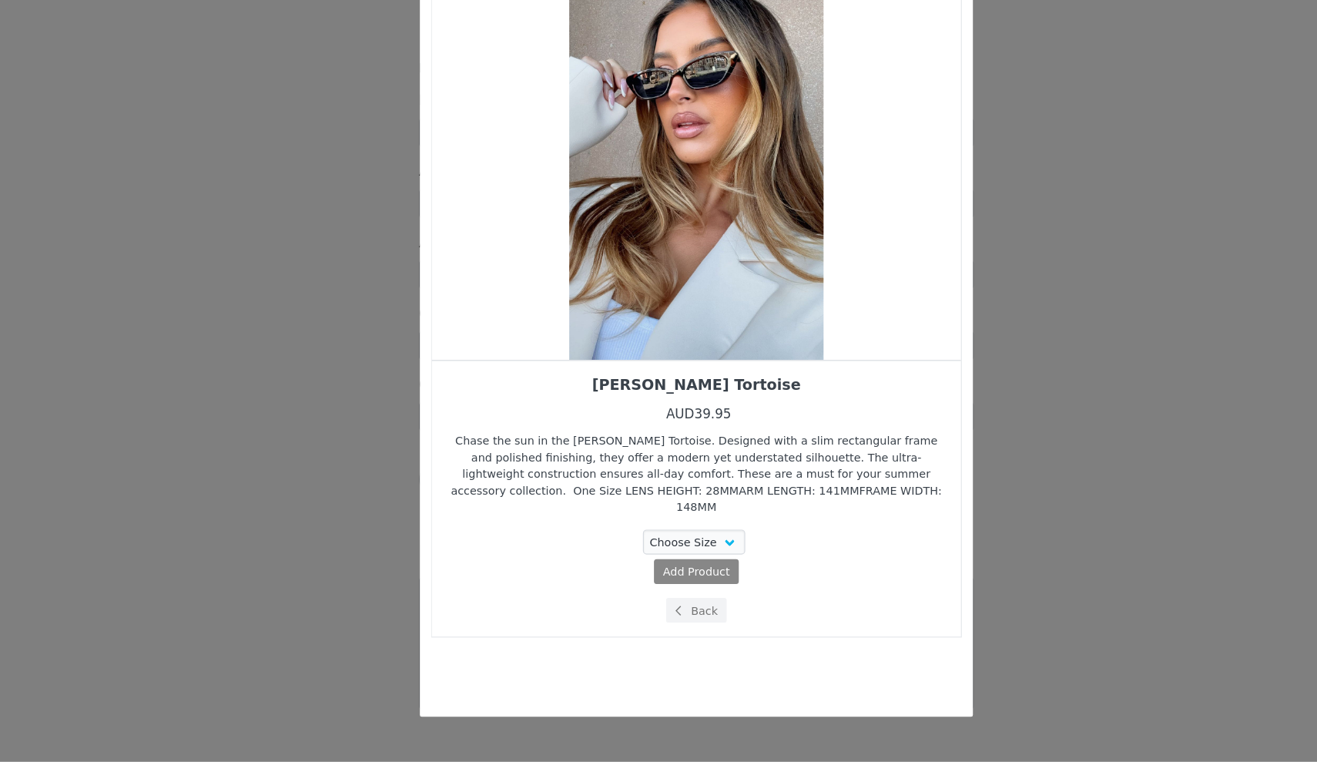
scroll to position [0, 0]
click at [633, 625] on button "Back" at bounding box center [659, 635] width 52 height 21
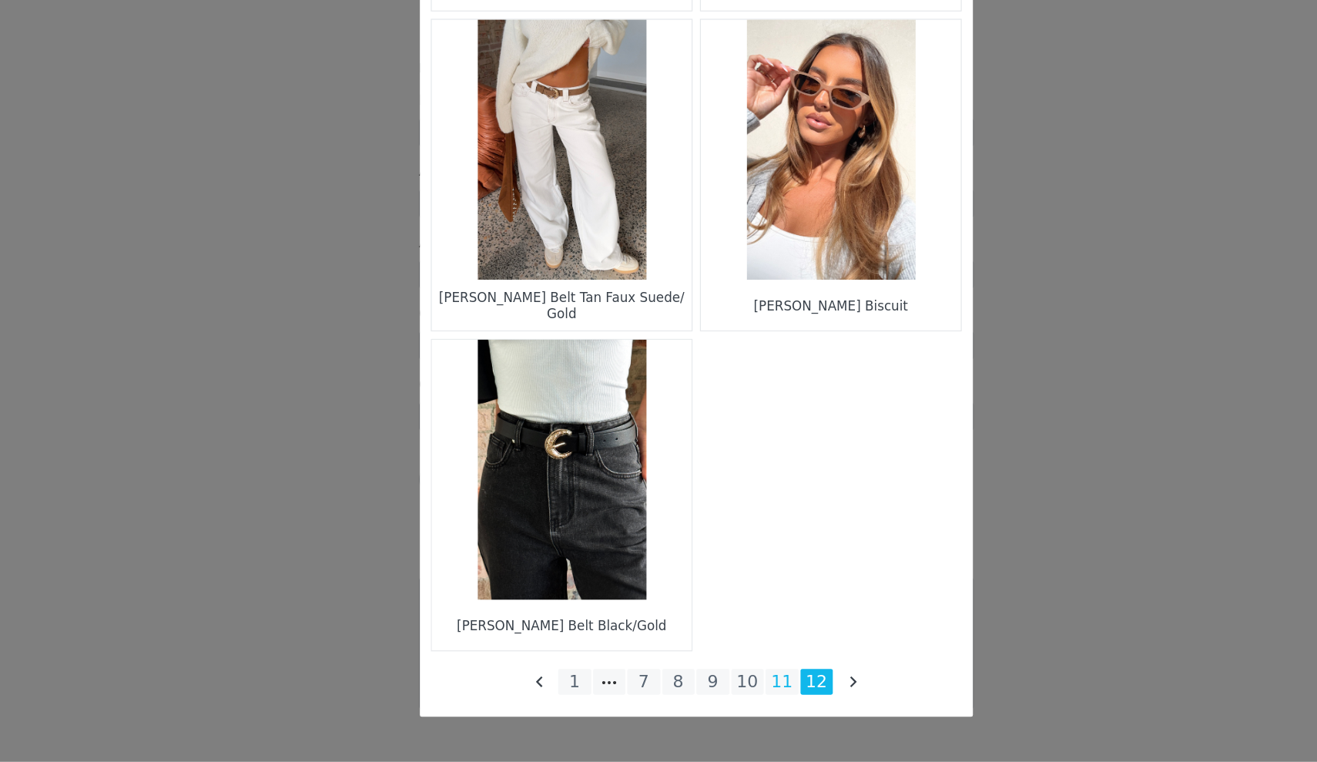
scroll to position [1026, 0]
click at [716, 684] on li "11" at bounding box center [730, 695] width 28 height 22
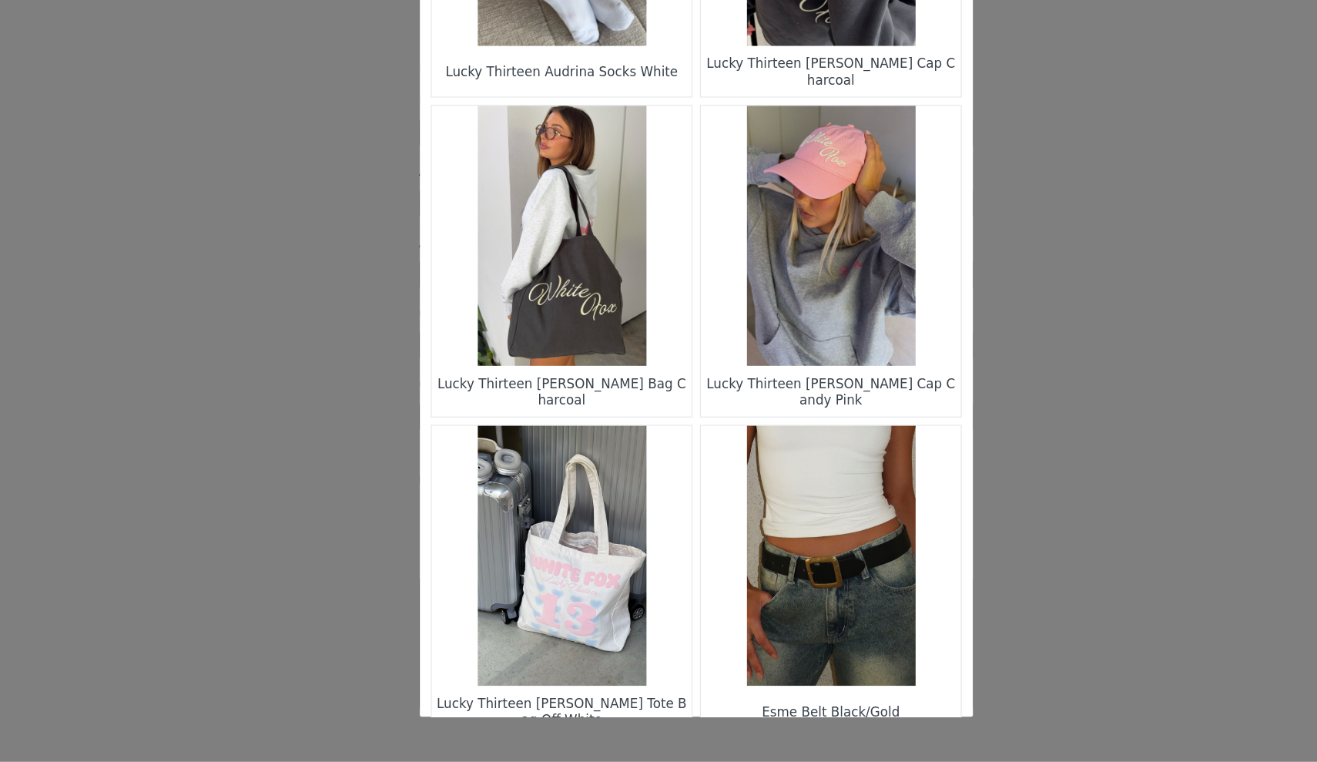
scroll to position [487, 0]
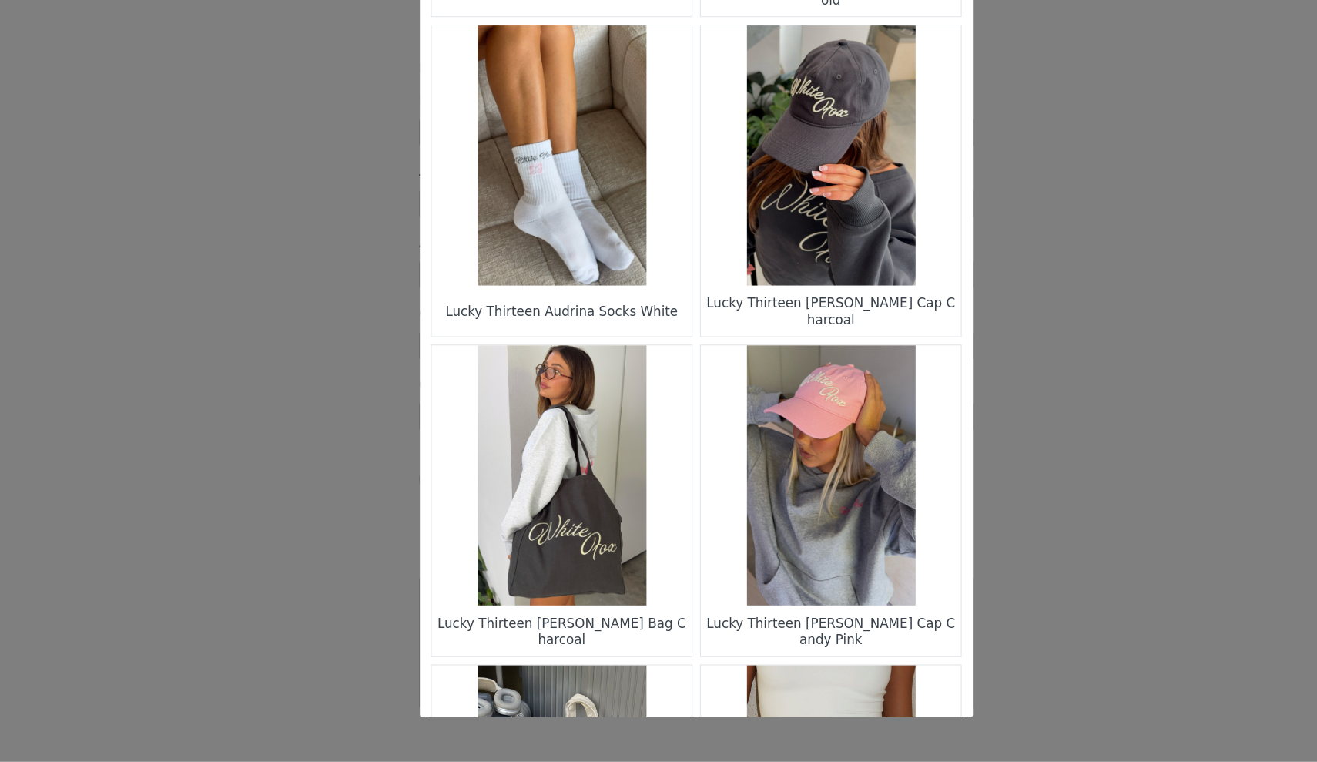
click at [663, 187] on figure "Choose Your Product" at bounding box center [771, 254] width 217 height 217
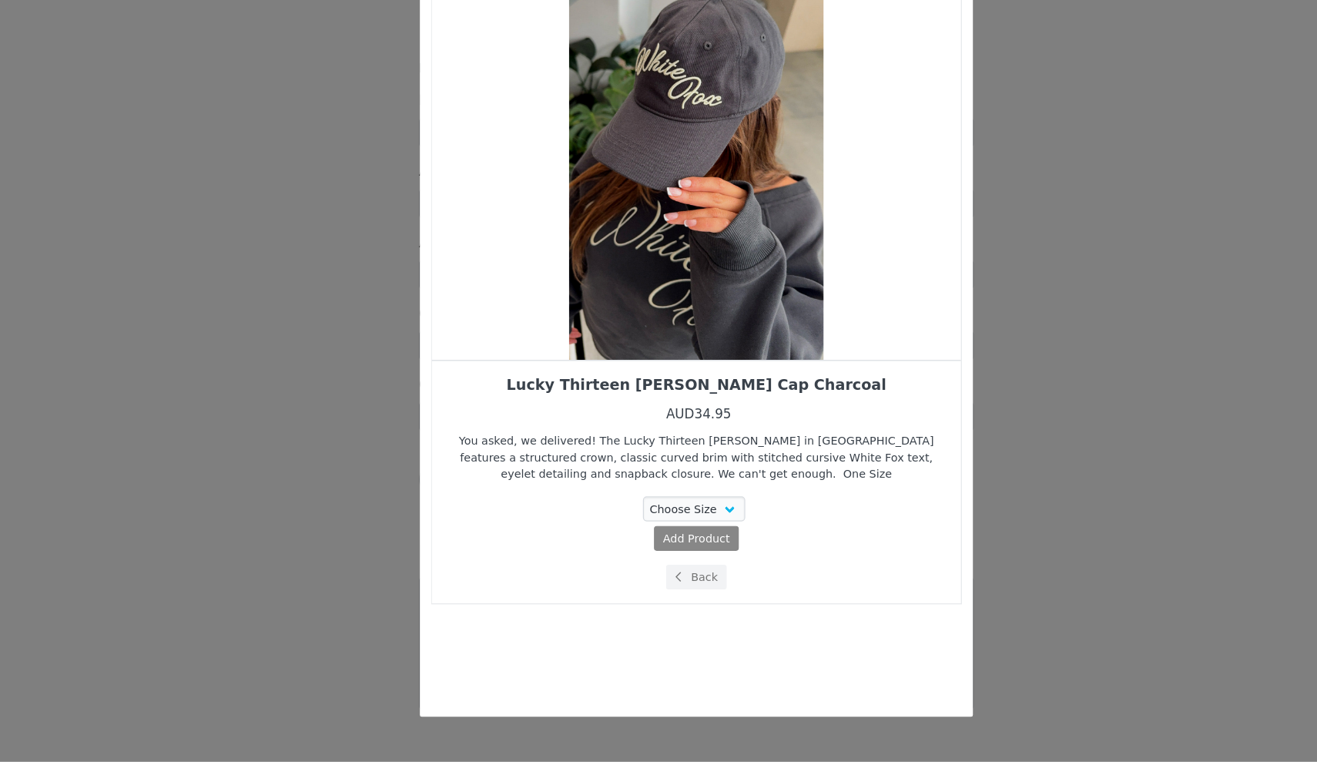
scroll to position [0, 0]
click at [633, 597] on button "Back" at bounding box center [659, 607] width 52 height 21
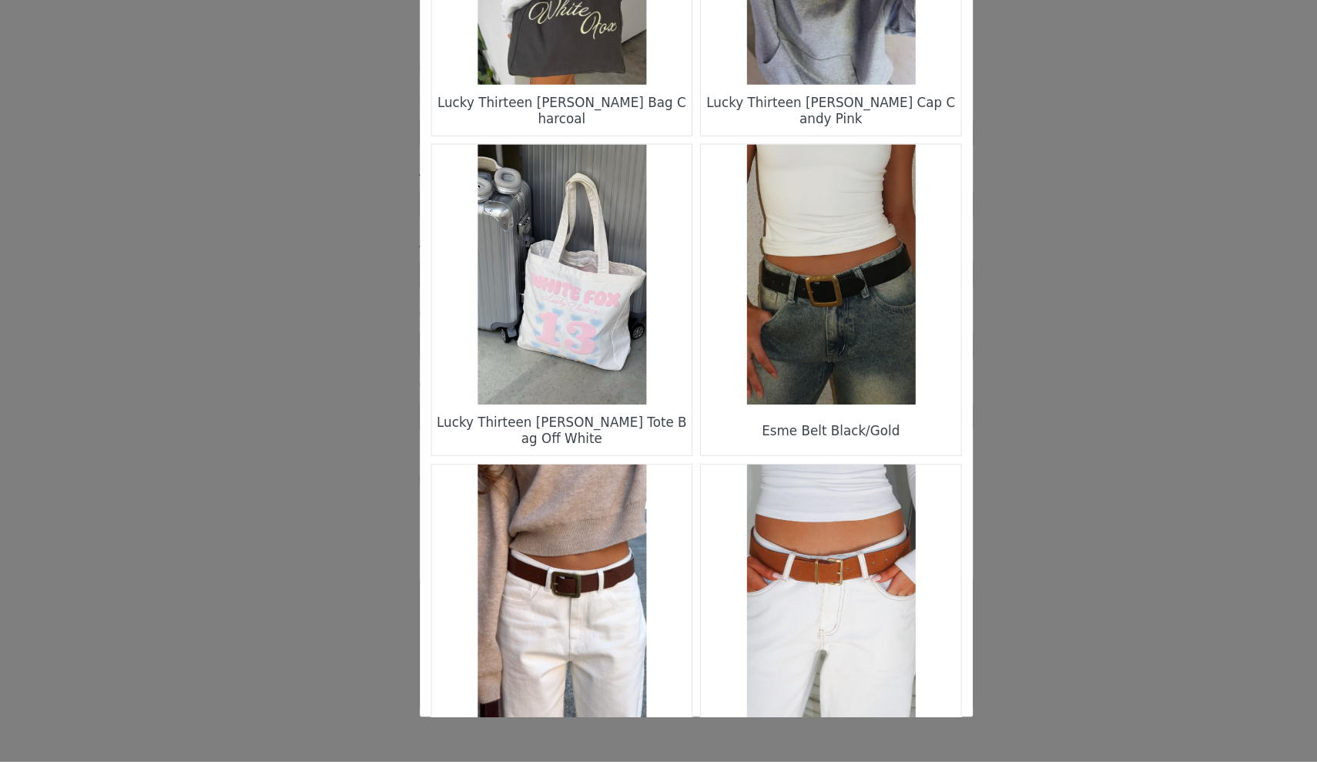
scroll to position [924, 0]
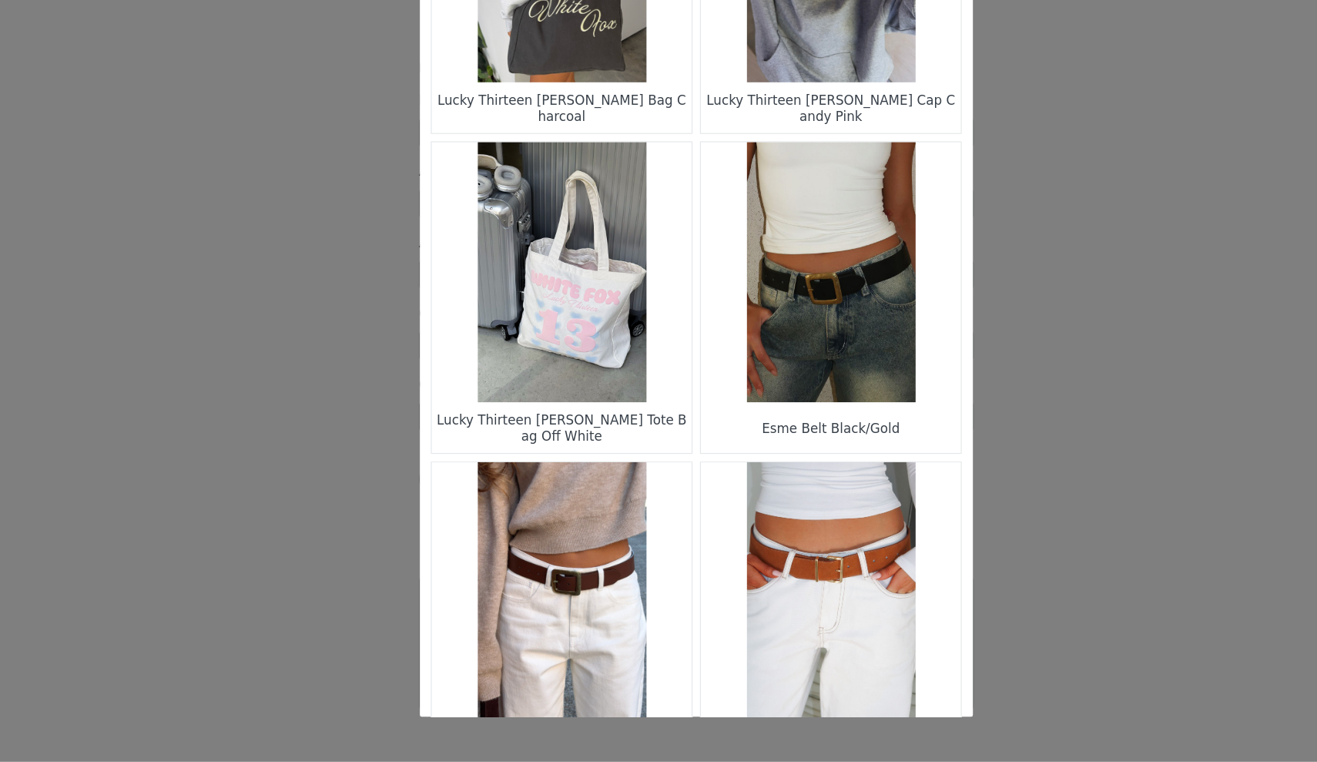
click at [497, 198] on div "Lucky Thirteen [PERSON_NAME] Bag Charcoal" at bounding box center [546, 215] width 210 height 35
click at [515, 48] on figure "Choose Your Product" at bounding box center [546, 85] width 217 height 217
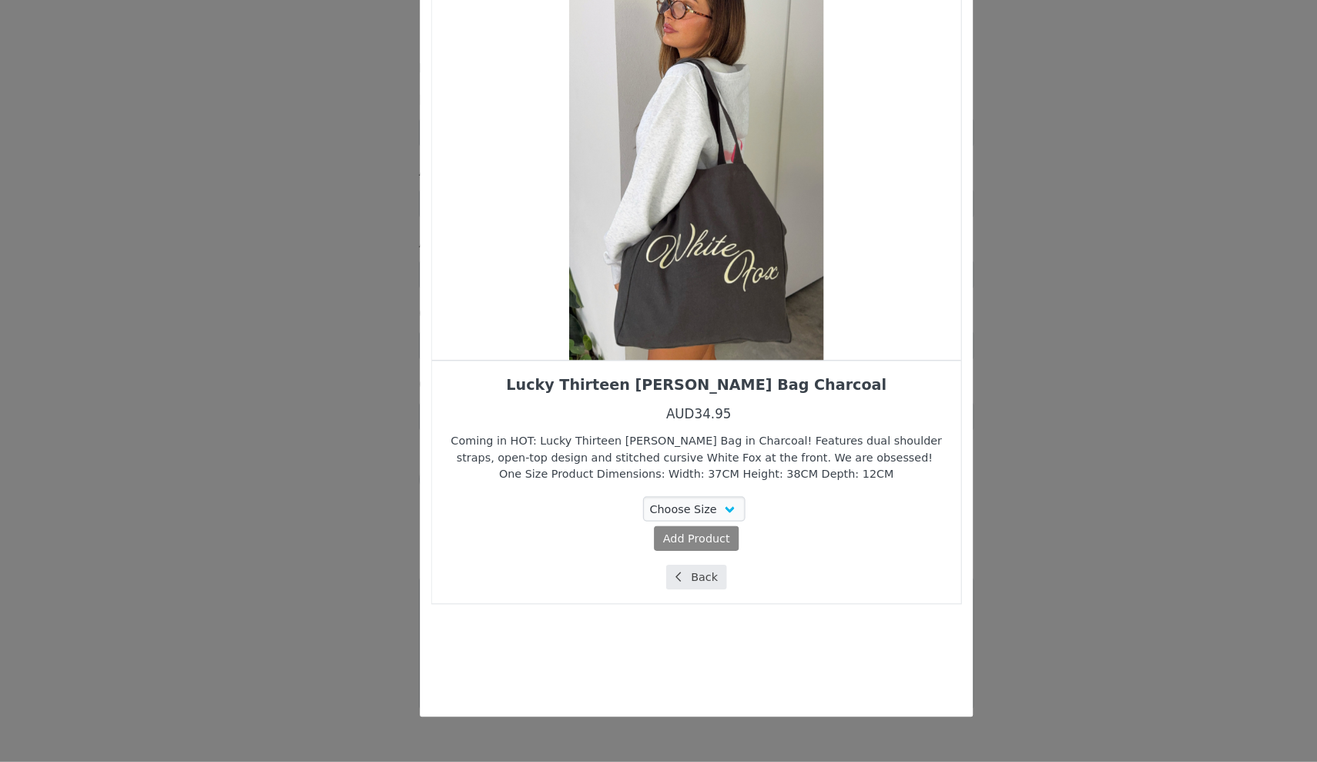
click at [633, 597] on button "Back" at bounding box center [659, 607] width 52 height 21
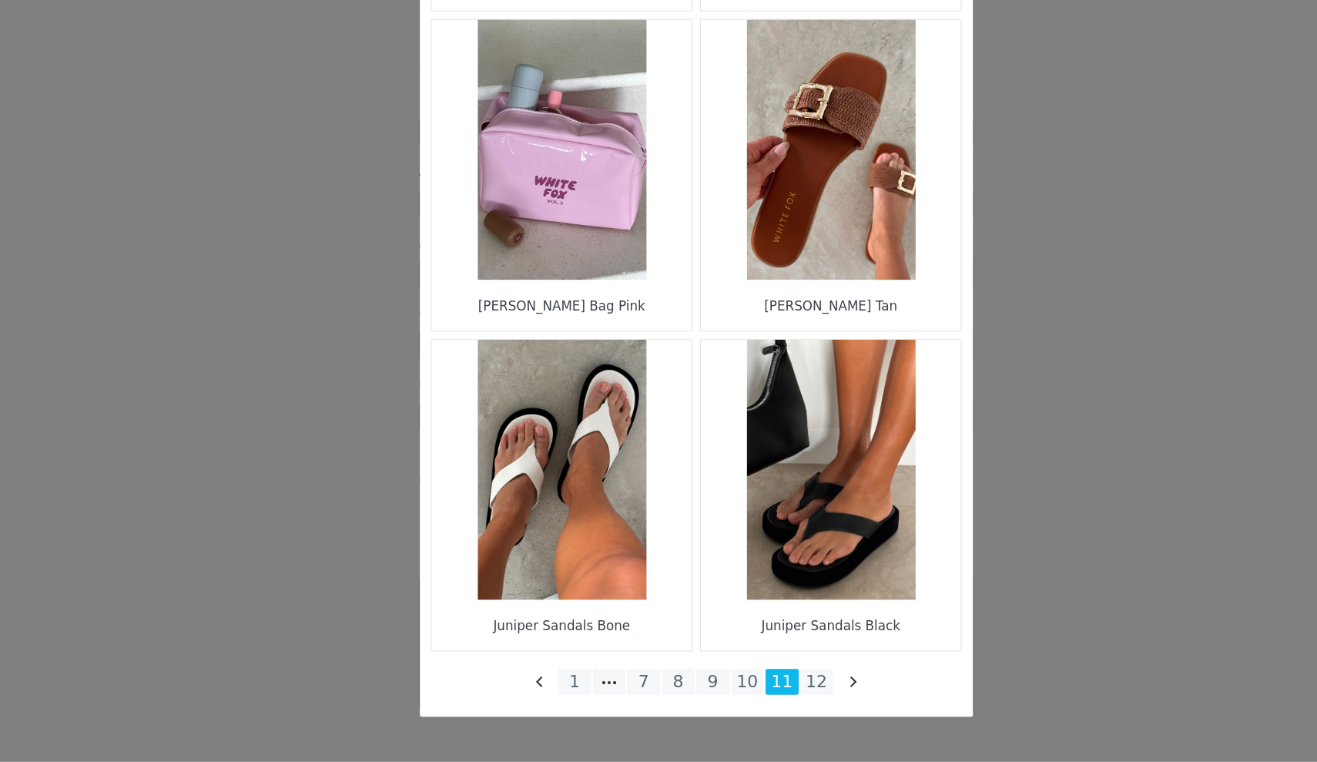
scroll to position [2096, 0]
click at [688, 684] on li "10" at bounding box center [702, 695] width 28 height 22
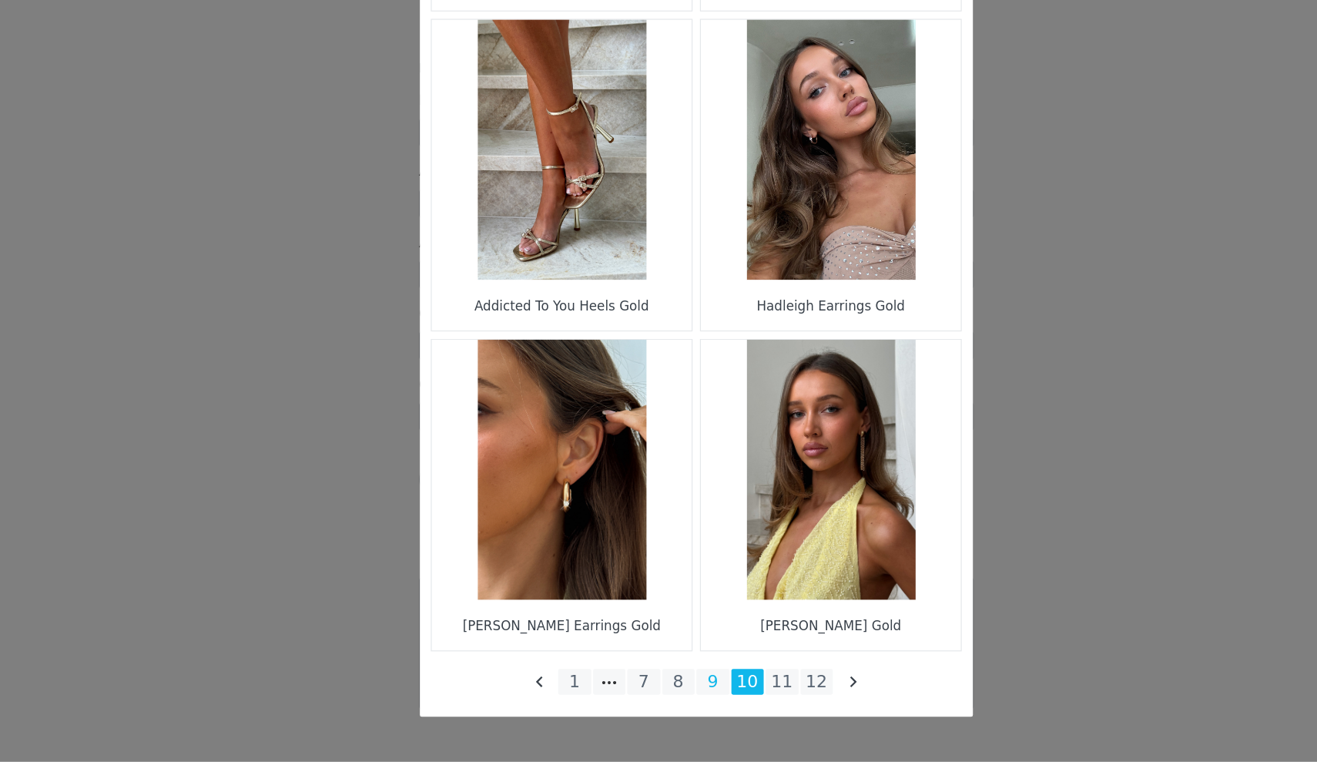
click at [659, 684] on li "9" at bounding box center [673, 695] width 28 height 22
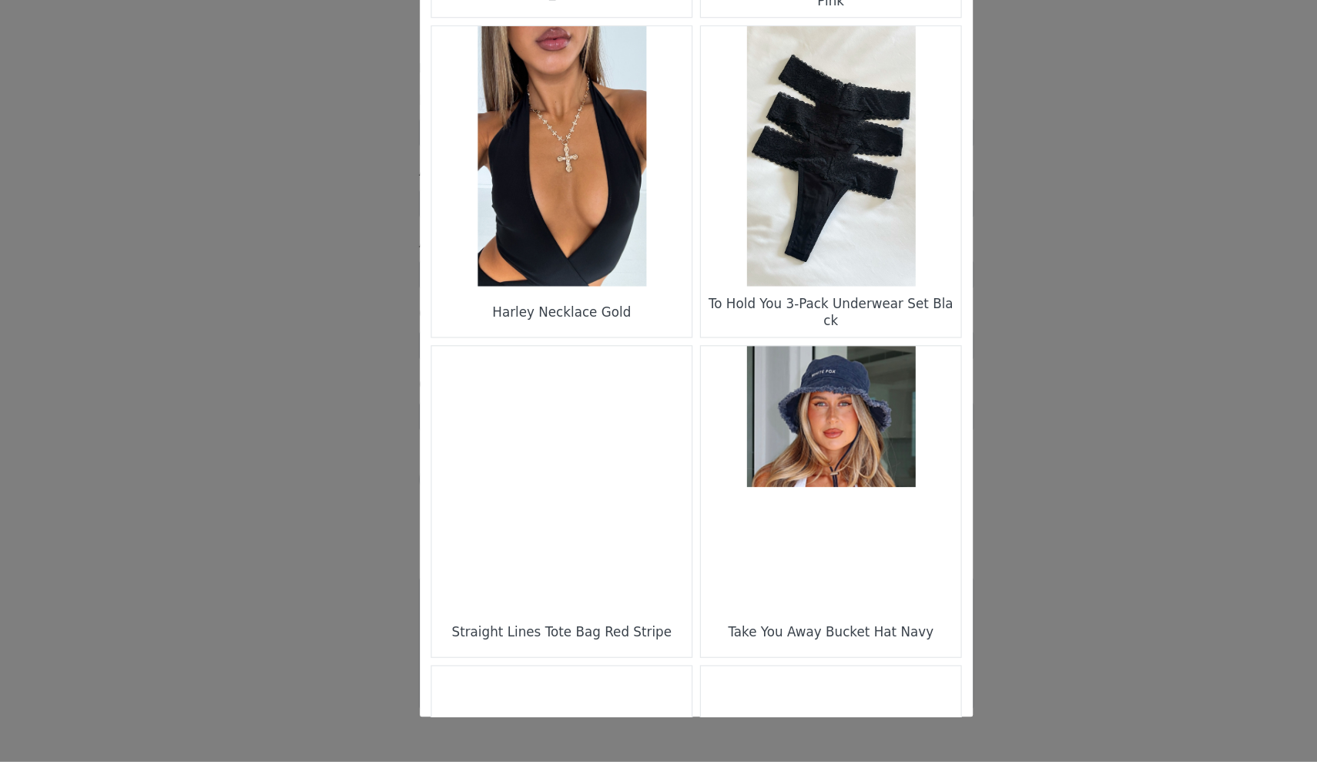
scroll to position [482, 0]
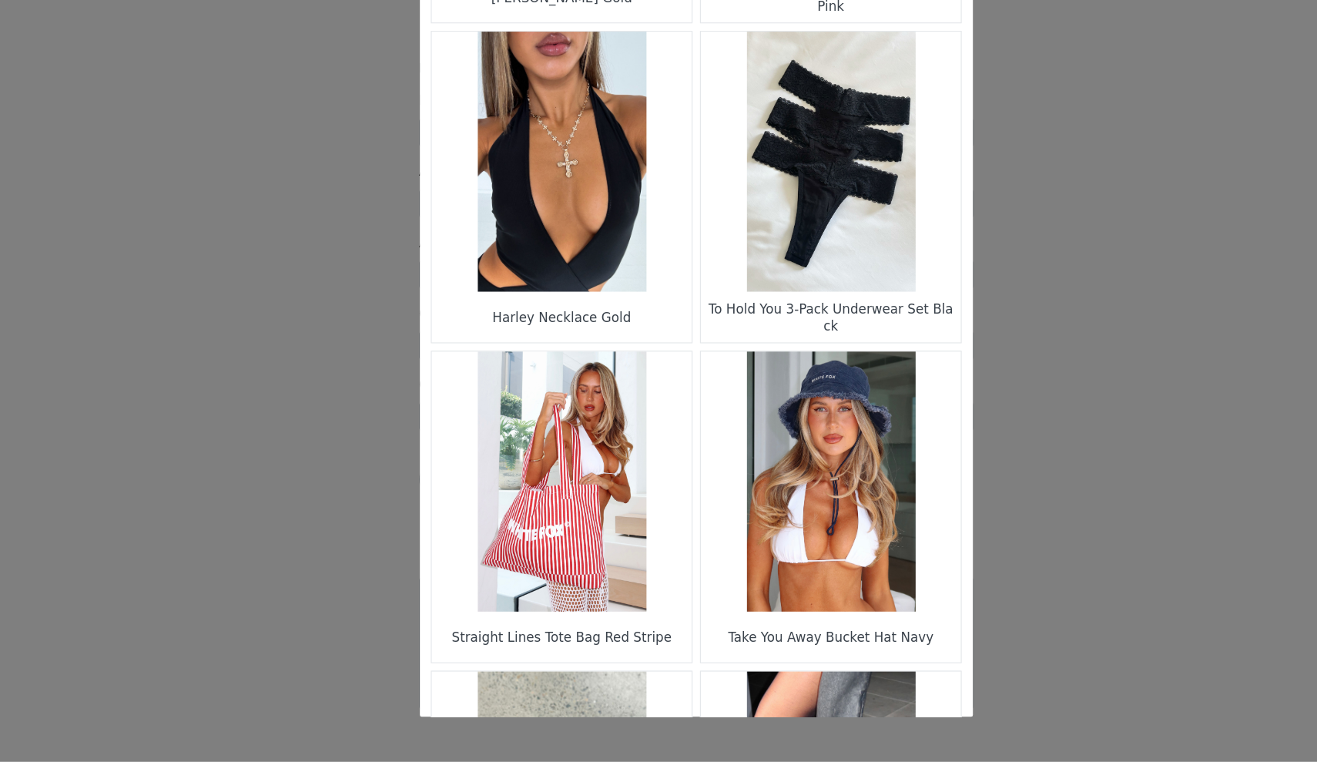
click at [683, 152] on figure "Choose Your Product" at bounding box center [771, 260] width 217 height 217
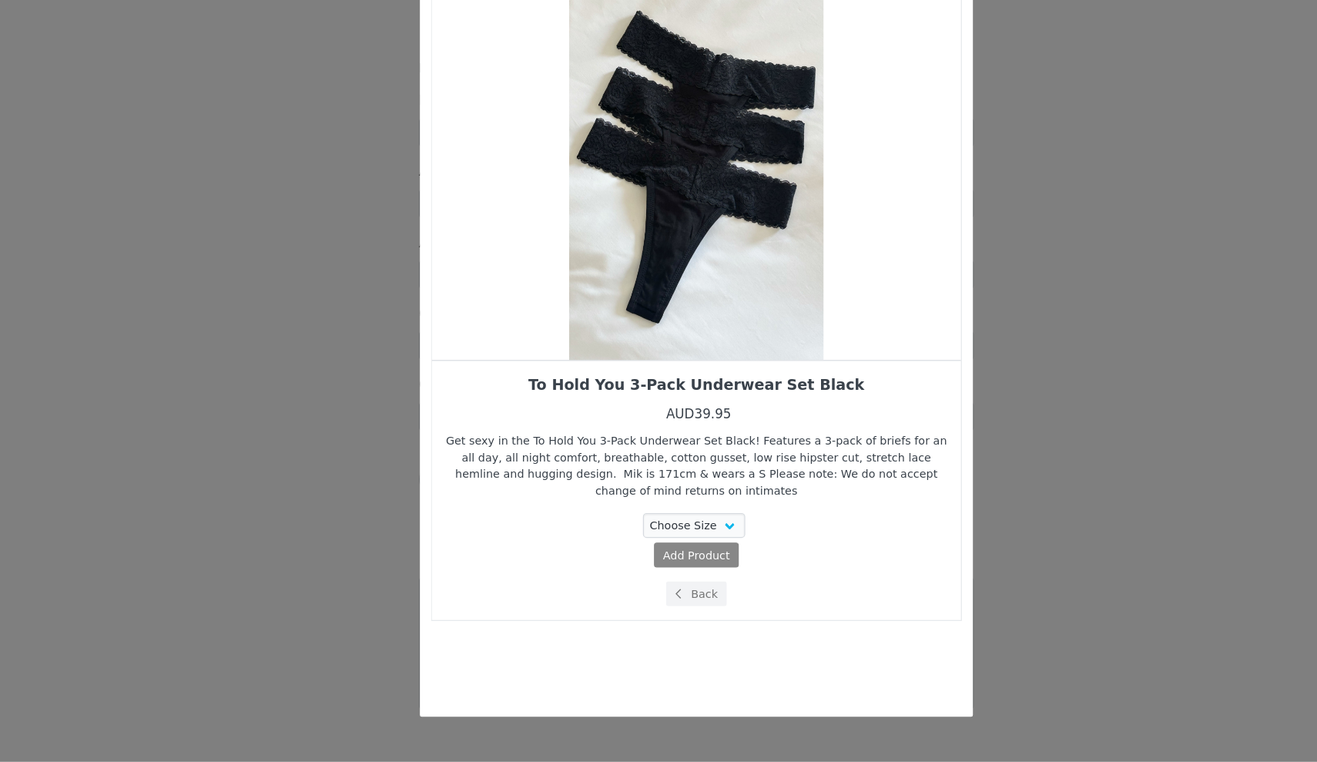
scroll to position [0, 0]
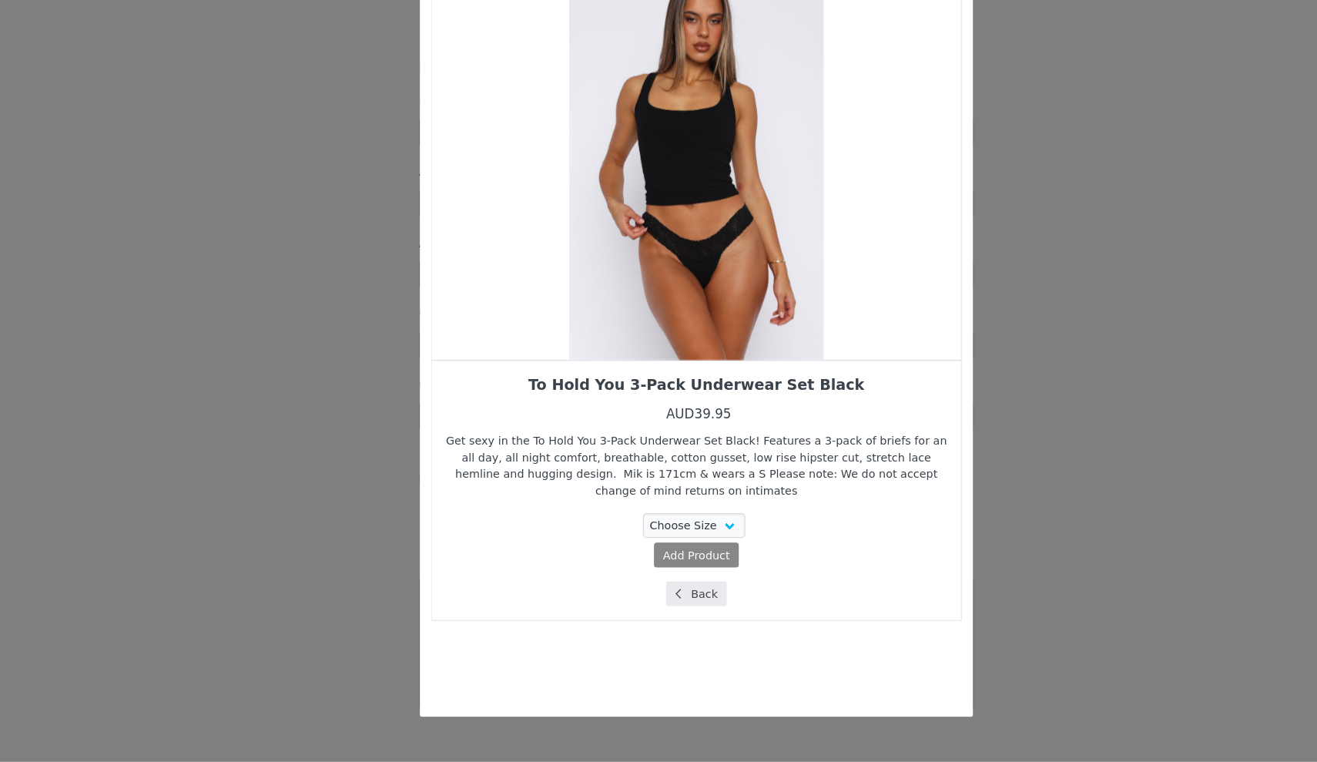
click at [633, 611] on button "Back" at bounding box center [659, 621] width 52 height 21
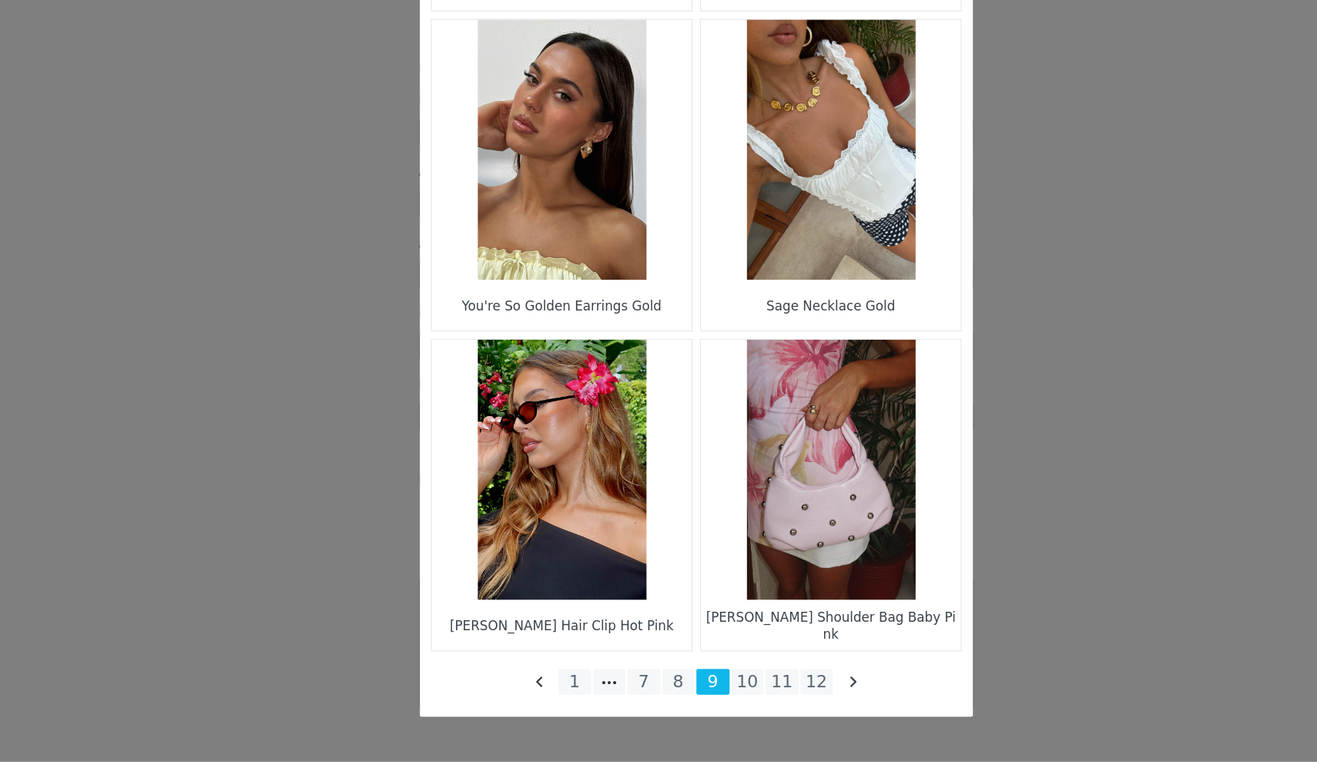
scroll to position [2096, 0]
click at [630, 684] on li "8" at bounding box center [644, 695] width 28 height 22
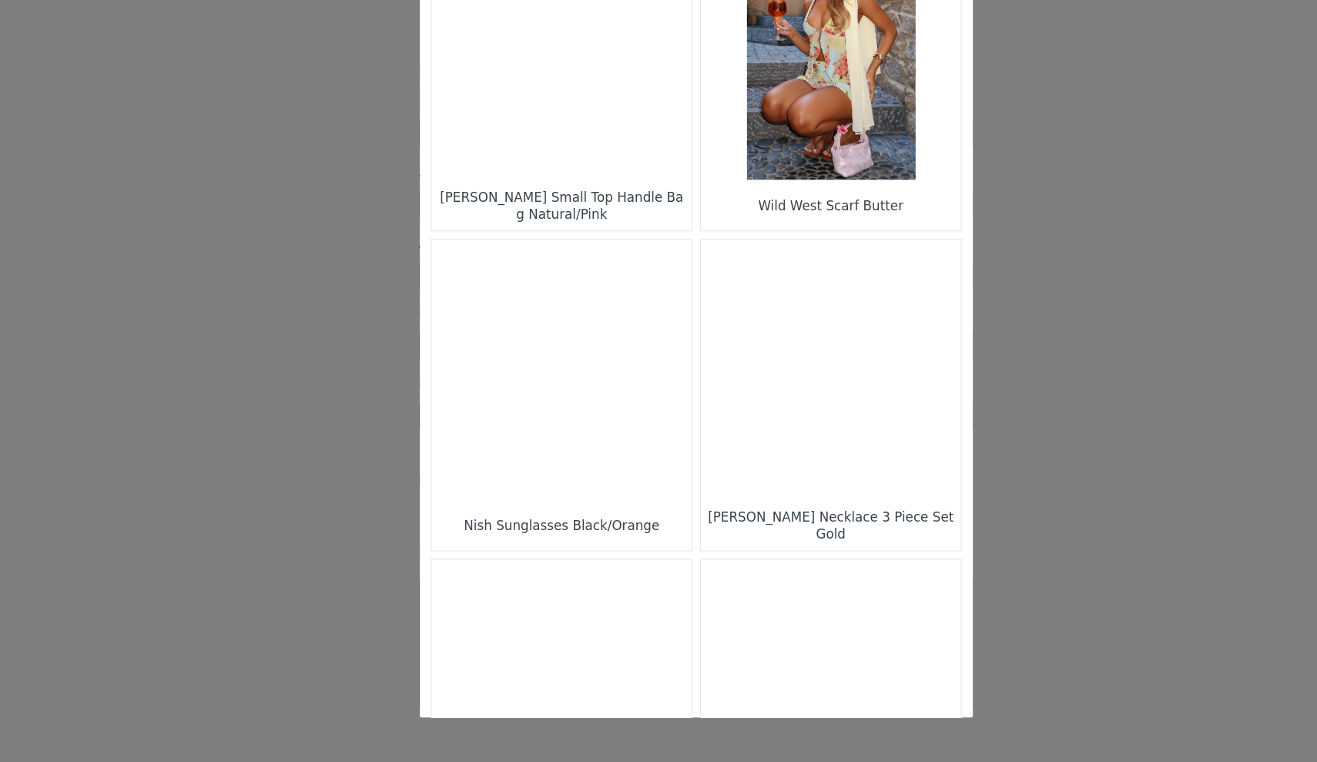
scroll to position [343, 0]
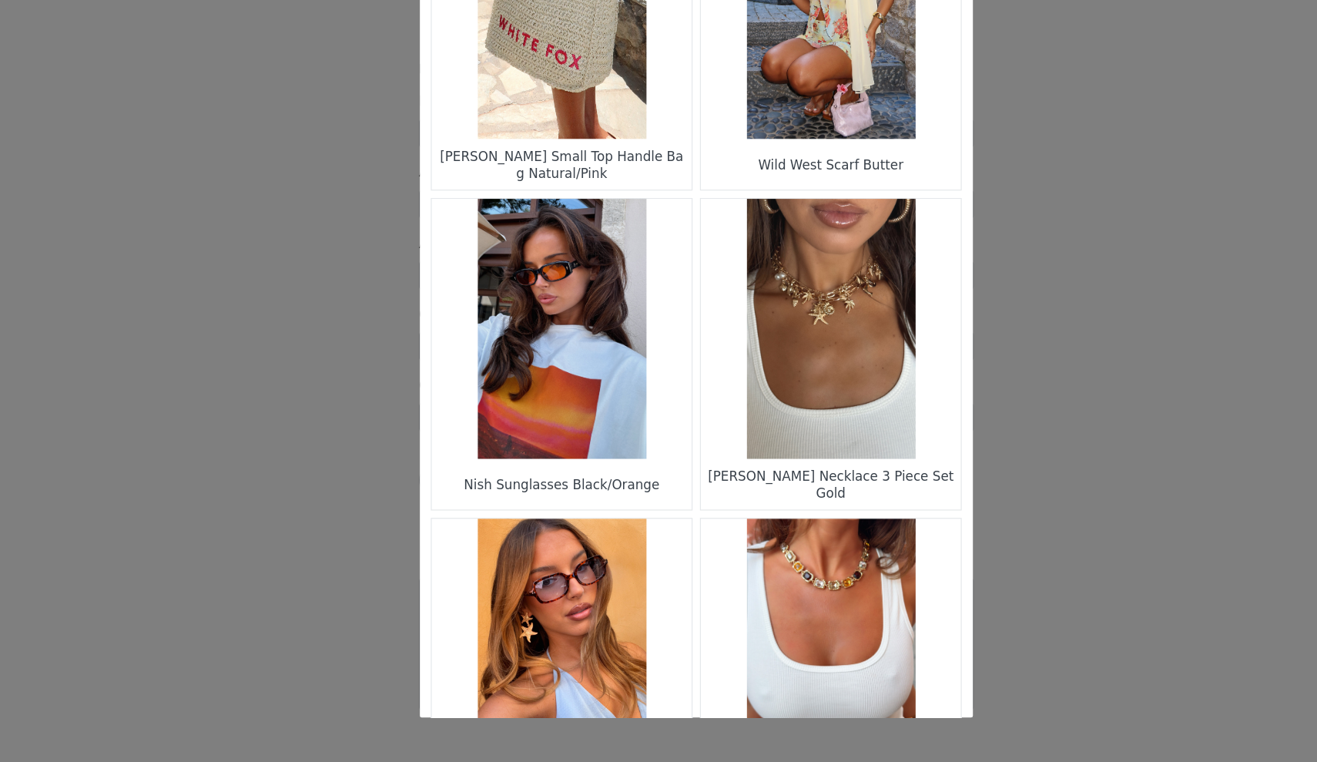
click at [469, 304] on figure "Choose Your Product" at bounding box center [546, 398] width 217 height 217
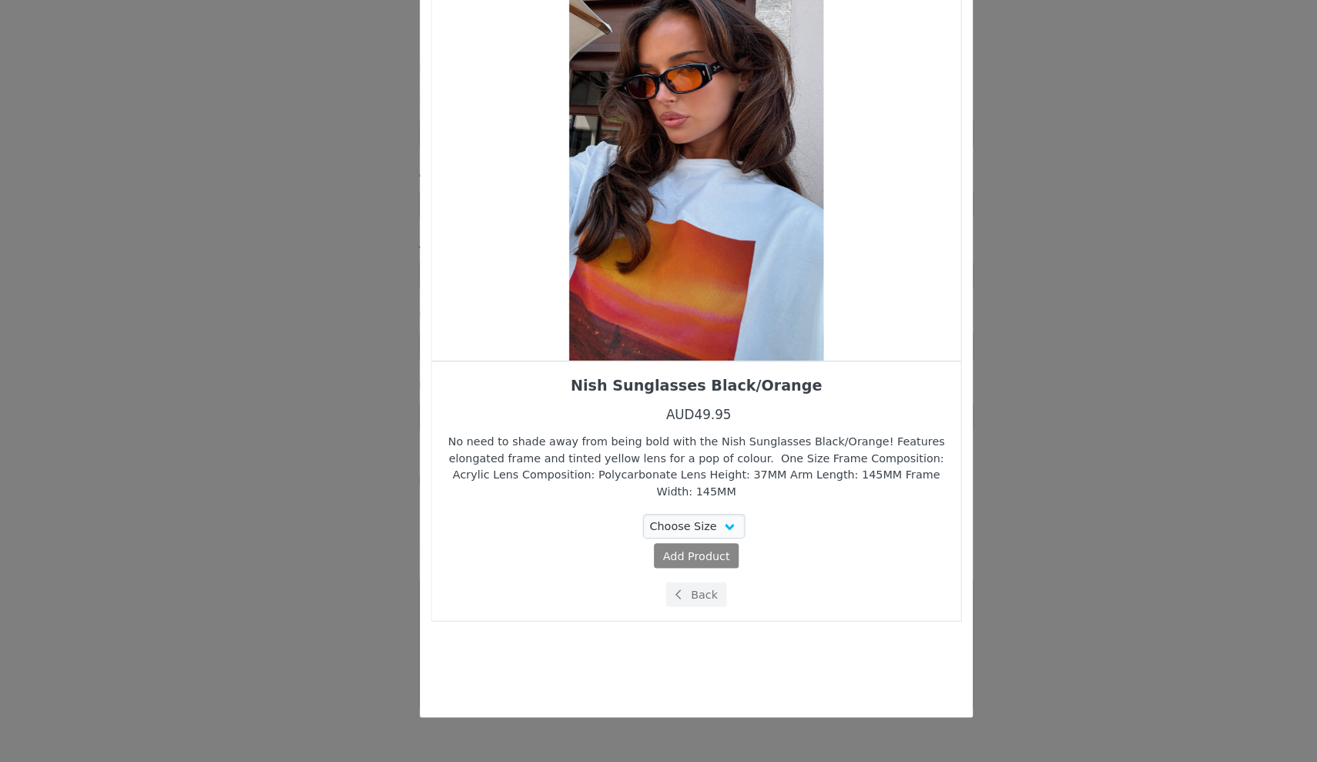
scroll to position [0, 0]
click at [501, 214] on div "Choose Your Product" at bounding box center [659, 262] width 442 height 327
click at [633, 611] on button "Back" at bounding box center [659, 621] width 52 height 21
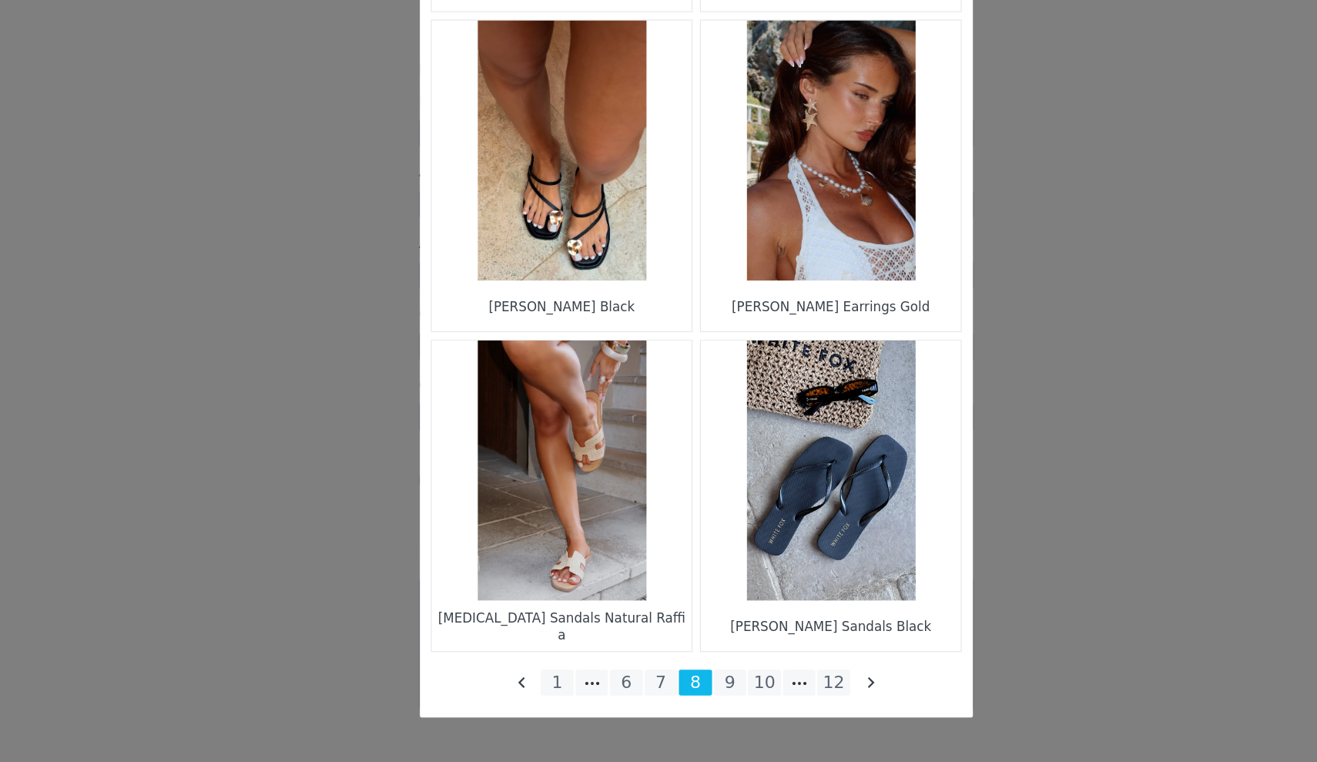
scroll to position [2096, 0]
click at [616, 684] on li "7" at bounding box center [630, 695] width 28 height 22
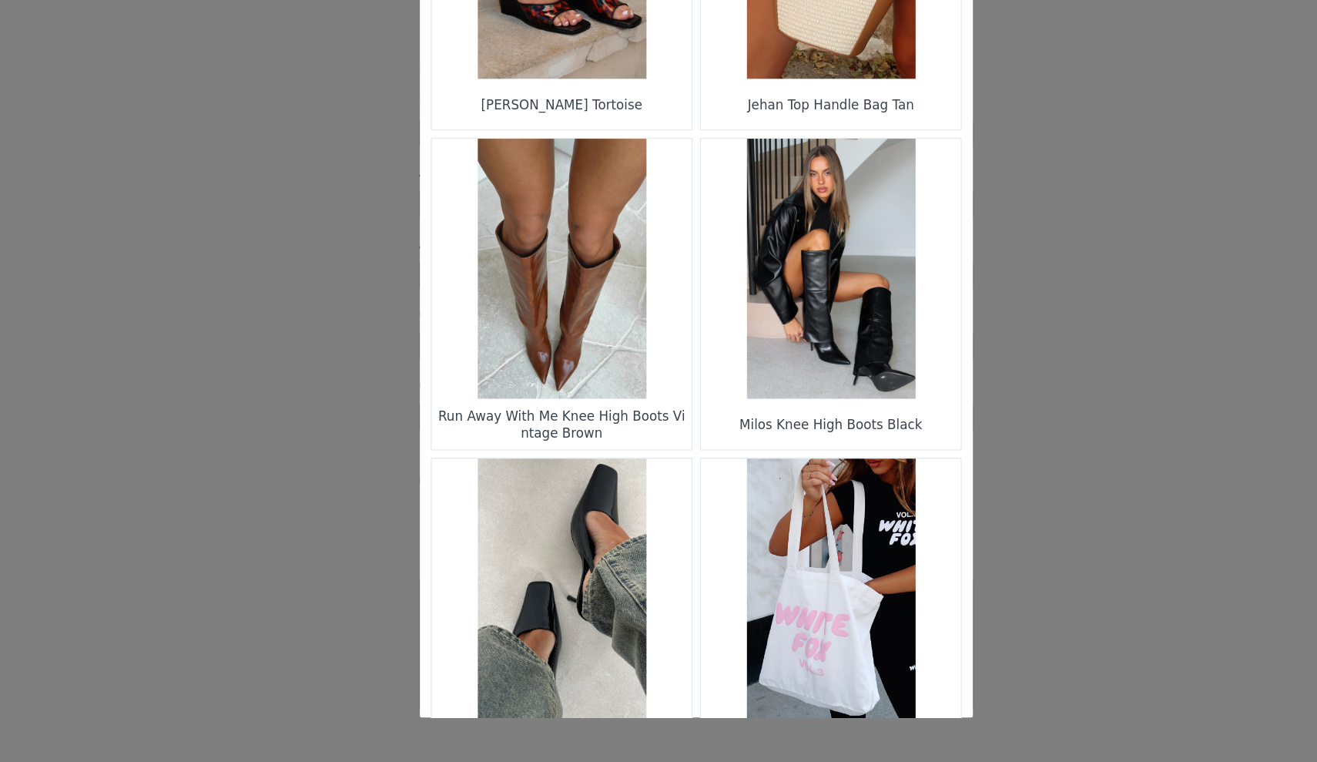
scroll to position [398, 0]
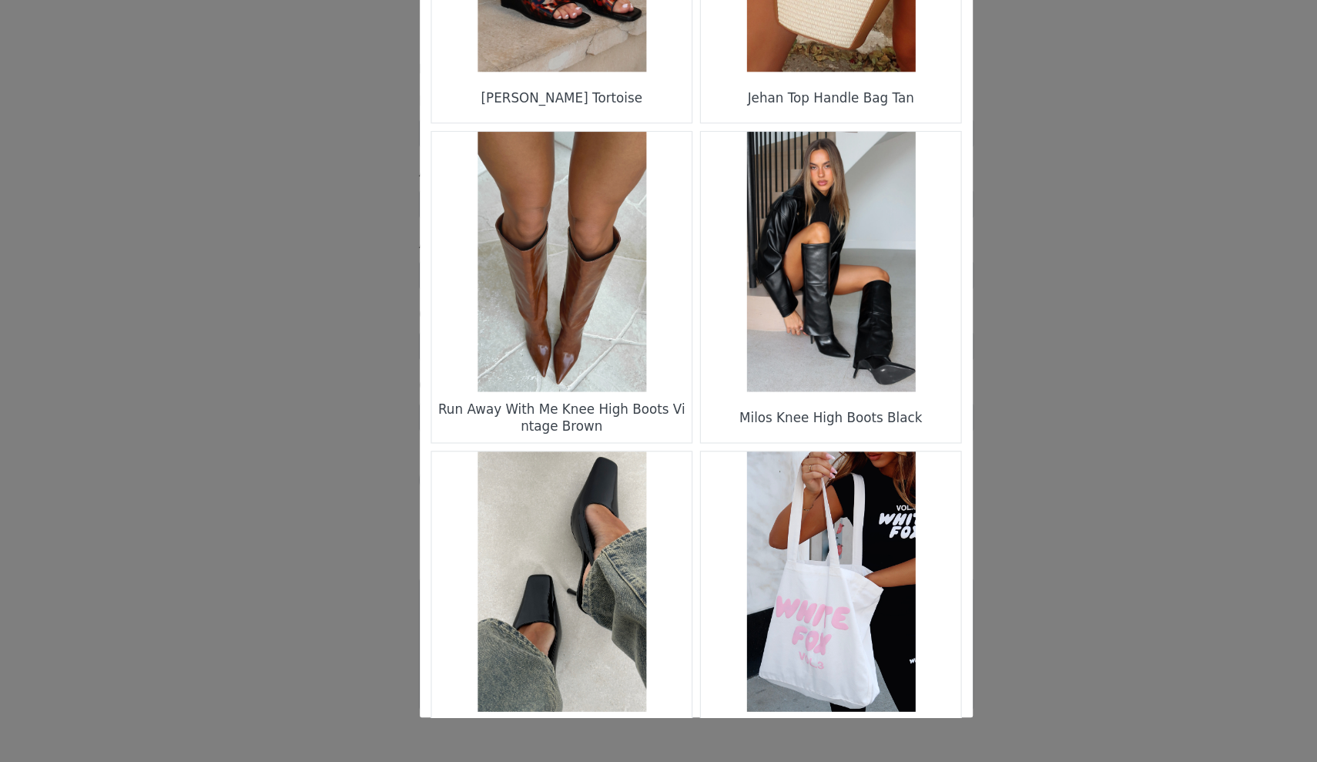
click at [663, 264] on figure "Choose Your Product" at bounding box center [771, 343] width 217 height 217
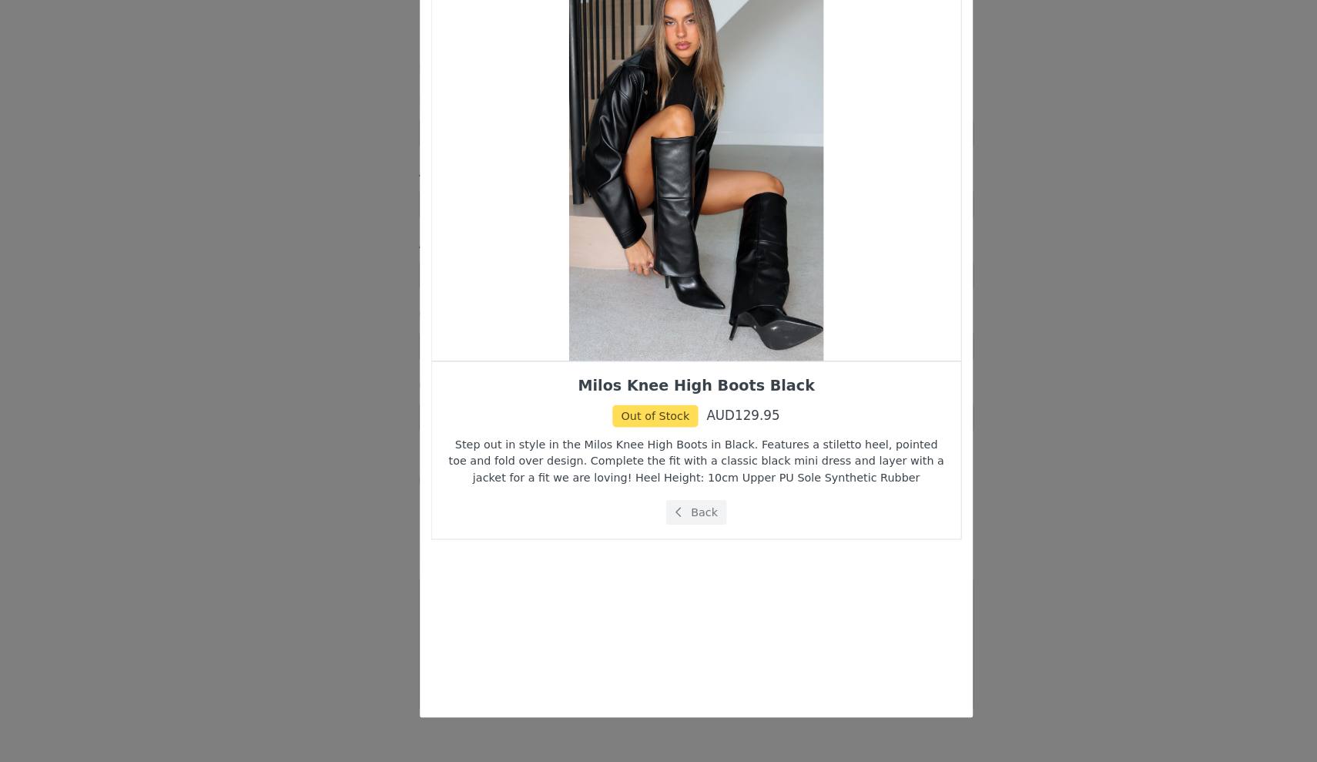
scroll to position [0, 0]
click at [633, 542] on button "Back" at bounding box center [659, 552] width 52 height 21
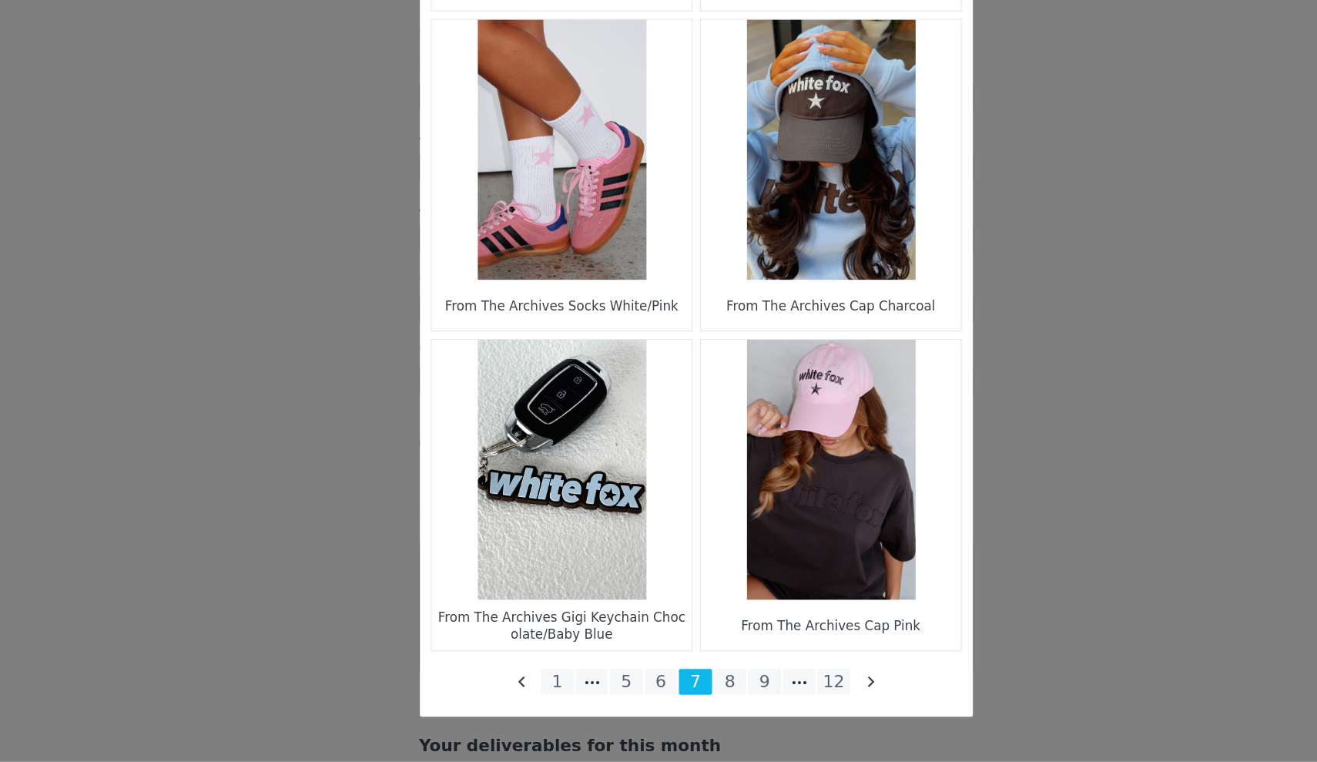
scroll to position [2261, 0]
click at [529, 431] on figure "Choose Your Product" at bounding box center [546, 517] width 217 height 217
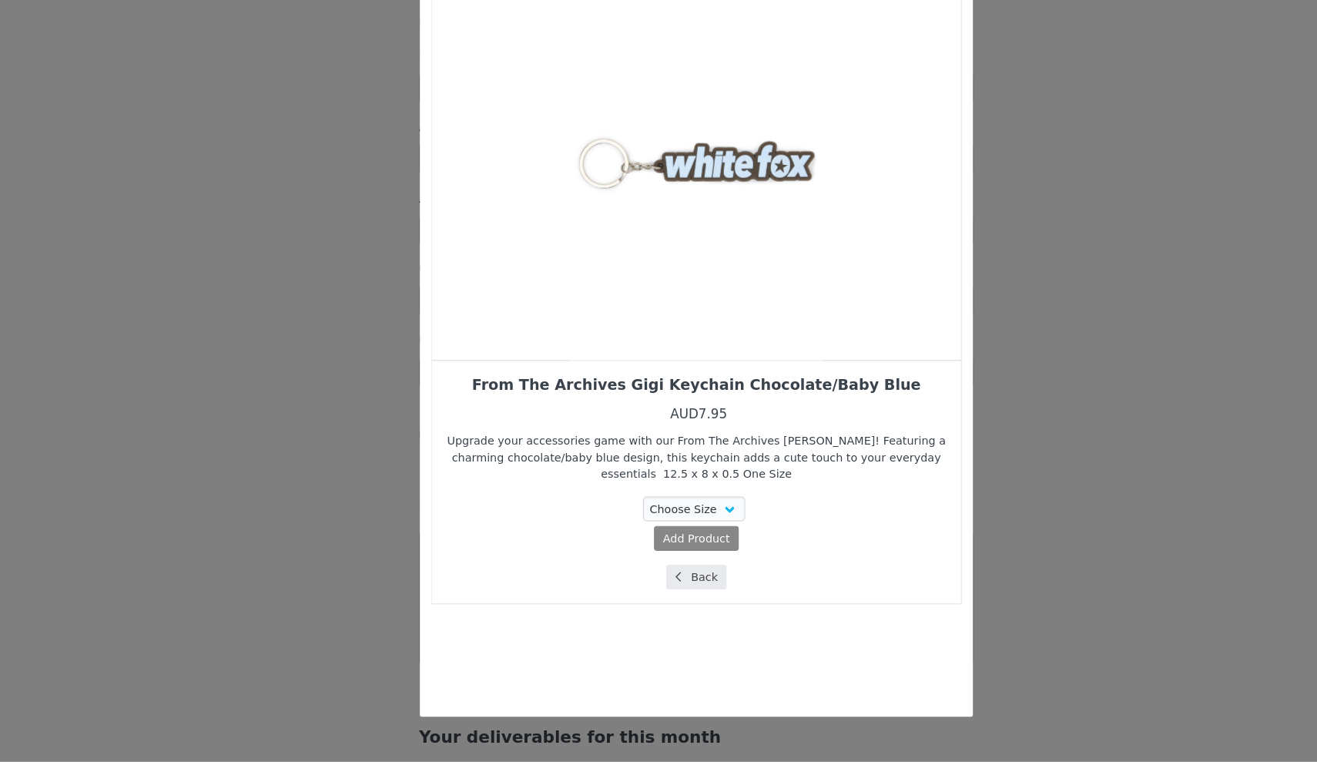
click at [633, 597] on button "Back" at bounding box center [659, 607] width 52 height 21
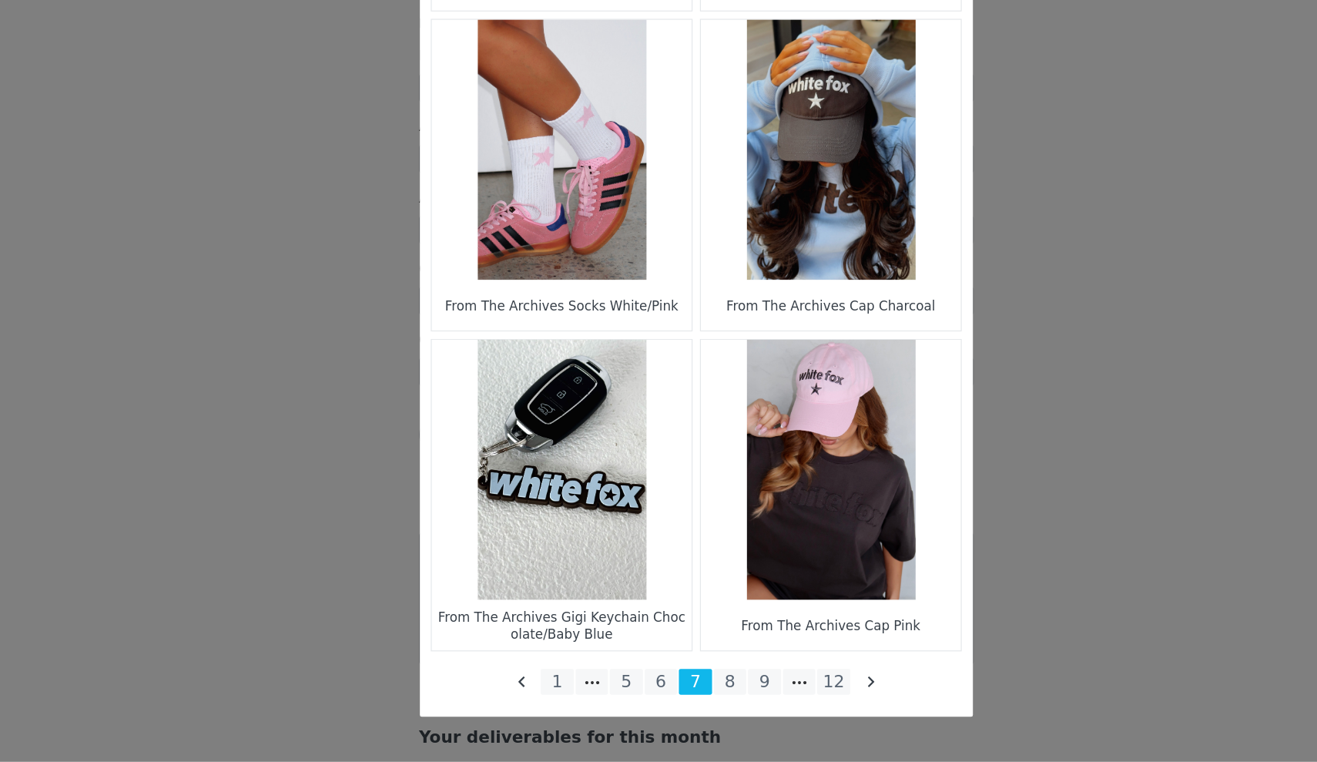
scroll to position [2096, 0]
click at [616, 684] on li "6" at bounding box center [630, 695] width 28 height 22
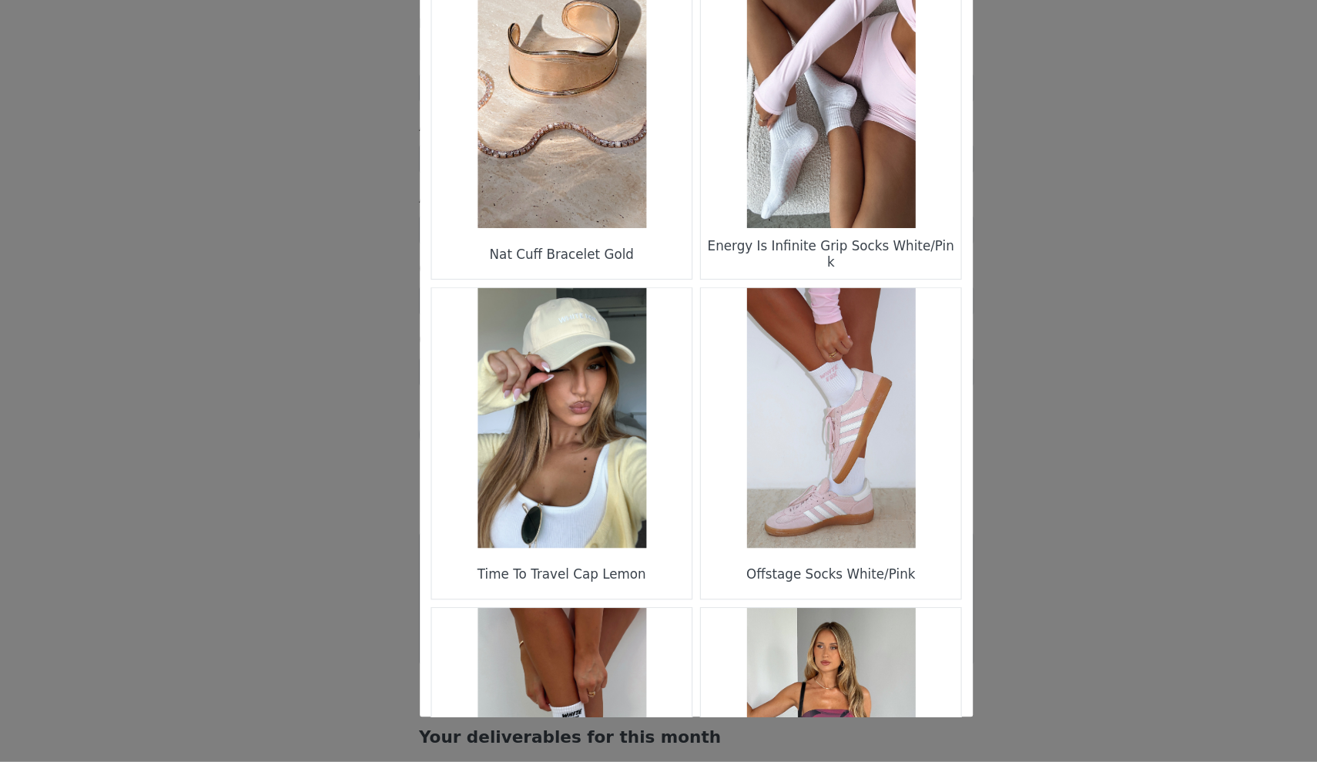
click at [666, 153] on figure "Choose Your Product" at bounding box center [771, 207] width 217 height 217
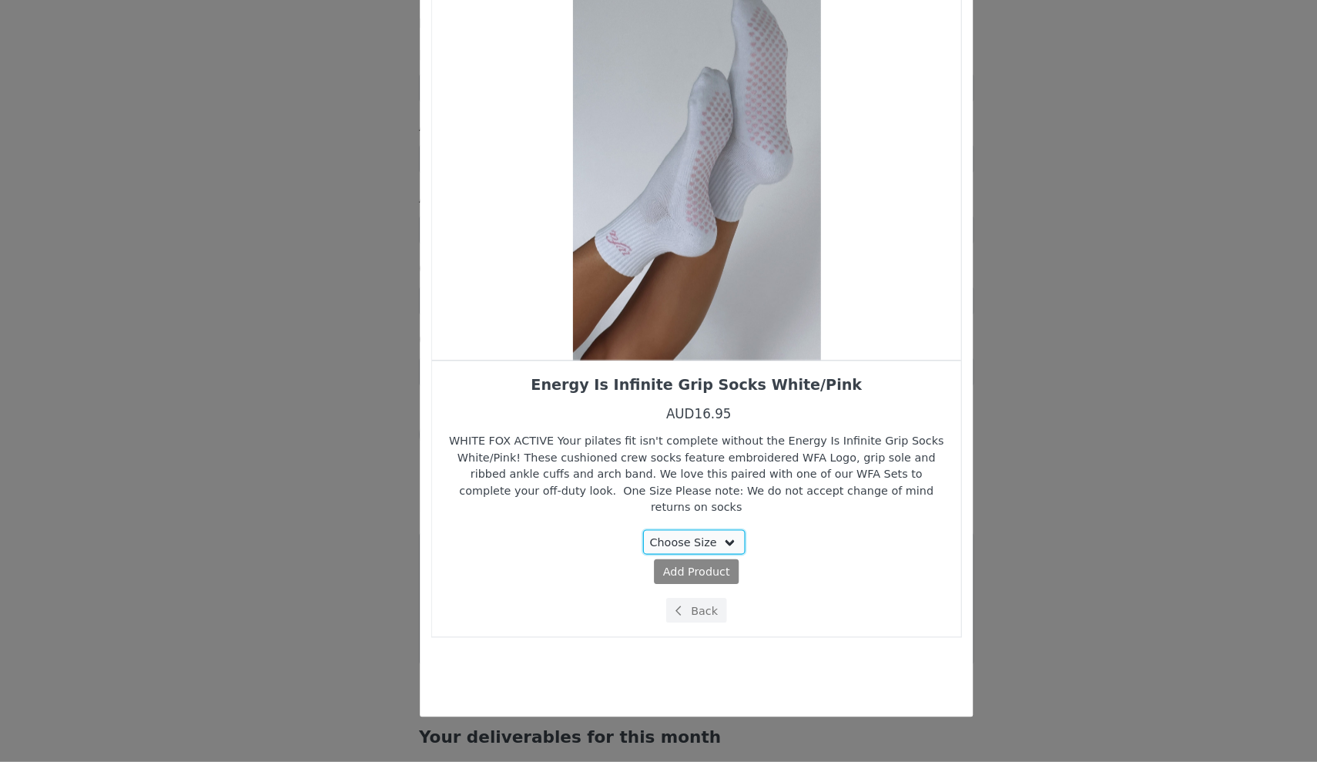
select select "25288767"
click at [666, 598] on span "AUD16.95" at bounding box center [689, 603] width 47 height 11
select select "25288767"
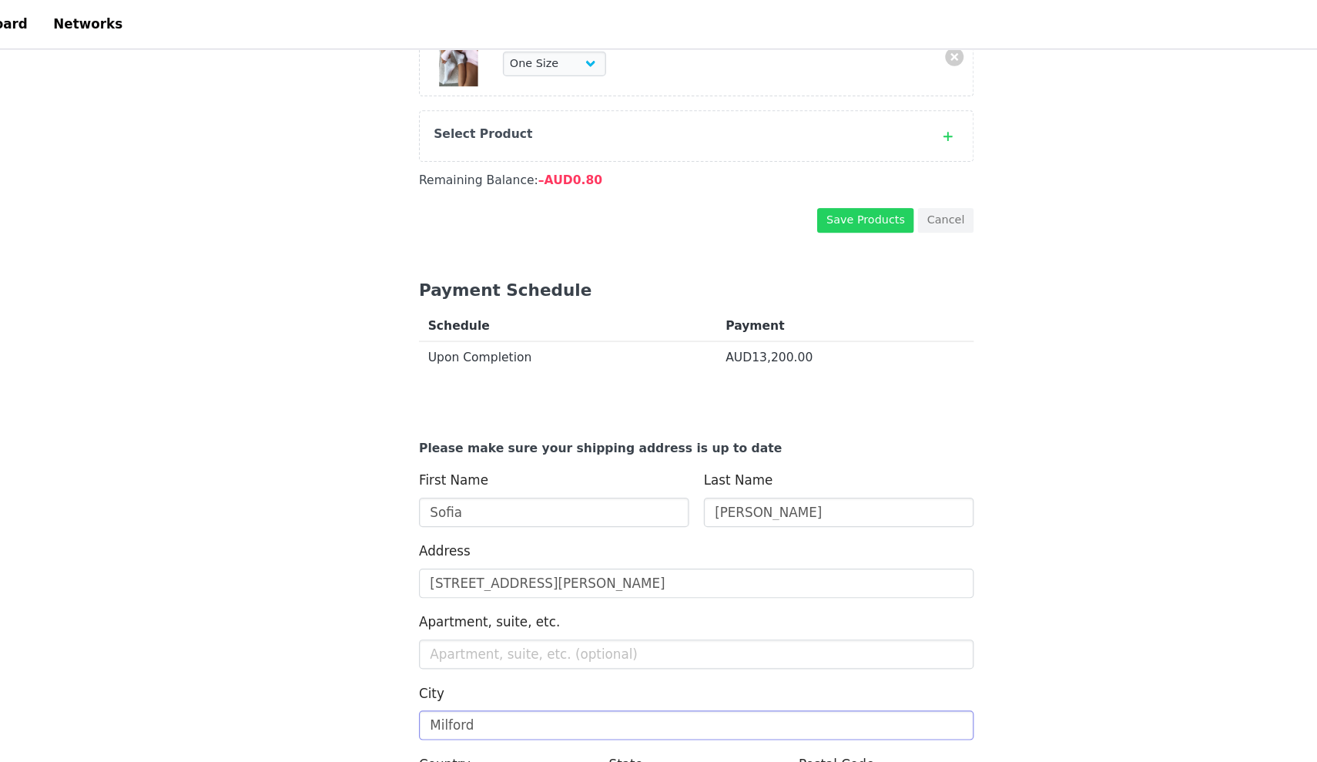
scroll to position [2081, 0]
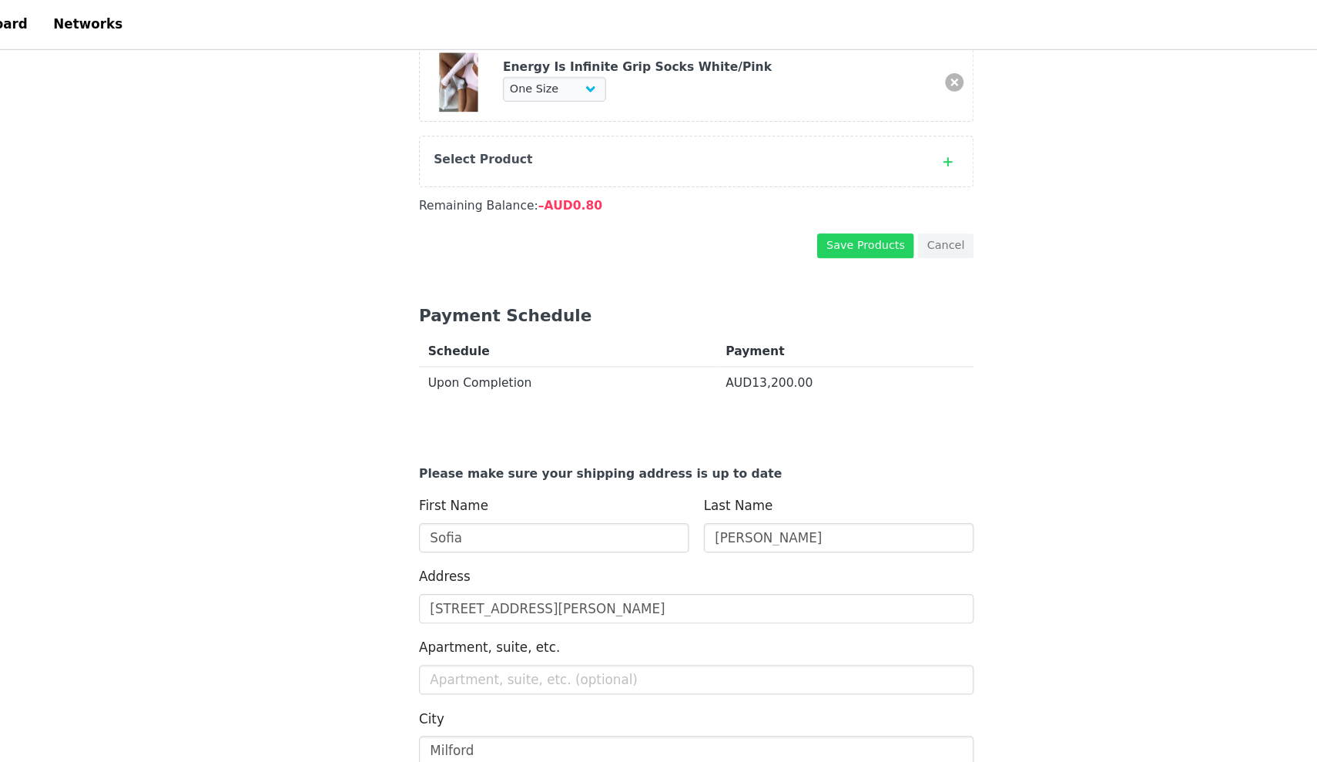
click at [867, 62] on link at bounding box center [874, 68] width 15 height 15
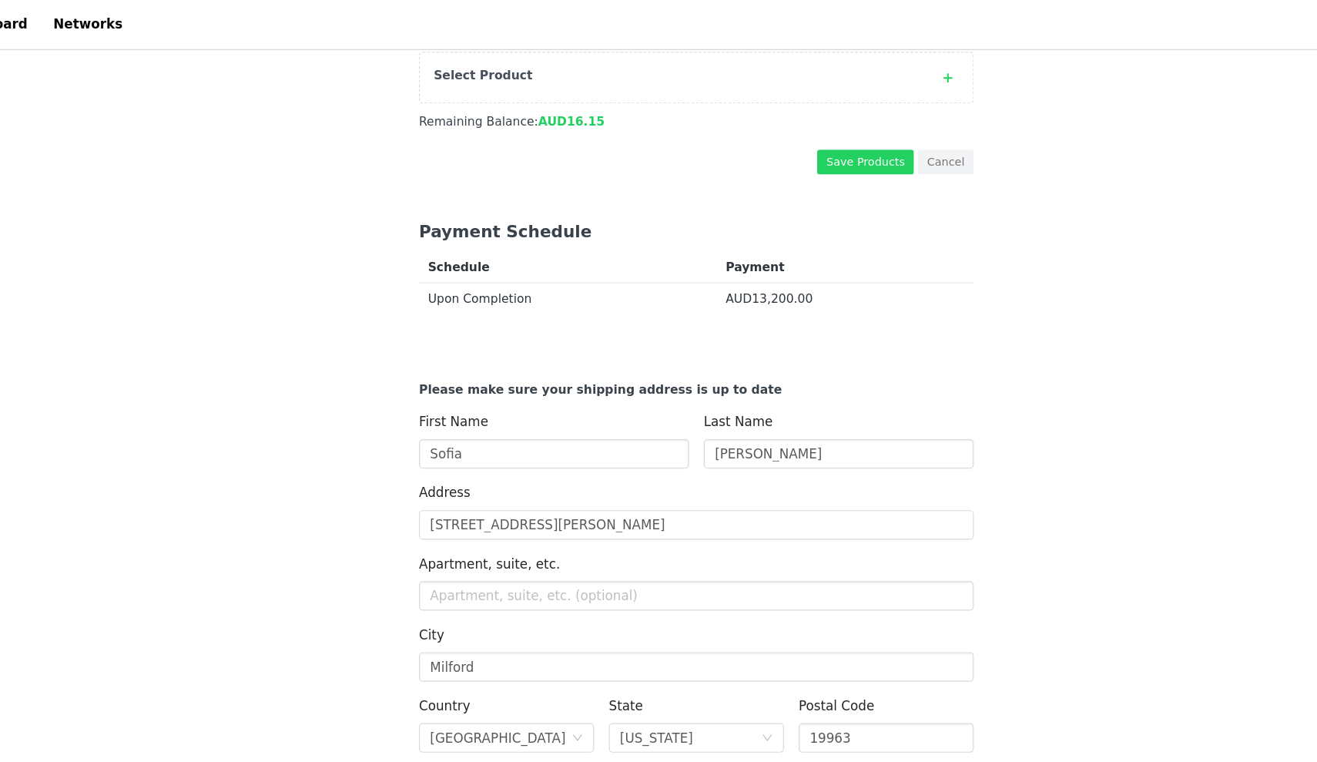
click at [757, 70] on div "Select Product" at bounding box center [659, 64] width 464 height 43
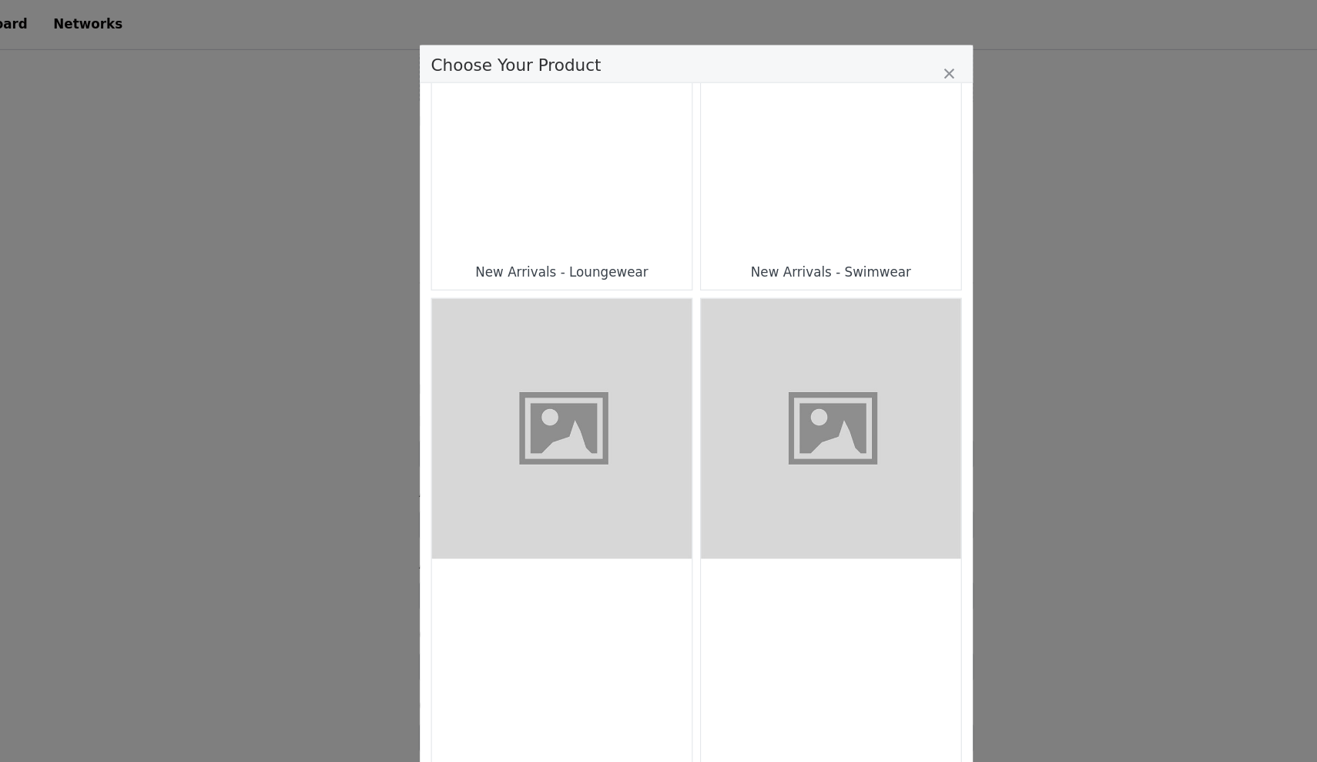
scroll to position [1244, 0]
click at [663, 374] on figure "Choose Your Product" at bounding box center [771, 358] width 217 height 217
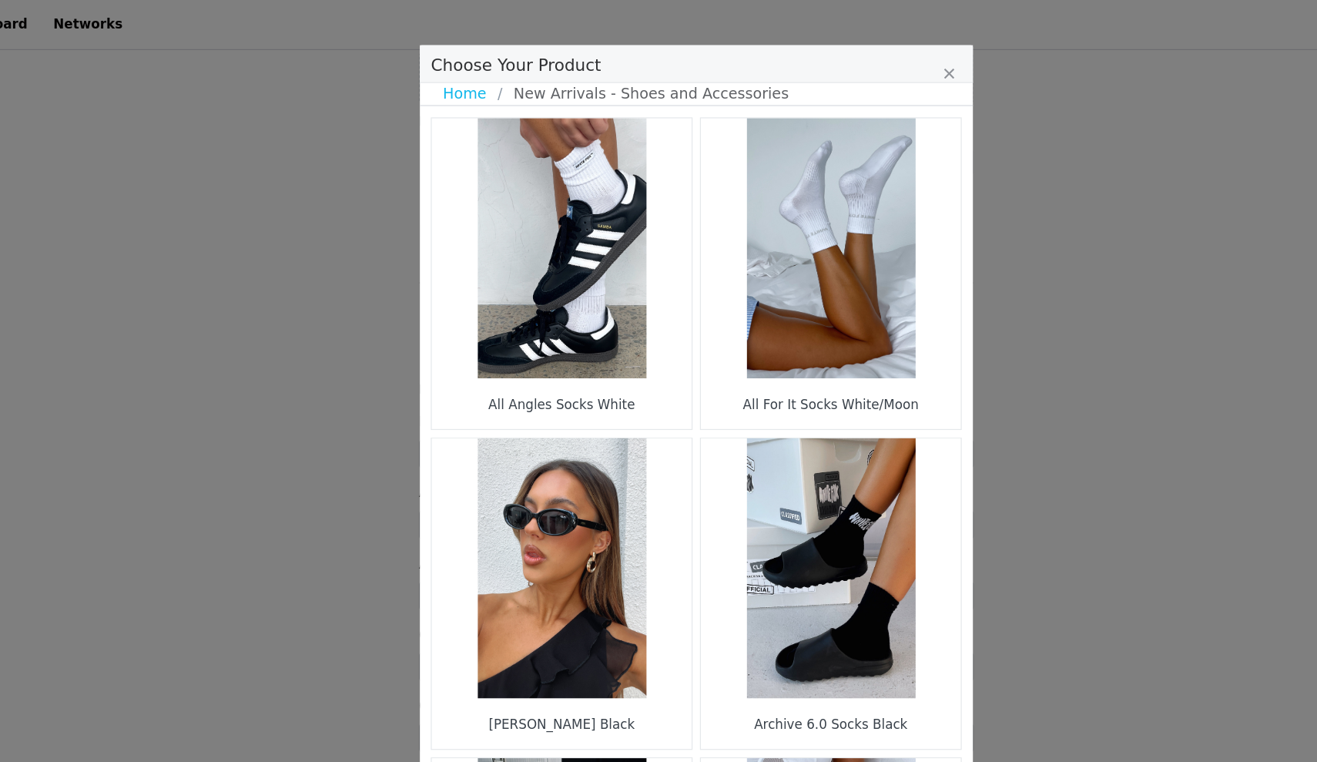
click at [549, 263] on figure "Choose Your Product" at bounding box center [546, 207] width 217 height 217
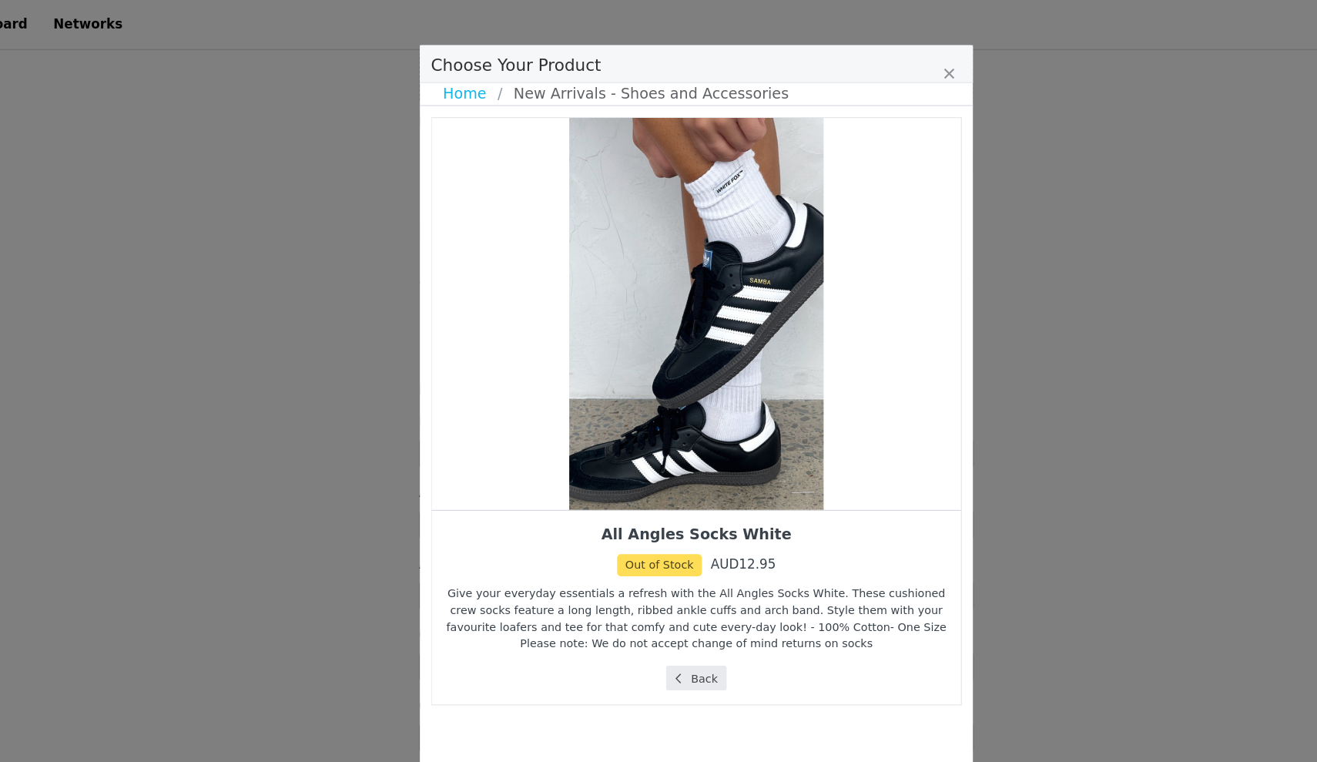
click at [633, 571] on button "Back" at bounding box center [659, 566] width 52 height 21
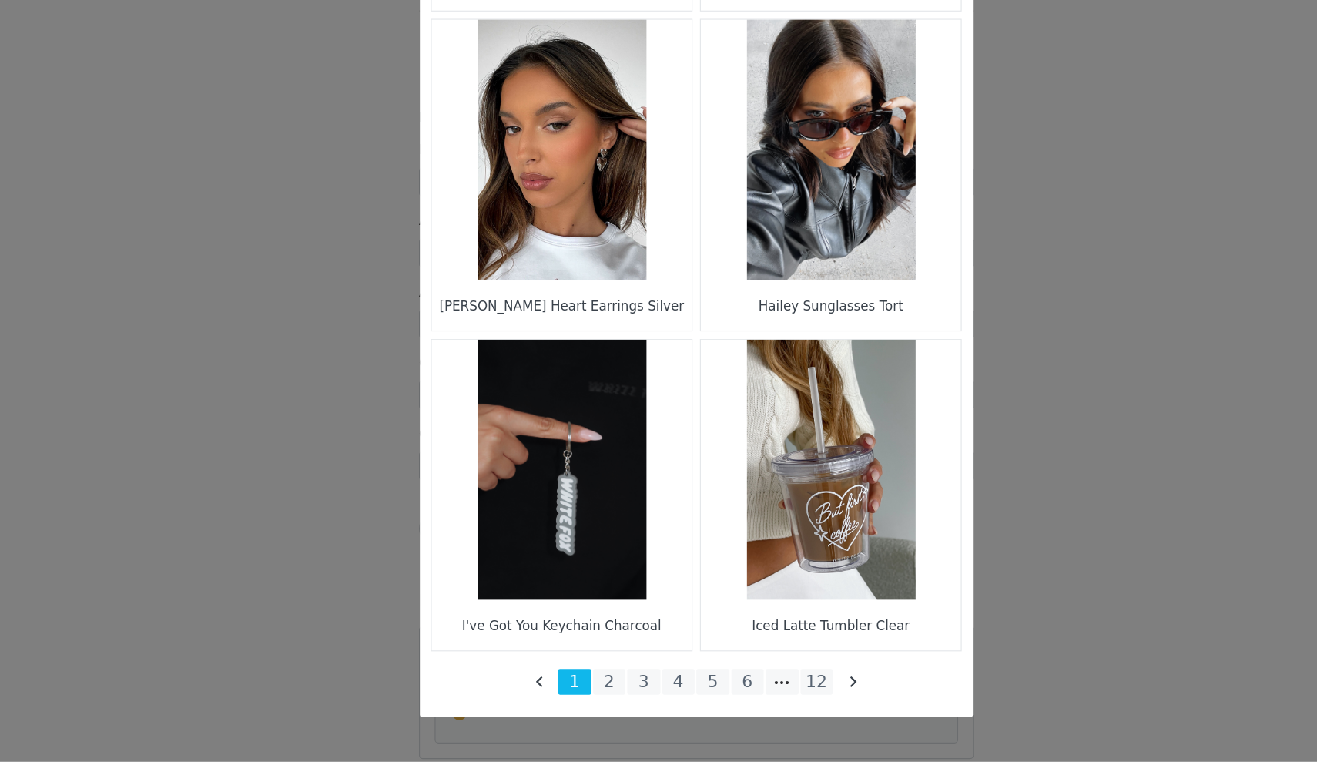
scroll to position [2188, 0]
click at [572, 684] on li "2" at bounding box center [586, 695] width 28 height 22
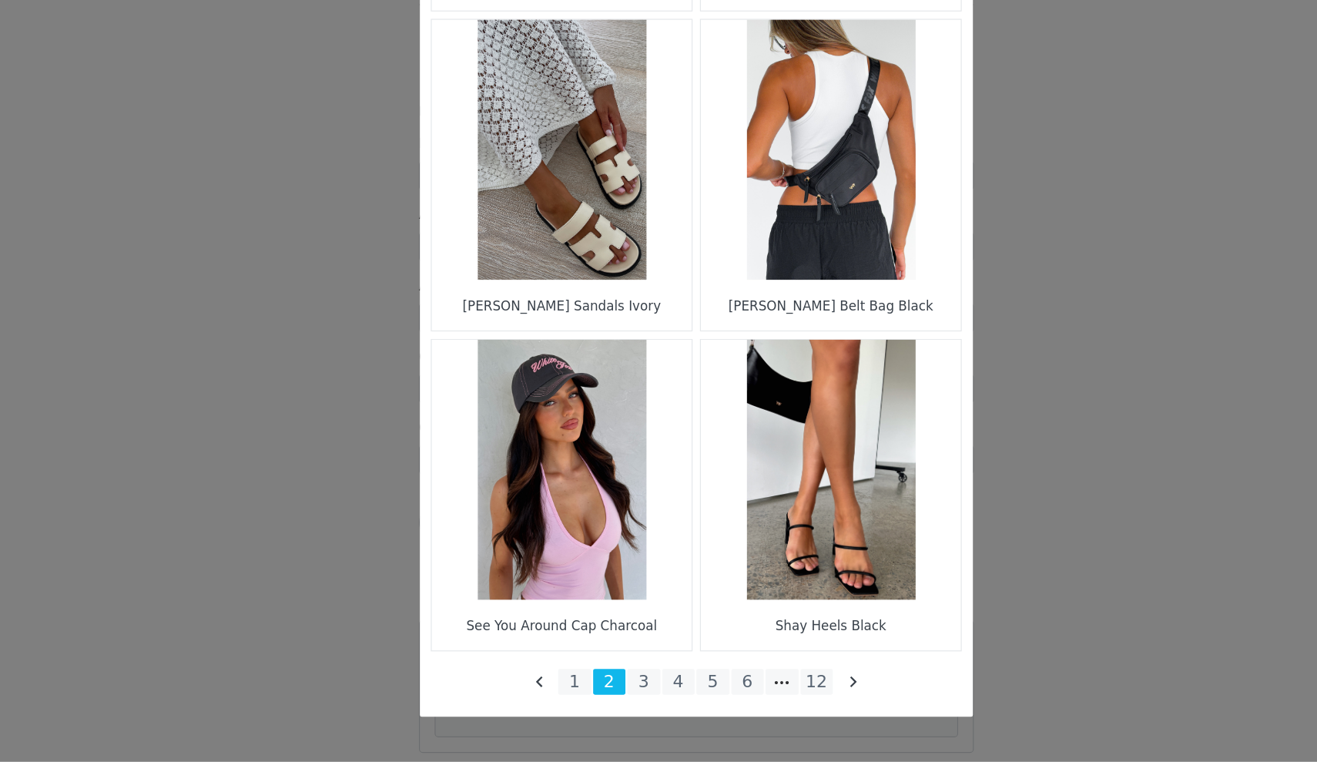
scroll to position [2096, 0]
click at [601, 684] on li "3" at bounding box center [615, 695] width 28 height 22
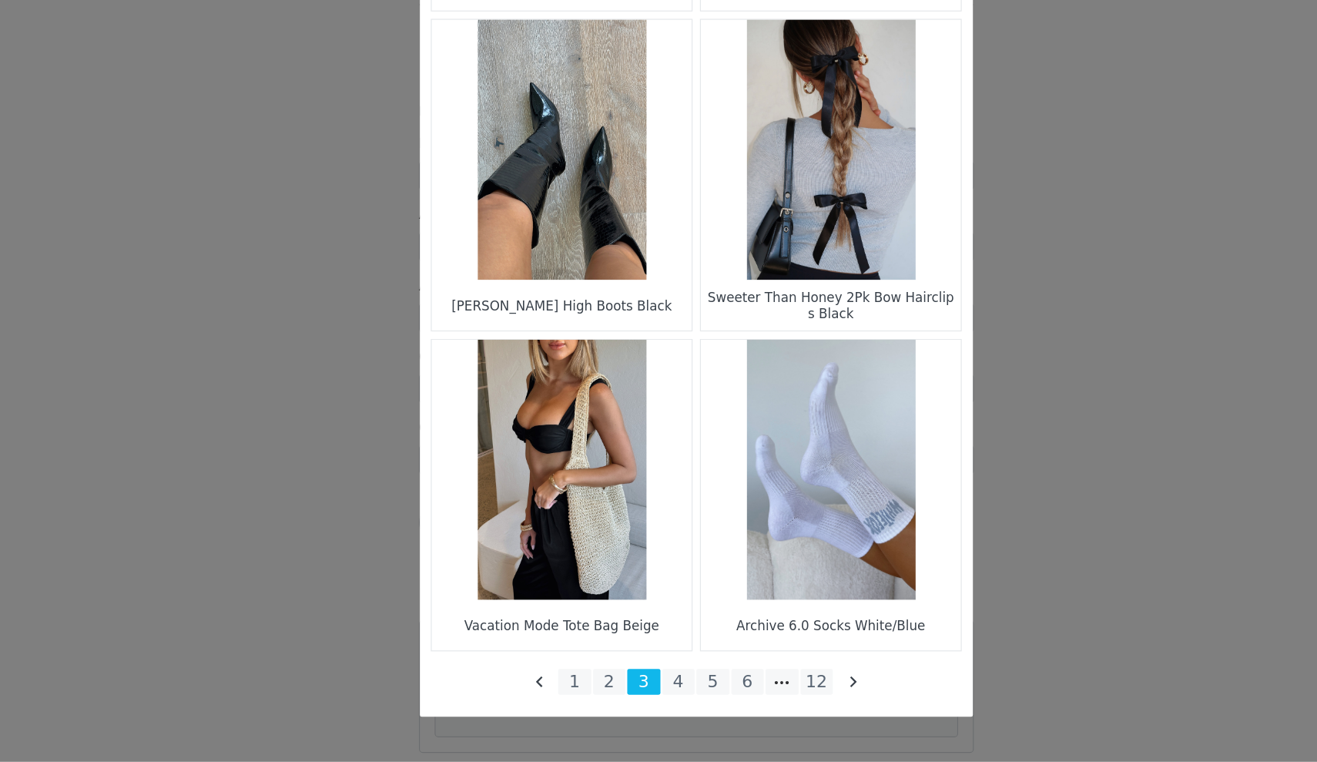
click at [663, 409] on figure "Choose Your Product" at bounding box center [771, 517] width 217 height 217
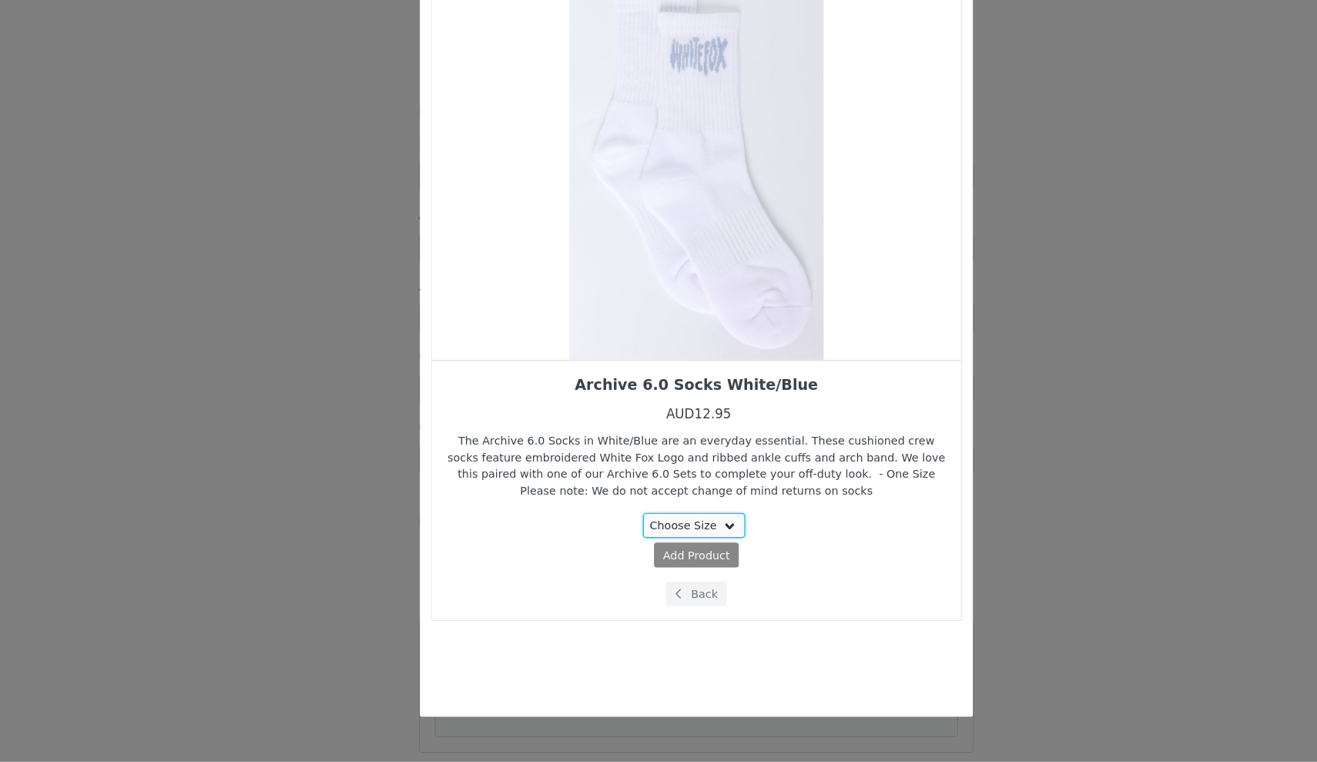
select select "21702352"
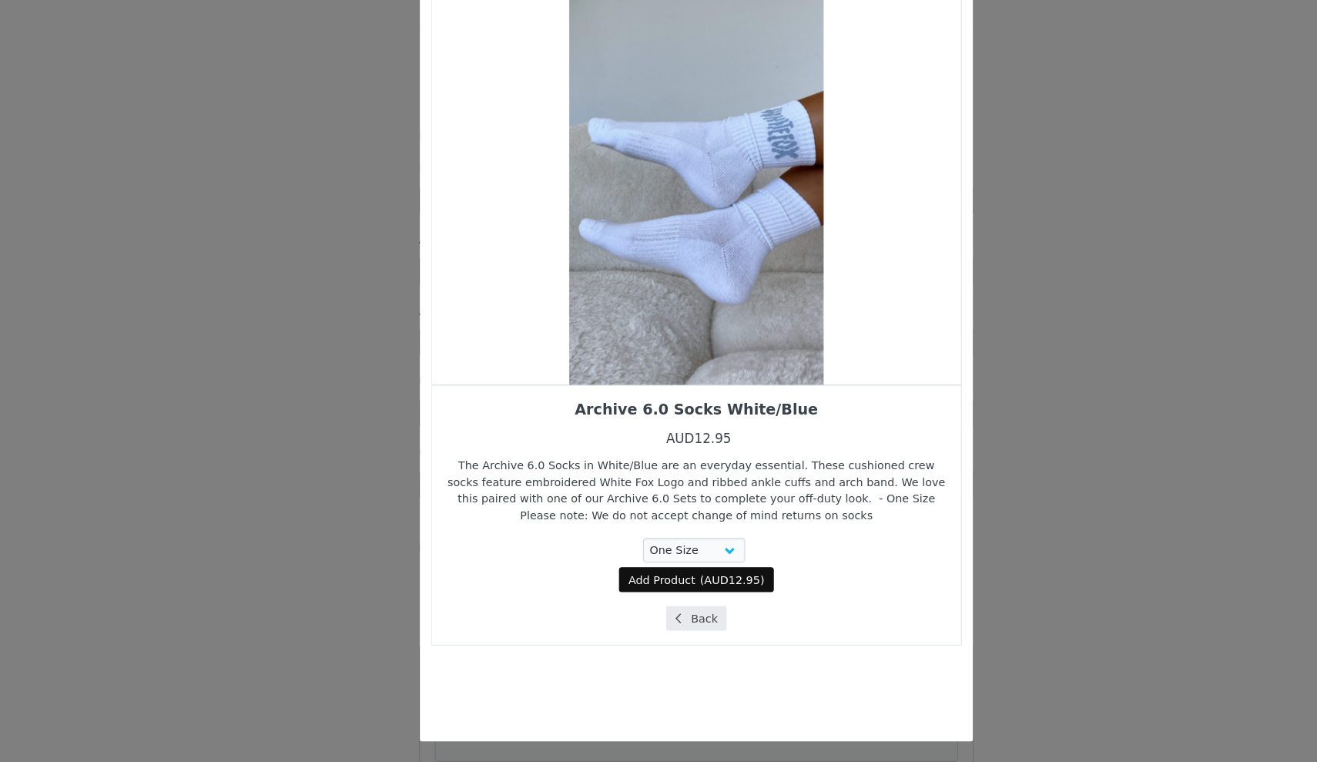
click at [633, 611] on button "Back" at bounding box center [659, 621] width 52 height 21
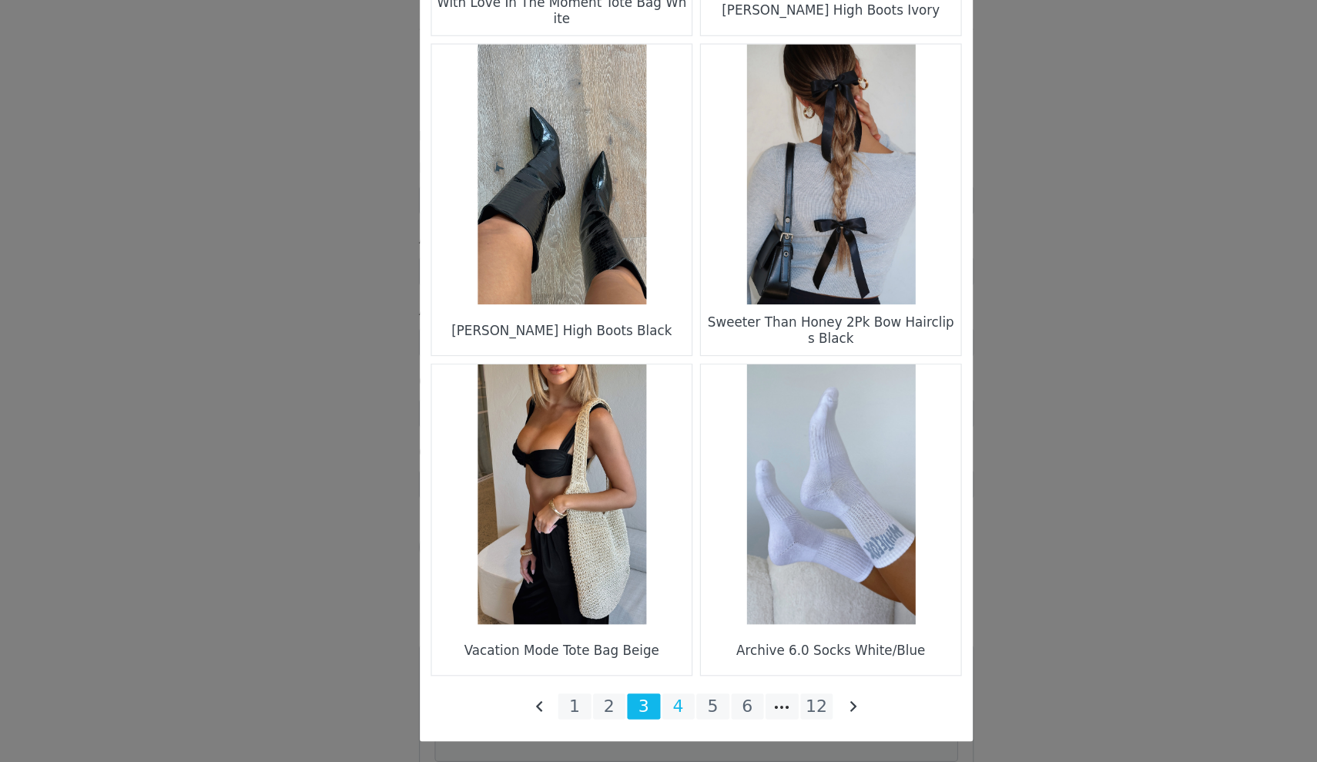
scroll to position [2096, 0]
click at [630, 684] on li "4" at bounding box center [644, 695] width 28 height 22
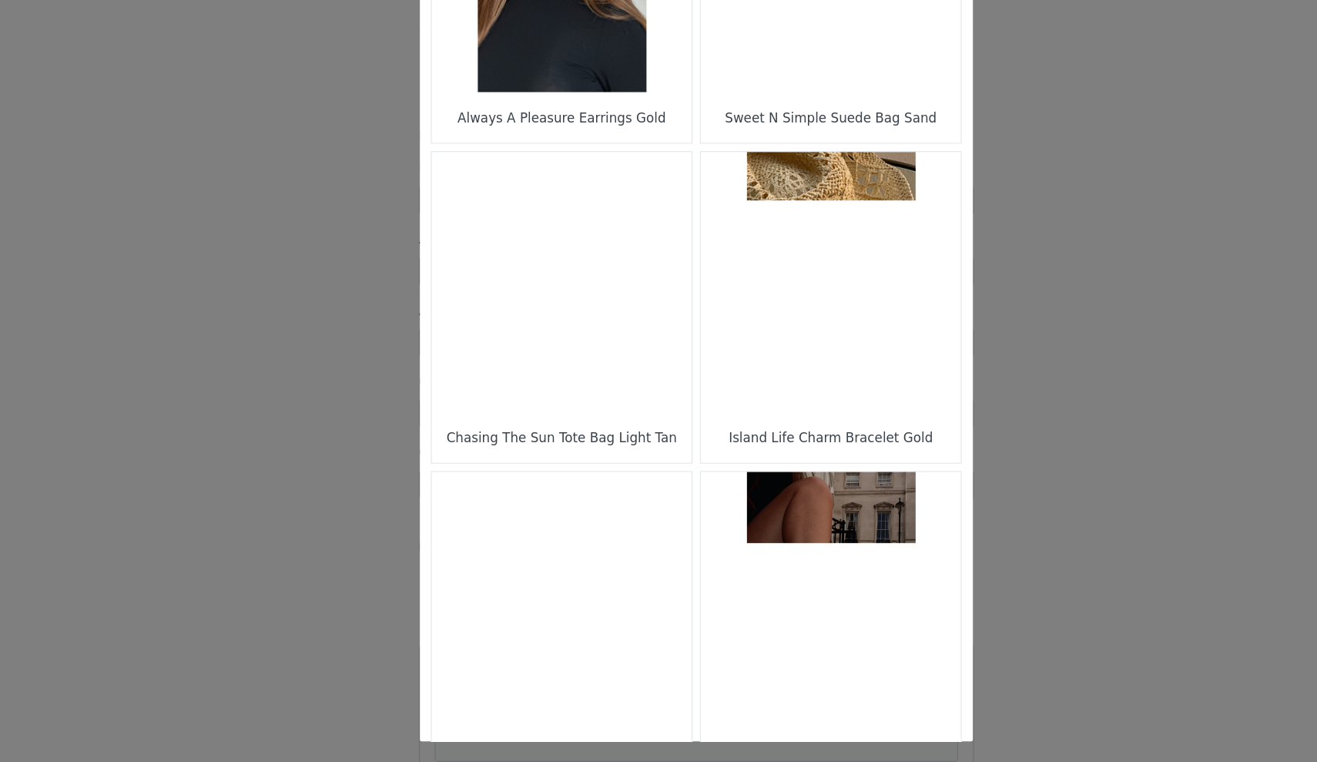
scroll to position [1132, 0]
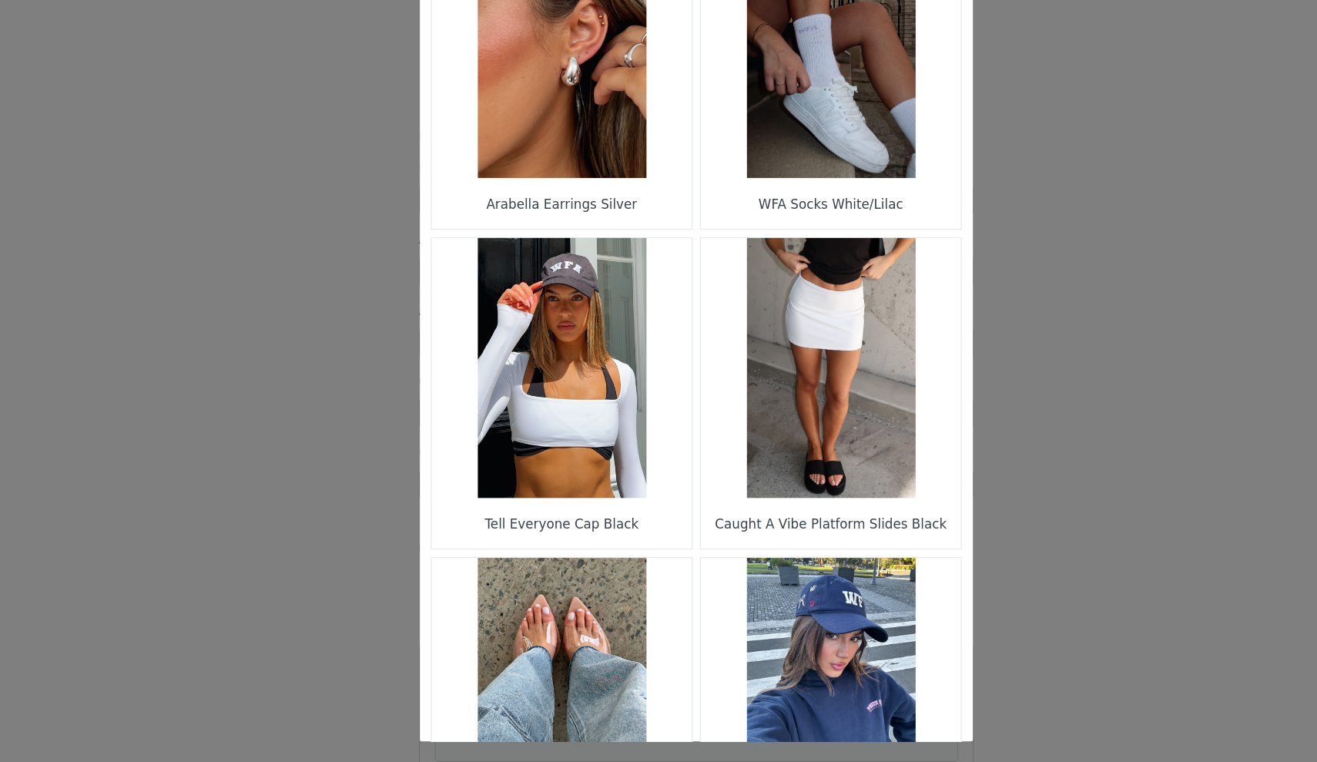
click at [693, 115] on figure "Choose Your Product" at bounding box center [771, 144] width 217 height 217
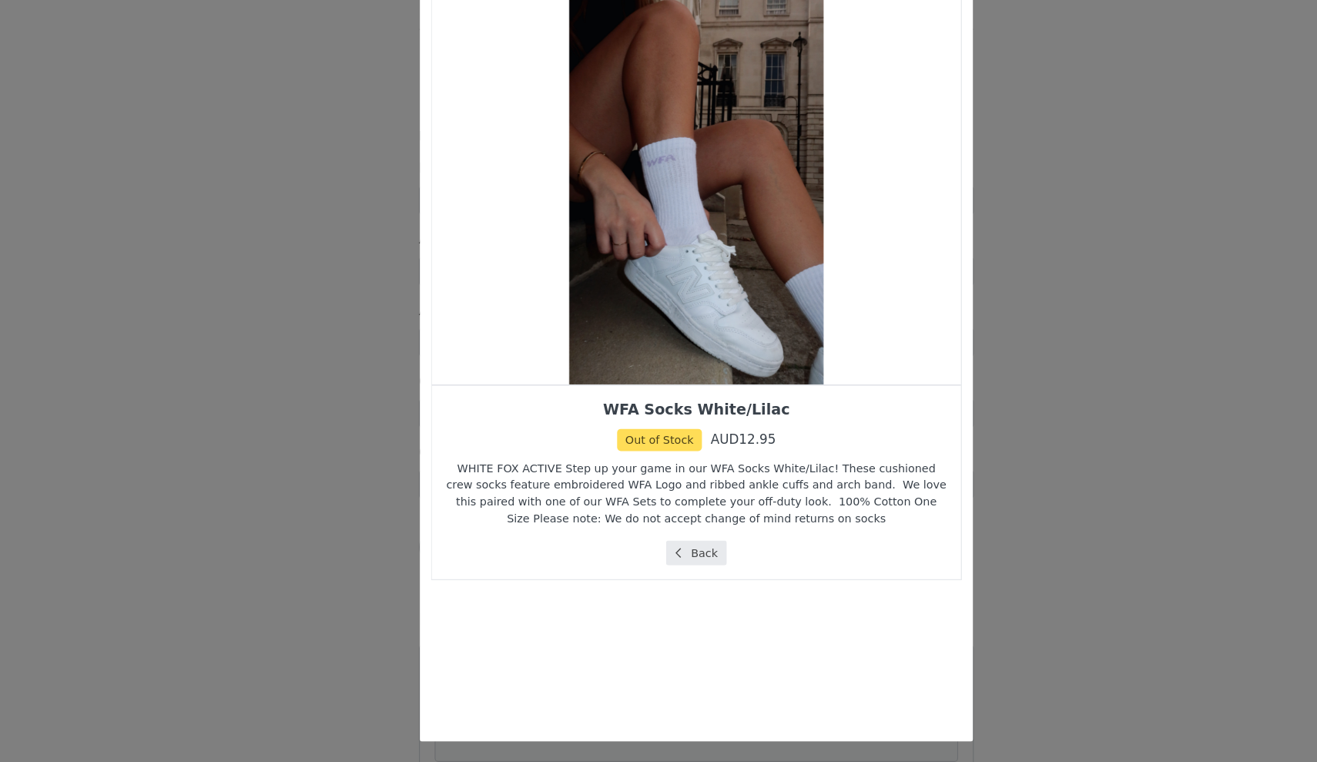
click at [633, 556] on button "Back" at bounding box center [659, 566] width 52 height 21
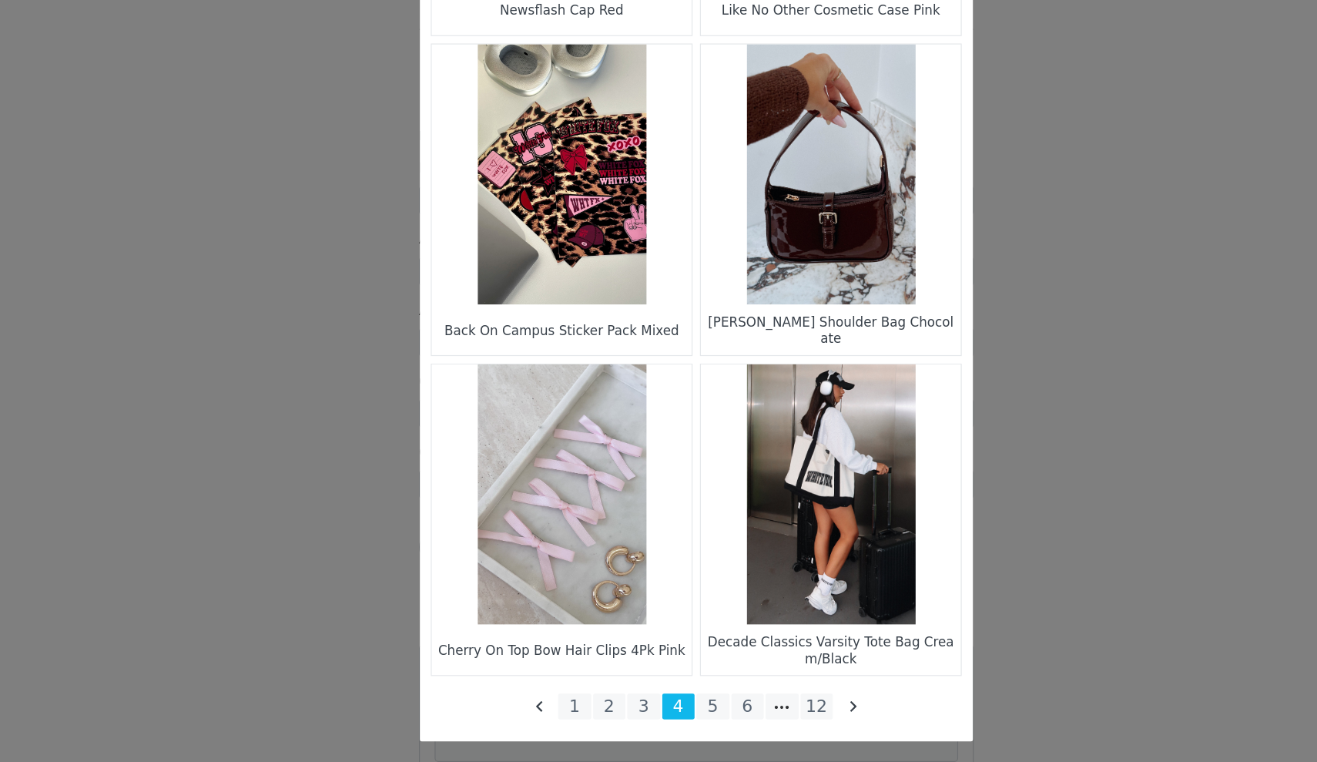
scroll to position [2096, 0]
click at [659, 684] on li "5" at bounding box center [673, 695] width 28 height 22
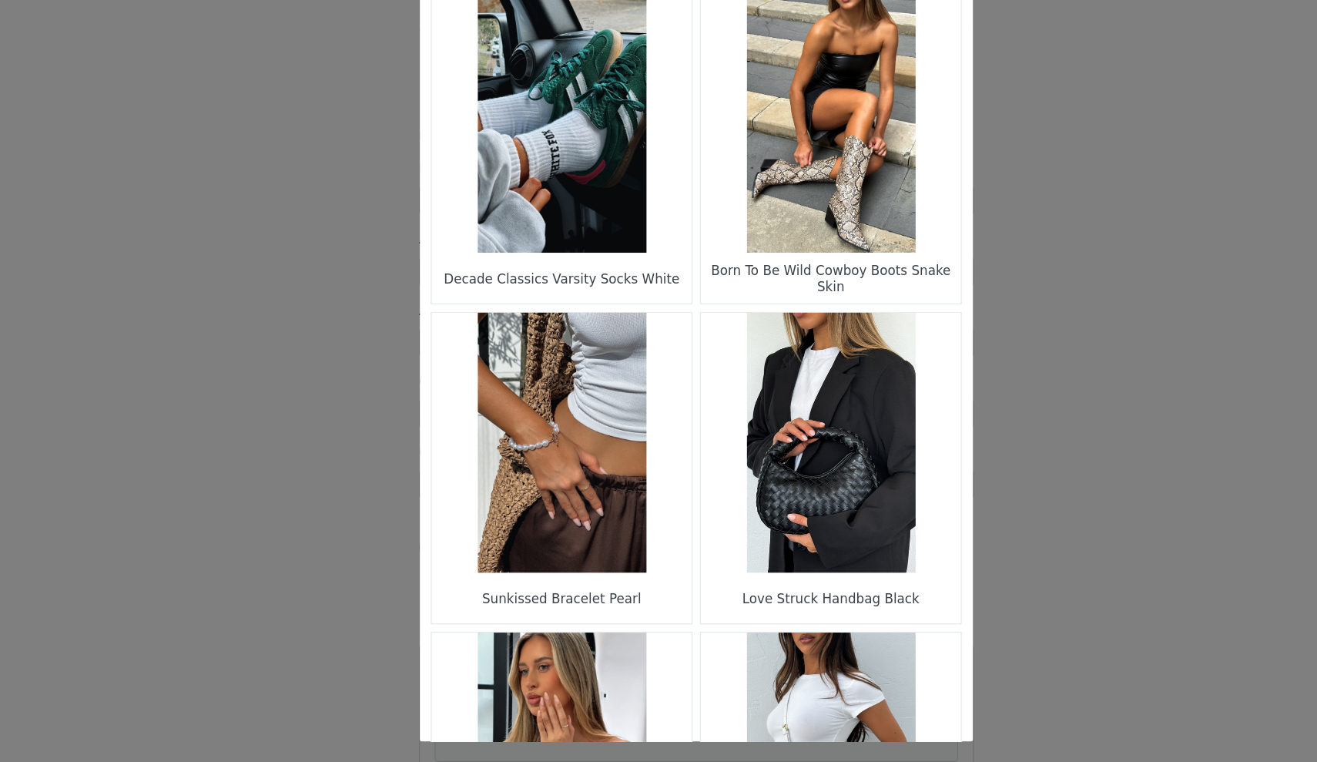
click at [516, 171] on figure "Choose Your Product" at bounding box center [546, 207] width 217 height 217
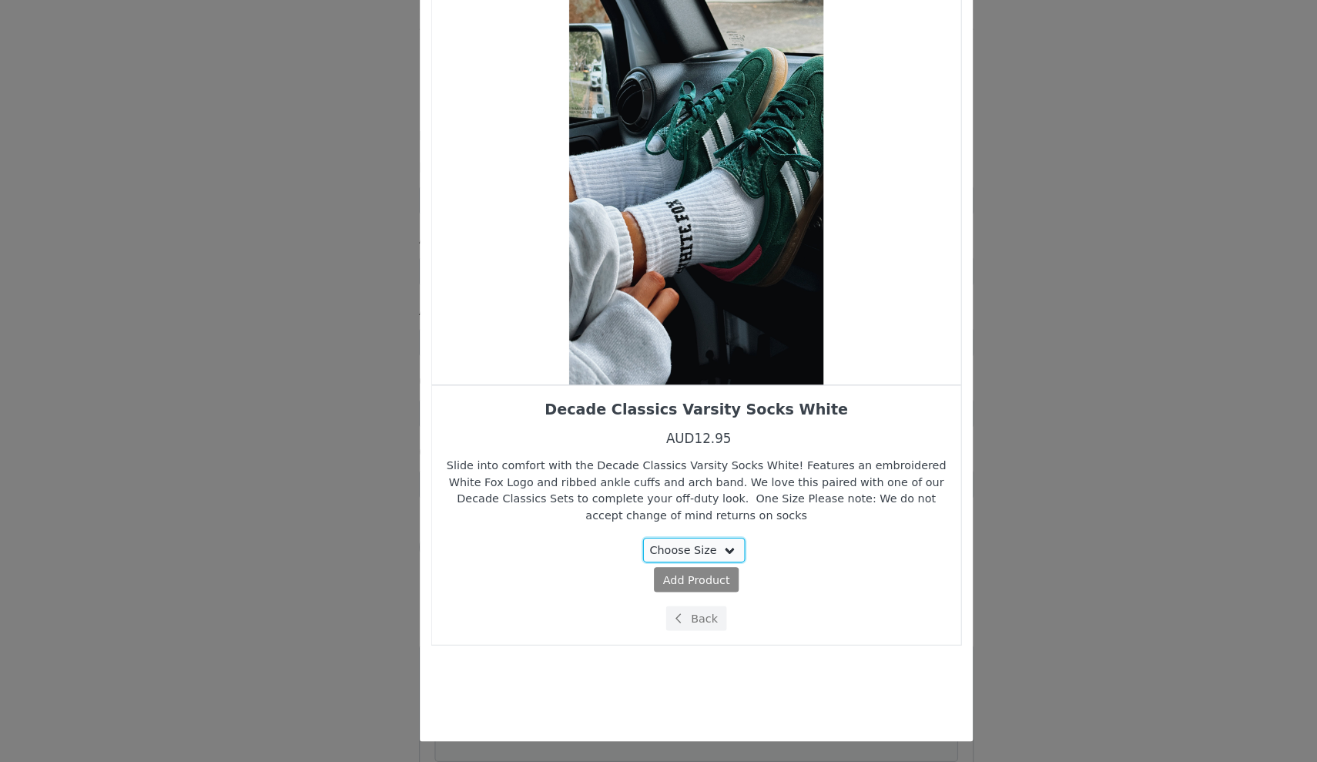
select select "26145011"
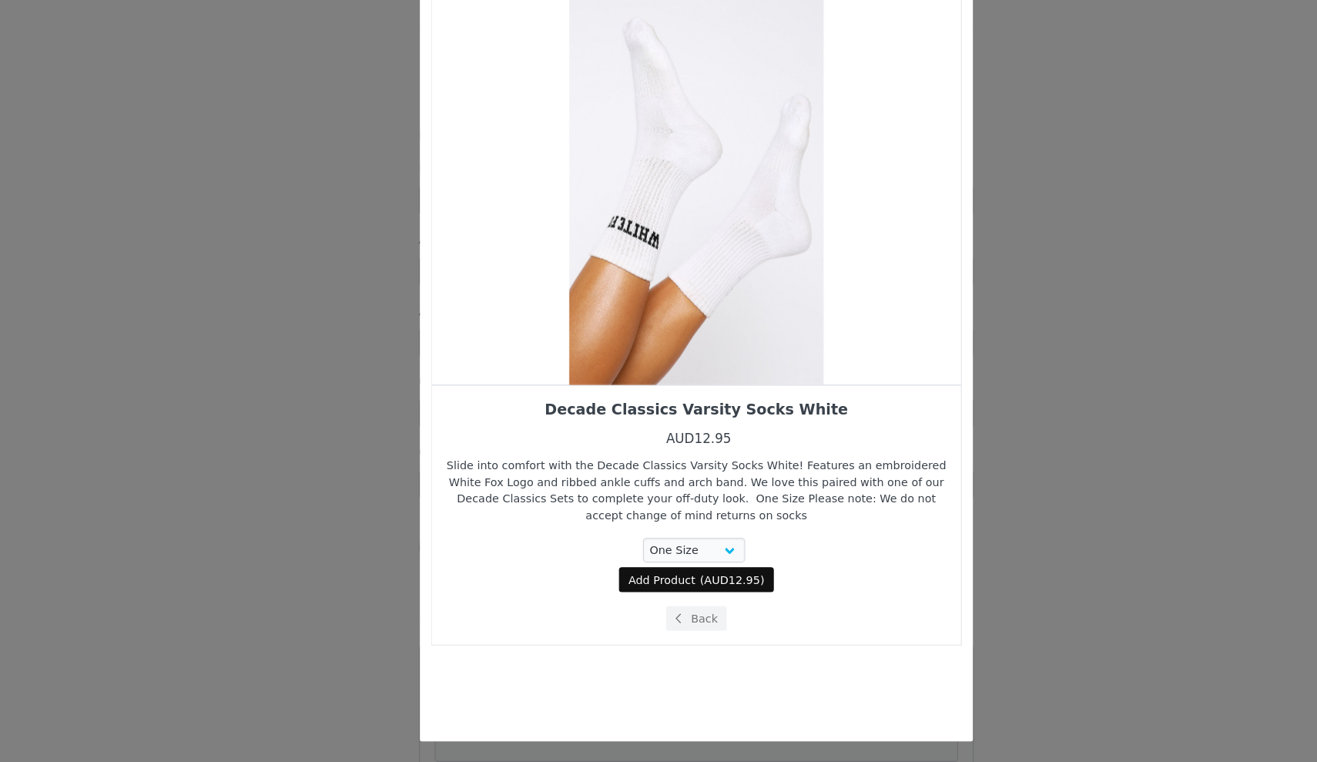
click at [602, 582] on span "Add Product" at bounding box center [630, 589] width 56 height 14
select select "26145011"
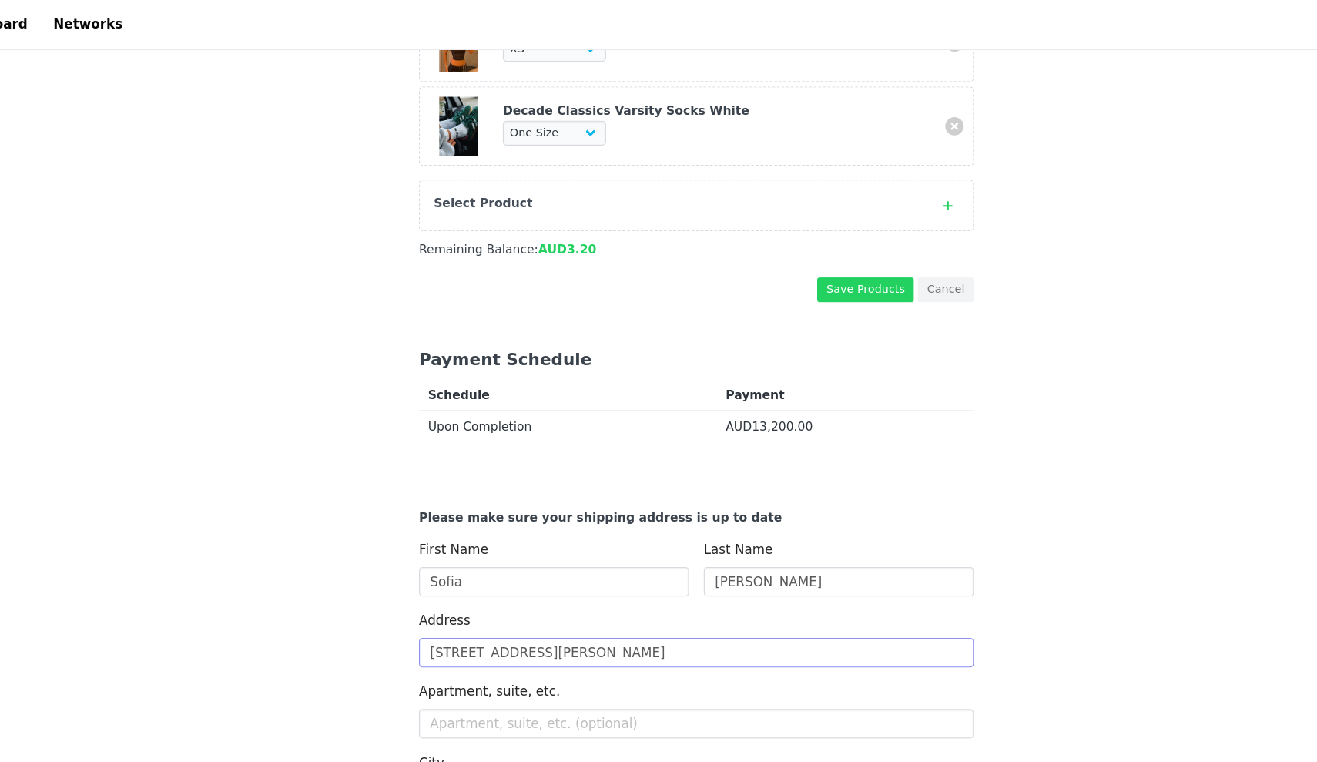
scroll to position [1888, 0]
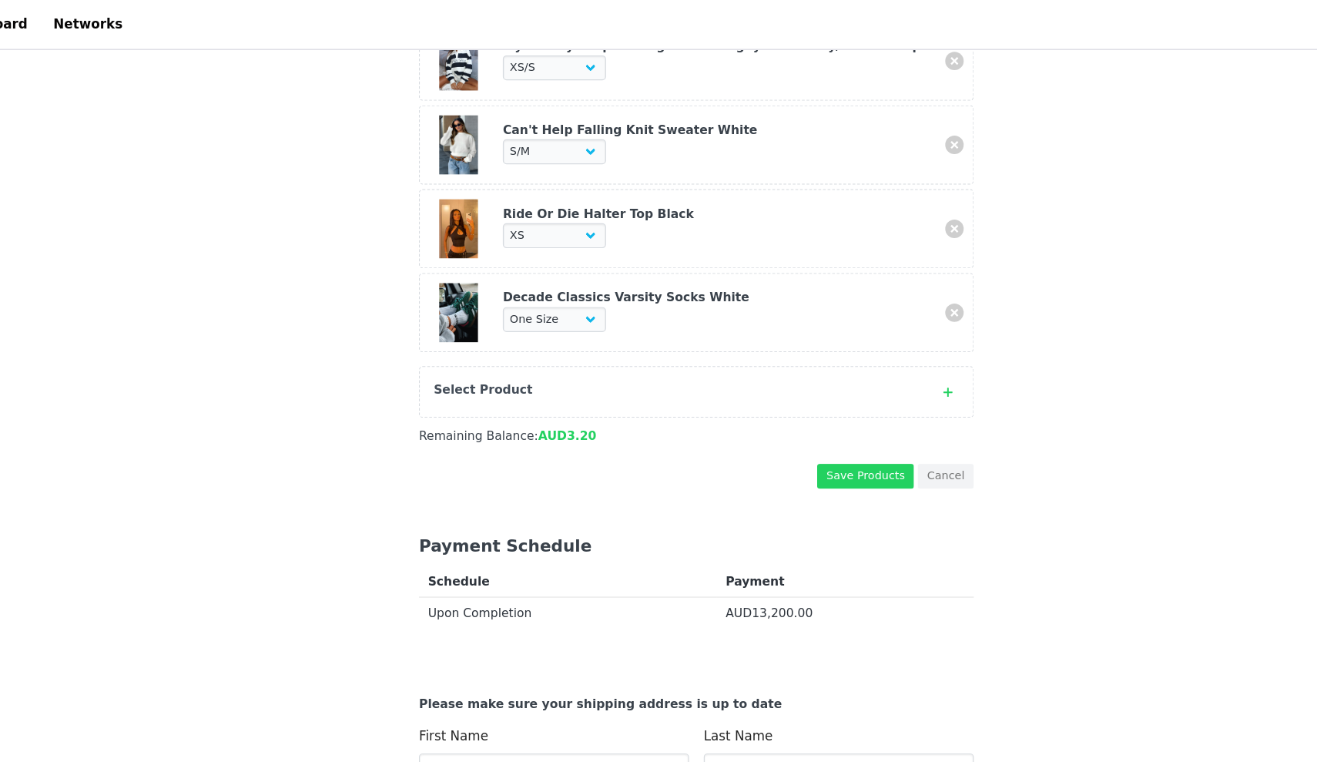
click at [760, 389] on button "Save Products" at bounding box center [800, 398] width 81 height 21
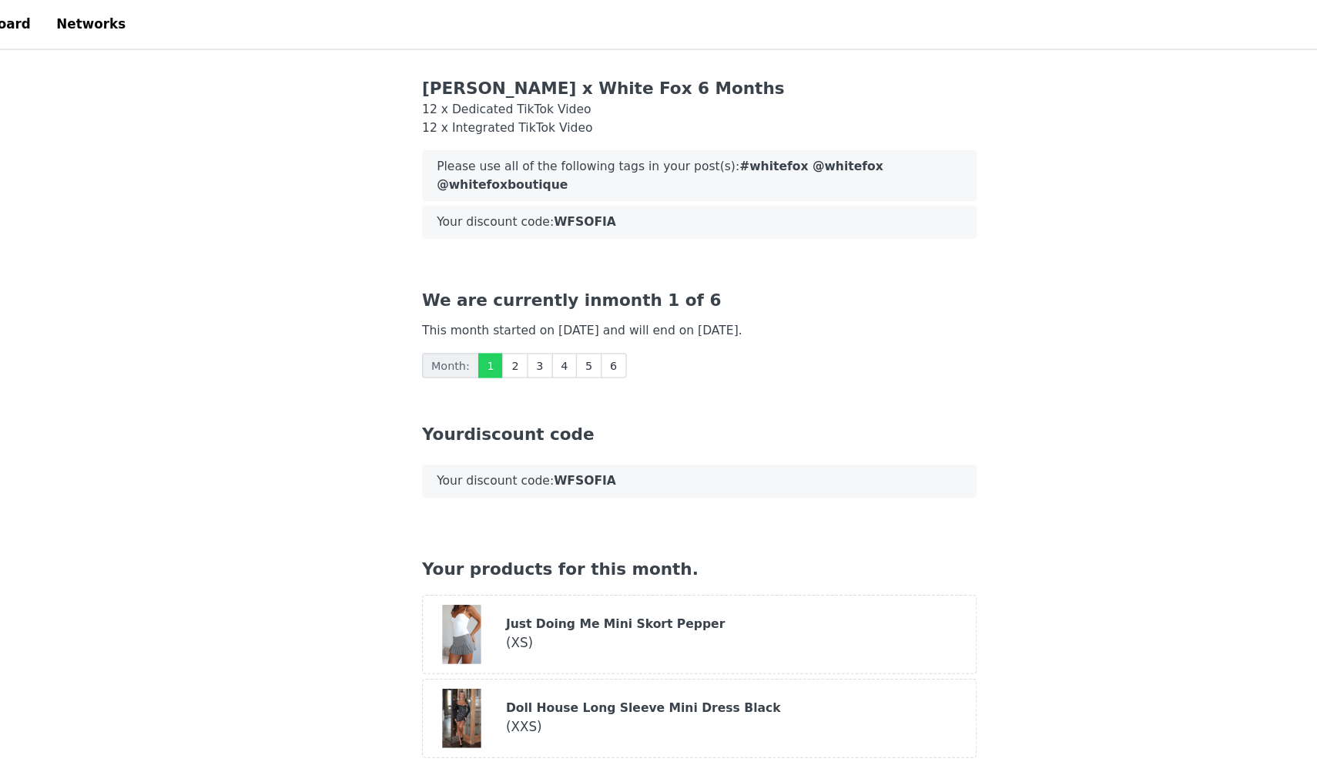
scroll to position [0, 0]
click at [25, 18] on link "Dashboard" at bounding box center [67, 20] width 84 height 35
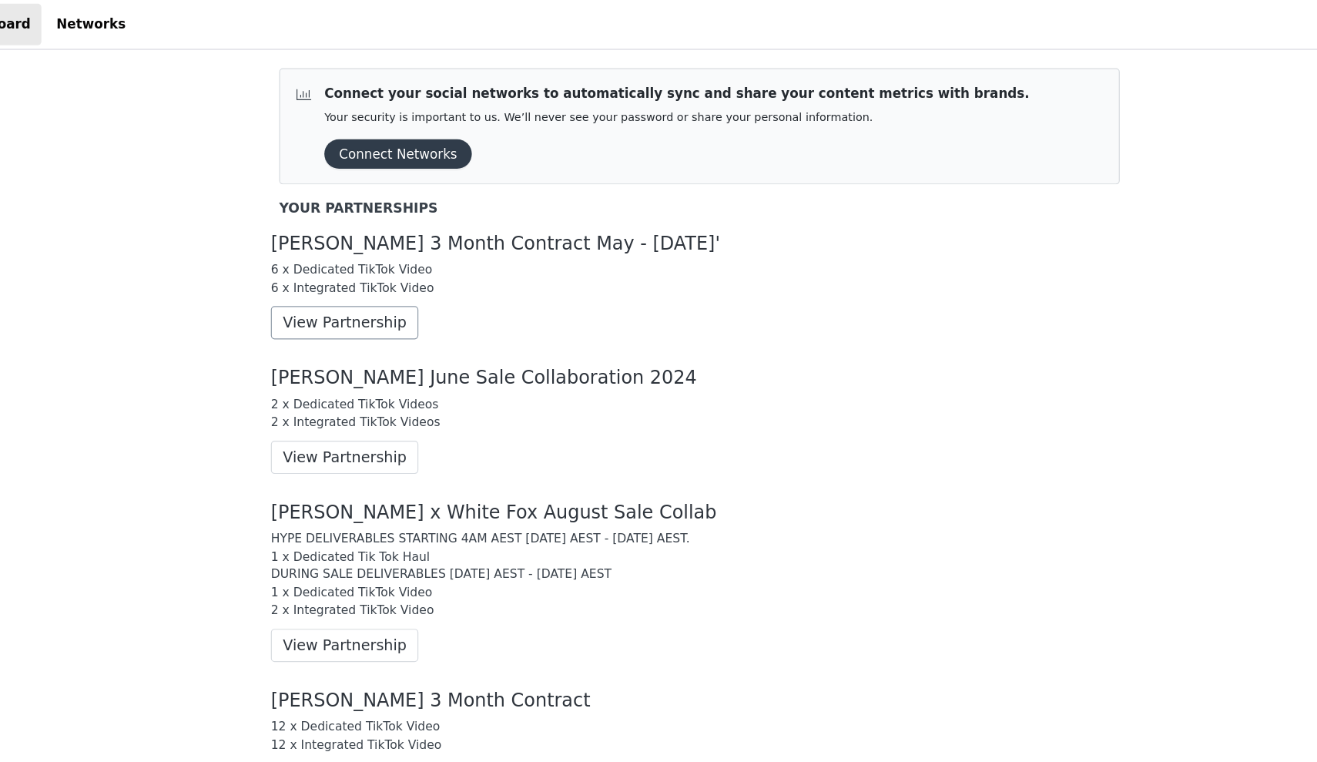
click at [300, 270] on button "View Partnership" at bounding box center [361, 270] width 123 height 28
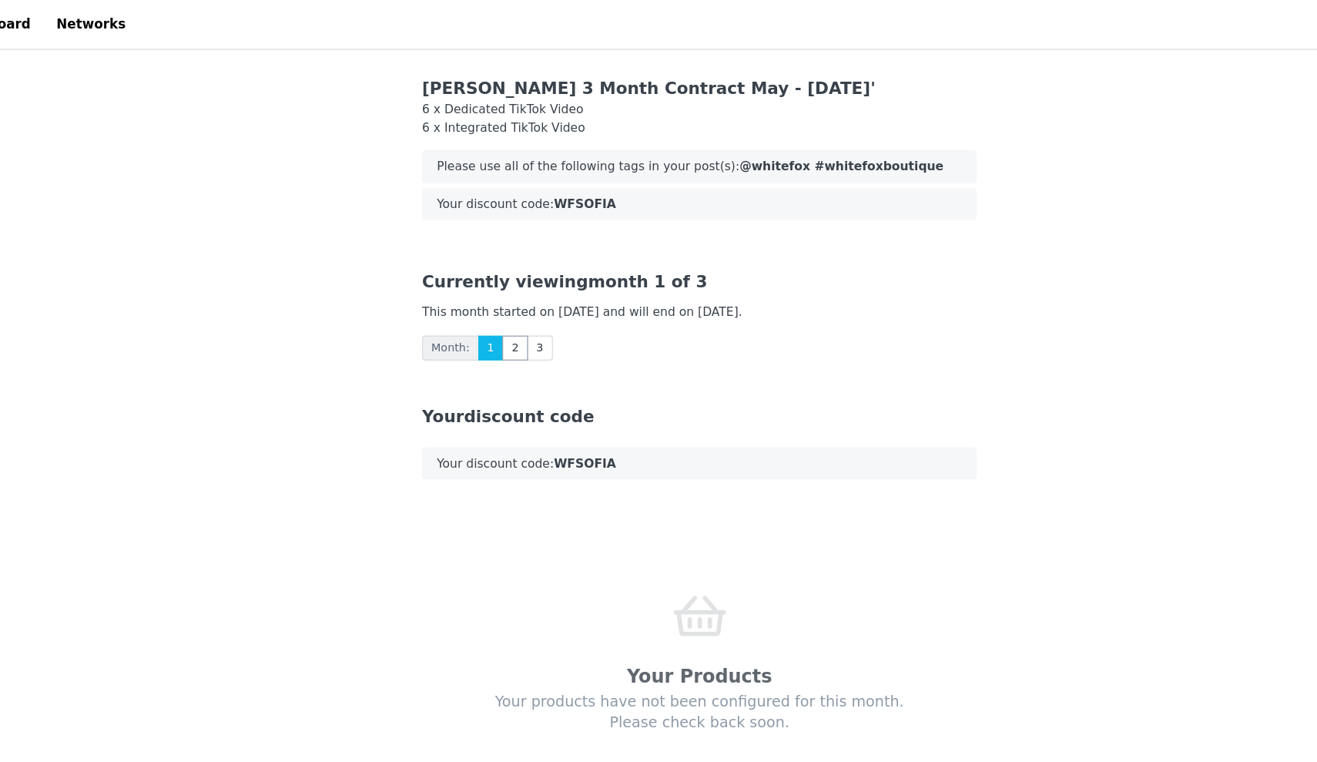
click at [494, 289] on link "2" at bounding box center [505, 290] width 22 height 21
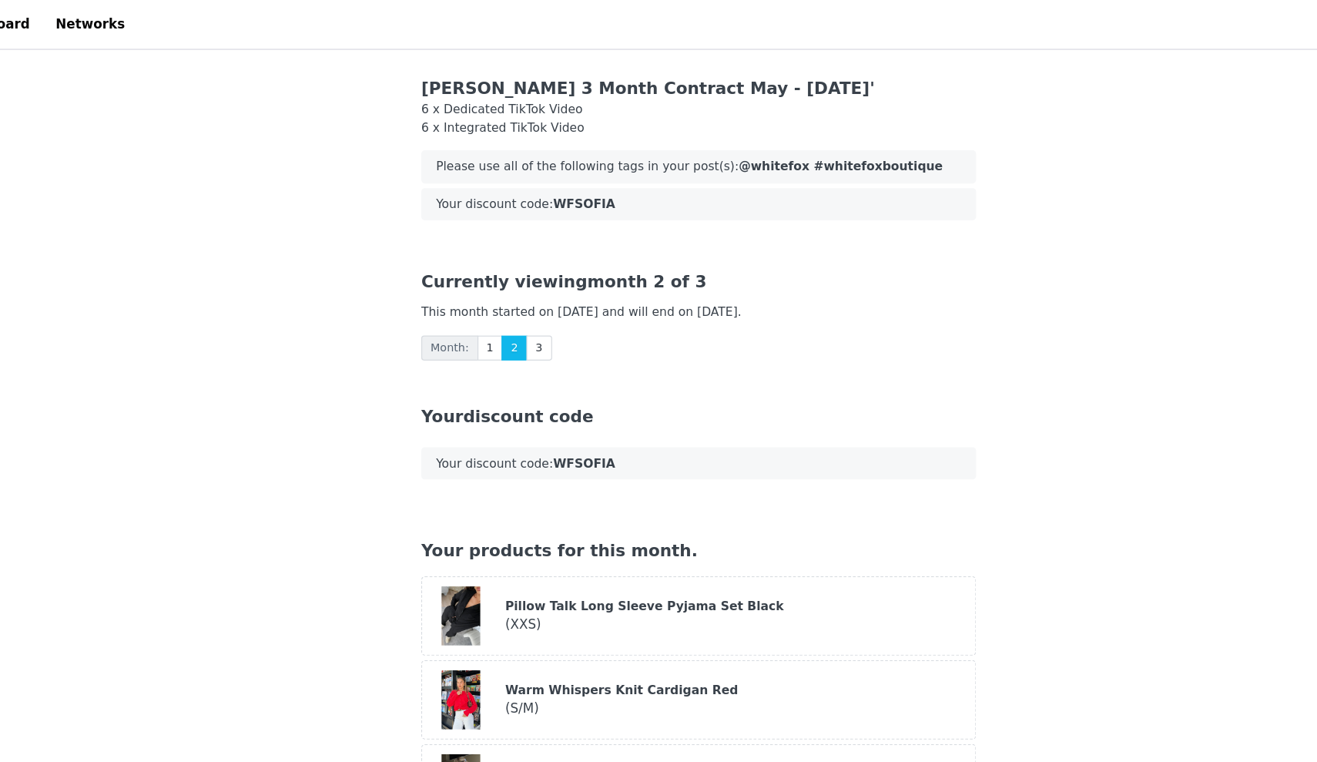
click at [677, 2] on header "Dashboard Networks" at bounding box center [658, 21] width 1317 height 42
click at [25, 24] on link "Dashboard" at bounding box center [67, 20] width 84 height 35
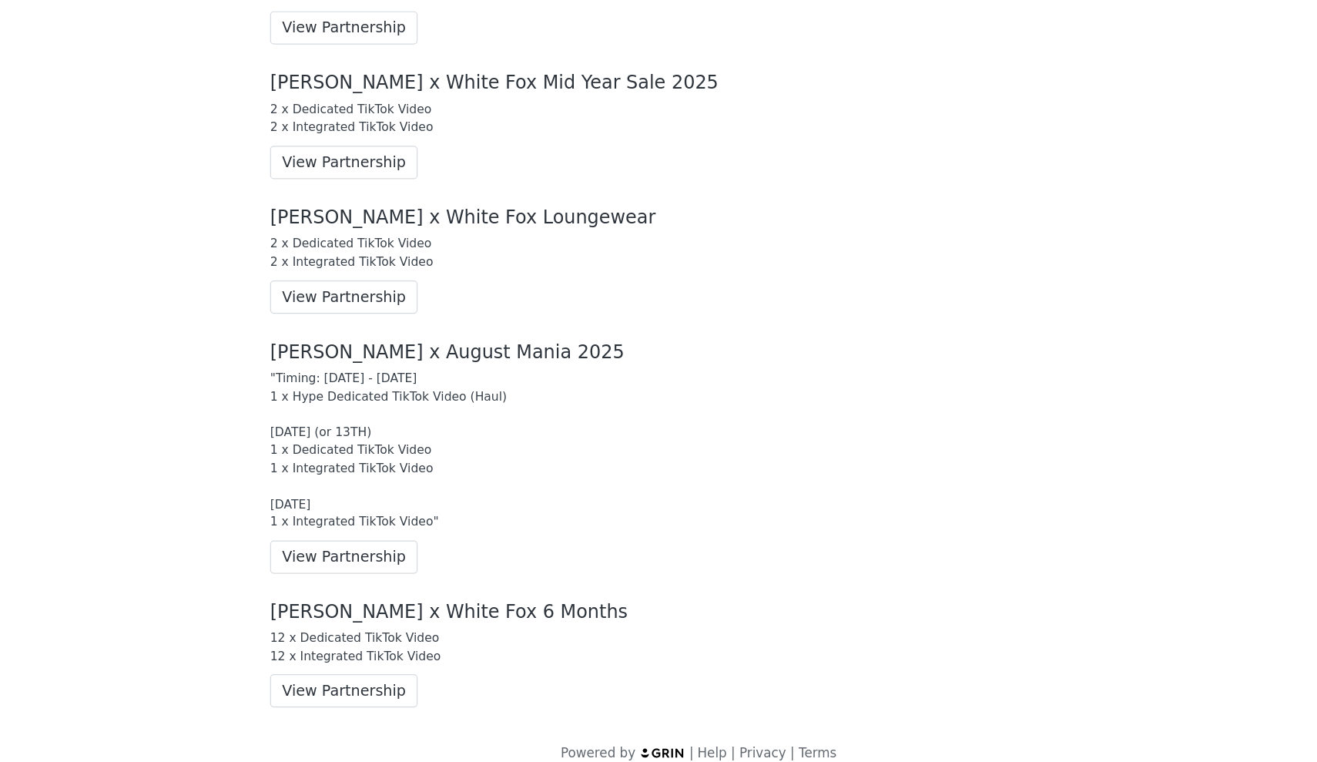
scroll to position [1077, 0]
click at [300, 690] on button "View Partnership" at bounding box center [361, 704] width 123 height 28
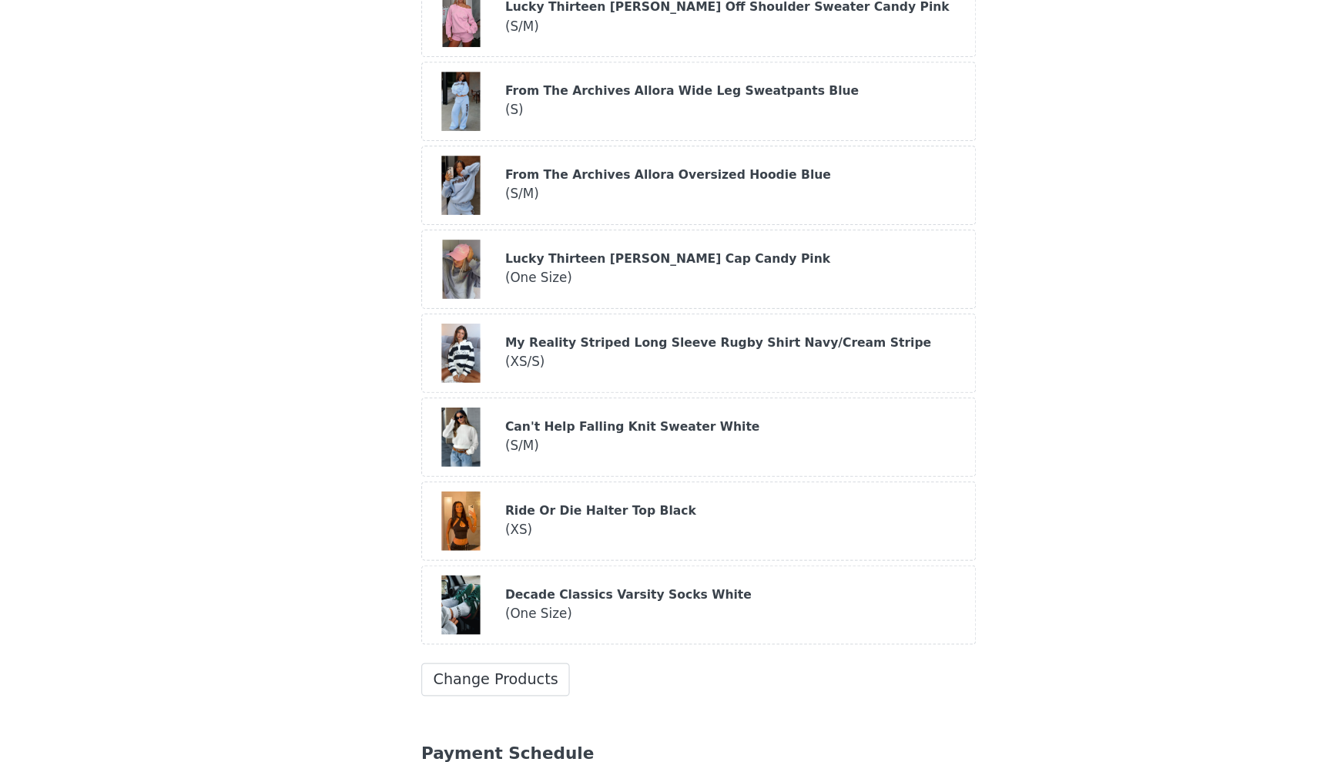
scroll to position [1515, 0]
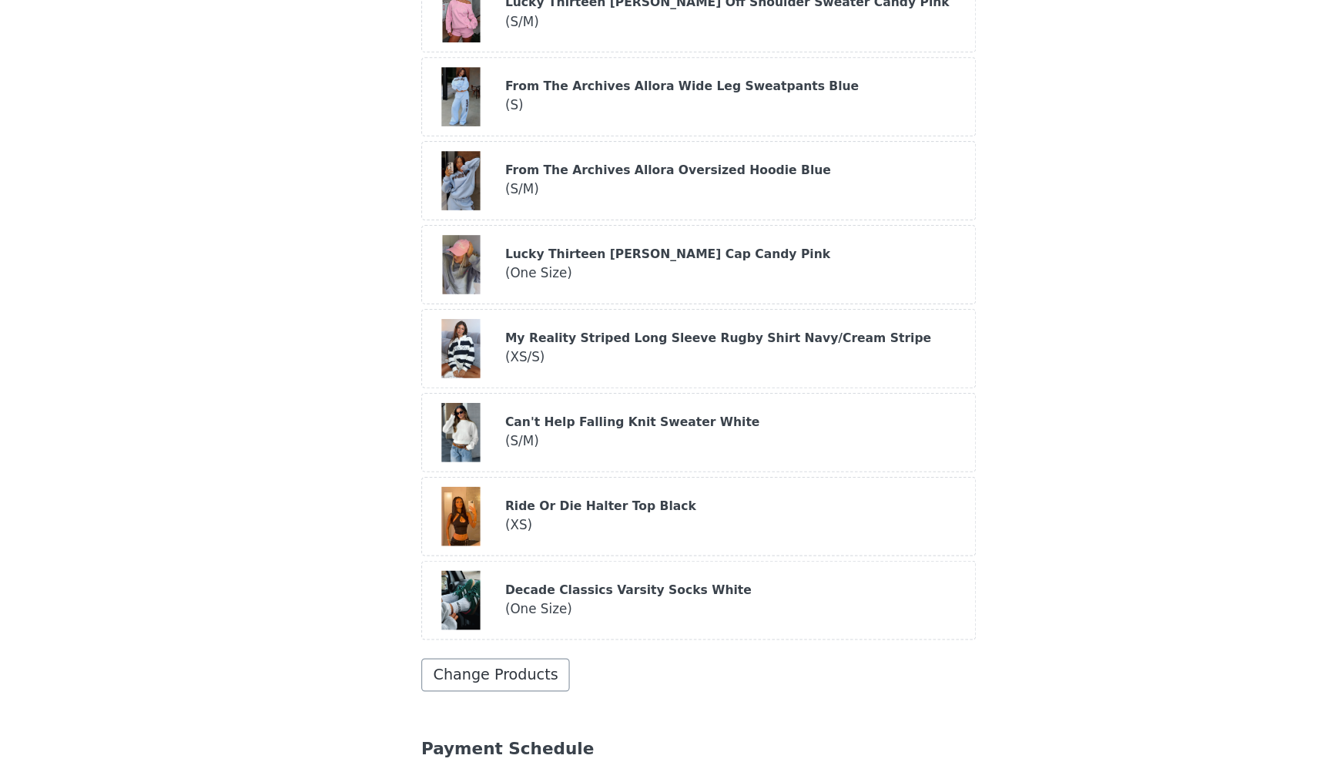
click at [427, 676] on button "Change Products" at bounding box center [489, 690] width 124 height 28
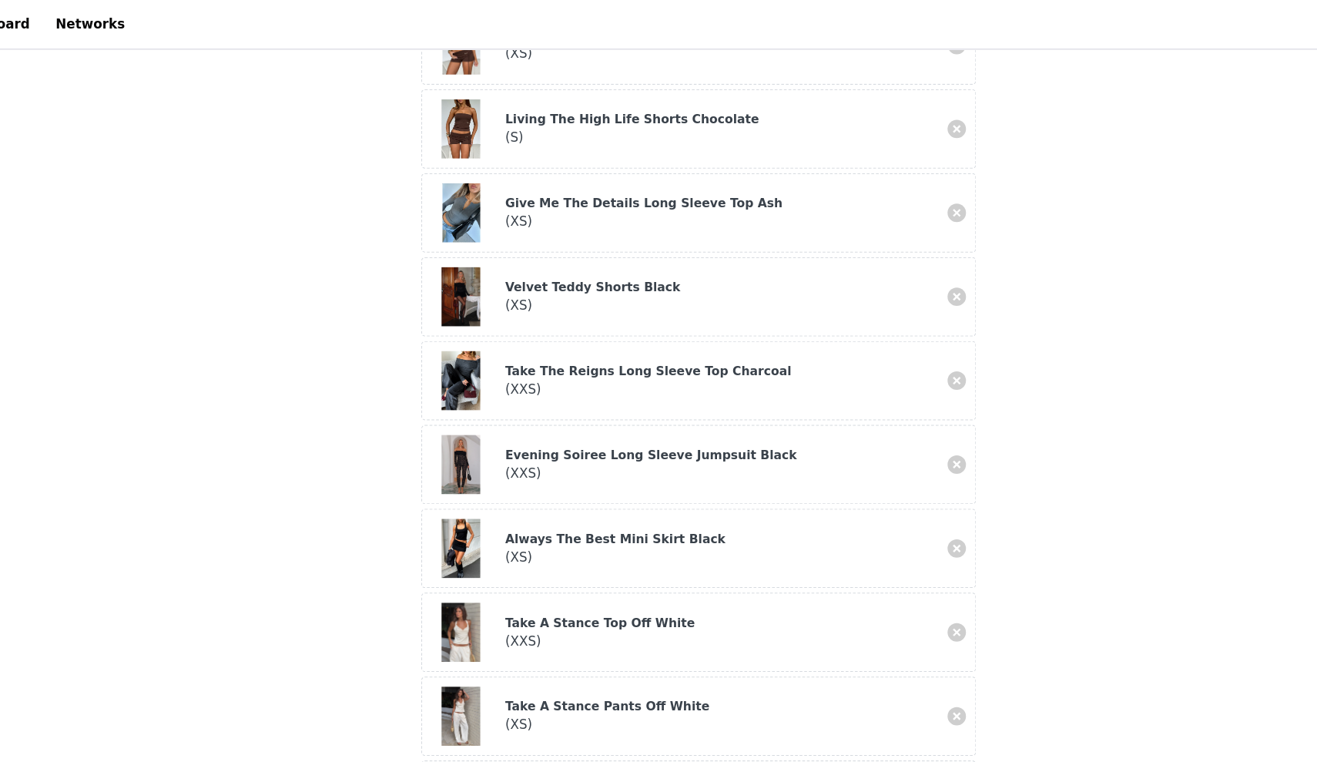
scroll to position [662, 0]
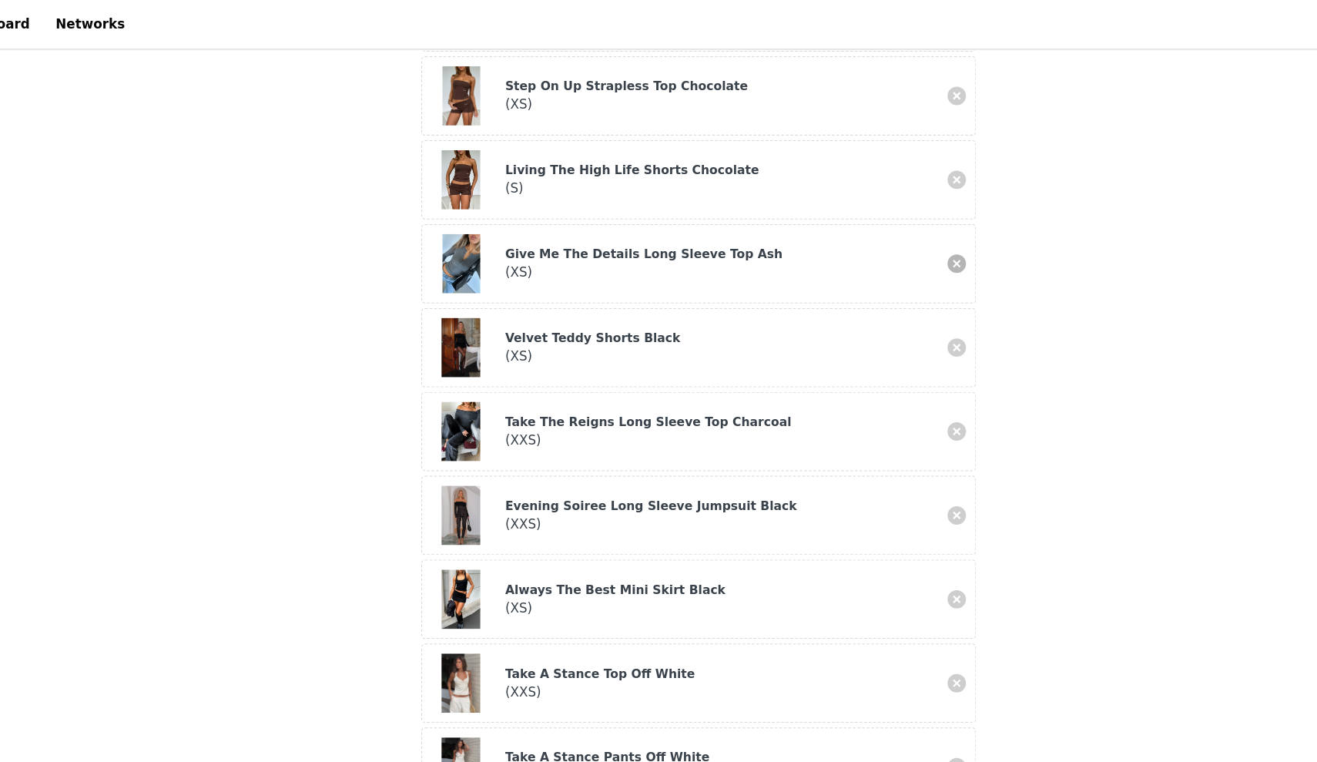
click at [867, 216] on link at bounding box center [874, 220] width 15 height 15
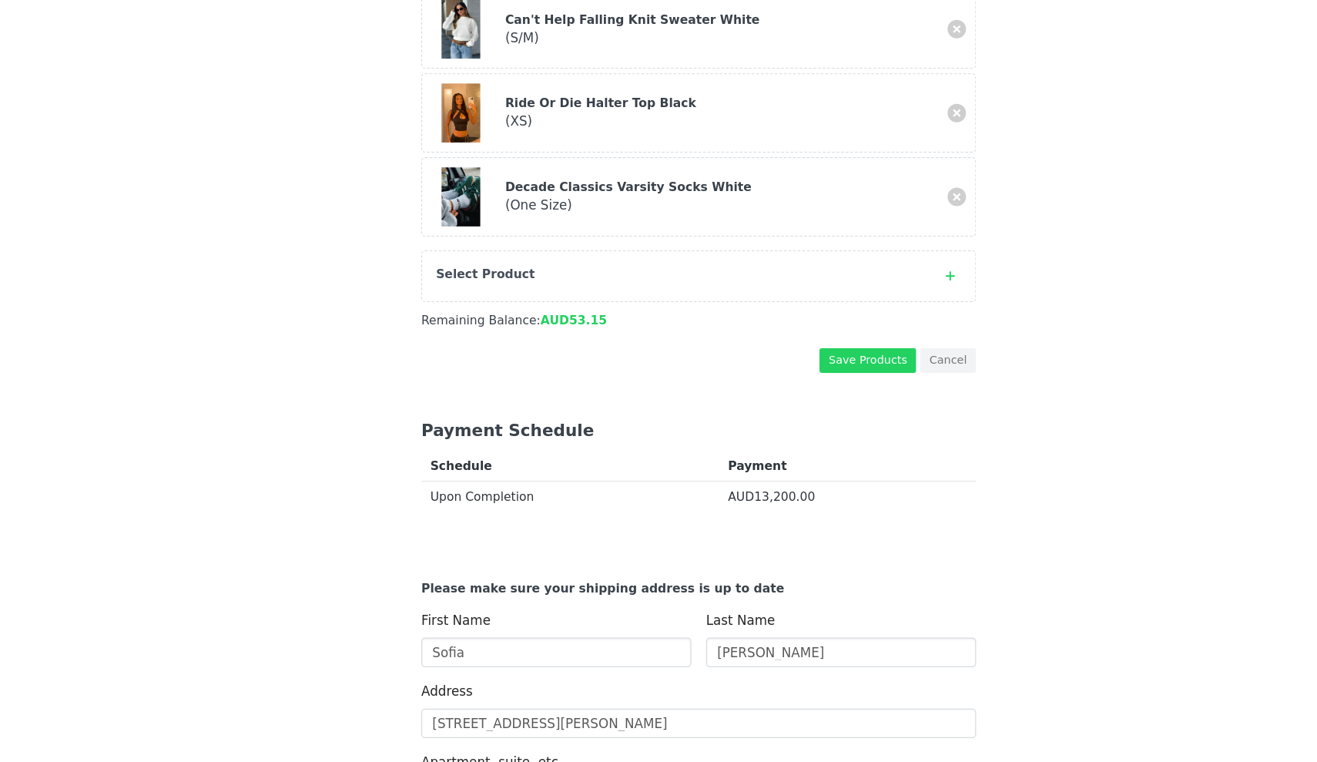
scroll to position [1811, 0]
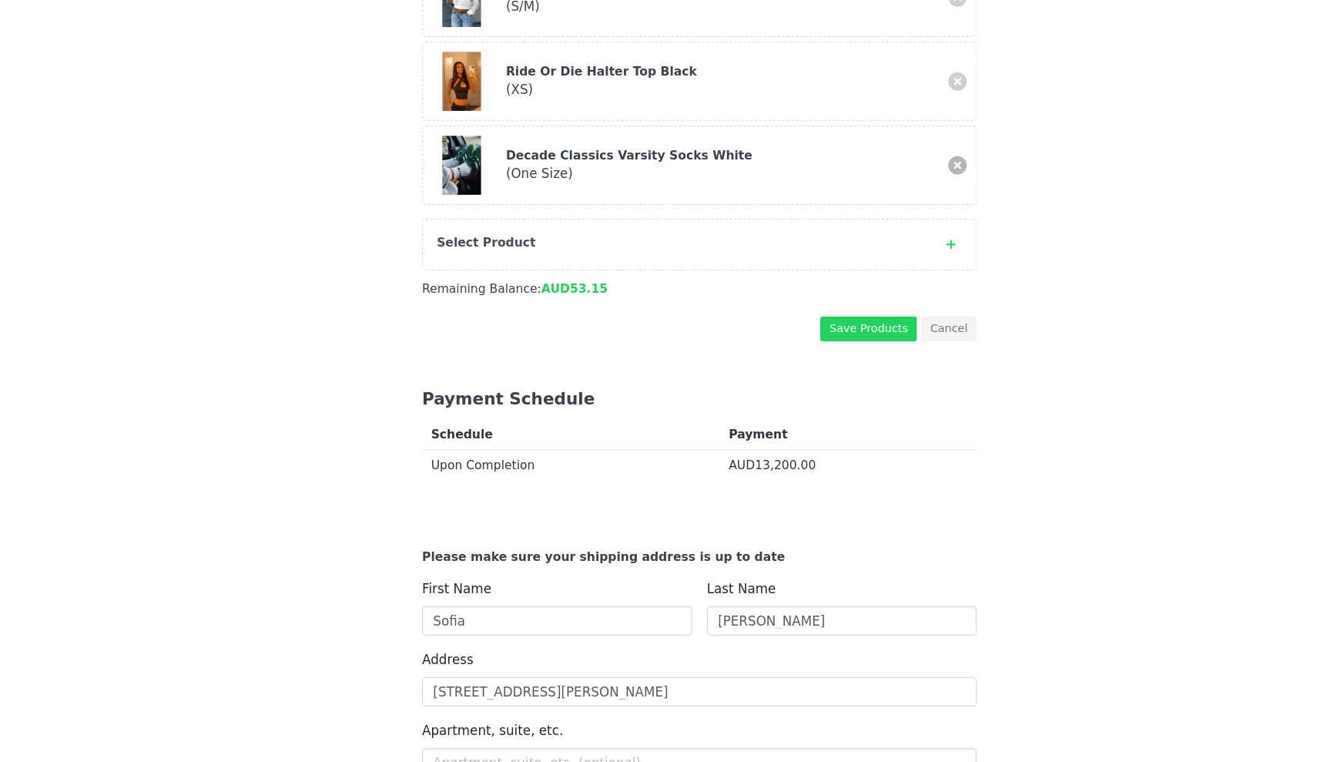
click at [867, 256] on link at bounding box center [874, 263] width 15 height 15
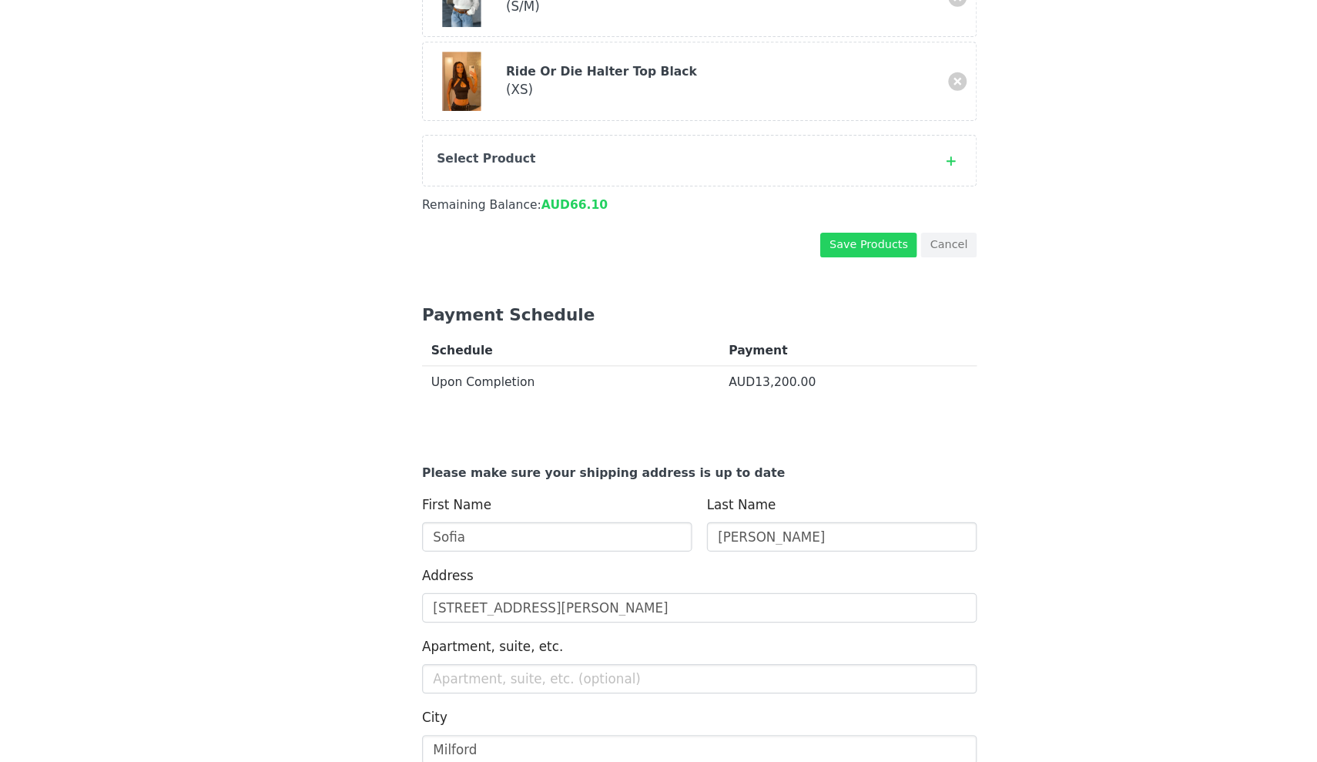
click at [760, 250] on div "Select Product" at bounding box center [643, 257] width 408 height 15
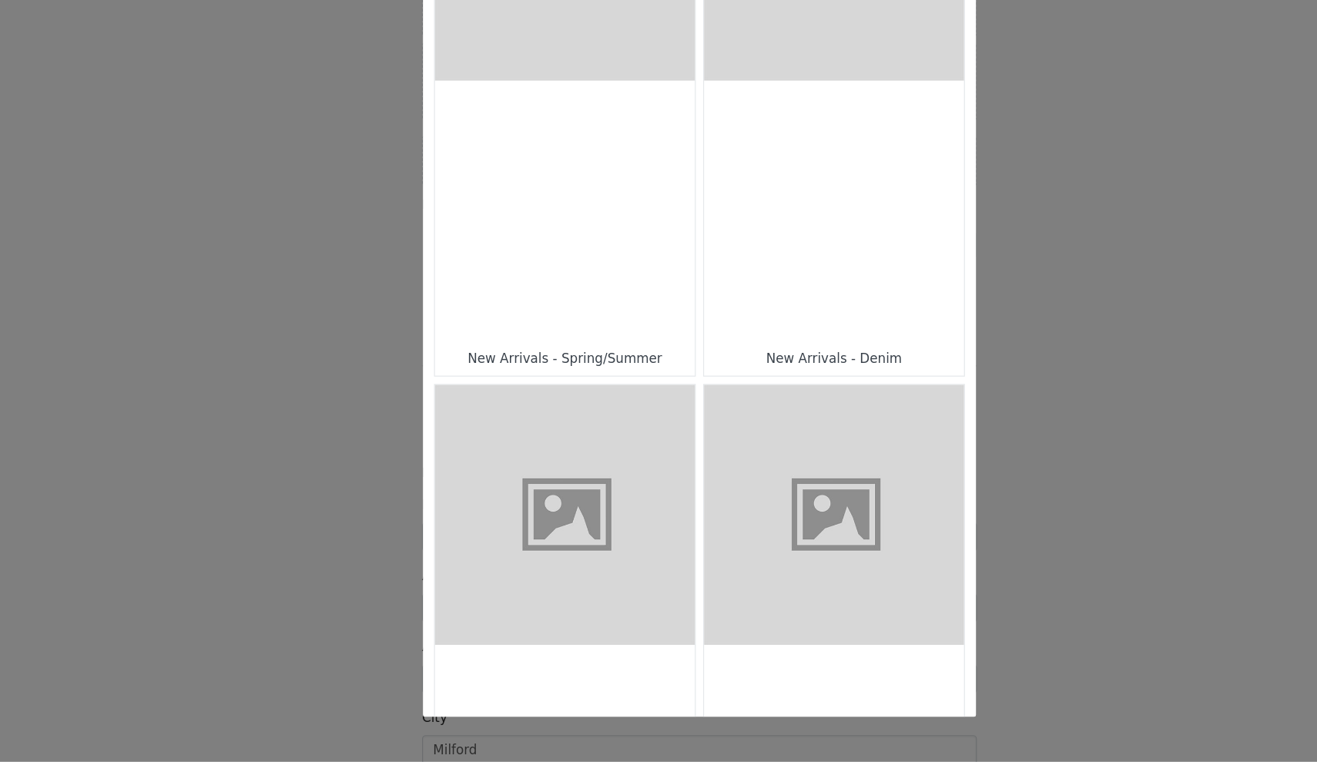
scroll to position [579, 0]
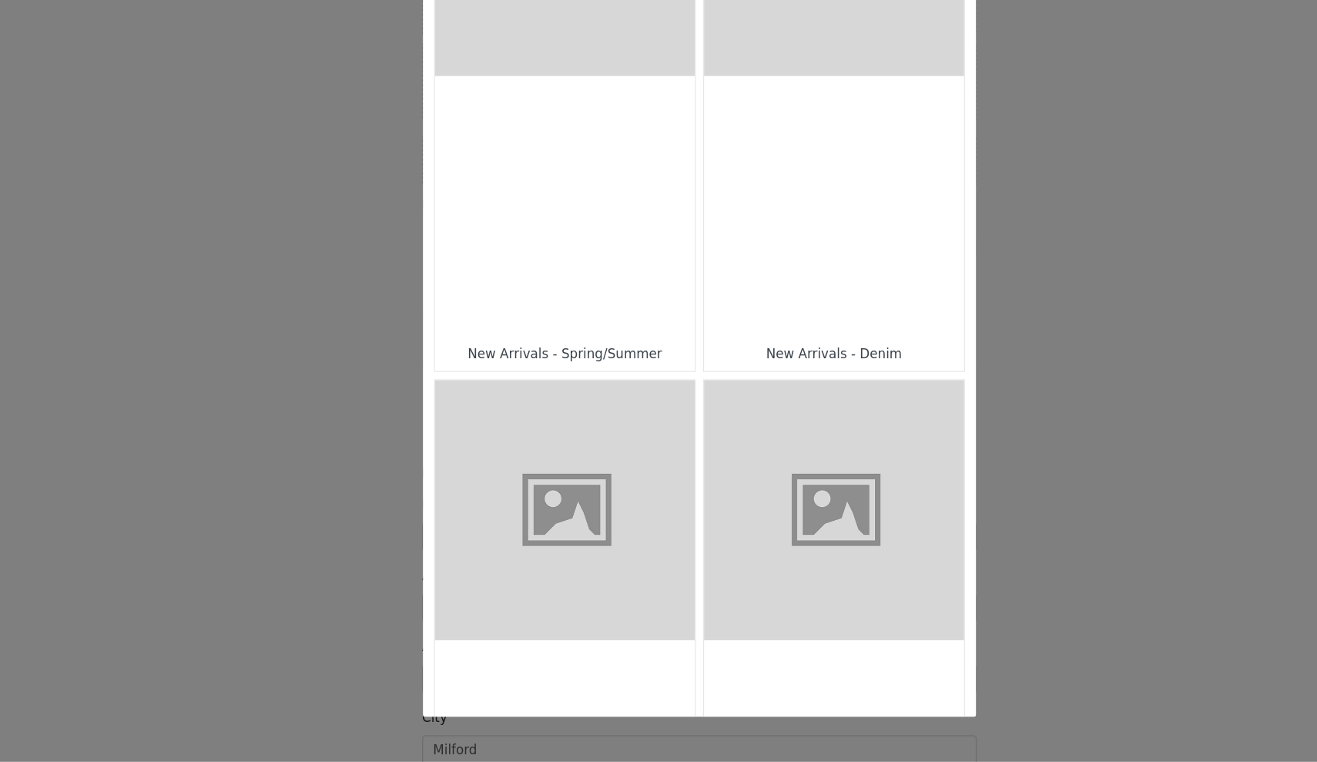
click at [561, 250] on div "Choose Your Product" at bounding box center [546, 297] width 217 height 217
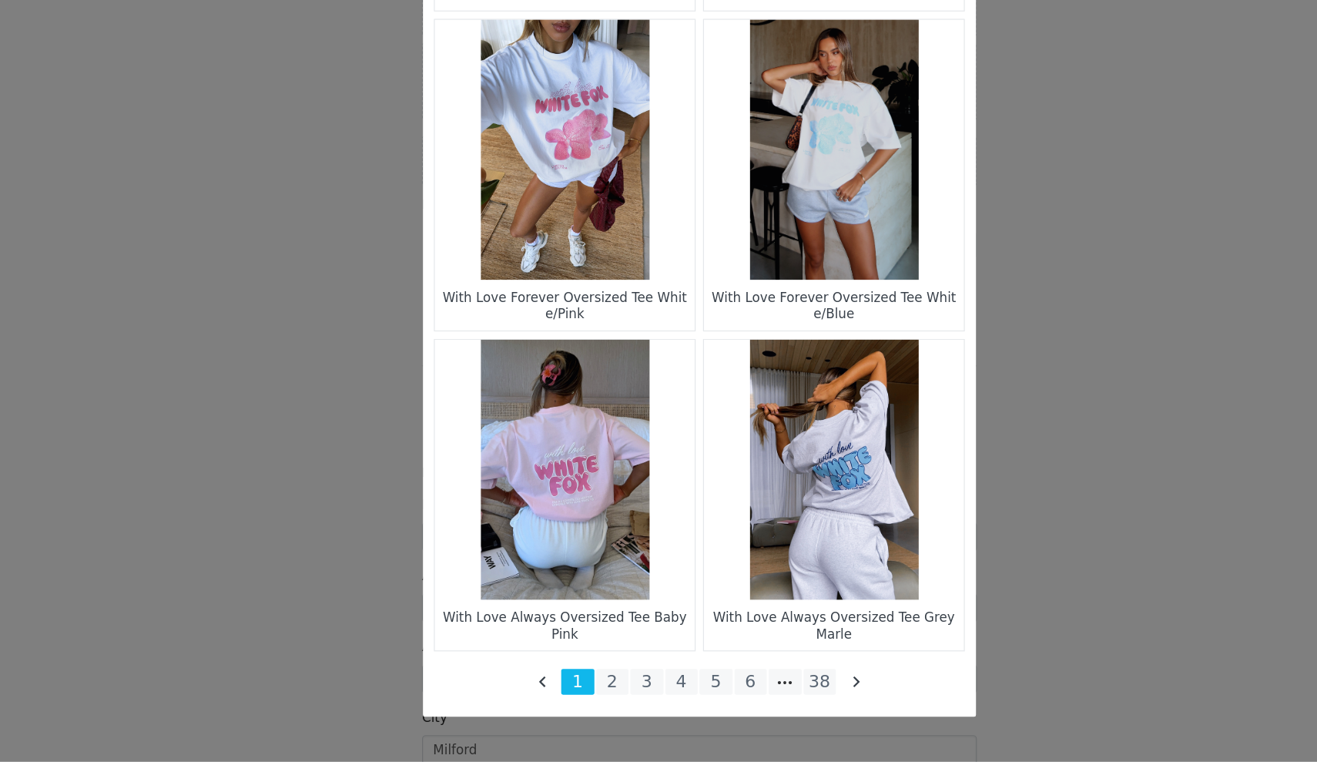
scroll to position [2096, 0]
click at [746, 684] on li "38" at bounding box center [760, 695] width 28 height 22
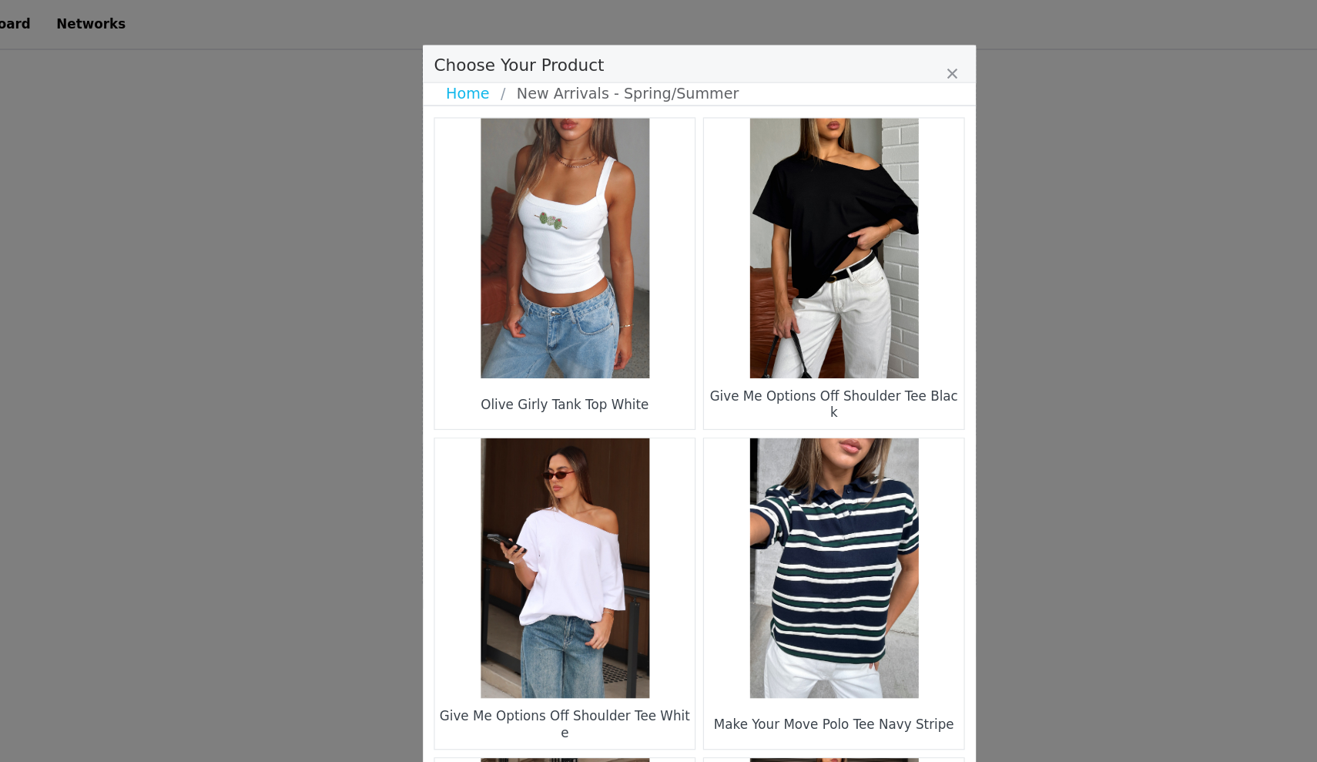
scroll to position [1453, 0]
click at [506, 219] on figure "Choose Your Product" at bounding box center [546, 207] width 217 height 217
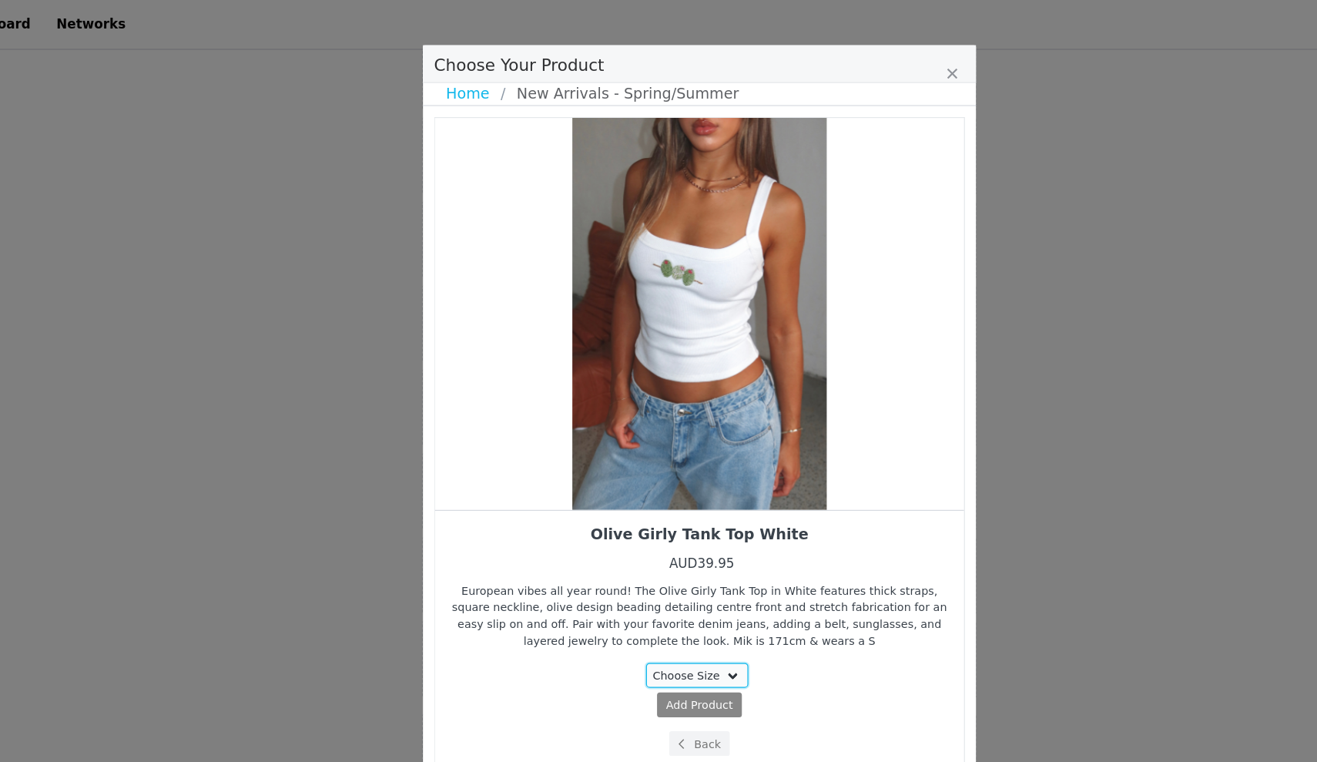
select select "28011824"
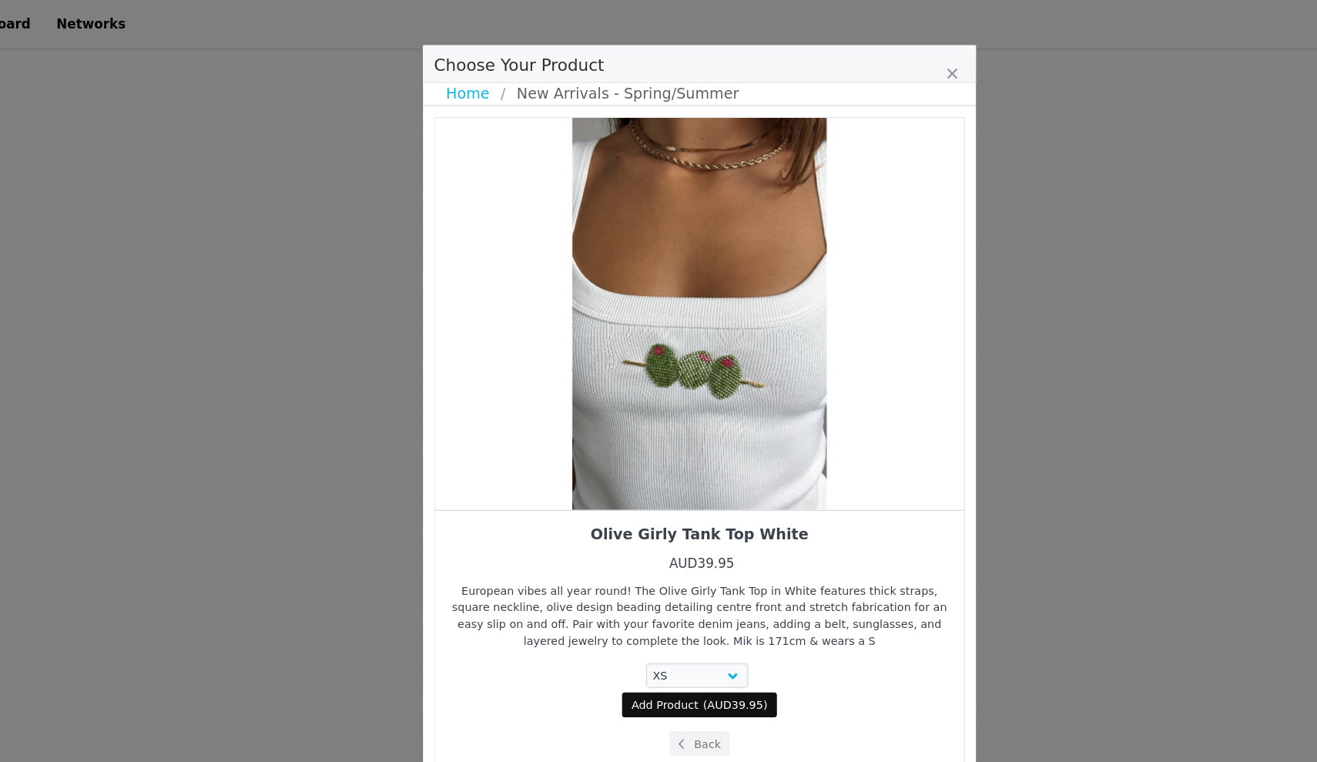
click at [602, 588] on span "Add Product" at bounding box center [630, 589] width 56 height 14
select select "28011824"
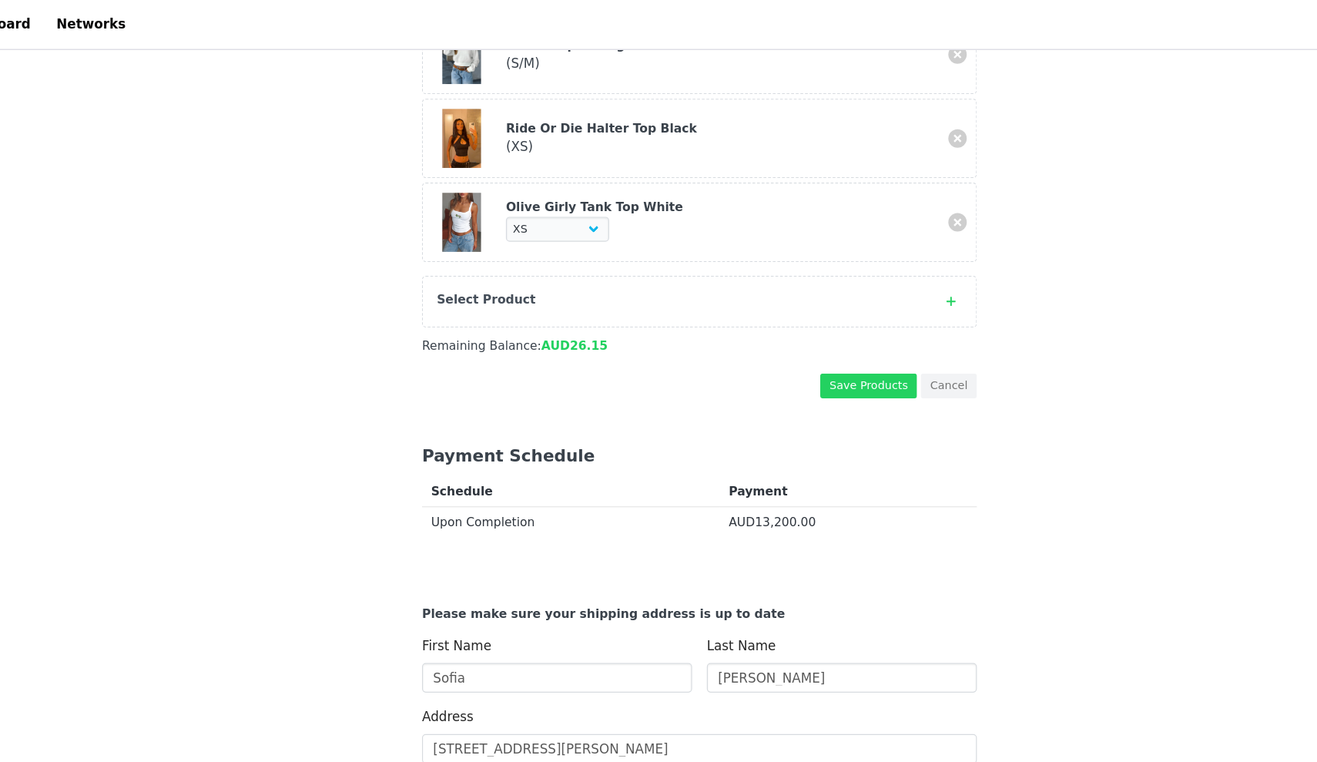
scroll to position [1881, 0]
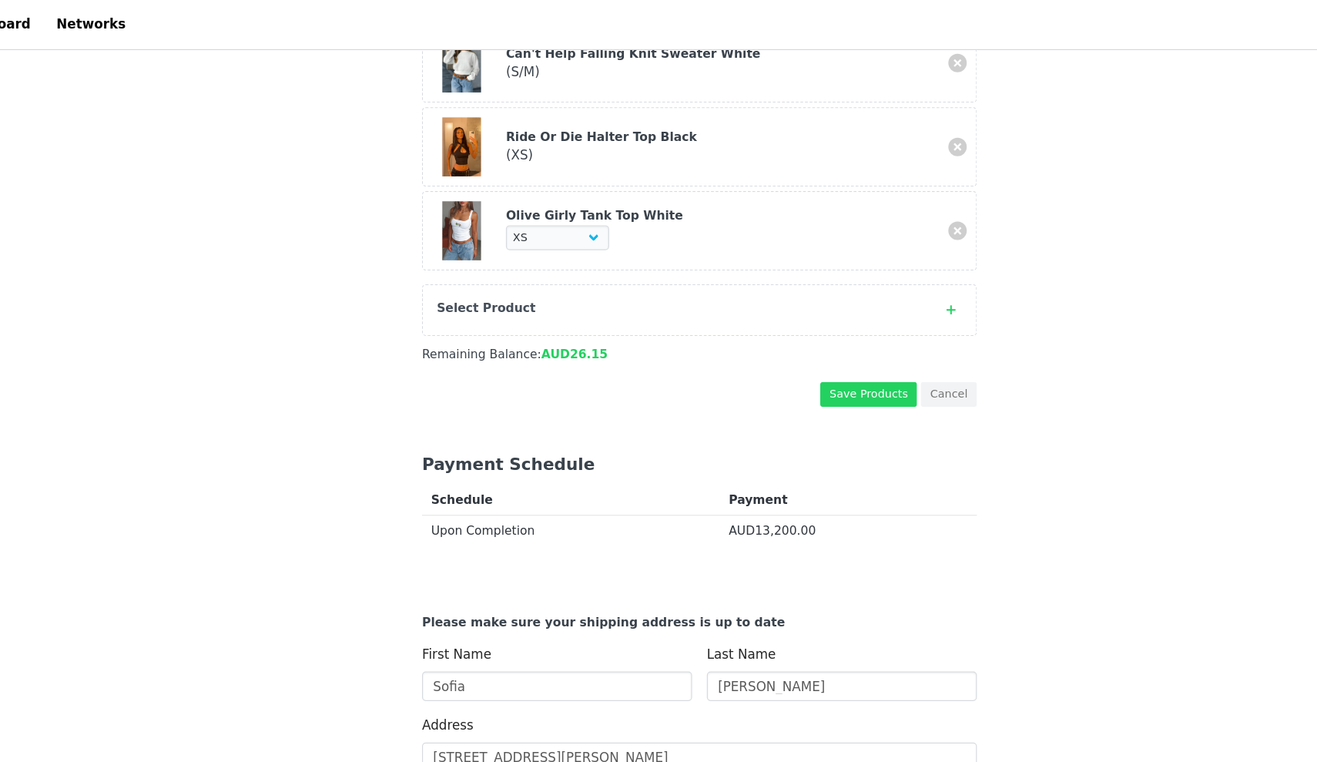
click at [622, 260] on div "Select Product" at bounding box center [643, 257] width 408 height 15
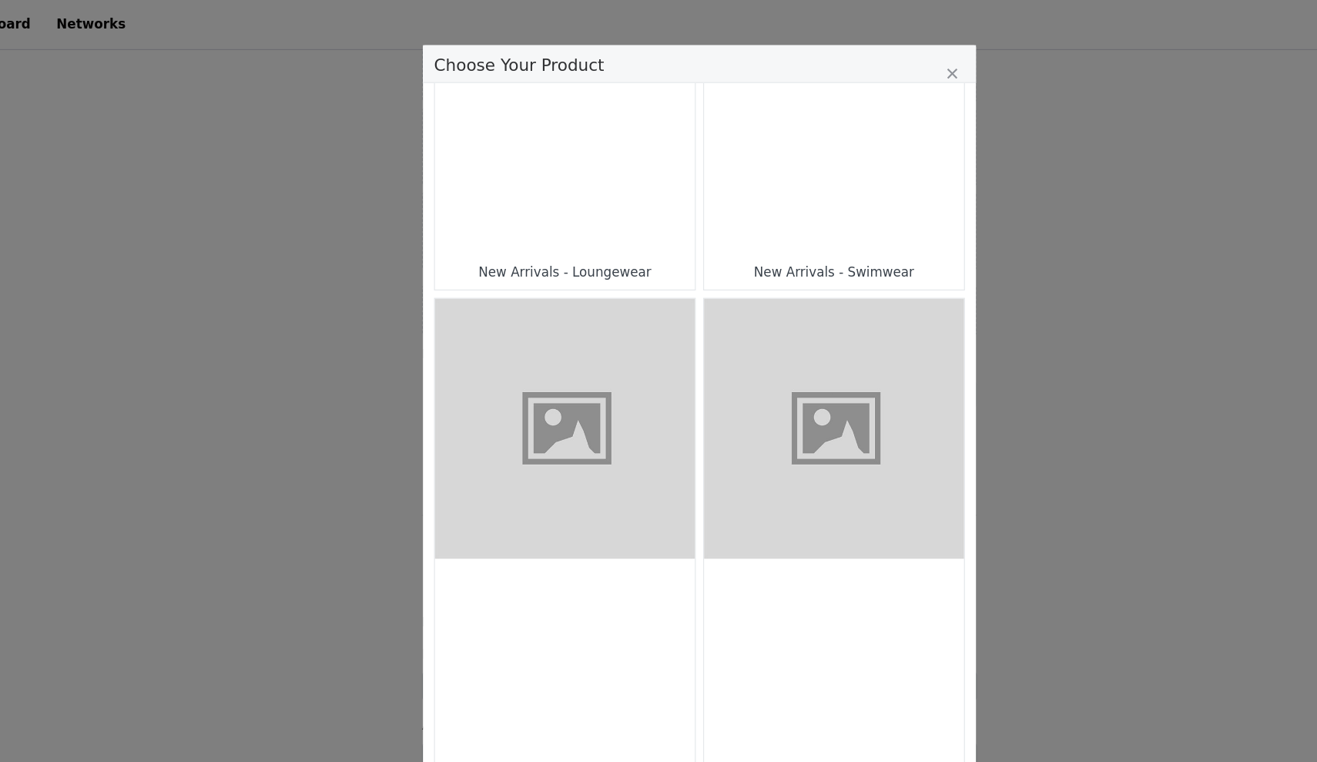
scroll to position [1244, 0]
click at [545, 328] on figure "Choose Your Product" at bounding box center [546, 358] width 217 height 217
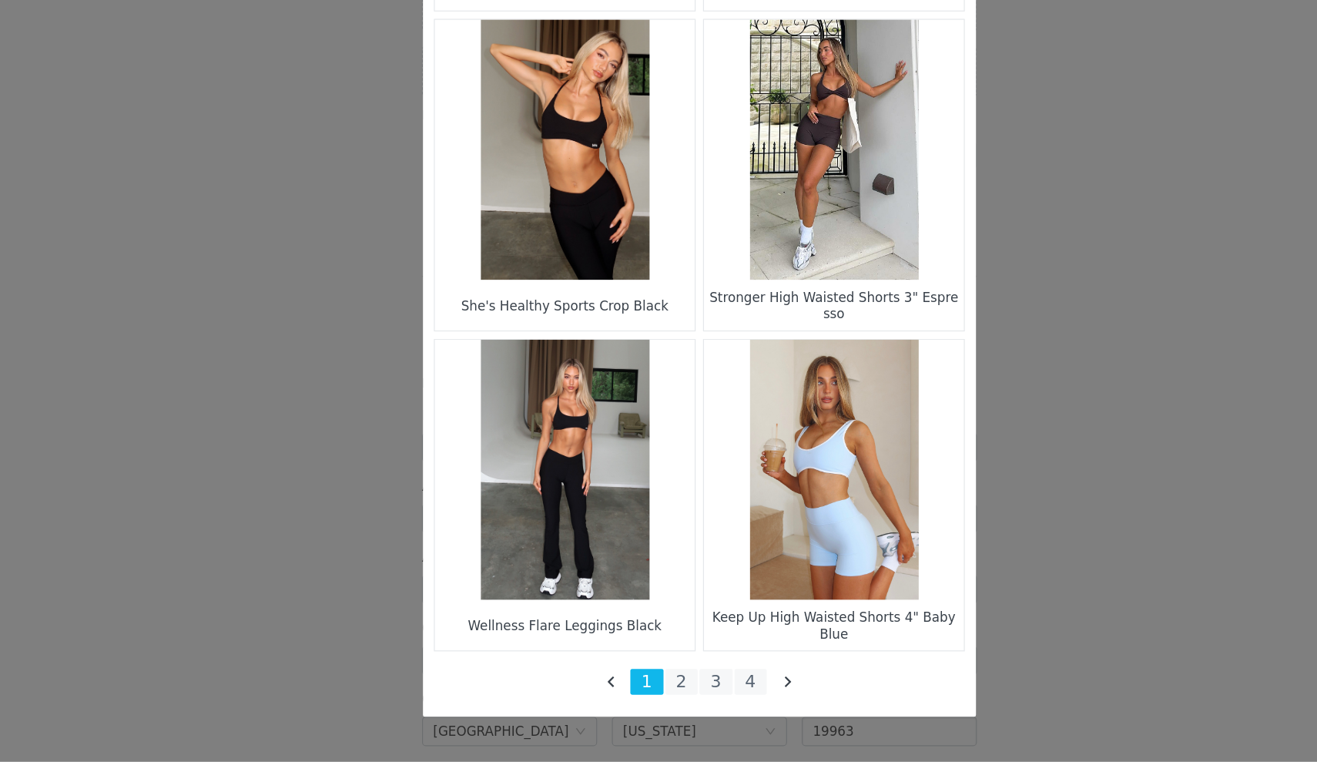
scroll to position [1995, 0]
click at [688, 684] on li "4" at bounding box center [702, 695] width 28 height 22
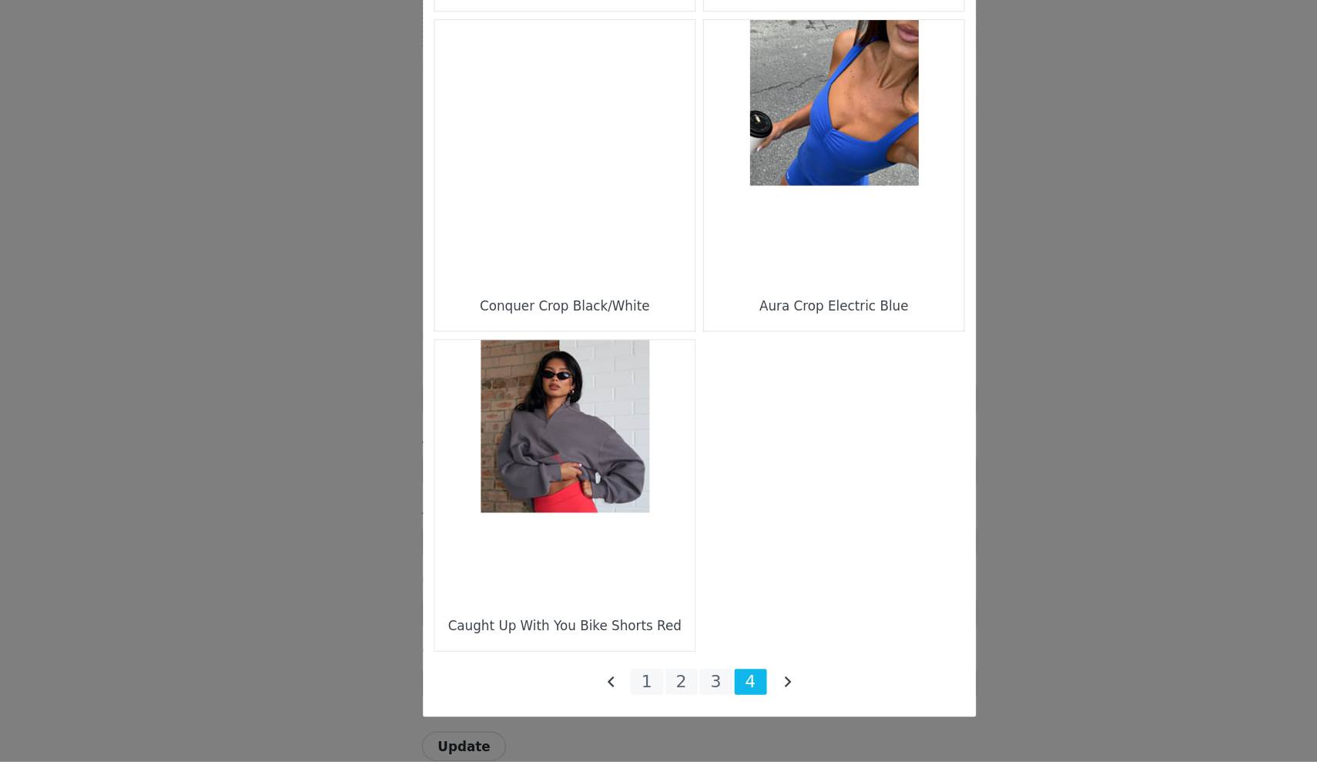
scroll to position [492, 0]
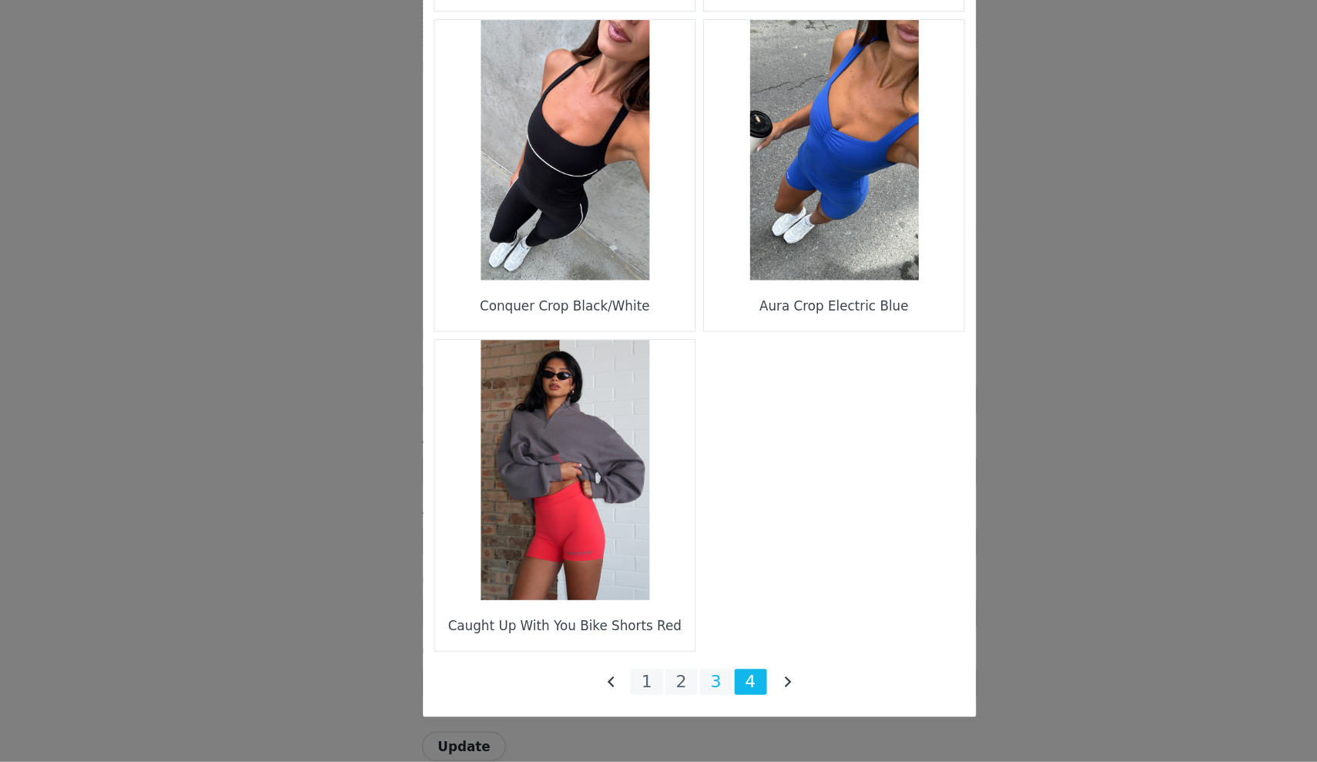
click at [659, 684] on li "3" at bounding box center [673, 695] width 28 height 22
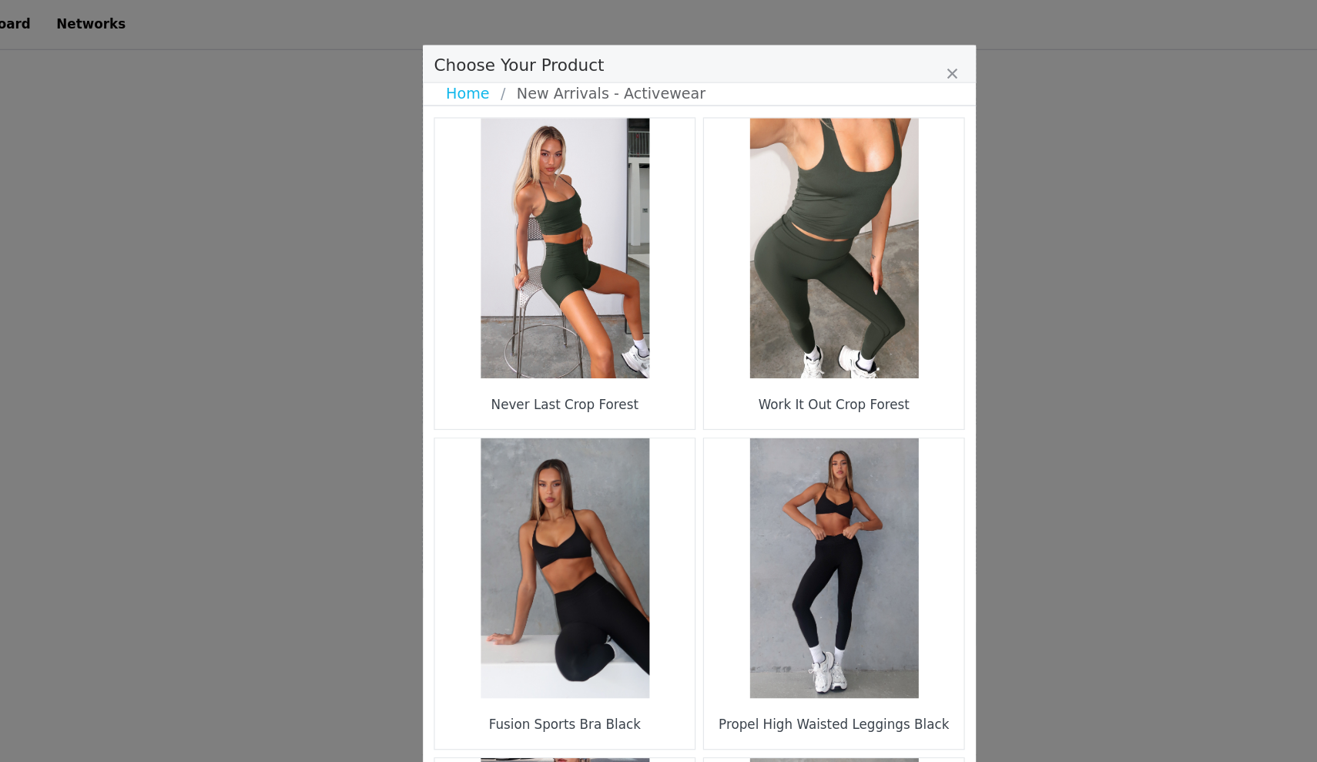
scroll to position [1630, 0]
click at [865, 64] on icon "Close" at bounding box center [869, 61] width 9 height 12
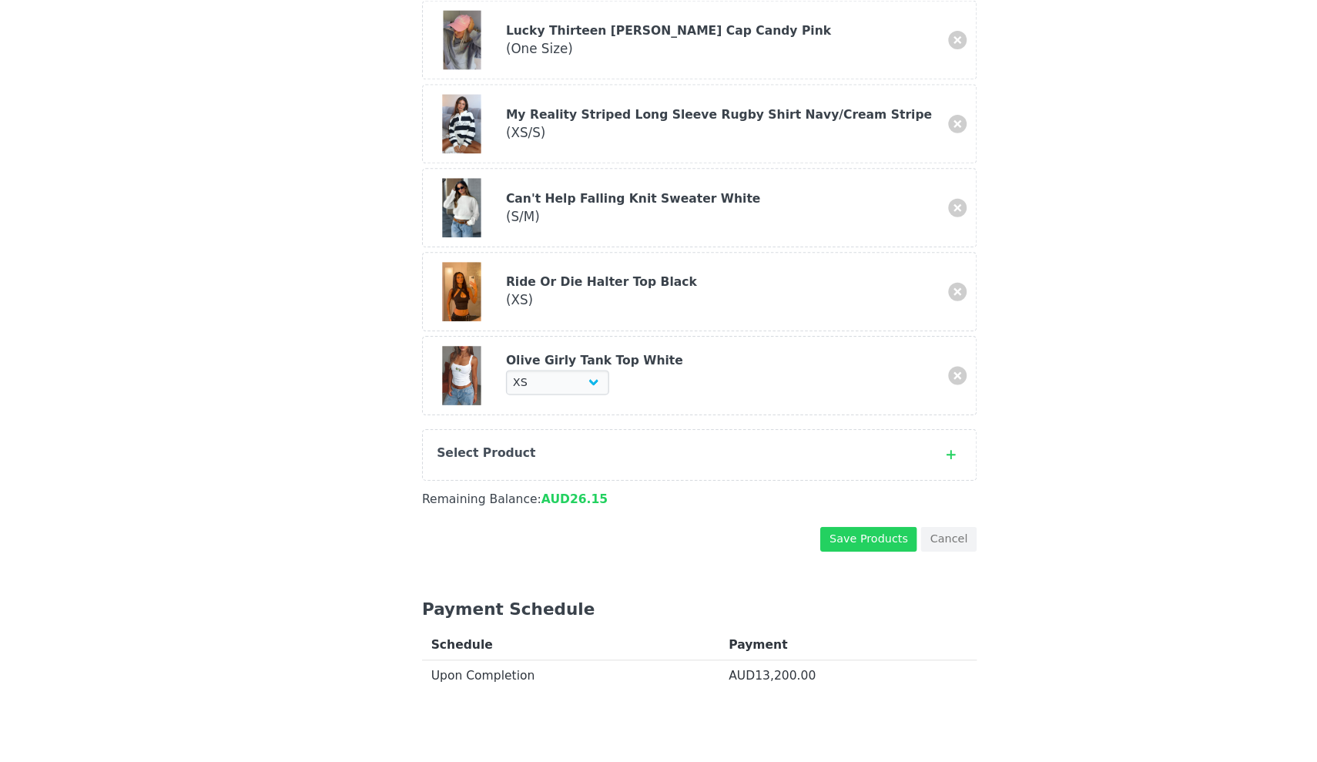
scroll to position [1689, 0]
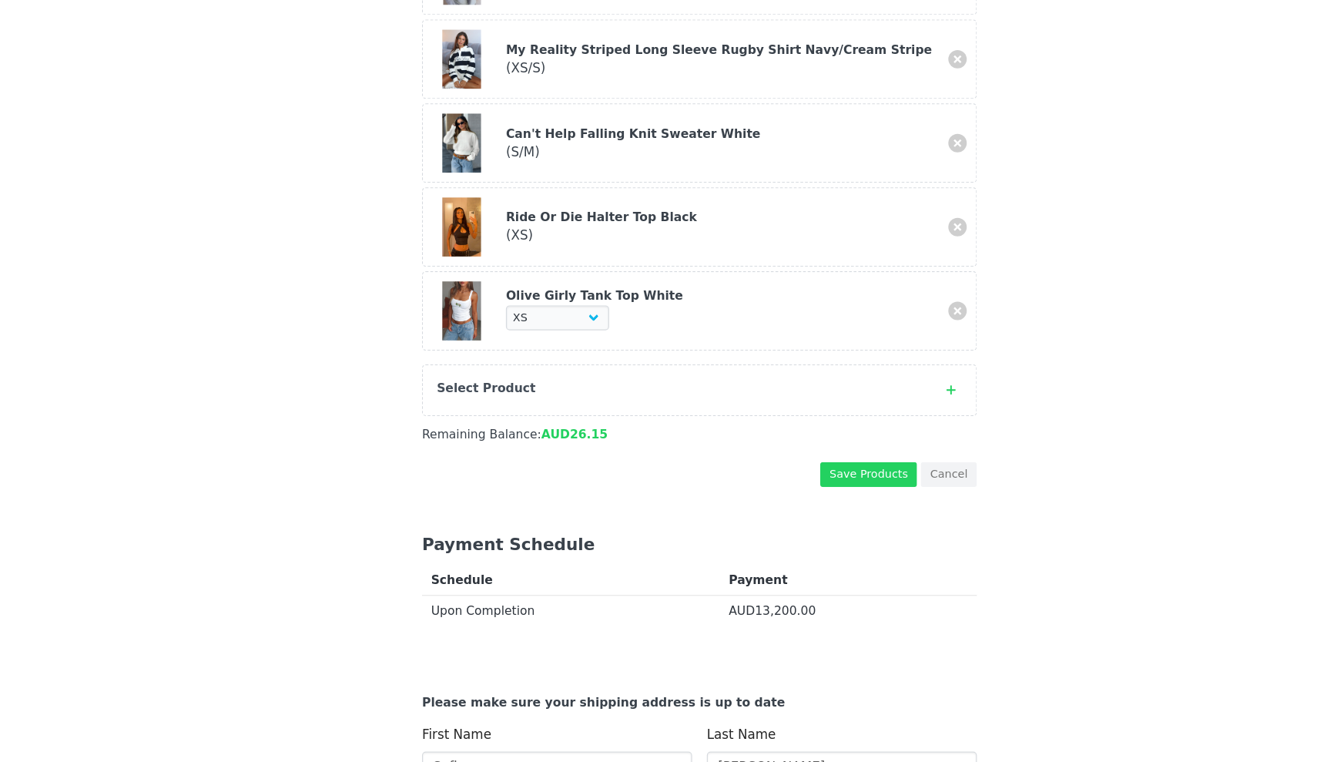
click at [844, 512] on button "Cancel" at bounding box center [867, 522] width 47 height 21
